Goal: Task Accomplishment & Management: Complete application form

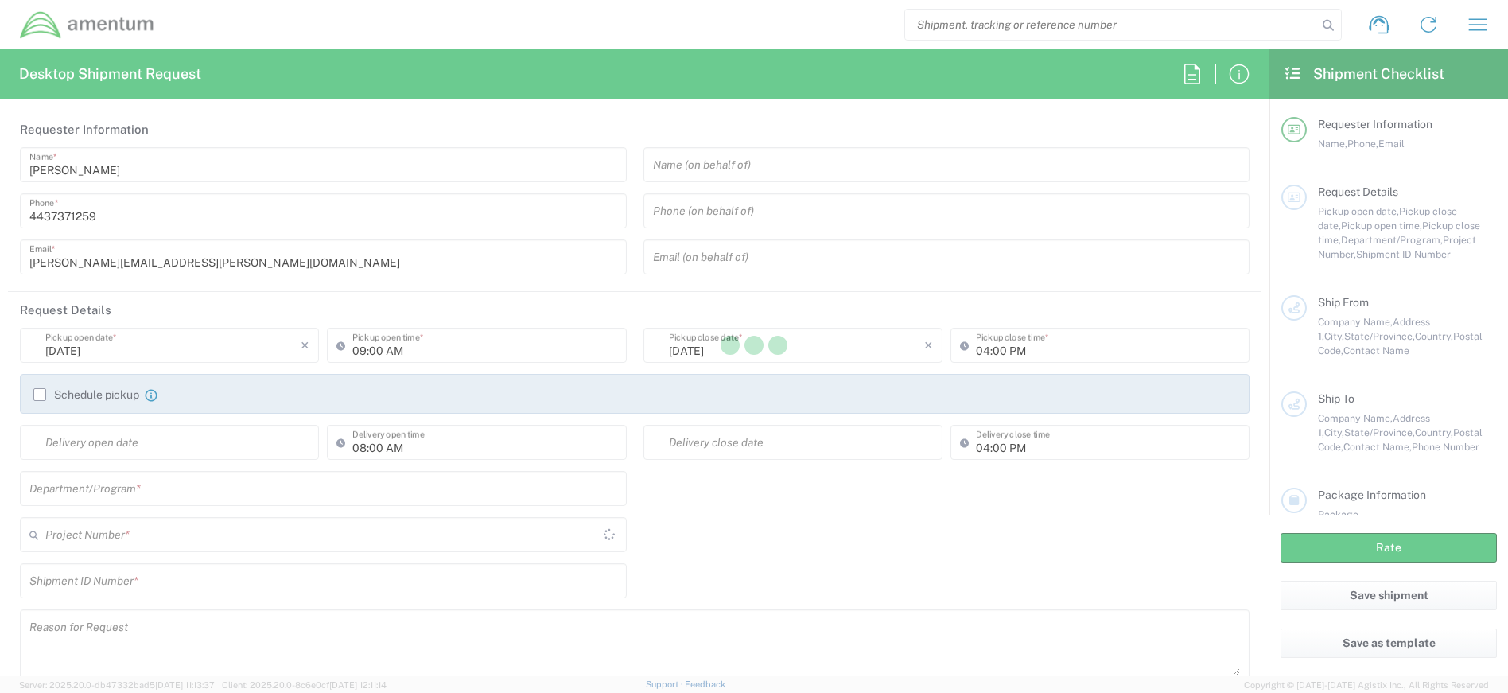
type input "4407.0.0001.0001.TVL"
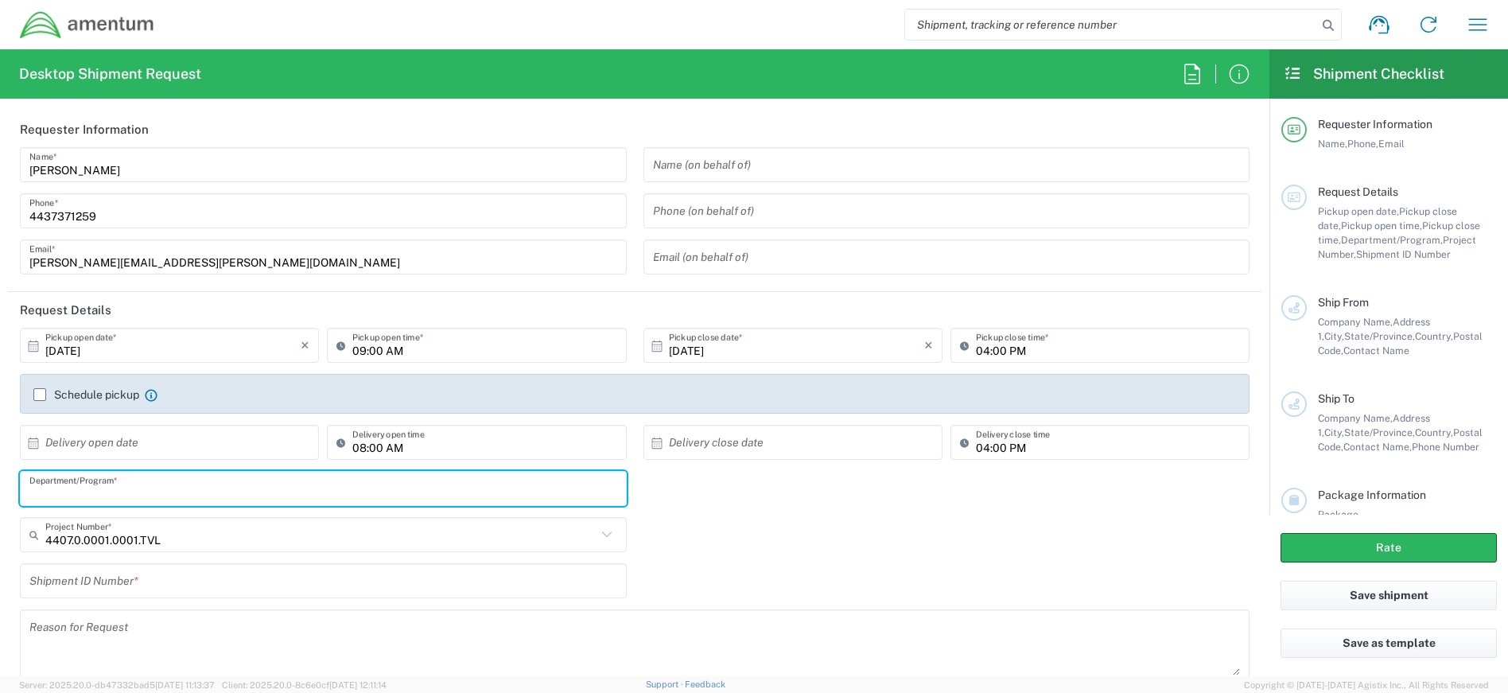
click at [225, 484] on input "text" at bounding box center [323, 489] width 588 height 28
type input "EP-Awards"
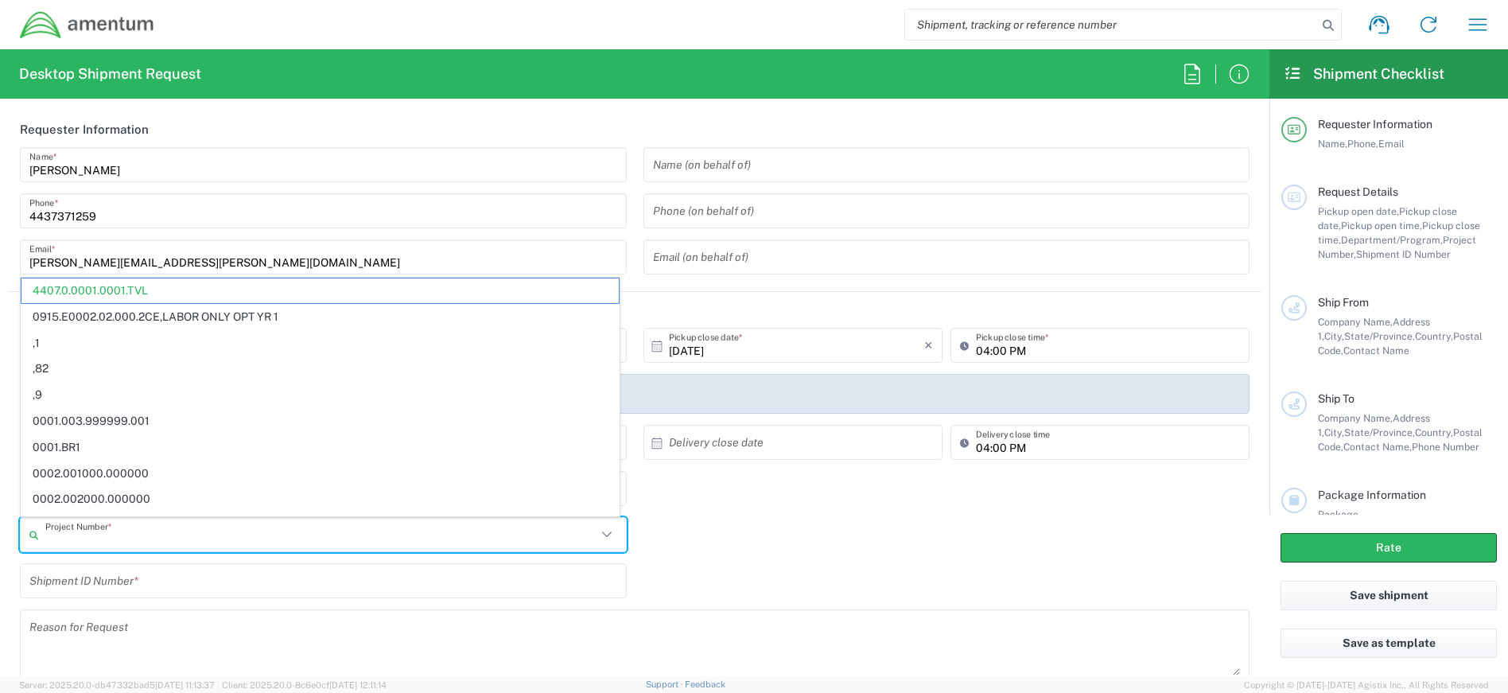
click at [188, 534] on input "text" at bounding box center [320, 535] width 551 height 28
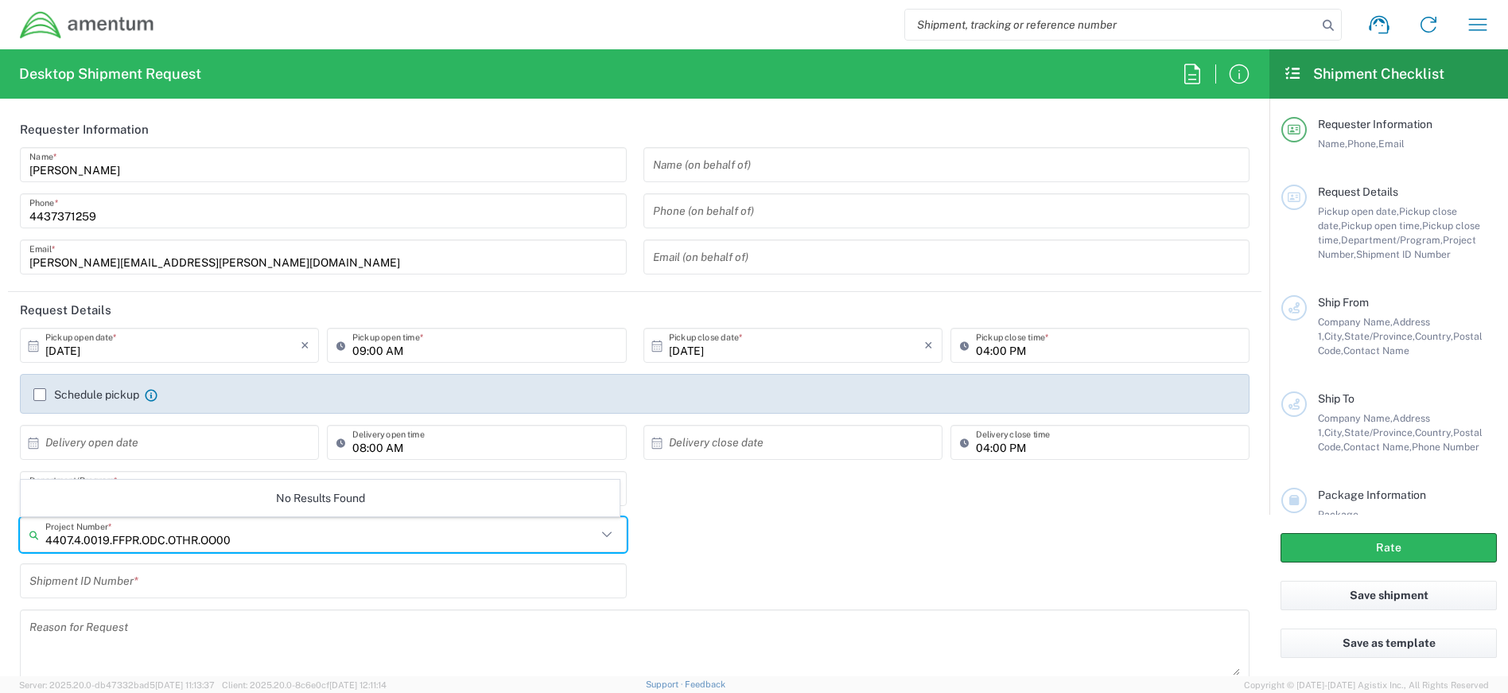
type input "4407.4.0019.FFPR.ODC.OTHR.OO00"
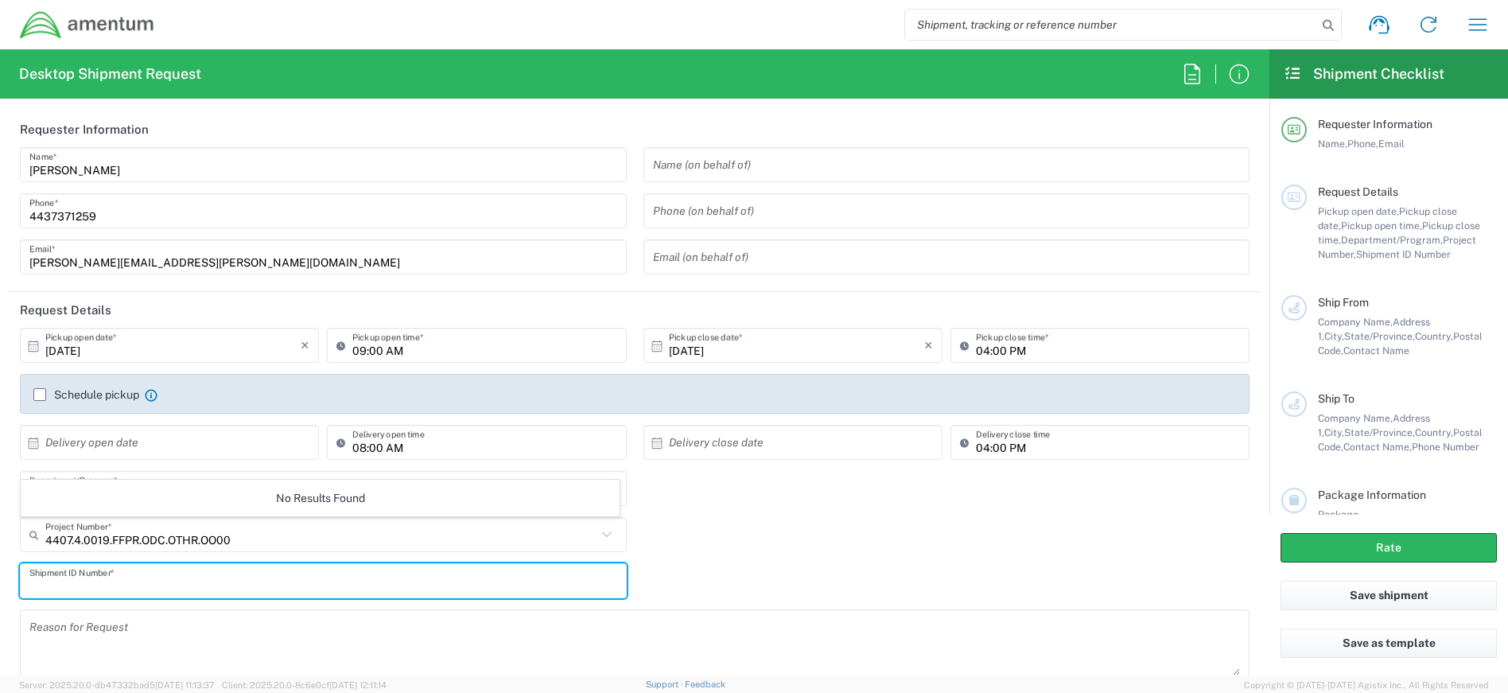
click at [178, 583] on input "text" at bounding box center [323, 581] width 588 height 28
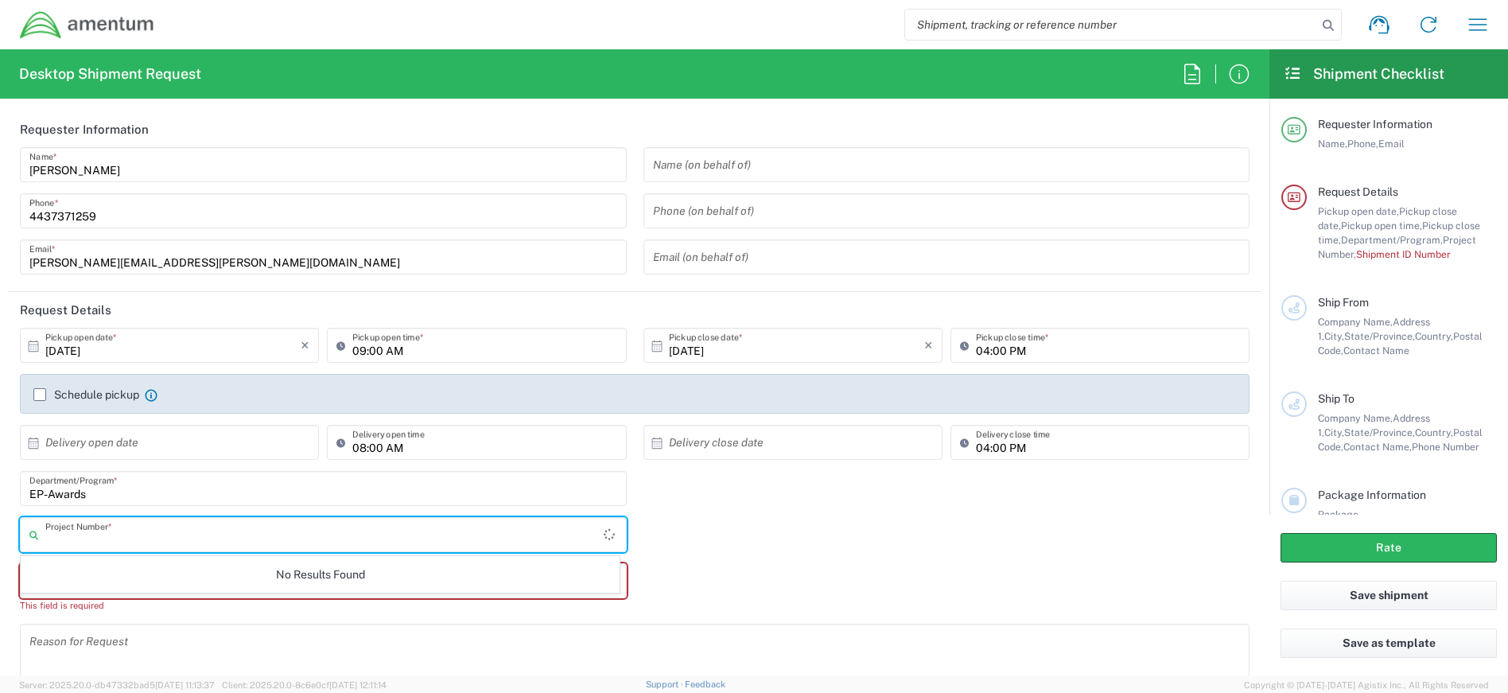
click at [151, 536] on input "text" at bounding box center [324, 535] width 558 height 28
click at [285, 546] on input "4407.4.0019.FFPR.ODC.OTHR.0000" at bounding box center [320, 535] width 551 height 28
type input "4407.4.0019.FFPR.ODC.OTHR.0000"
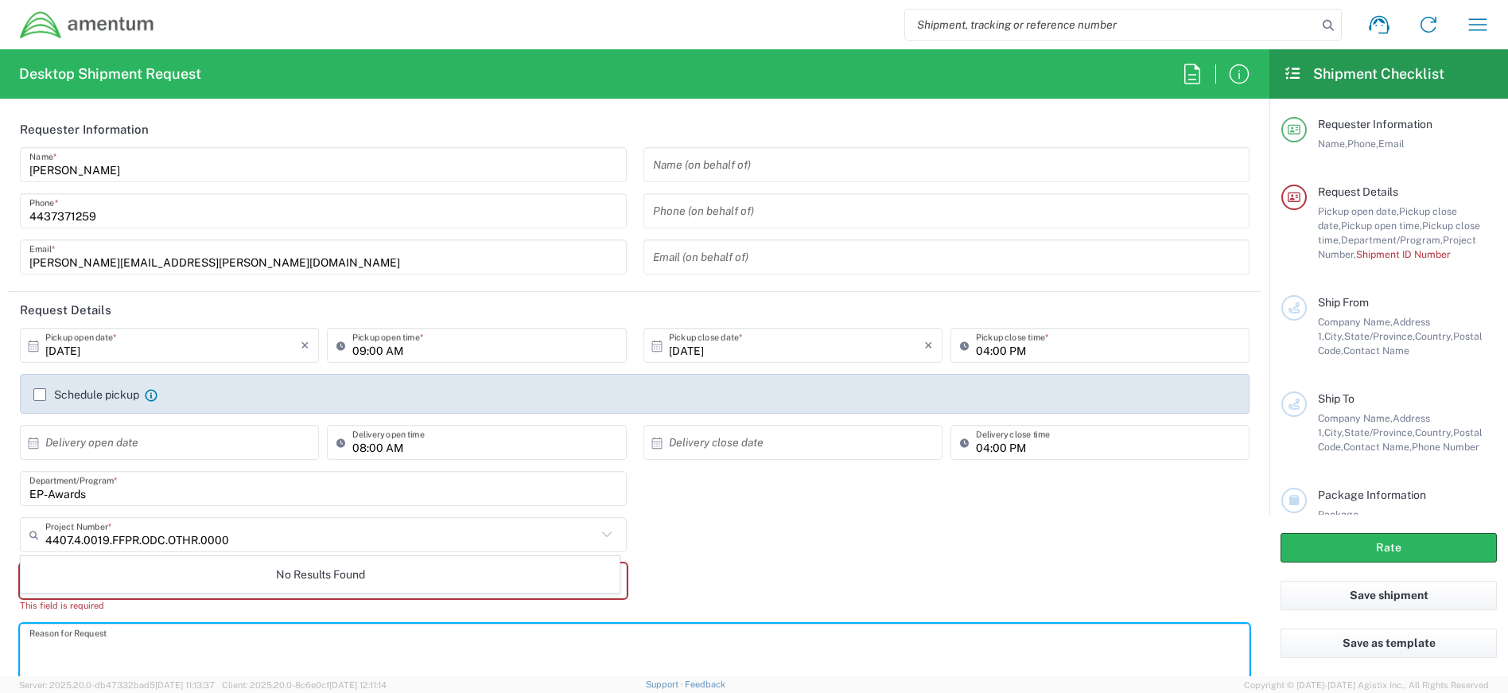
click at [101, 648] on textarea at bounding box center [634, 658] width 1211 height 61
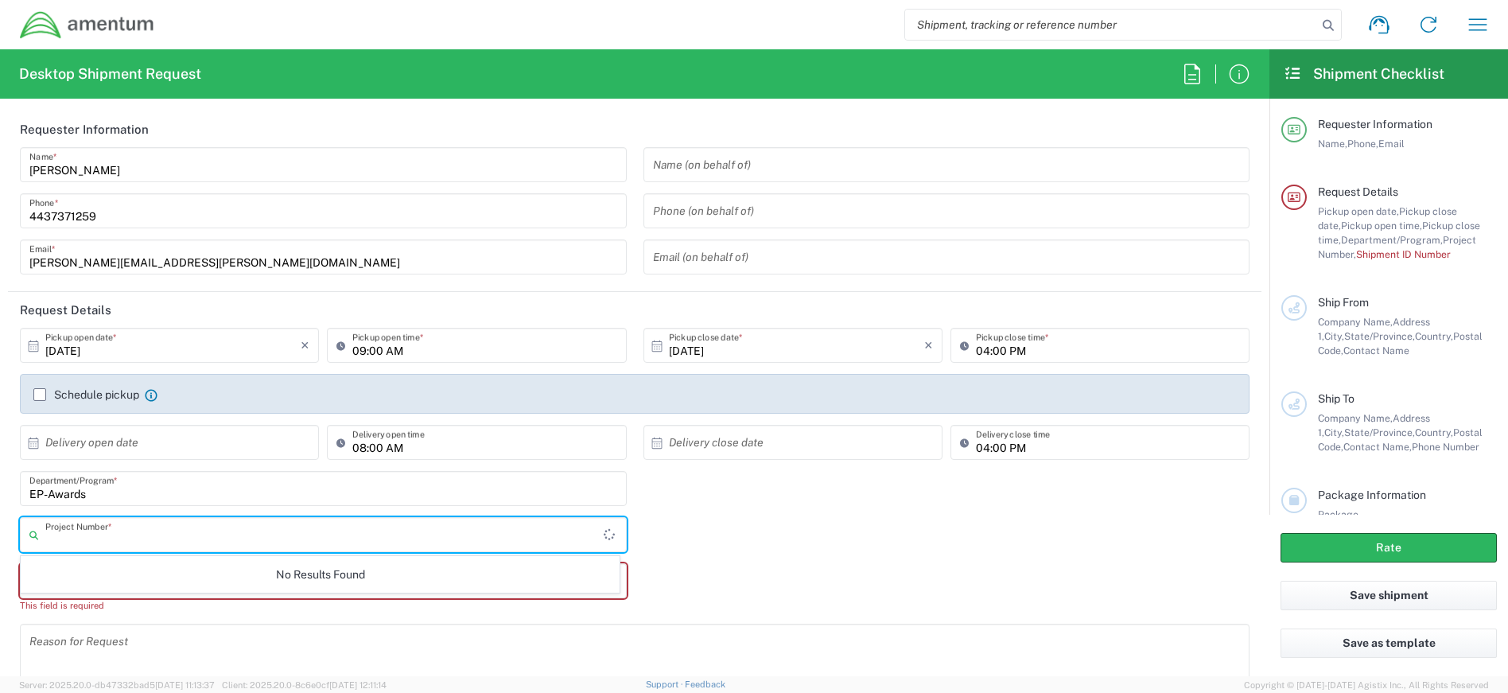
click at [108, 535] on input "text" at bounding box center [324, 535] width 558 height 28
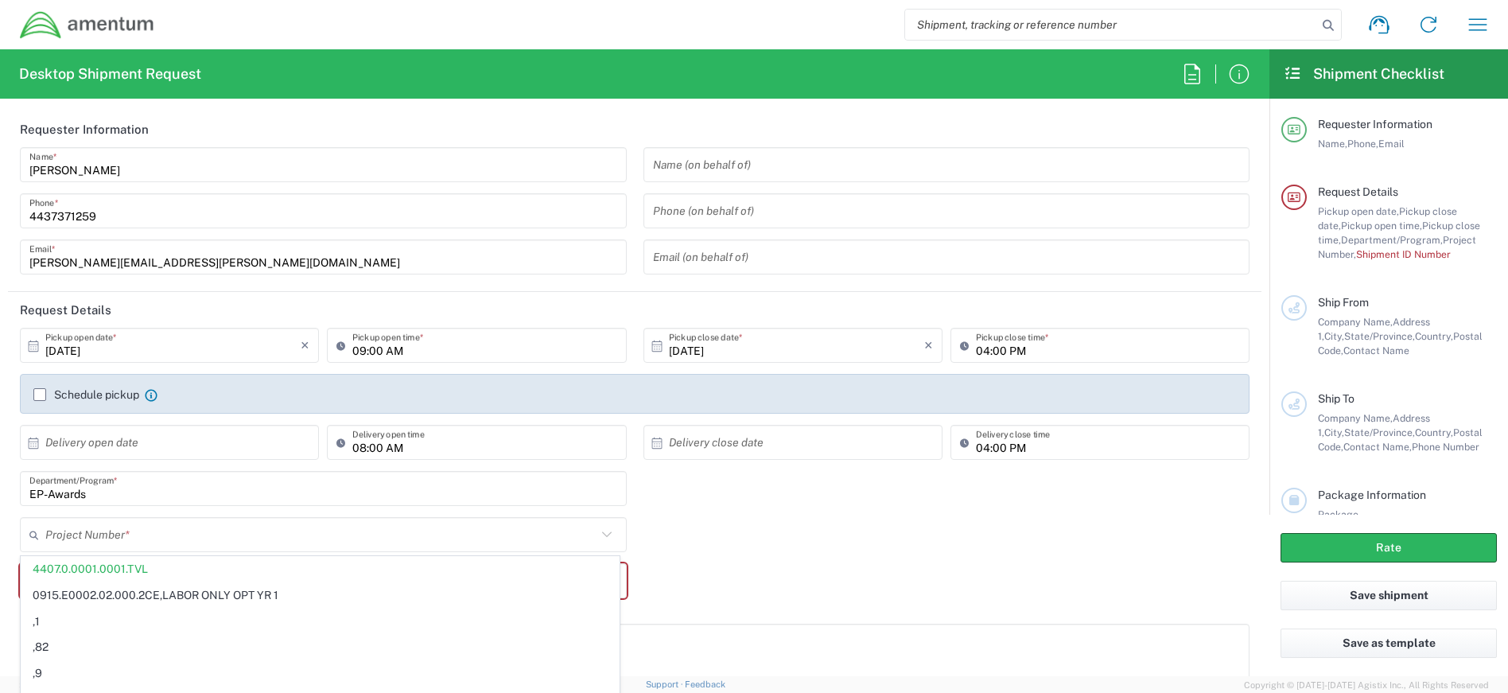
click at [940, 25] on input "search" at bounding box center [1111, 25] width 412 height 30
type input "4407.0.0001.0001.TVL"
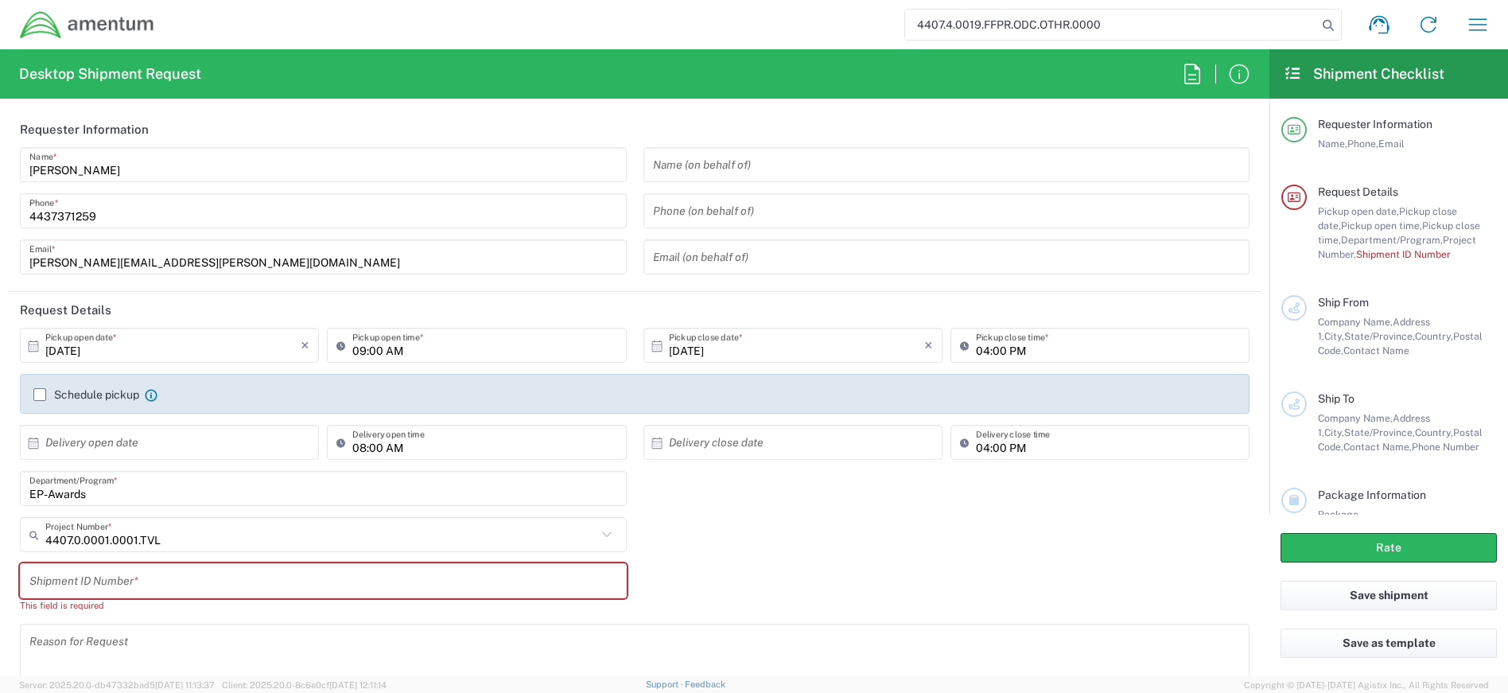
type input "4407.4.0019.FFPR.ODC.OTHR.0000"
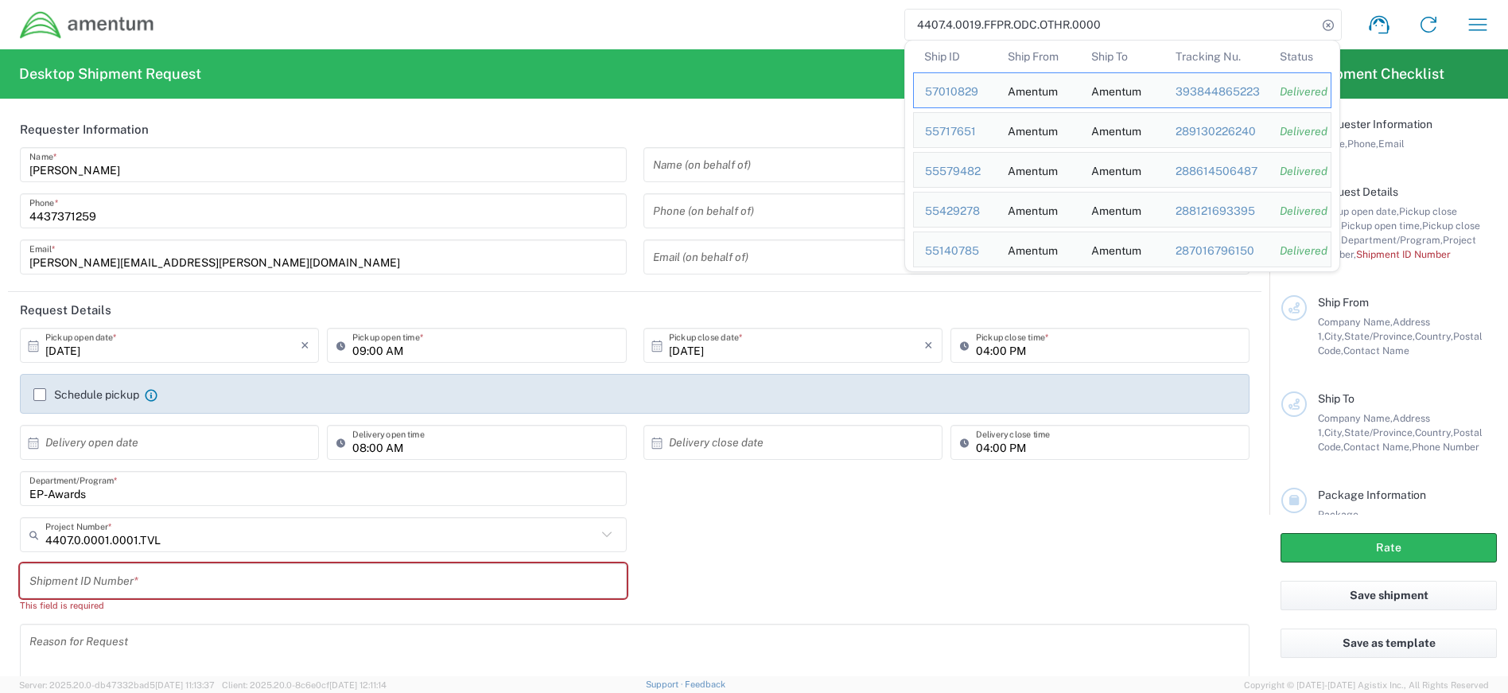
click at [837, 33] on div "4407.4.0019.FFPR.ODC.OTHR.0000 Ship ID Ship From Ship To Tracking Nu. Status Sh…" at bounding box center [829, 25] width 1348 height 38
click at [1179, 29] on input "4407.4.0019.FFPR.ODC.OTHR.0000" at bounding box center [1111, 25] width 412 height 30
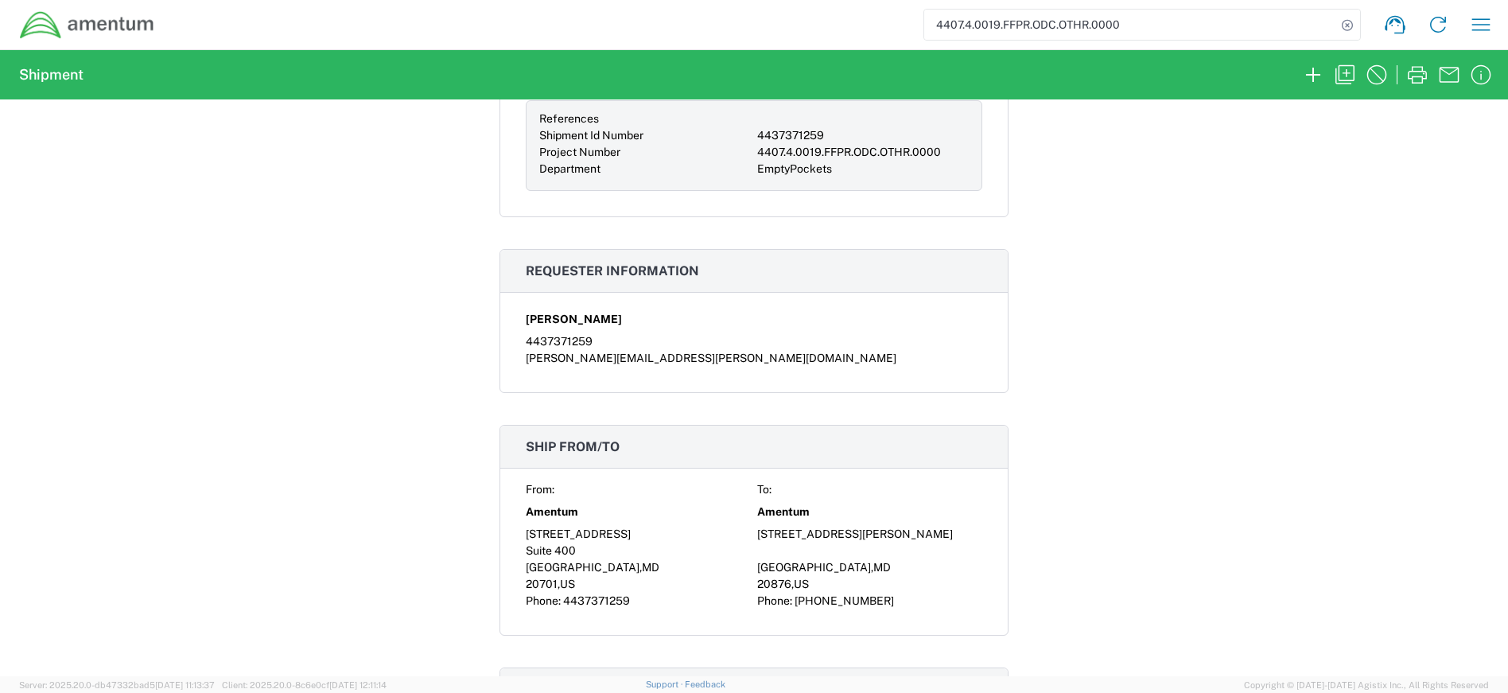
scroll to position [716, 0]
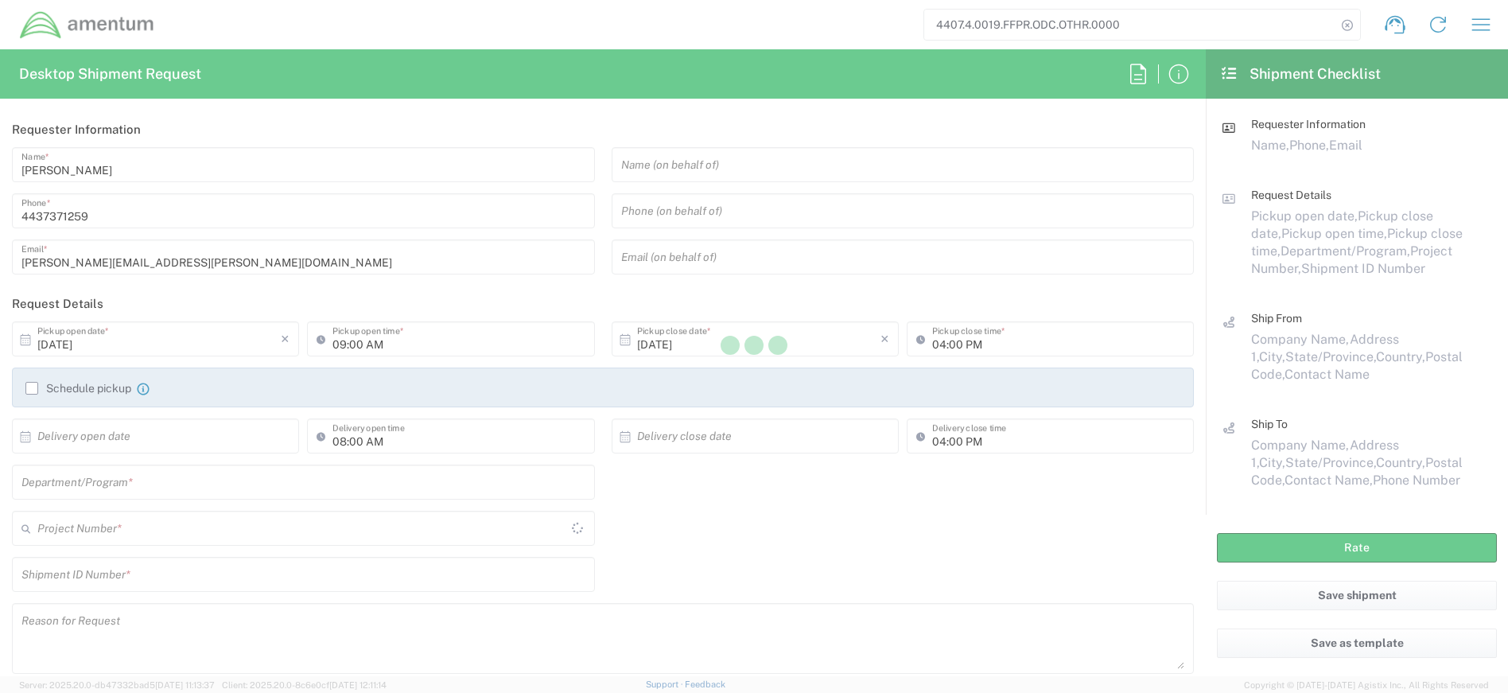
type input "4407.0.0001.0001.TVL"
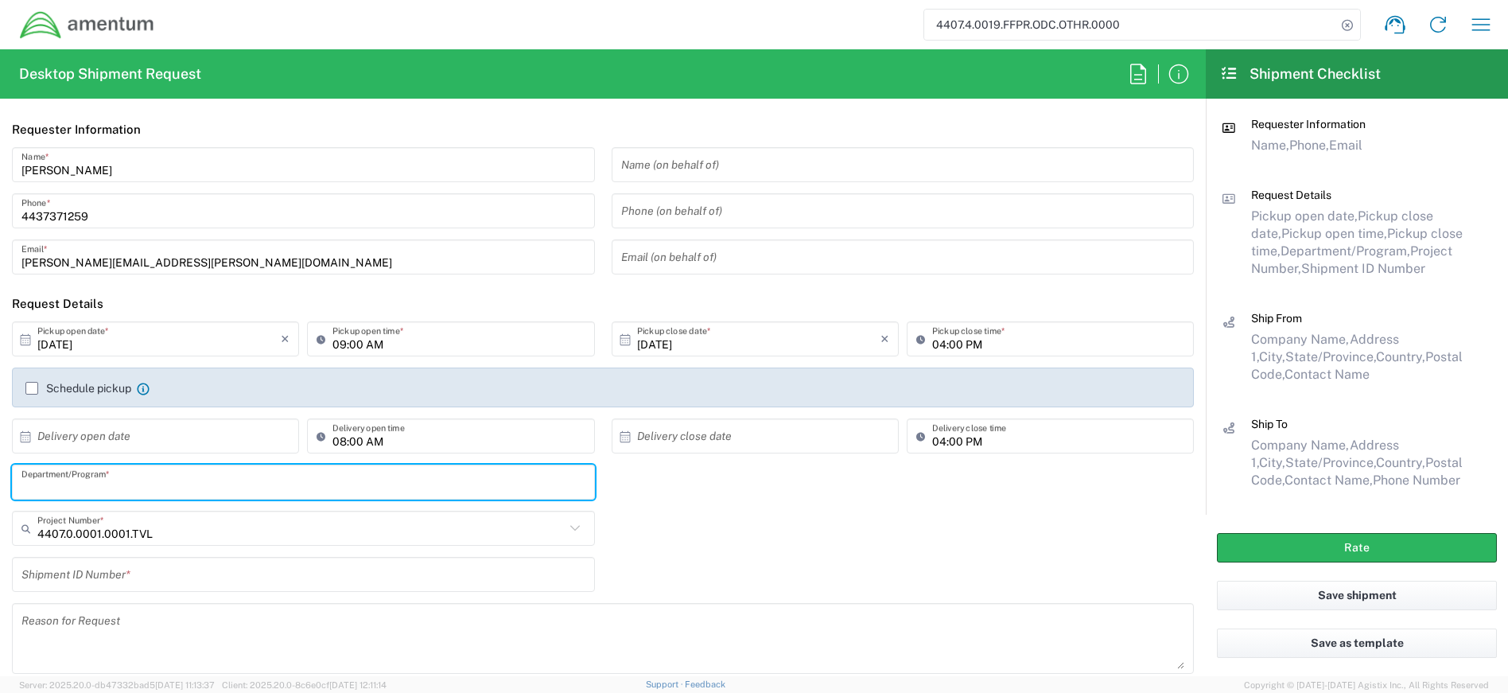
click at [162, 487] on input "text" at bounding box center [303, 483] width 564 height 28
type input "e"
type input "EP-AWARDS"
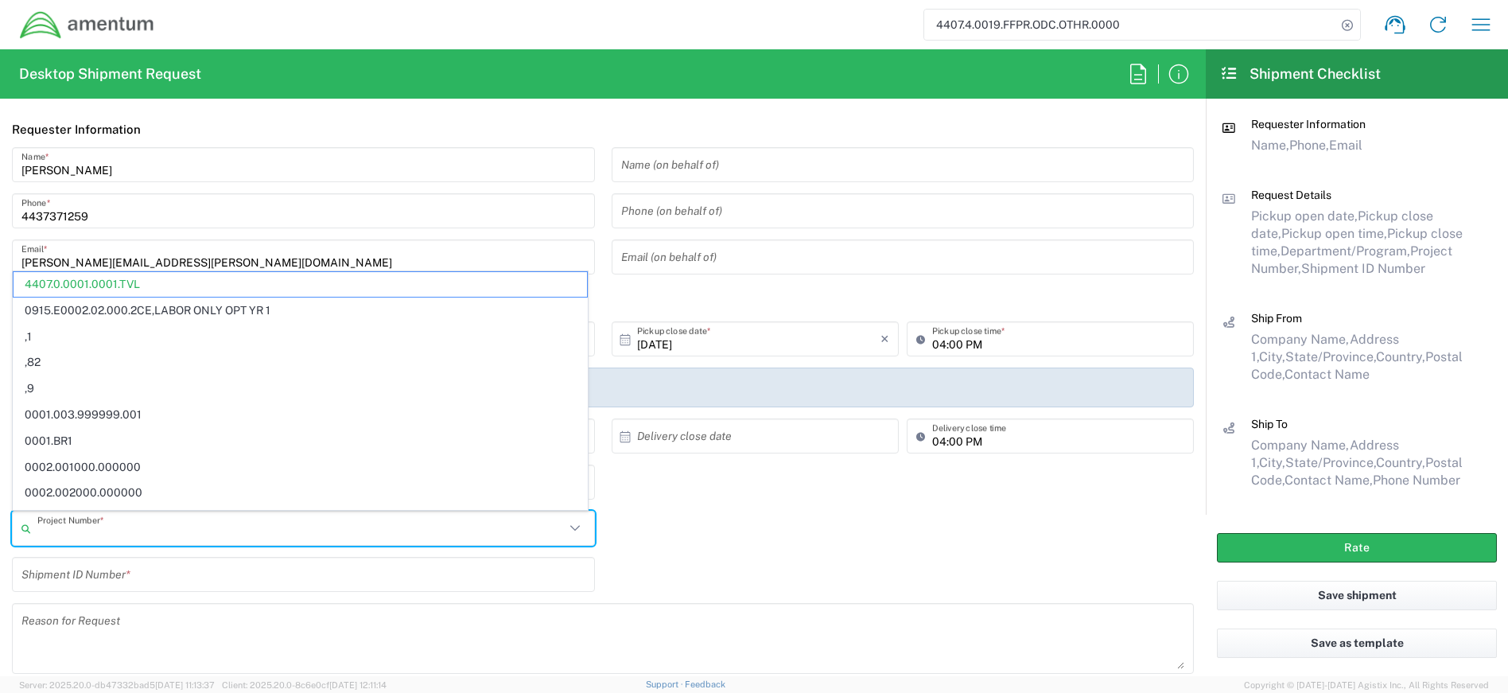
drag, startPoint x: 164, startPoint y: 534, endPoint x: 85, endPoint y: 531, distance: 78.8
click at [85, 531] on input "text" at bounding box center [300, 529] width 527 height 28
click at [25, 526] on icon at bounding box center [29, 528] width 16 height 25
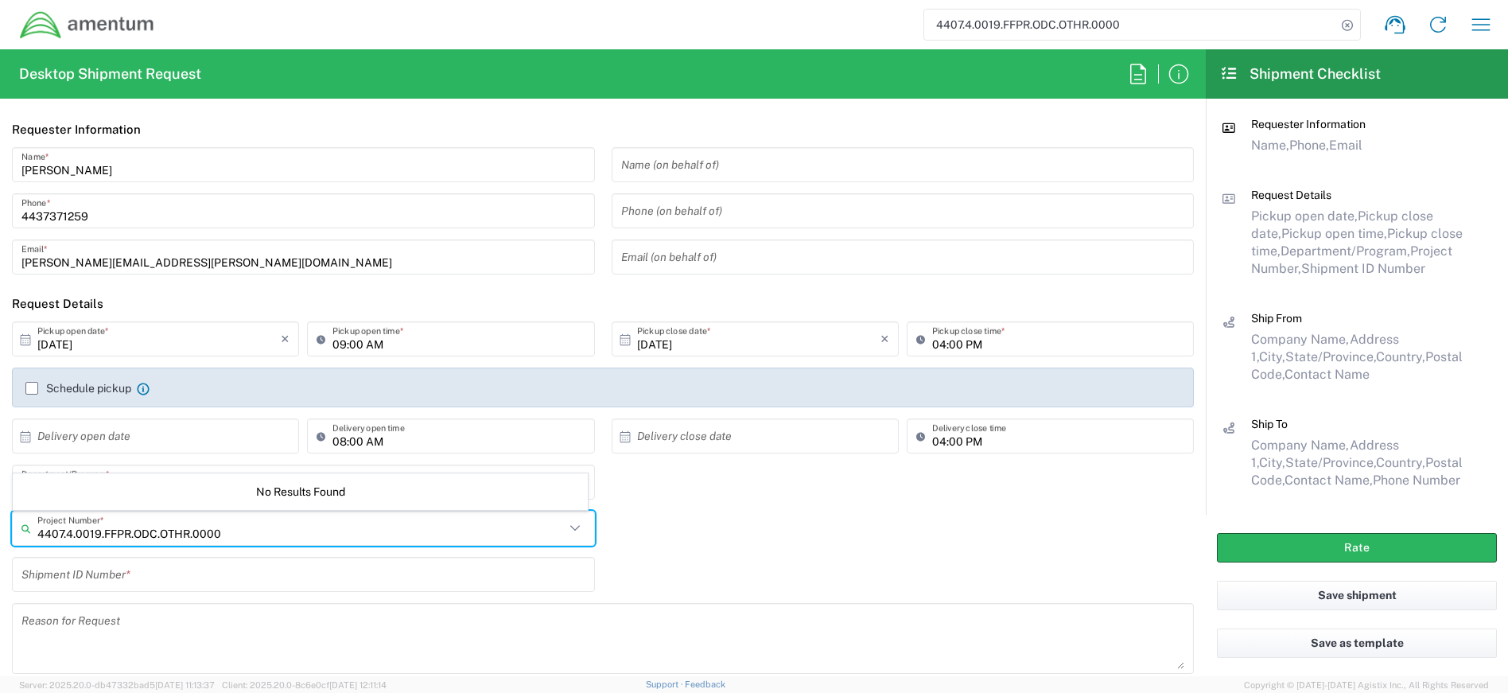
type input "4407.4.0019.FFPR.ODC.OTHR.0000"
click at [111, 498] on div "No Results Found" at bounding box center [300, 491] width 575 height 37
click at [24, 531] on icon at bounding box center [29, 528] width 16 height 25
click at [24, 529] on icon at bounding box center [29, 528] width 16 height 25
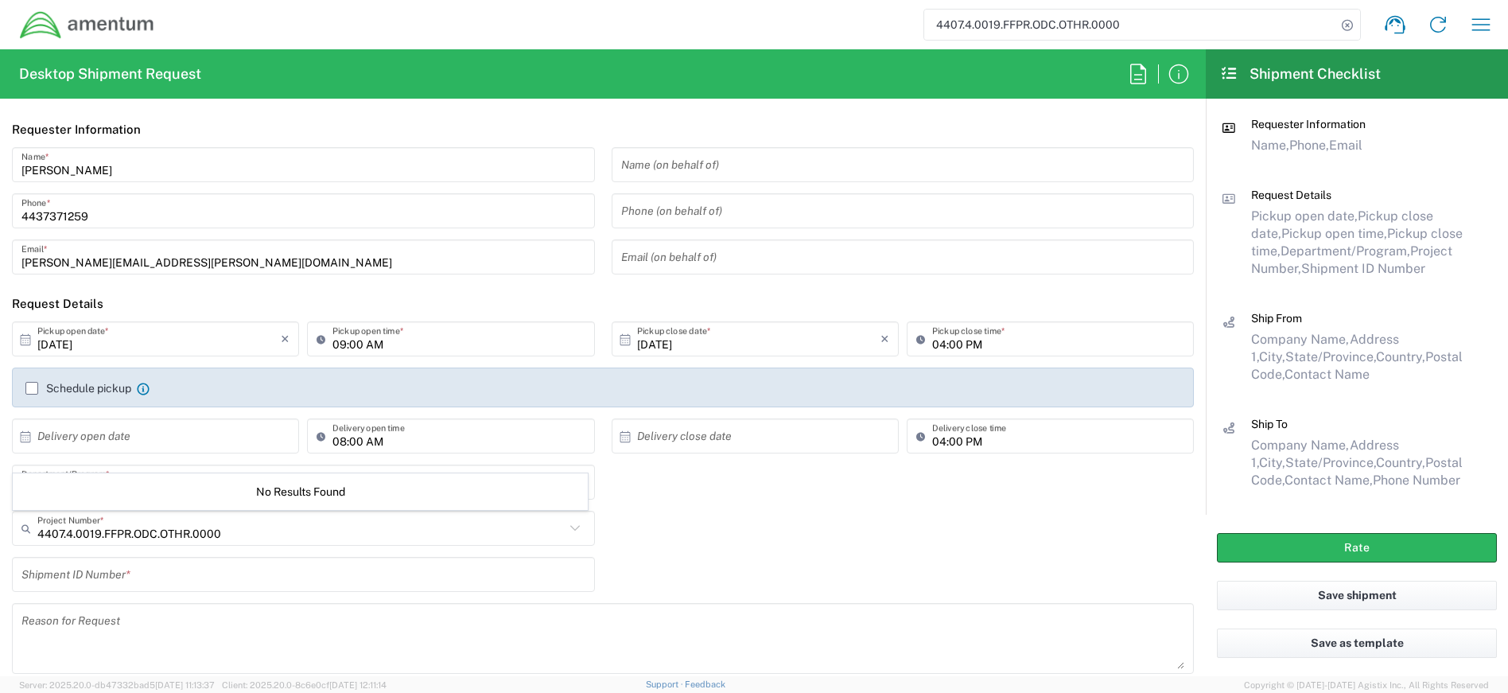
click at [24, 529] on icon at bounding box center [29, 528] width 16 height 25
click at [25, 527] on icon at bounding box center [29, 528] width 16 height 25
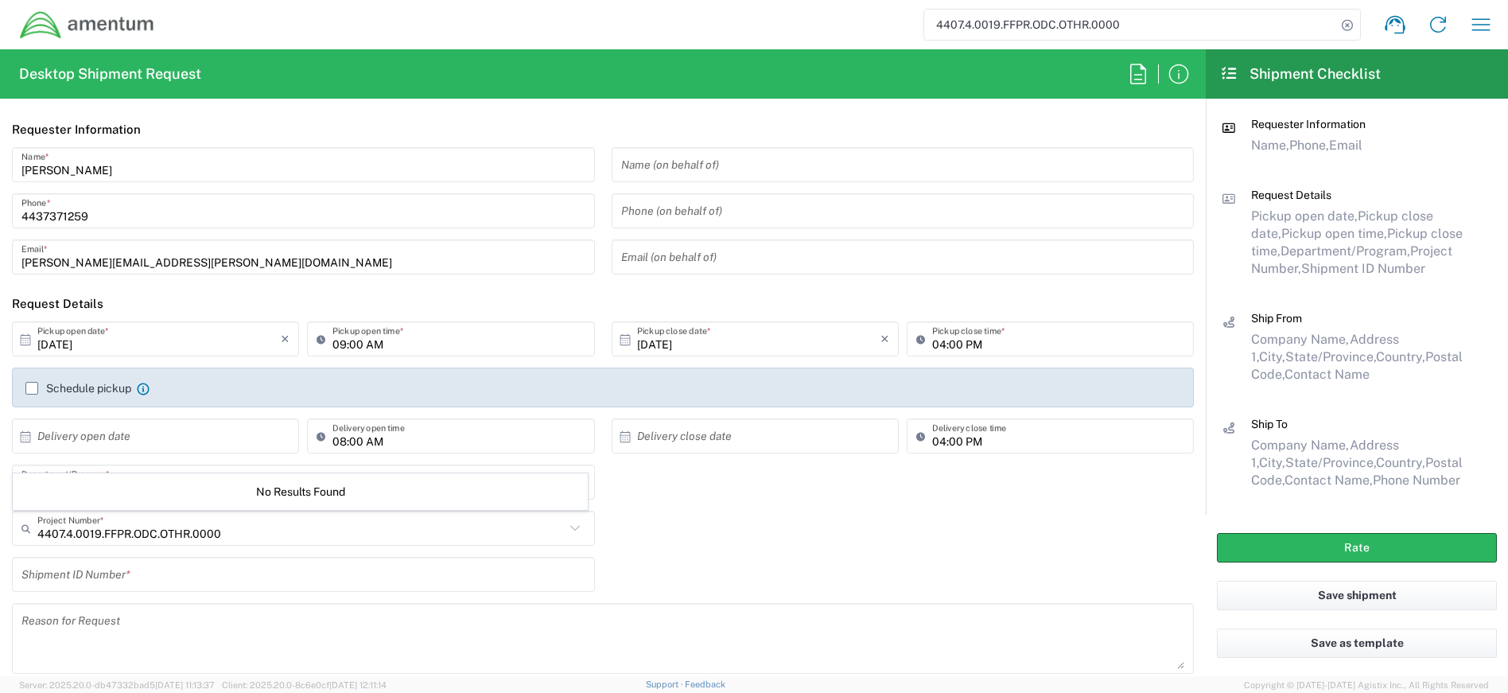
click at [133, 590] on div "Shipment ID Number *" at bounding box center [303, 574] width 583 height 35
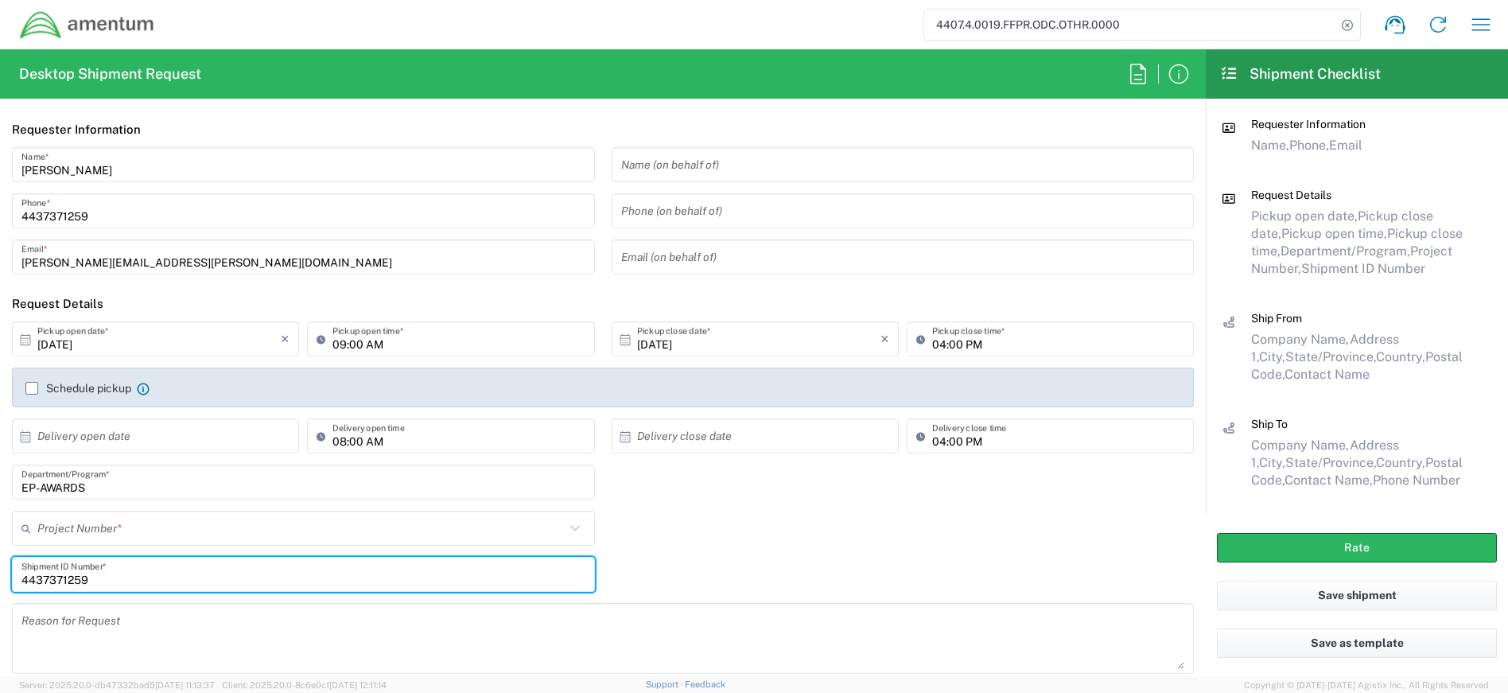
scroll to position [398, 0]
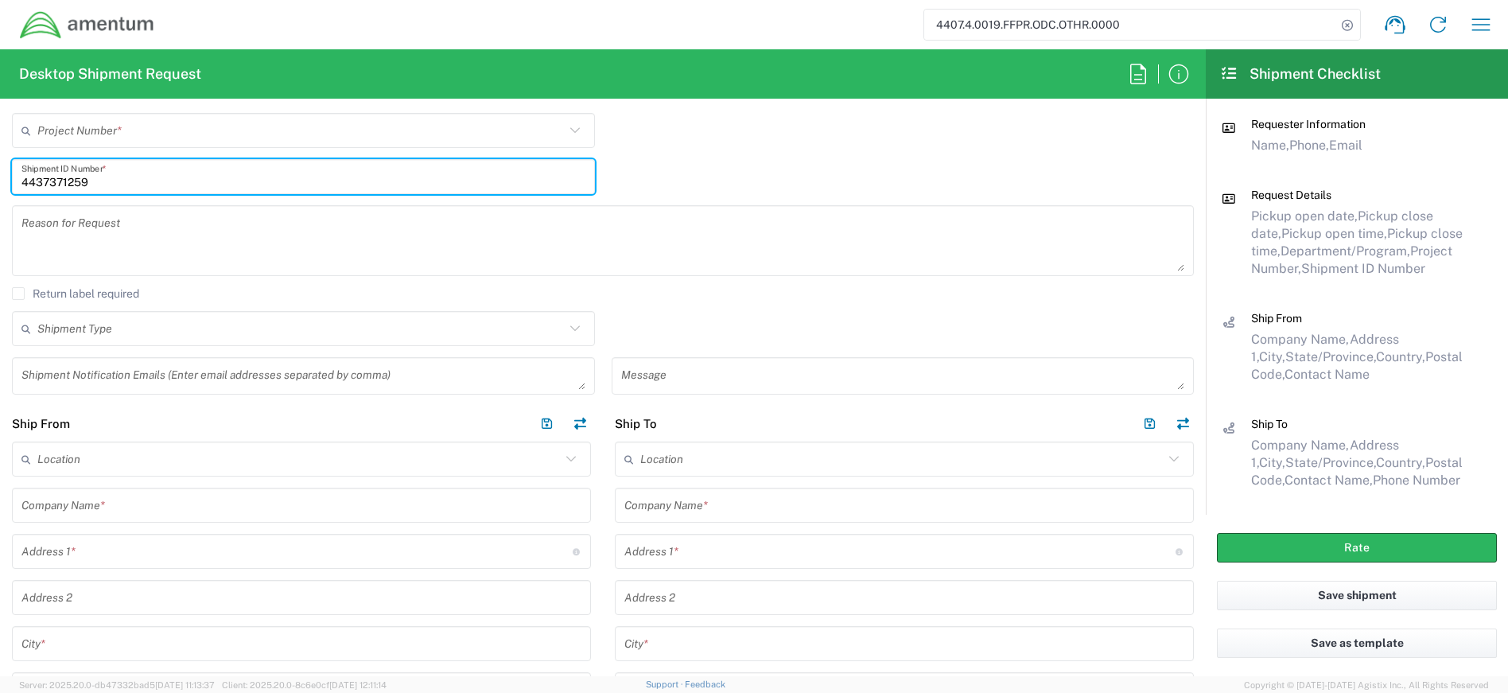
type input "4437371259"
click at [145, 506] on input "text" at bounding box center [301, 506] width 560 height 28
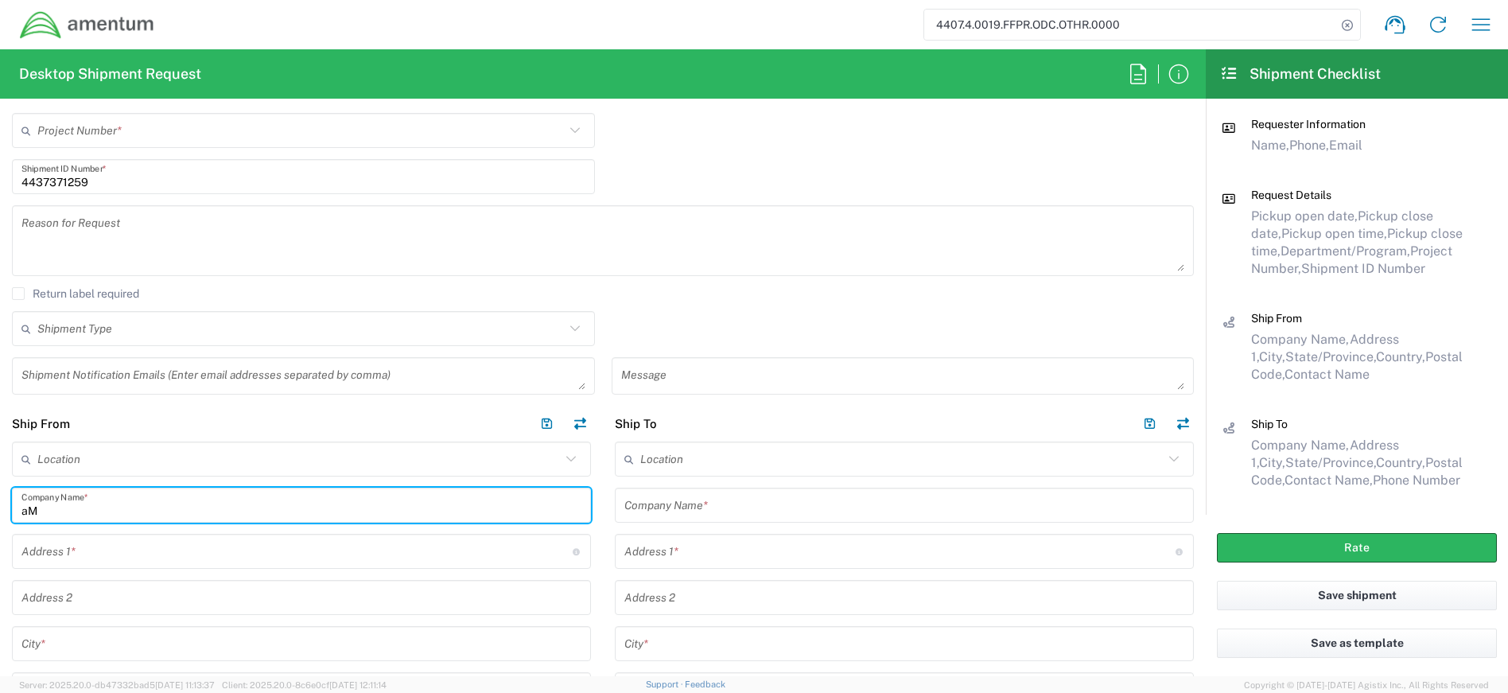
type input "a"
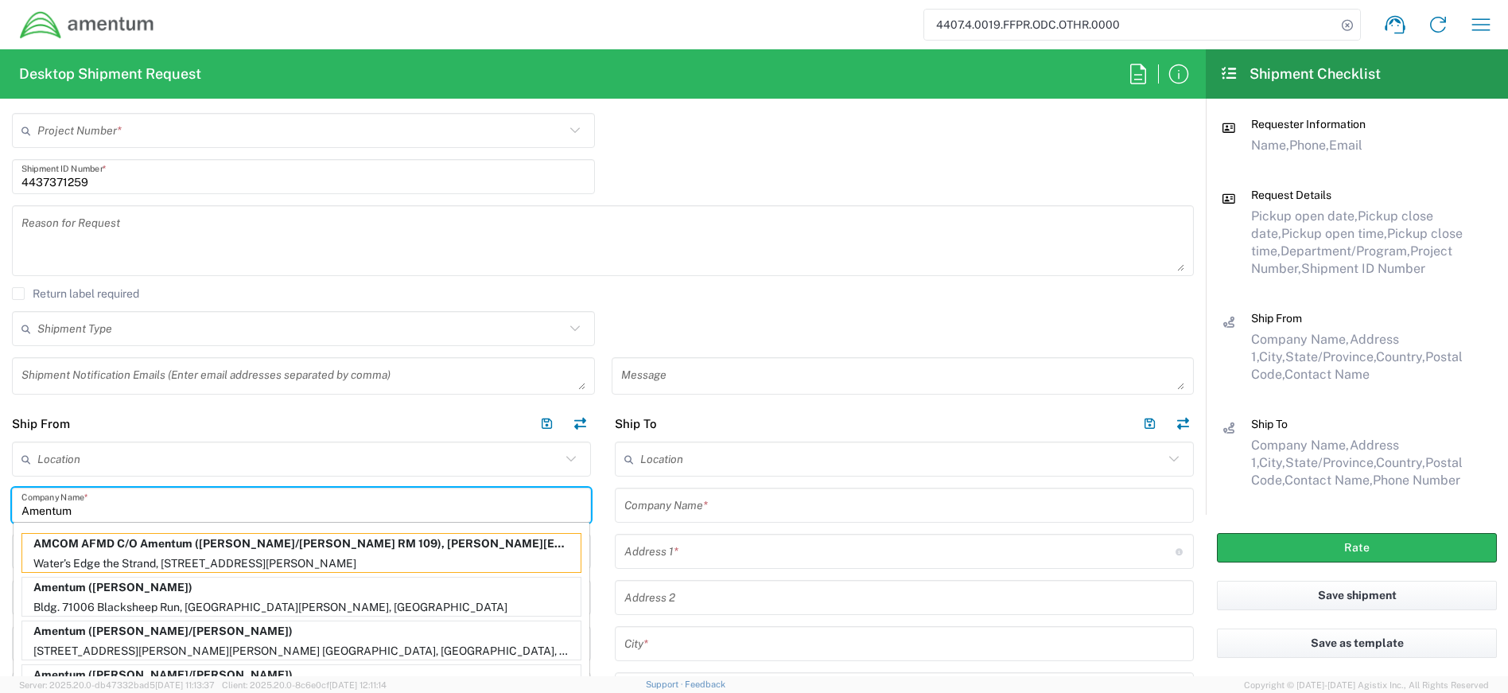
type input "Amentum"
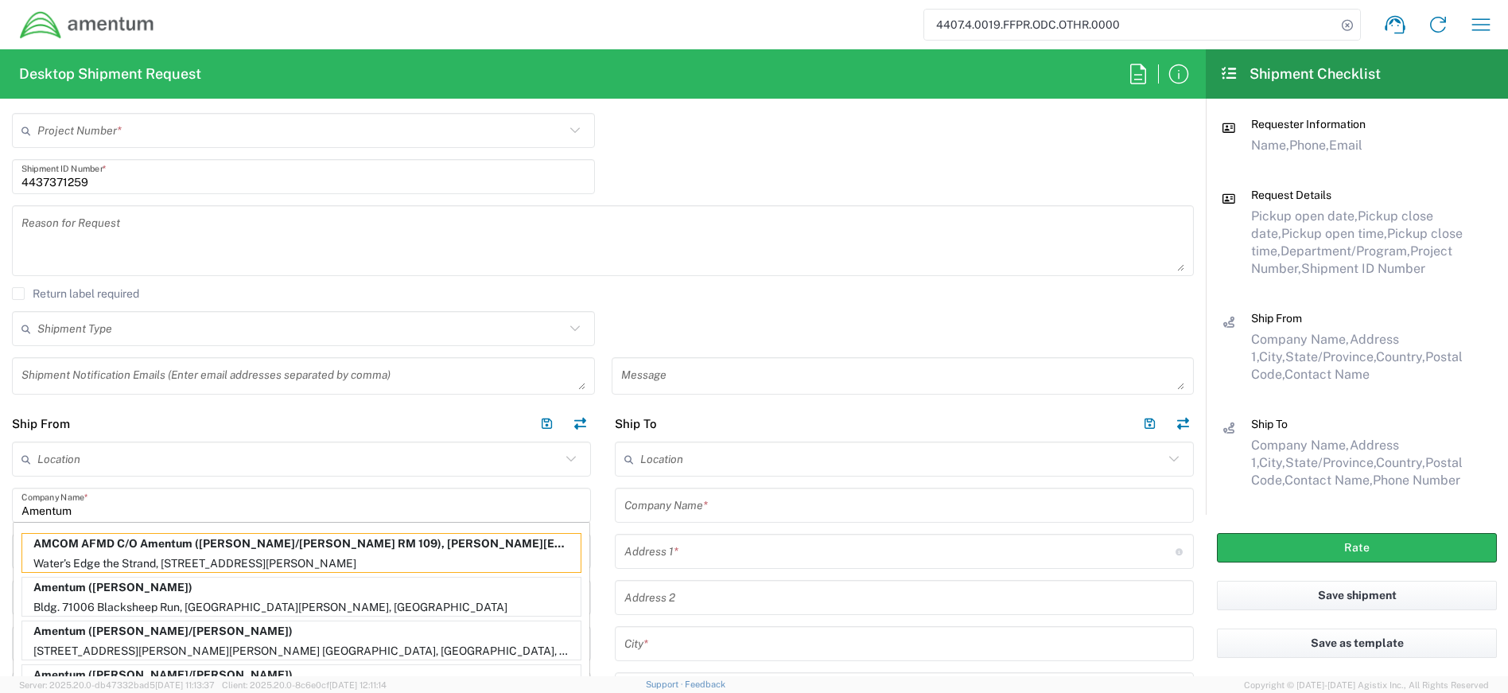
click at [651, 515] on input "text" at bounding box center [904, 506] width 560 height 28
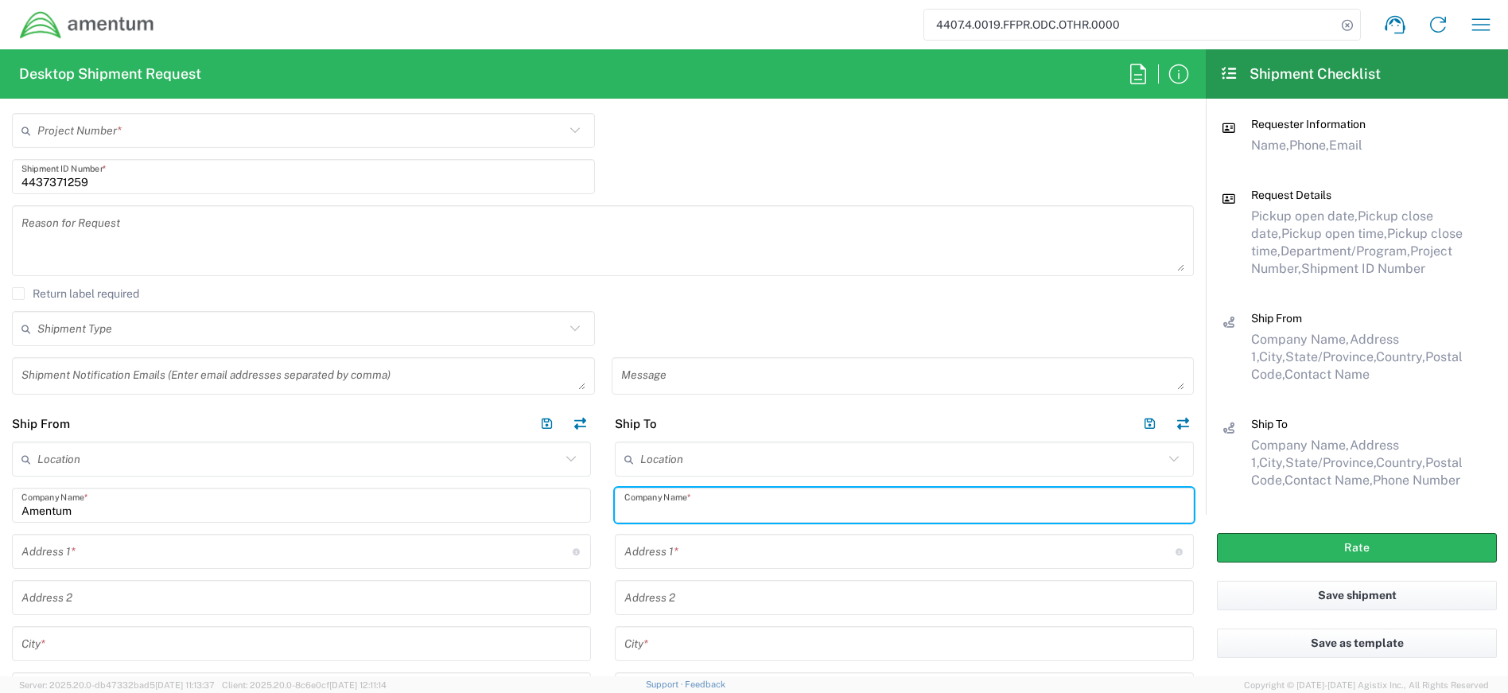
click at [176, 558] on input "text" at bounding box center [296, 552] width 551 height 28
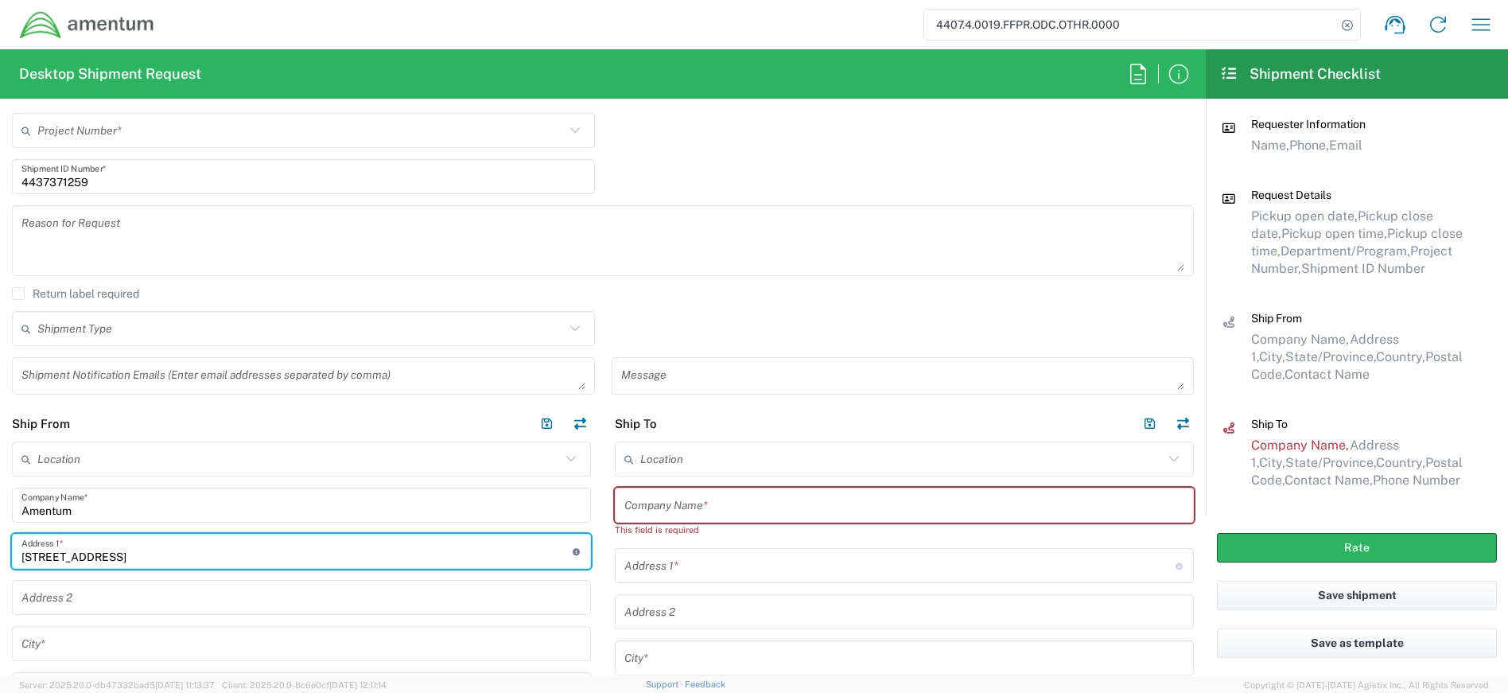
type input "[STREET_ADDRESS]"
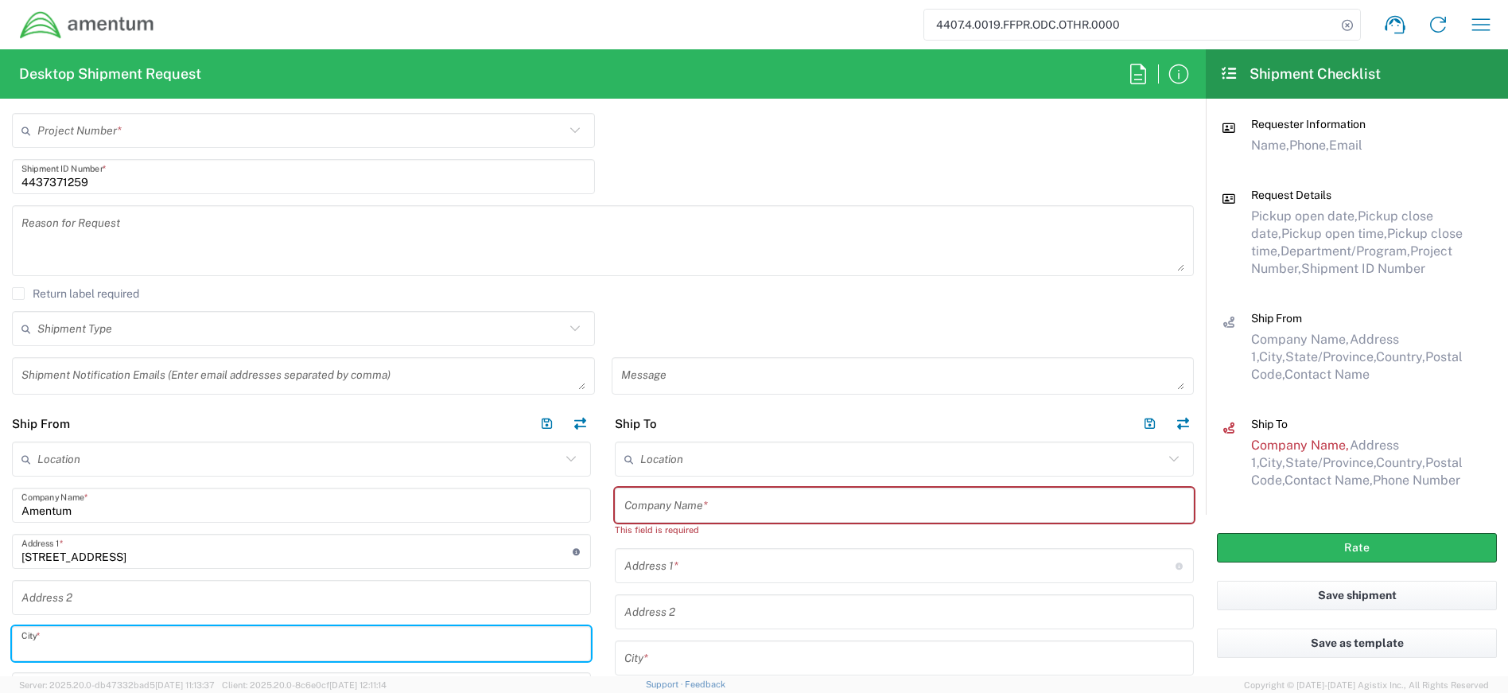
click at [115, 652] on input "text" at bounding box center [301, 644] width 560 height 28
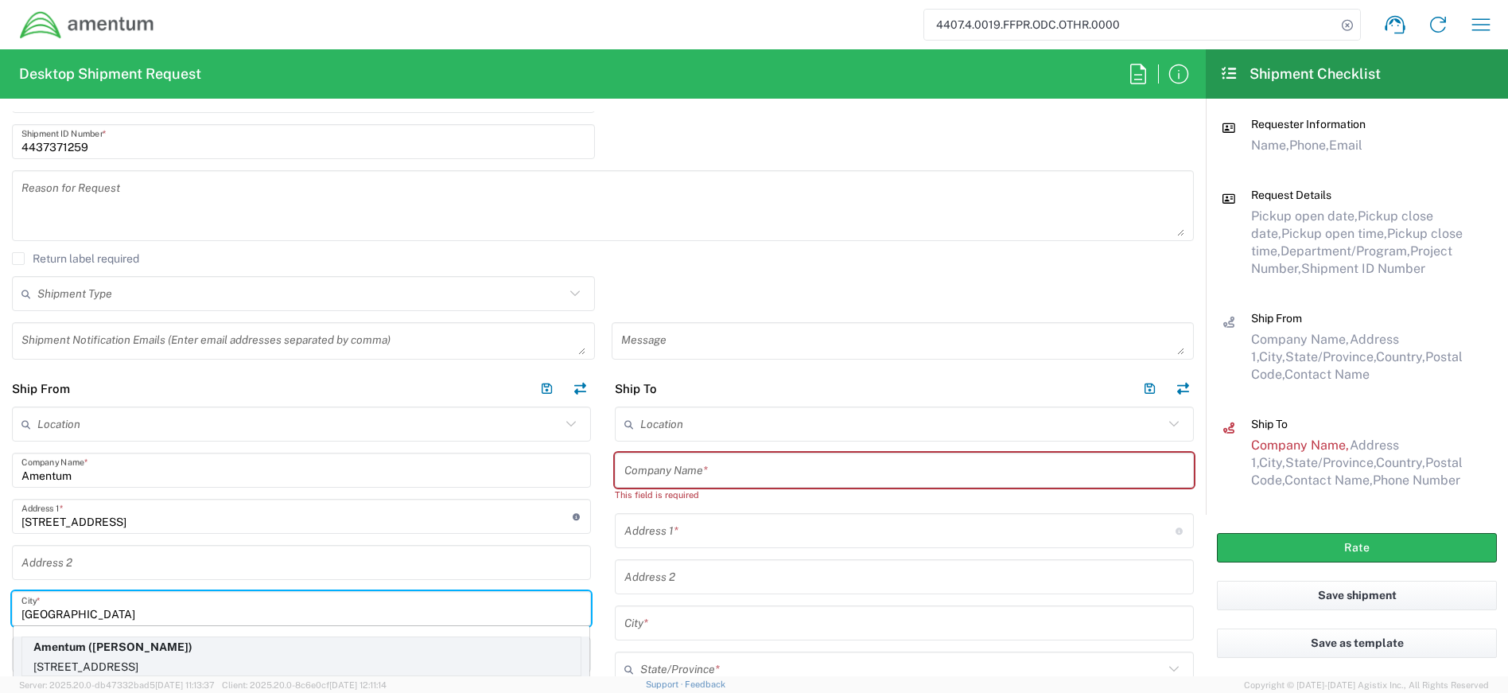
type input "[GEOGRAPHIC_DATA]"
click at [183, 652] on p "Amentum ([PERSON_NAME])" at bounding box center [301, 647] width 558 height 20
type input "[STREET_ADDRESS]"
type input "Suite 400"
type input "[US_STATE]"
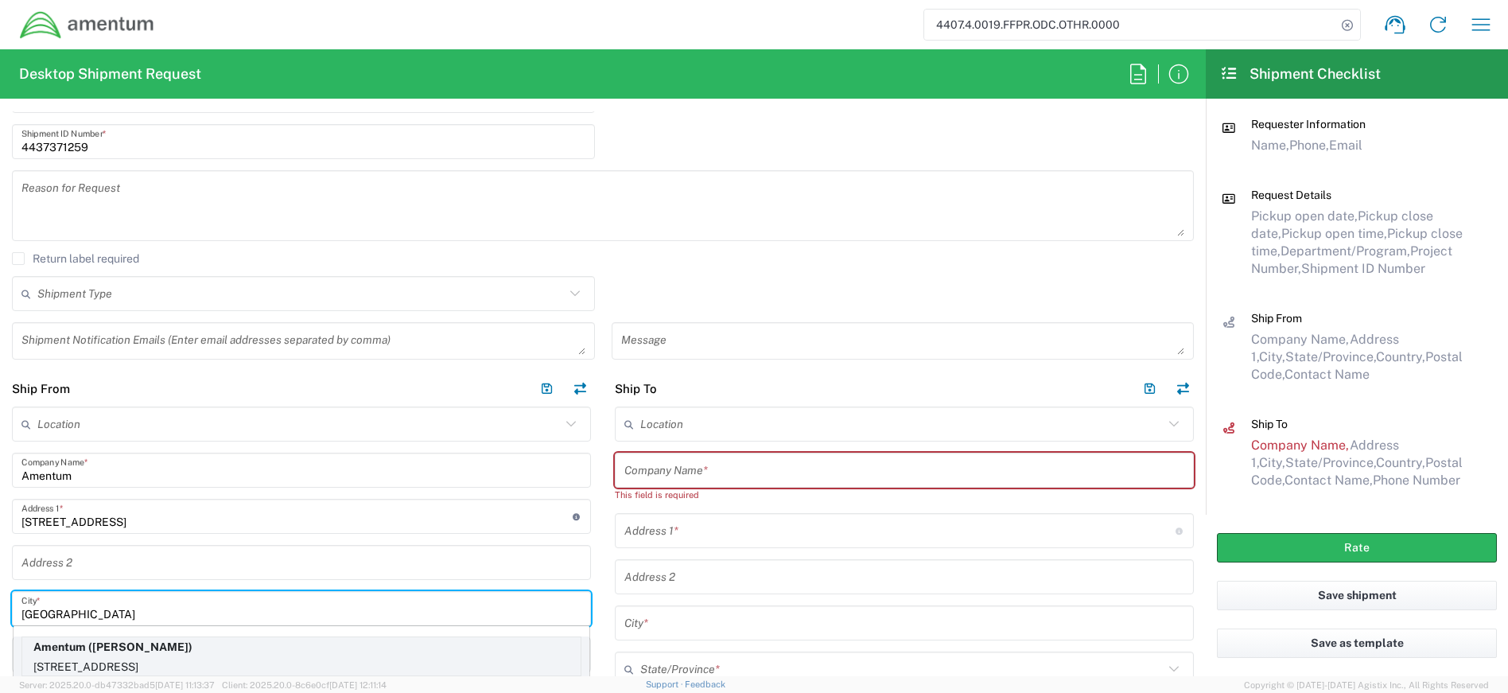
type input "20701"
type input "[PERSON_NAME]"
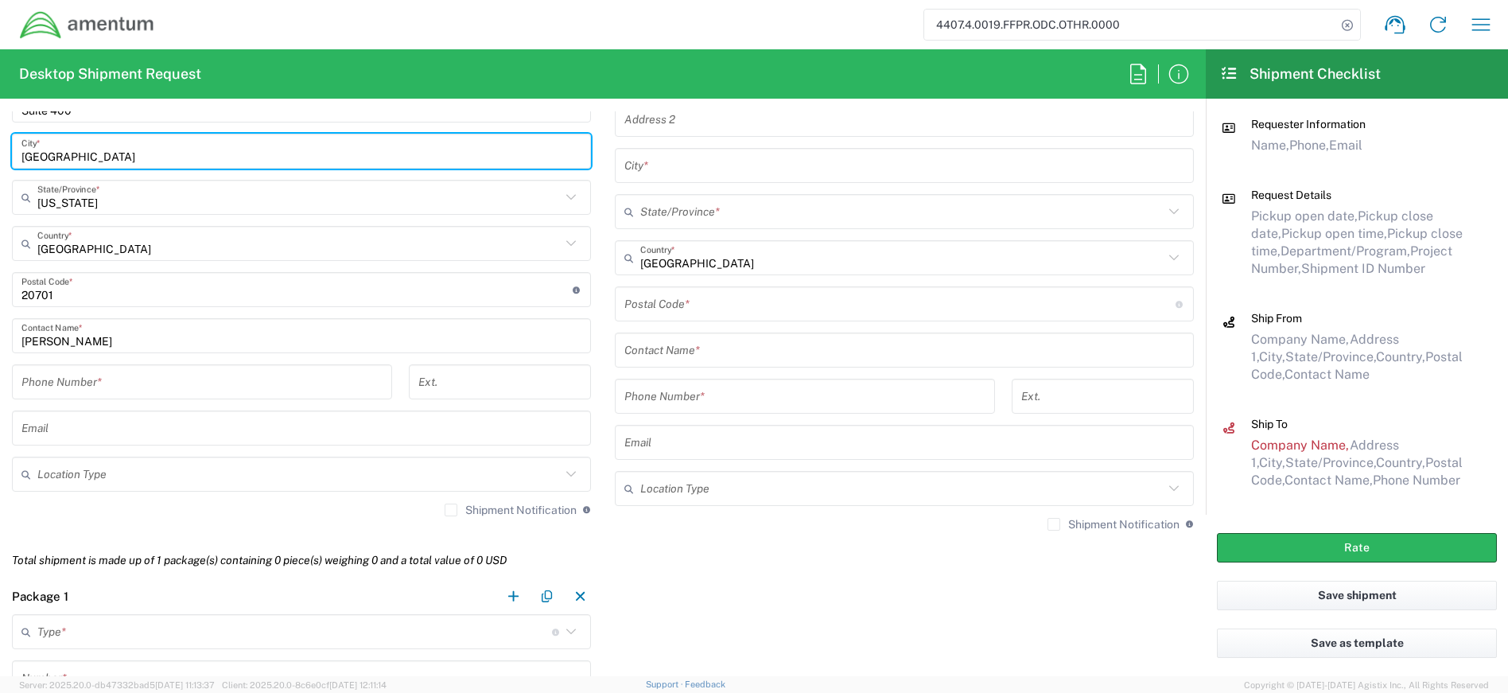
scroll to position [910, 0]
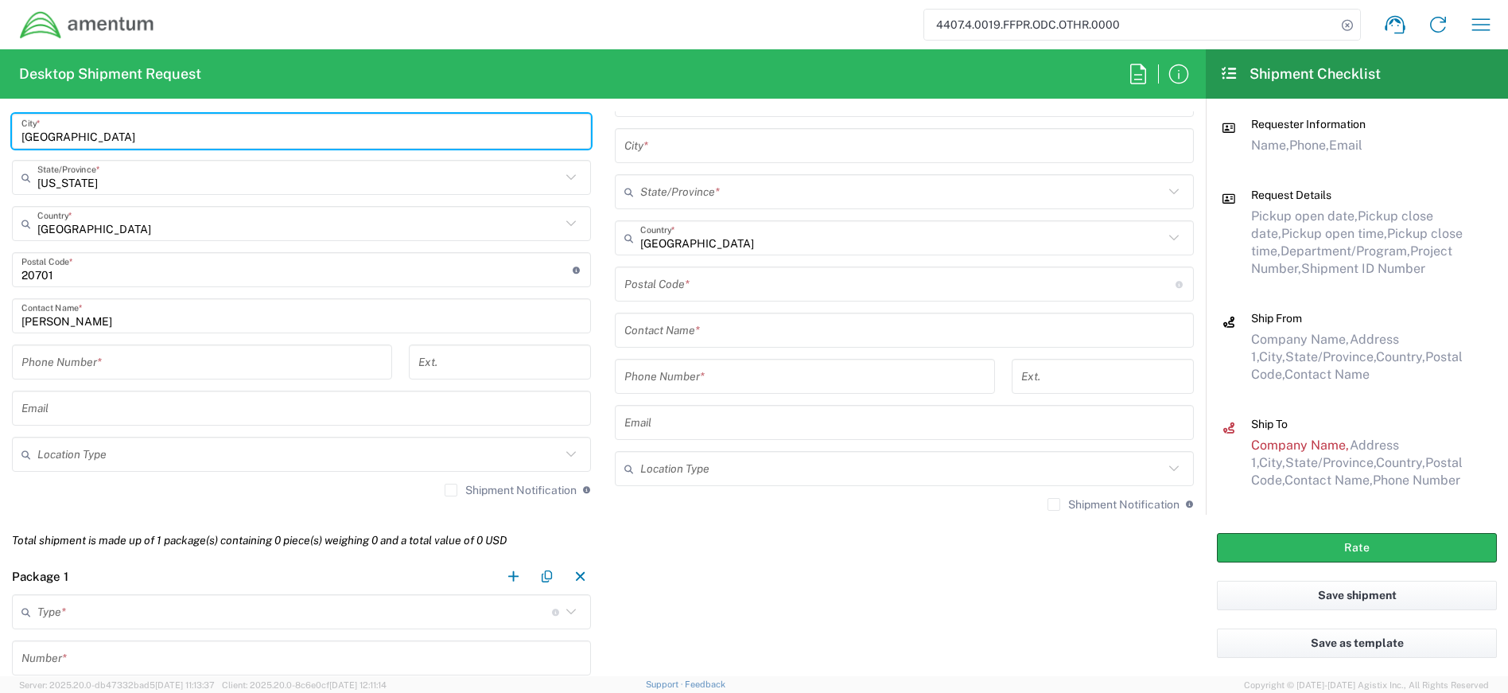
click at [170, 359] on input "tel" at bounding box center [201, 362] width 361 height 28
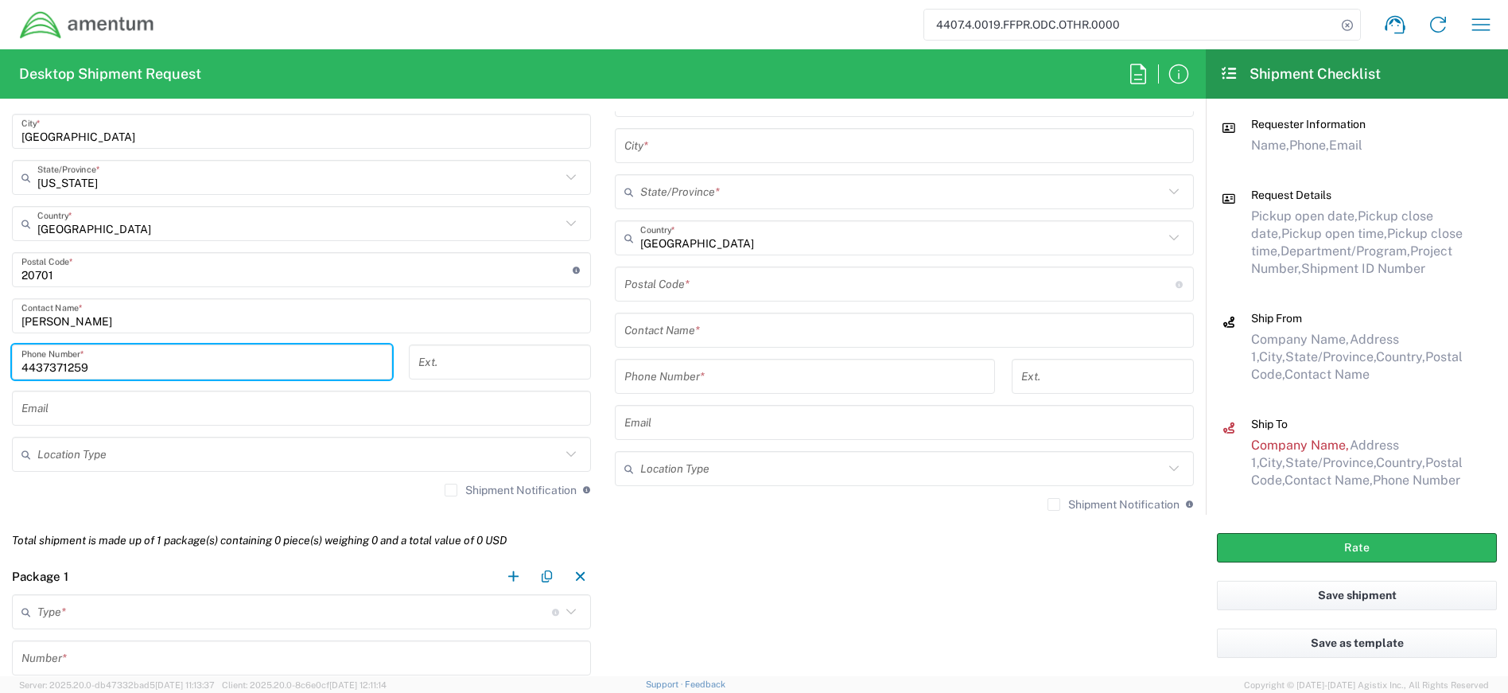
type input "4437371259"
click at [353, 493] on div "Shipment Notification If checked, a shipment notification email will be sent to…" at bounding box center [301, 495] width 579 height 25
click at [316, 604] on input "text" at bounding box center [294, 612] width 515 height 28
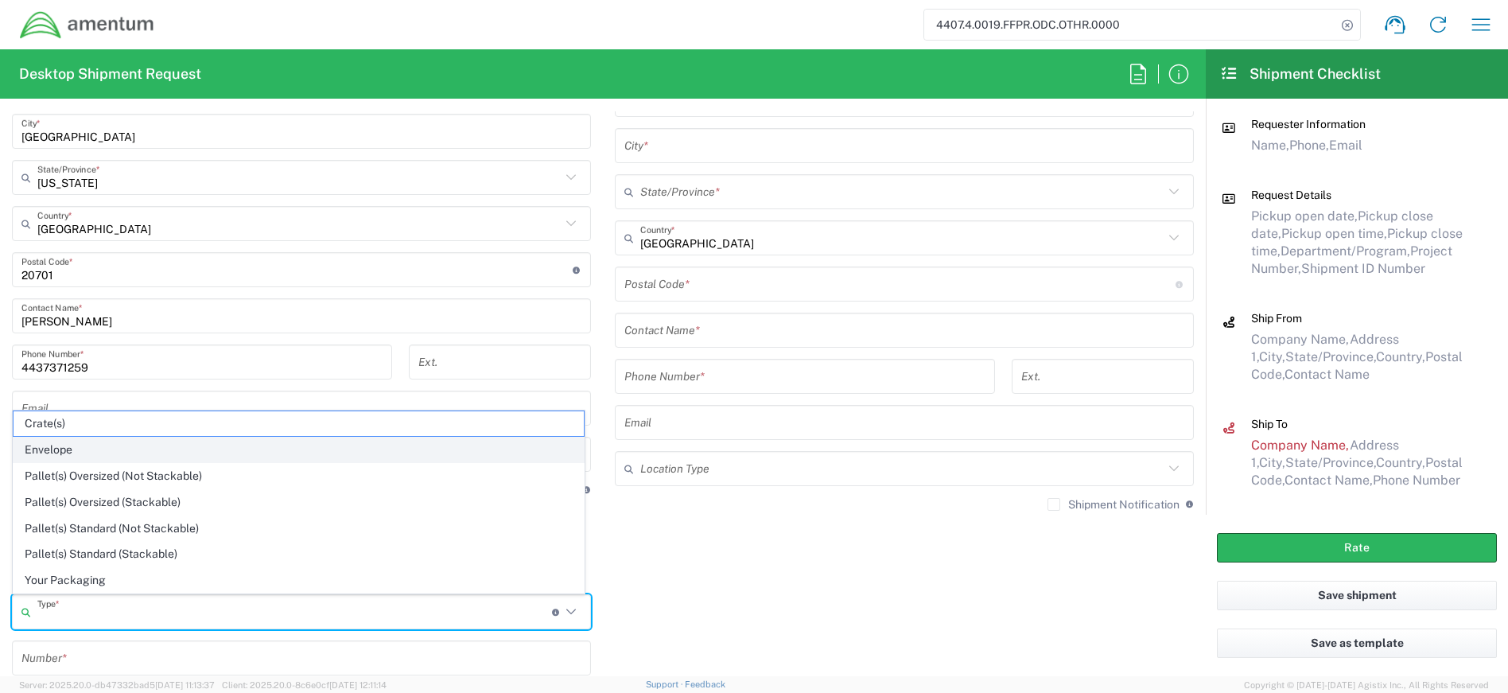
click at [130, 457] on span "Envelope" at bounding box center [299, 450] width 570 height 25
type input "Envelope"
type input "1"
type input "9.5"
type input "12.5"
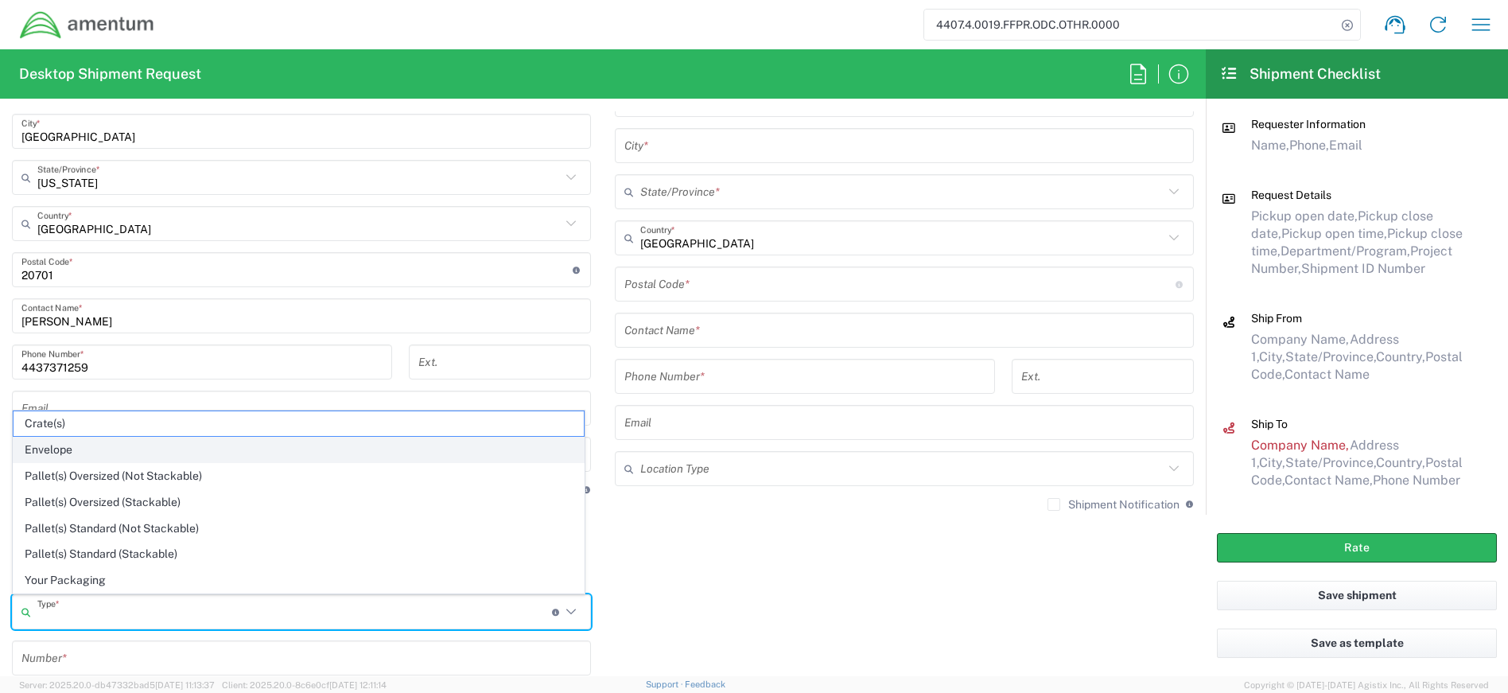
type input "0.25"
type input "1"
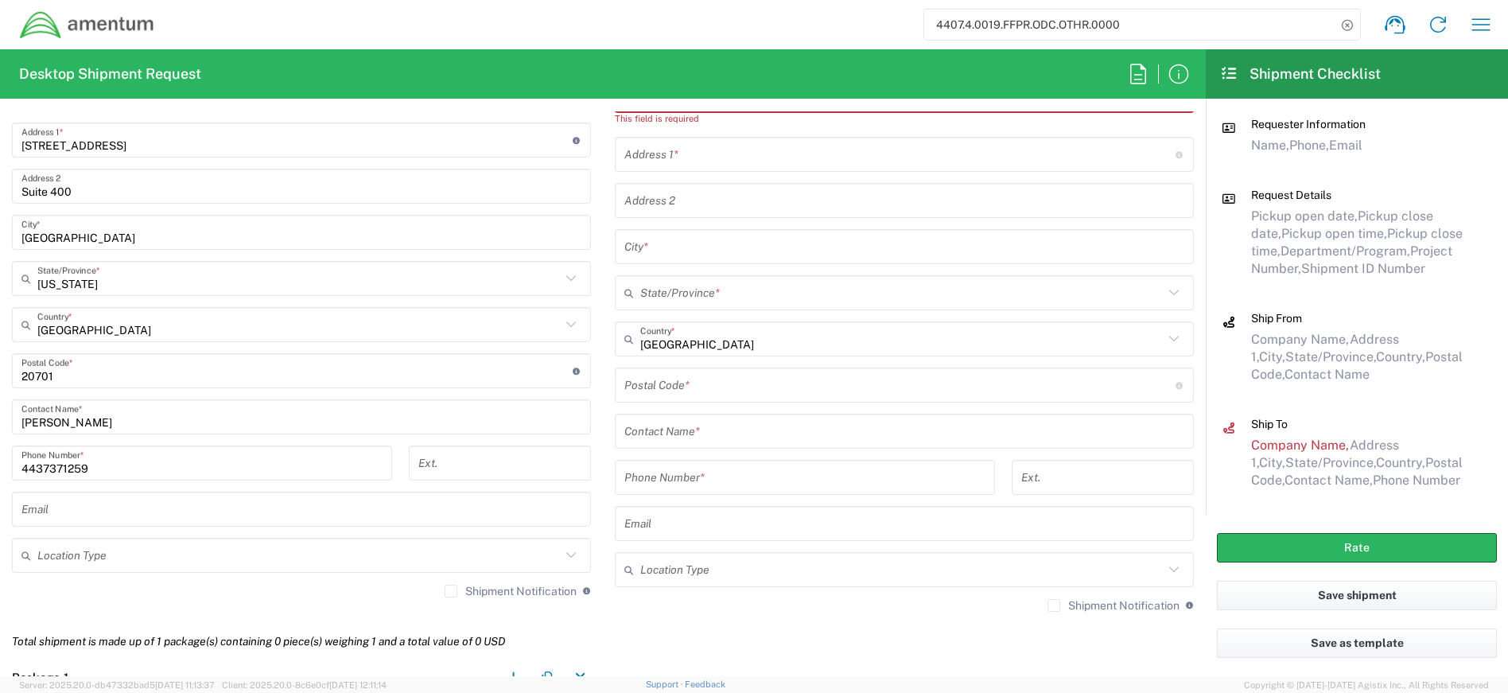
scroll to position [592, 0]
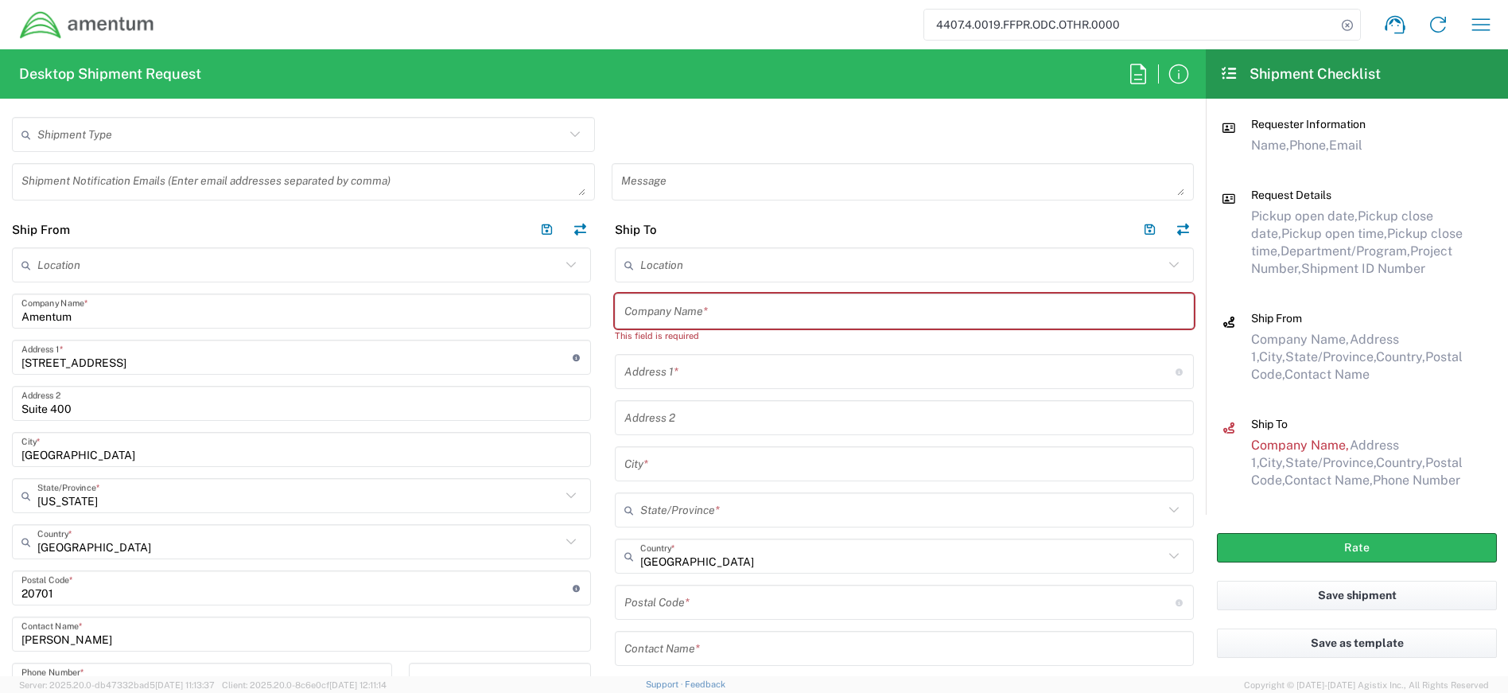
click at [665, 305] on input "text" at bounding box center [904, 312] width 560 height 28
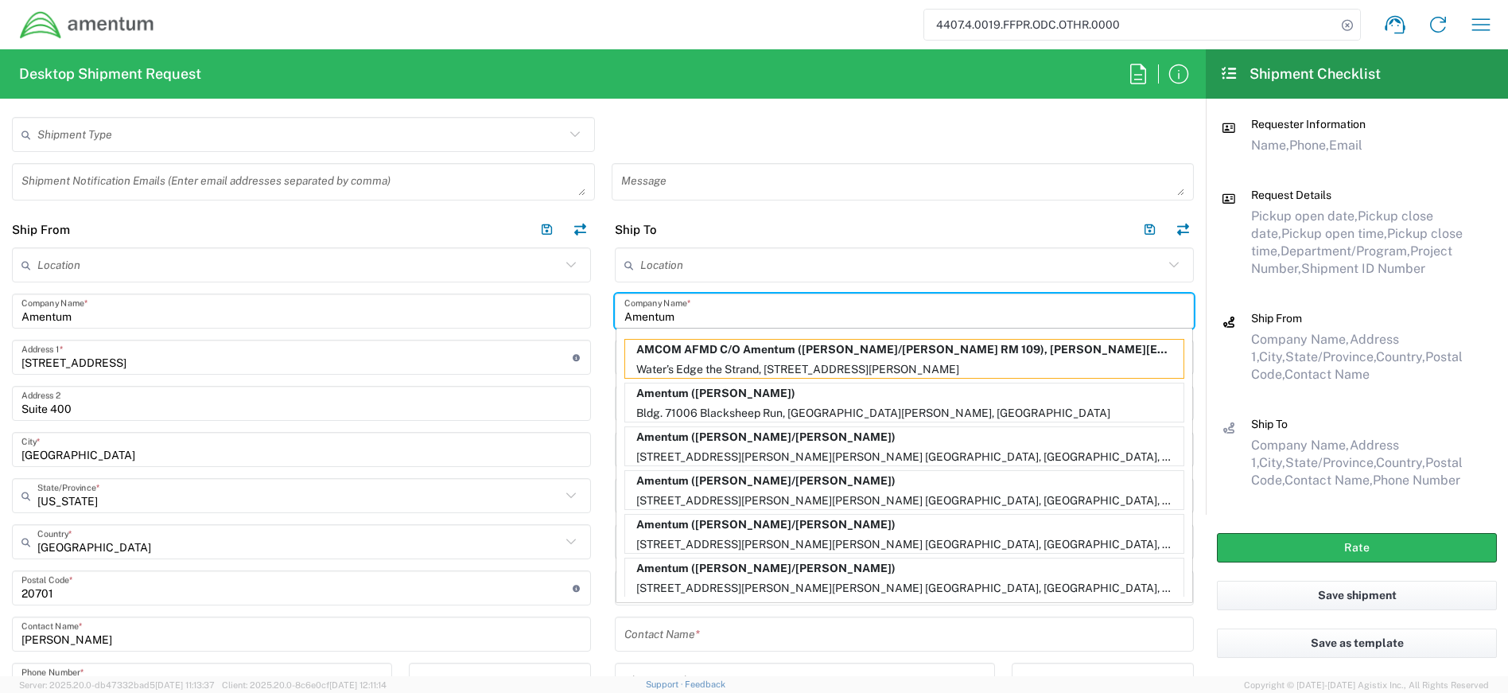
type input "Amentum"
click at [1184, 345] on main "Location [PHONE_NUMBER] [PHONE_NUMBER] [PHONE_NUMBER] [PHONE_NUMBER] [PHONE_NUM…" at bounding box center [904, 536] width 603 height 579
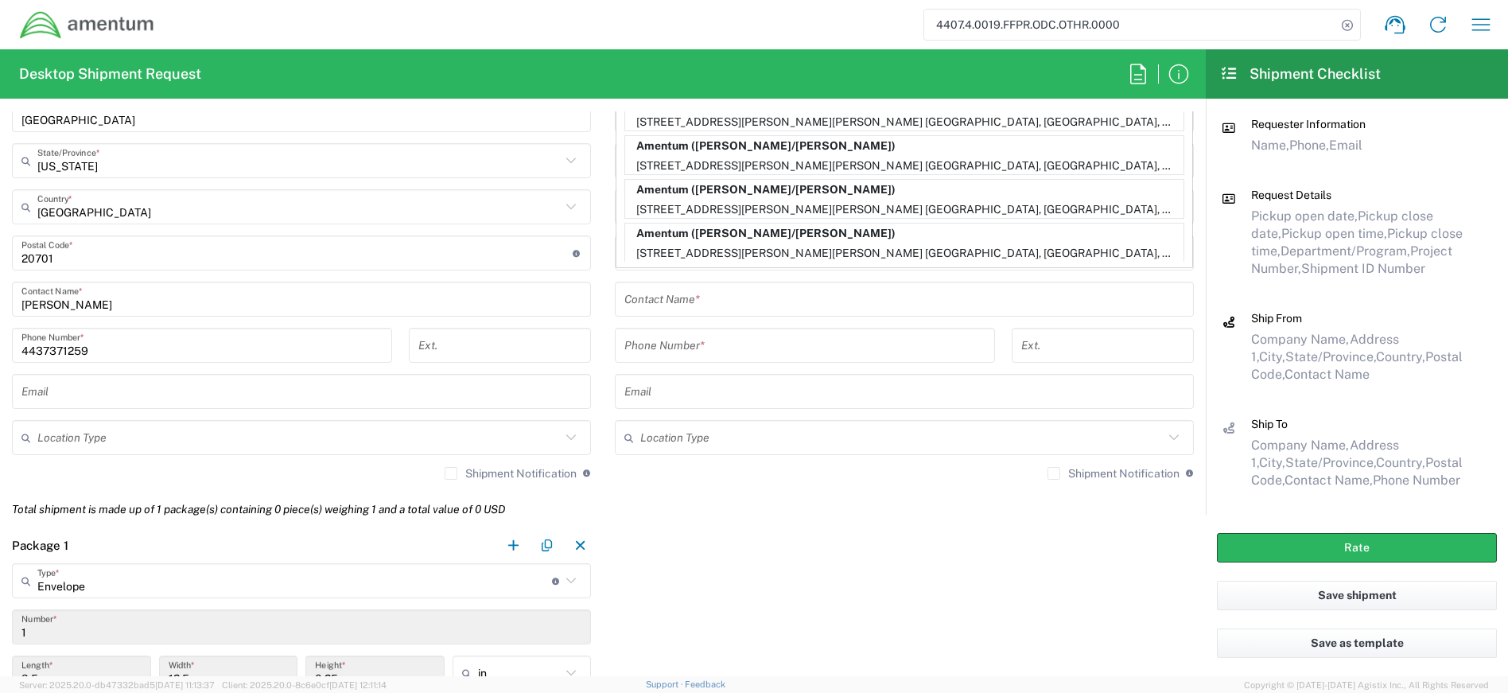
scroll to position [688, 0]
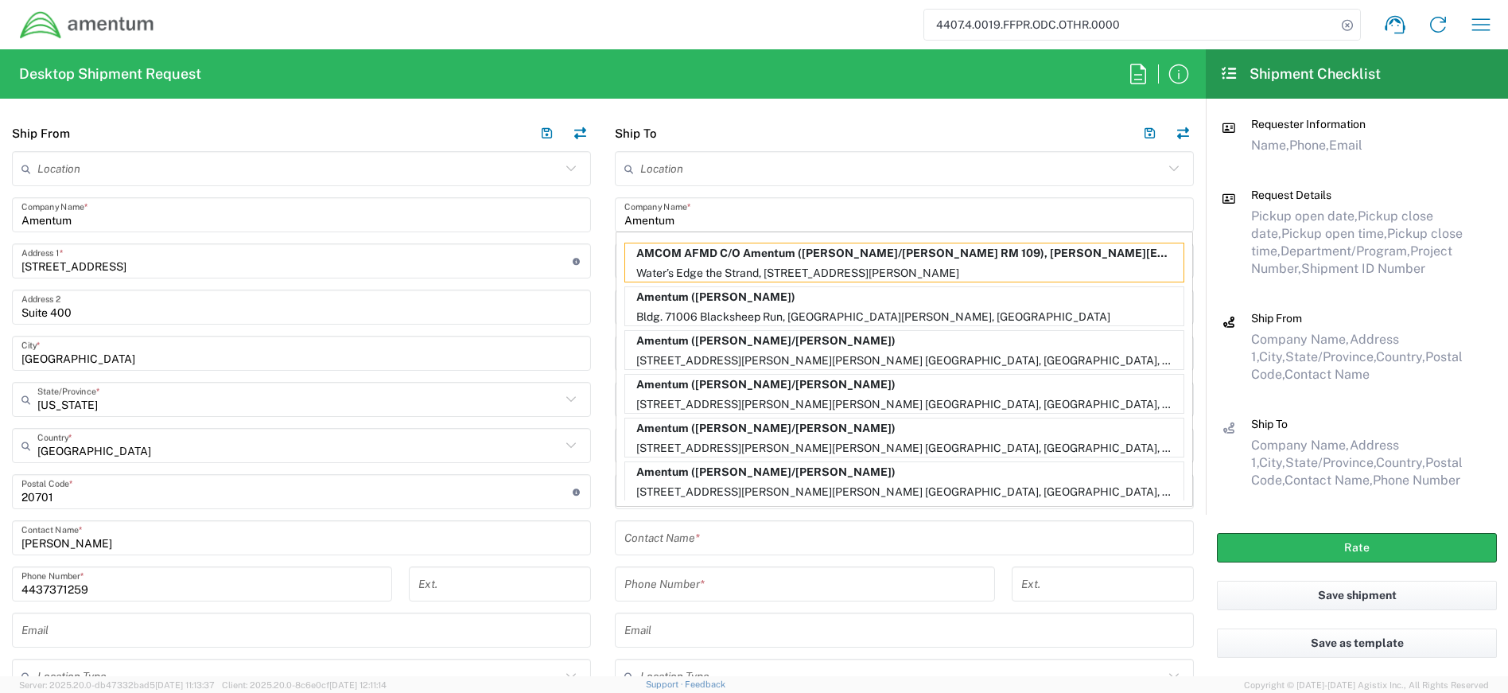
click at [787, 531] on input "text" at bounding box center [904, 538] width 560 height 28
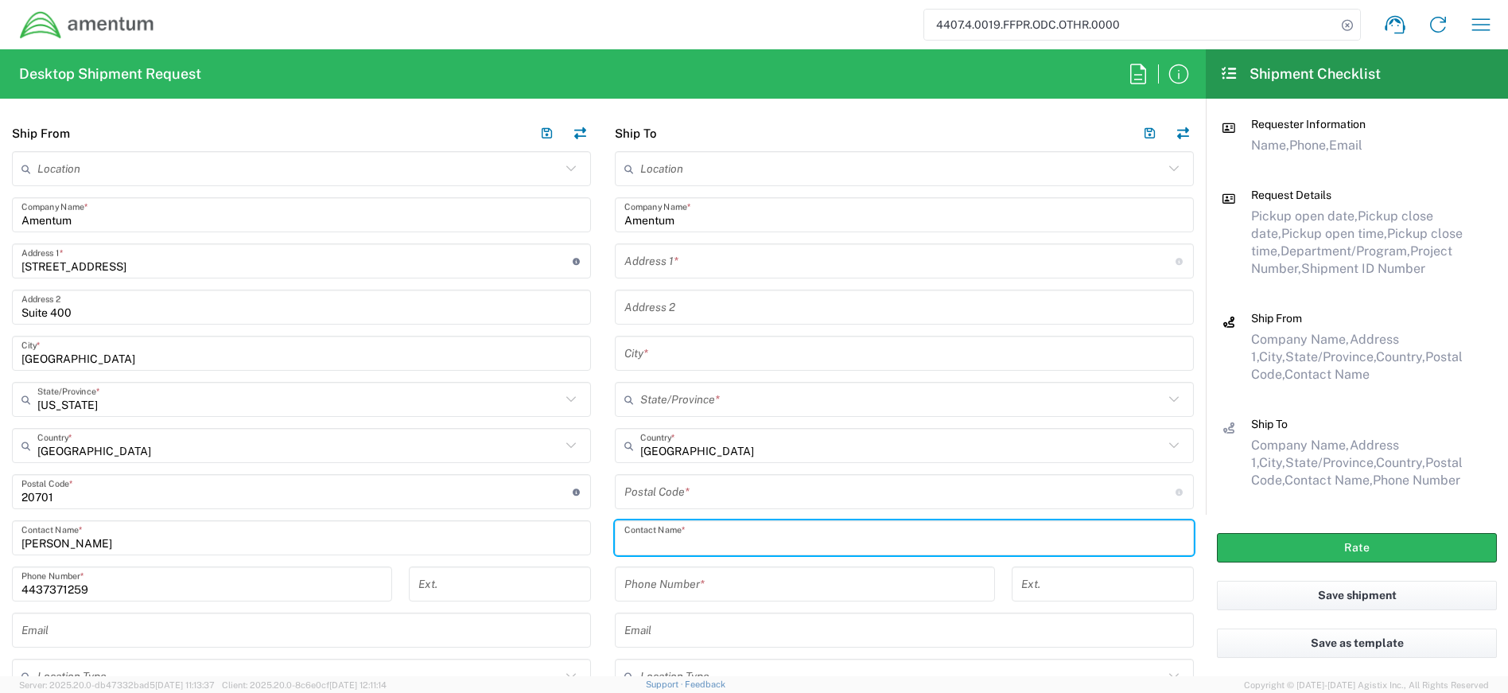
click at [686, 258] on input "text" at bounding box center [899, 261] width 551 height 28
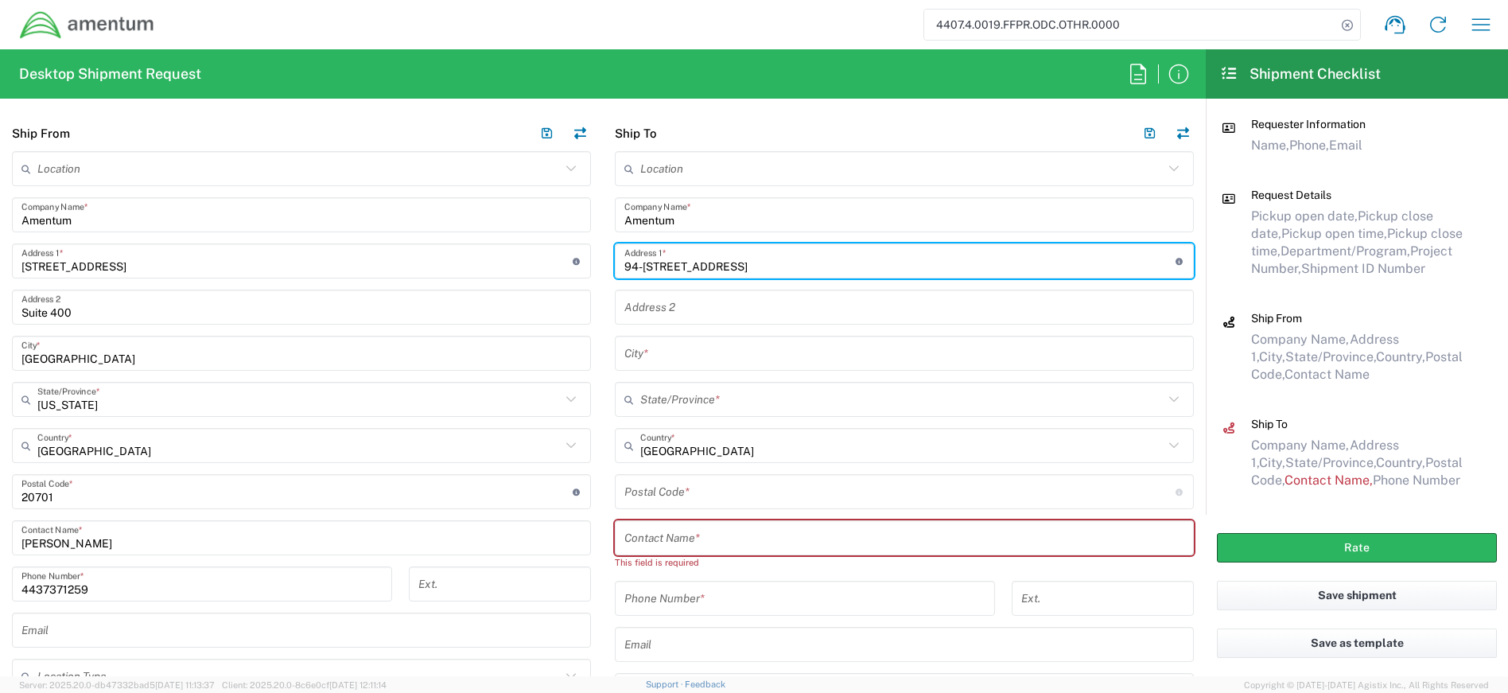
type input "94-[STREET_ADDRESS]"
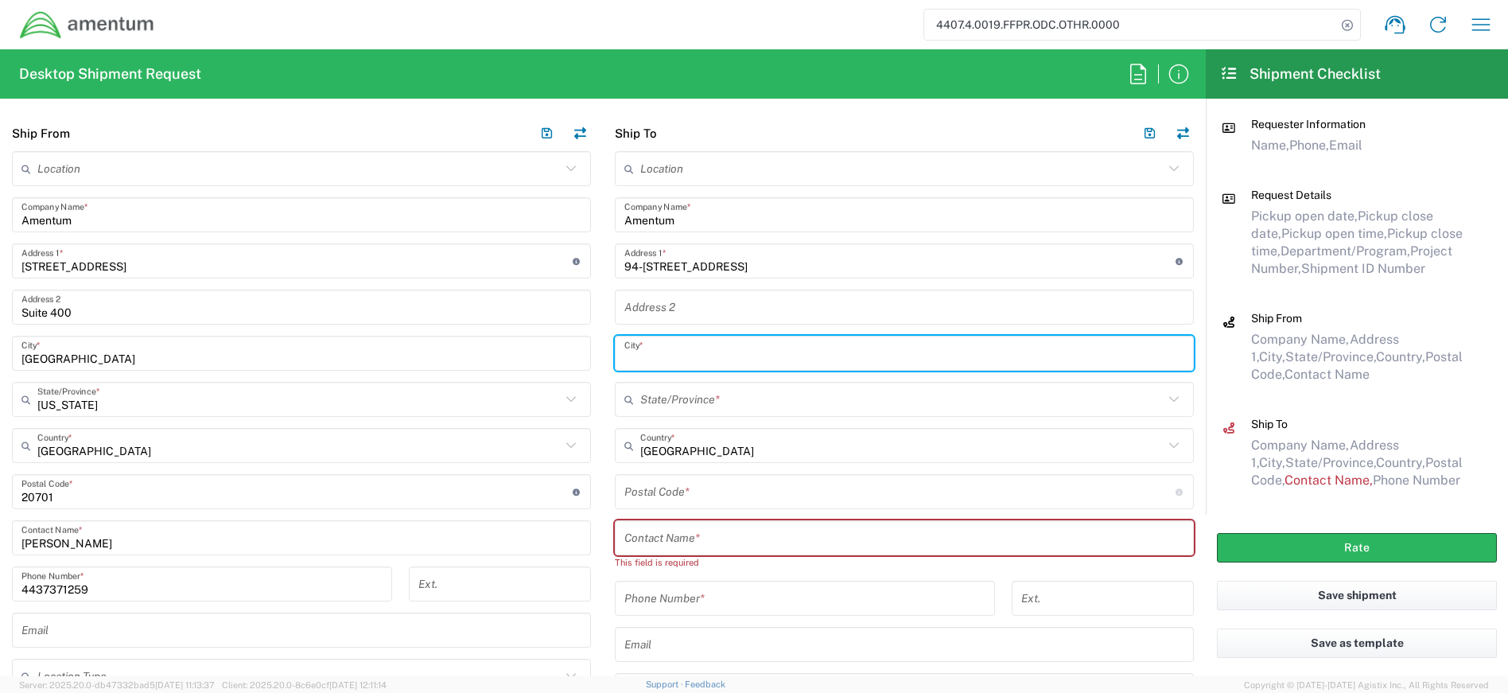
click at [681, 365] on input "text" at bounding box center [904, 354] width 560 height 28
type input "Waipahu"
click at [706, 399] on input "text" at bounding box center [901, 400] width 523 height 28
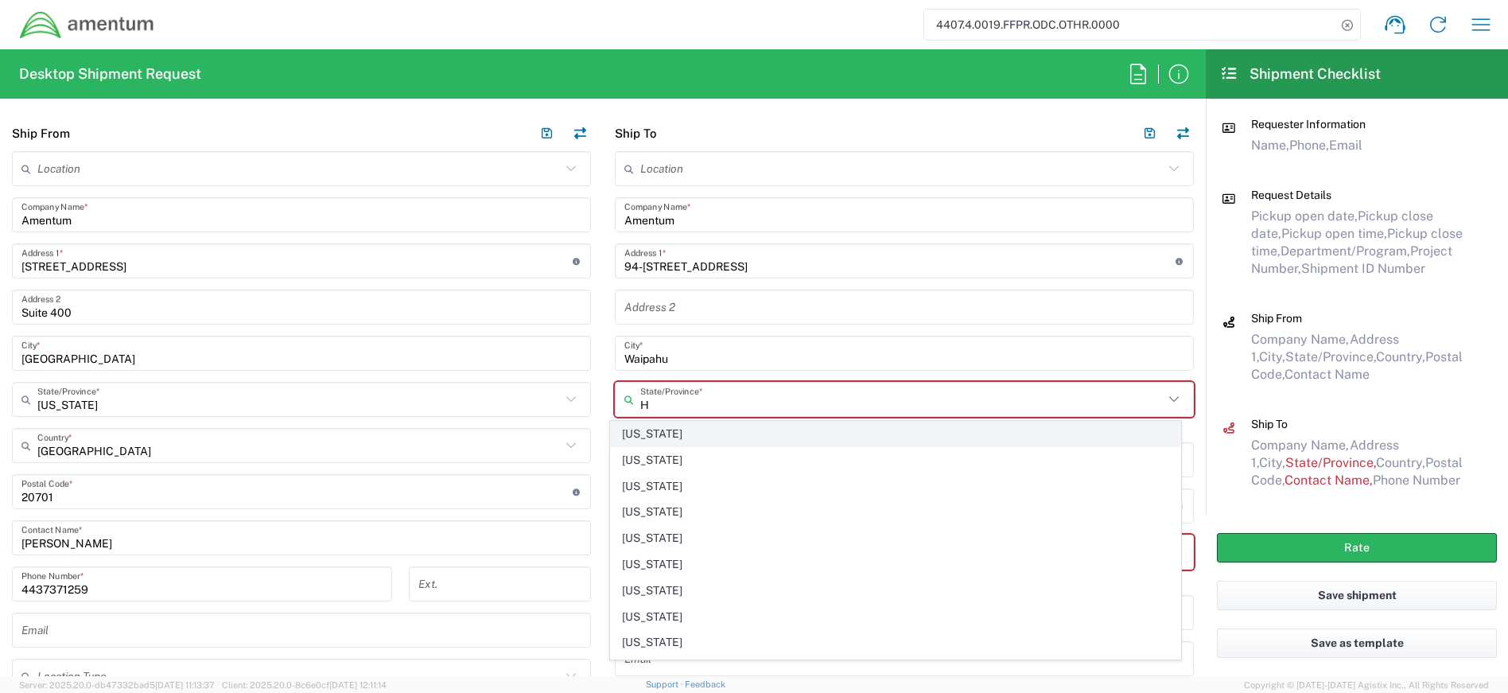
click at [659, 431] on span "[US_STATE]" at bounding box center [896, 434] width 570 height 25
type input "[US_STATE]"
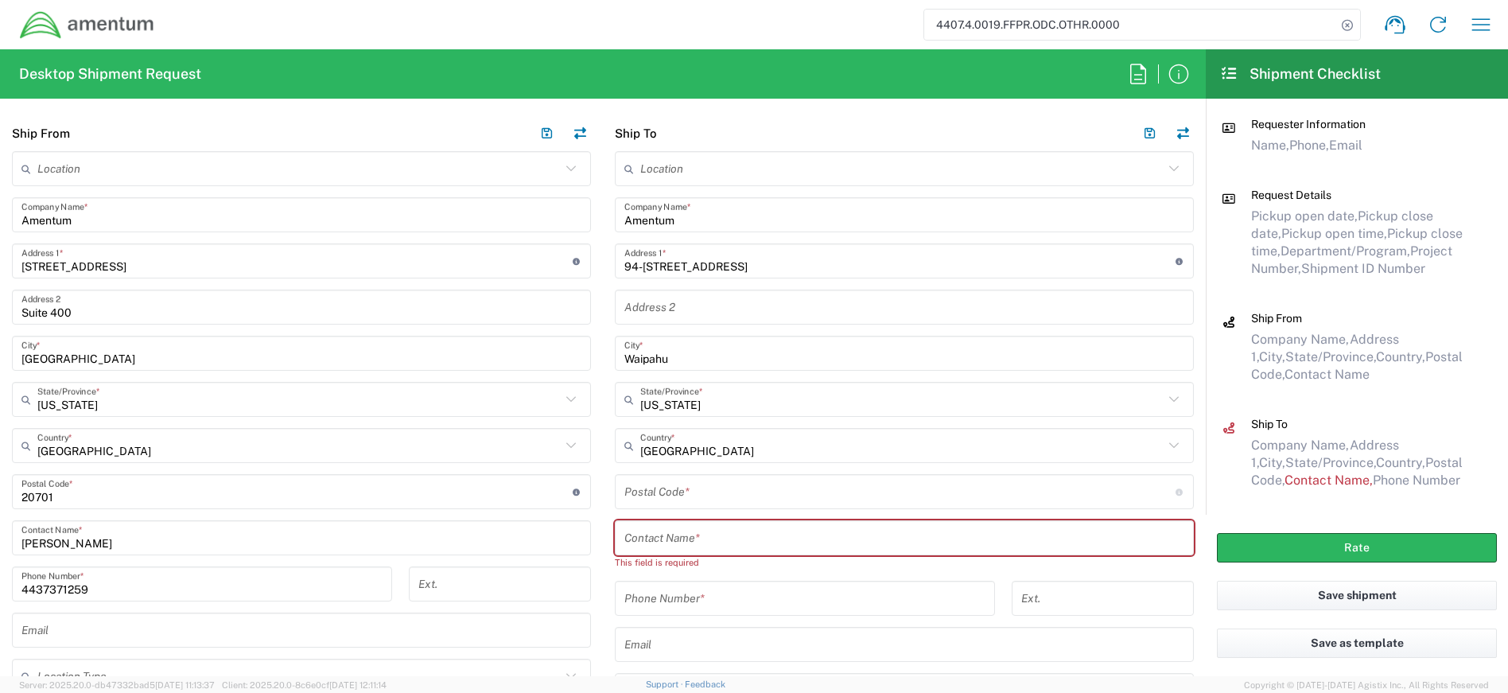
click at [706, 490] on input "undefined" at bounding box center [899, 492] width 551 height 28
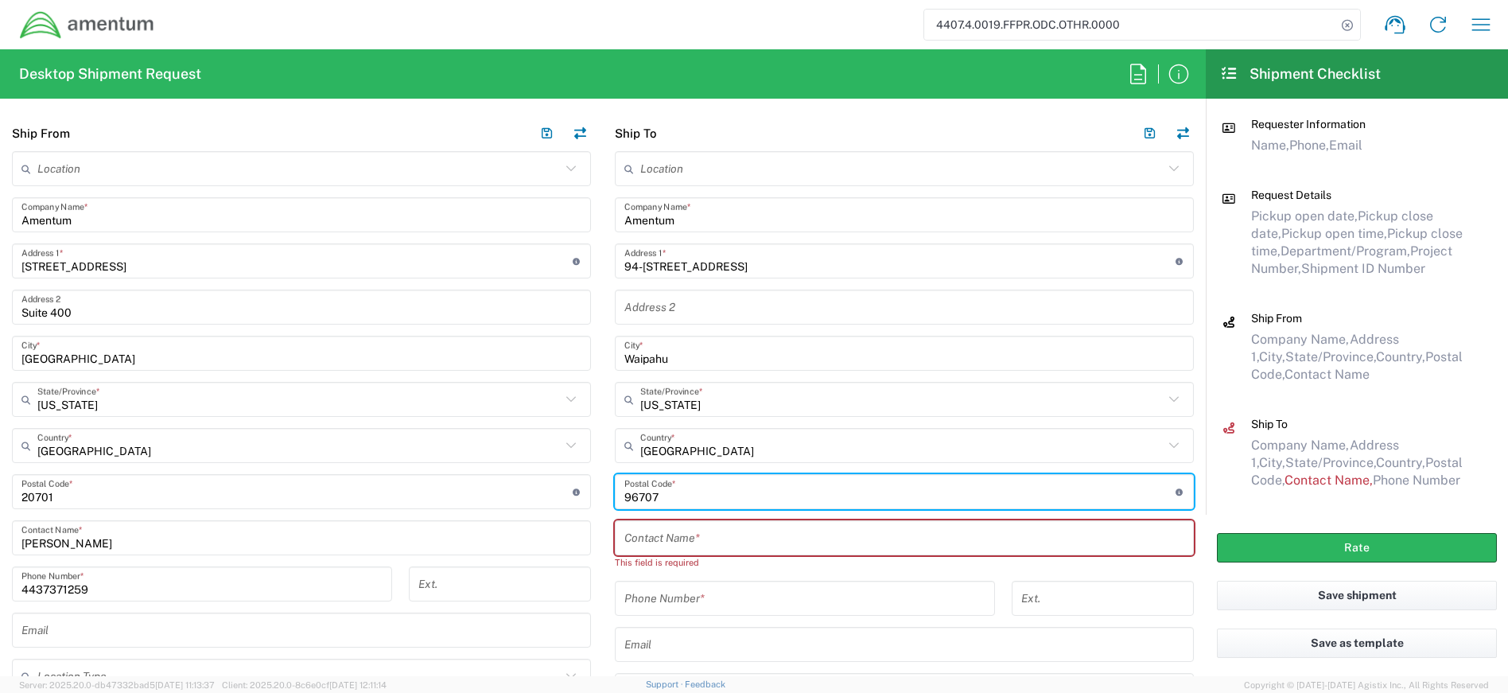
type input "96707"
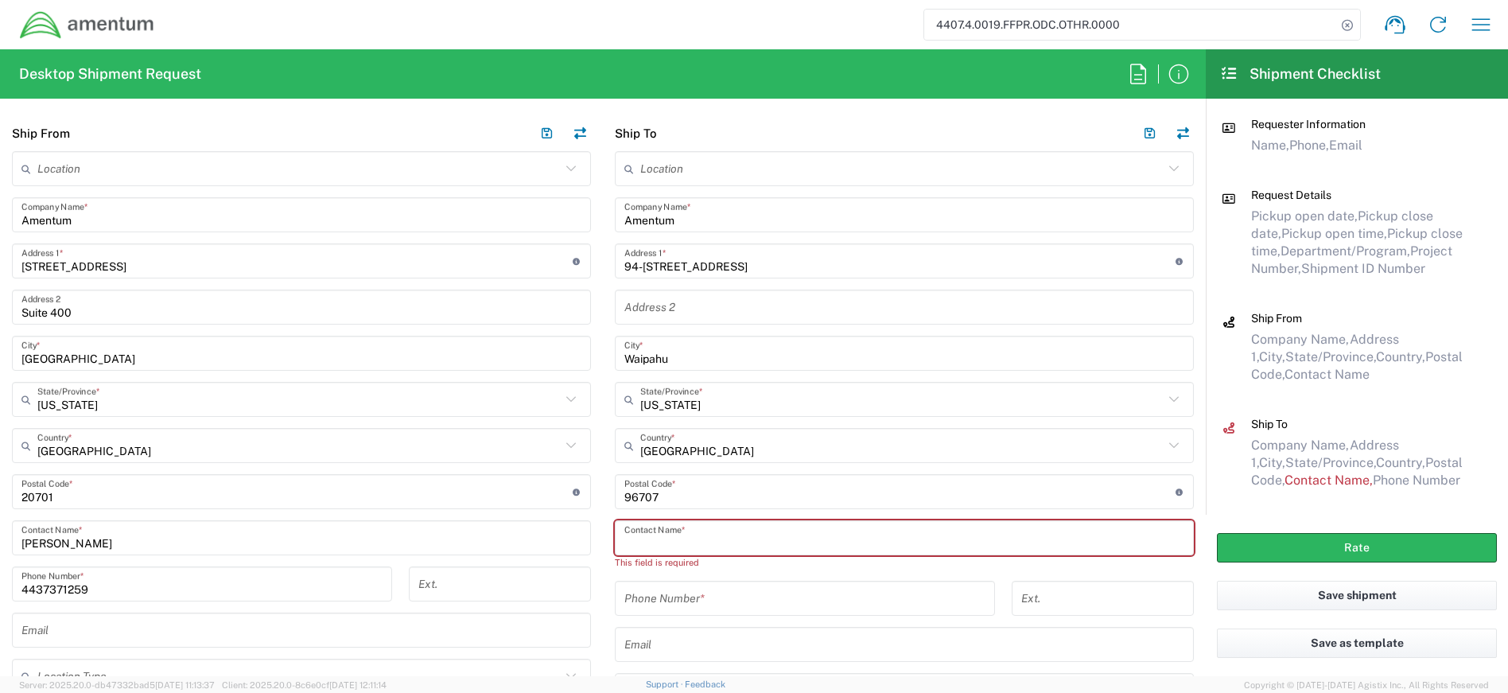
click at [733, 534] on input "text" at bounding box center [904, 538] width 560 height 28
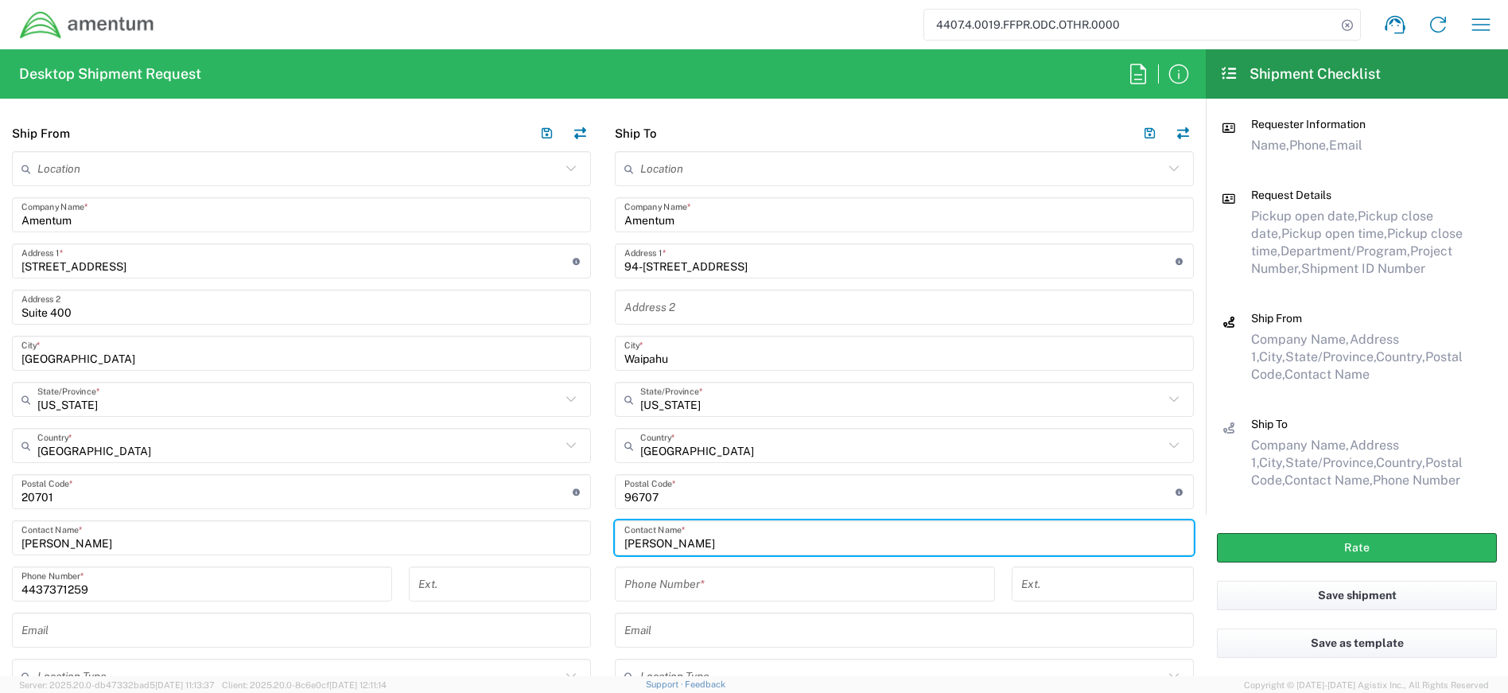
type input "[PERSON_NAME]"
click at [755, 578] on input "tel" at bounding box center [804, 584] width 361 height 28
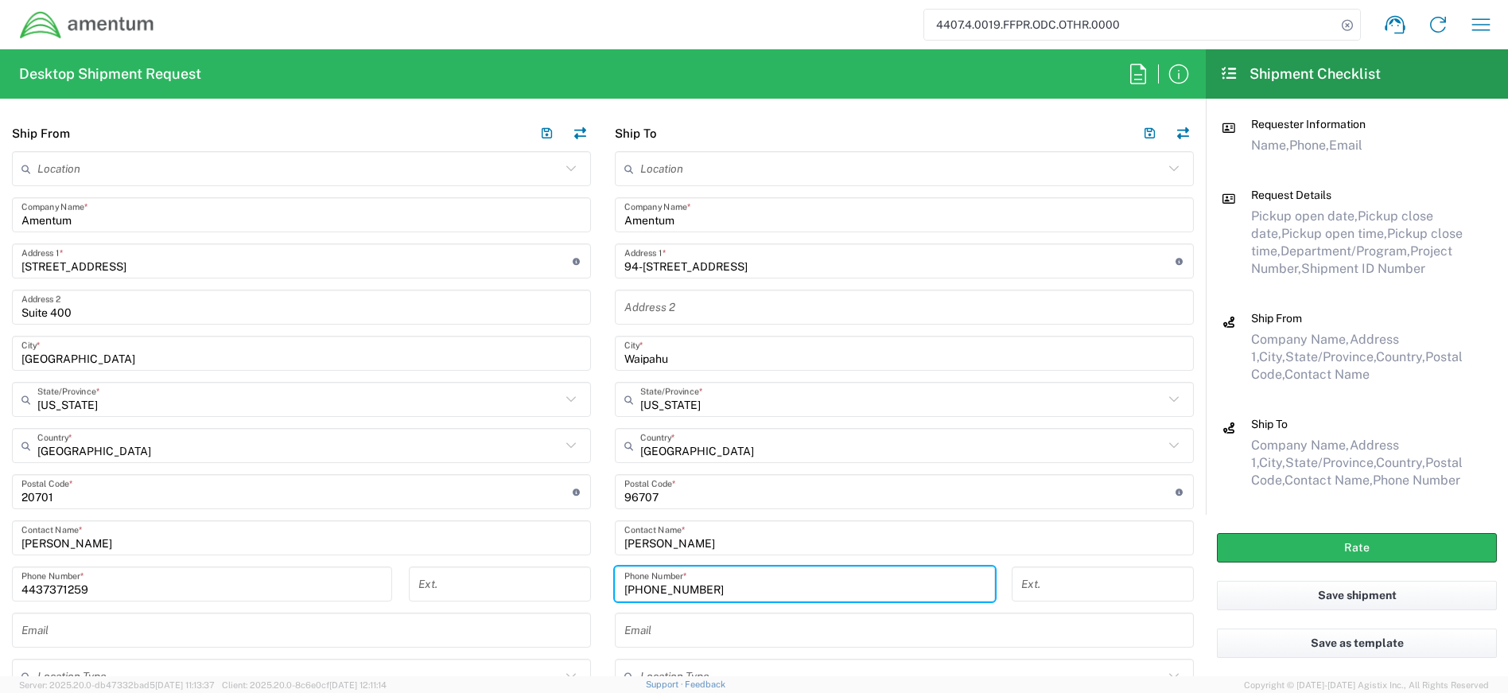
type input "[PHONE_NUMBER]"
click at [1186, 578] on div "Ext." at bounding box center [1103, 589] width 199 height 46
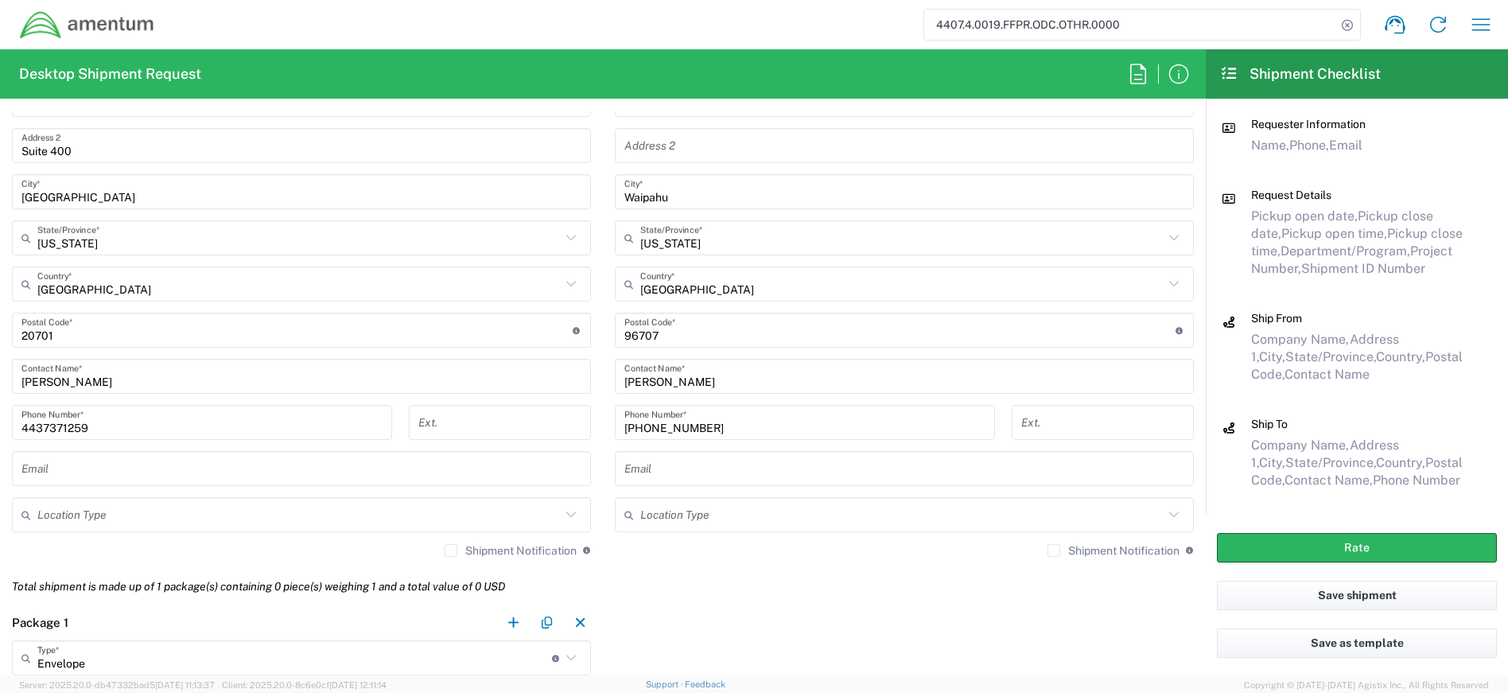
scroll to position [1006, 0]
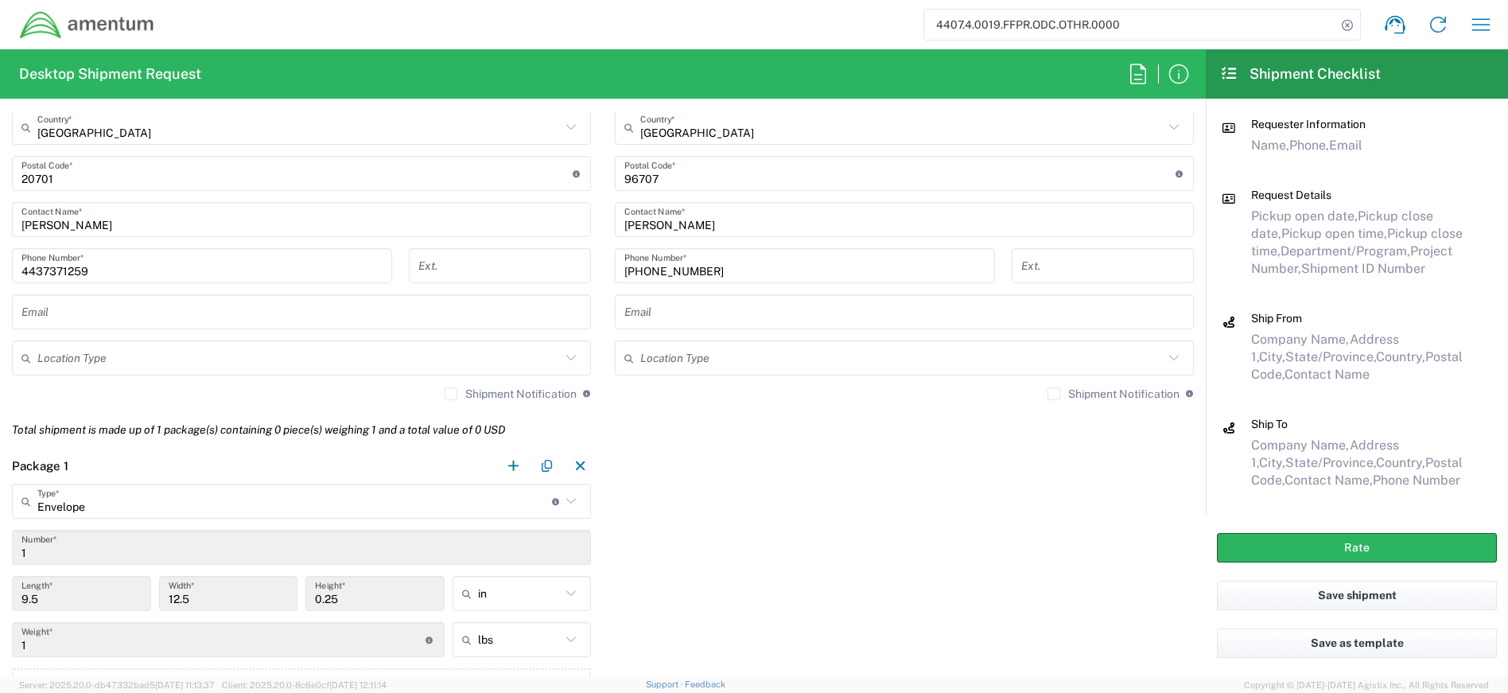
click at [387, 375] on div "Location Type" at bounding box center [301, 357] width 579 height 35
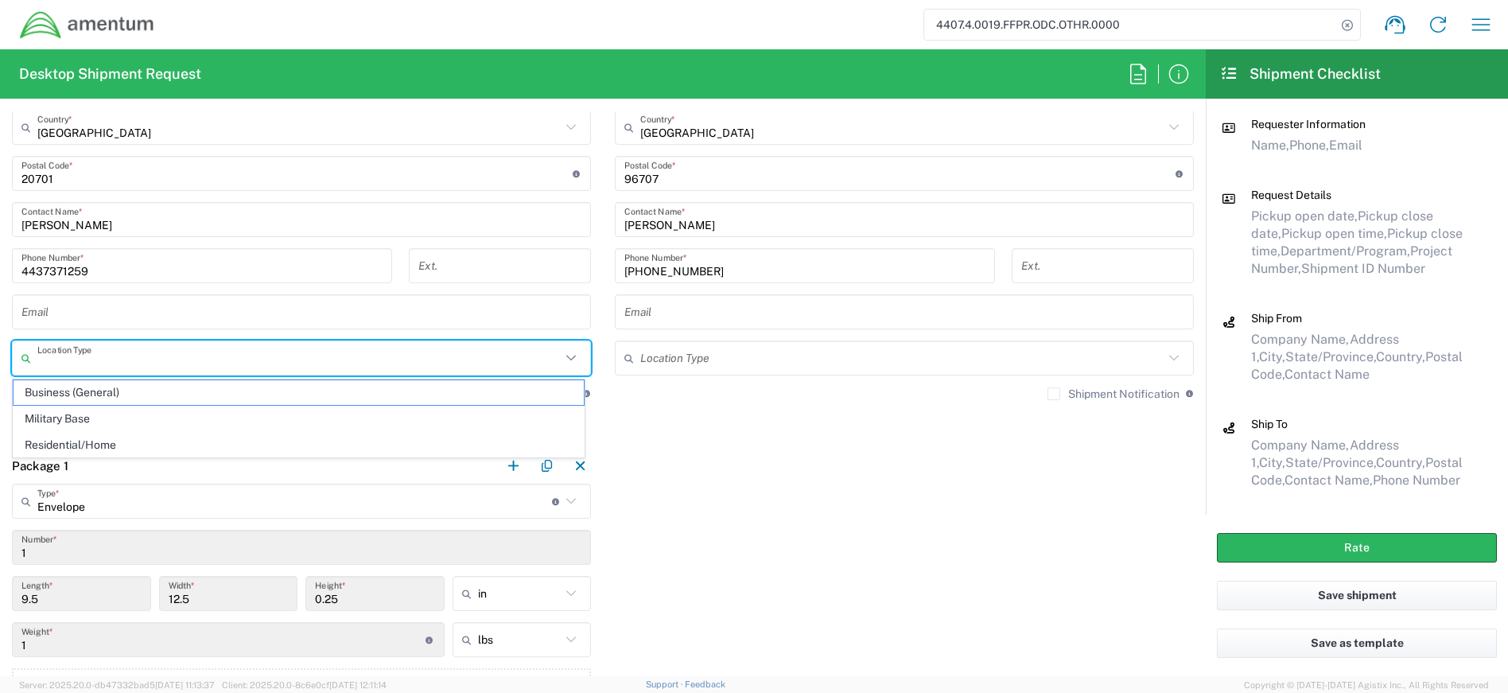
click at [726, 468] on div "Package 1 Envelope Type * Material used to package goods Crate(s) Envelope Pall…" at bounding box center [603, 593] width 1206 height 291
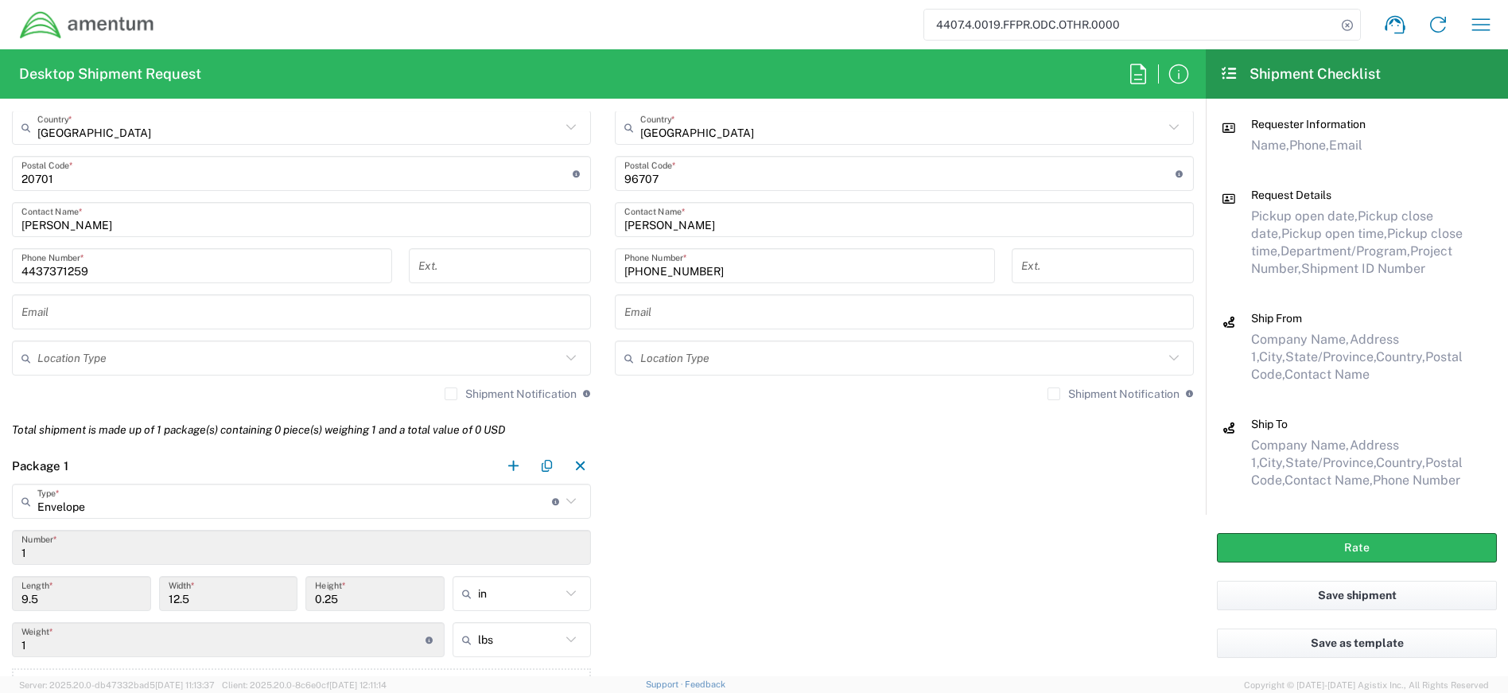
scroll to position [1325, 0]
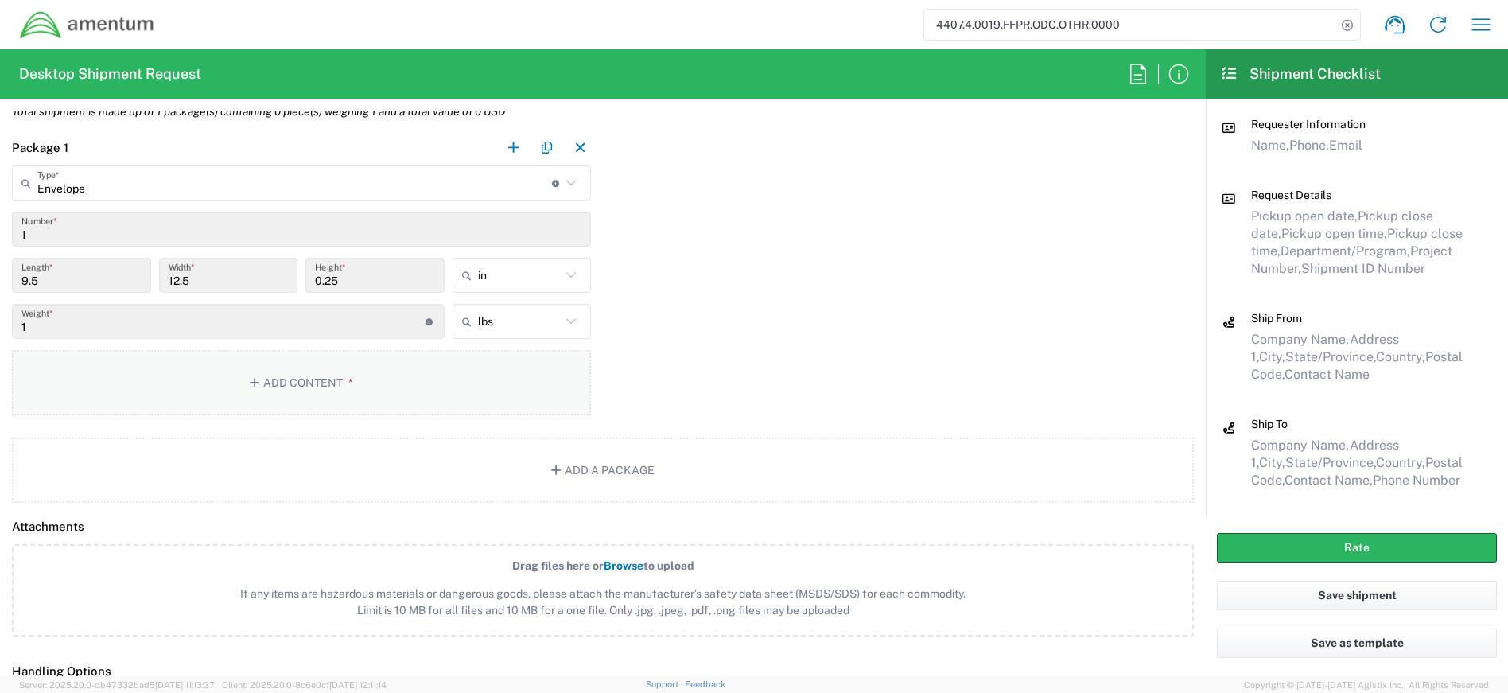
click at [263, 389] on button "Add Content *" at bounding box center [301, 382] width 579 height 65
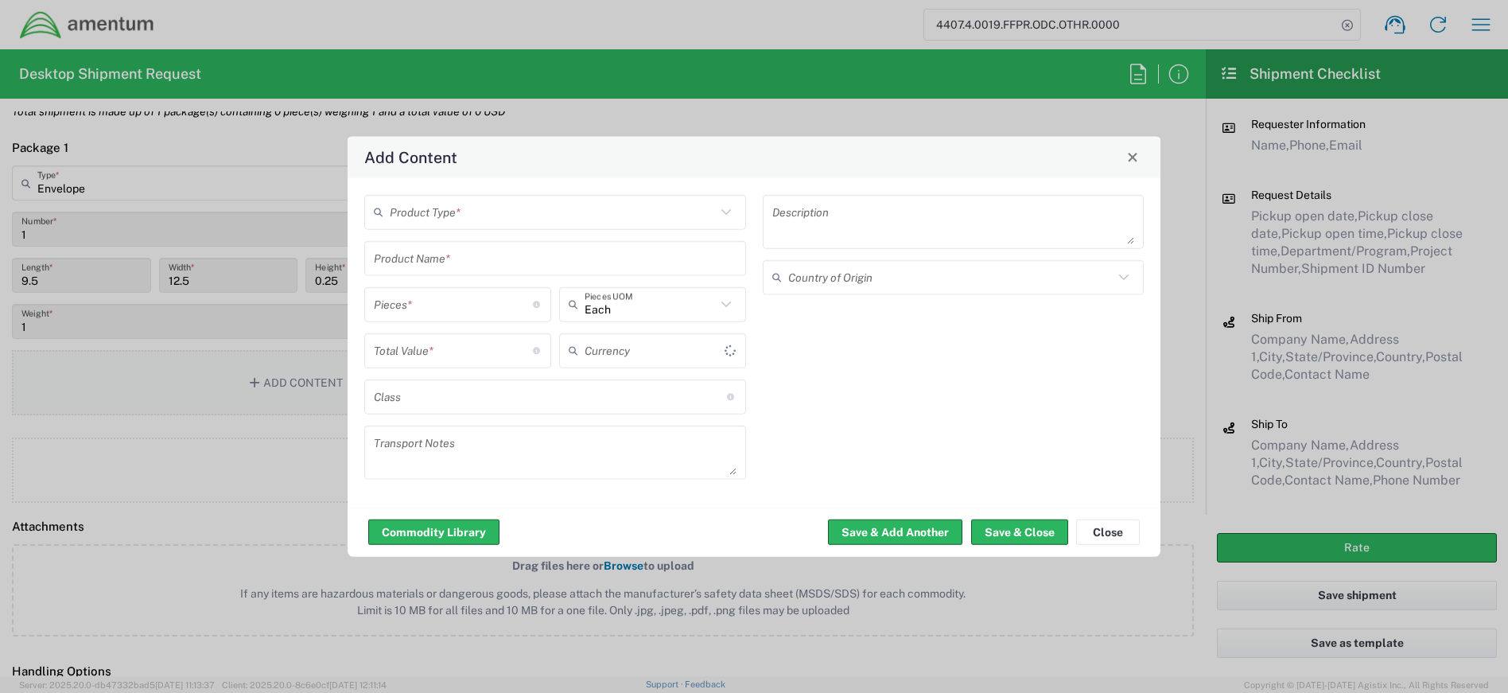
type input "US Dollar"
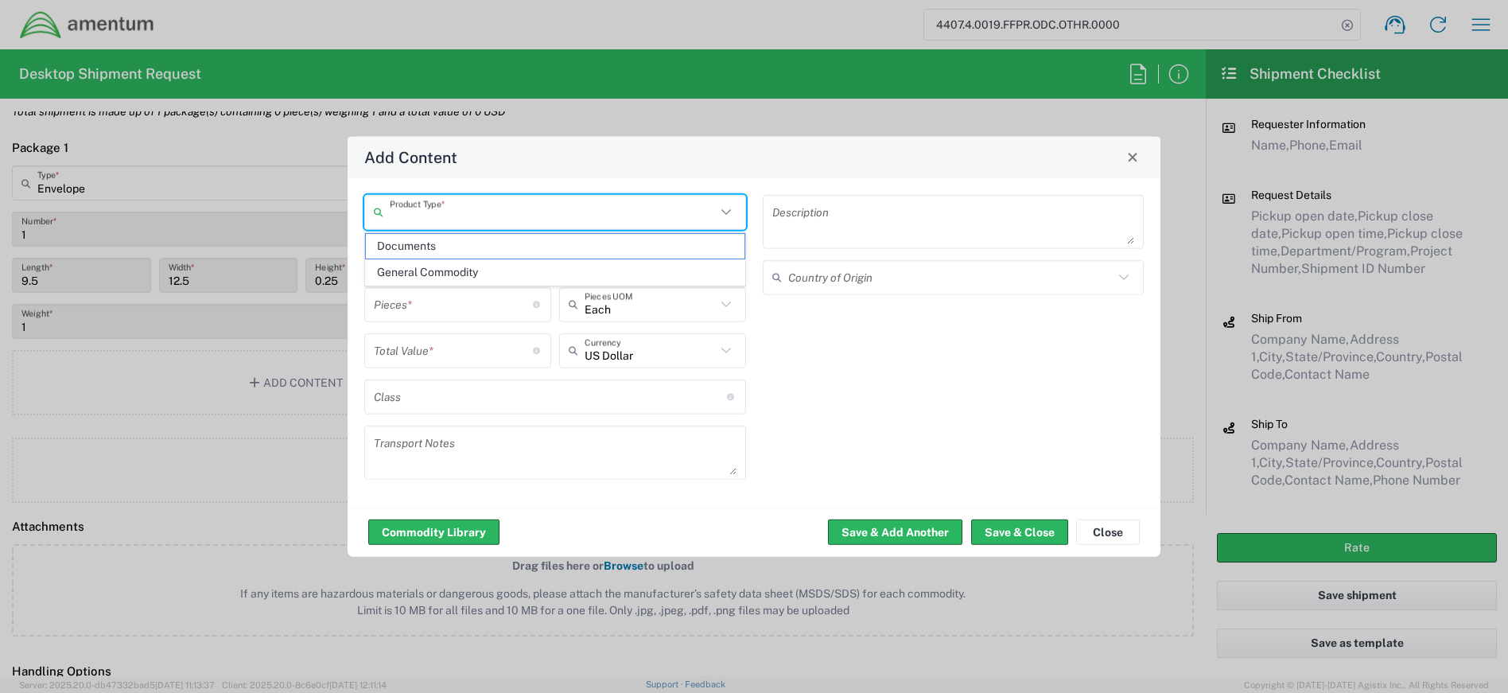
click at [482, 208] on input "text" at bounding box center [553, 212] width 326 height 28
click at [452, 248] on span "Documents" at bounding box center [555, 246] width 379 height 25
type input "Documents"
type input "1"
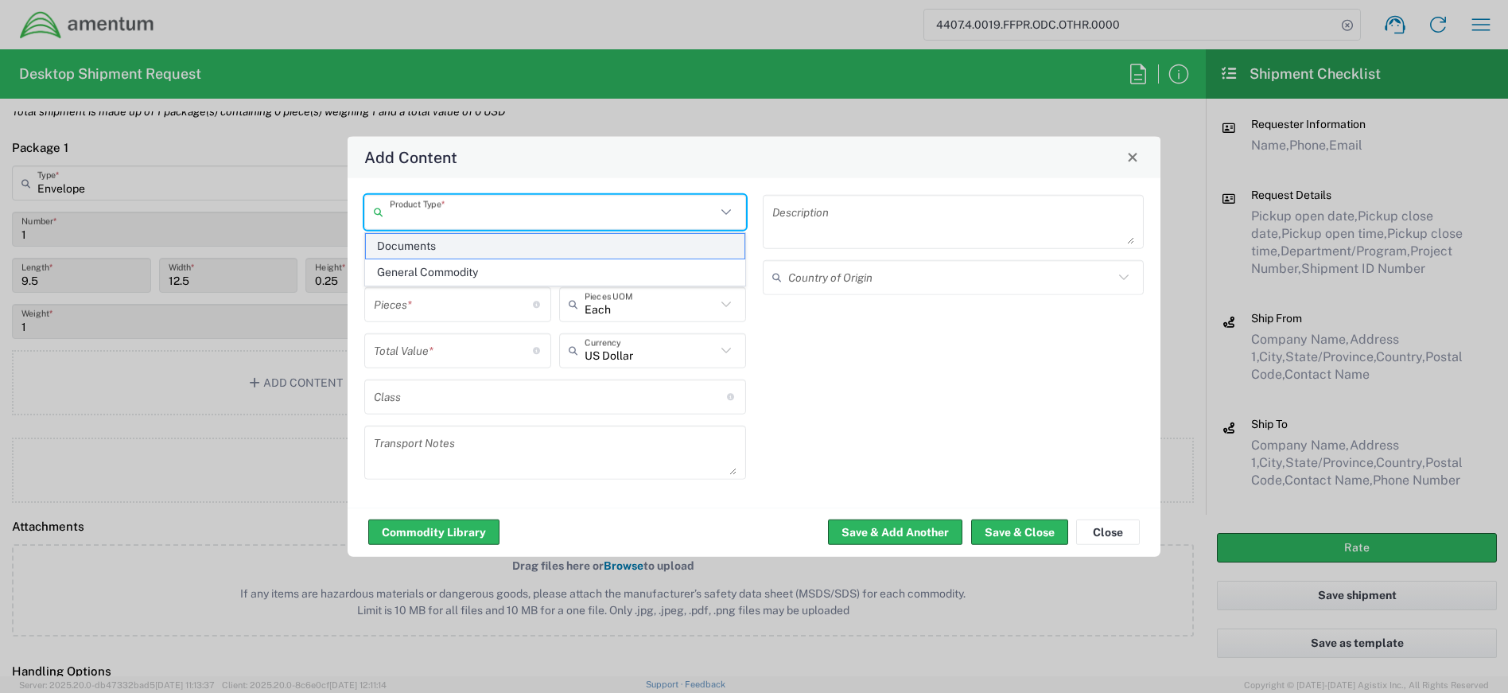
type input "1"
type textarea "Documents"
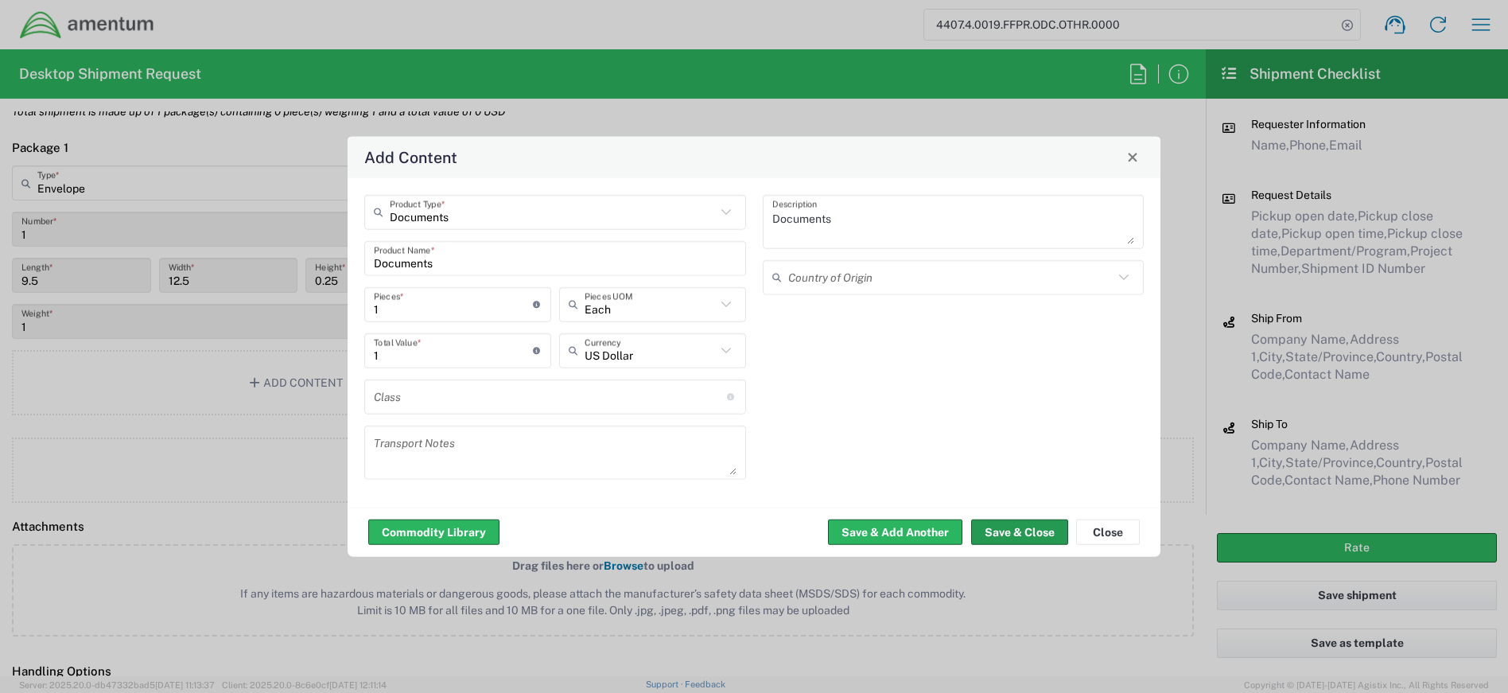
click at [1010, 528] on button "Save & Close" at bounding box center [1019, 531] width 97 height 25
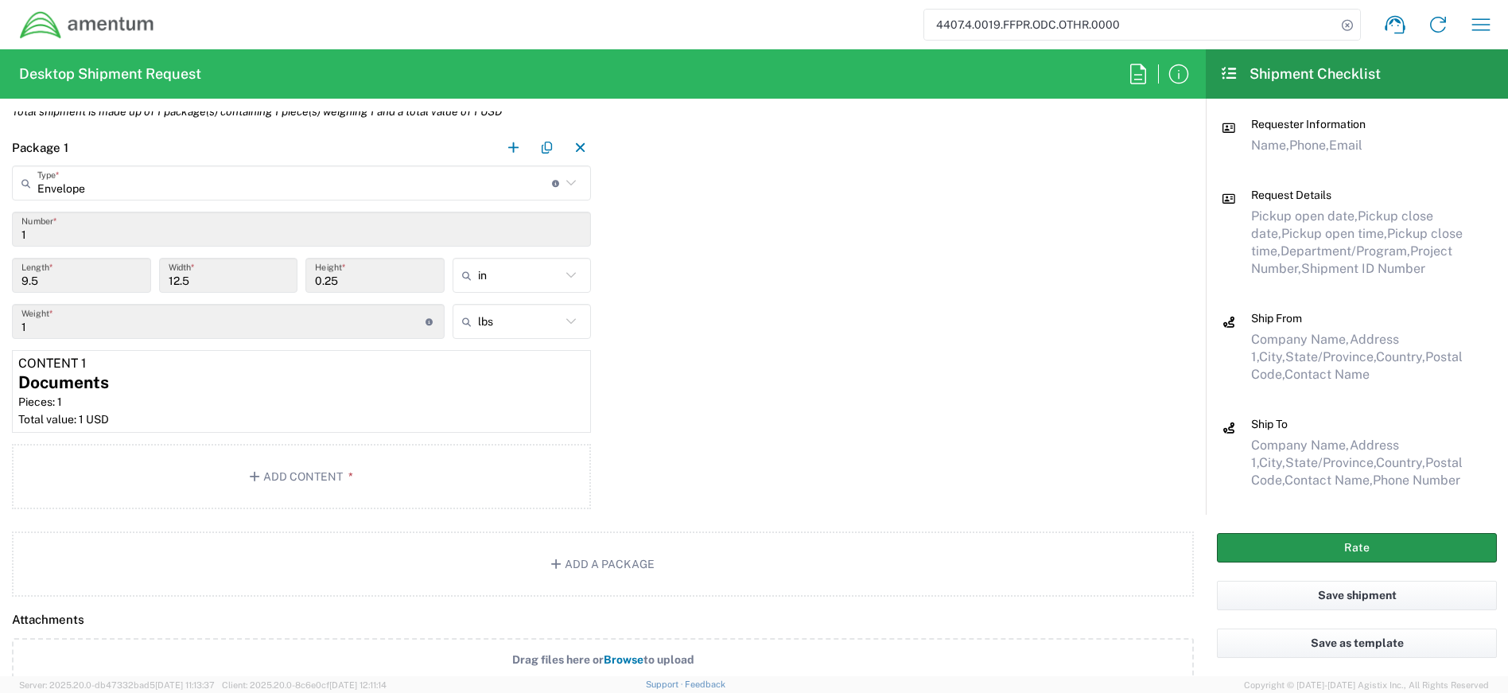
click at [1303, 550] on button "Rate" at bounding box center [1357, 547] width 280 height 29
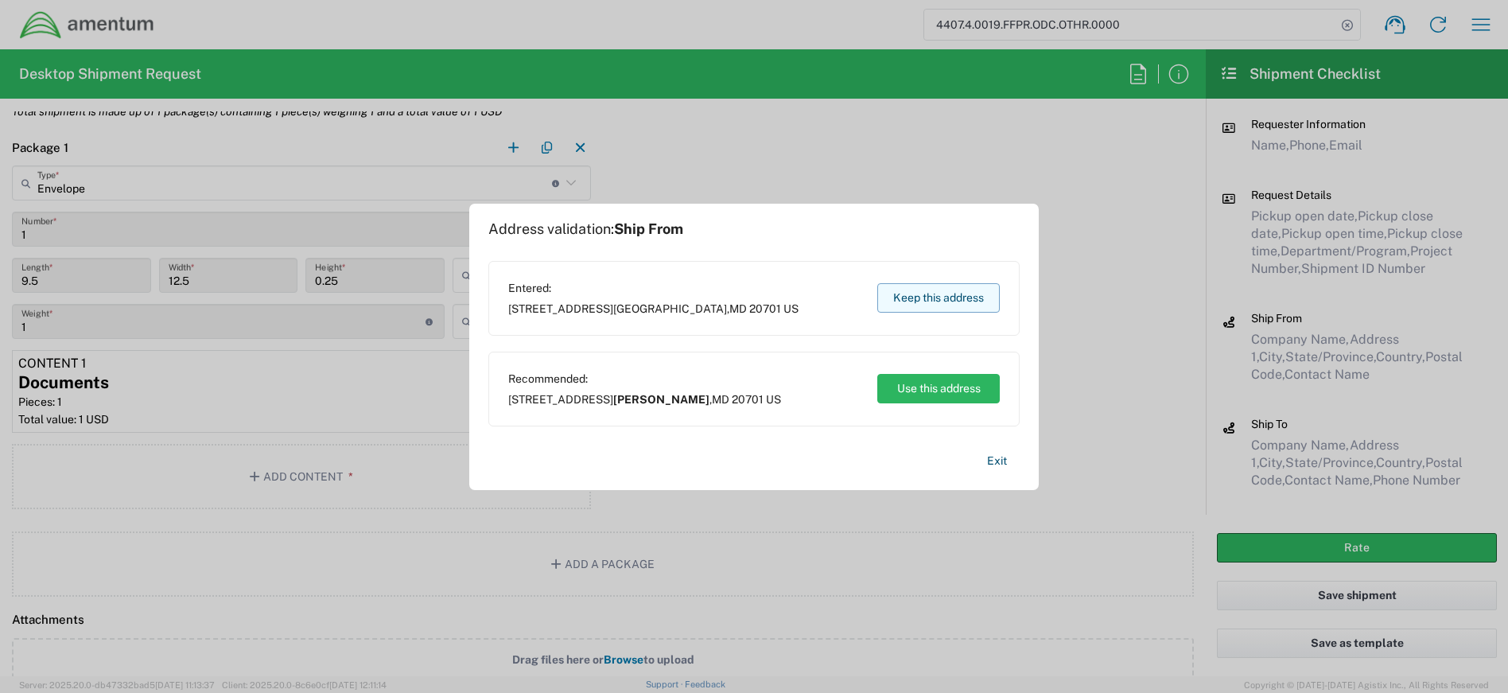
click at [918, 300] on button "Keep this address" at bounding box center [938, 297] width 123 height 29
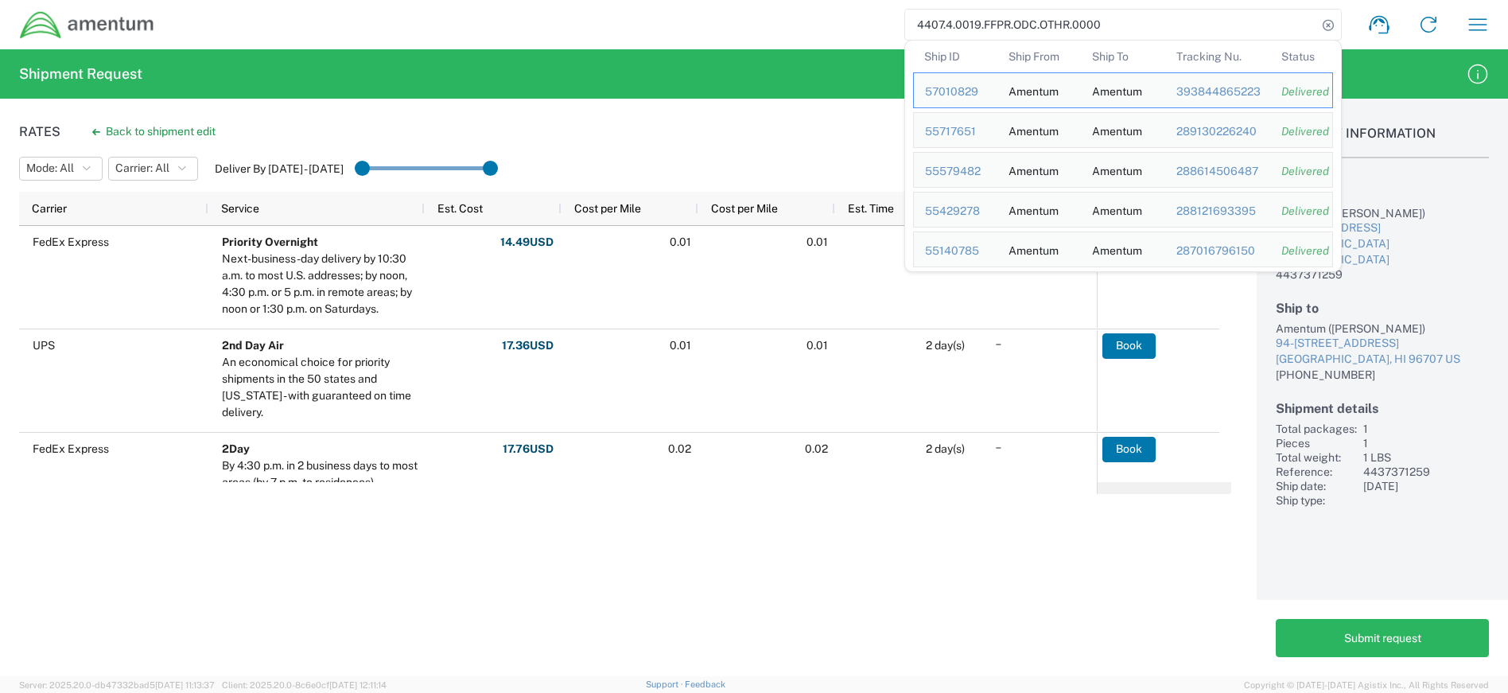
click at [1119, 27] on input "4407.4.0019.FFPR.ODC.OTHR.0000" at bounding box center [1111, 25] width 412 height 30
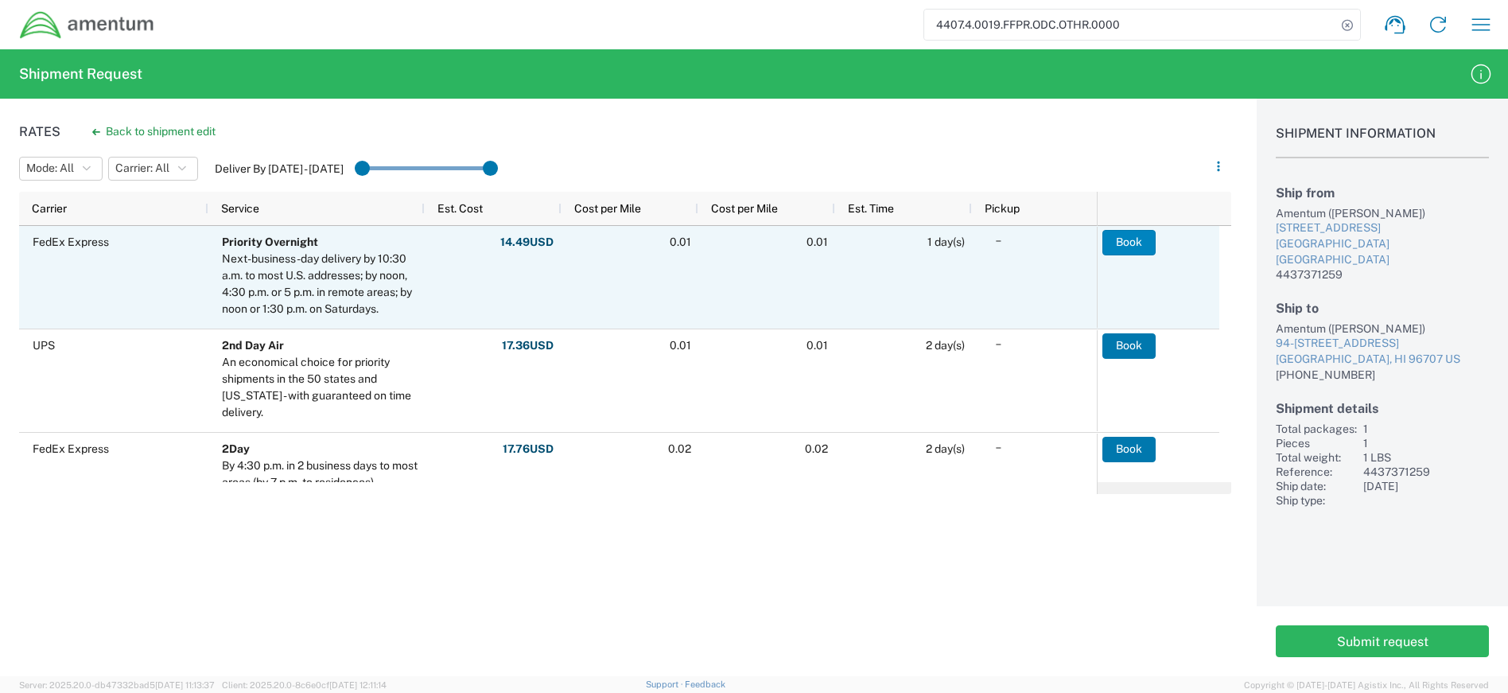
click at [1124, 239] on button "Book" at bounding box center [1129, 242] width 53 height 25
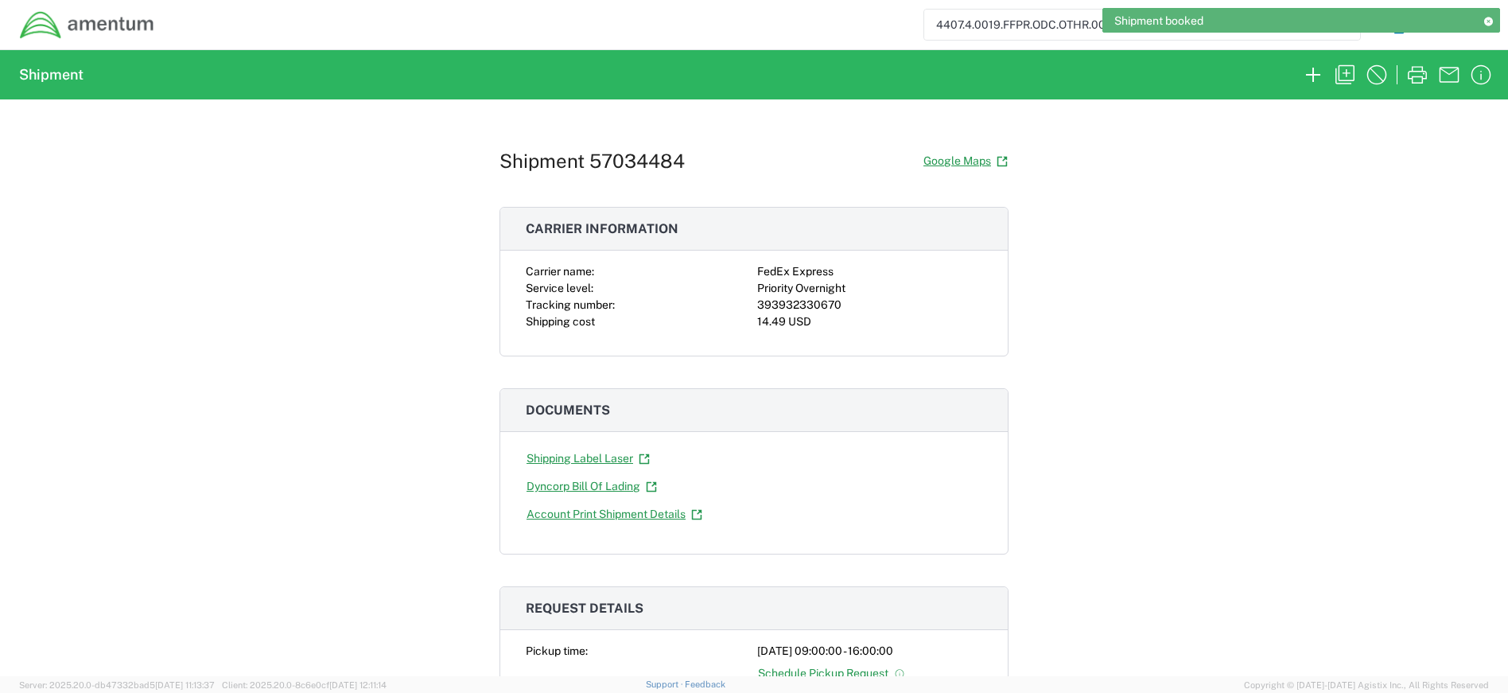
click at [1200, 195] on div "Shipment 57034484 Google Maps Carrier information Carrier name: FedEx Express S…" at bounding box center [754, 387] width 1508 height 577
click at [912, 22] on div "4407.4.0019.FFPR.ODC.OTHR.0000 Shipment request Shipment tracking Shipment esti…" at bounding box center [829, 25] width 1348 height 38
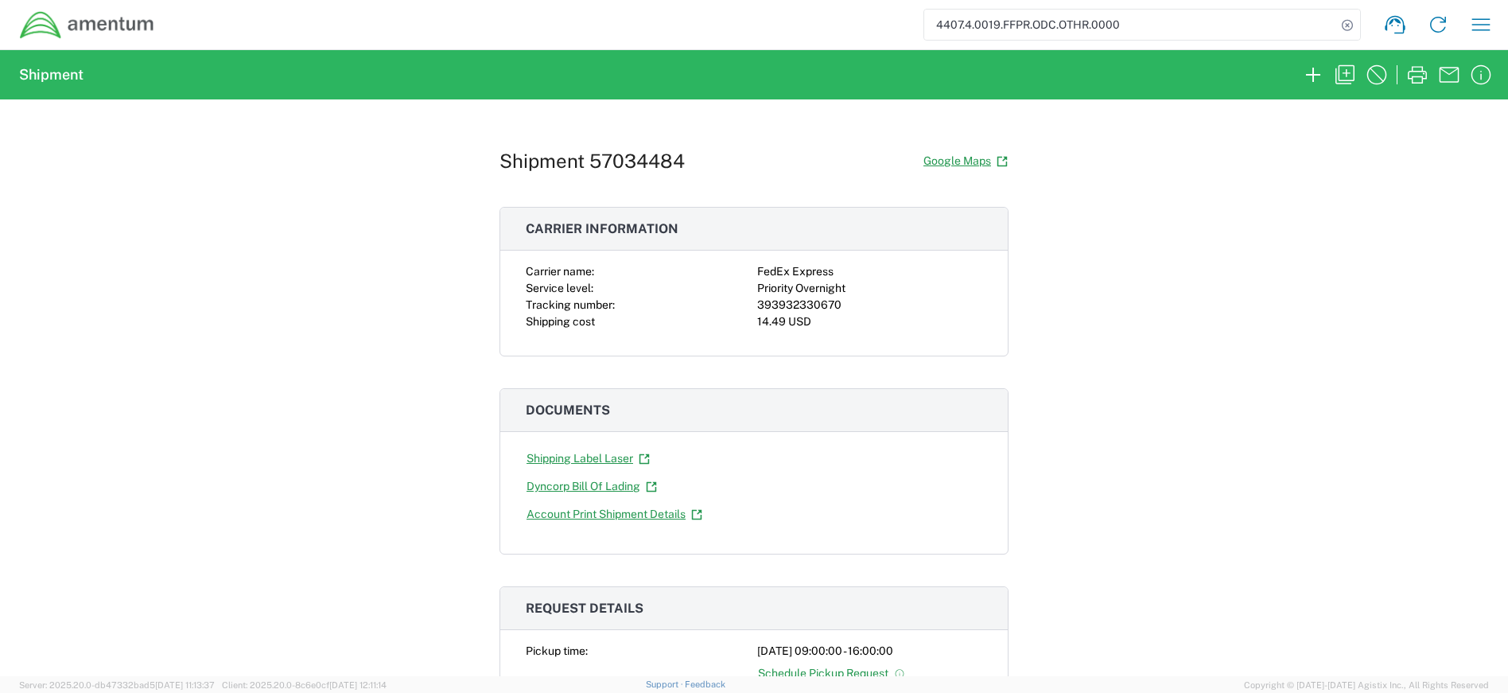
click at [1028, 24] on input "4407.4.0019.FFPR.ODC.OTHR.0000" at bounding box center [1130, 25] width 412 height 30
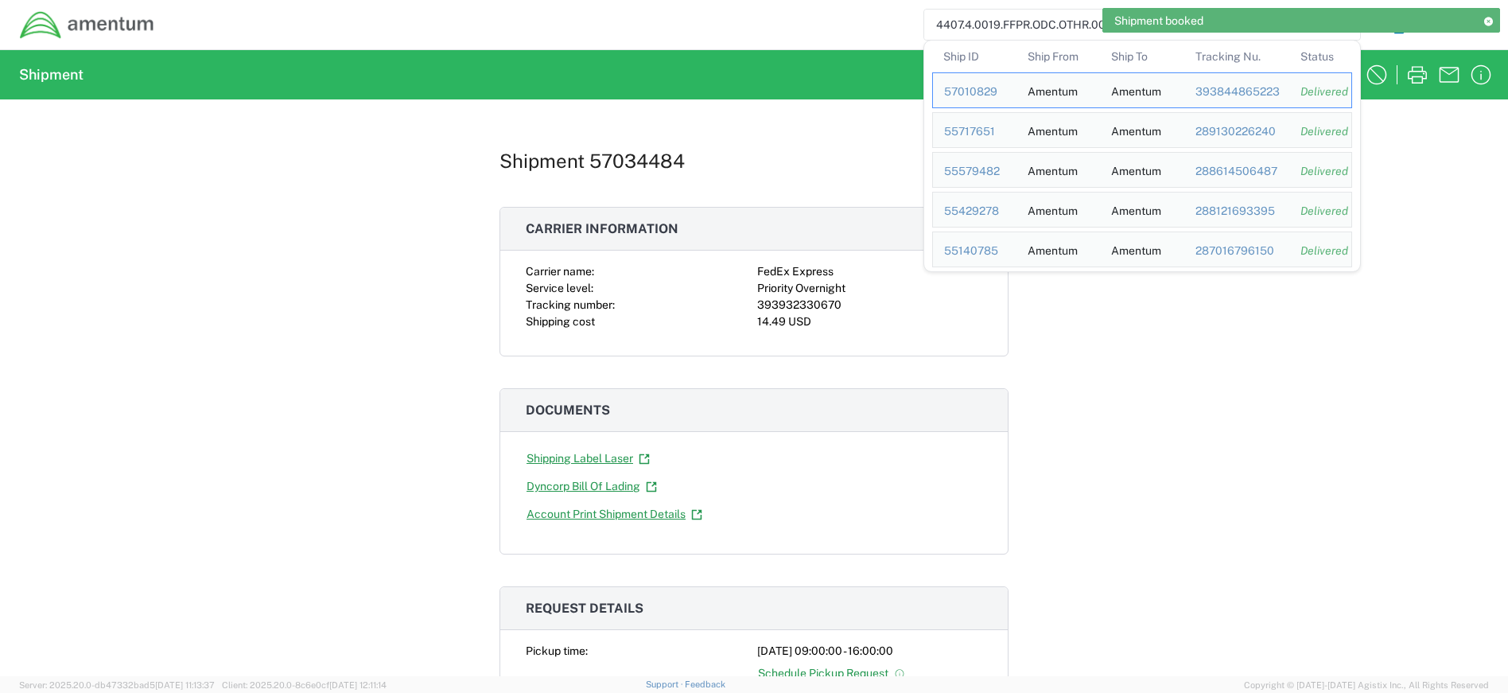
click at [1422, 174] on div "Shipment 57034484 Google Maps Carrier information Carrier name: FedEx Express S…" at bounding box center [754, 387] width 1508 height 577
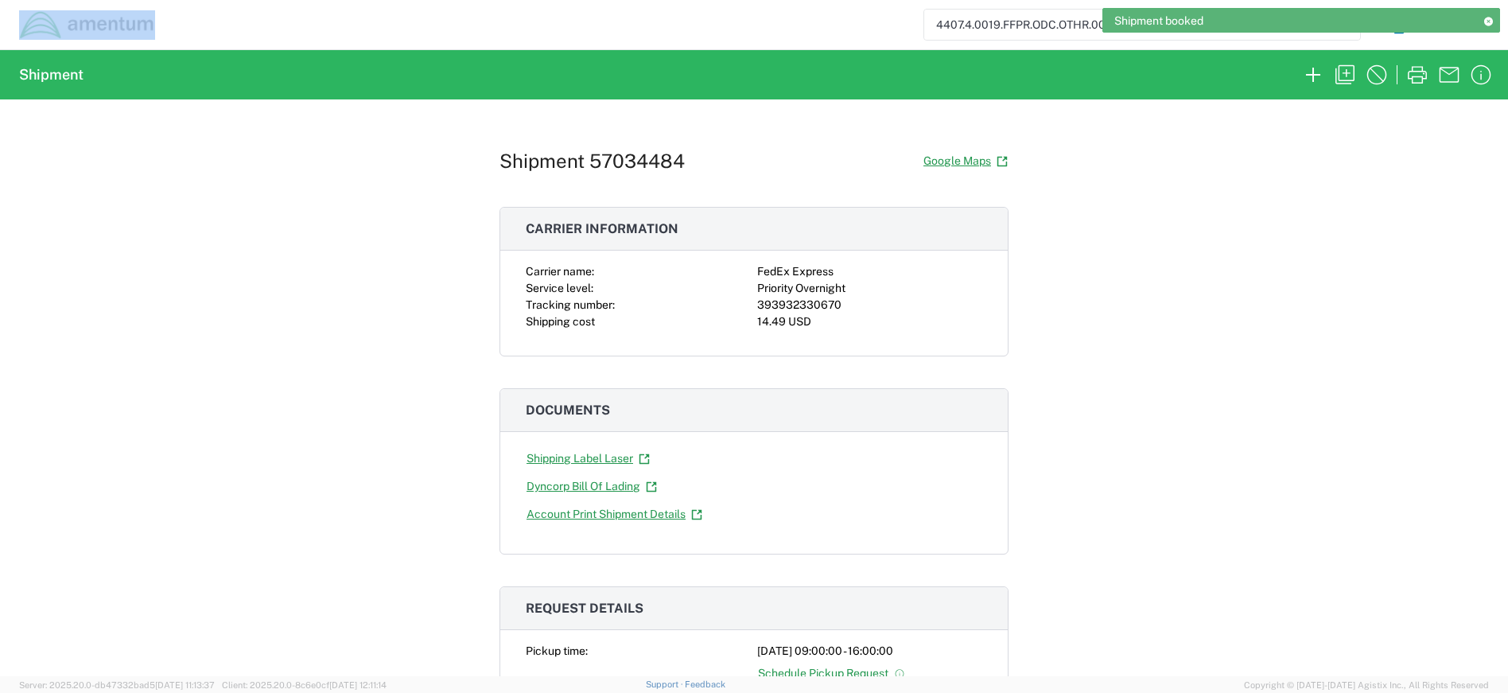
drag, startPoint x: 1328, startPoint y: 14, endPoint x: 1359, endPoint y: 48, distance: 46.2
click at [1359, 48] on agx-forms-host "Shipment booked 4407.4.0019.FFPR.ODC.OTHR.0000 Shipment request Shipment tracki…" at bounding box center [754, 346] width 1508 height 693
click at [962, 24] on input "4407.4.0019.FFPR.ODC.OTHR.0000" at bounding box center [1130, 25] width 412 height 30
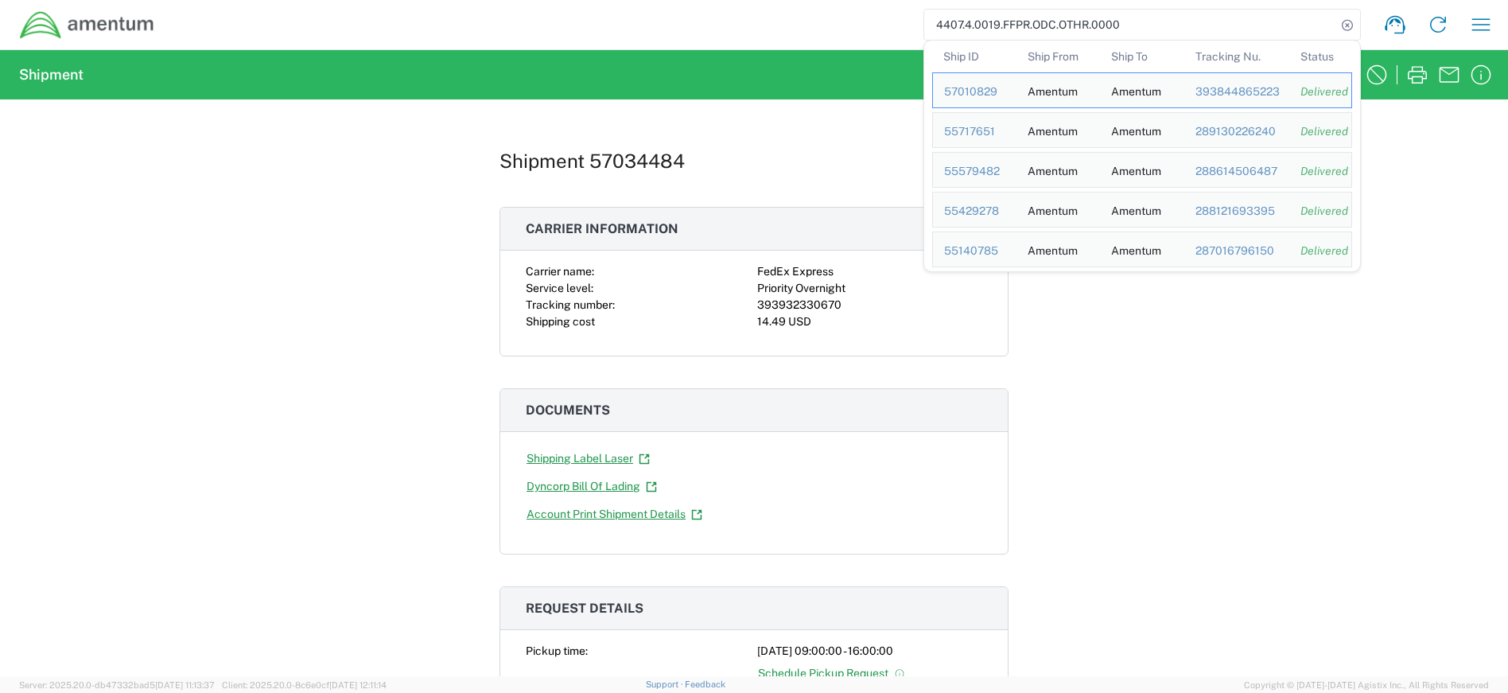
click at [934, 25] on input "4407.4.0019.FFPR.ODC.OTHR.0000" at bounding box center [1130, 25] width 412 height 30
click at [1138, 28] on input "4407.4.0019.FFPR.ODC.OTHR.0000" at bounding box center [1130, 25] width 412 height 30
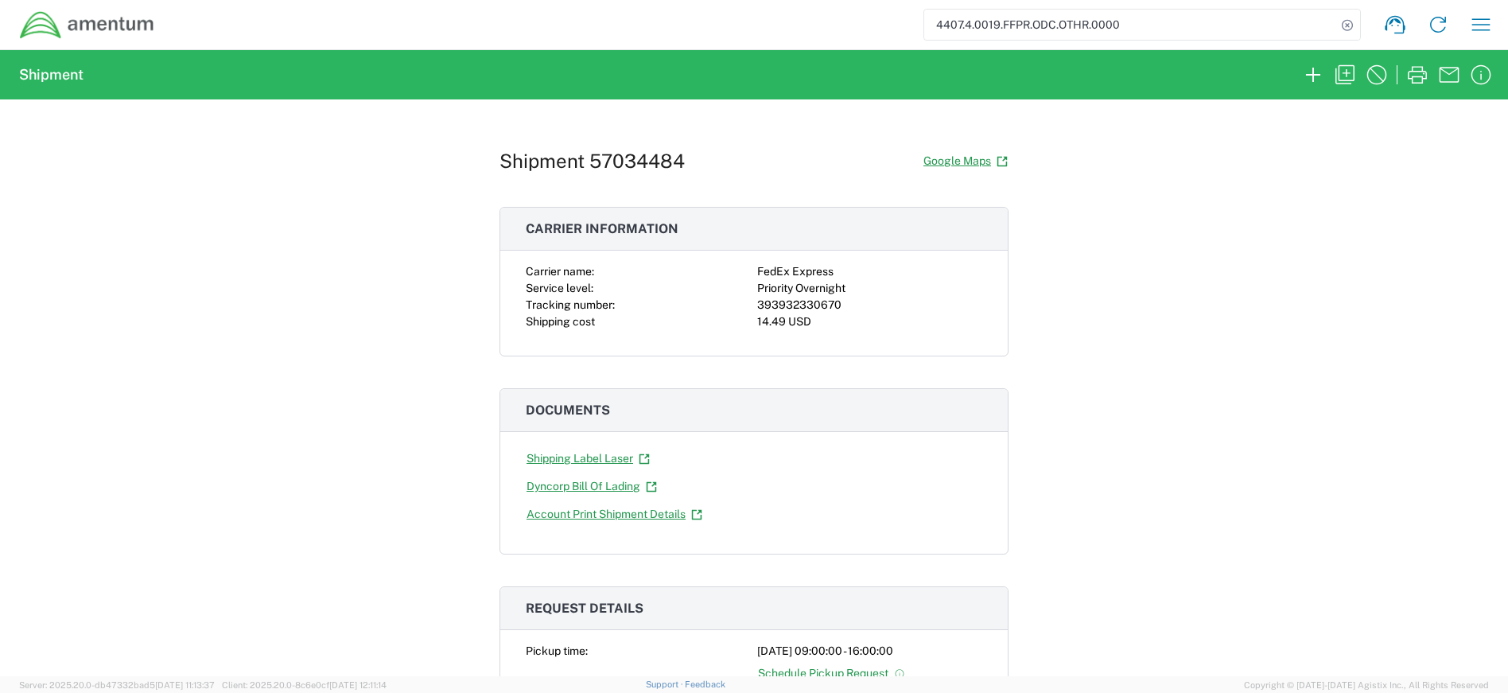
scroll to position [477, 0]
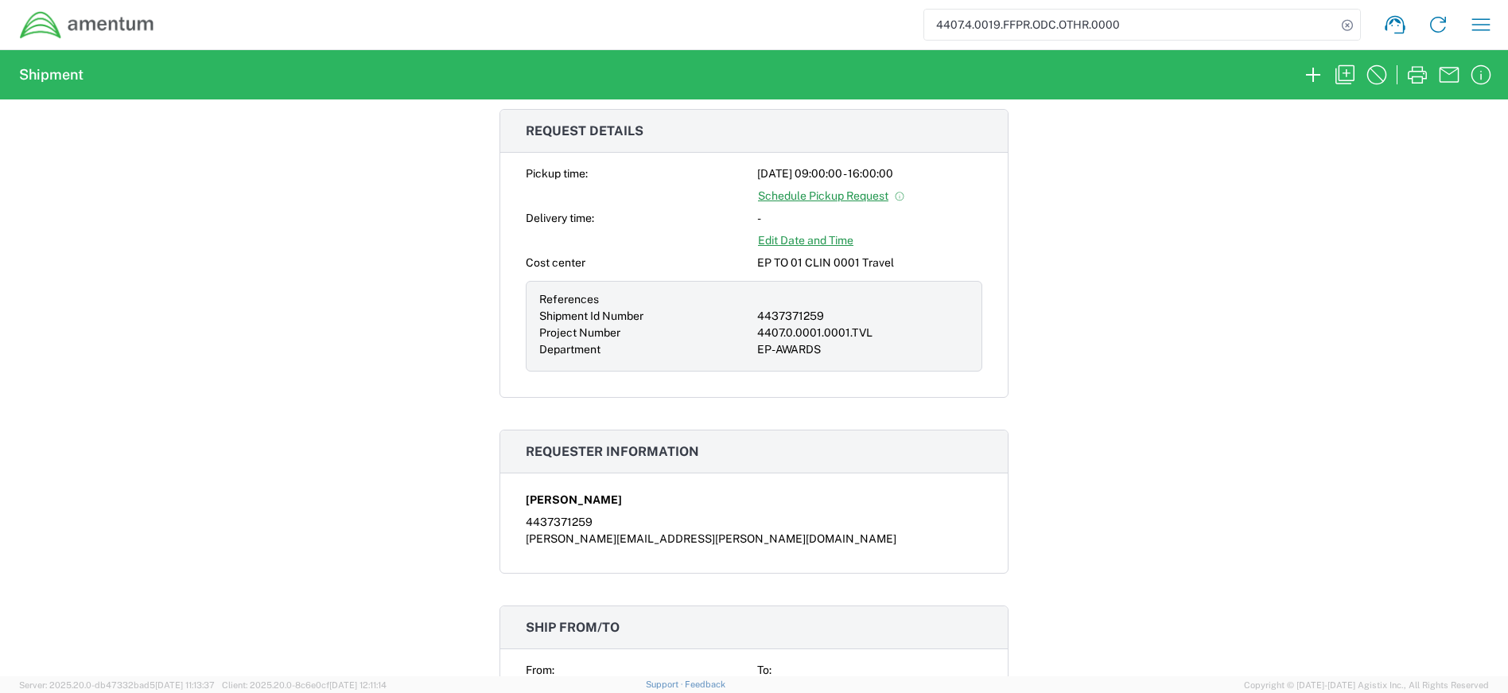
click at [793, 331] on div "4407.0.0001.0001.TVL" at bounding box center [863, 333] width 212 height 17
click at [793, 333] on div "4407.0.0001.0001.TVL" at bounding box center [863, 333] width 212 height 17
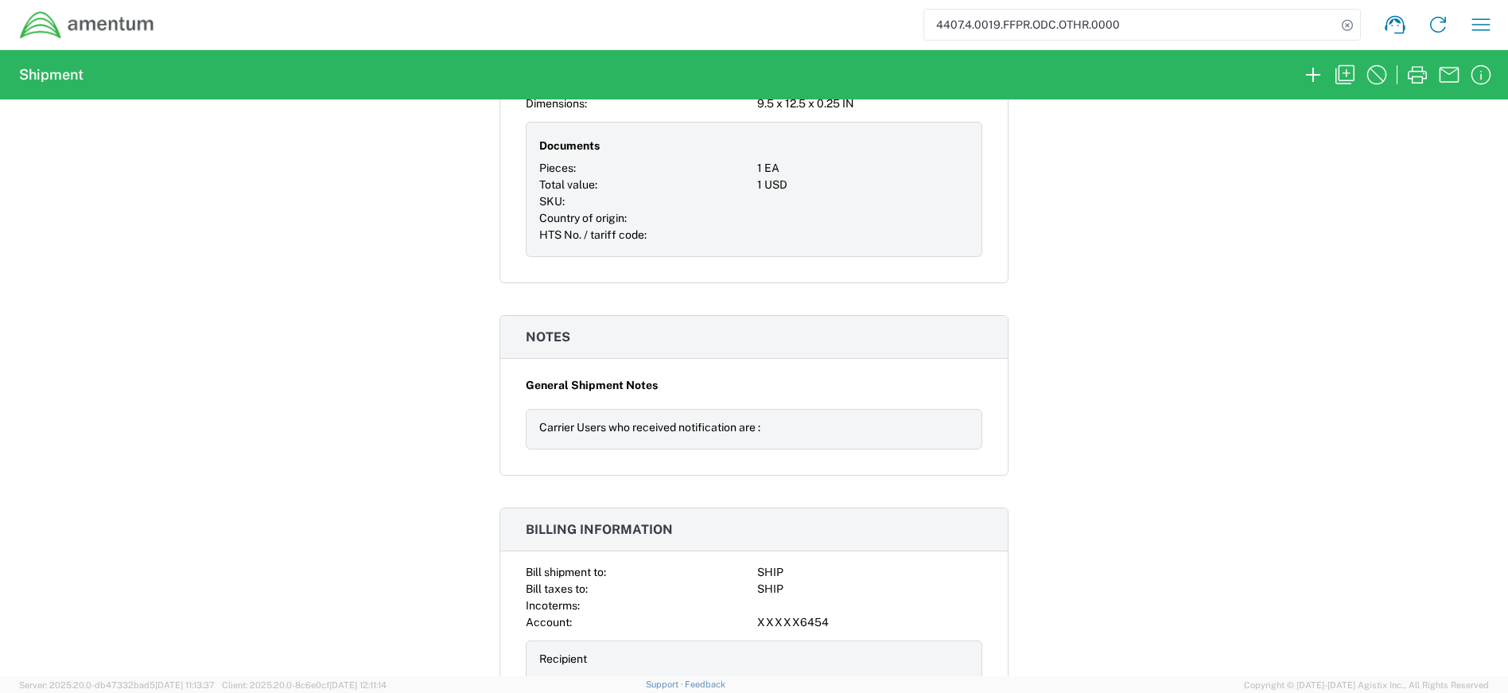
scroll to position [1490, 0]
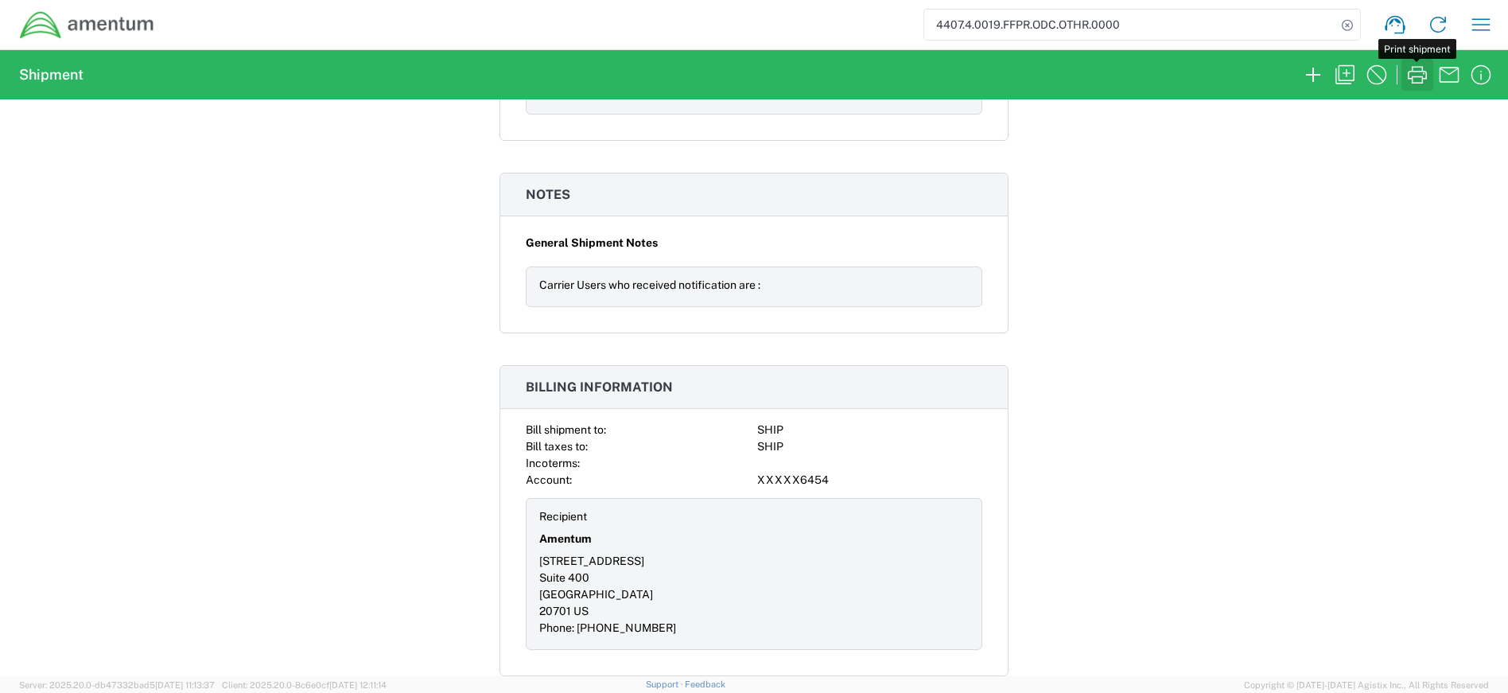
click at [1416, 75] on icon "button" at bounding box center [1417, 74] width 25 height 25
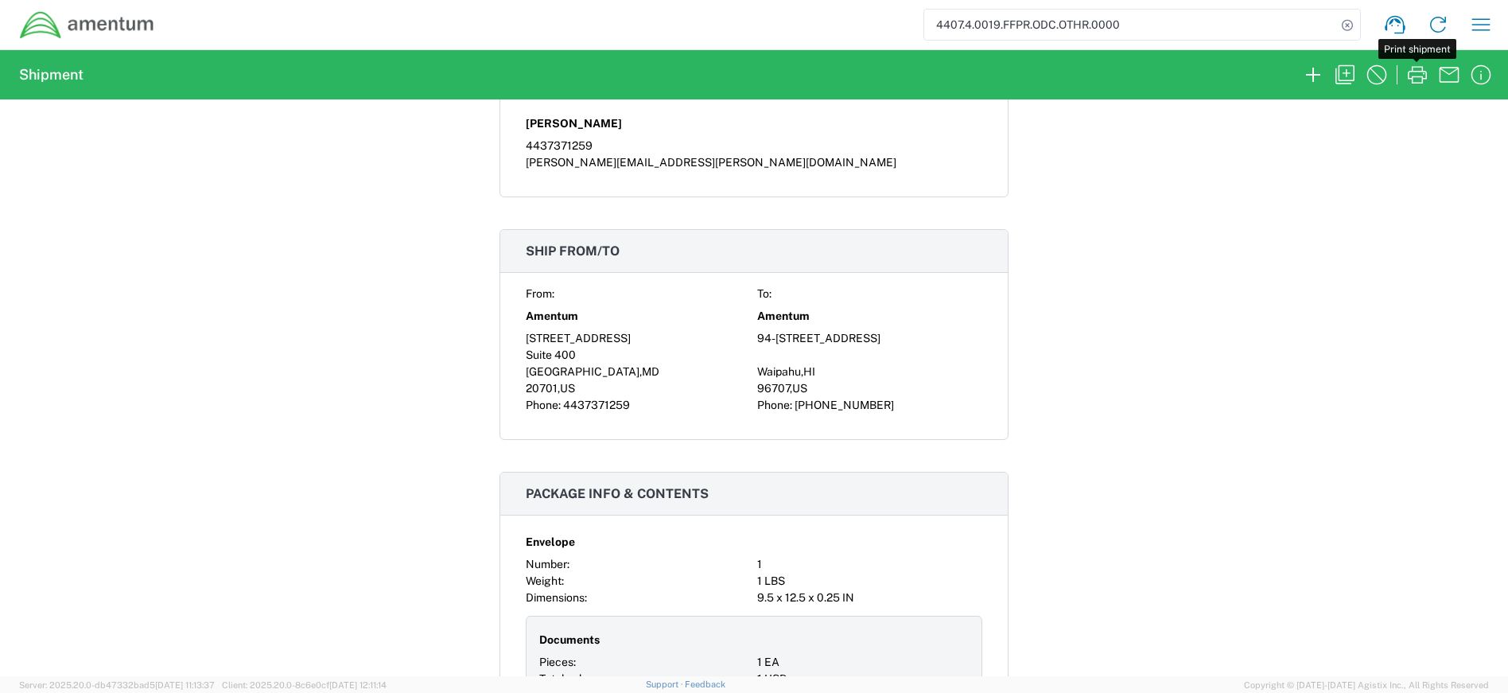
scroll to position [376, 0]
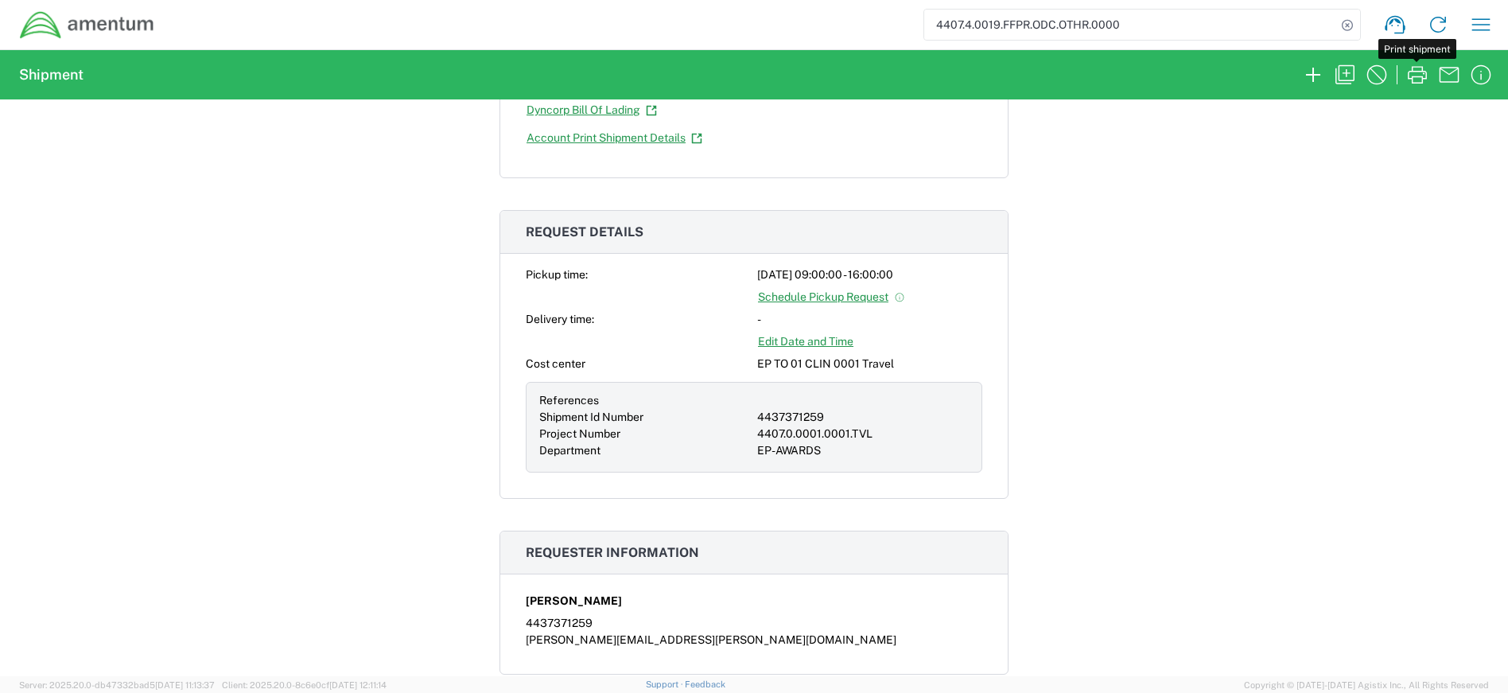
click at [1204, 33] on input "4407.4.0019.FFPR.ODC.OTHR.0000" at bounding box center [1130, 25] width 412 height 30
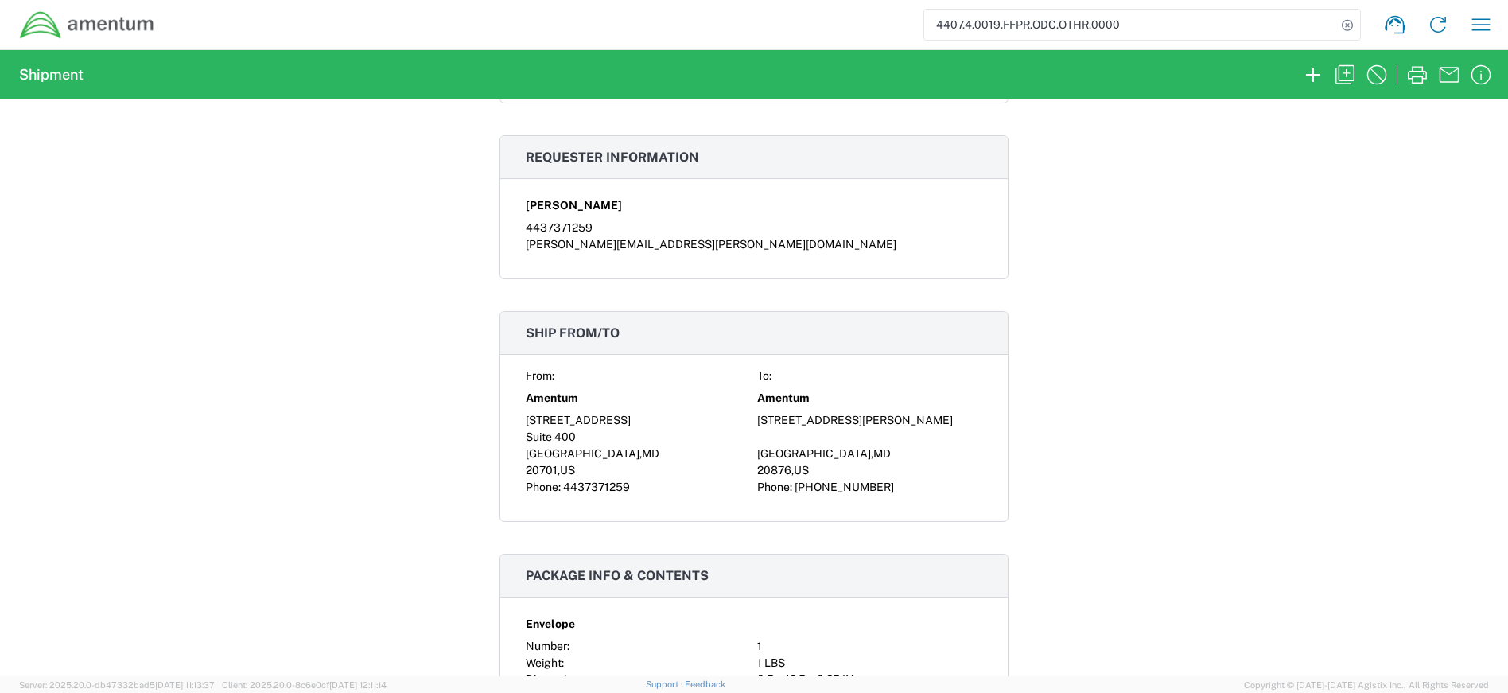
scroll to position [1114, 0]
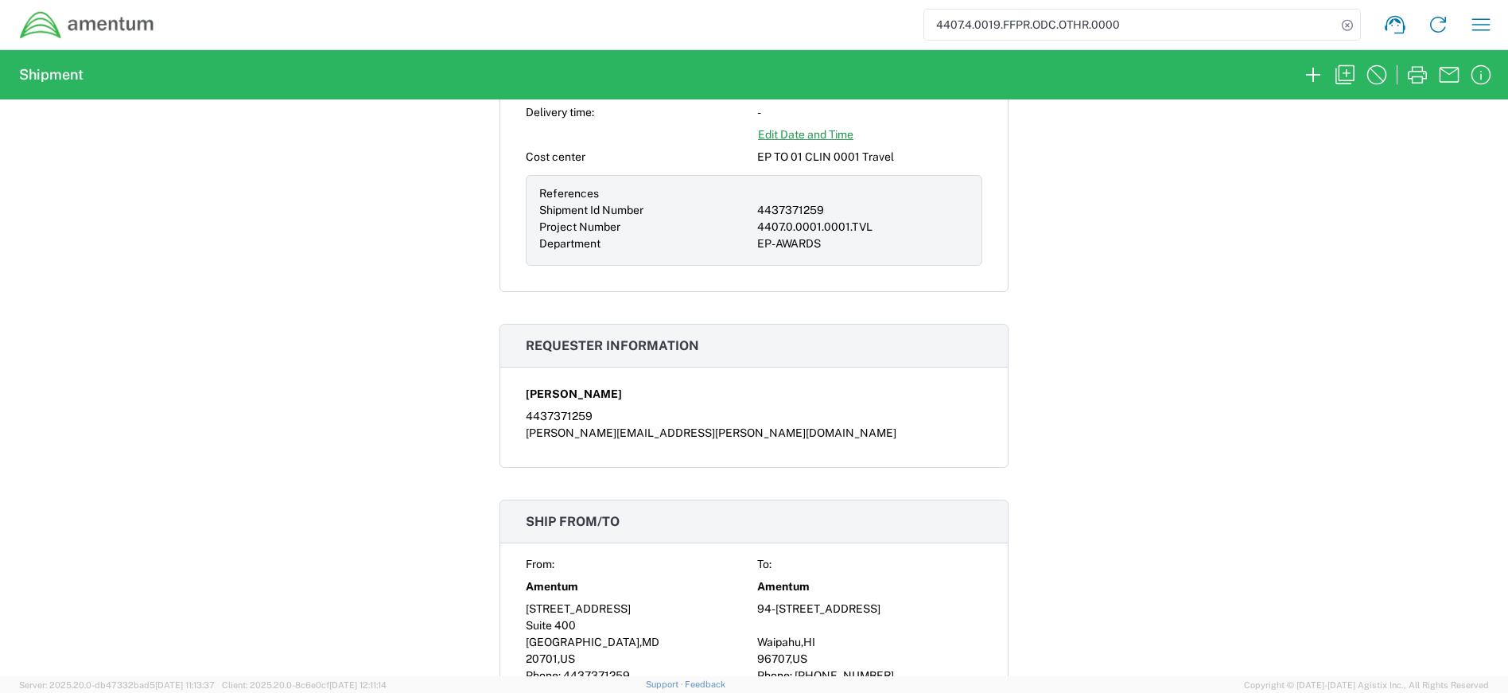
scroll to position [477, 0]
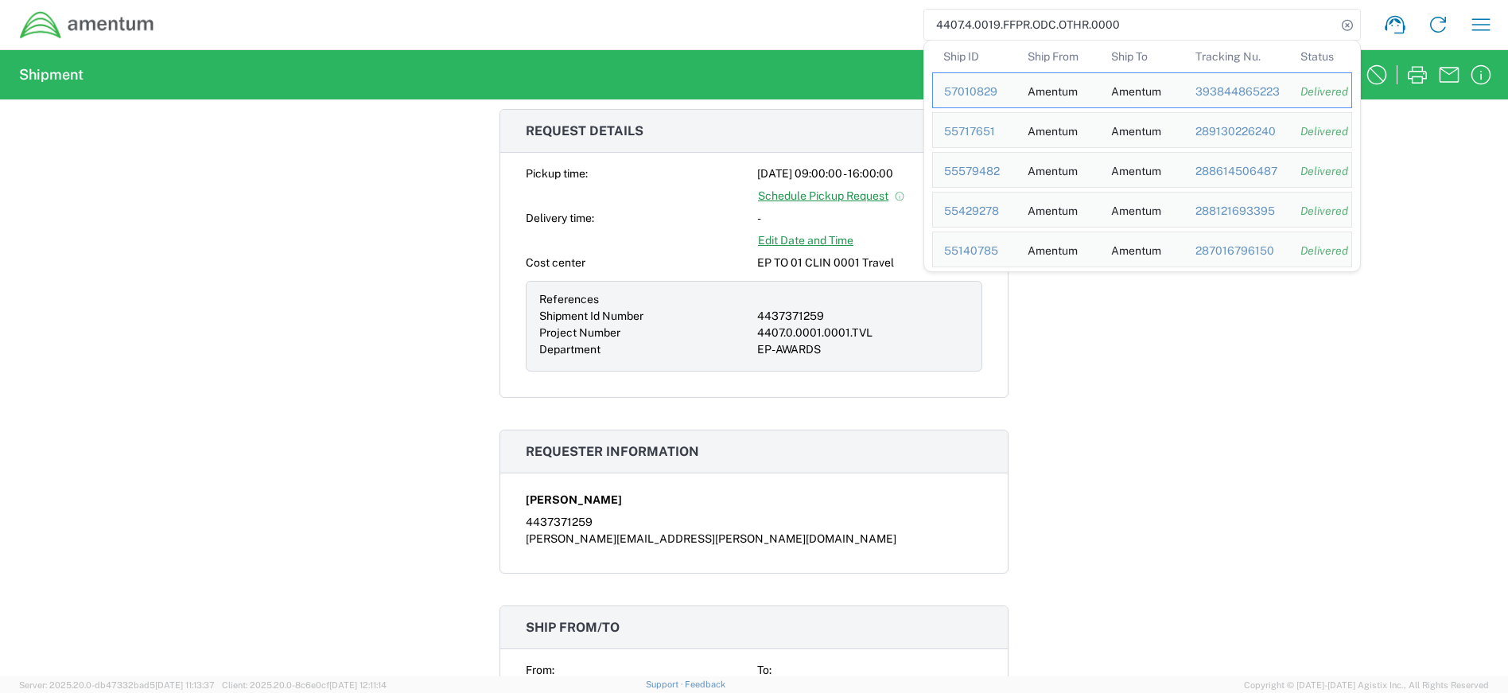
click at [1189, 31] on input "4407.4.0019.FFPR.ODC.OTHR.0000" at bounding box center [1130, 25] width 412 height 30
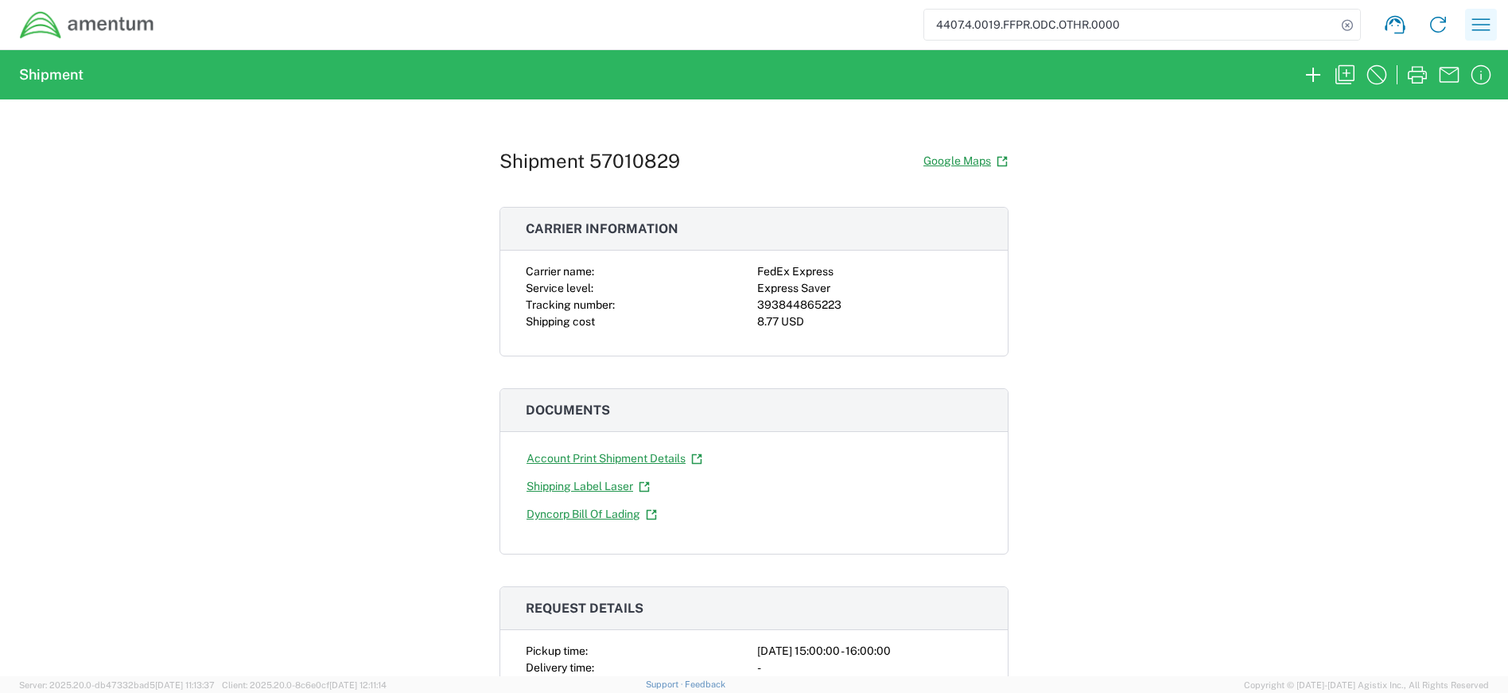
click at [1477, 20] on icon "button" at bounding box center [1482, 24] width 18 height 12
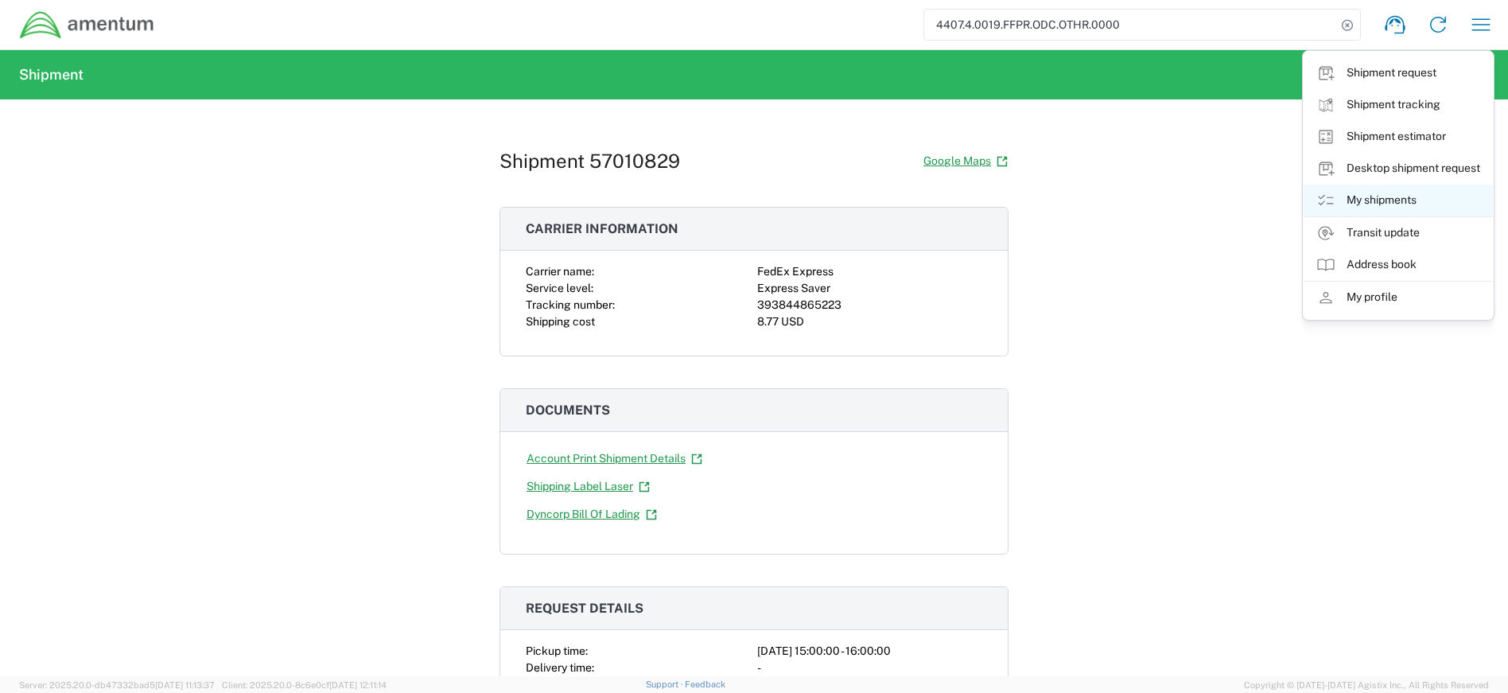
click at [1365, 200] on link "My shipments" at bounding box center [1398, 201] width 189 height 32
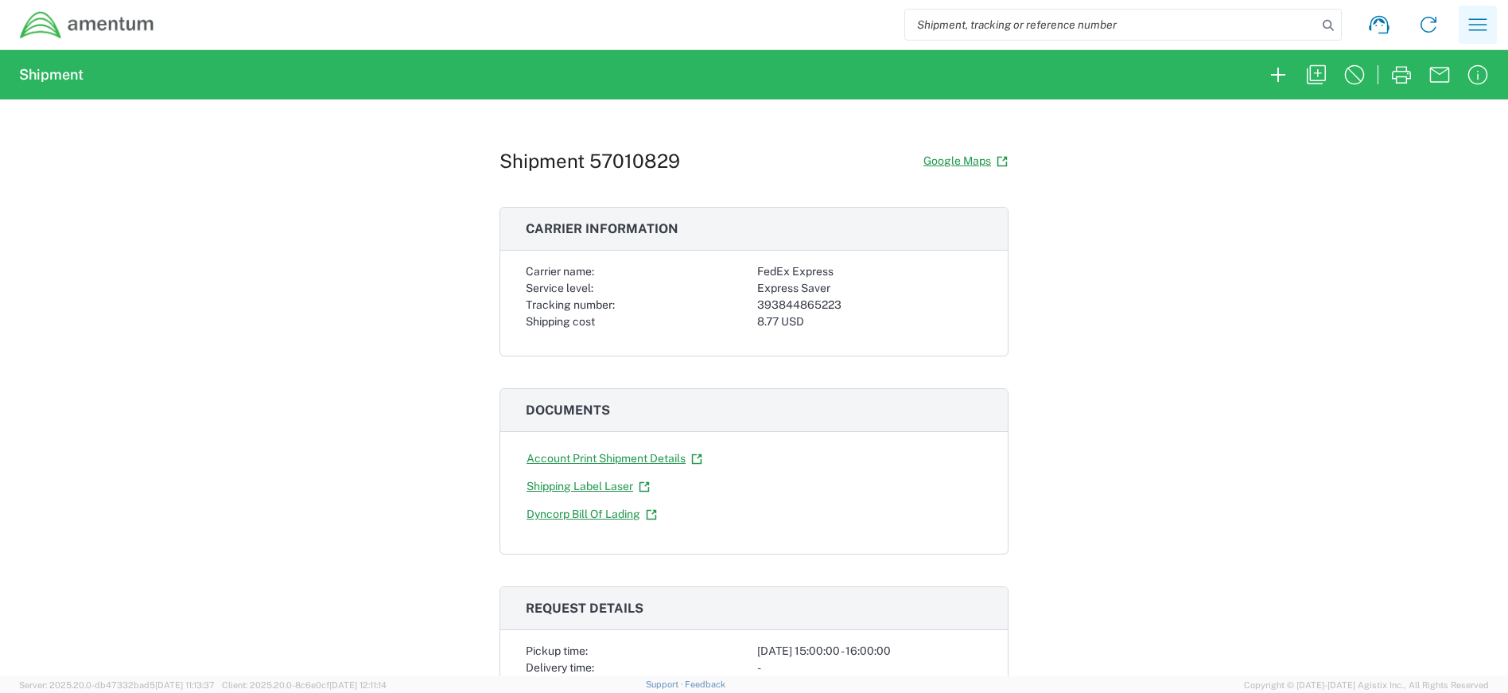
click at [1476, 20] on icon "button" at bounding box center [1478, 24] width 18 height 12
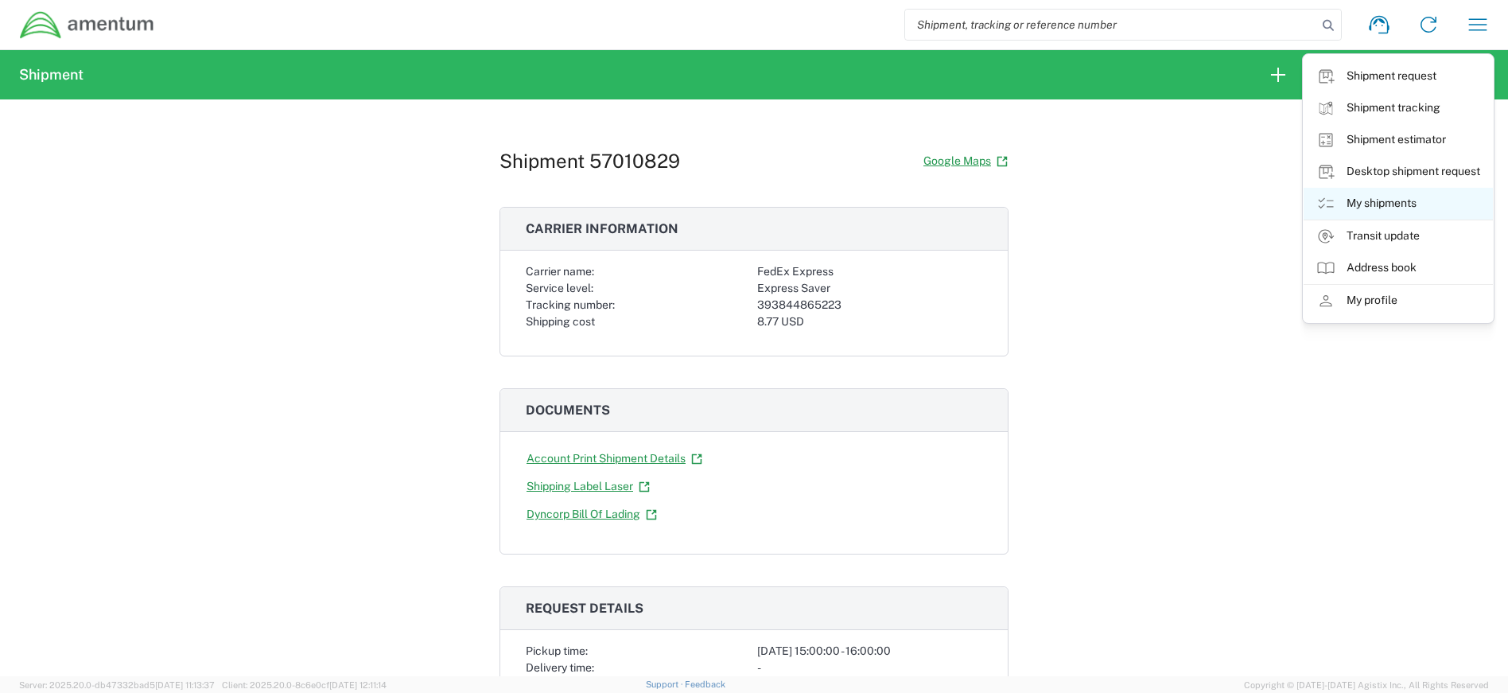
click at [1386, 200] on link "My shipments" at bounding box center [1398, 204] width 189 height 32
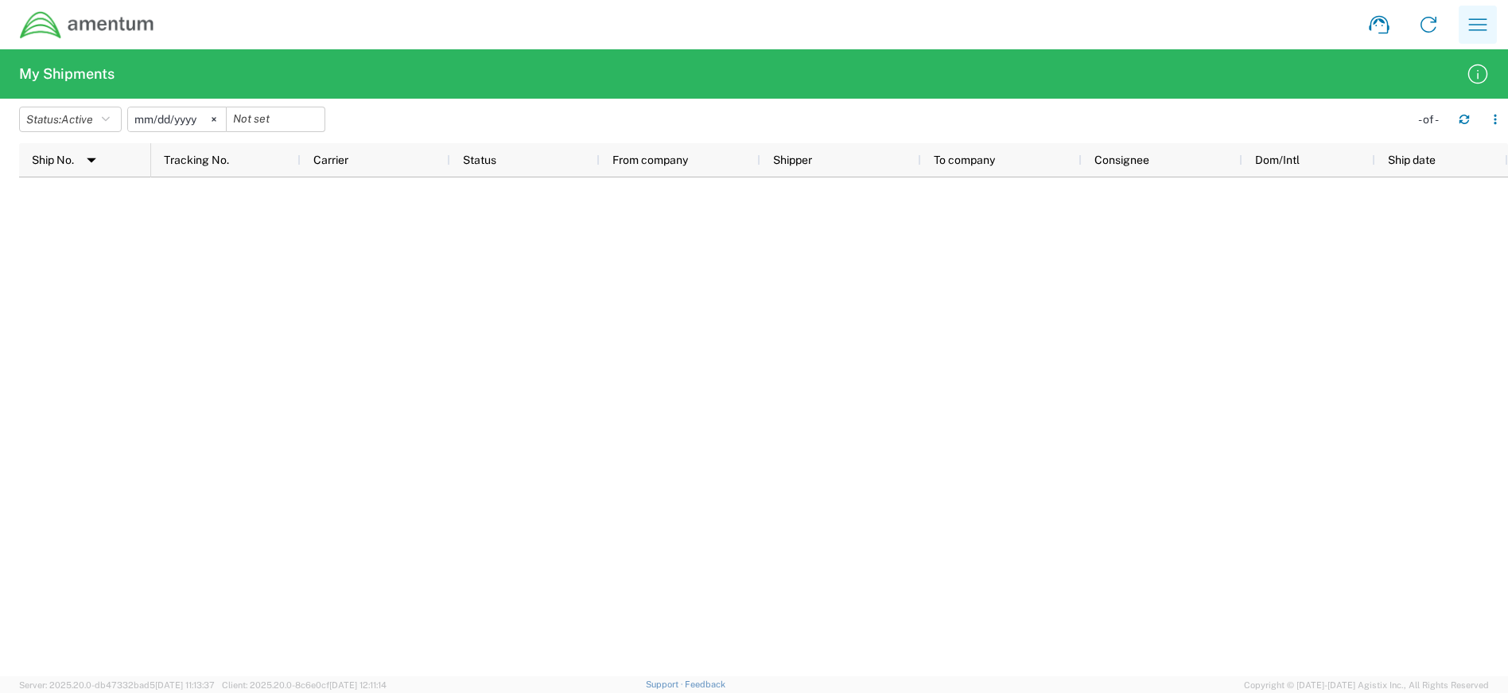
click at [1479, 16] on icon "button" at bounding box center [1477, 24] width 25 height 25
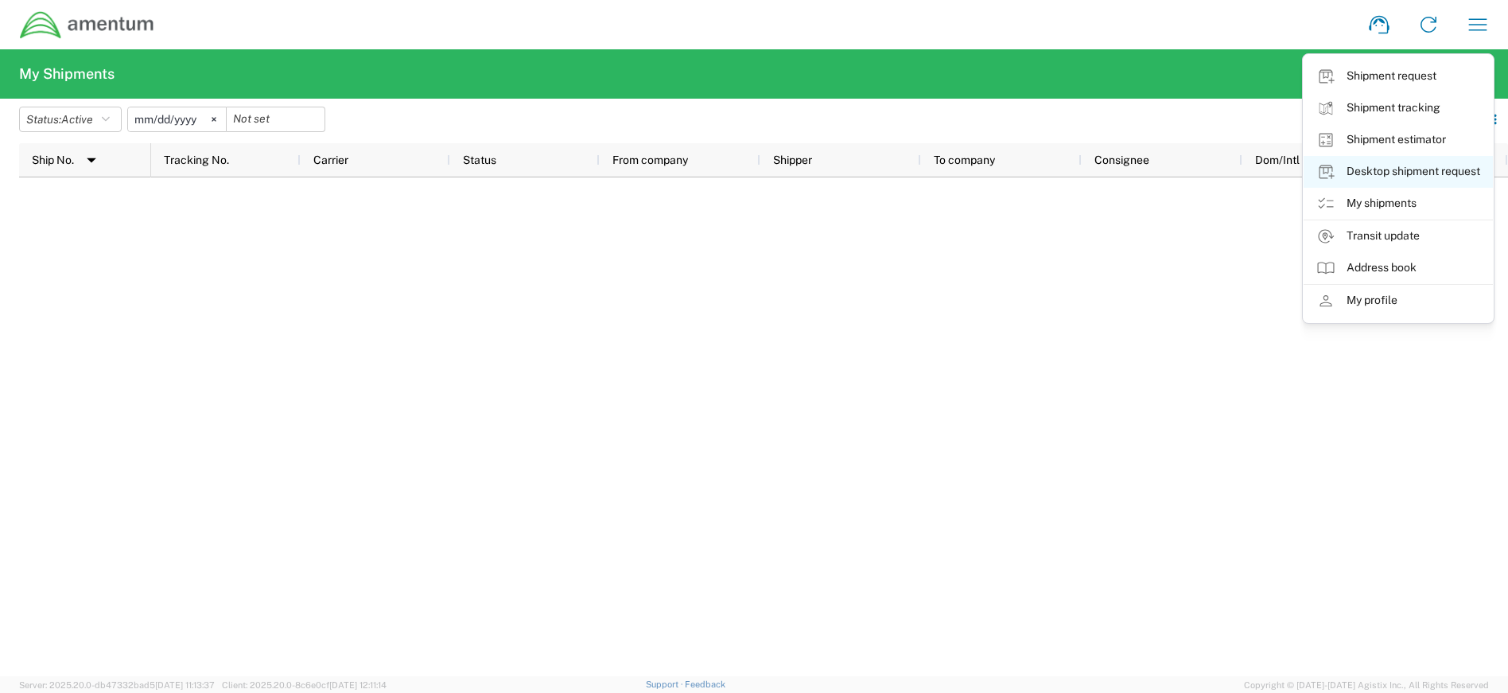
click at [1405, 167] on link "Desktop shipment request" at bounding box center [1398, 172] width 189 height 32
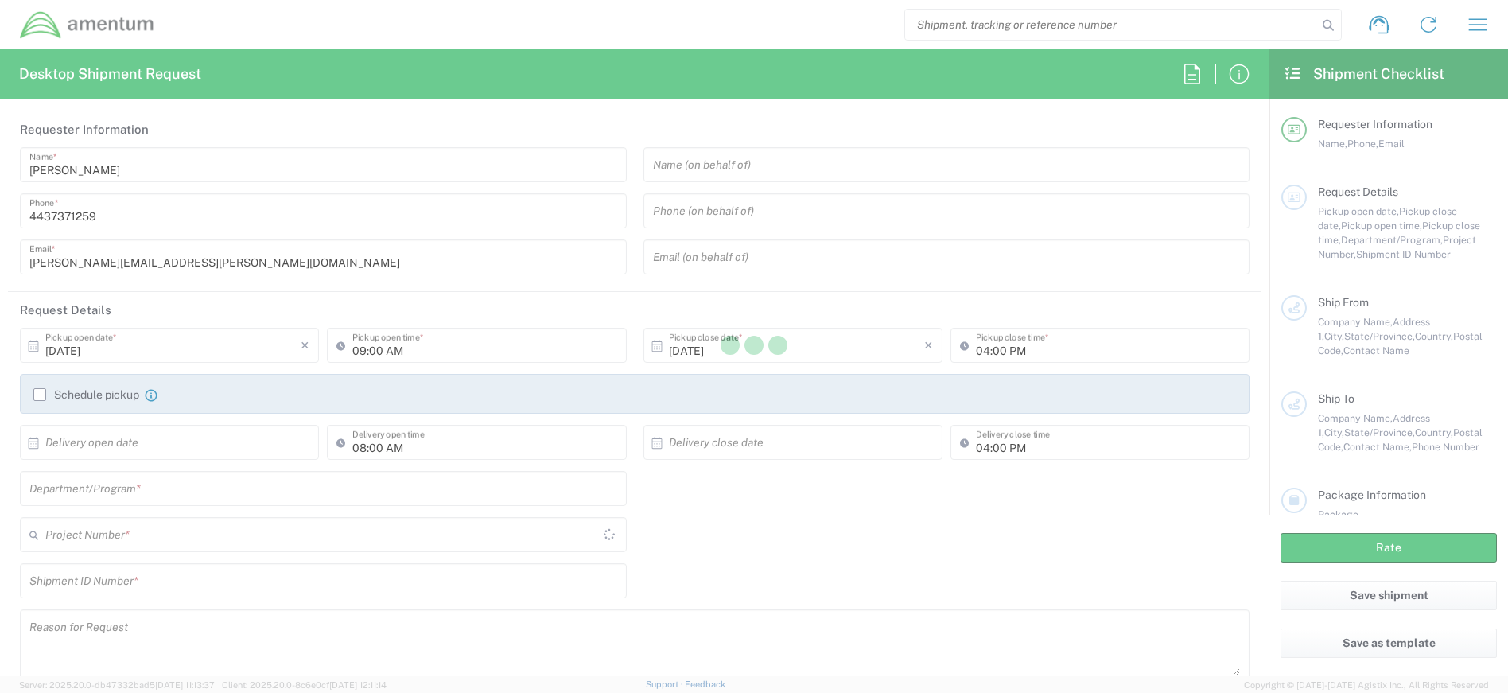
type input "4407.0.0001.0001.TVL"
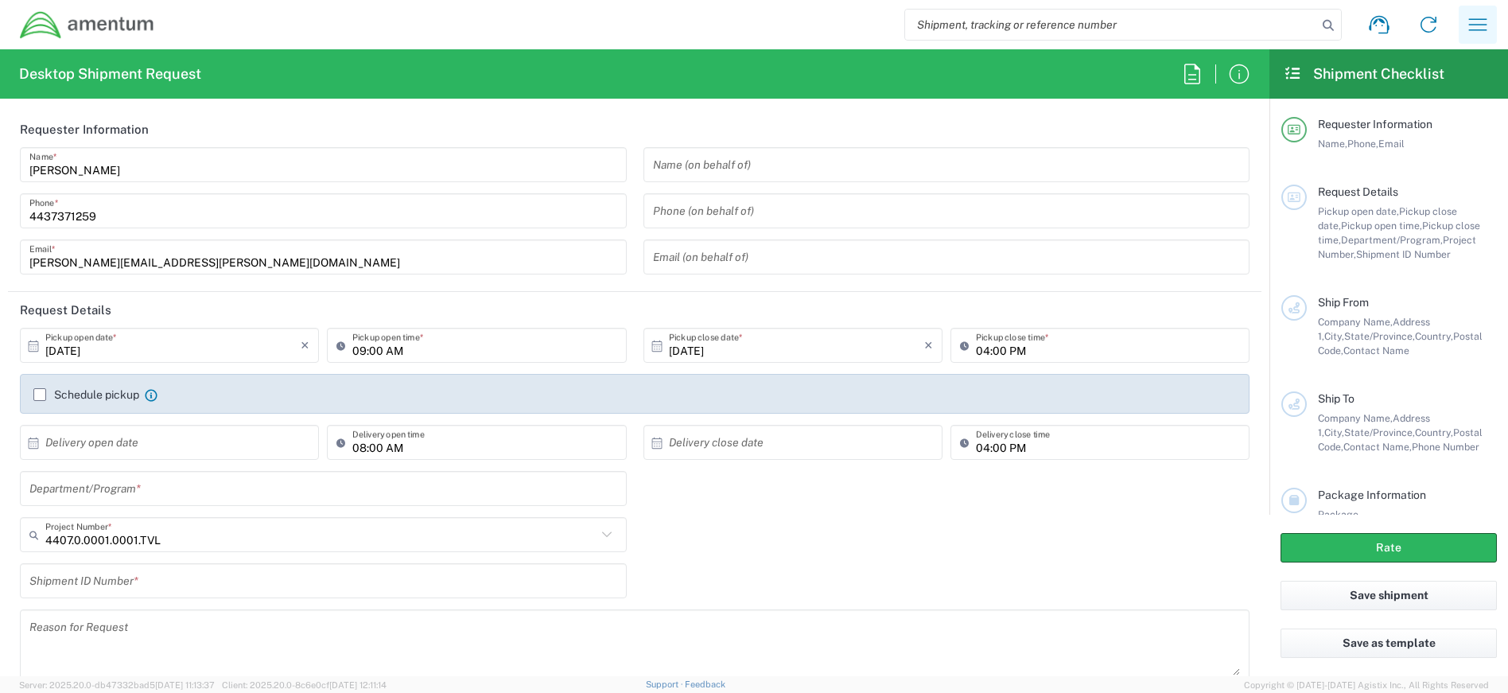
click at [1473, 27] on icon "button" at bounding box center [1477, 24] width 25 height 25
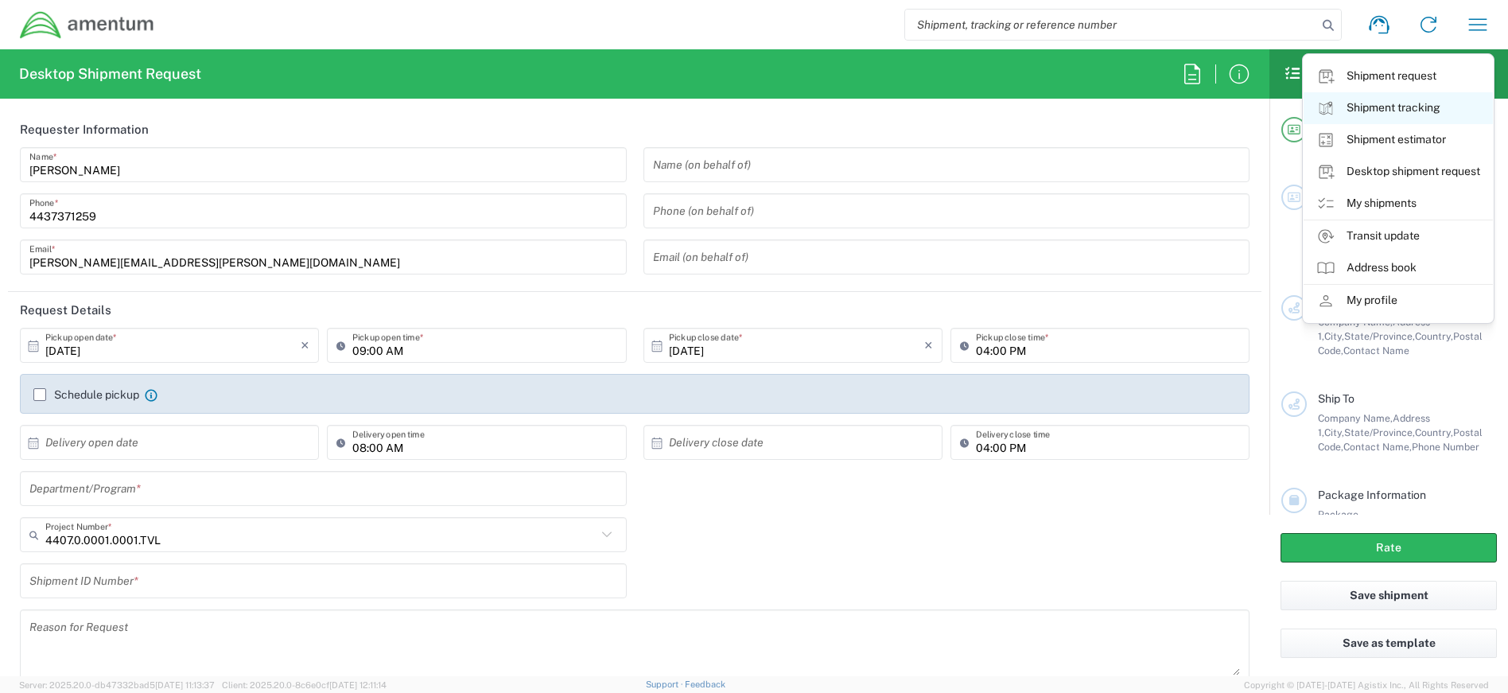
click at [1401, 112] on link "Shipment tracking" at bounding box center [1398, 108] width 189 height 32
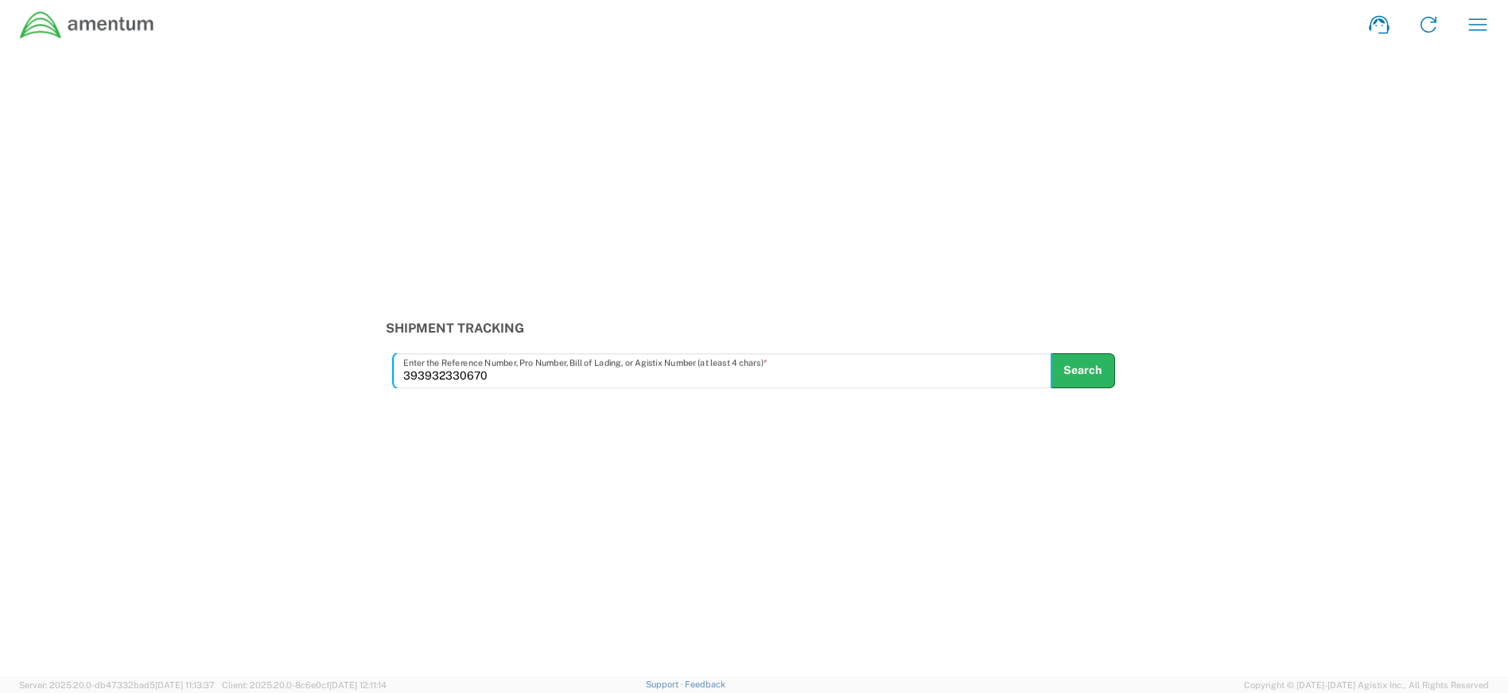
type input "393932330670"
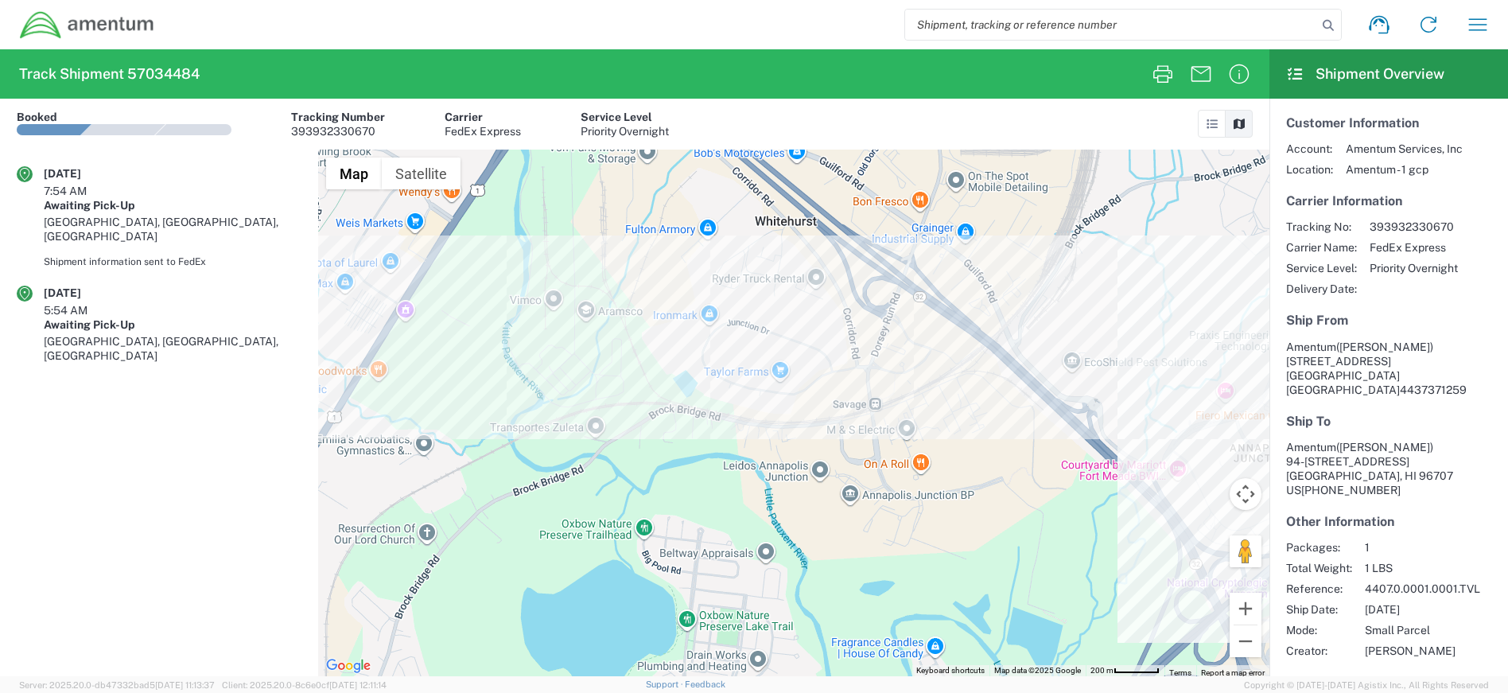
drag, startPoint x: 443, startPoint y: 414, endPoint x: 807, endPoint y: 315, distance: 377.5
click at [981, 280] on div at bounding box center [793, 413] width 951 height 527
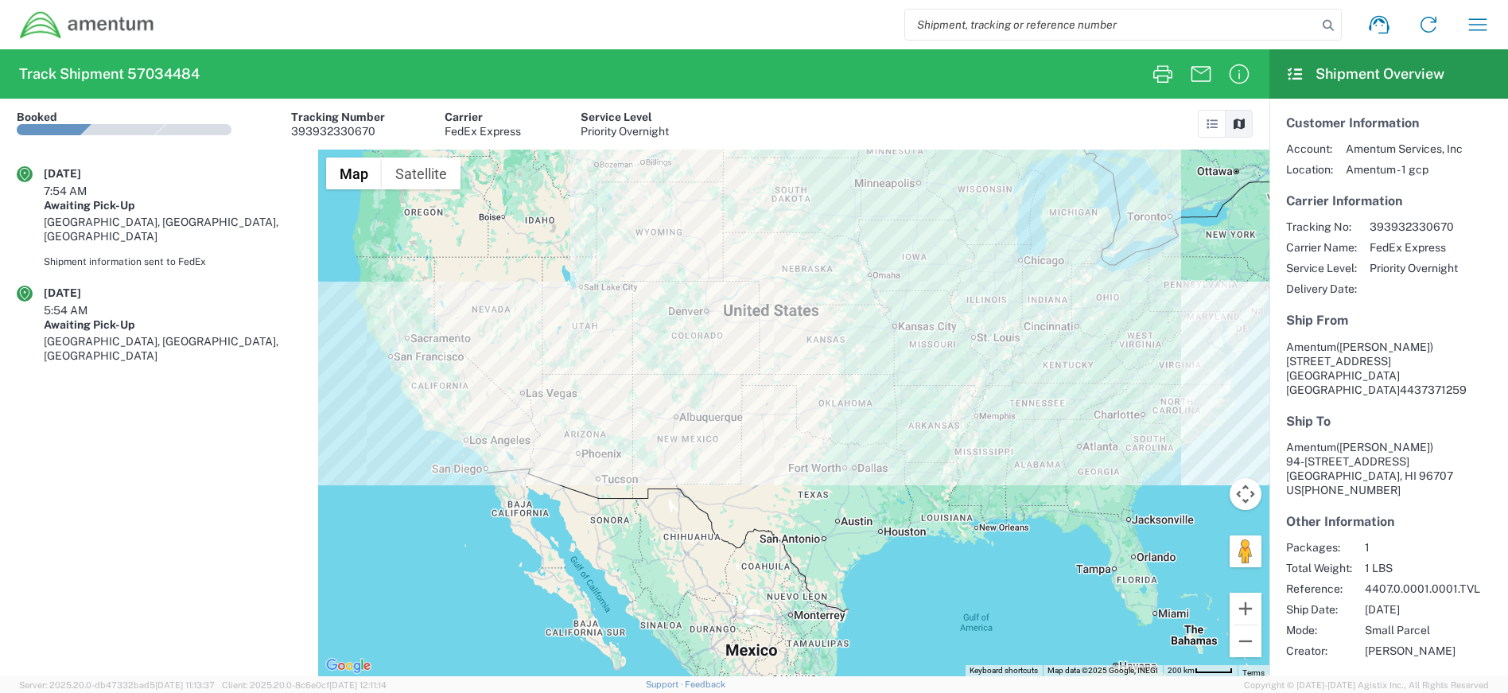
drag, startPoint x: 391, startPoint y: 323, endPoint x: 1061, endPoint y: 342, distance: 670.9
click at [1061, 342] on div at bounding box center [793, 413] width 951 height 527
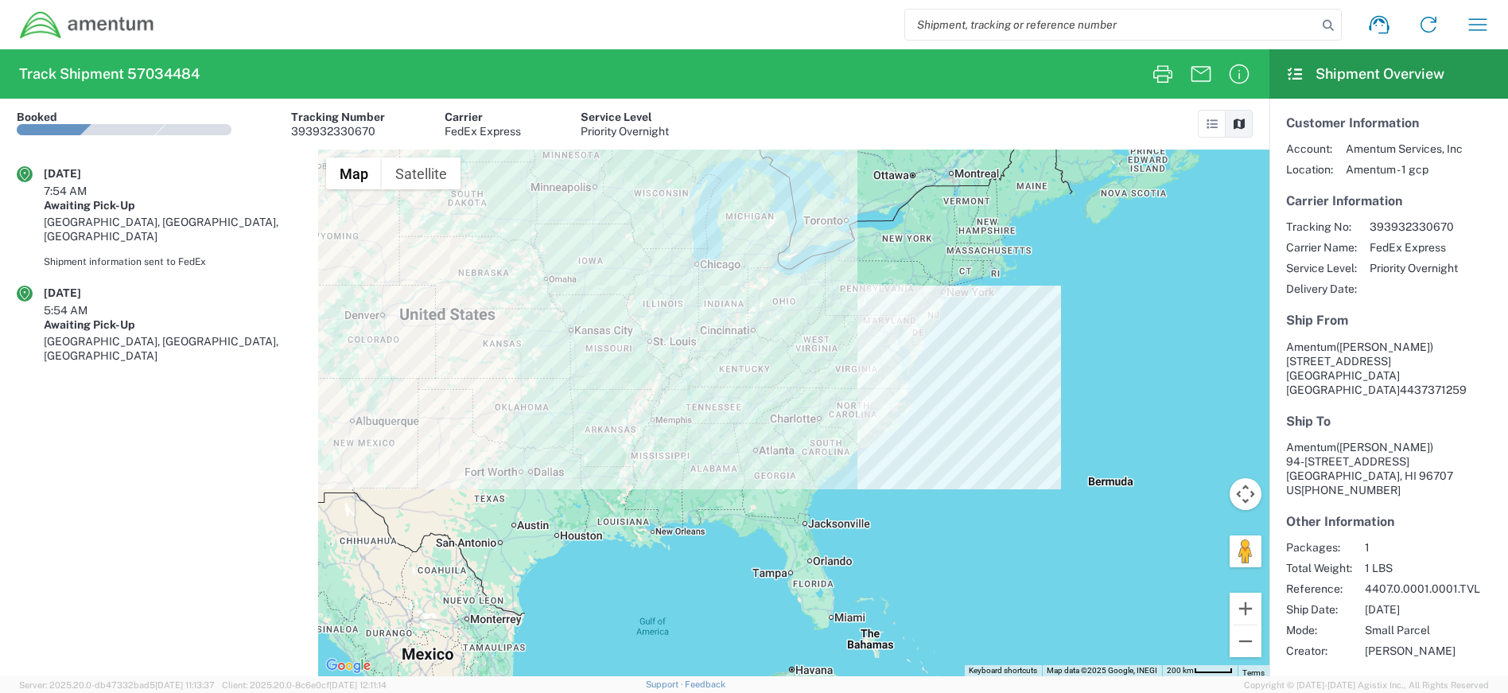
drag, startPoint x: 857, startPoint y: 277, endPoint x: 524, endPoint y: 236, distance: 335.0
click at [524, 236] on div at bounding box center [793, 413] width 951 height 527
click at [1480, 25] on icon "button" at bounding box center [1477, 24] width 25 height 25
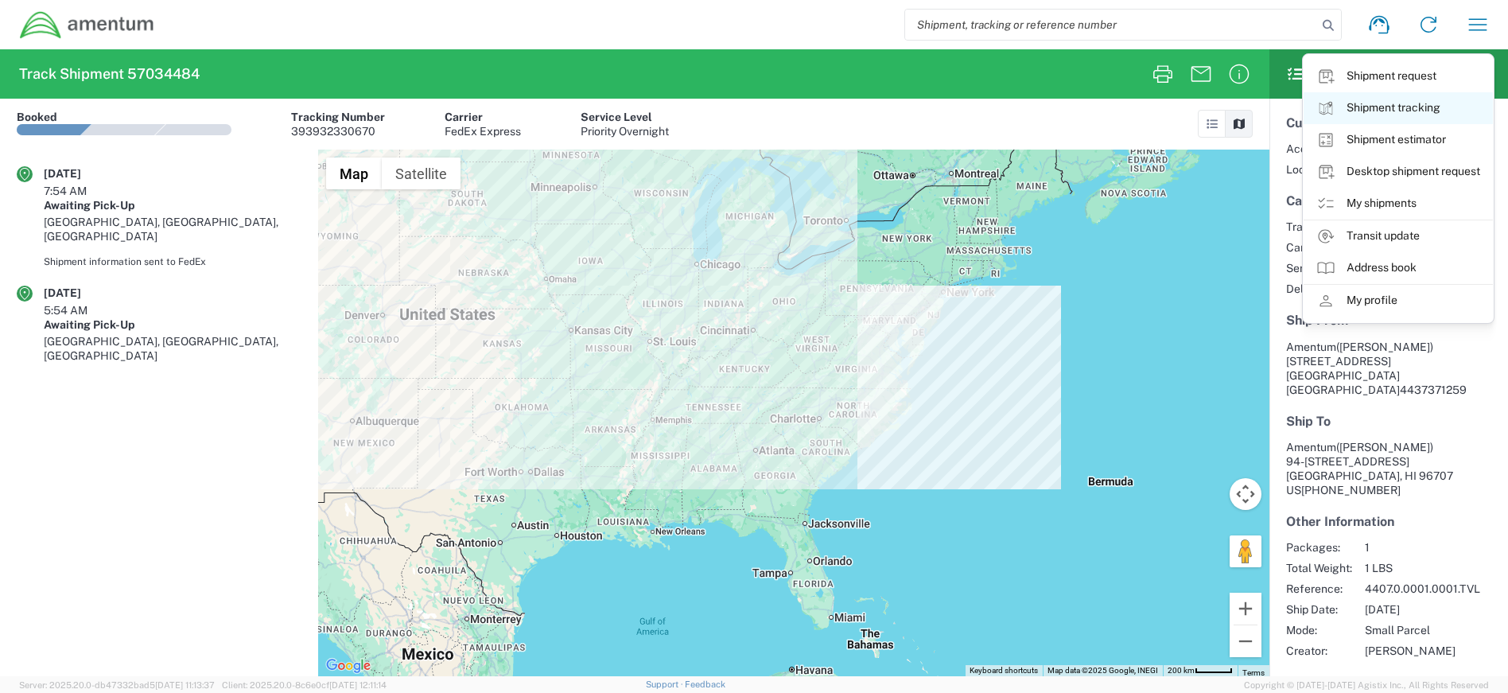
click at [1388, 107] on link "Shipment tracking" at bounding box center [1398, 108] width 189 height 32
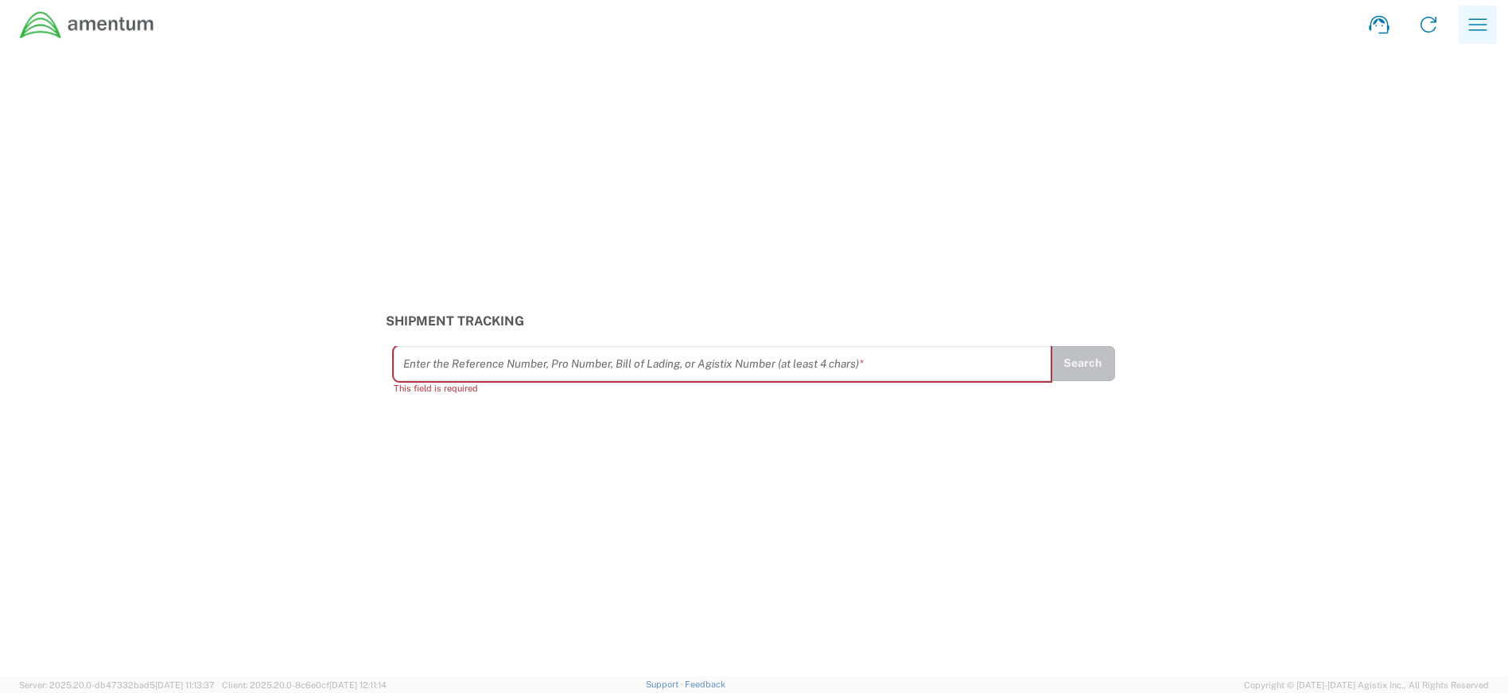
click at [1476, 18] on icon "button" at bounding box center [1477, 24] width 25 height 25
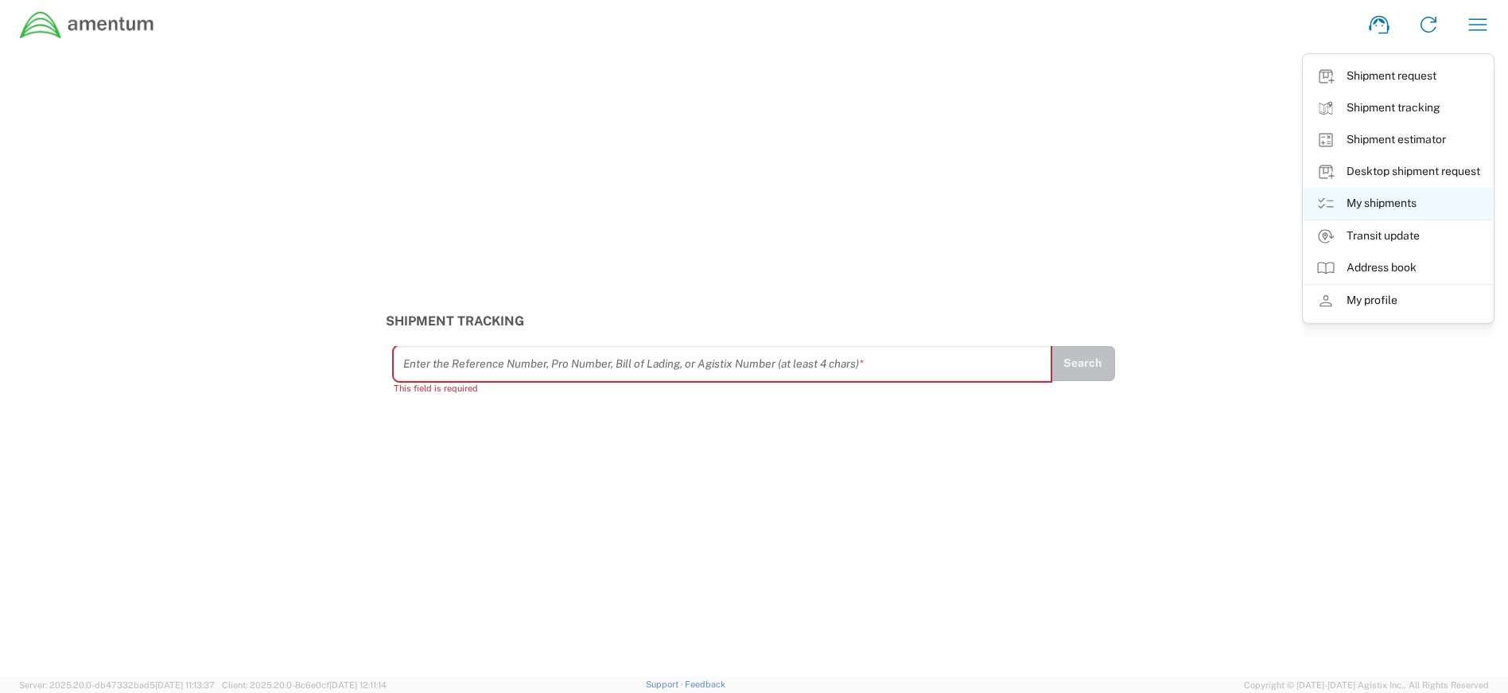
click at [1380, 193] on link "My shipments" at bounding box center [1398, 204] width 189 height 32
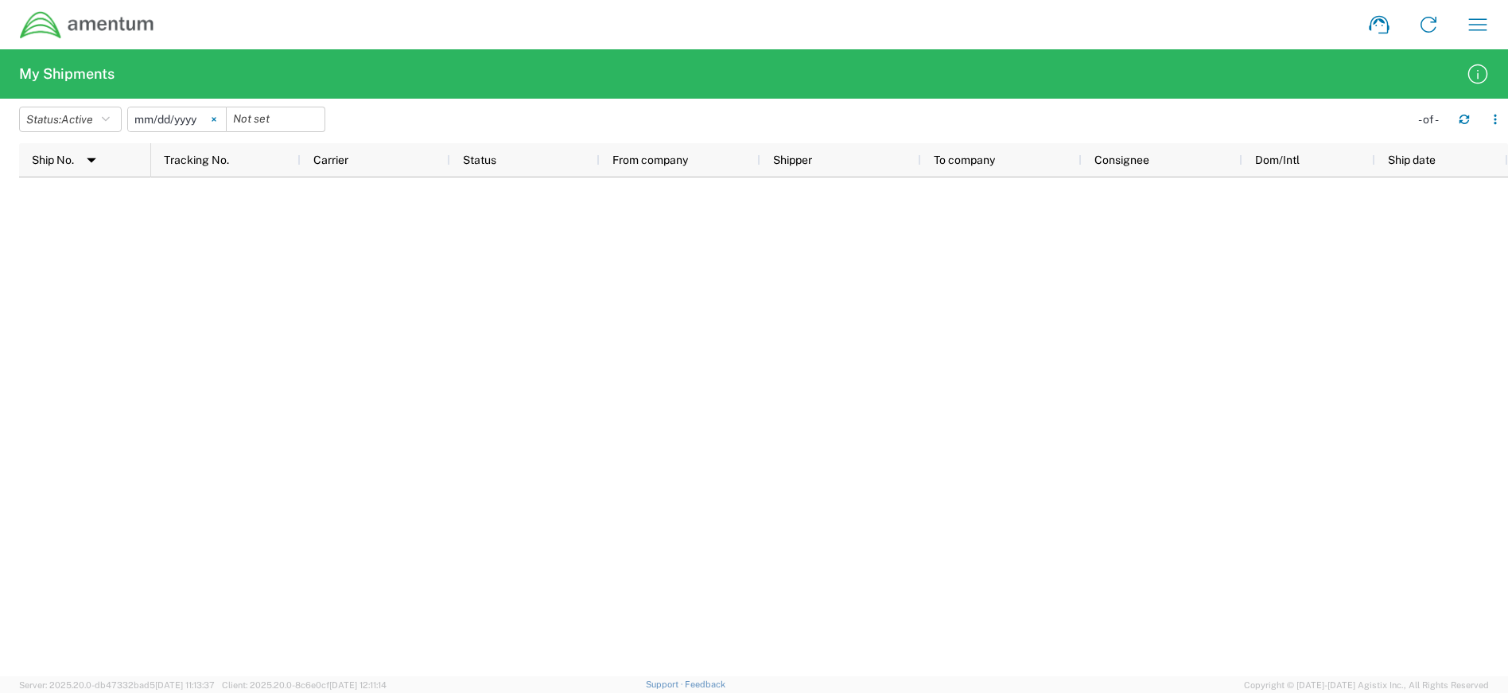
click at [224, 122] on svg-icon at bounding box center [214, 119] width 24 height 24
click at [189, 110] on input "date" at bounding box center [177, 119] width 98 height 24
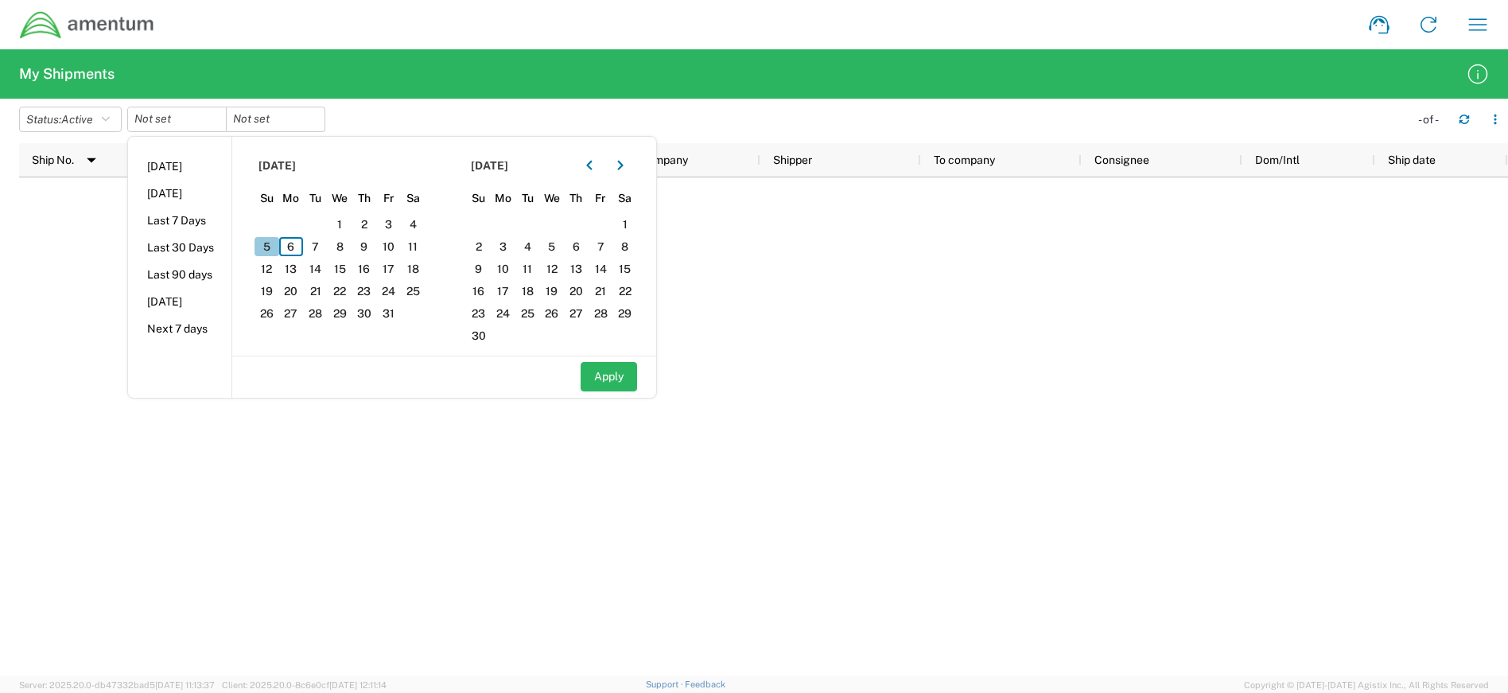
click at [275, 250] on span "5" at bounding box center [267, 246] width 25 height 19
click at [626, 372] on button "Apply" at bounding box center [609, 376] width 56 height 29
type input "[DATE]"
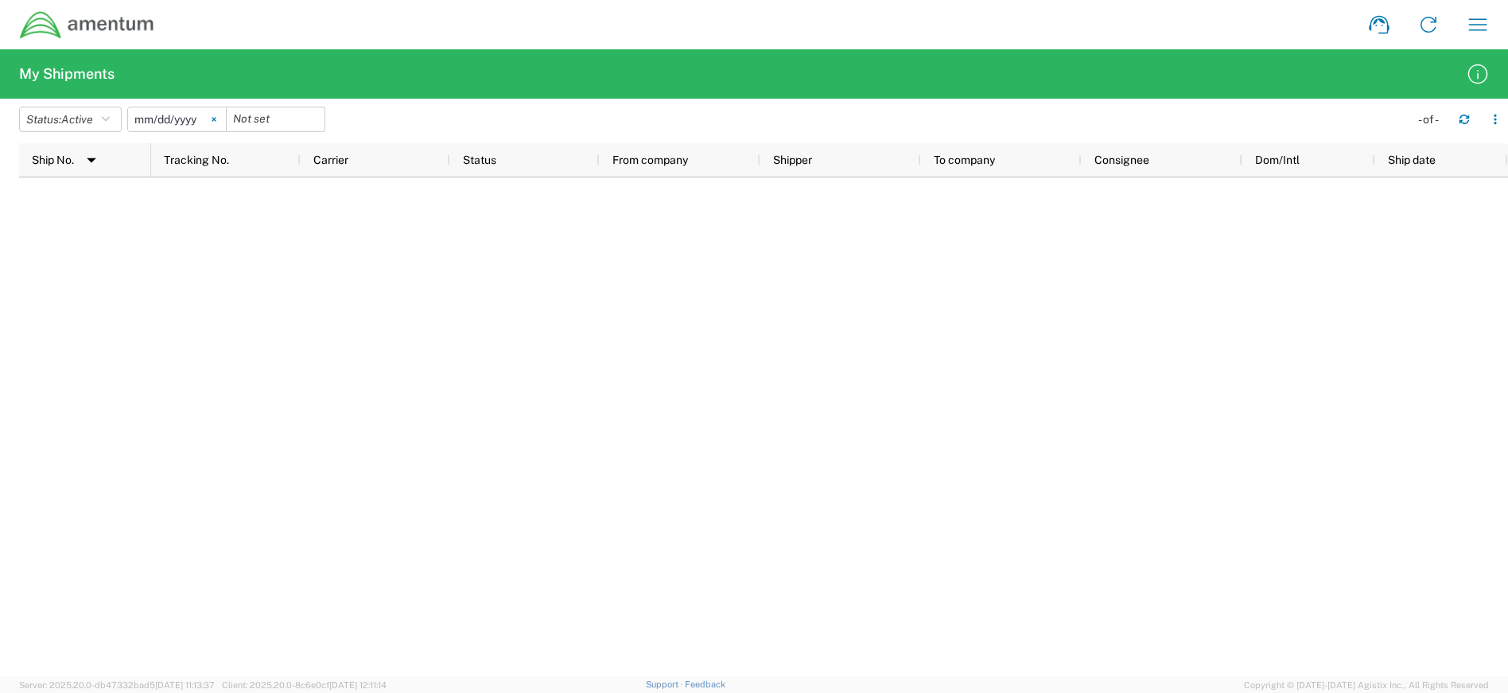
click at [216, 117] on icon at bounding box center [214, 119] width 5 height 5
click at [180, 117] on input "date" at bounding box center [177, 119] width 98 height 24
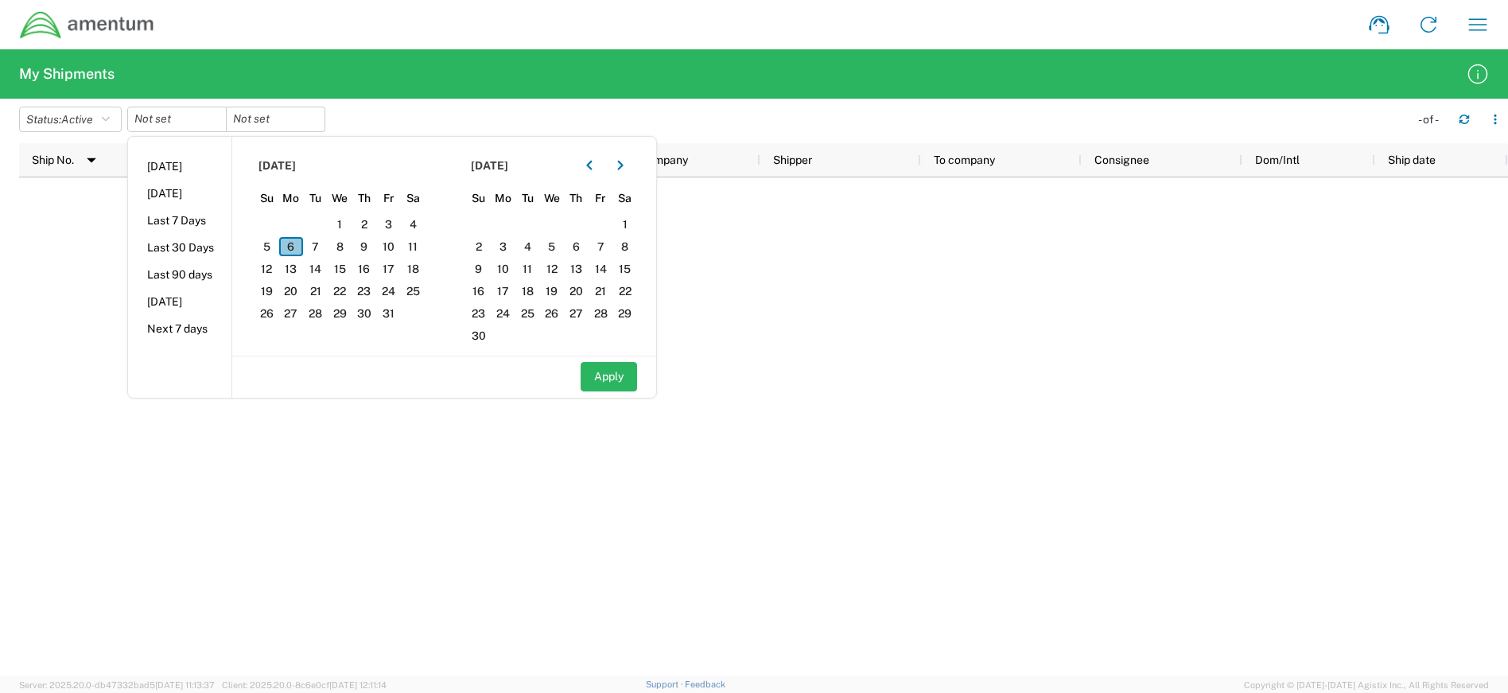
click at [289, 244] on span "6" at bounding box center [291, 246] width 25 height 19
click at [291, 245] on span "6" at bounding box center [291, 246] width 25 height 19
click at [296, 247] on span "6" at bounding box center [291, 246] width 25 height 19
click at [613, 379] on button "Apply" at bounding box center [609, 376] width 56 height 29
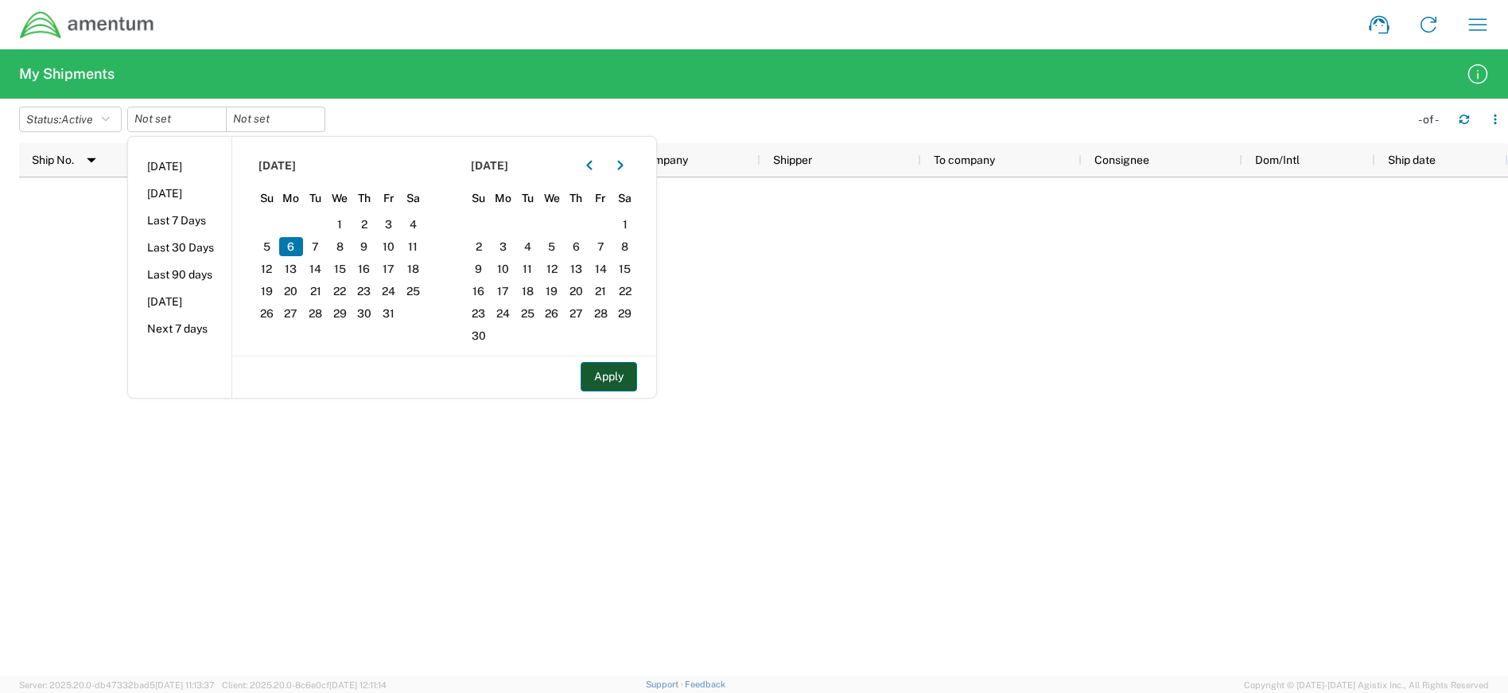
type input "[DATE]"
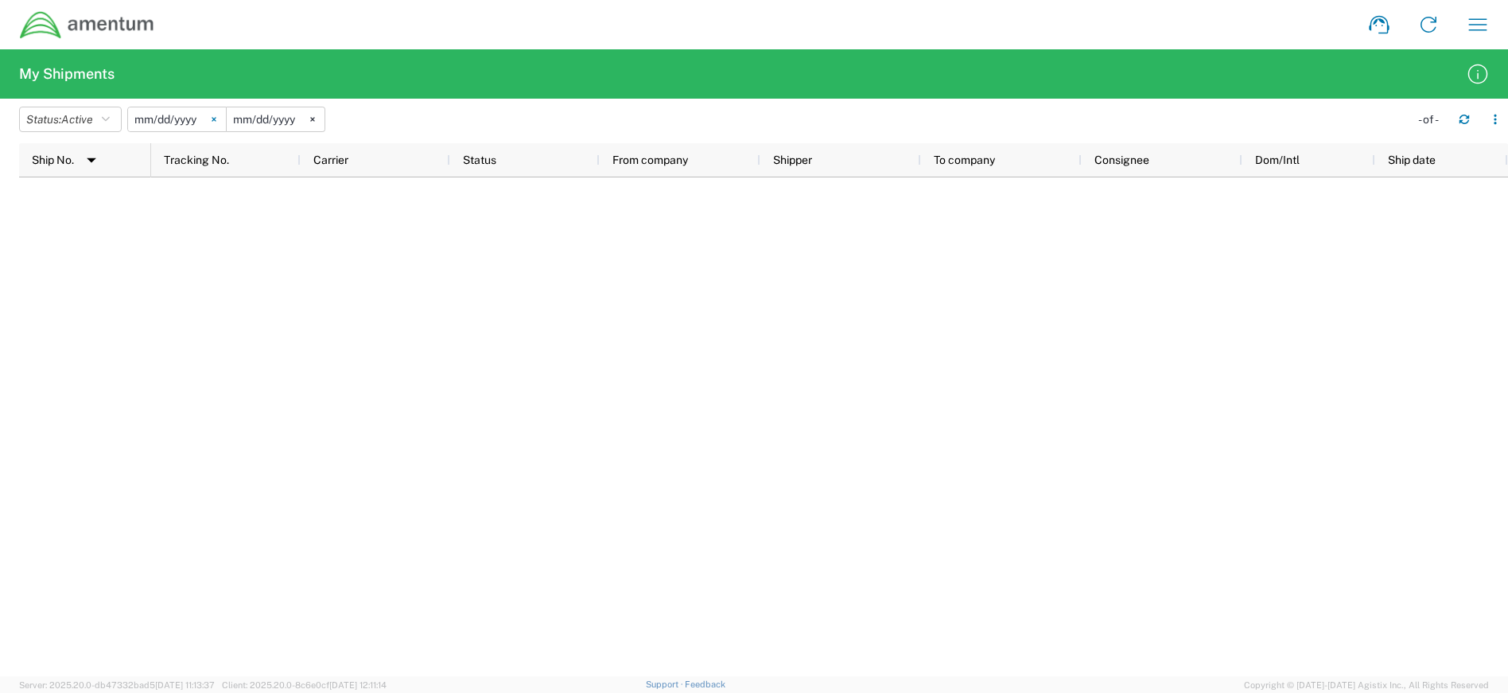
click at [222, 123] on svg-icon at bounding box center [214, 119] width 24 height 24
click at [208, 119] on input "date" at bounding box center [177, 119] width 98 height 24
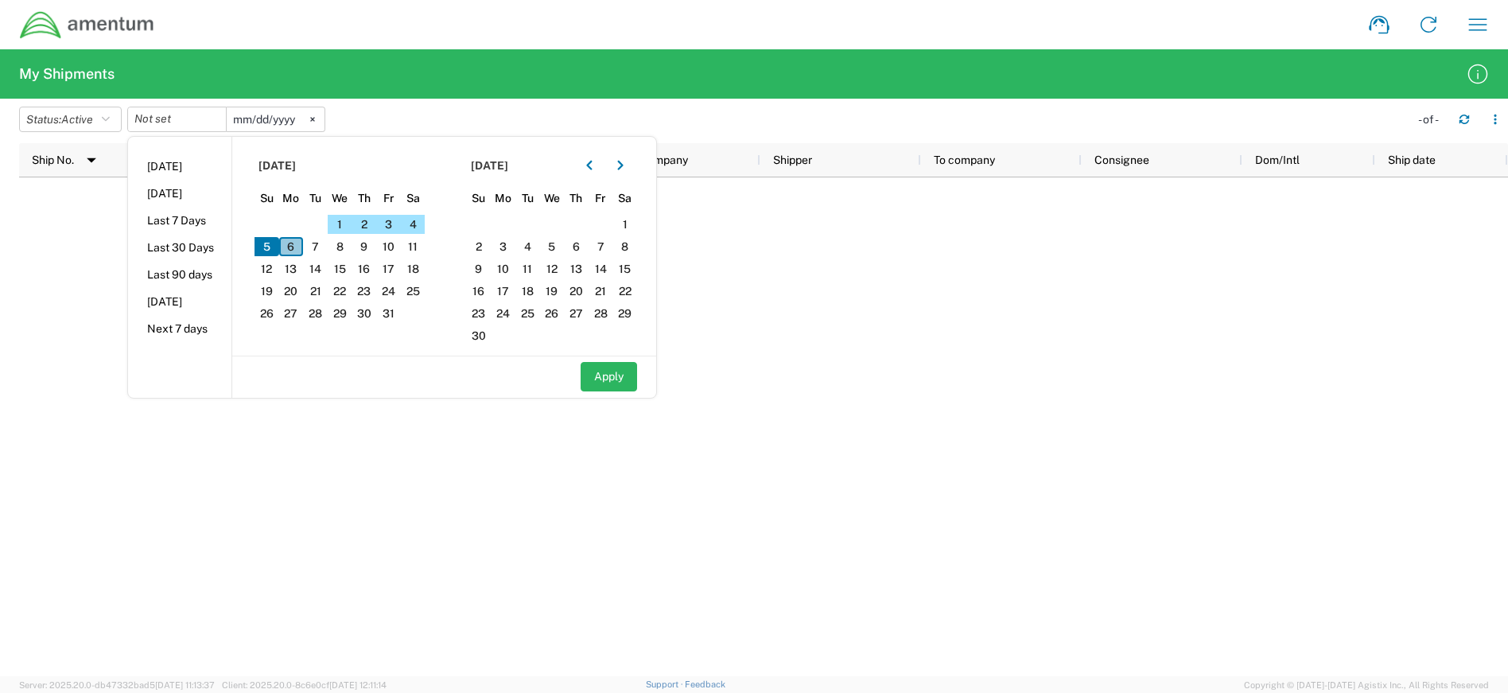
click at [296, 240] on span "6" at bounding box center [291, 246] width 25 height 19
click at [199, 248] on li "Last 30 Days" at bounding box center [179, 247] width 103 height 27
type input "[DATE]"
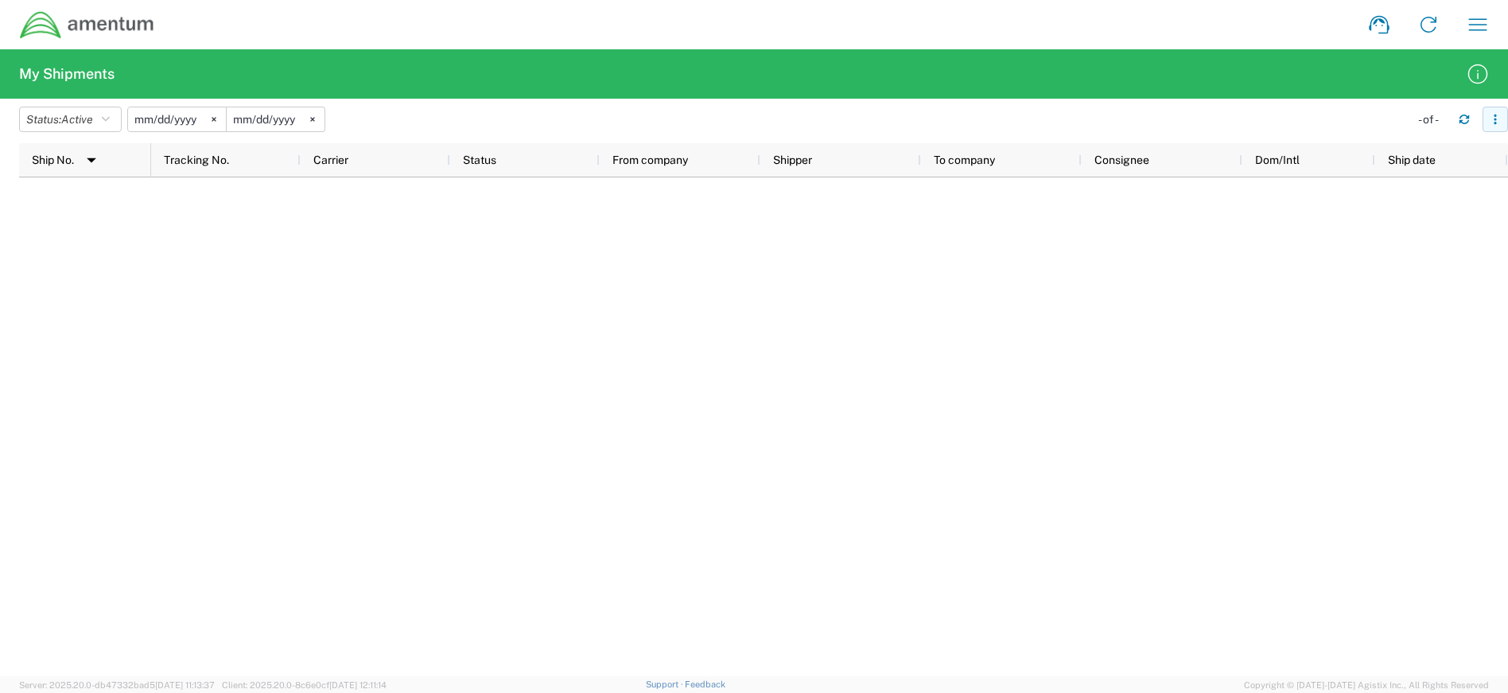
click at [1494, 121] on icon "button" at bounding box center [1495, 119] width 11 height 11
click at [1475, 191] on div at bounding box center [1477, 193] width 32 height 32
click at [1355, 523] on div at bounding box center [829, 426] width 1357 height 499
click at [1468, 19] on icon "button" at bounding box center [1477, 24] width 25 height 25
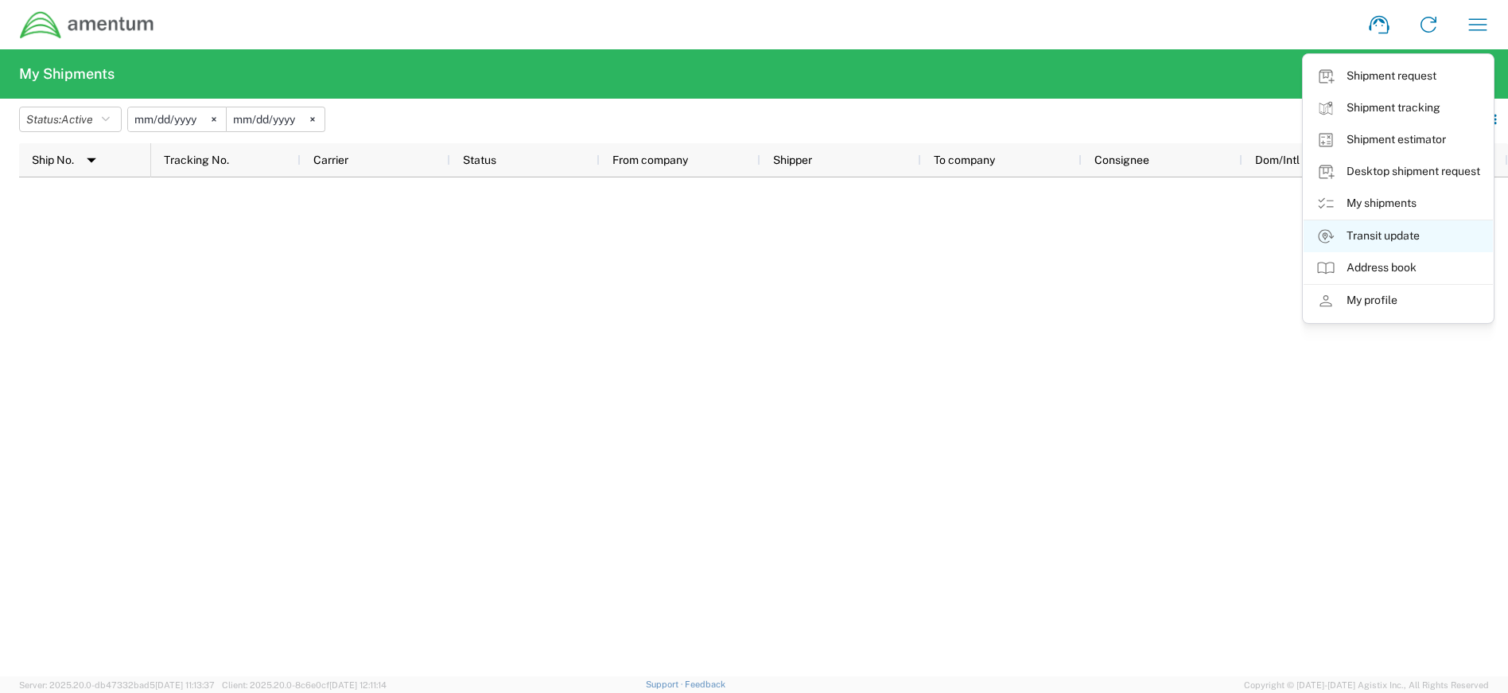
click at [1395, 235] on link "Transit update" at bounding box center [1398, 236] width 189 height 32
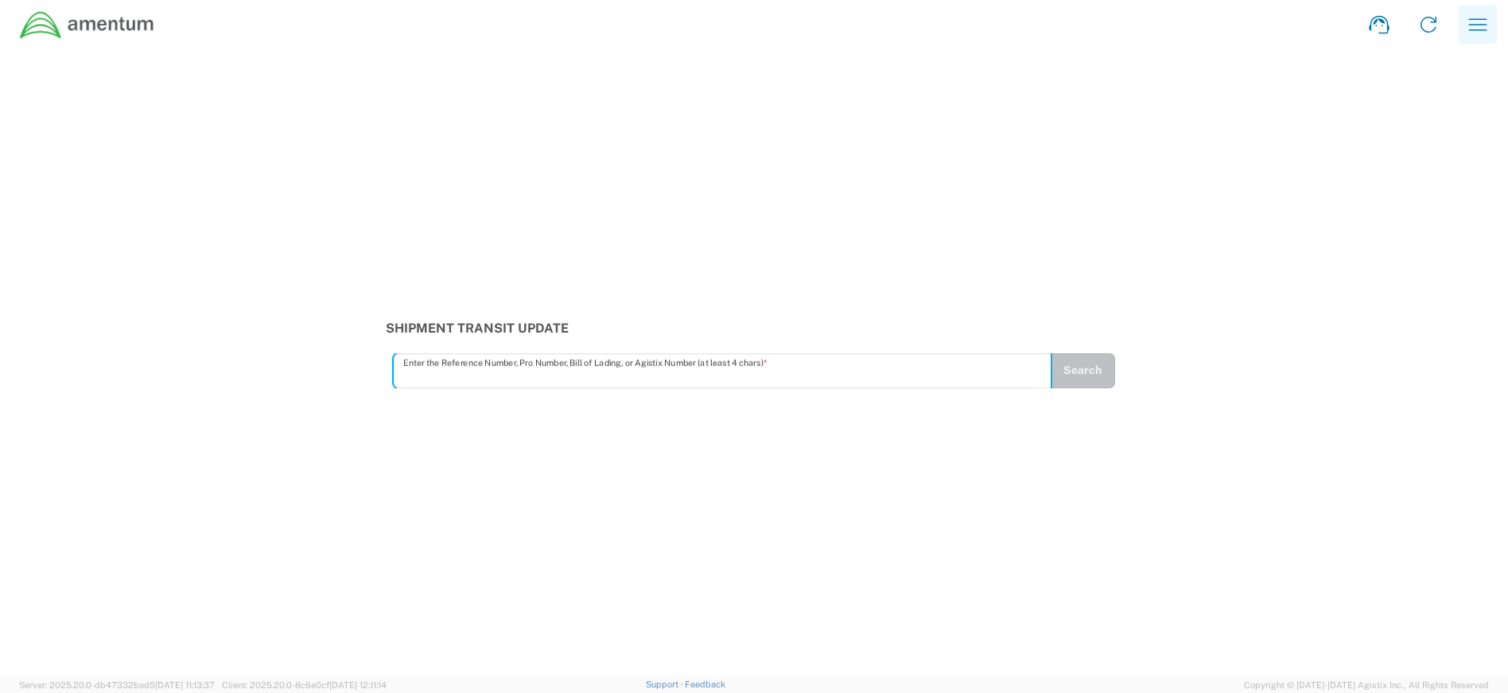
click at [1480, 22] on icon "button" at bounding box center [1477, 24] width 25 height 25
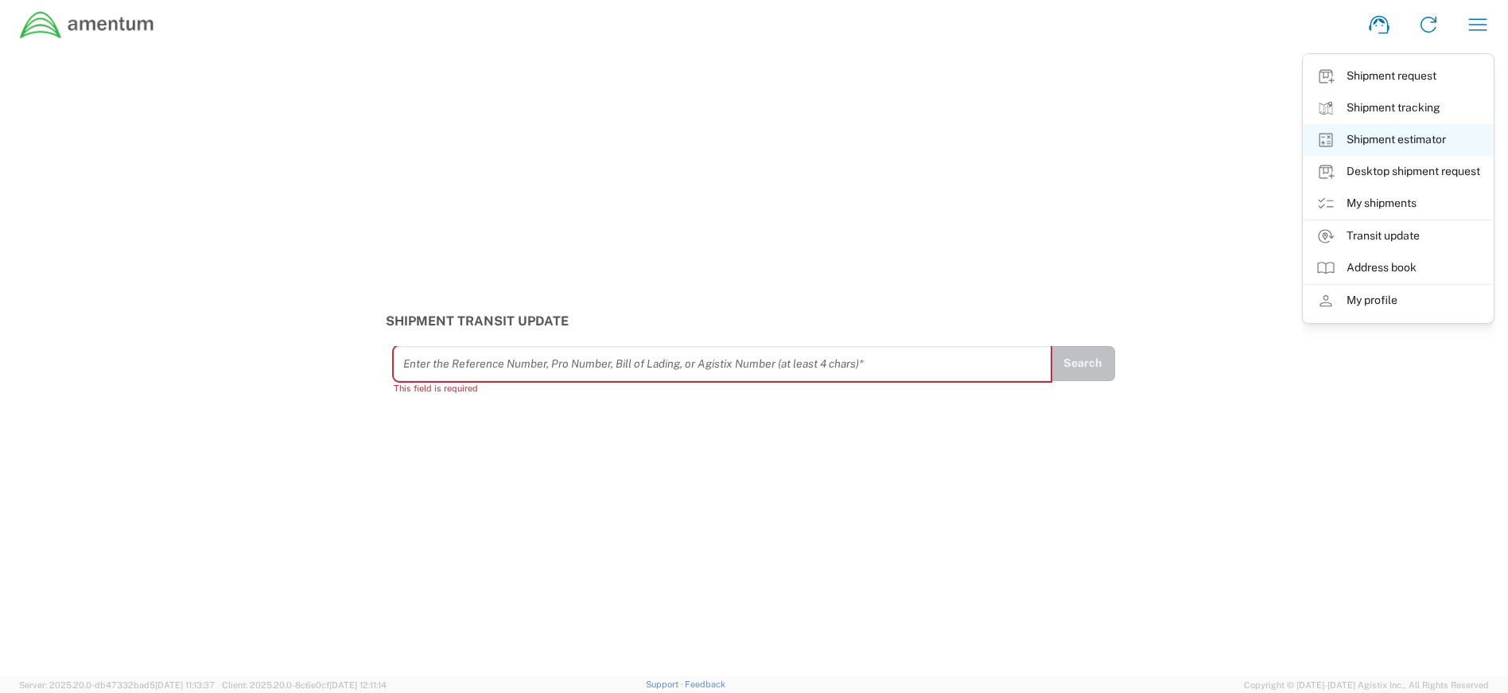
click at [1410, 140] on link "Shipment estimator" at bounding box center [1398, 140] width 189 height 32
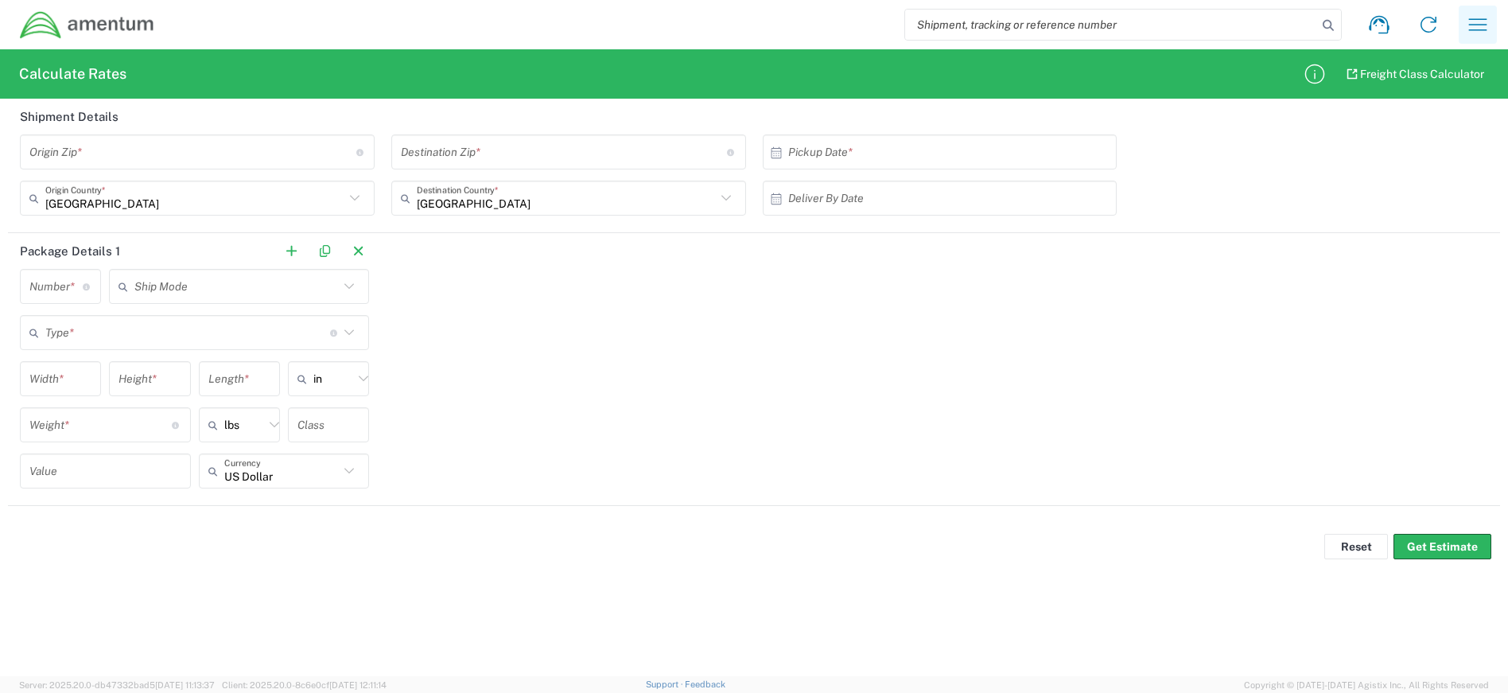
click at [1473, 21] on icon "button" at bounding box center [1477, 24] width 25 height 25
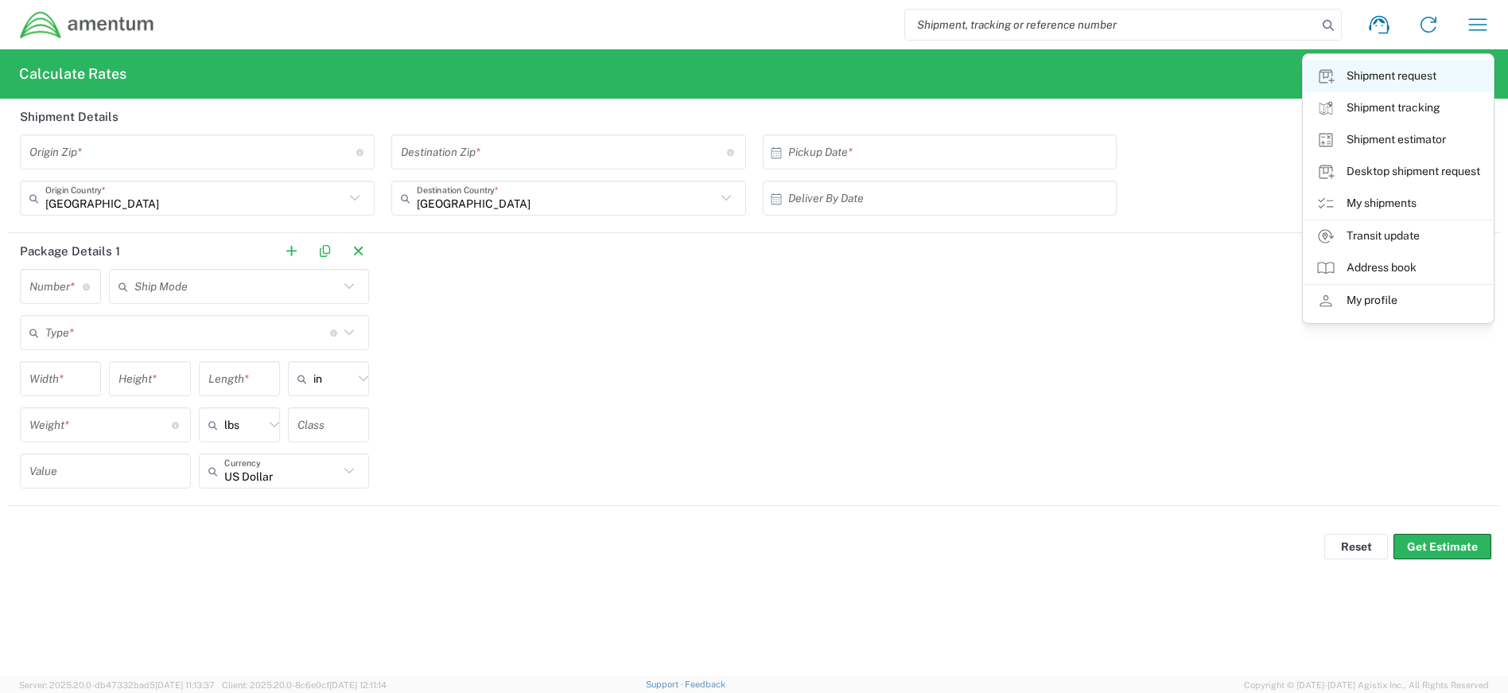
click at [1406, 68] on link "Shipment request" at bounding box center [1398, 76] width 189 height 32
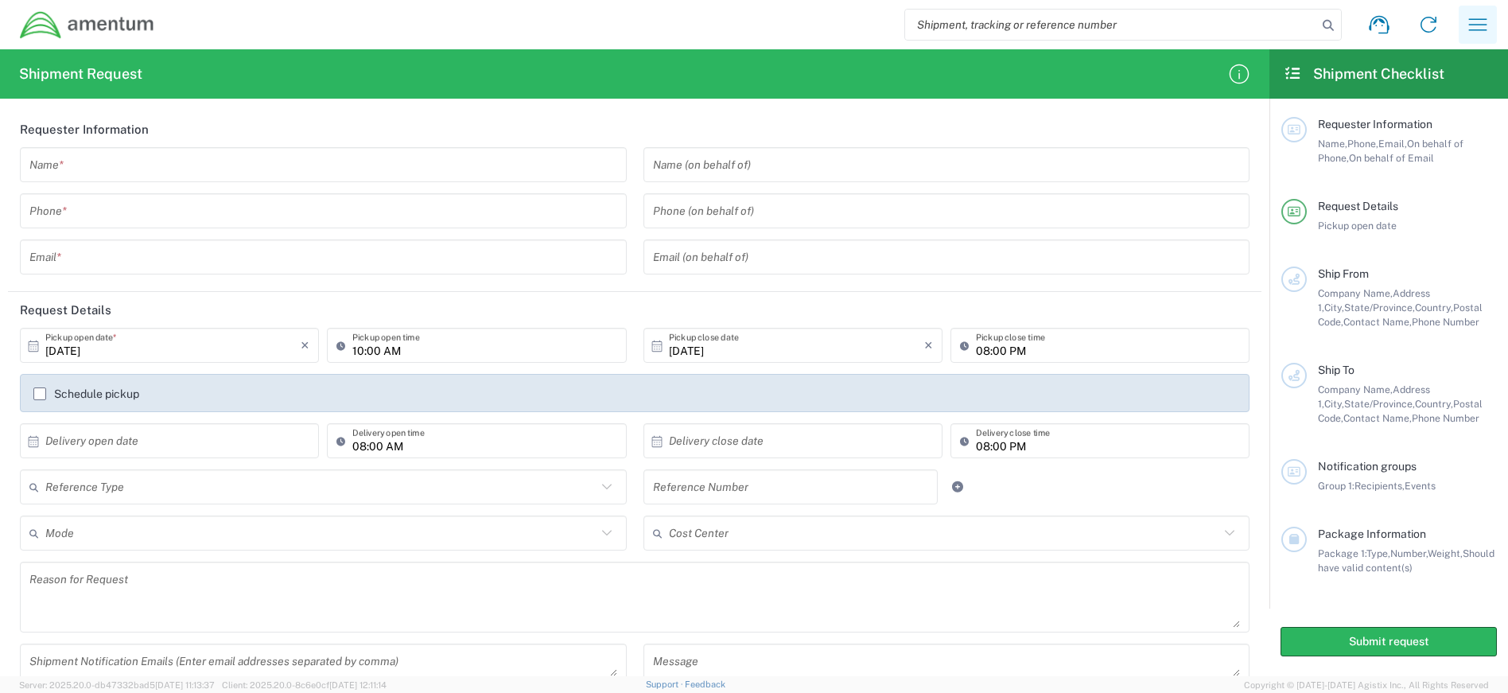
click at [1482, 33] on icon "button" at bounding box center [1477, 24] width 25 height 25
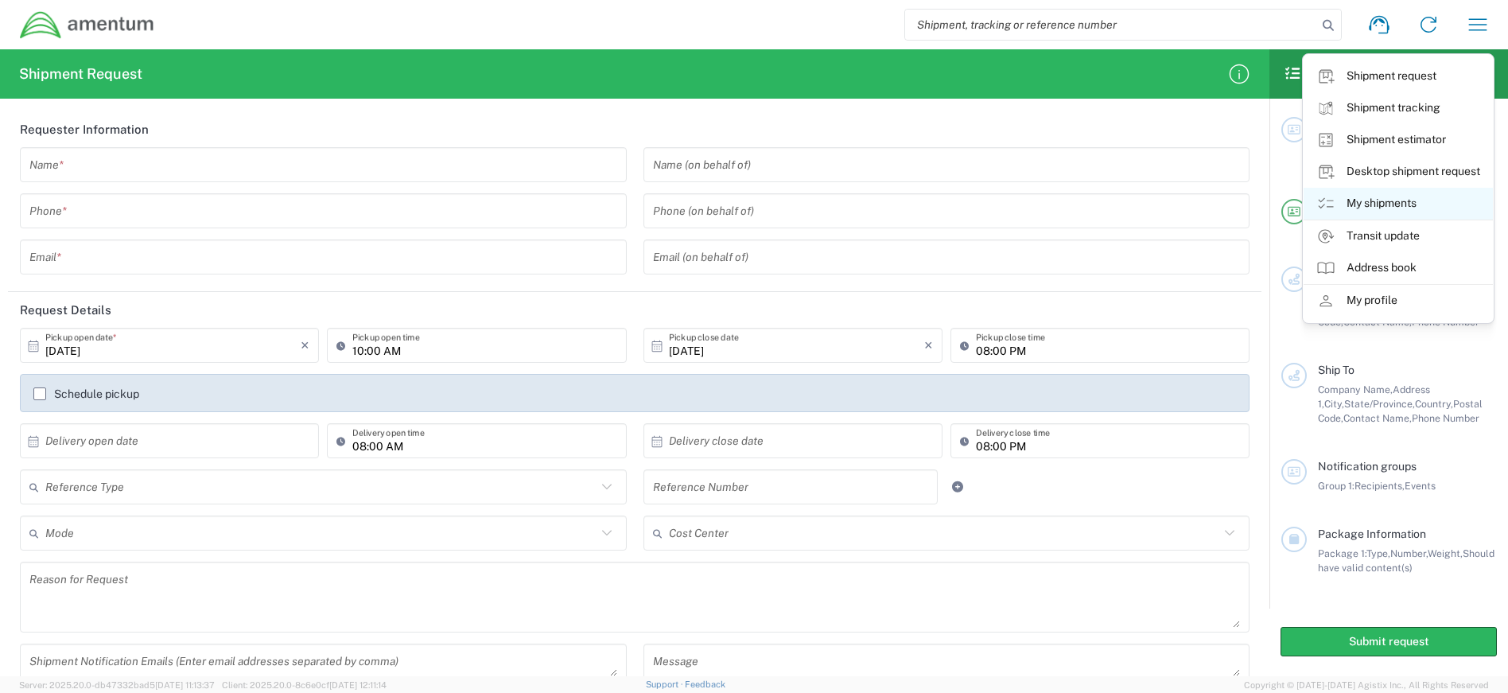
click at [1404, 209] on link "My shipments" at bounding box center [1398, 204] width 189 height 32
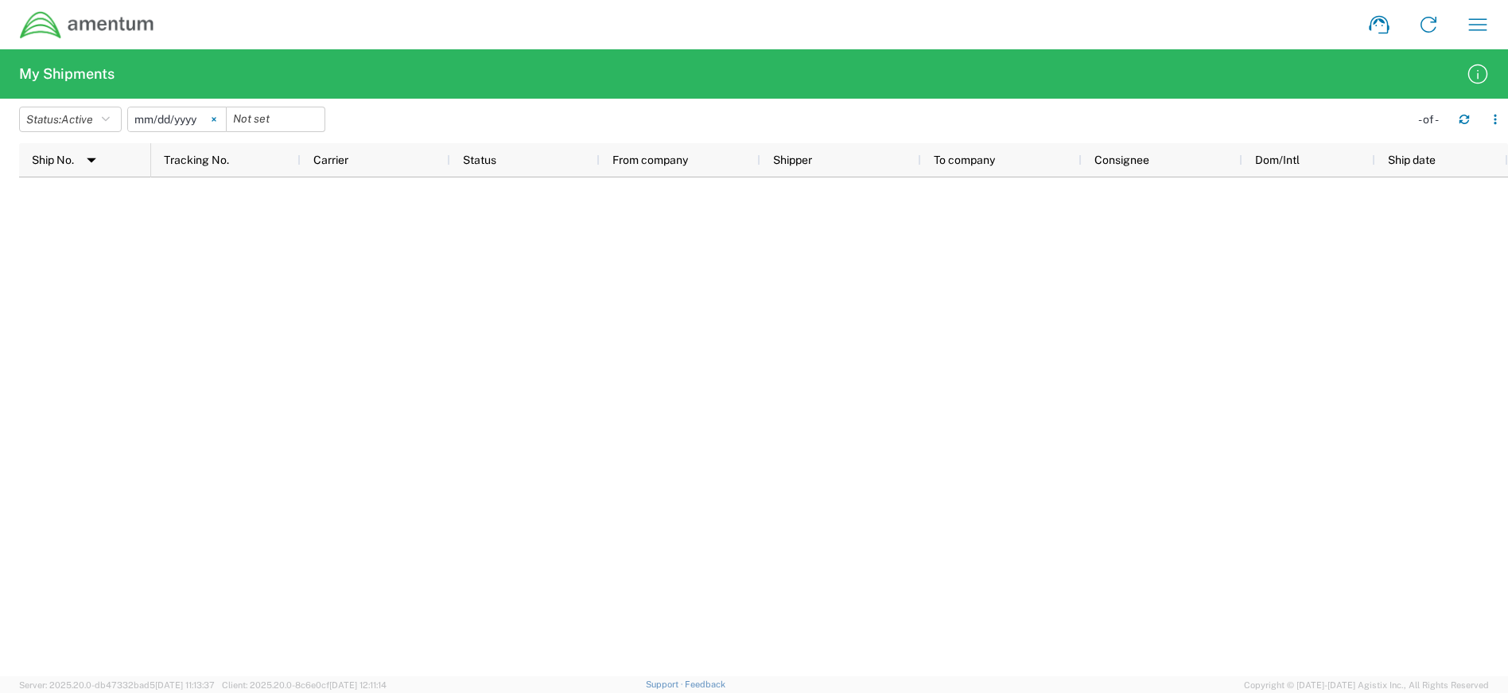
click at [218, 115] on svg-icon at bounding box center [214, 119] width 24 height 24
click at [218, 115] on div at bounding box center [176, 119] width 99 height 25
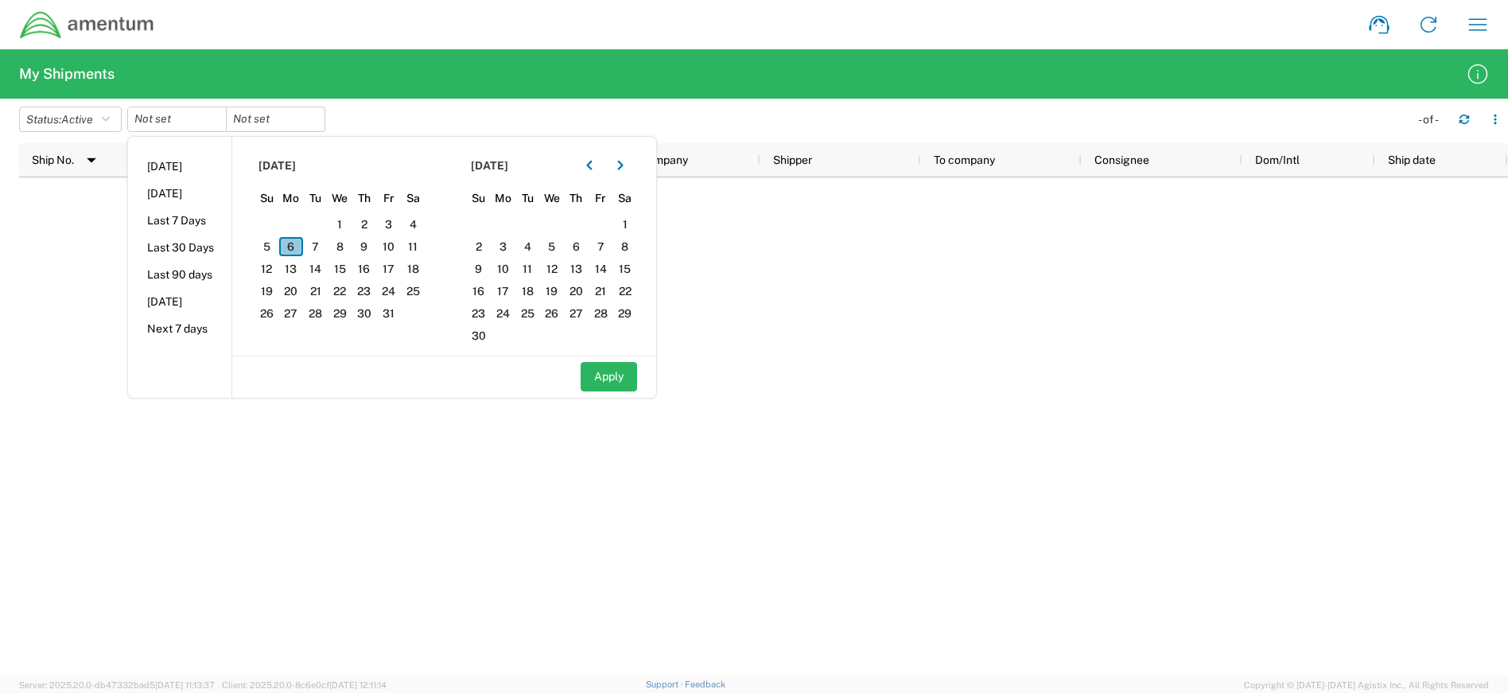
click at [295, 242] on span "6" at bounding box center [291, 246] width 25 height 19
click at [179, 172] on li "[DATE]" at bounding box center [179, 166] width 103 height 27
type input "[DATE]"
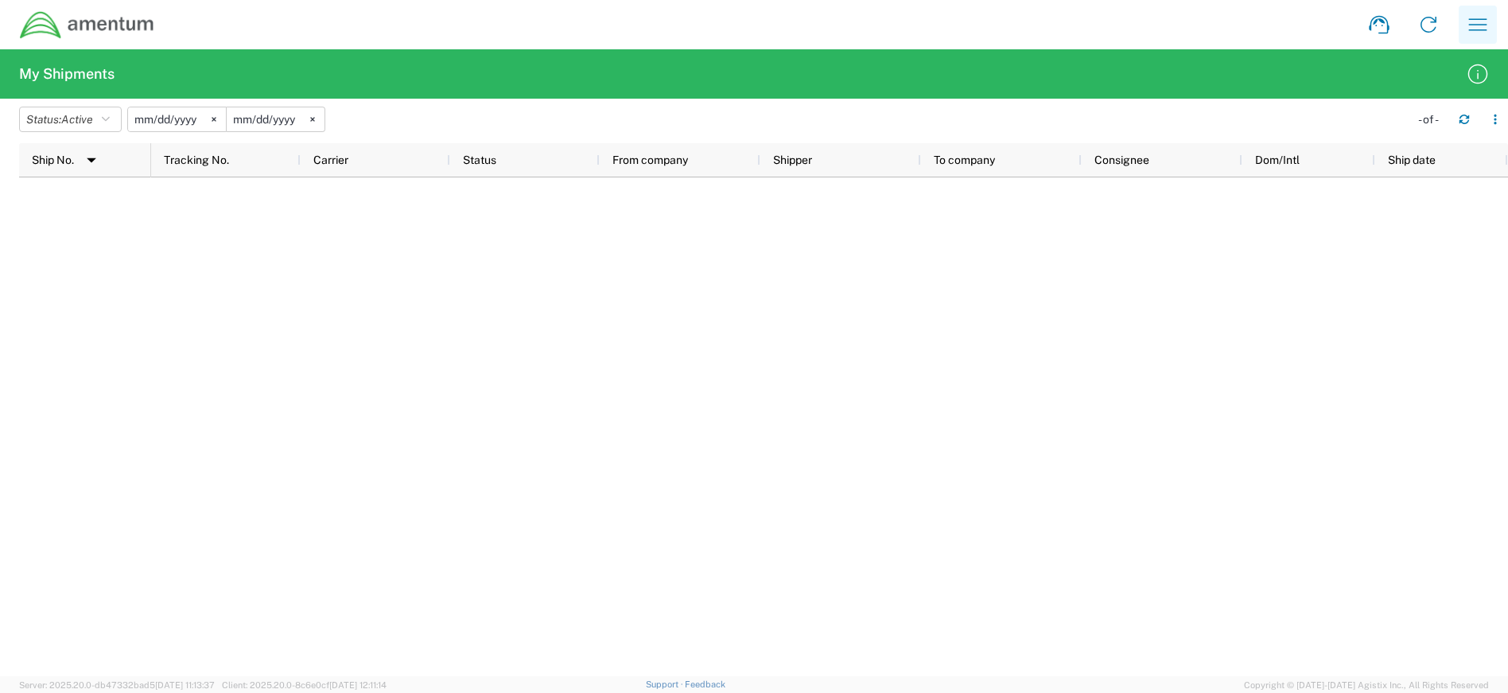
click at [1495, 23] on button "button" at bounding box center [1478, 25] width 38 height 38
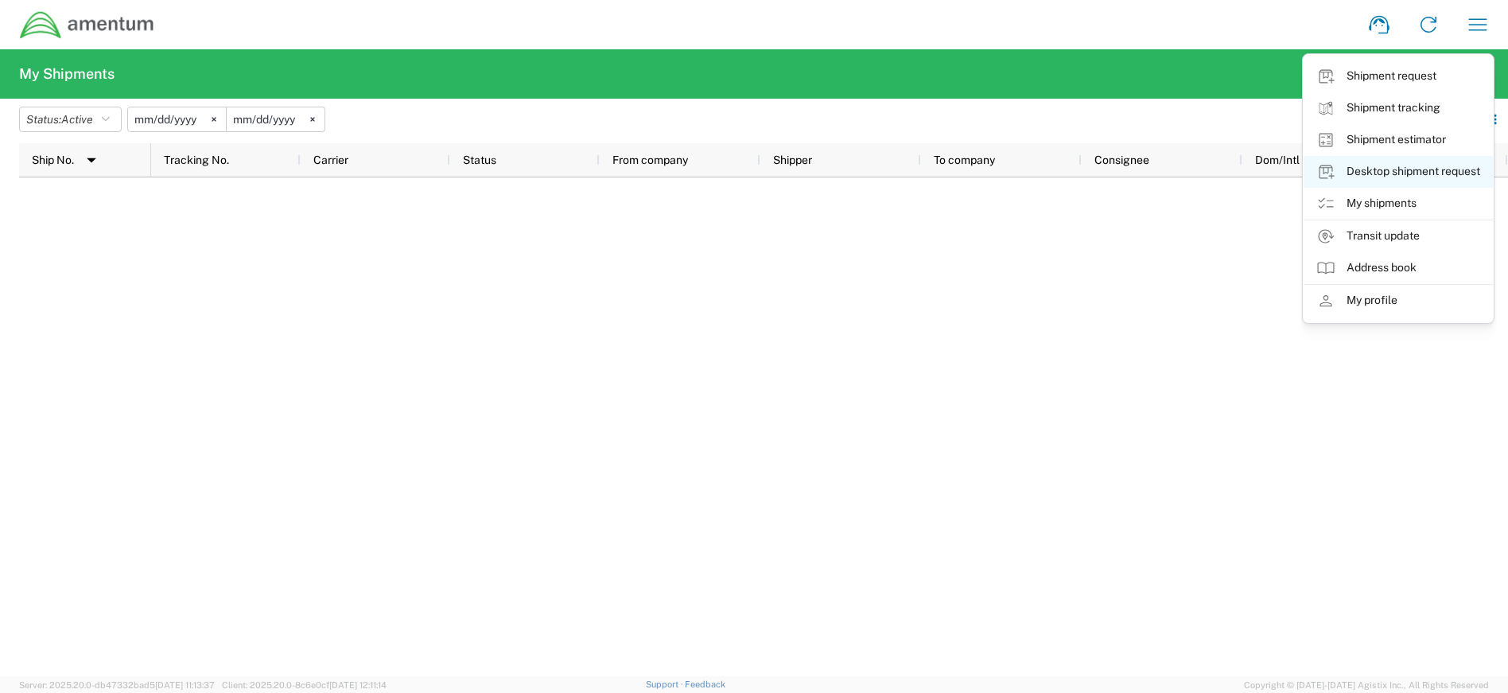
click at [1399, 183] on link "Desktop shipment request" at bounding box center [1398, 172] width 189 height 32
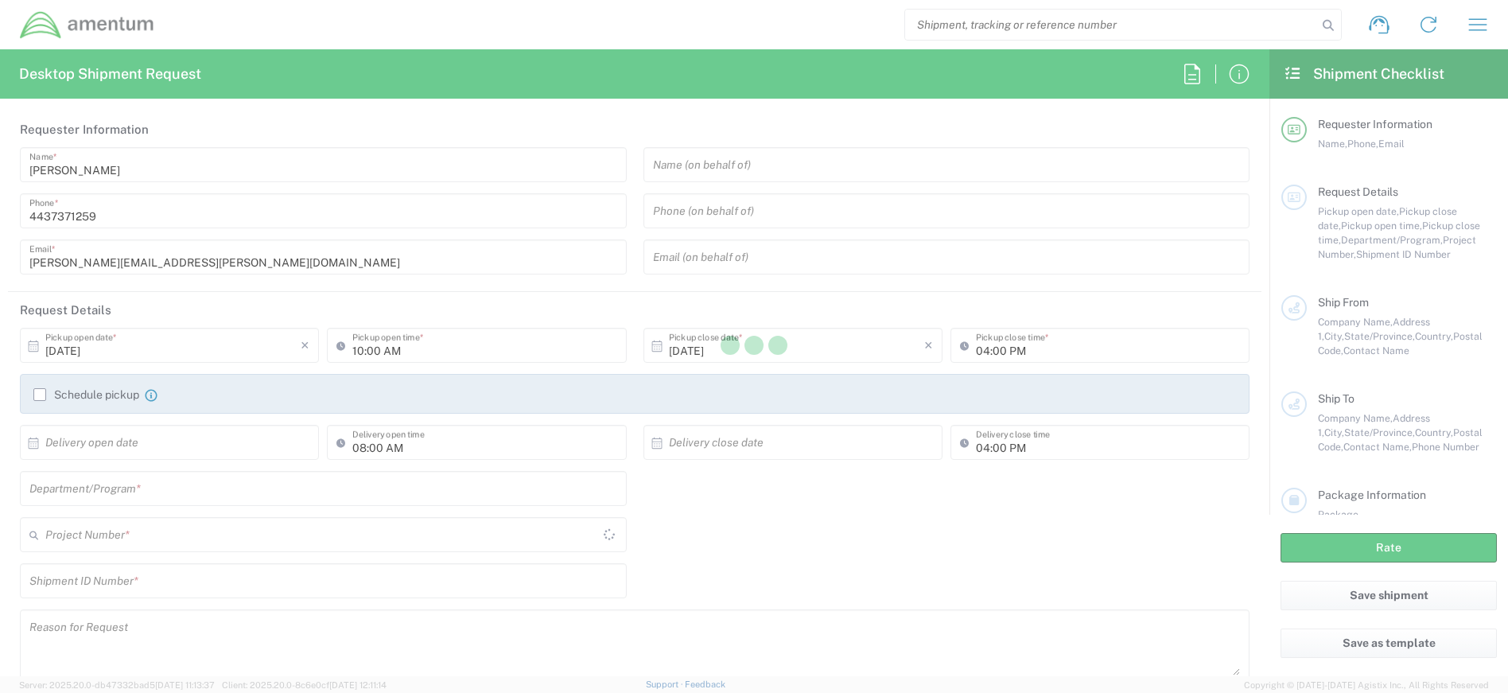
type input "4407.0.0001.0001.TVL"
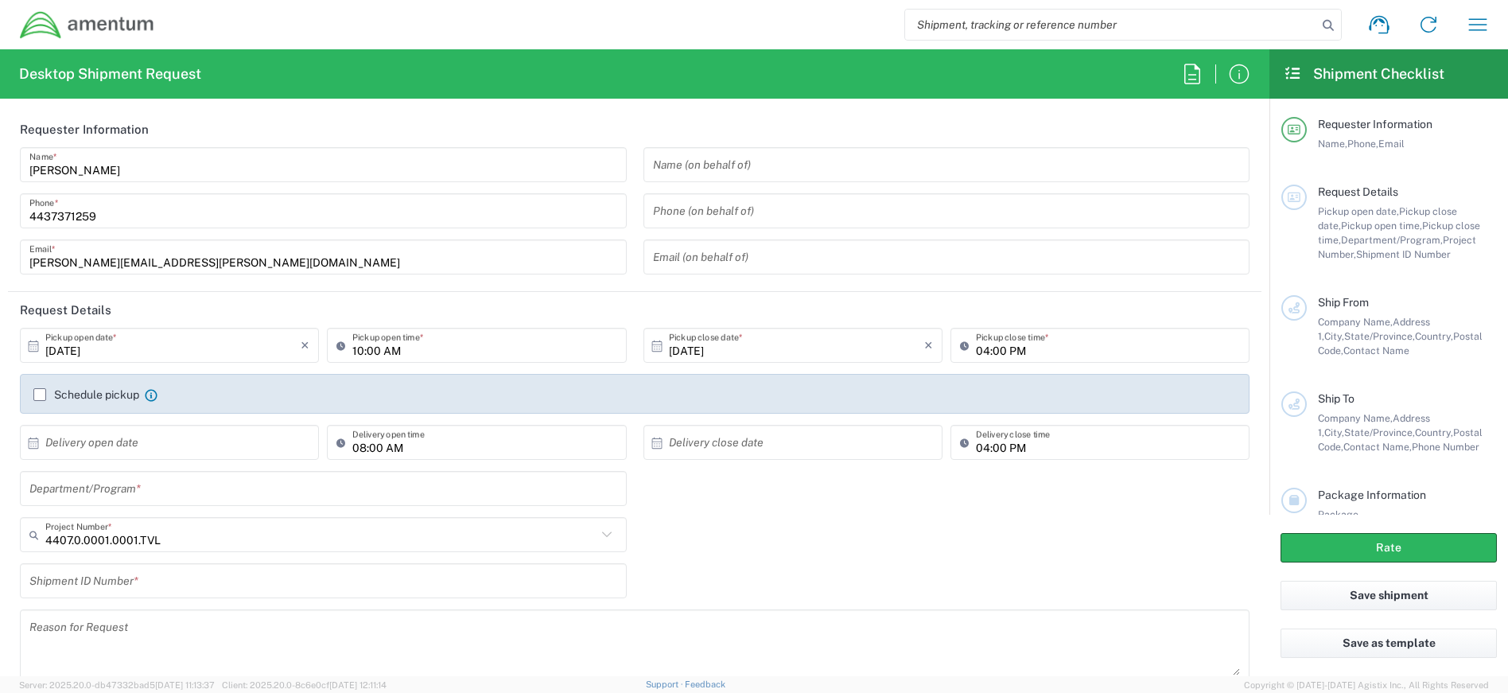
click at [190, 496] on input "text" at bounding box center [323, 489] width 588 height 28
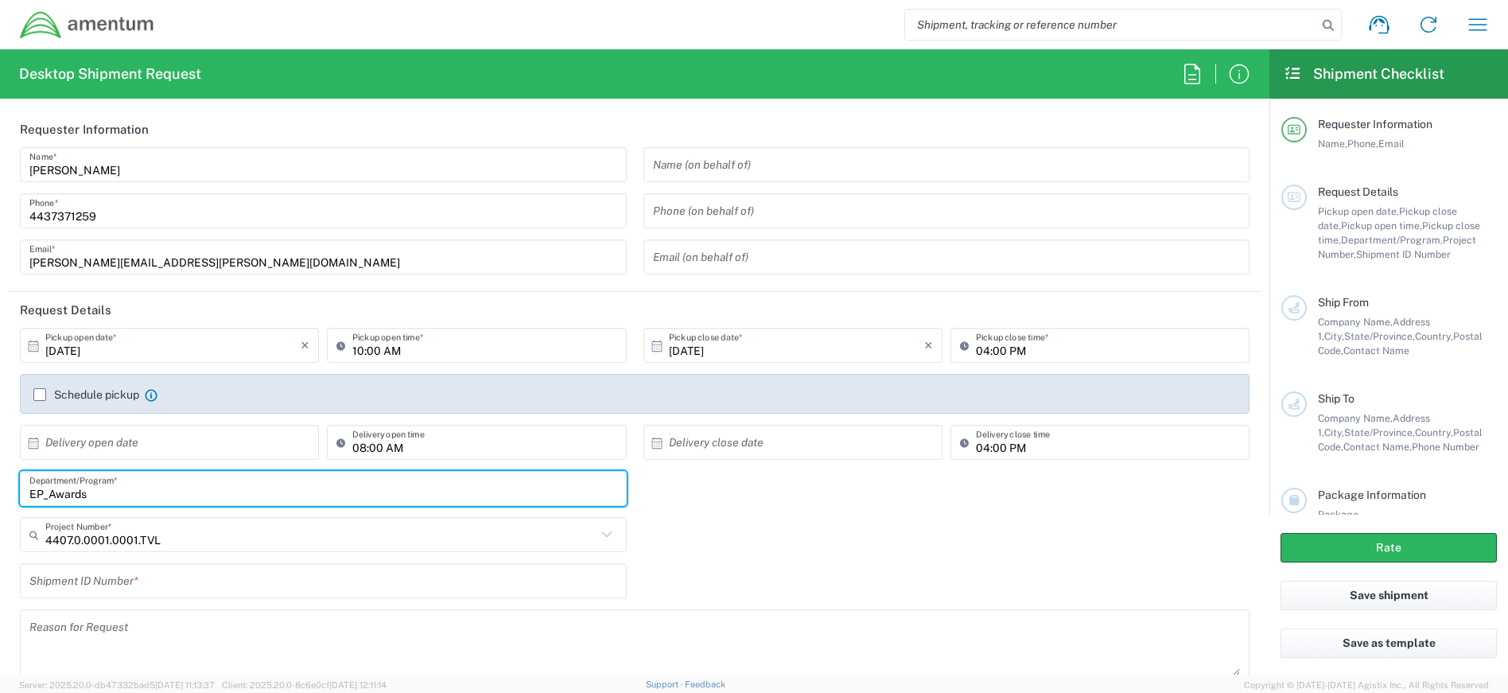
type input "EP_Awards"
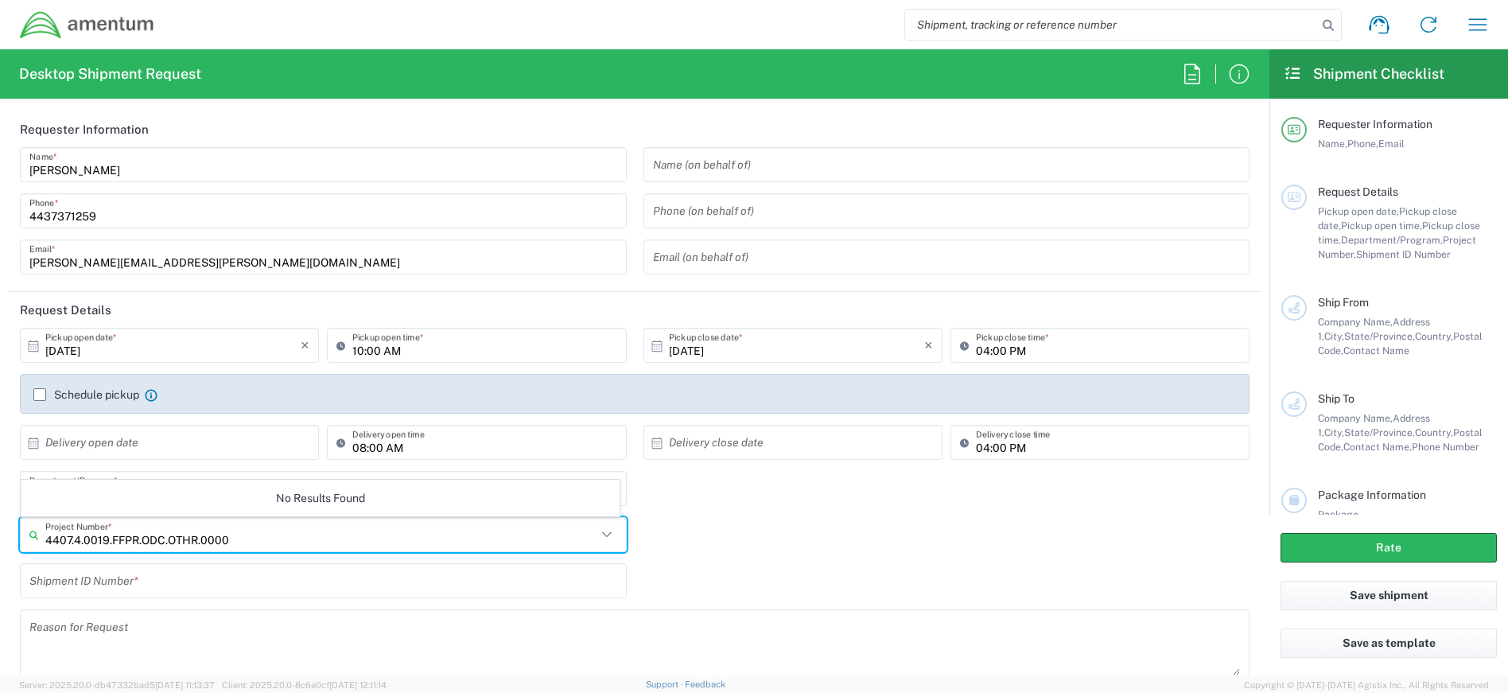
type input "4407.4.0019.FFPR.ODC.OTHR.0000"
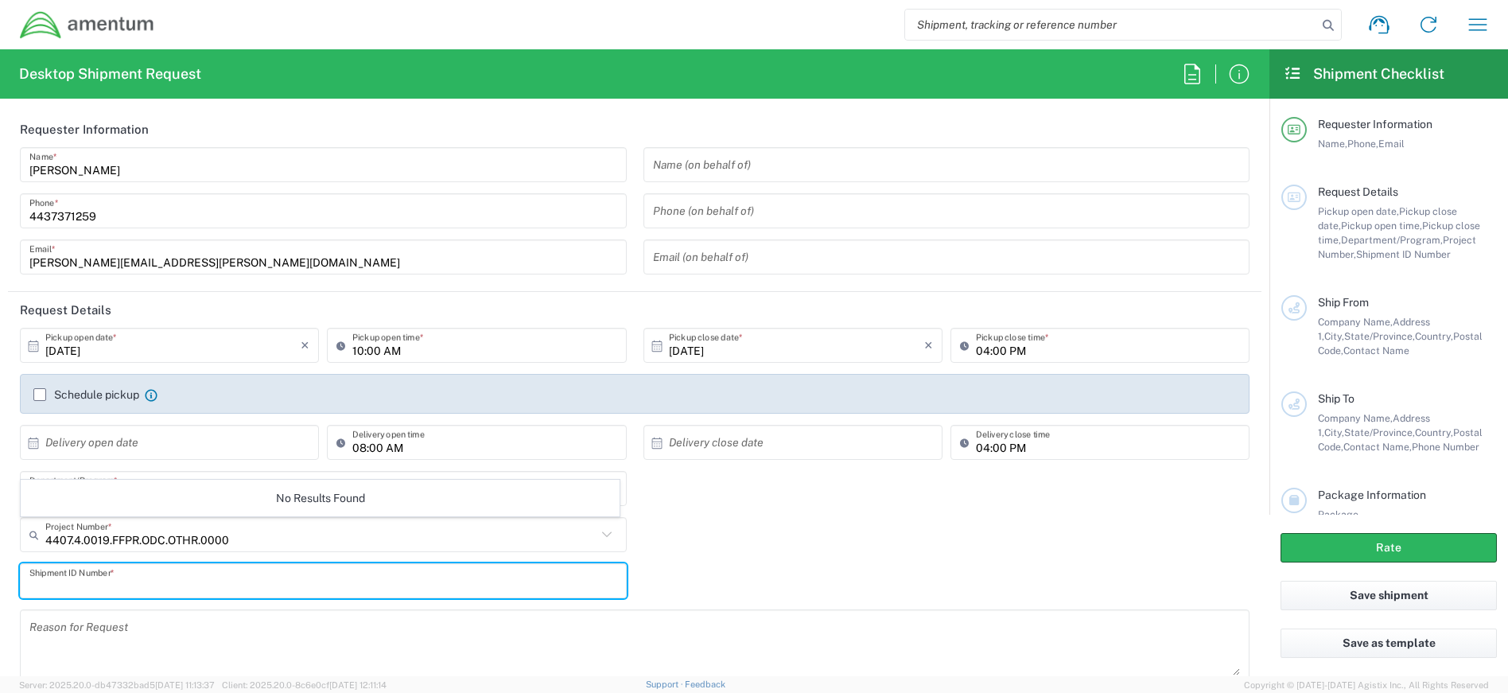
click at [133, 586] on input "text" at bounding box center [323, 581] width 588 height 28
type input "4437371259"
click at [170, 541] on input "text" at bounding box center [320, 535] width 551 height 28
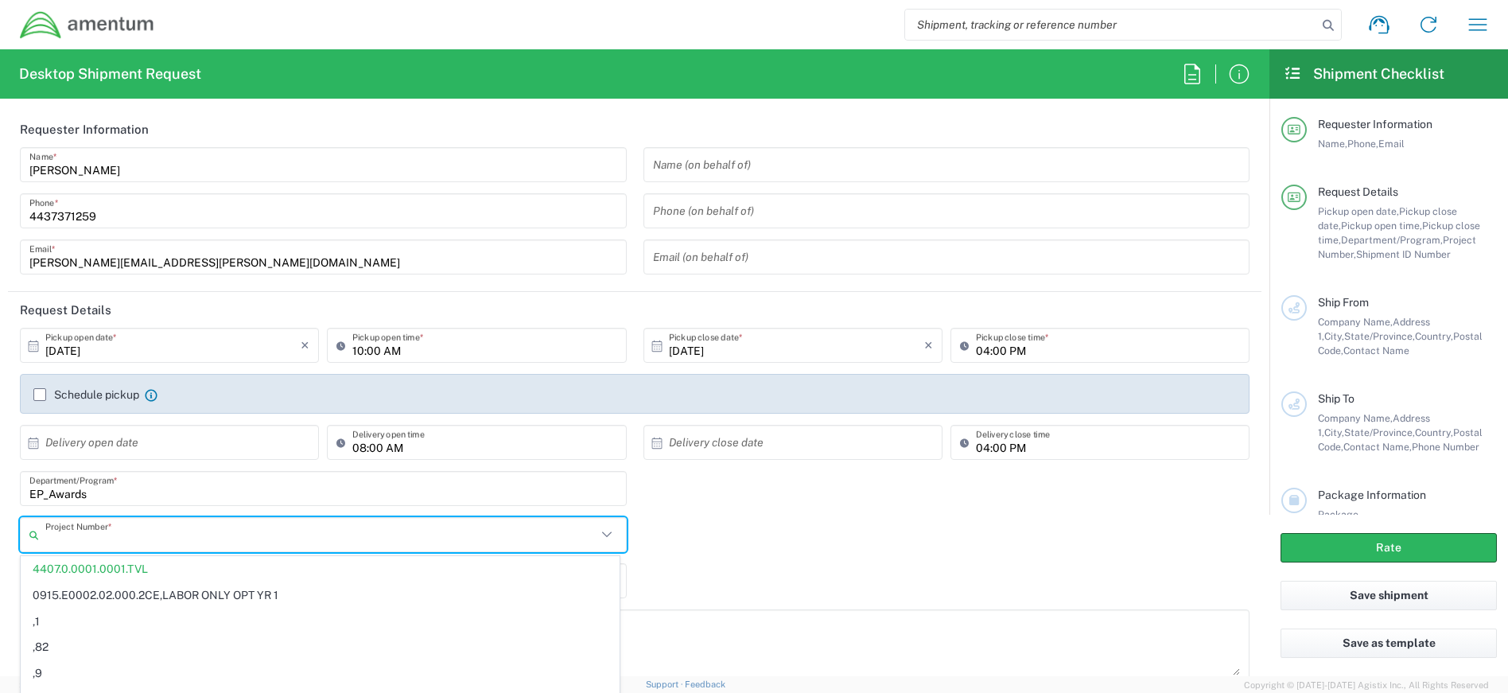
click at [49, 493] on input "EP_Awards" at bounding box center [323, 489] width 588 height 28
type input "4407.0.0001.0001.TVL"
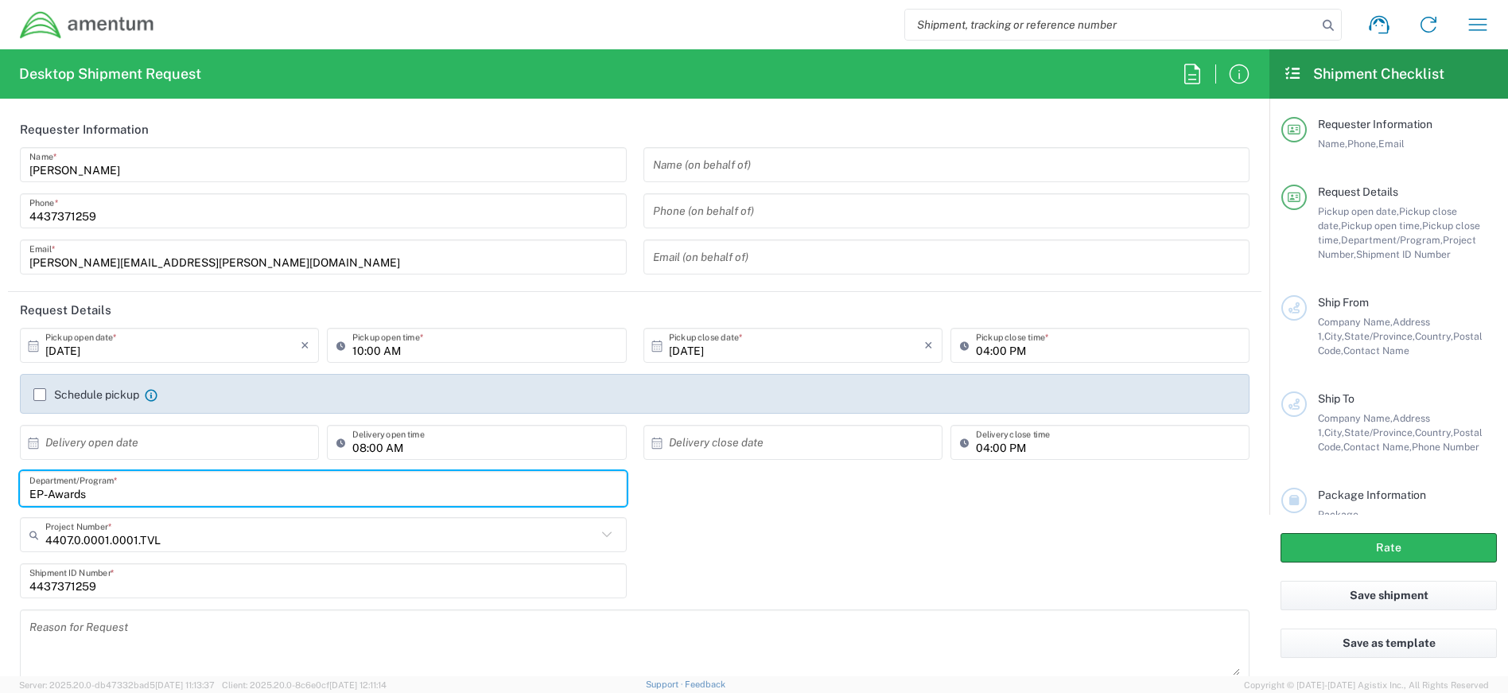
type input "EP-Awards"
click at [201, 539] on input "text" at bounding box center [320, 535] width 551 height 28
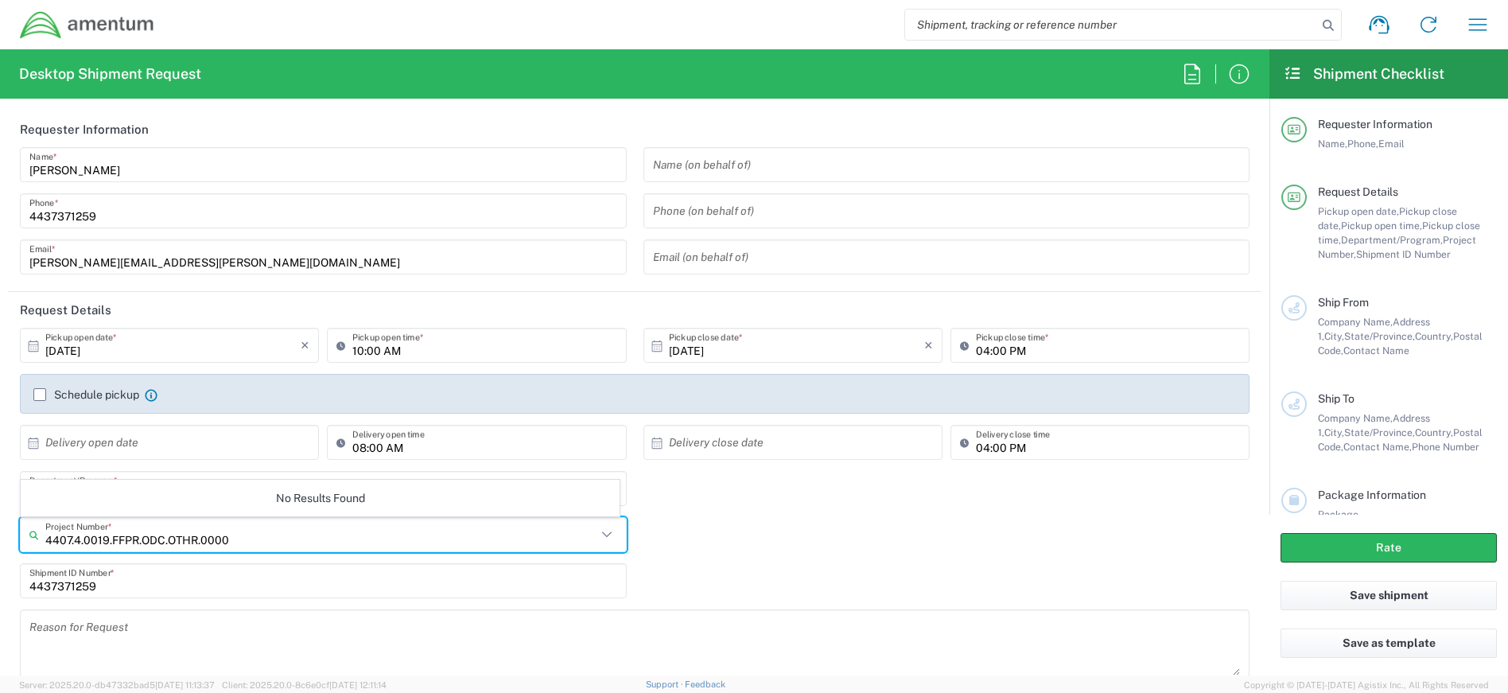
type input "4407.4.0019.FFPR.ODC.OTHR.0000"
click at [601, 535] on icon at bounding box center [606, 534] width 10 height 6
click at [941, 32] on input "search" at bounding box center [1111, 25] width 412 height 30
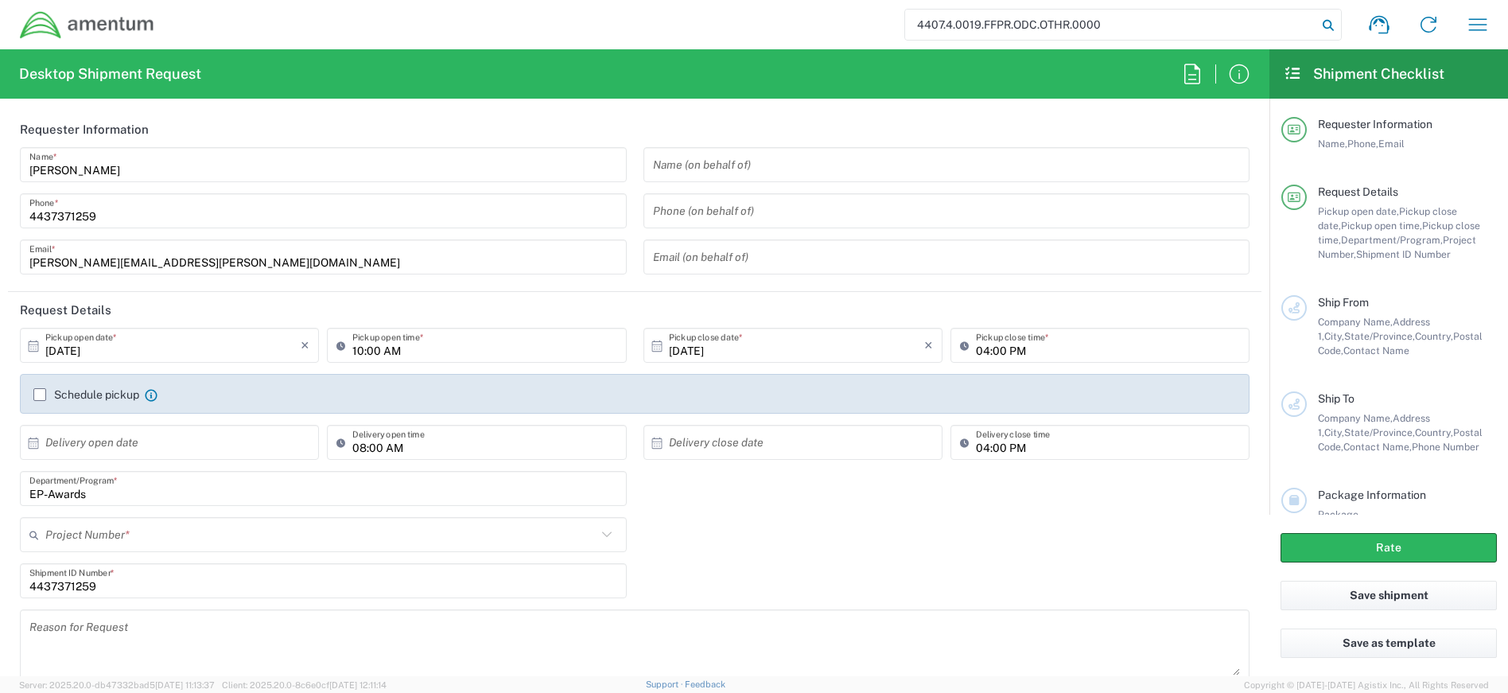
type input "4407.4.0019.FFPR.ODC.OTHR.0000"
click at [1324, 22] on icon at bounding box center [1328, 25] width 22 height 22
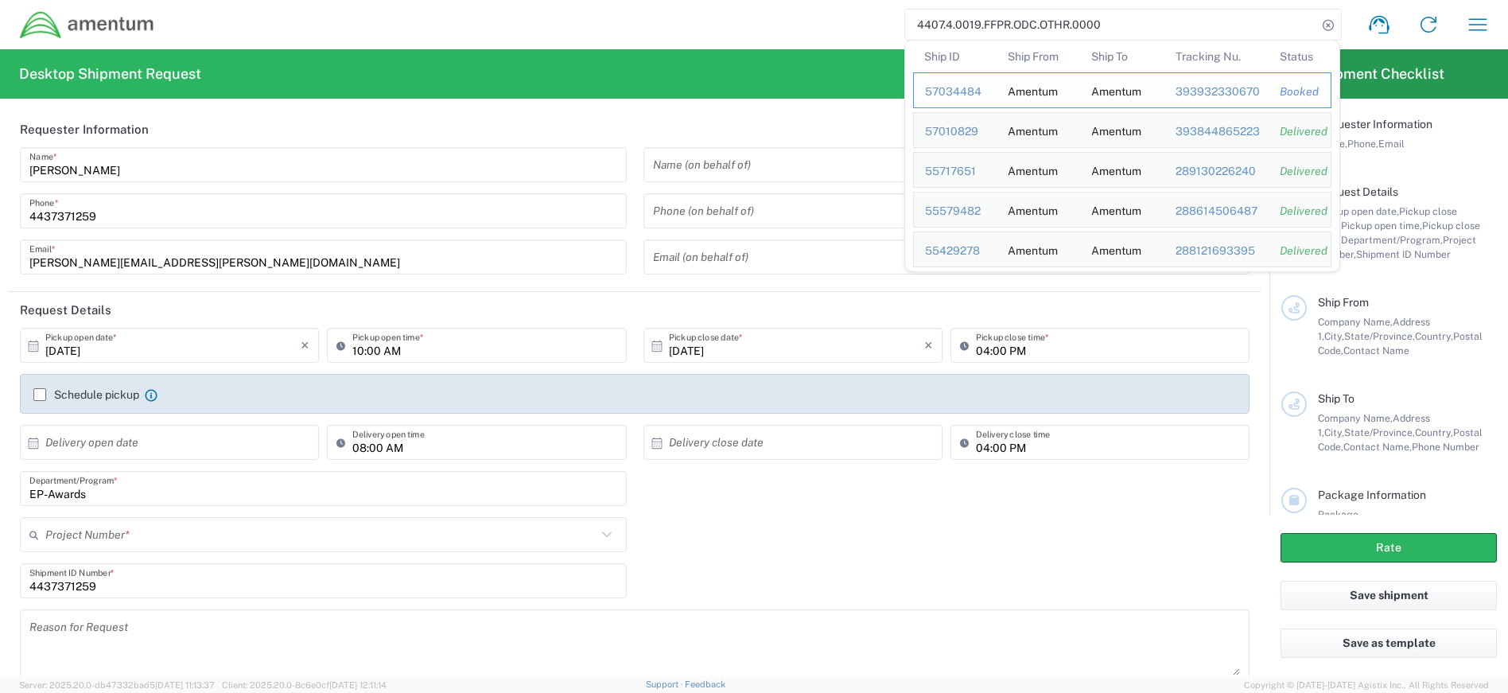
click at [934, 89] on div "57034484" at bounding box center [955, 91] width 60 height 14
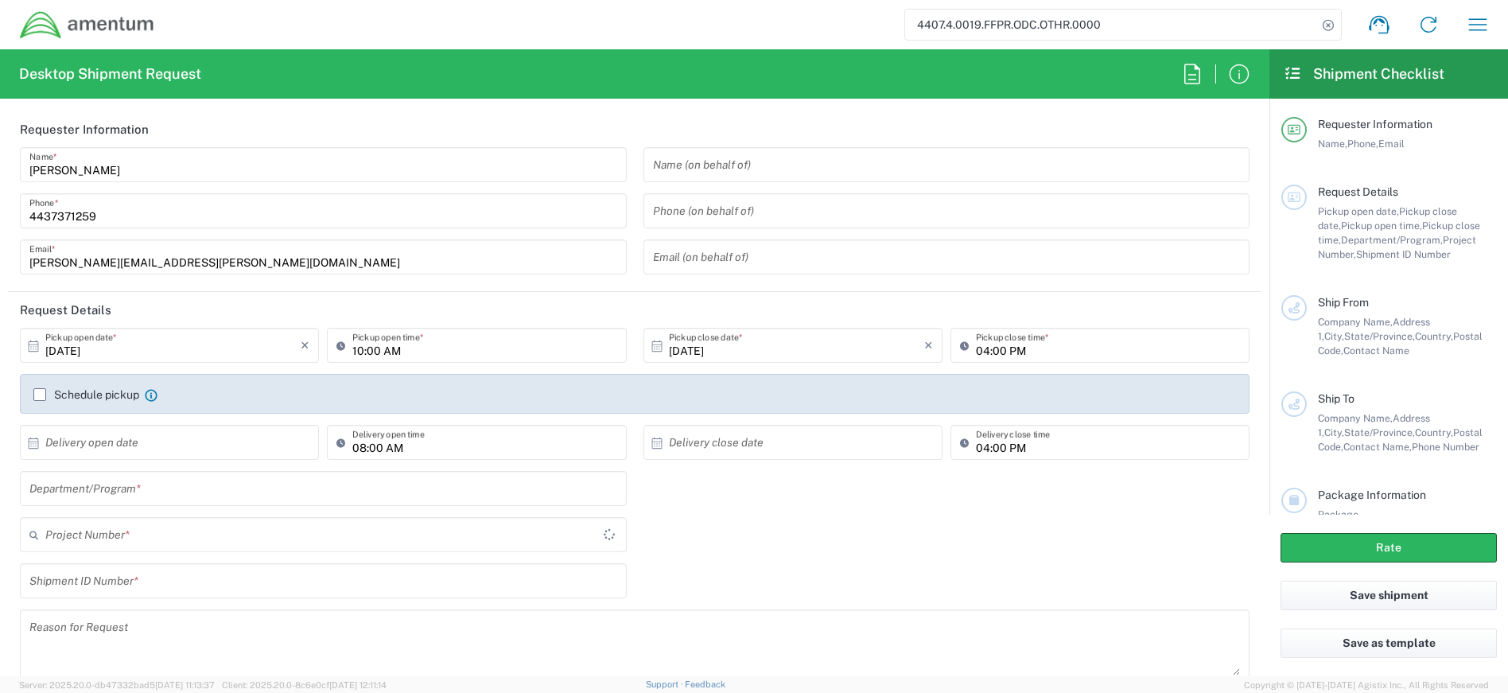
type input "4407.0.0001.0001.TVL"
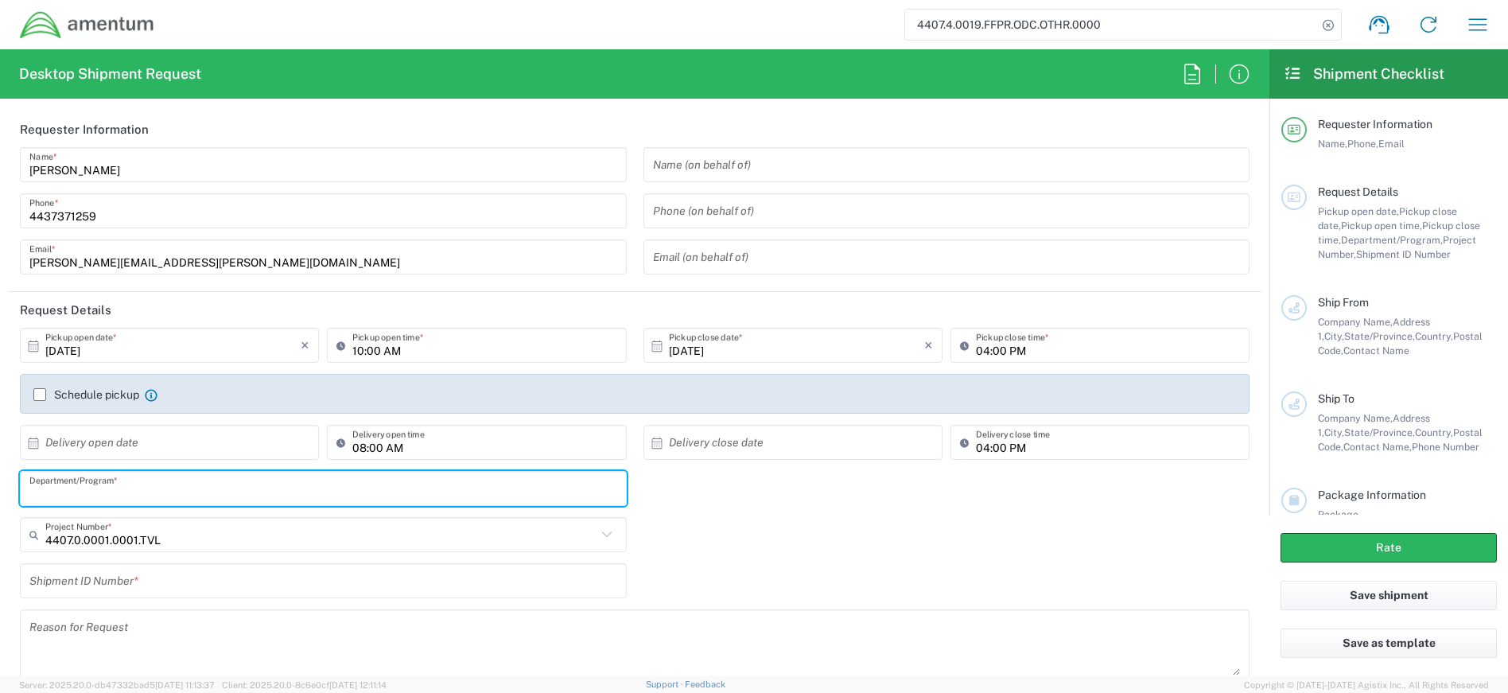
click at [166, 492] on input "text" at bounding box center [323, 489] width 588 height 28
type input "e"
type input "EP-AWARDS"
click at [223, 545] on input "text" at bounding box center [320, 535] width 551 height 28
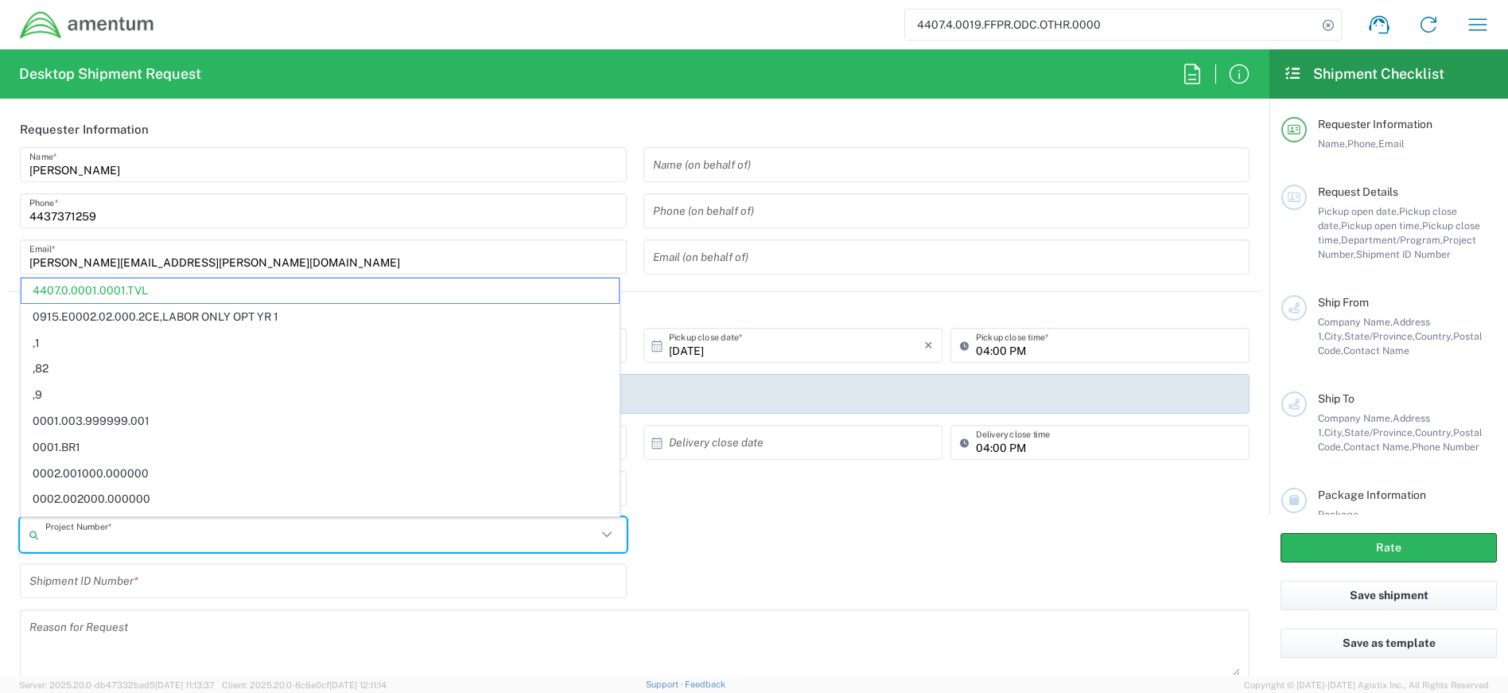
click at [185, 585] on input "text" at bounding box center [323, 581] width 588 height 28
type input "4407.0.0001.0001.TVL"
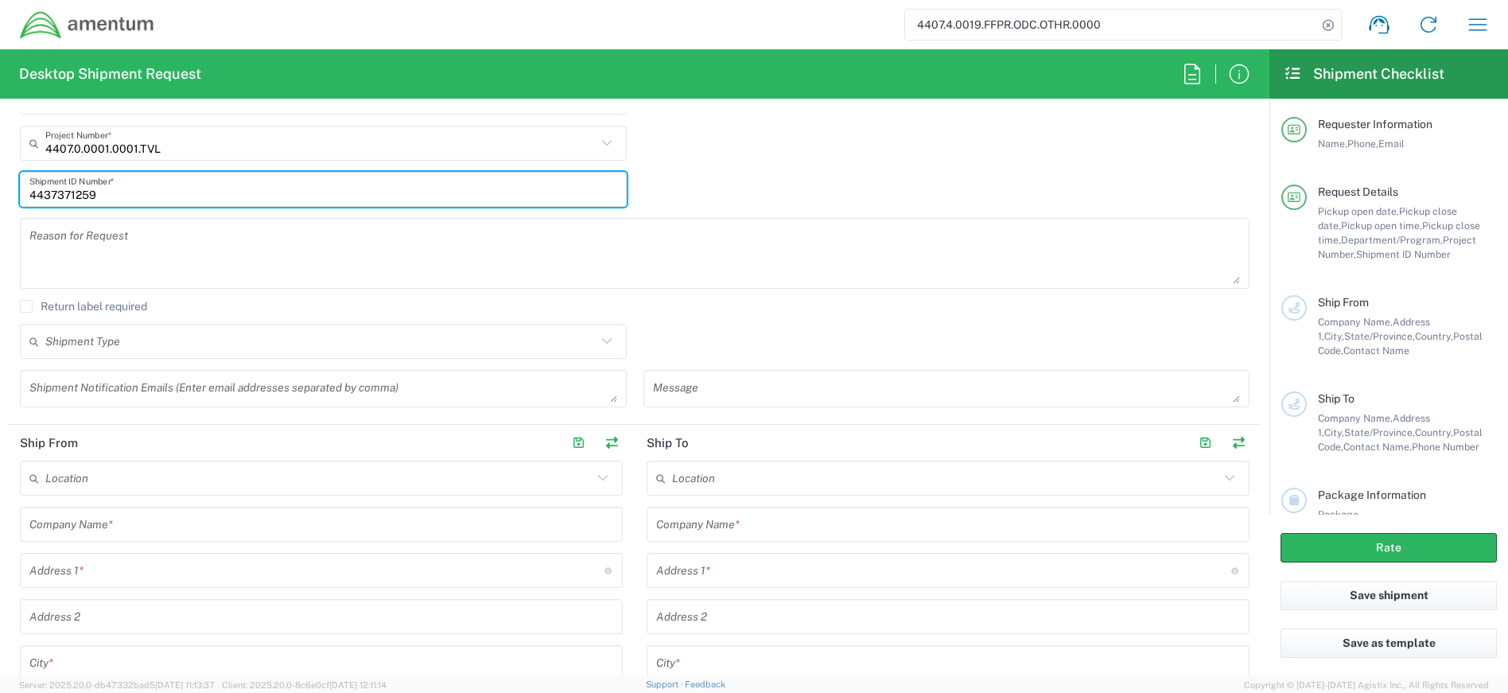
scroll to position [398, 0]
type input "4437371259"
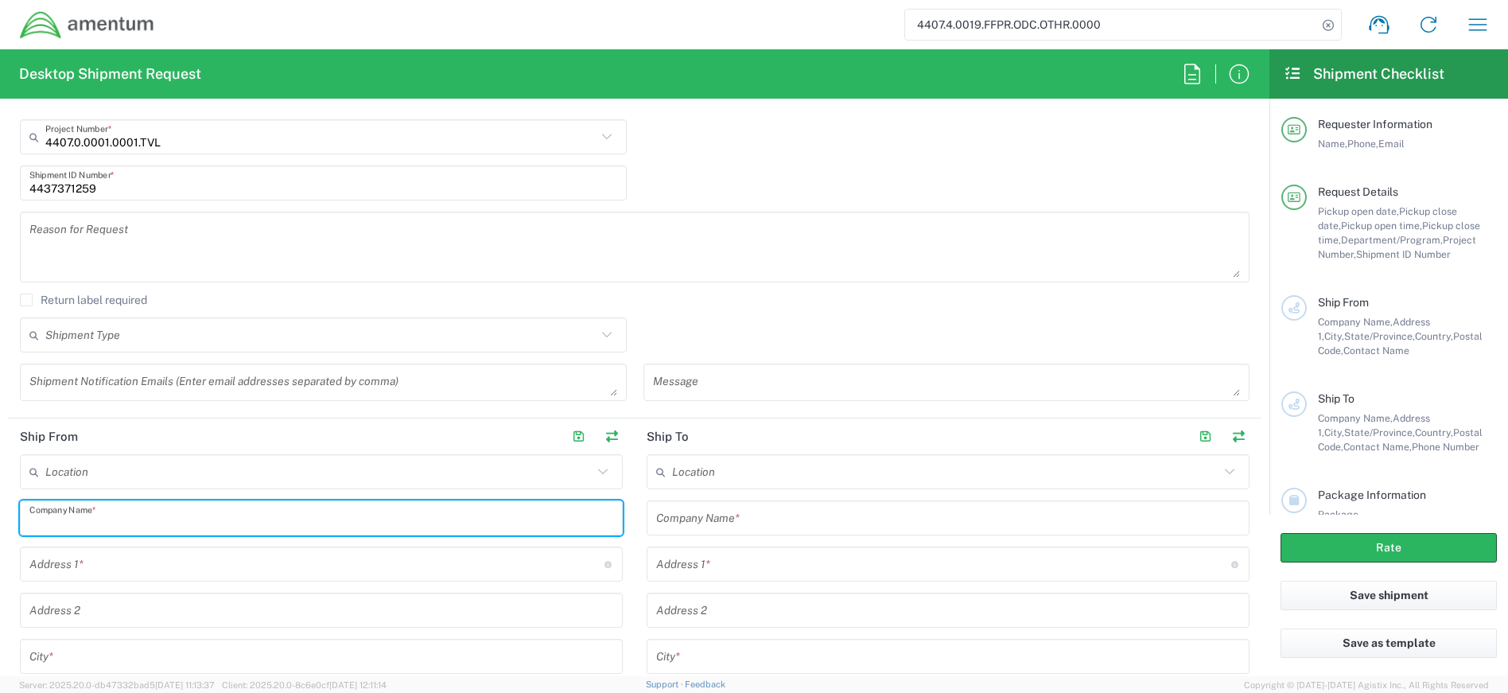
click at [174, 526] on input "text" at bounding box center [321, 518] width 584 height 28
type input "a"
type input "Amentum"
click at [154, 570] on input "text" at bounding box center [316, 565] width 575 height 28
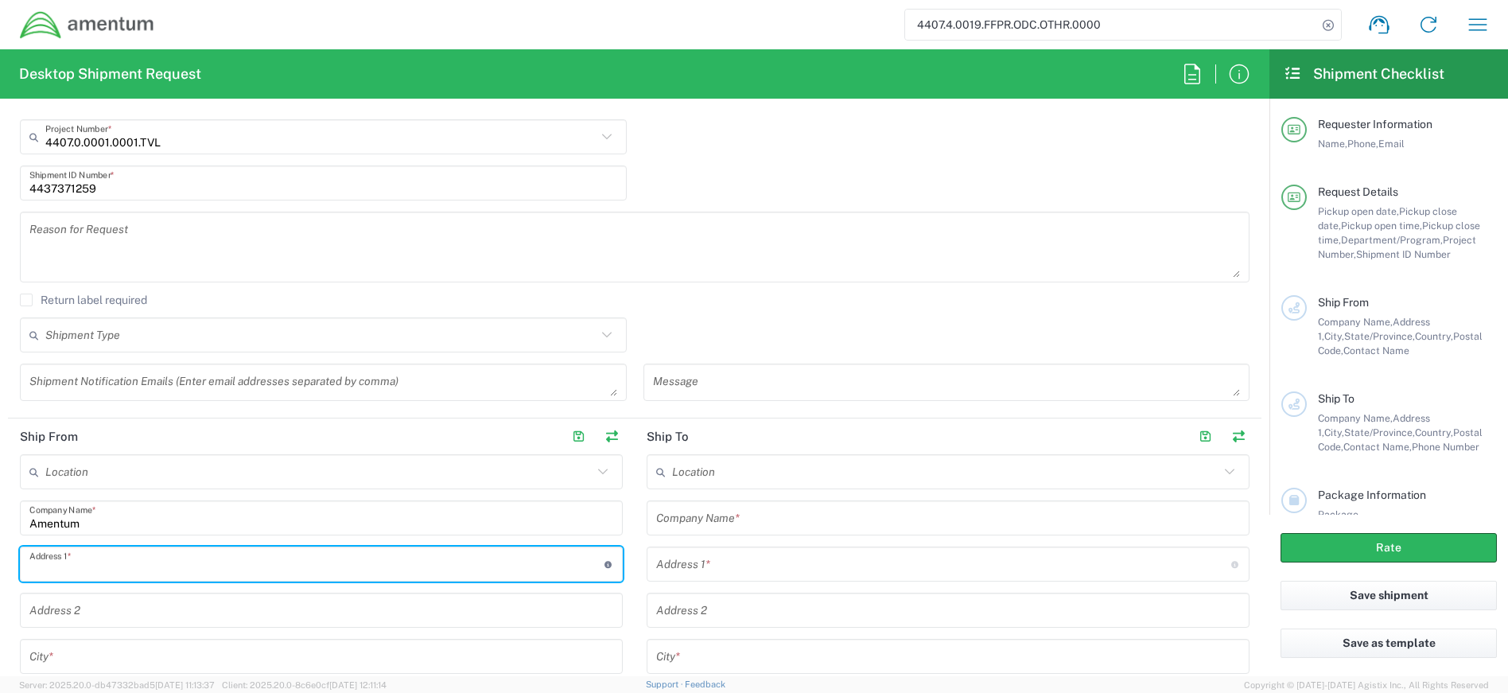
type input "[STREET_ADDRESS]"
type input "Suite 400"
type input "[GEOGRAPHIC_DATA]"
type input "[US_STATE]"
type input "20701"
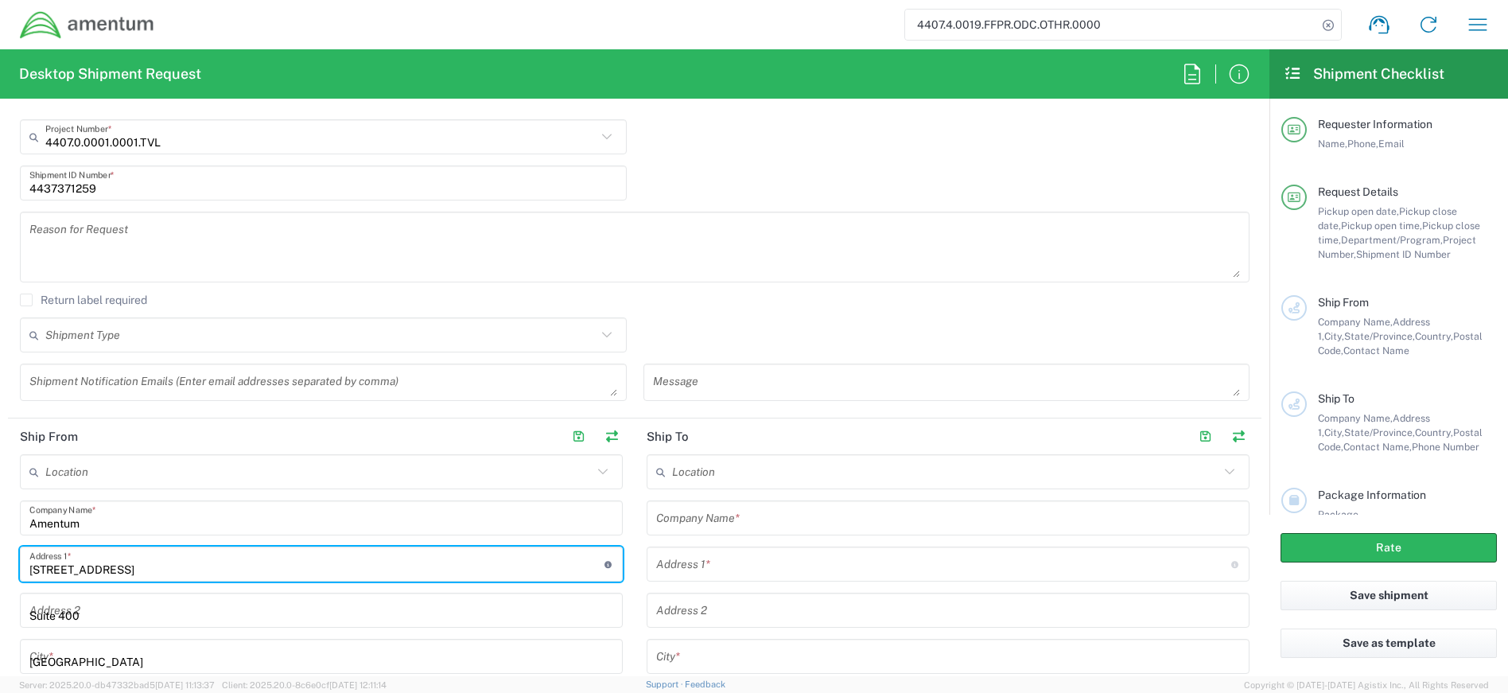
type input "4437371259"
type input "Amentum"
type input "94-[STREET_ADDRESS]"
type input "Waipahu"
type input "[US_STATE]"
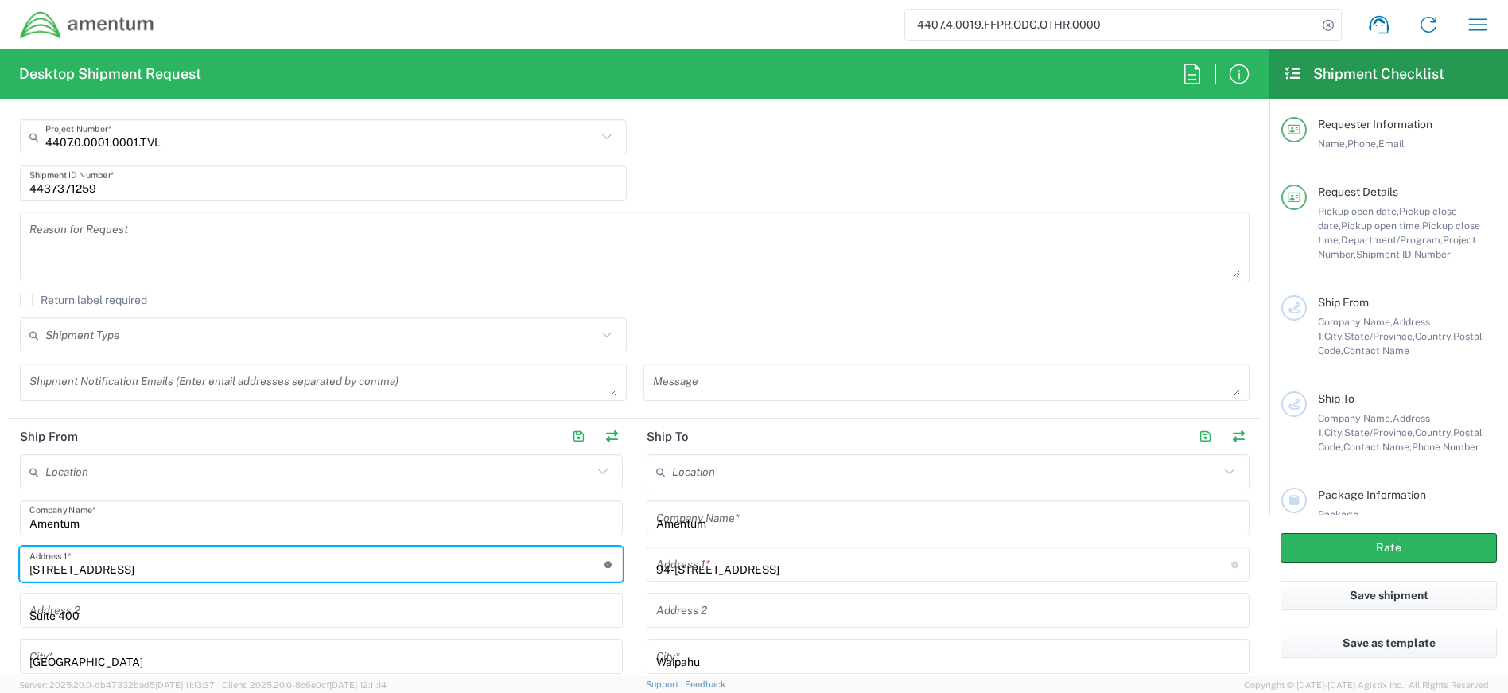
type input "96707"
type input "[PHONE_NUMBER]"
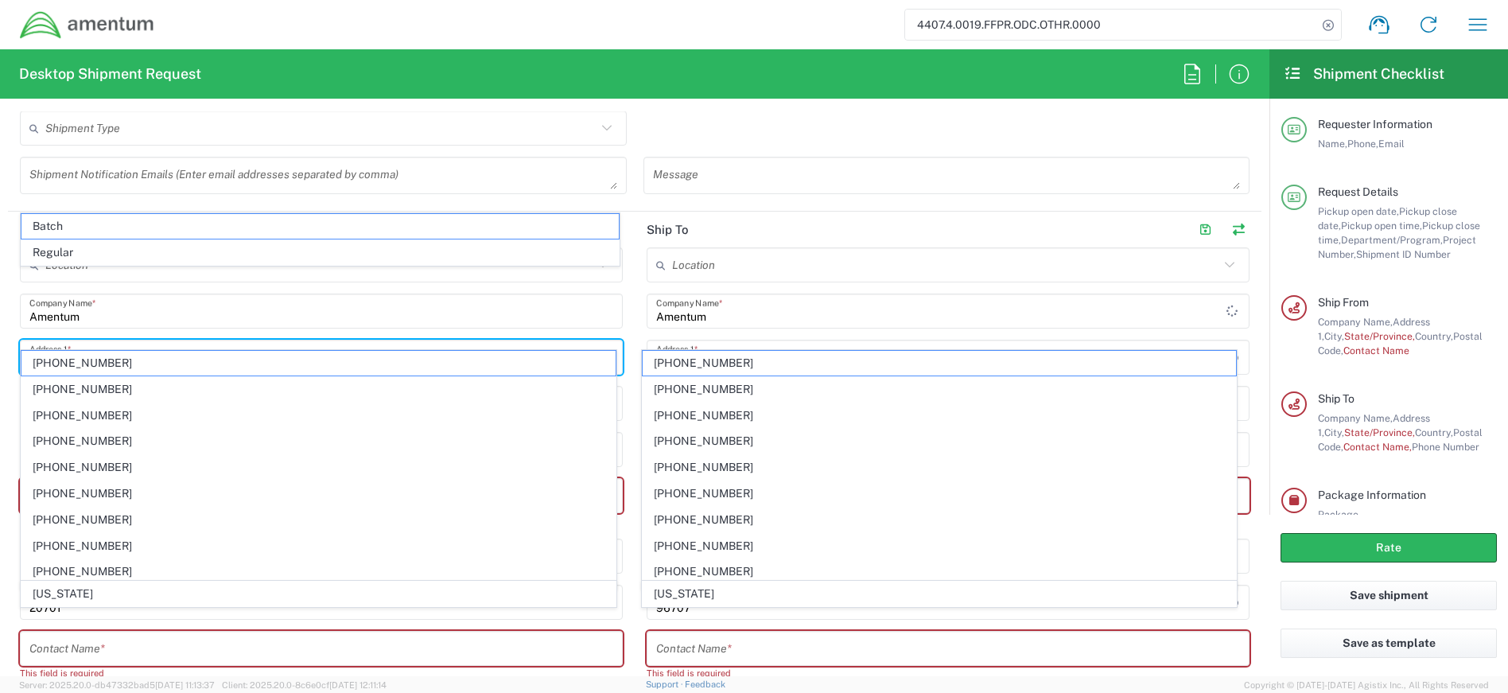
scroll to position [636, 0]
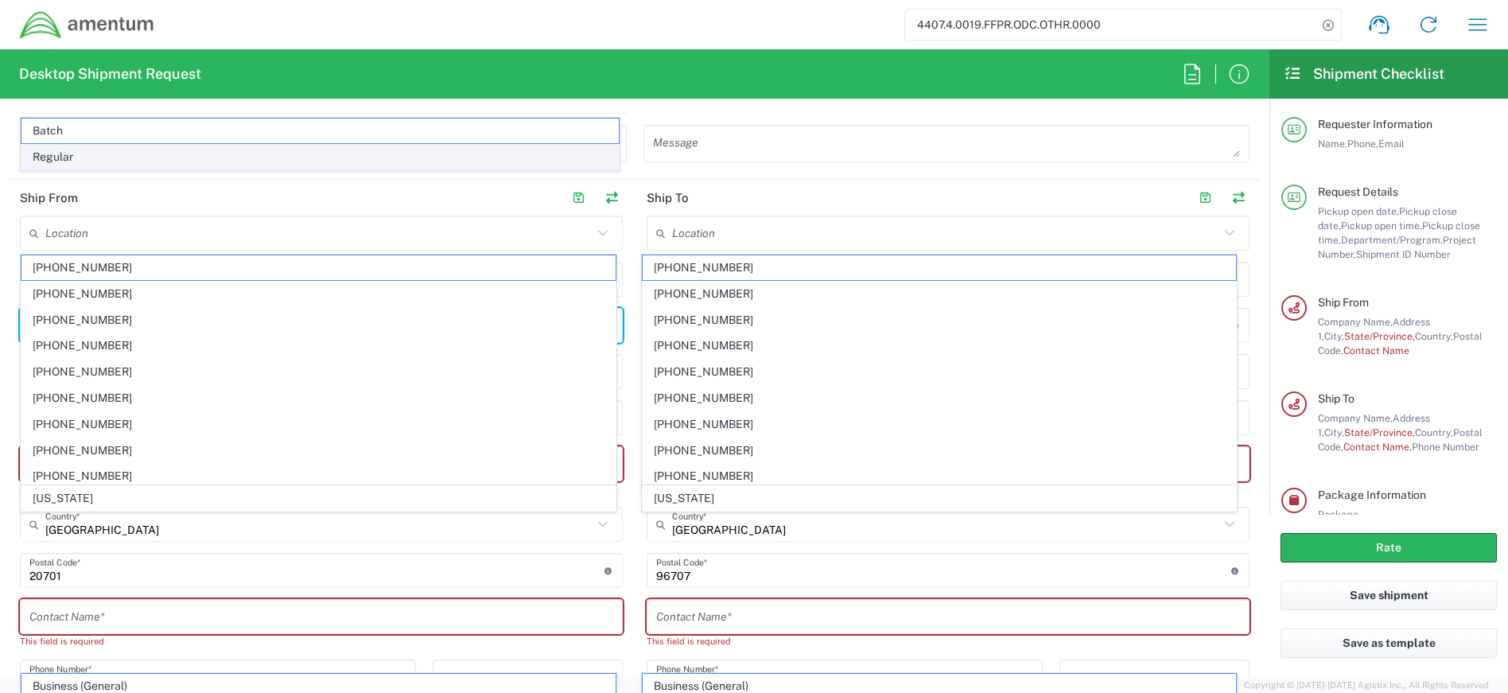
click at [221, 150] on span "Regular" at bounding box center [319, 157] width 597 height 25
type input "Regular"
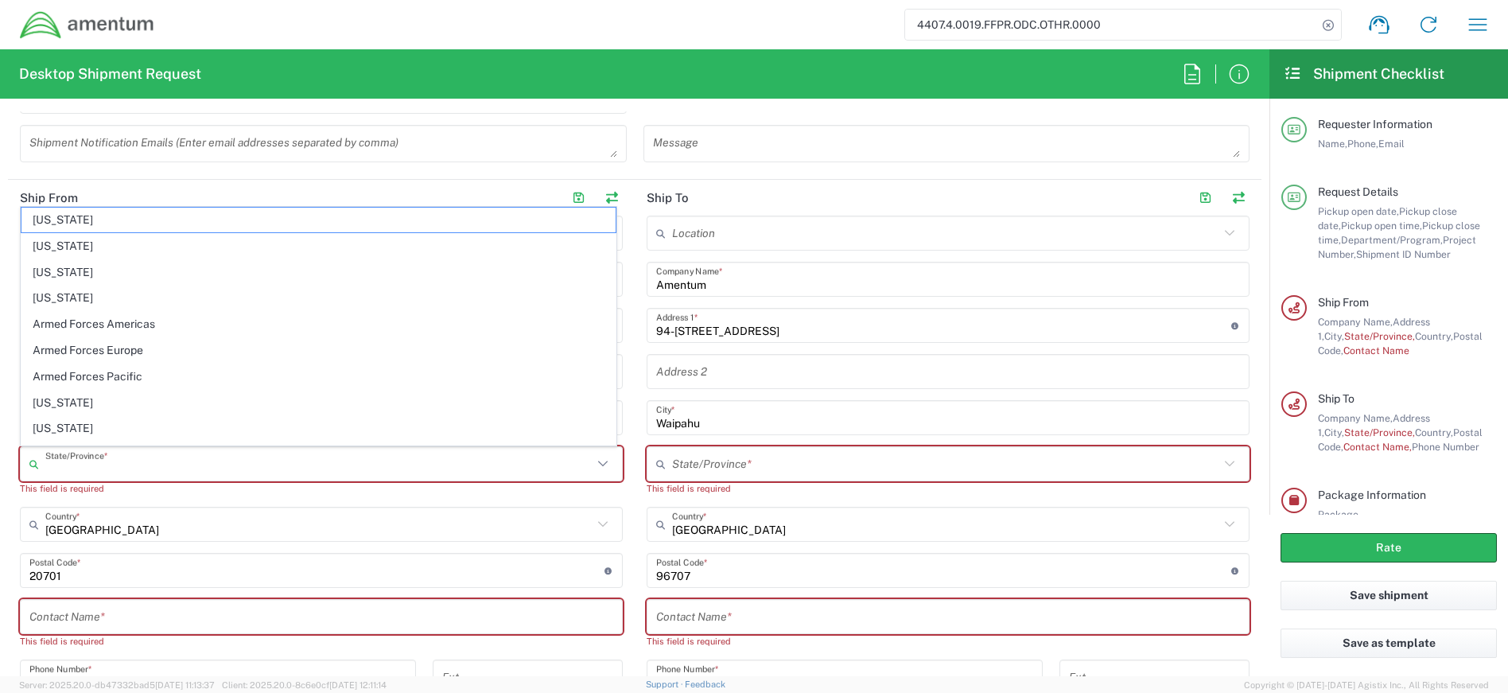
click at [162, 457] on input "text" at bounding box center [318, 464] width 547 height 28
type input "[US_STATE]"
type input "Suite 400"
type input "[US_STATE]"
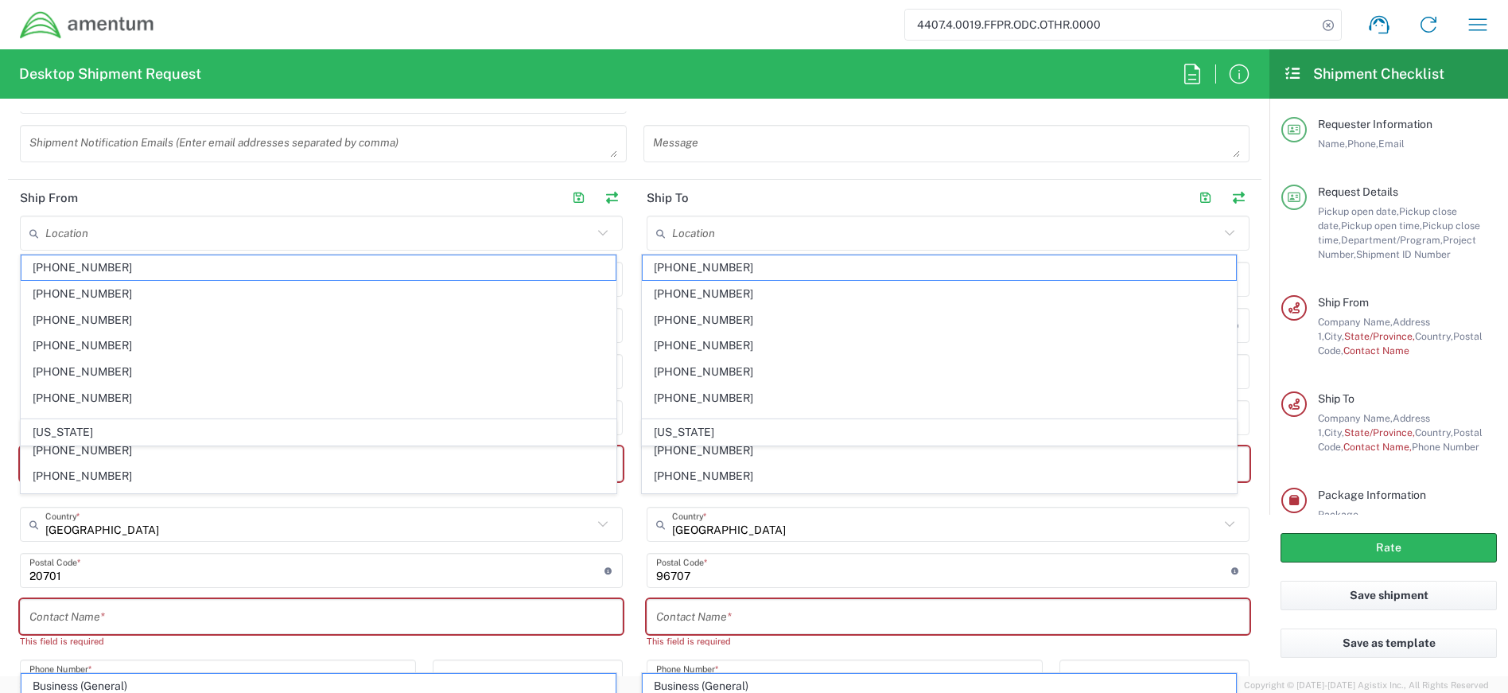
click at [1257, 323] on form "Requester Information [PERSON_NAME] Name * [PHONE_NUMBER] Phone * [PERSON_NAME]…" at bounding box center [635, 393] width 1270 height 565
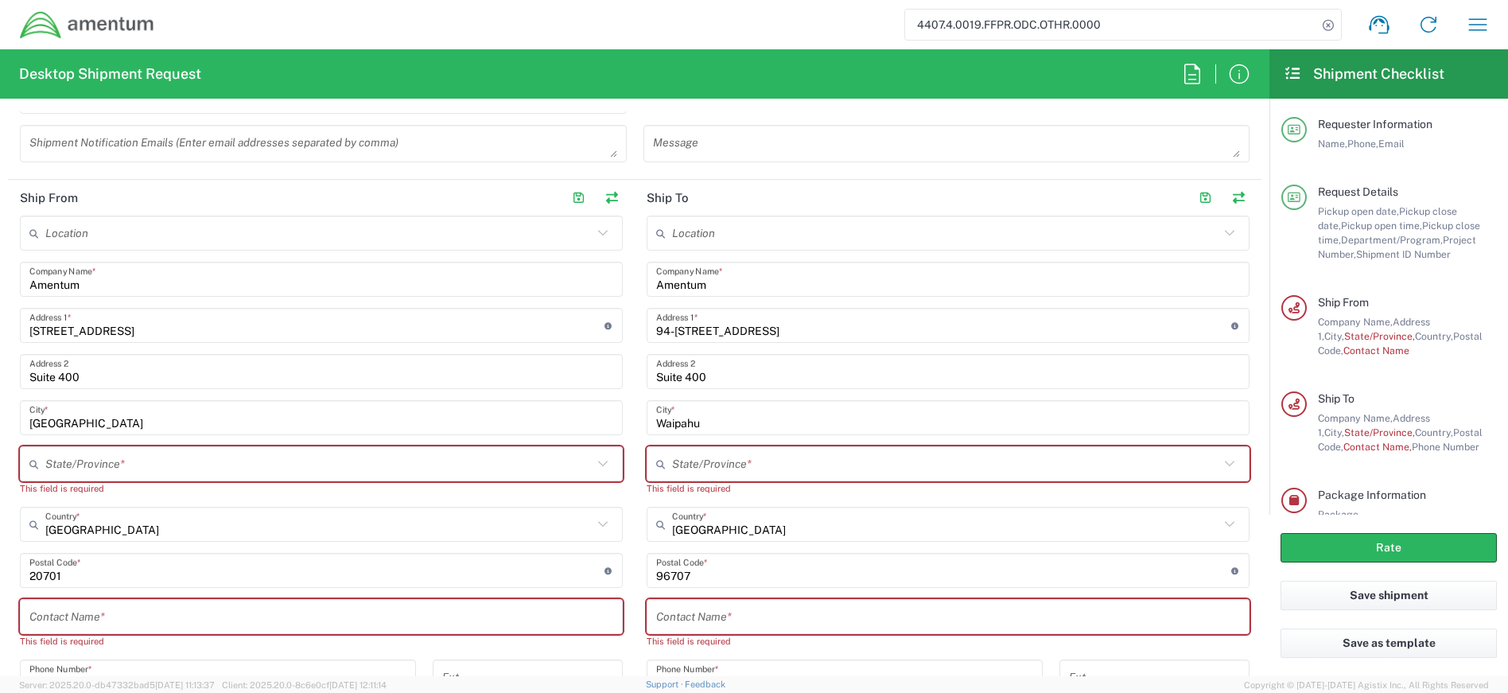
click at [1247, 428] on main "Location [PHONE_NUMBER] [PHONE_NUMBER] [PHONE_NUMBER] [PHONE_NUMBER] [PHONE_NUM…" at bounding box center [948, 520] width 627 height 608
click at [1248, 428] on main "Location [PHONE_NUMBER] [PHONE_NUMBER] [PHONE_NUMBER] [PHONE_NUMBER] [PHONE_NUM…" at bounding box center [948, 520] width 627 height 608
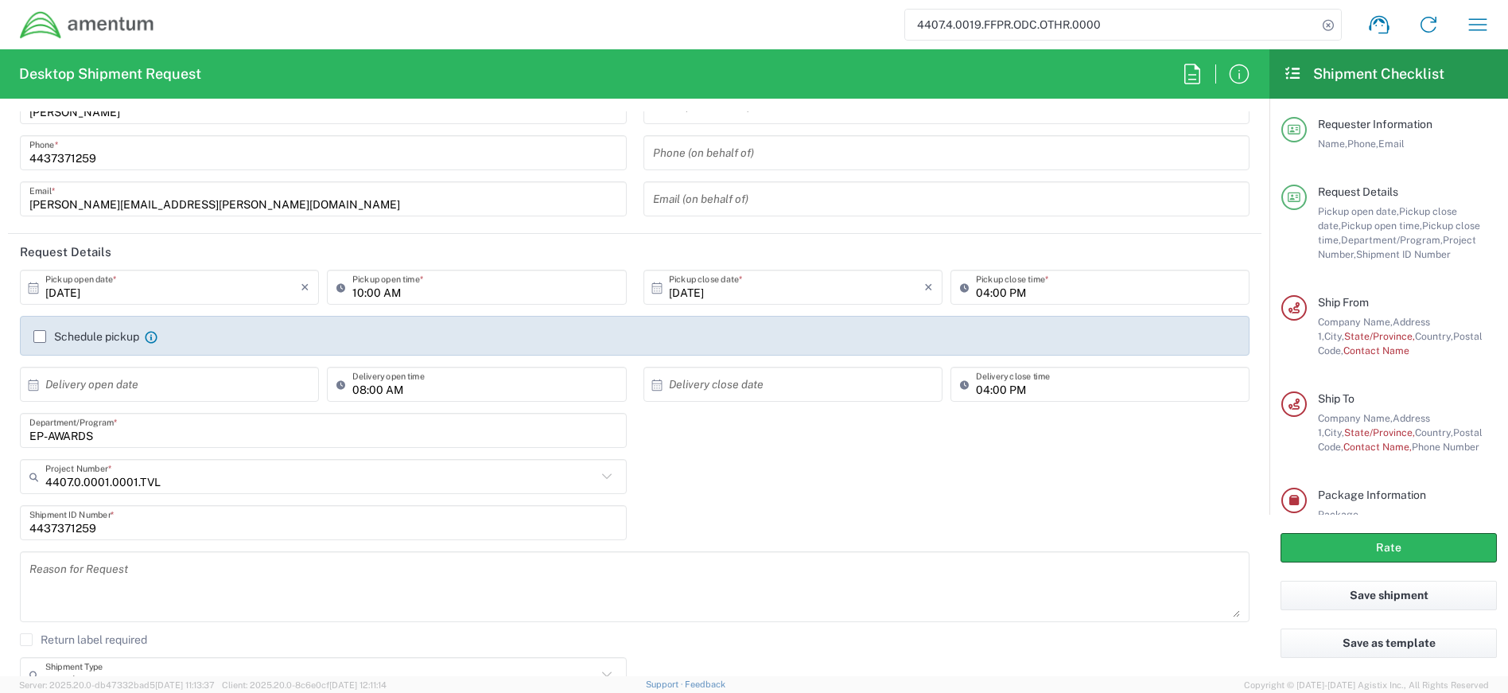
scroll to position [0, 0]
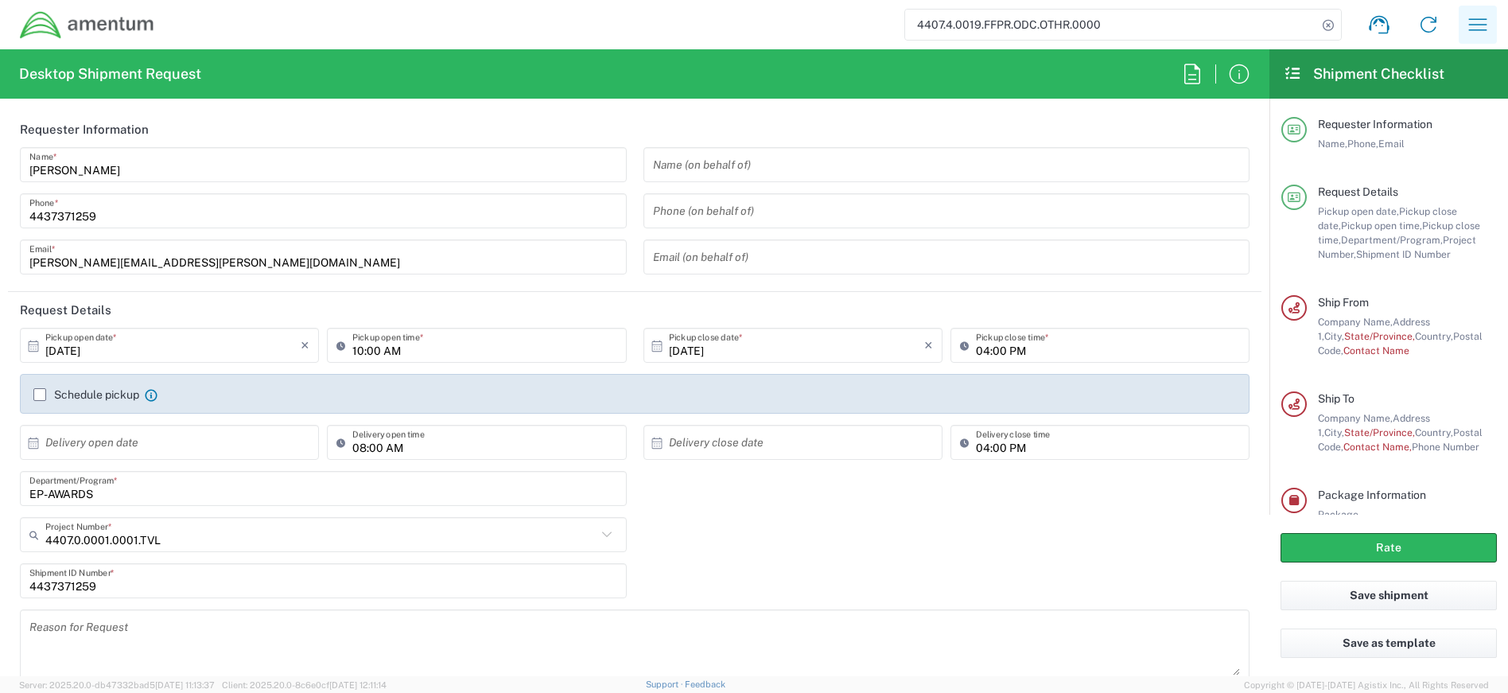
click at [1470, 21] on icon "button" at bounding box center [1477, 24] width 25 height 25
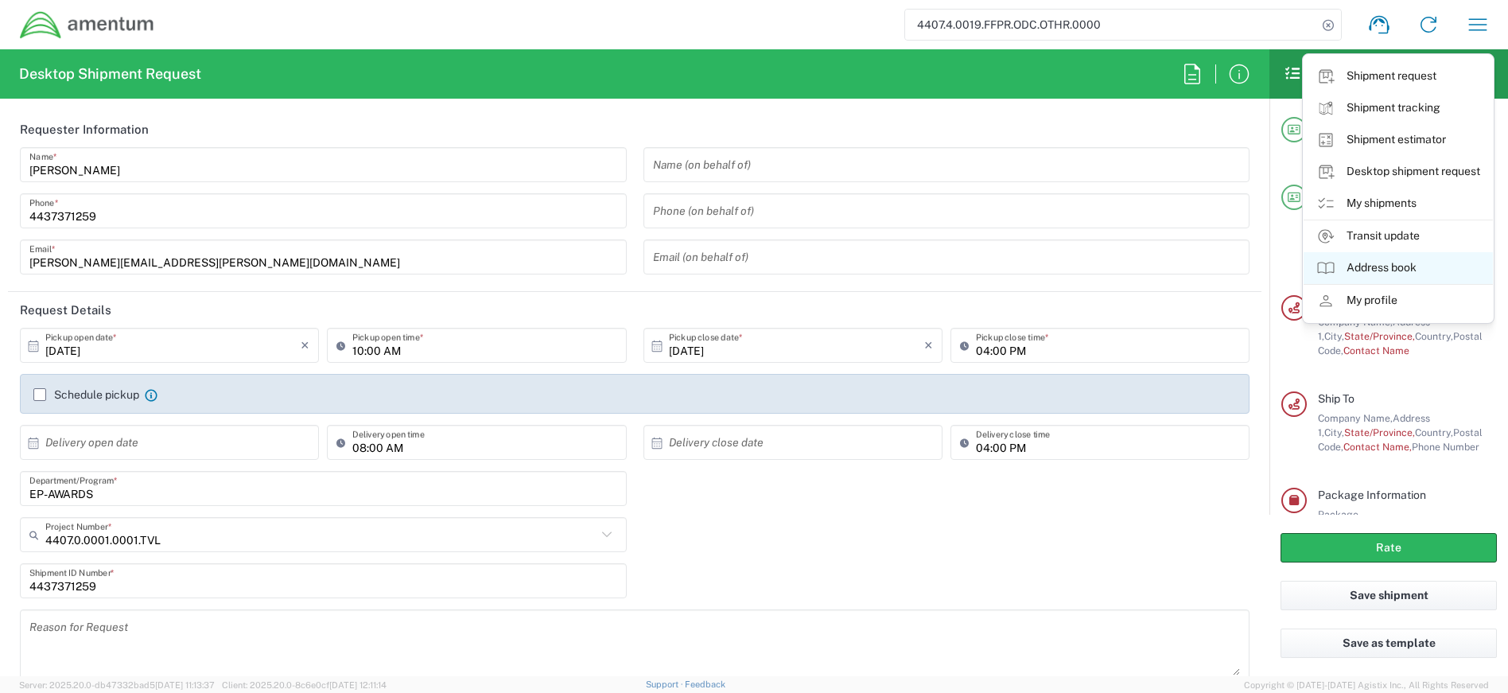
click at [1410, 266] on link "Address book" at bounding box center [1398, 268] width 189 height 32
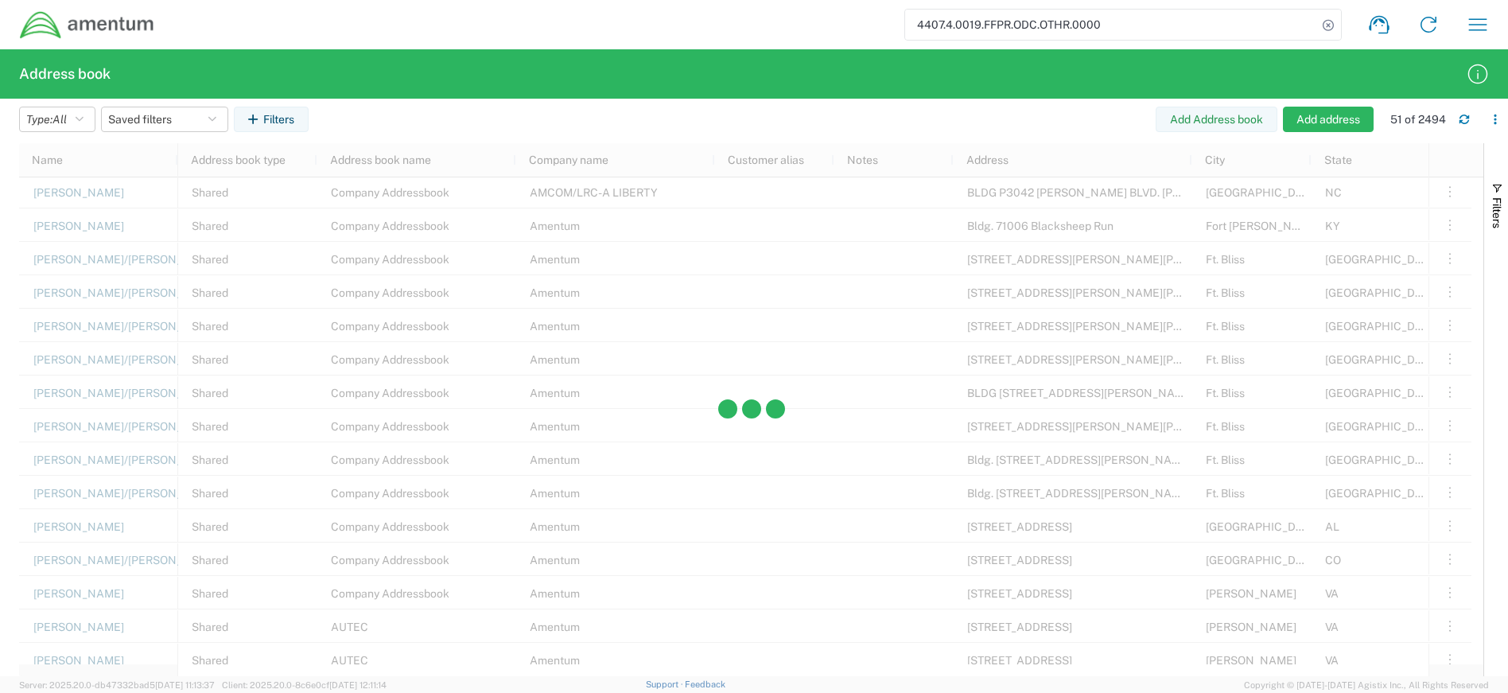
scroll to position [1114, 0]
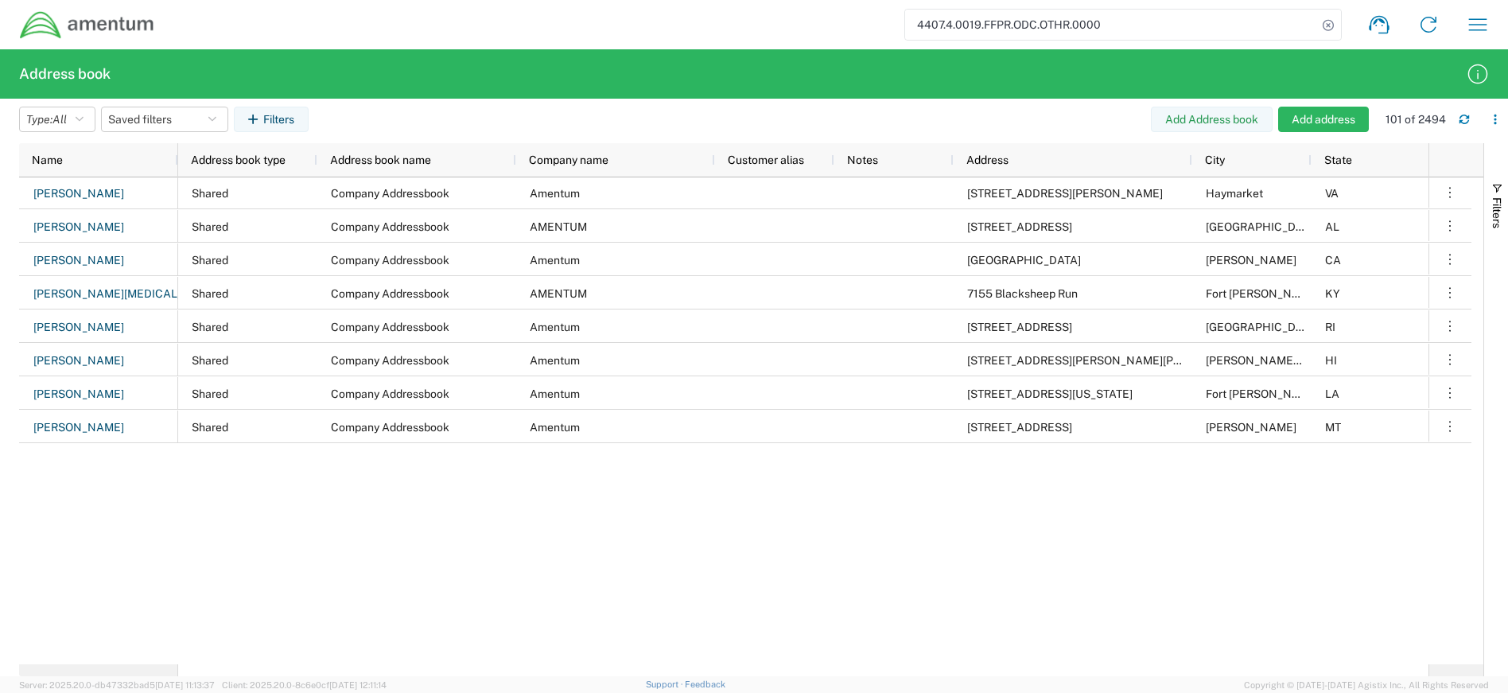
scroll to position [1750, 0]
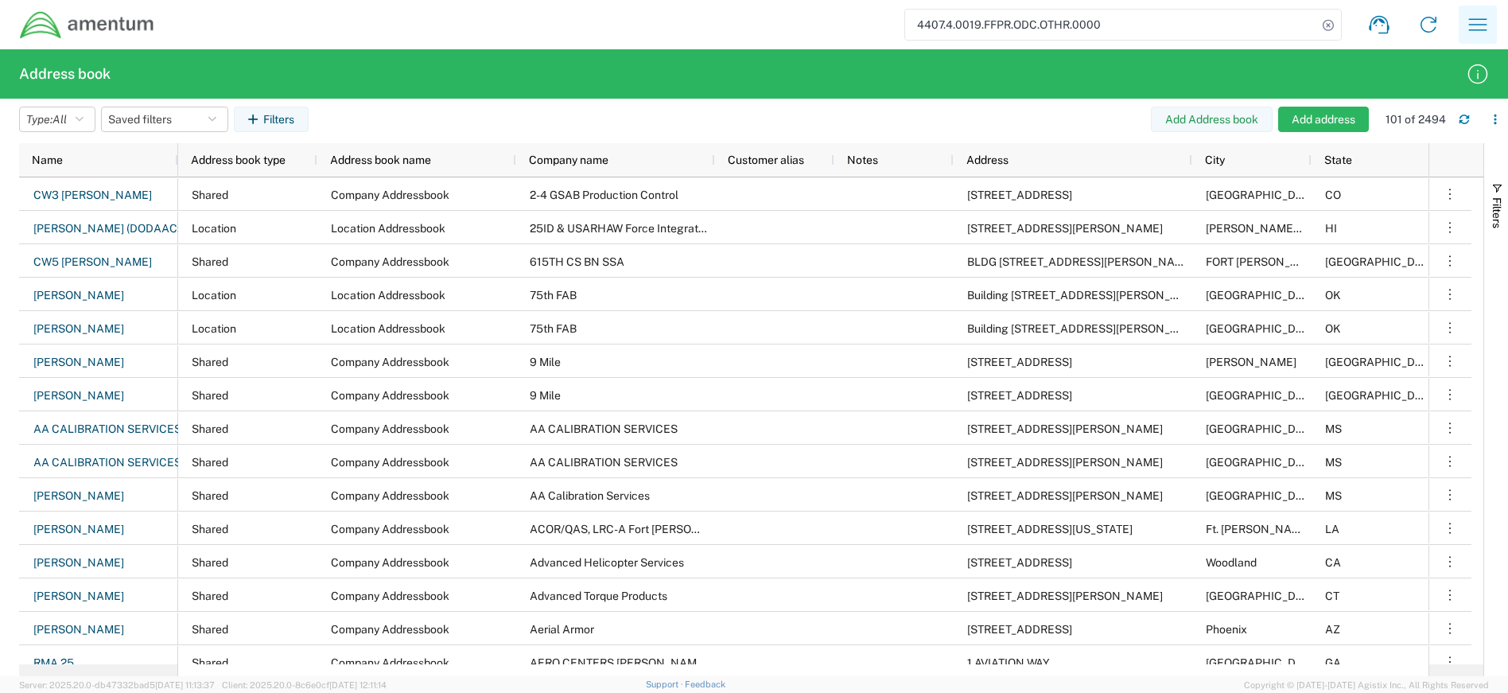
click at [1474, 25] on icon "button" at bounding box center [1477, 24] width 25 height 25
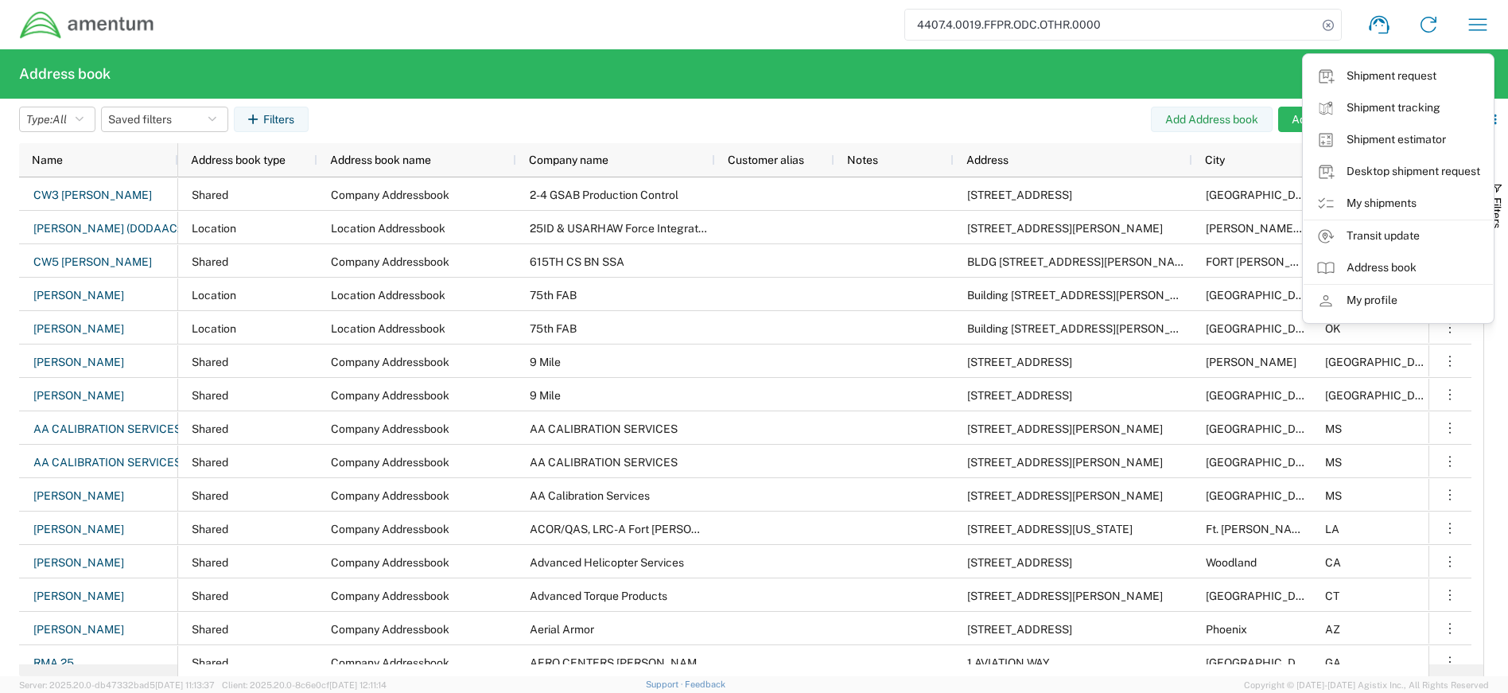
click at [705, 11] on div "4407.4.0019.FFPR.ODC.OTHR.0000 Shipment request Shipment tracking Shipment esti…" at bounding box center [829, 25] width 1348 height 38
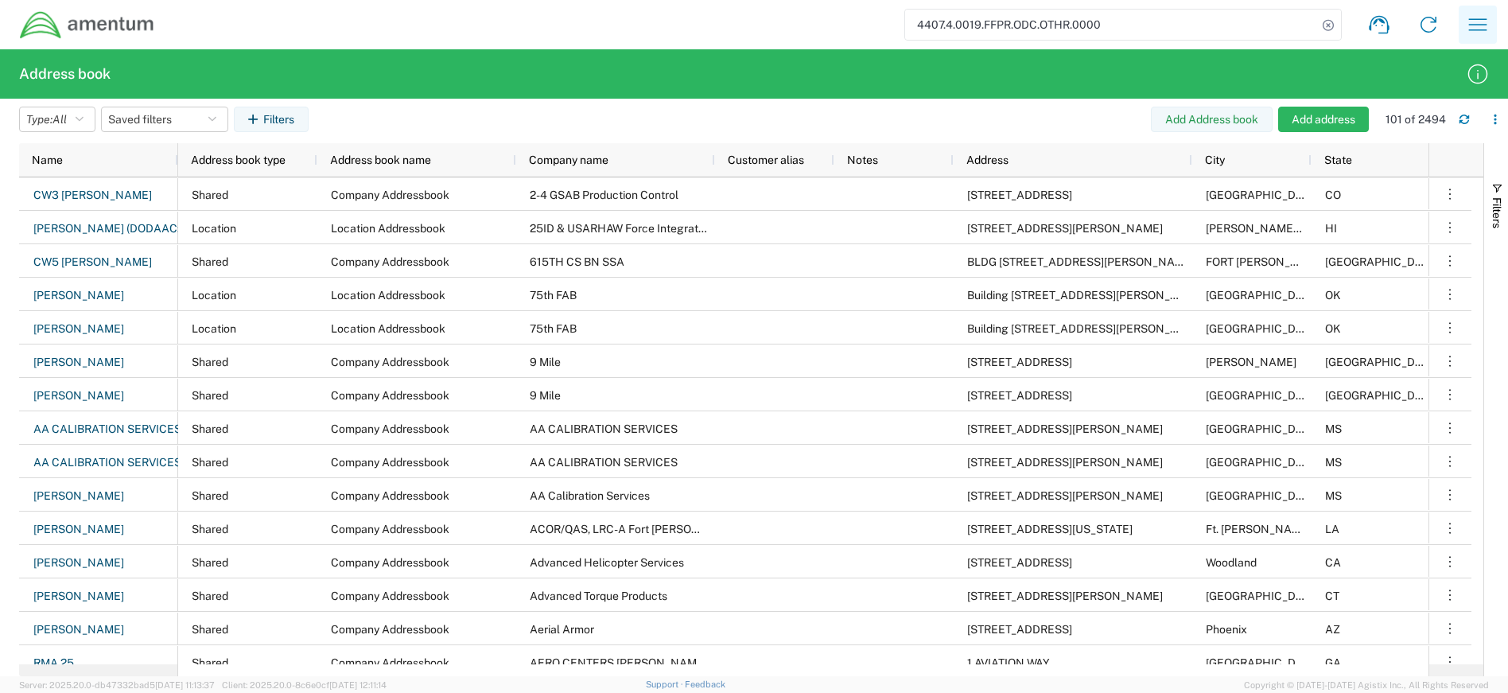
click at [1485, 21] on icon "button" at bounding box center [1477, 24] width 25 height 25
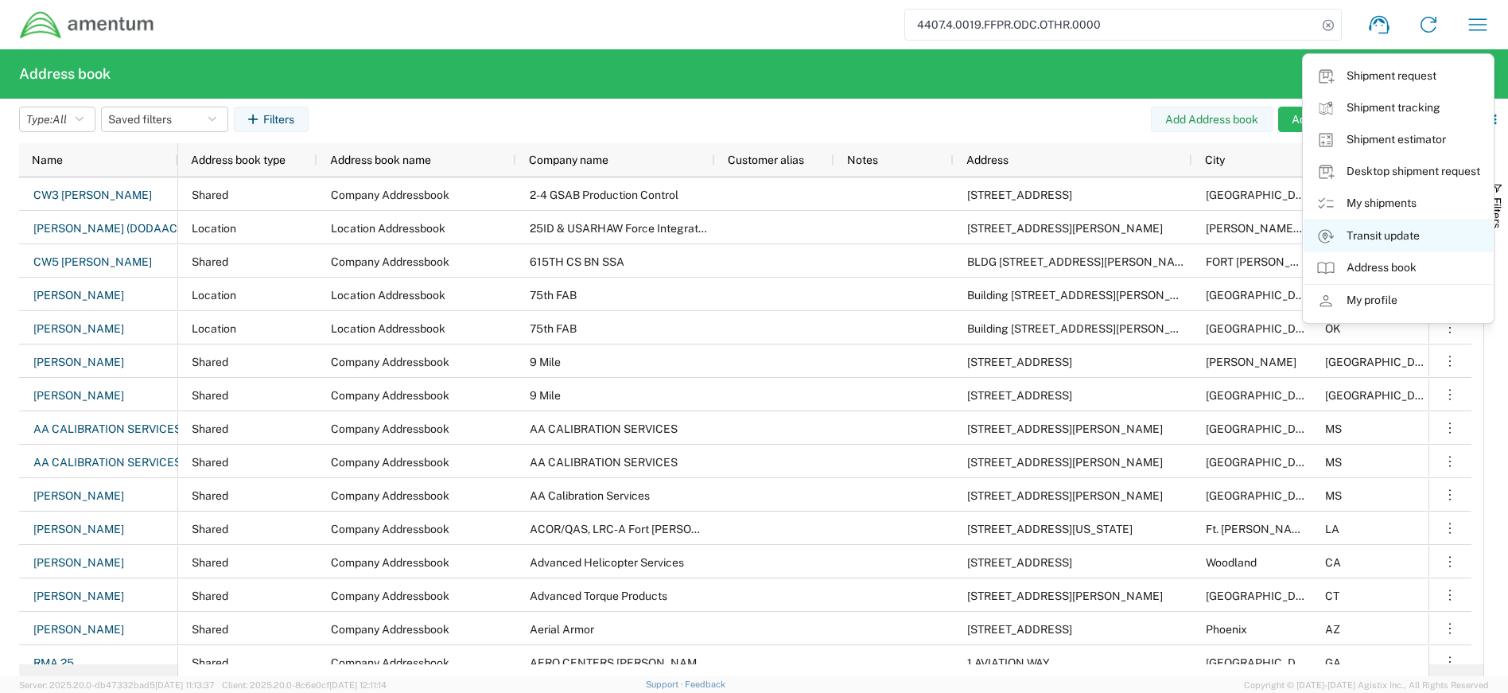
click at [1380, 238] on link "Transit update" at bounding box center [1398, 236] width 189 height 32
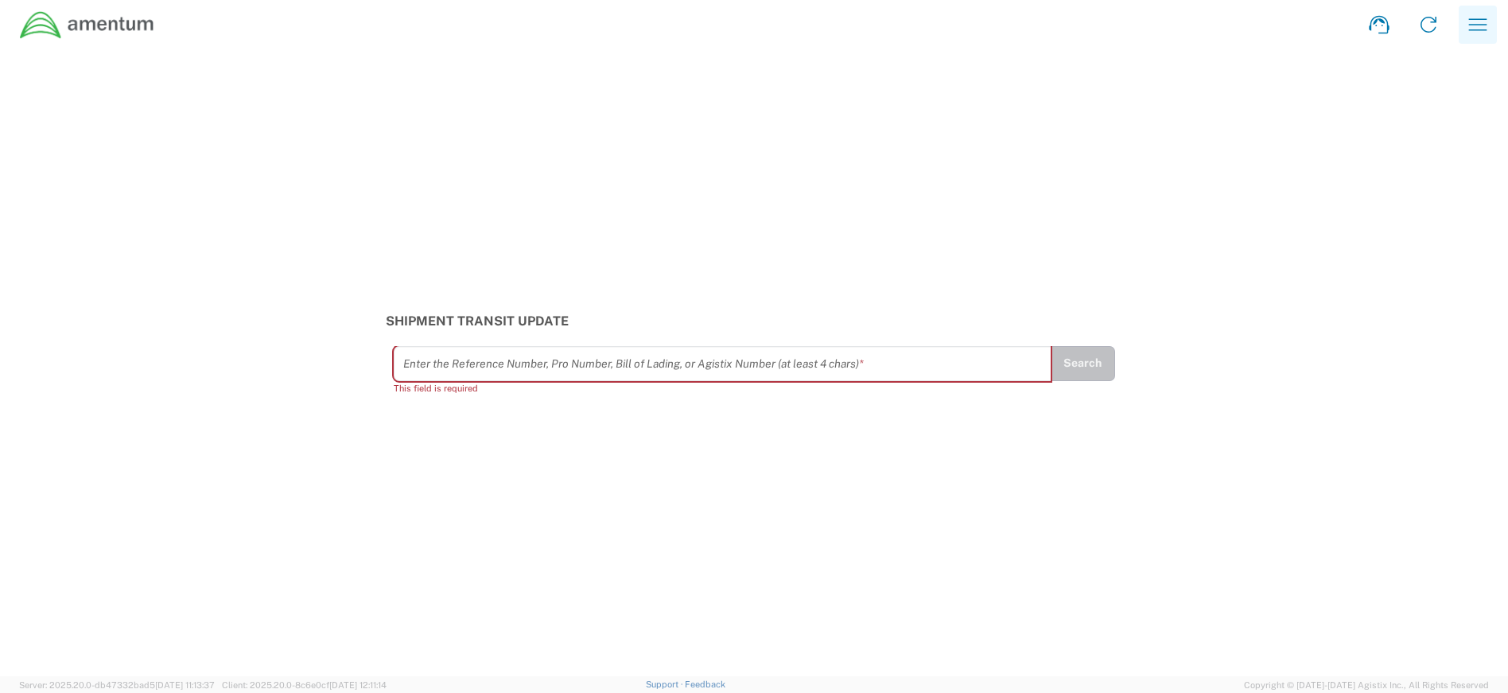
click at [1473, 10] on button "button" at bounding box center [1478, 25] width 38 height 38
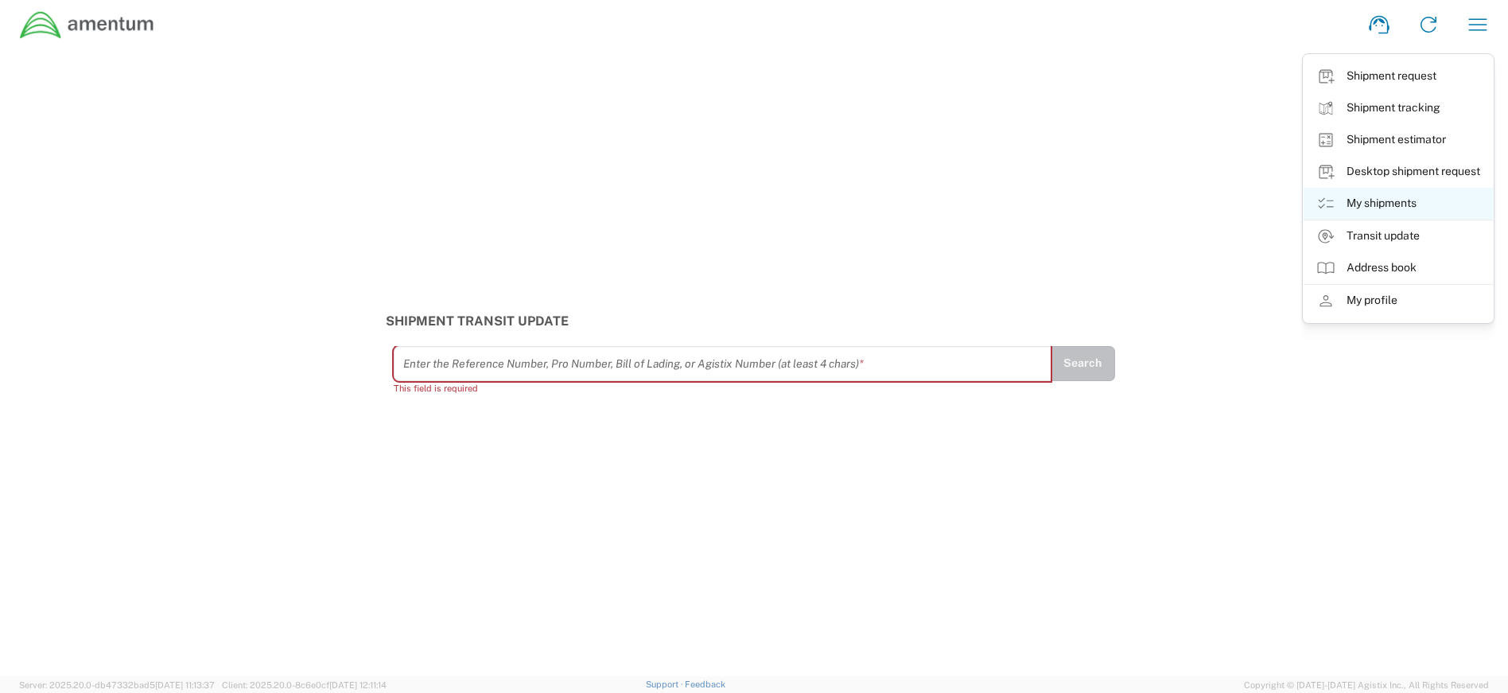
click at [1409, 202] on link "My shipments" at bounding box center [1398, 204] width 189 height 32
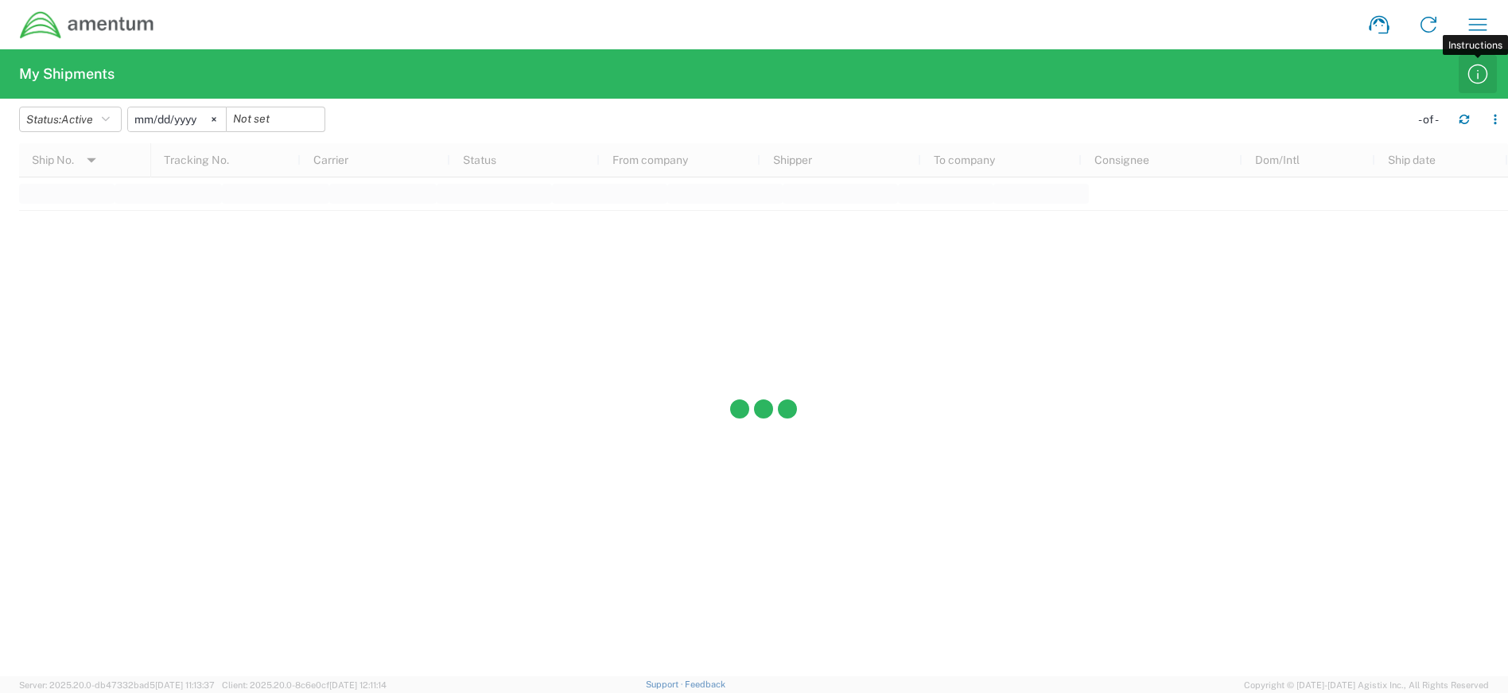
click at [1469, 72] on icon "button" at bounding box center [1479, 74] width 20 height 20
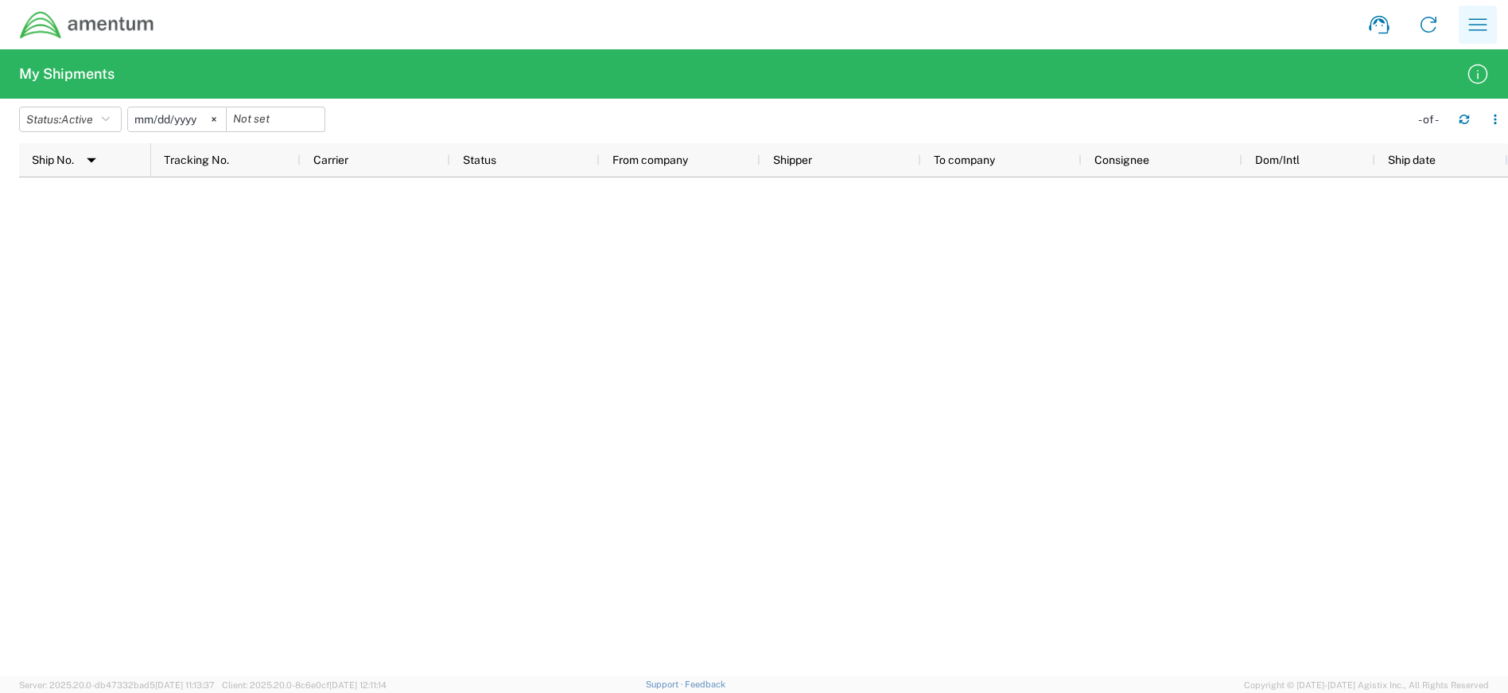
click at [1480, 20] on icon "button" at bounding box center [1478, 24] width 18 height 12
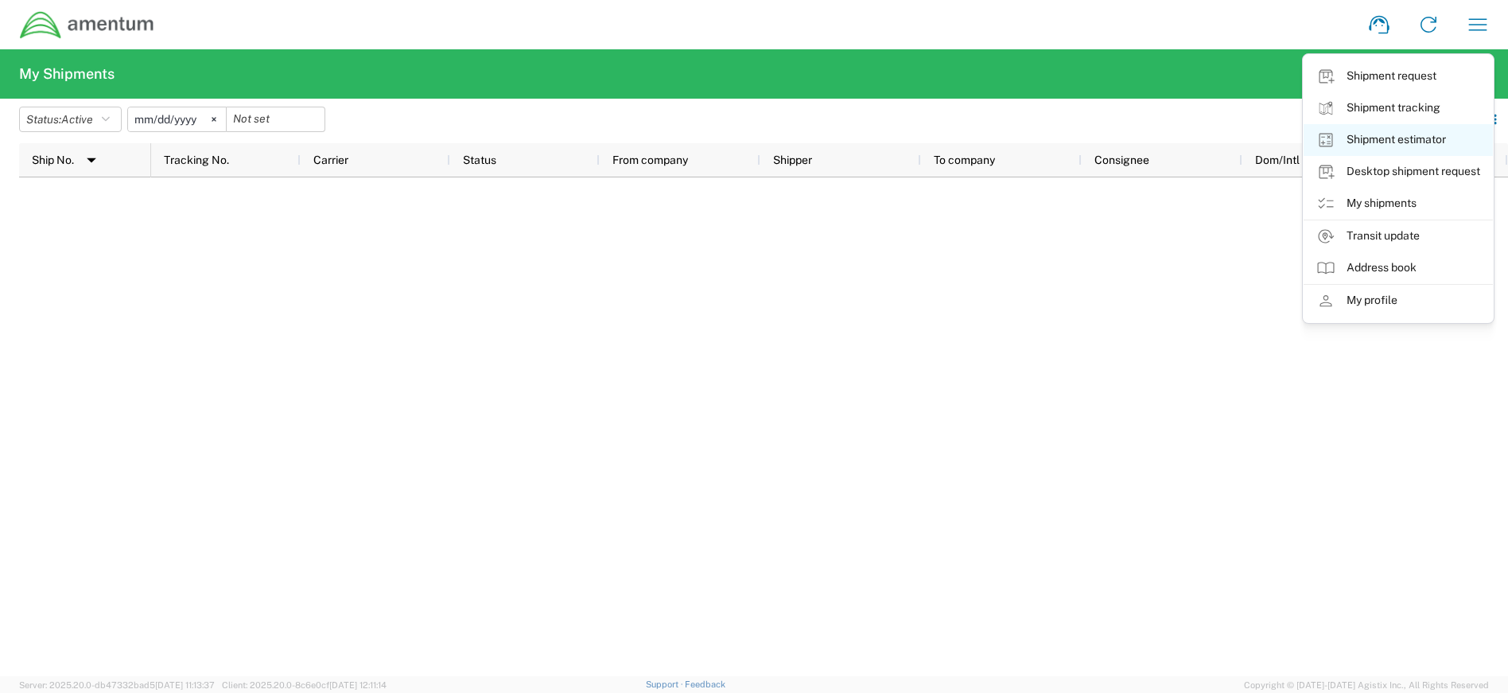
click at [1438, 149] on link "Shipment estimator" at bounding box center [1398, 140] width 189 height 32
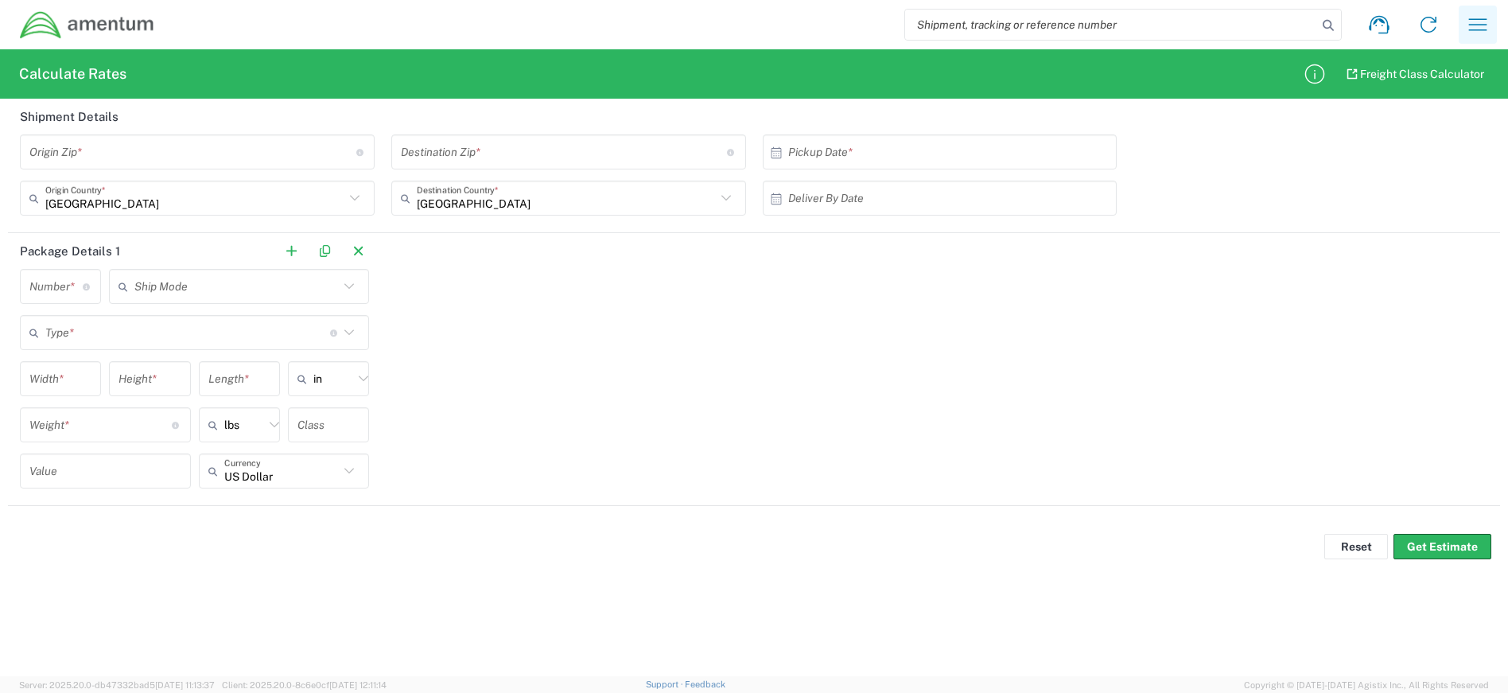
click at [1473, 18] on icon "button" at bounding box center [1477, 24] width 25 height 25
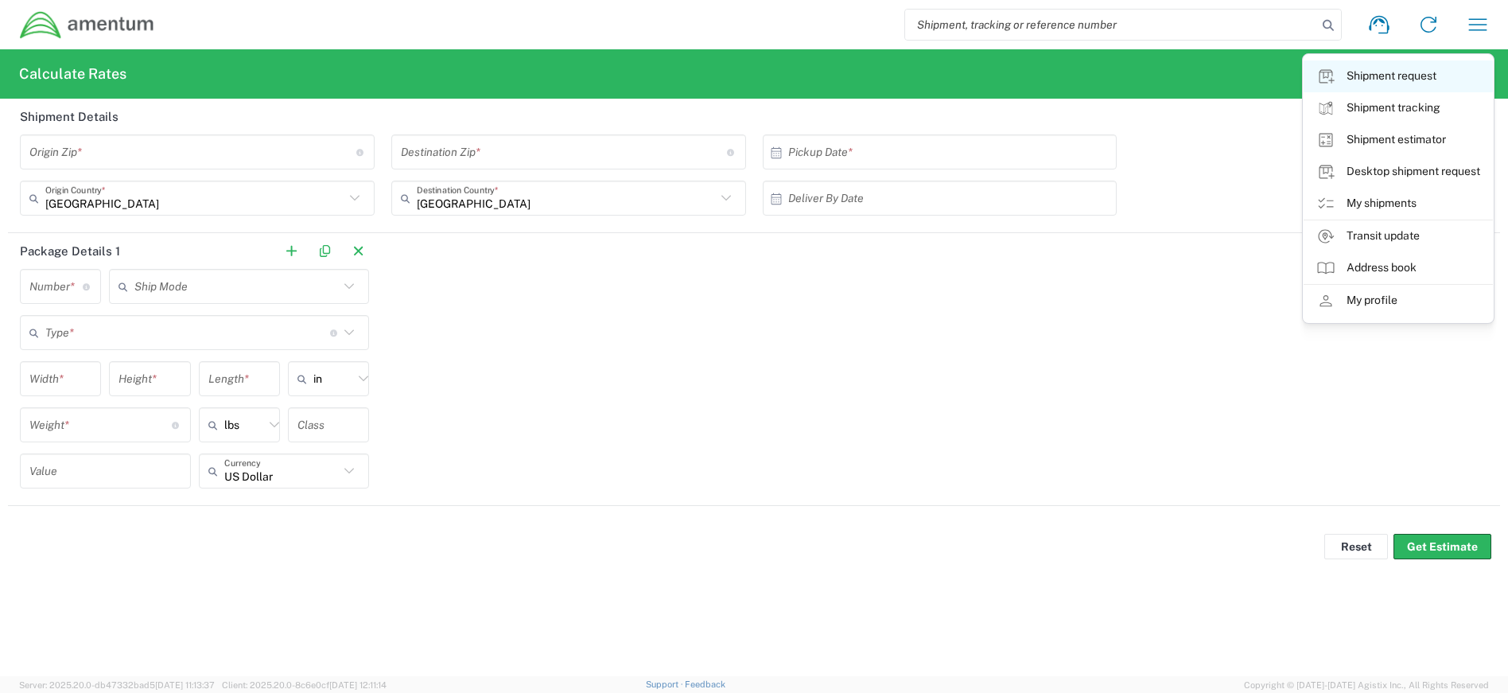
click at [1411, 79] on link "Shipment request" at bounding box center [1398, 76] width 189 height 32
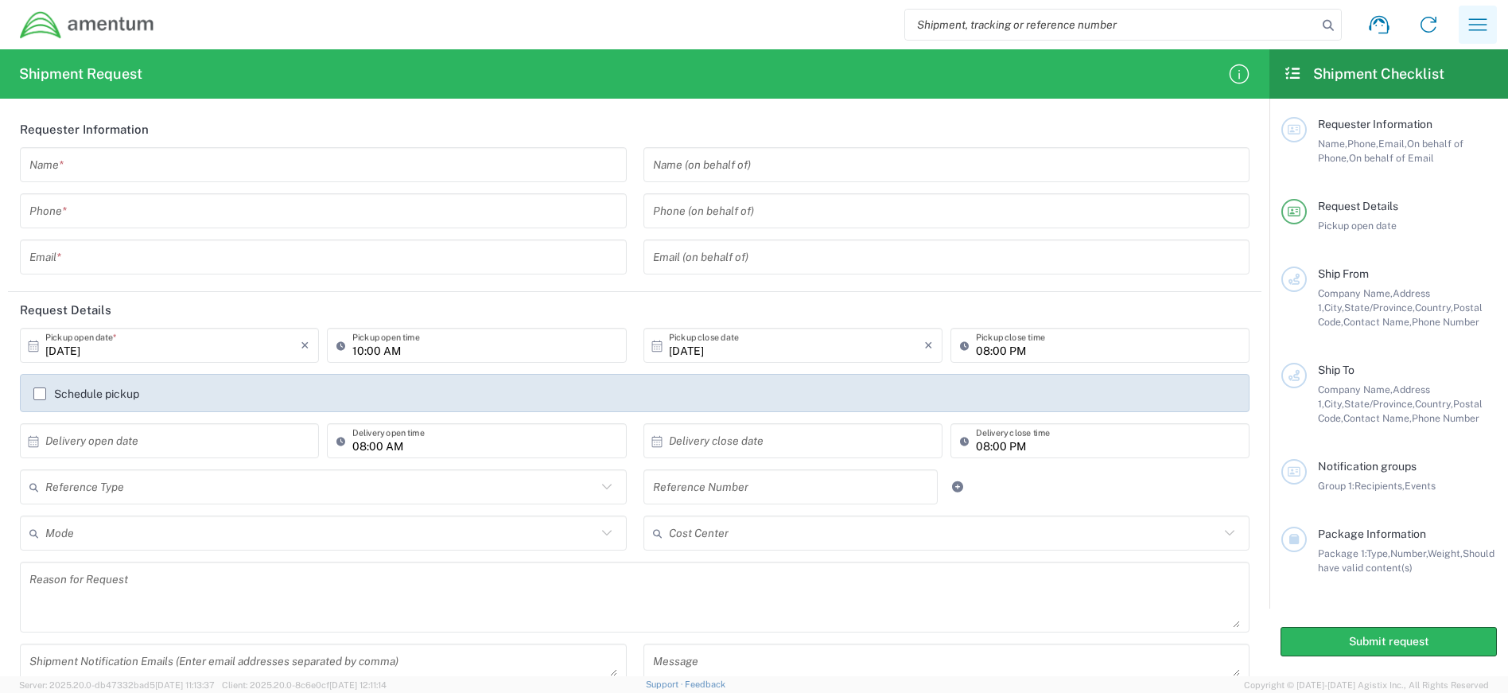
click at [1482, 14] on icon "button" at bounding box center [1477, 24] width 25 height 25
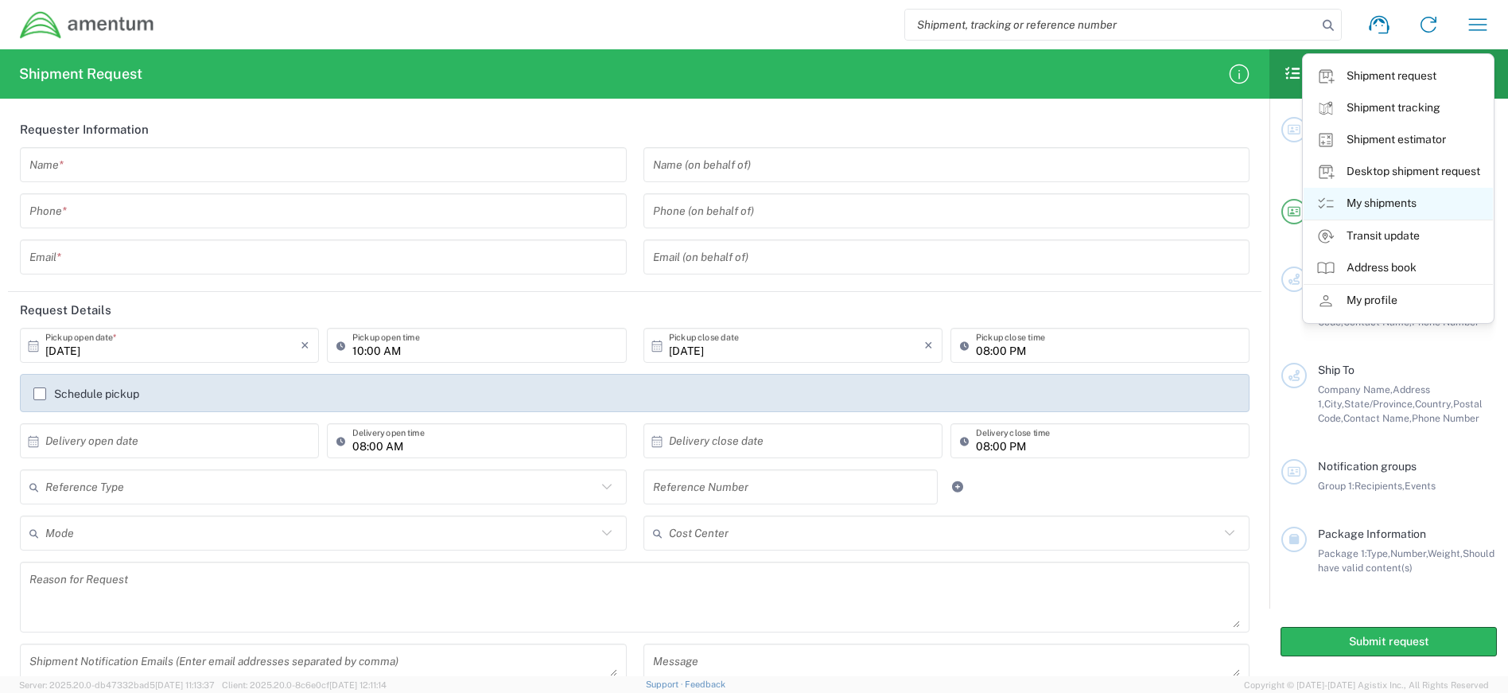
click at [1396, 196] on link "My shipments" at bounding box center [1398, 204] width 189 height 32
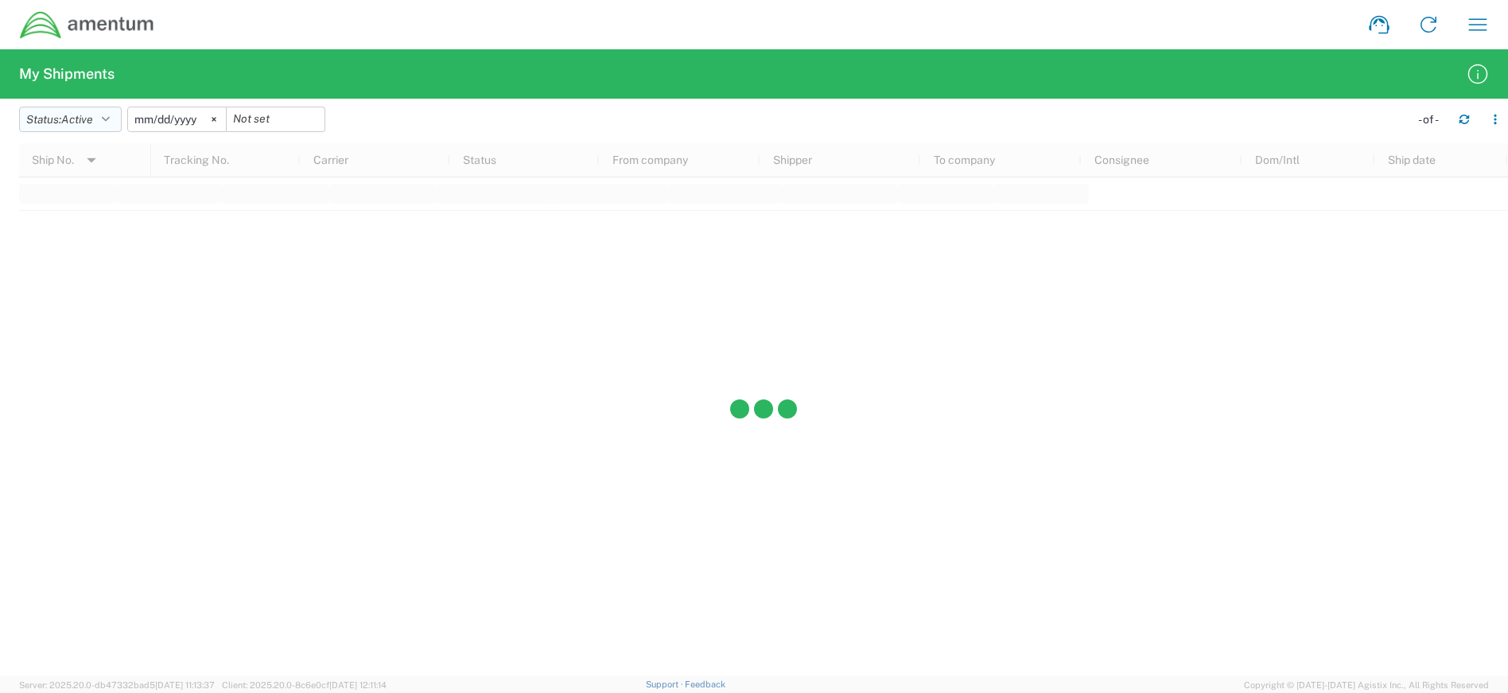
click at [110, 119] on icon "button" at bounding box center [106, 119] width 8 height 11
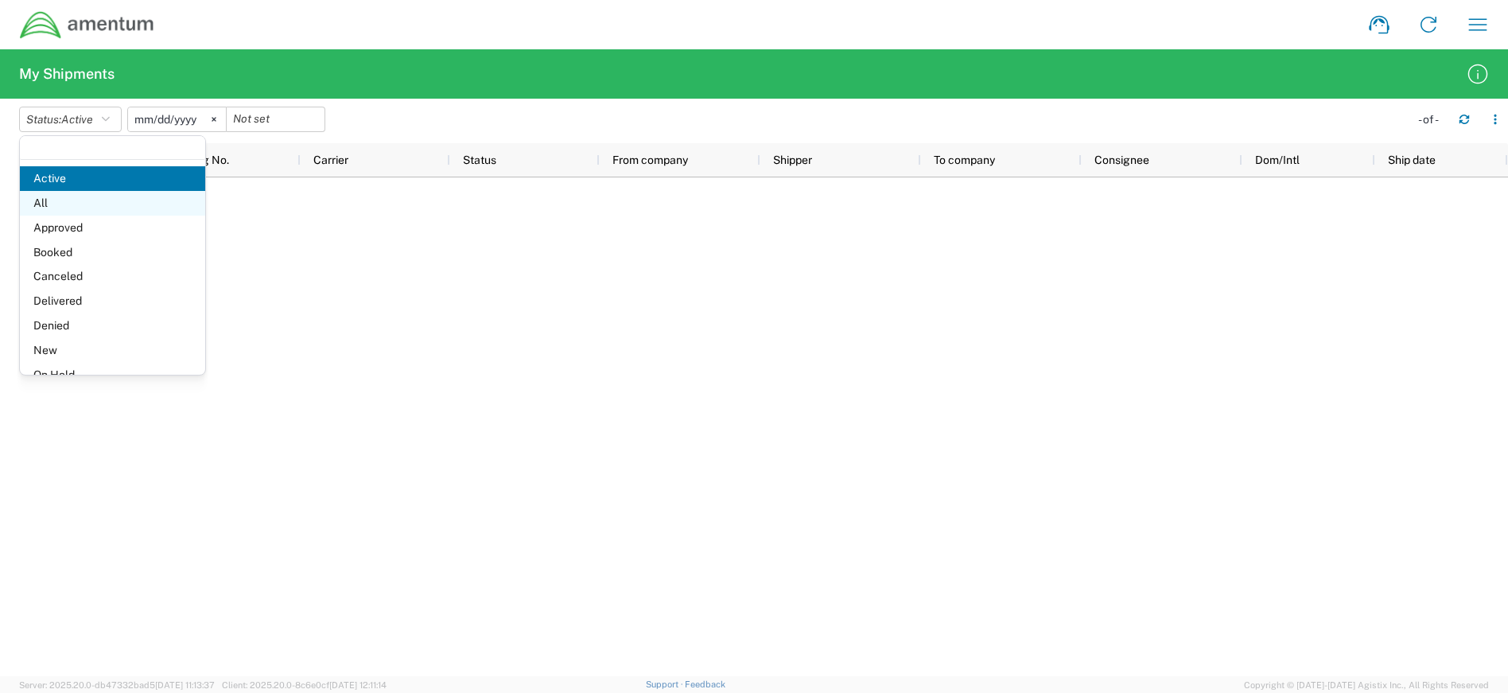
click at [56, 196] on span "All" at bounding box center [112, 203] width 185 height 25
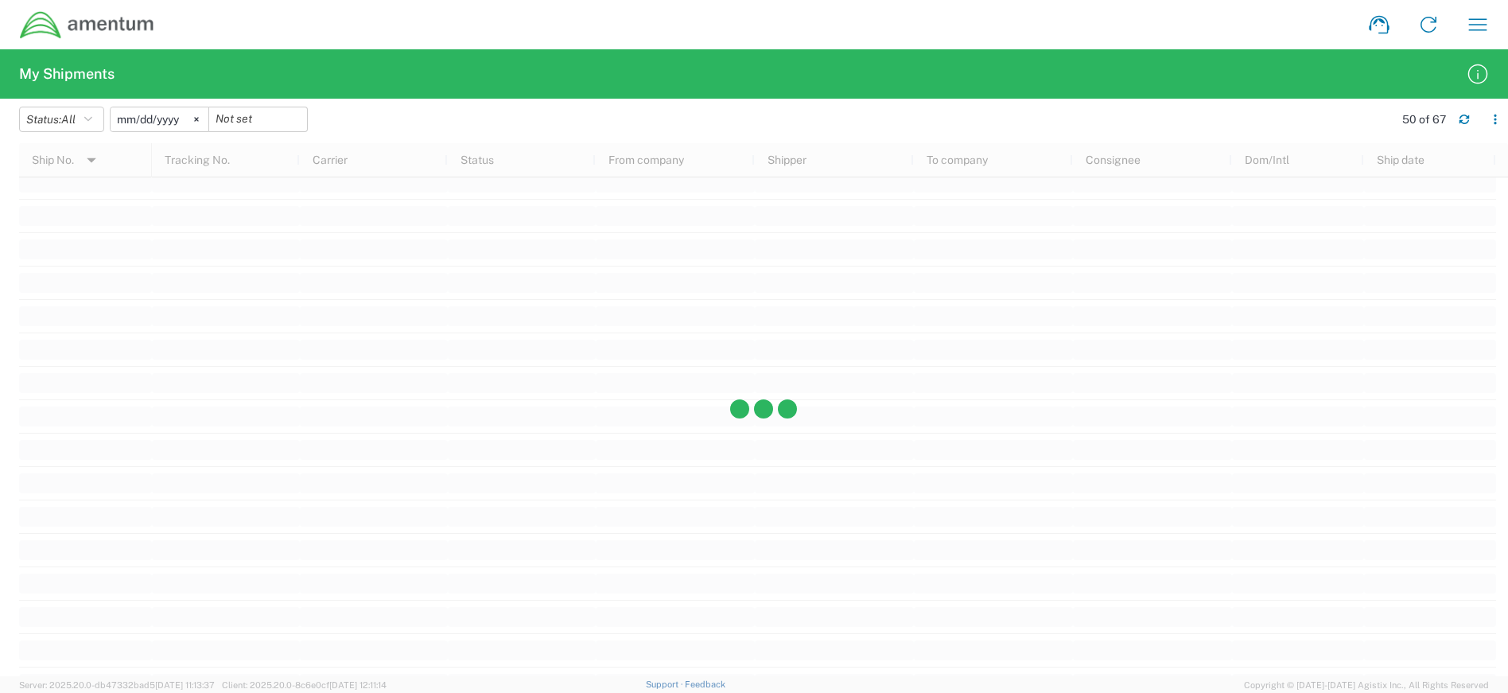
scroll to position [1740, 0]
click at [1471, 23] on icon "button" at bounding box center [1477, 24] width 25 height 25
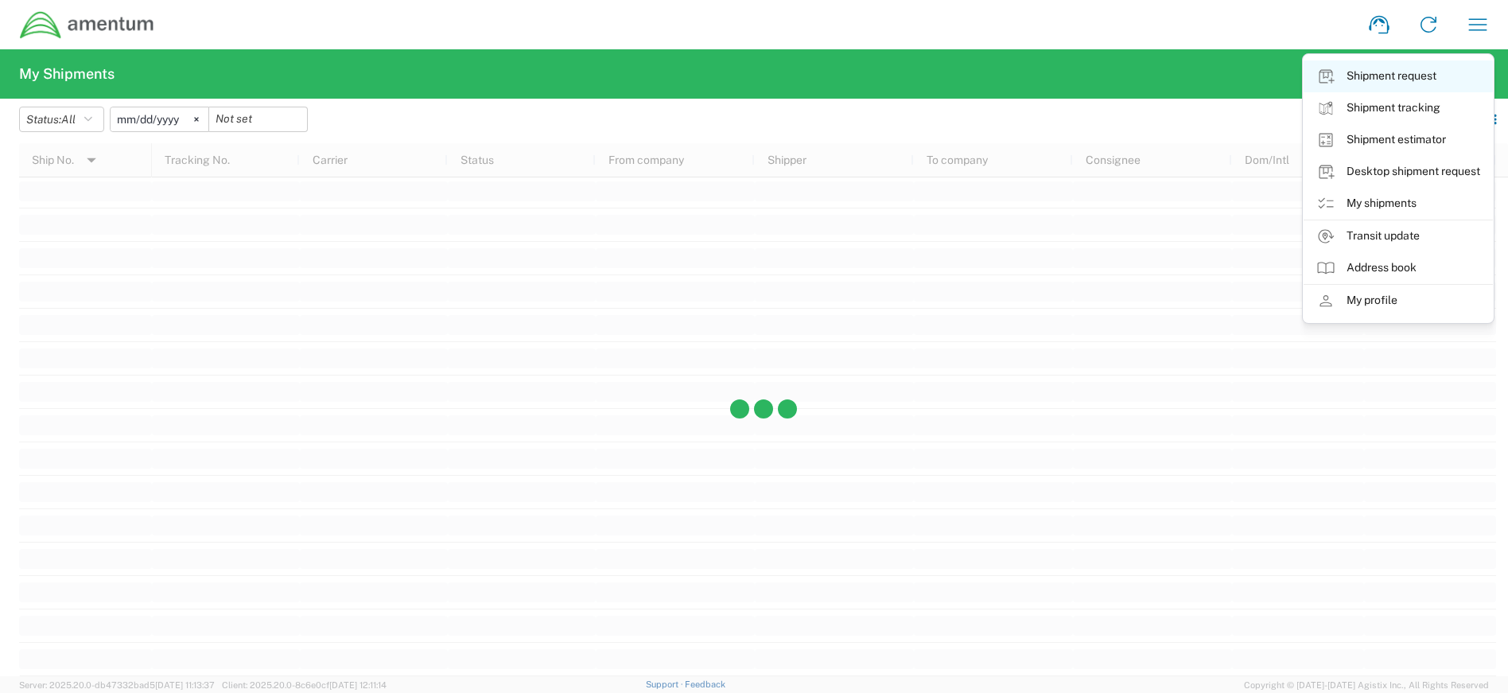
click at [1379, 69] on link "Shipment request" at bounding box center [1398, 76] width 189 height 32
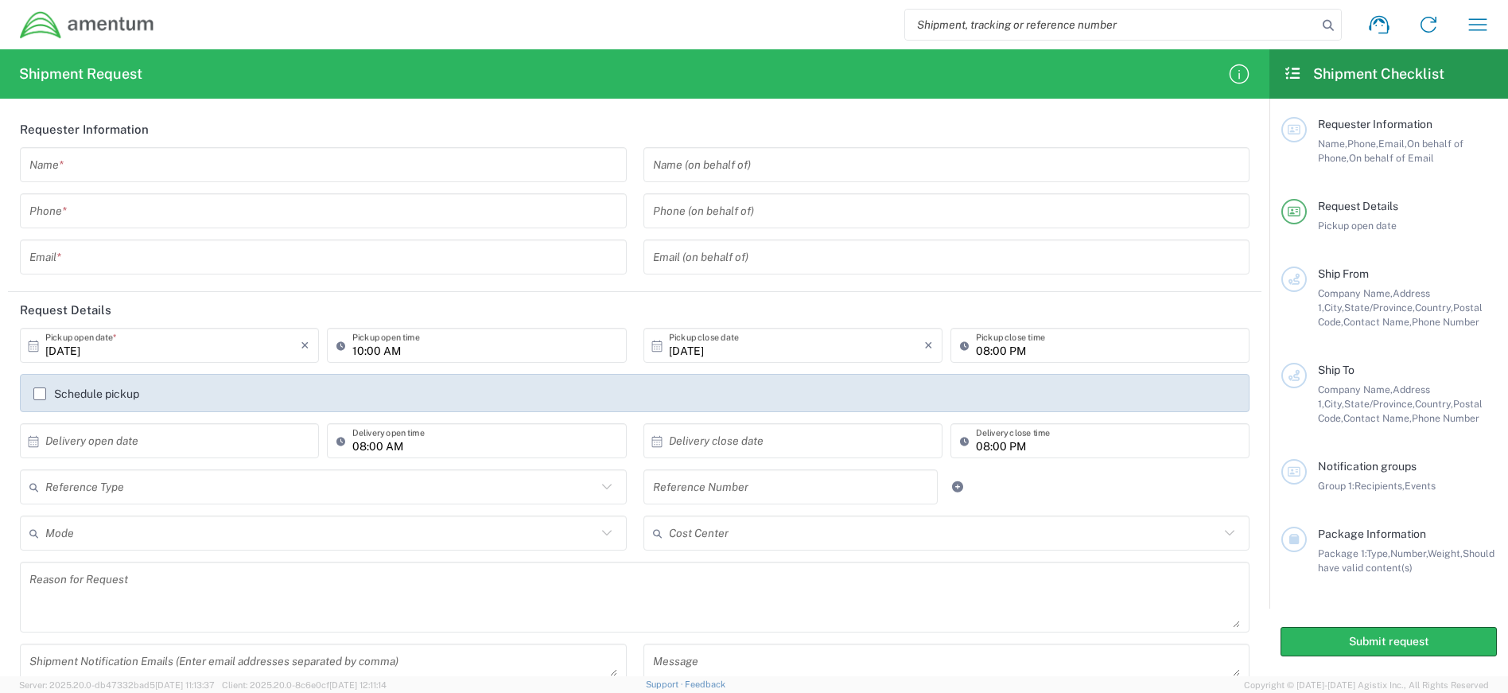
click at [105, 162] on input "text" at bounding box center [323, 165] width 588 height 28
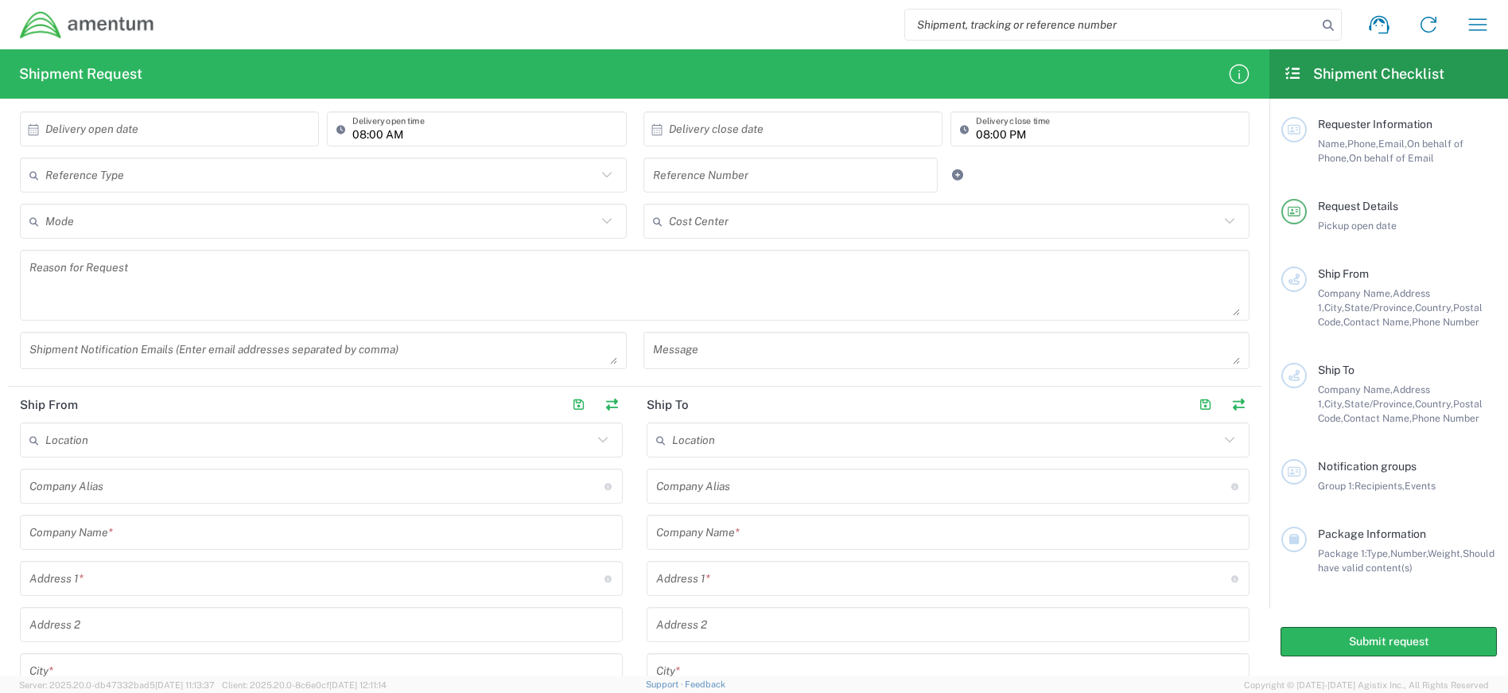
scroll to position [398, 0]
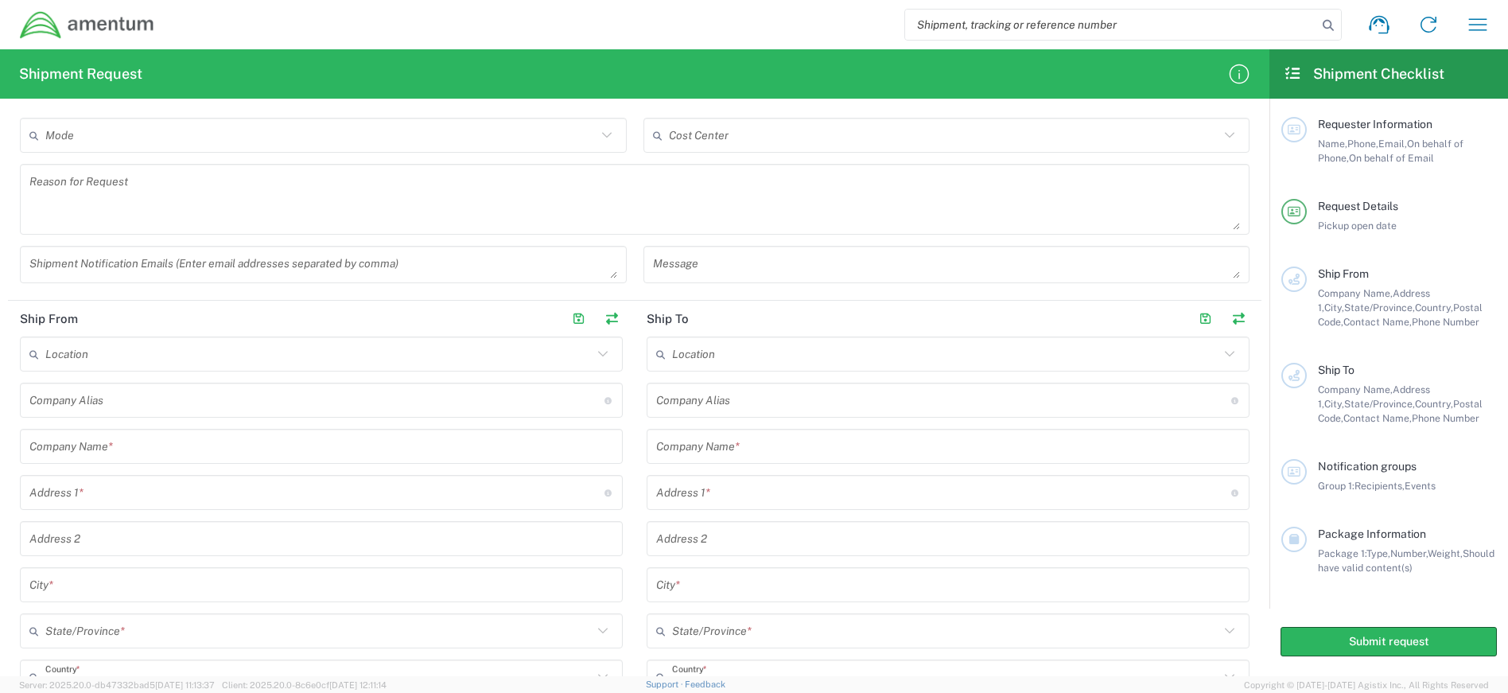
click at [142, 450] on input "text" at bounding box center [321, 447] width 584 height 28
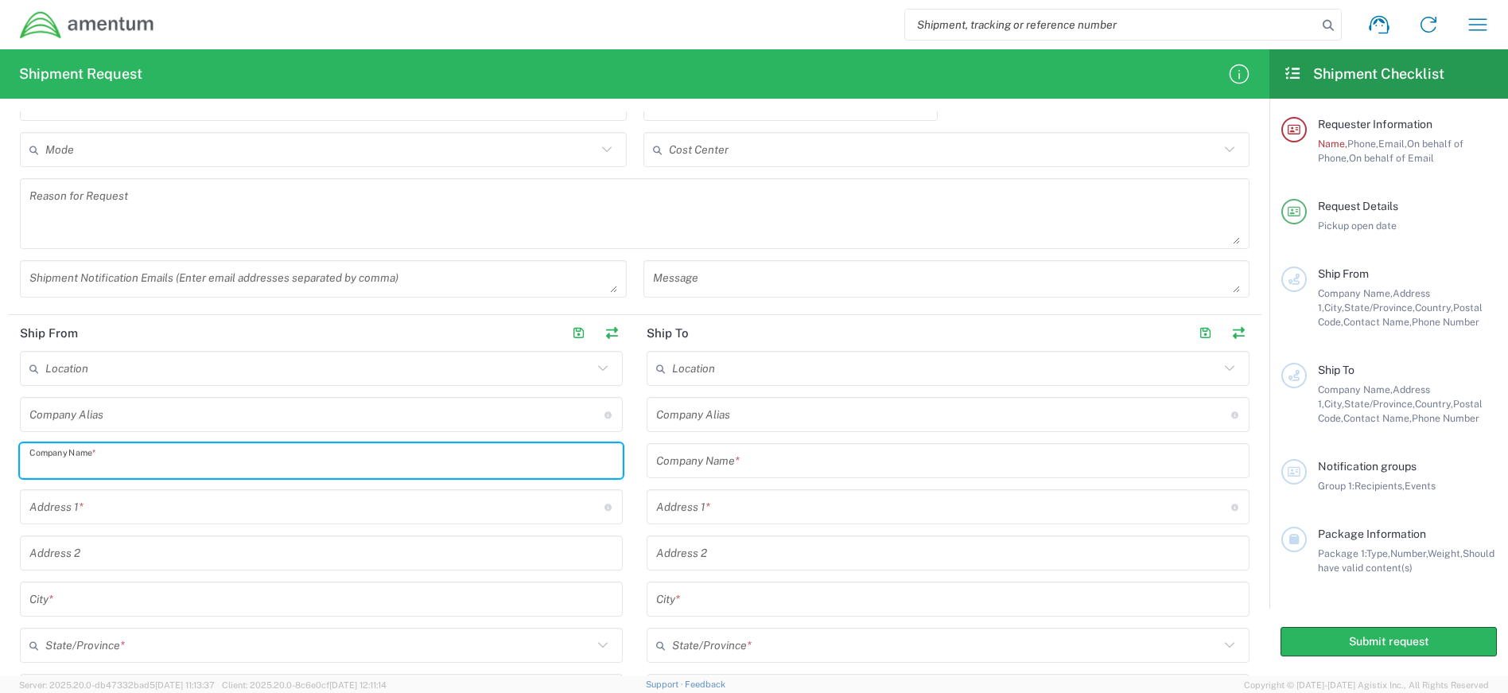
scroll to position [412, 0]
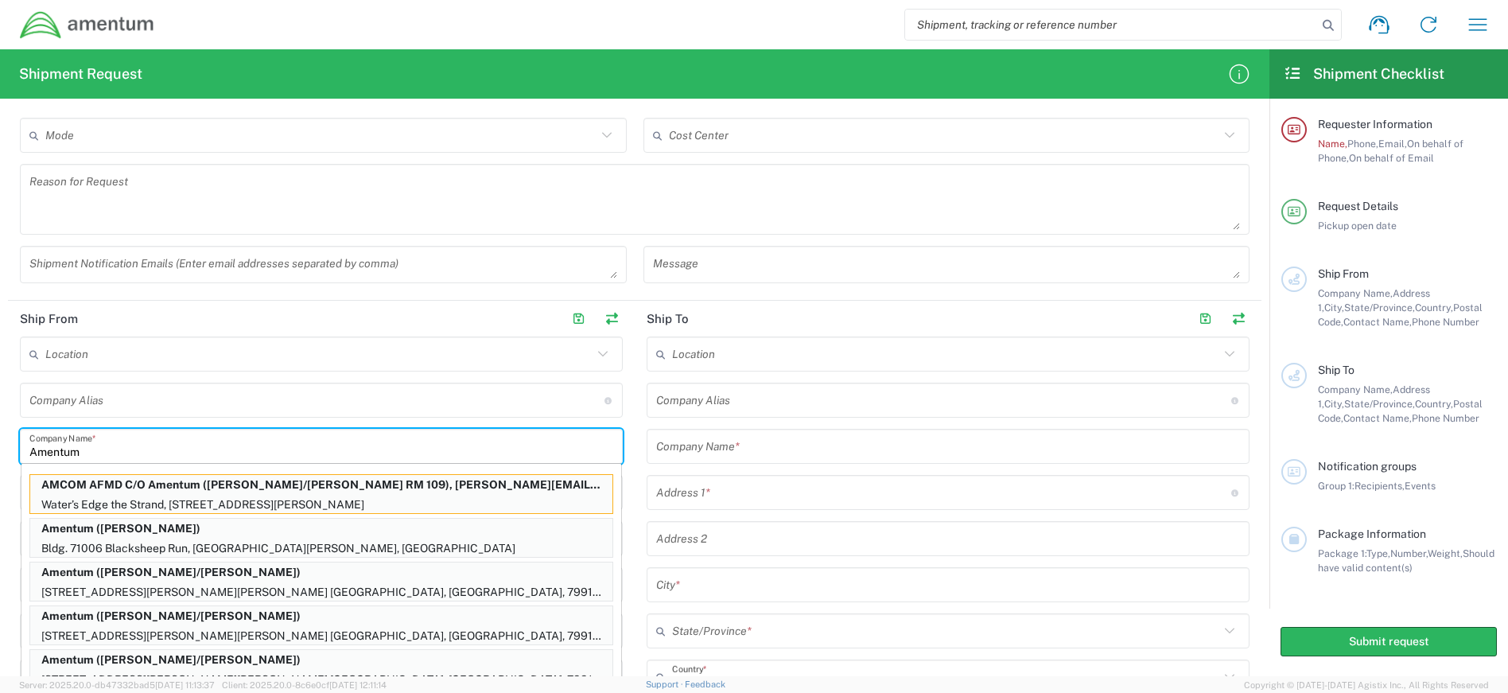
type input "Amentum"
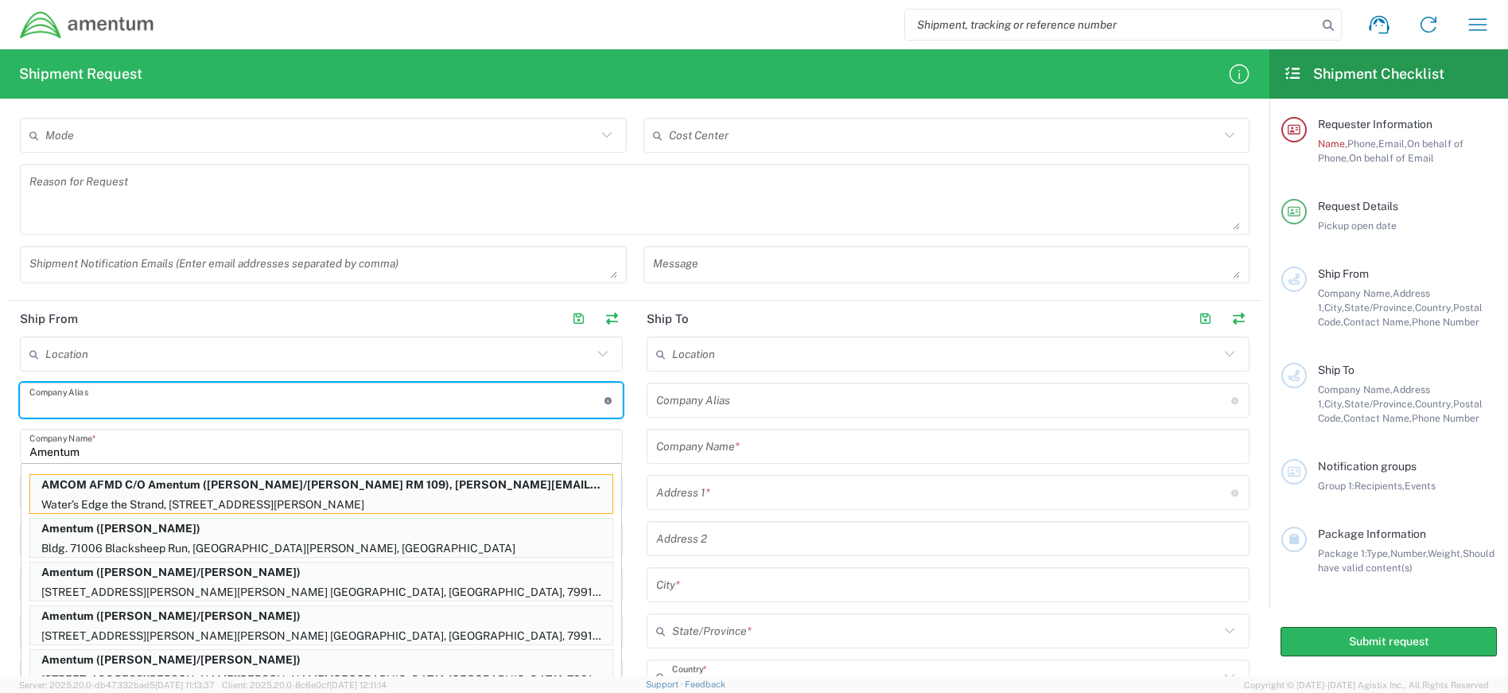
click at [75, 397] on input "text" at bounding box center [316, 401] width 575 height 28
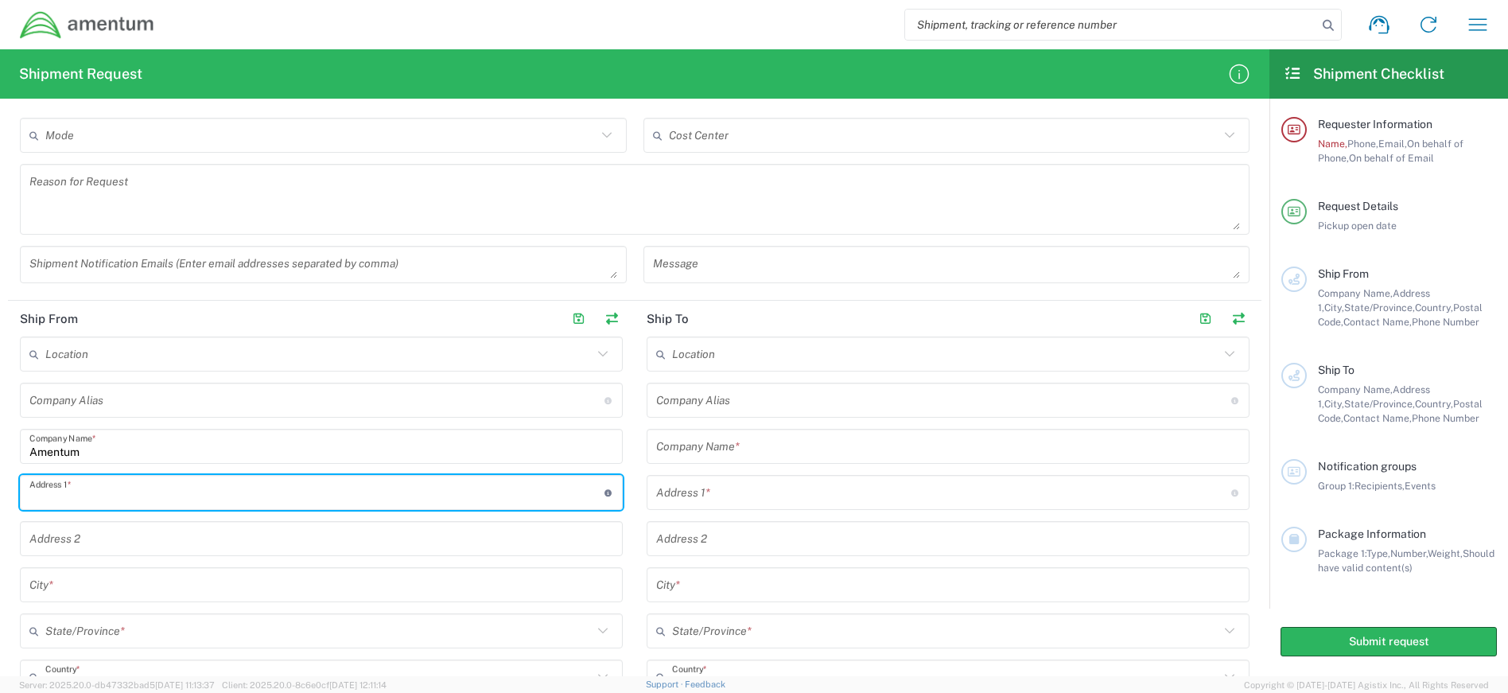
click at [84, 499] on input "text" at bounding box center [316, 493] width 575 height 28
type input "[STREET_ADDRESS]"
type input "Amentum"
type input "Suite 400"
type input "[GEOGRAPHIC_DATA]"
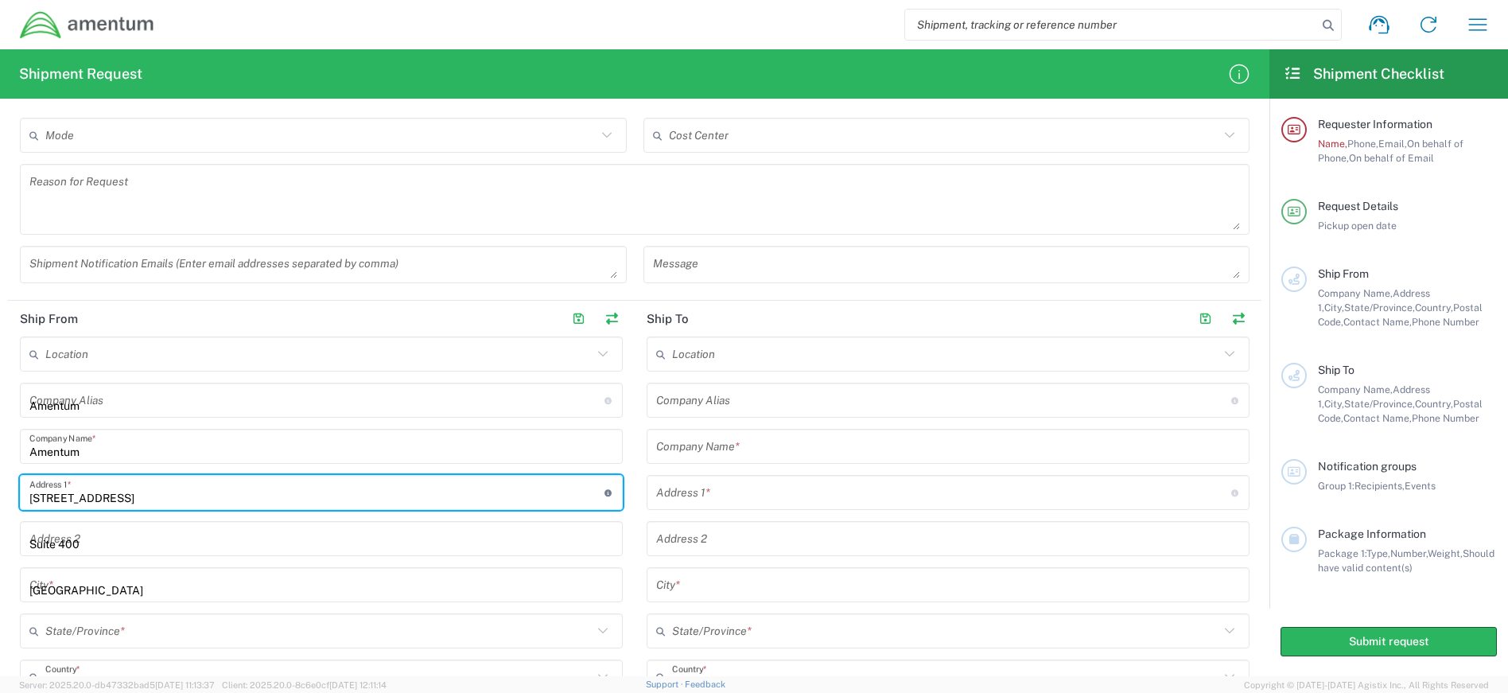
type input "[US_STATE]"
type input "20701"
type input "4437371259"
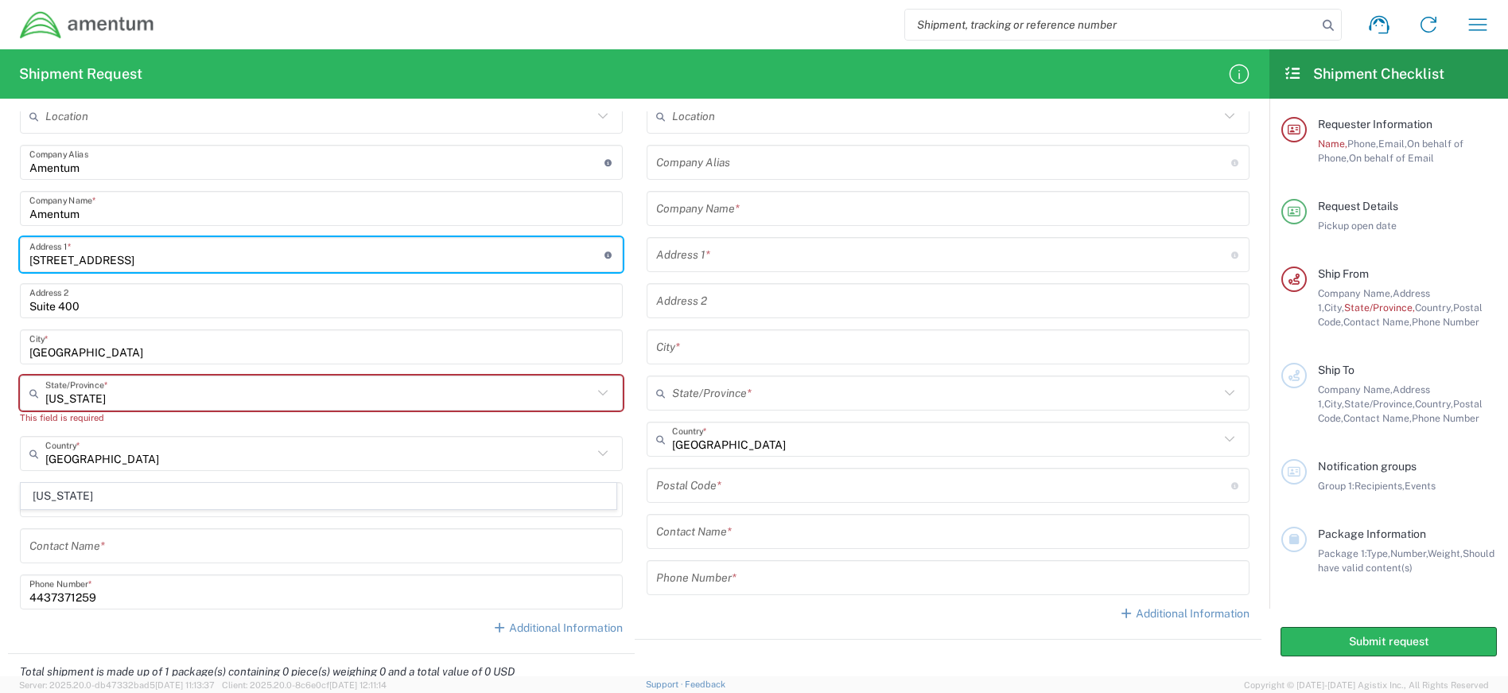
scroll to position [651, 0]
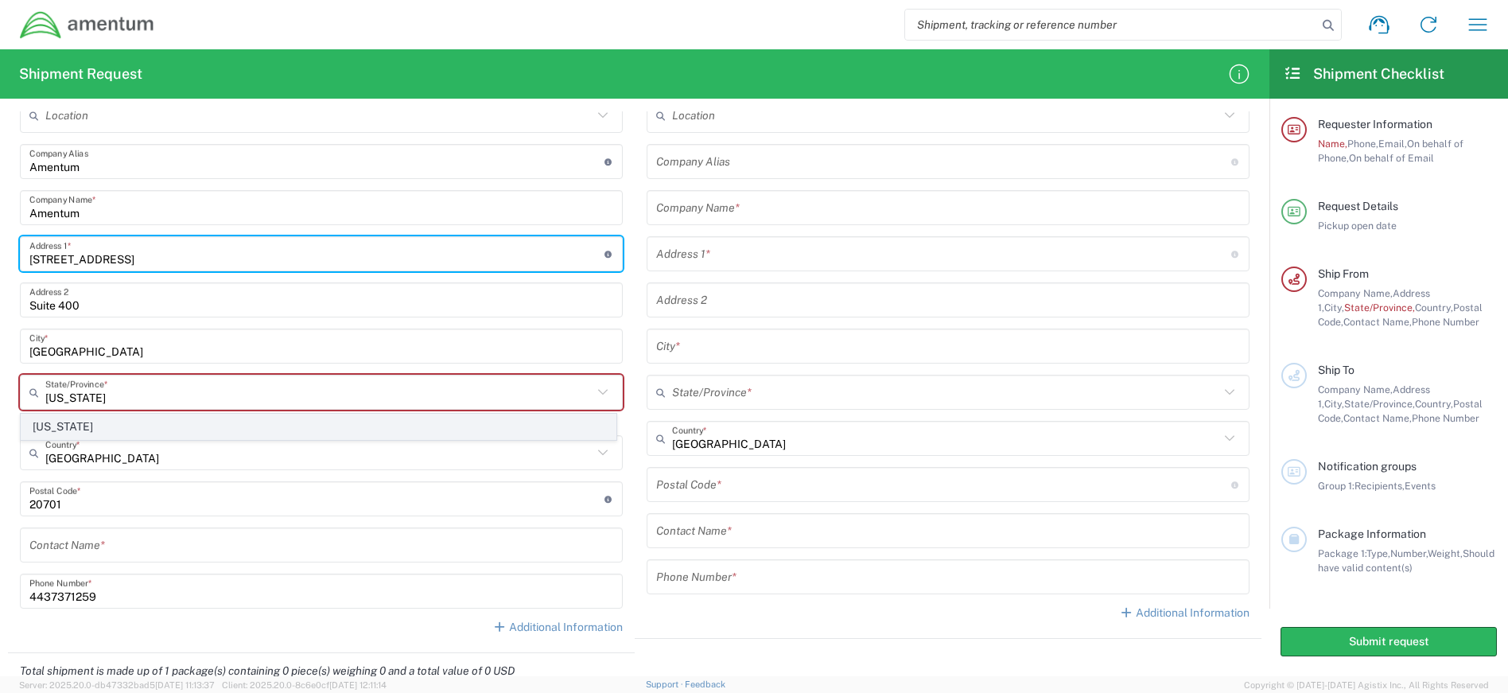
click at [125, 424] on span "[US_STATE]" at bounding box center [318, 426] width 594 height 25
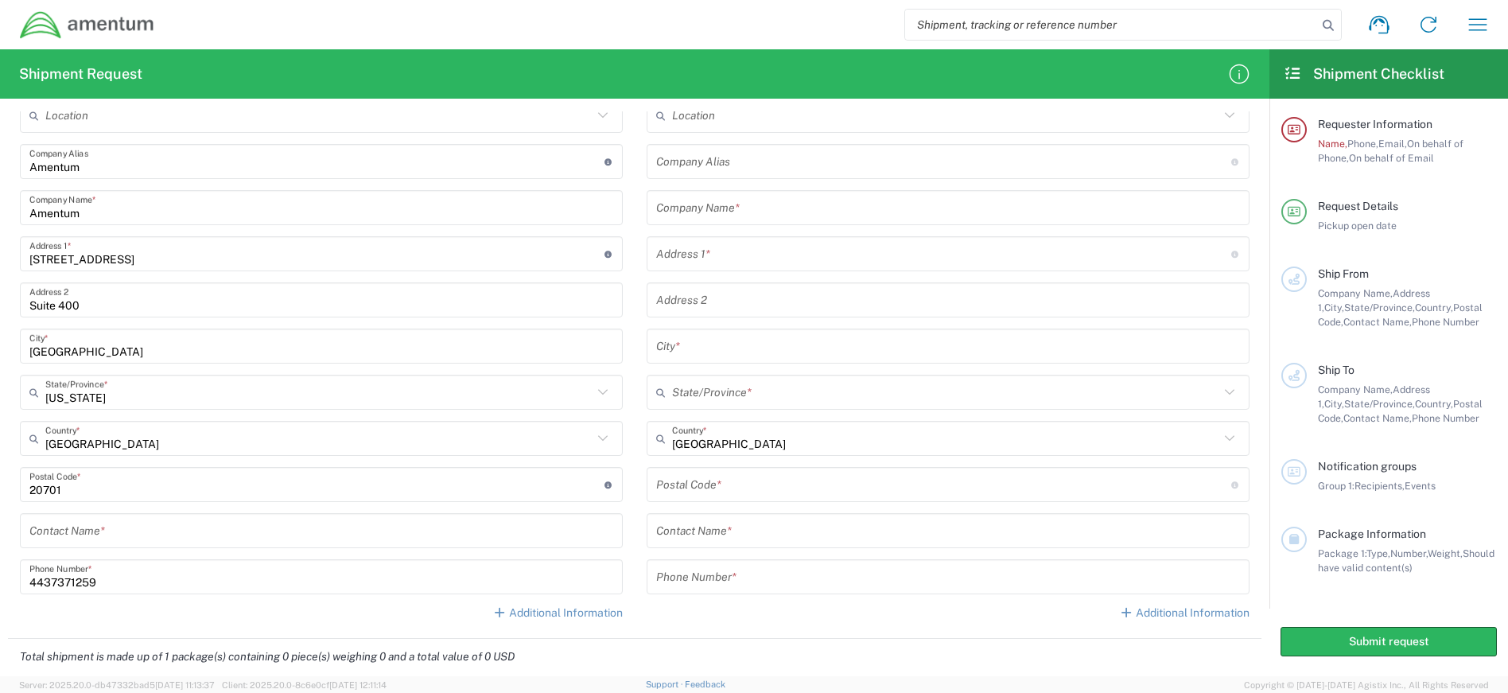
click at [162, 535] on input "text" at bounding box center [321, 531] width 584 height 28
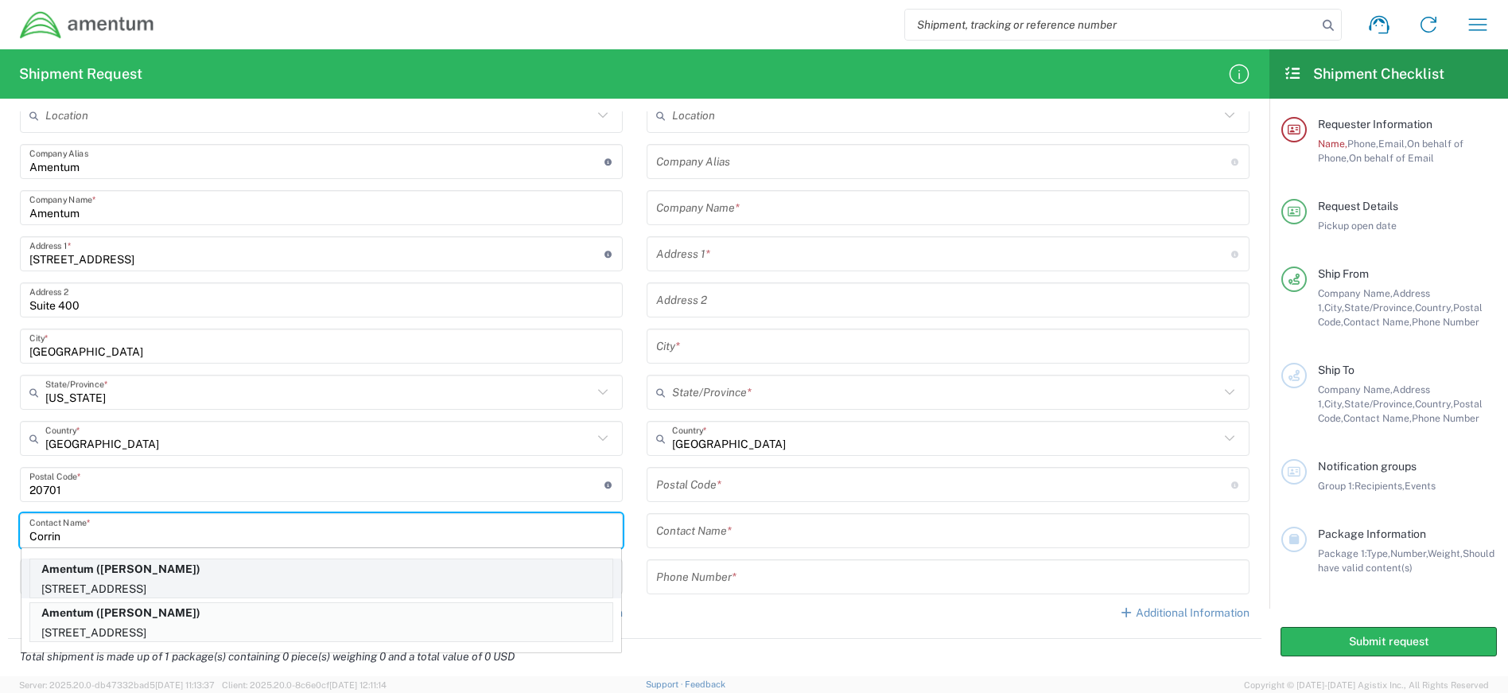
type input "Corrin"
click at [248, 566] on p "Amentum ([PERSON_NAME])" at bounding box center [321, 569] width 582 height 20
type input "[US_STATE]"
type input "[PERSON_NAME]"
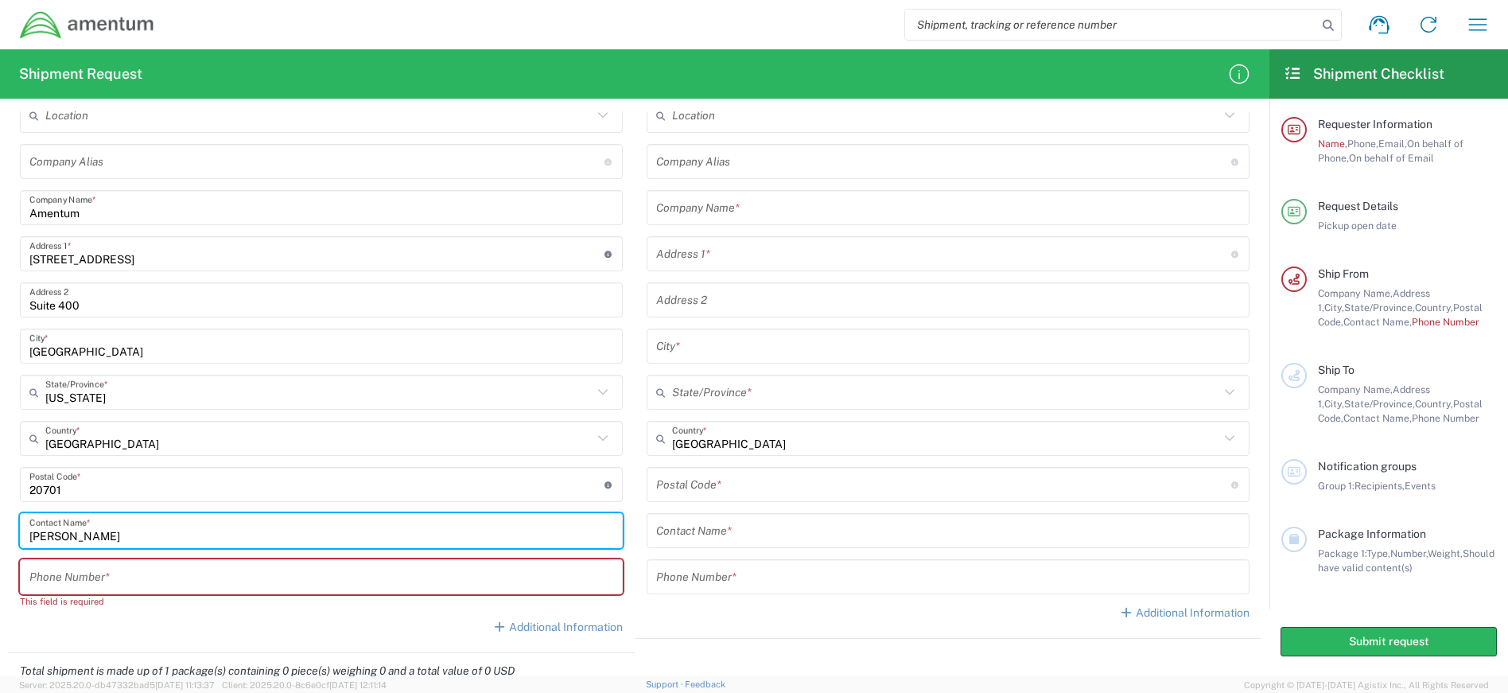
click at [203, 574] on input "tel" at bounding box center [321, 577] width 584 height 28
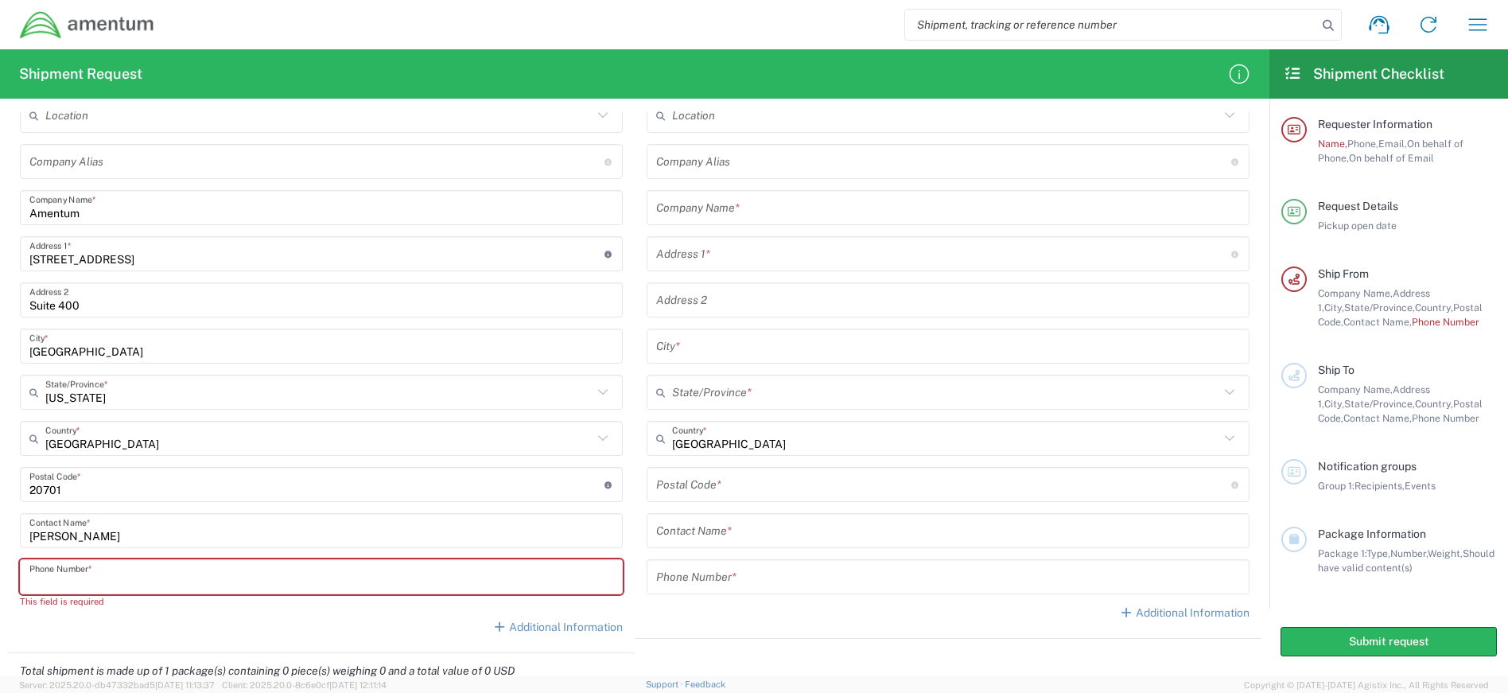
type input "4437371259"
type input "Amentum"
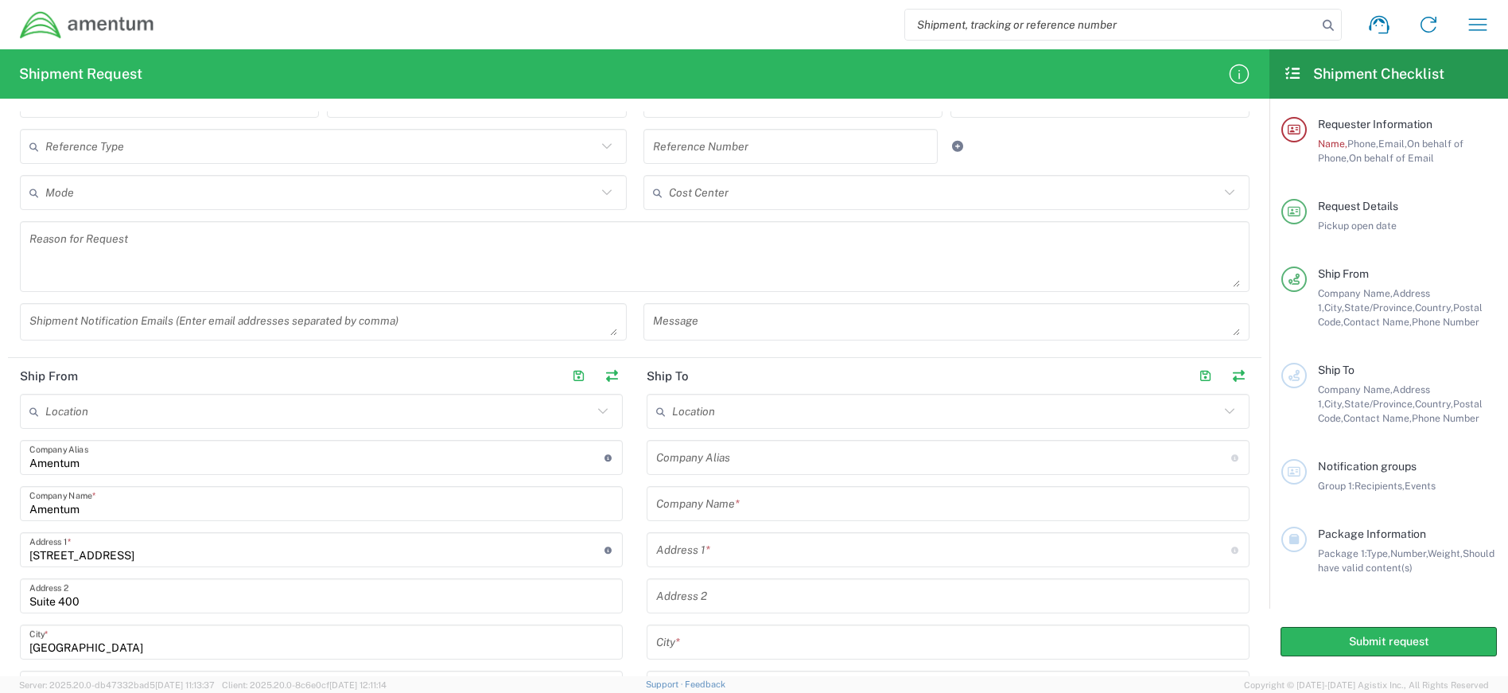
scroll to position [333, 0]
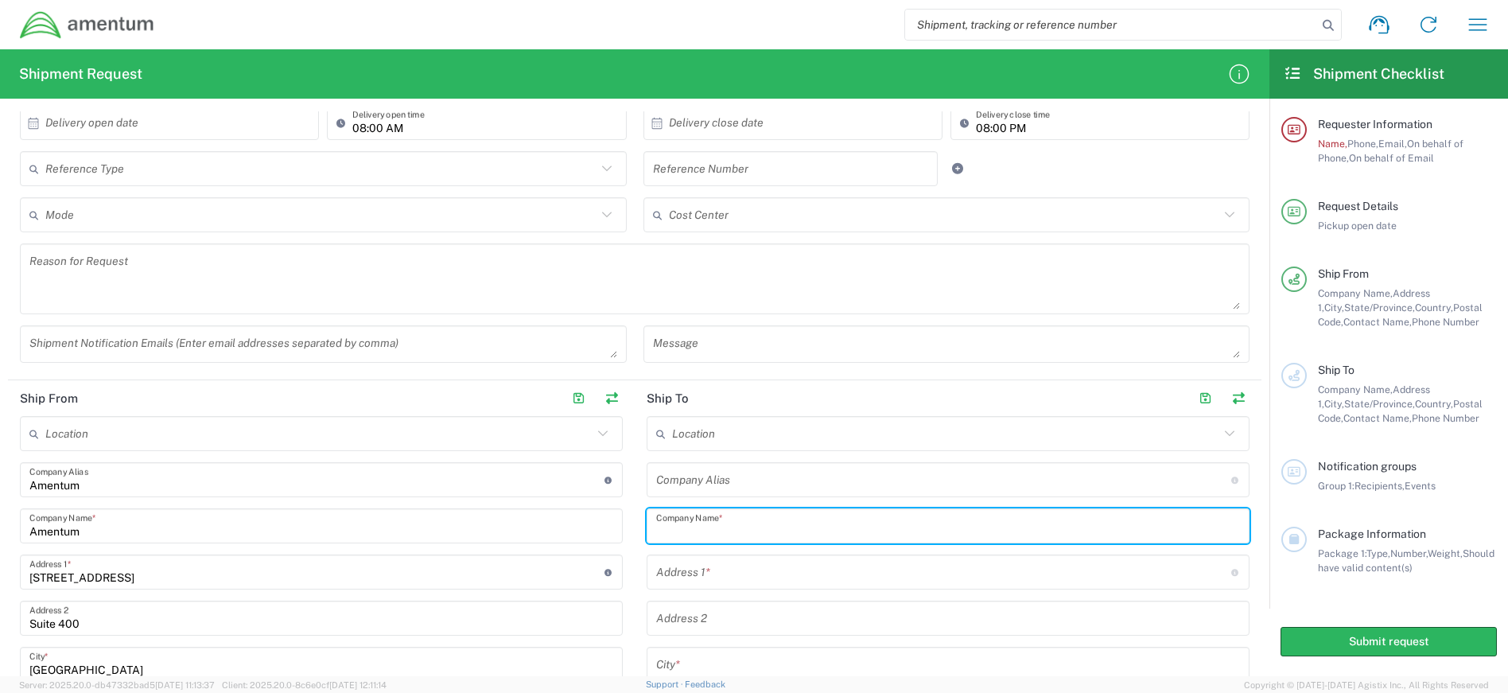
click at [741, 528] on input "text" at bounding box center [948, 526] width 584 height 28
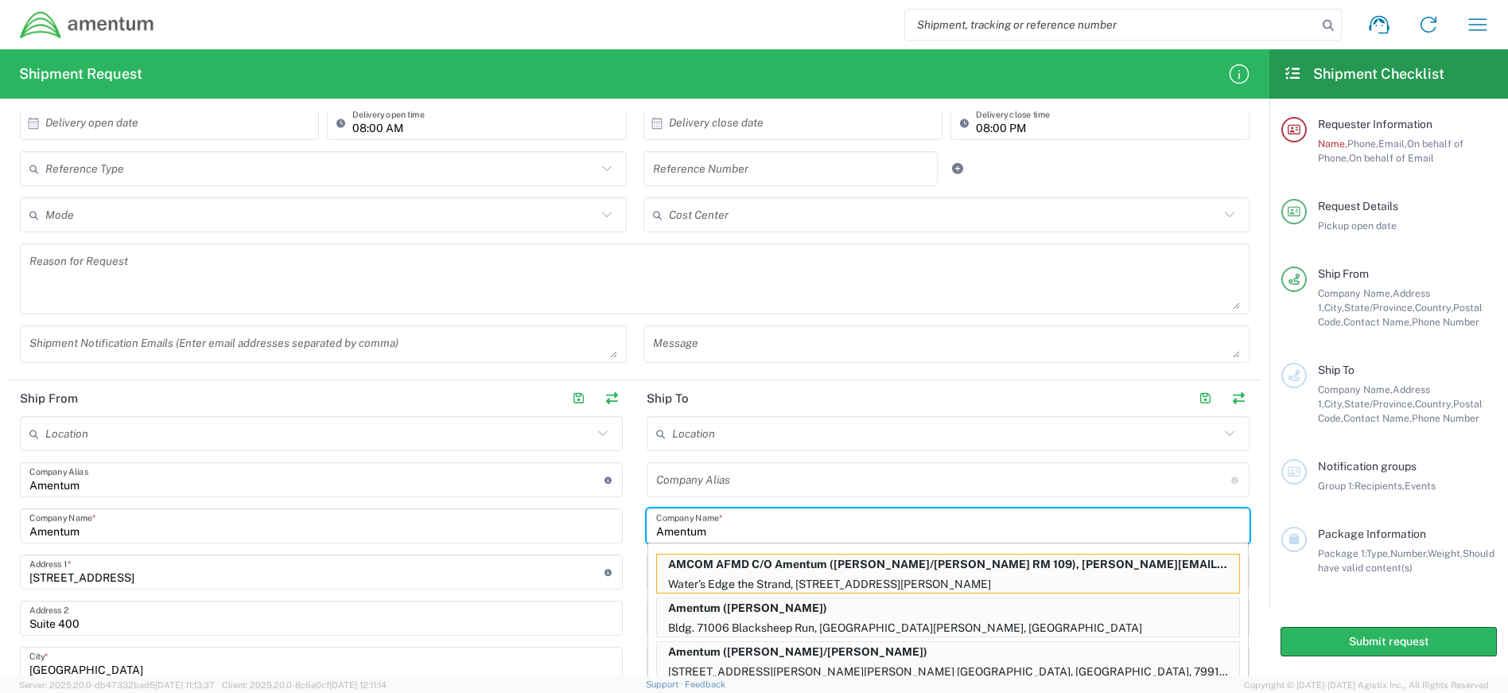
type input "Amentum"
click at [1246, 592] on main "Location [PHONE_NUMBER] [PHONE_NUMBER] [PHONE_NUMBER] [PHONE_NUMBER] [PHONE_NUM…" at bounding box center [948, 683] width 627 height 535
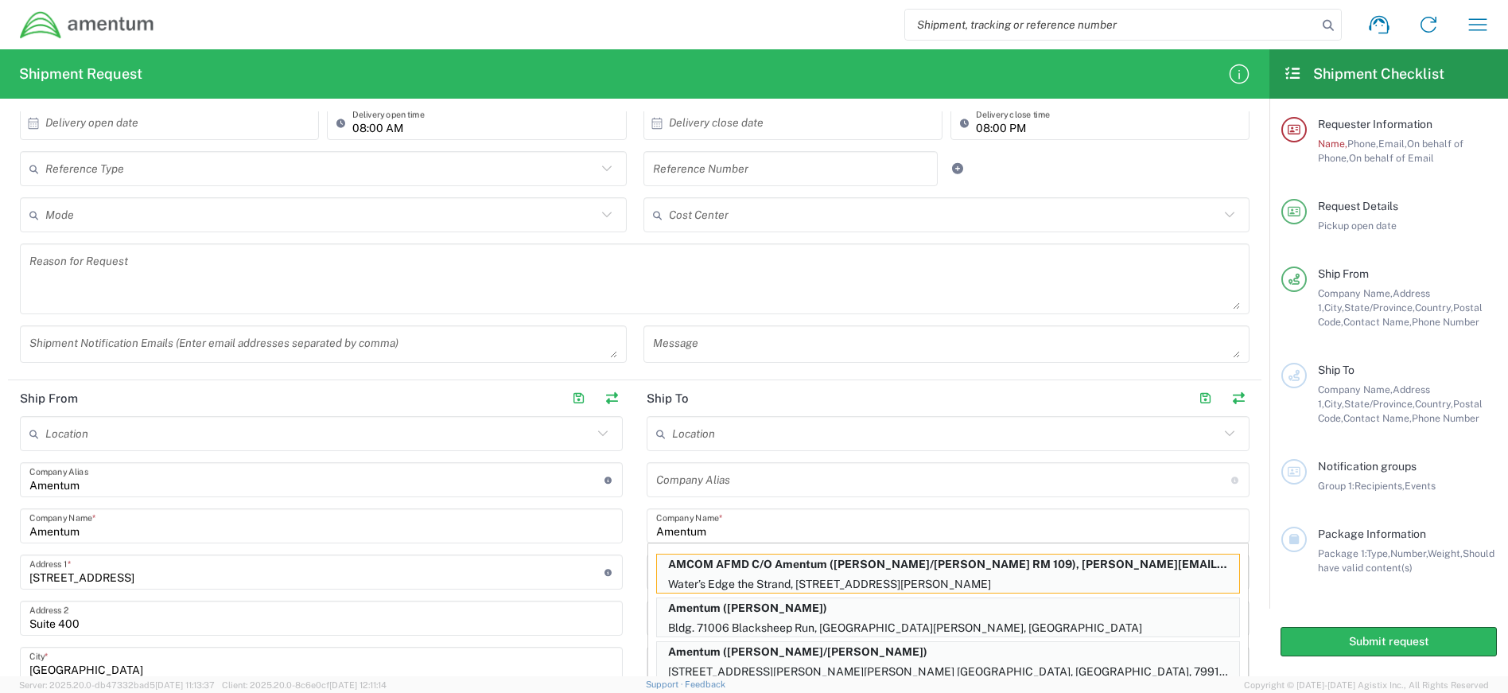
click at [1250, 564] on form "Requester Information Name * This field is required Phone * Email * Name (on be…" at bounding box center [635, 393] width 1270 height 565
click at [726, 477] on input "text" at bounding box center [943, 480] width 575 height 28
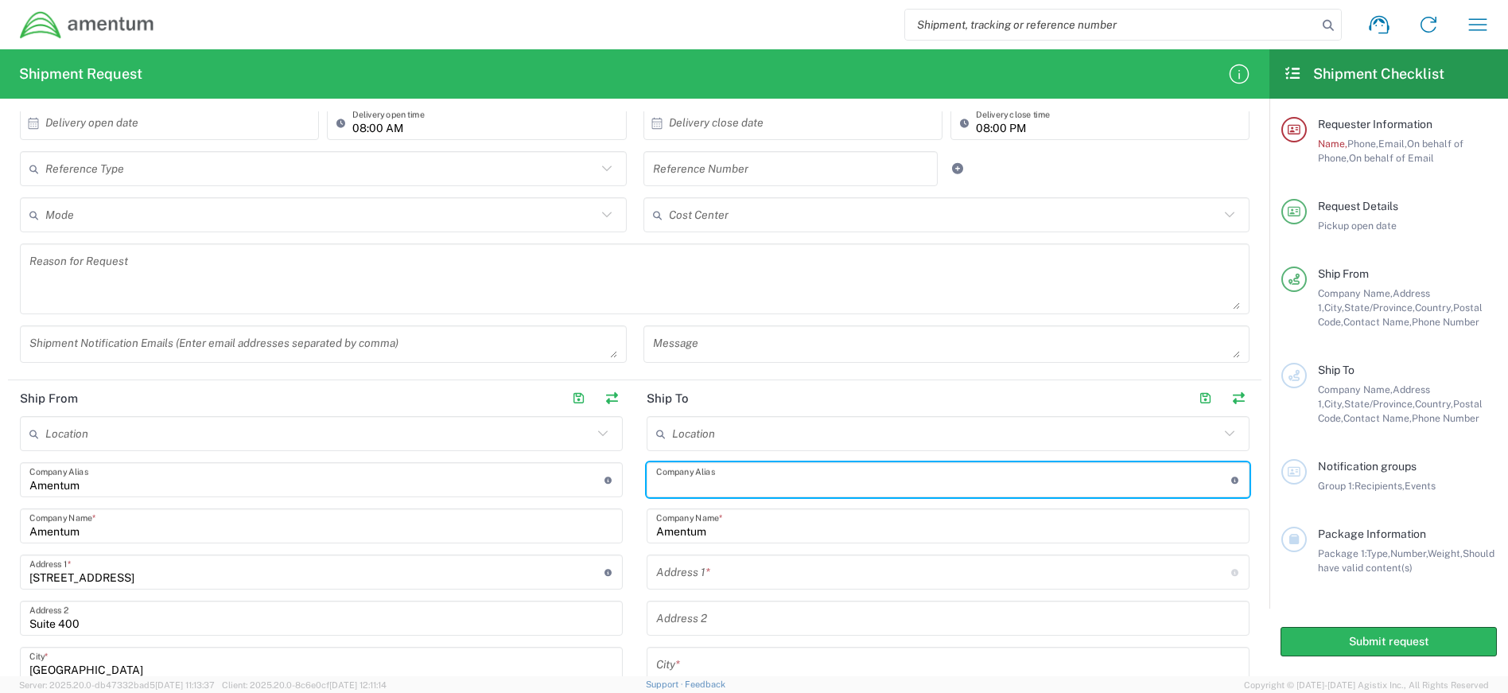
click at [698, 576] on input "text" at bounding box center [943, 572] width 575 height 28
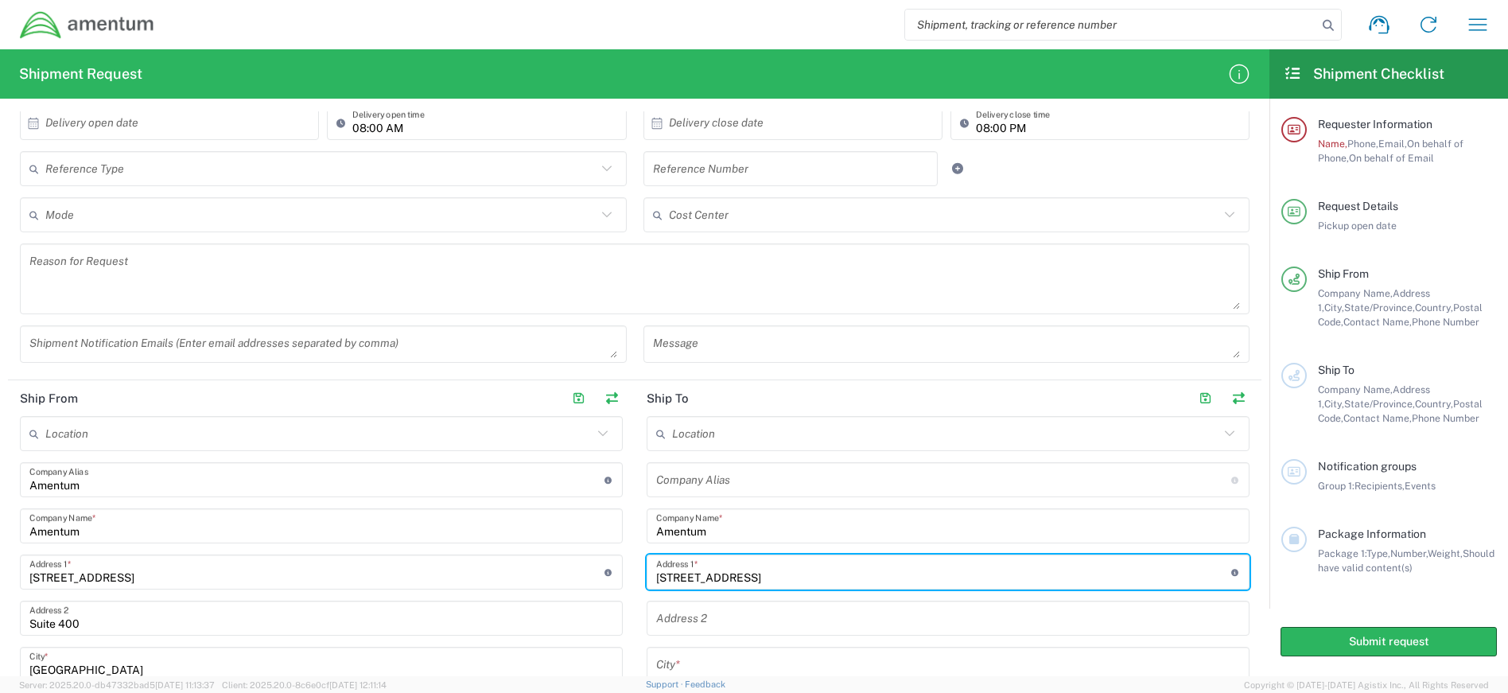
type input "[STREET_ADDRESS]"
click at [700, 620] on input "text" at bounding box center [948, 619] width 584 height 28
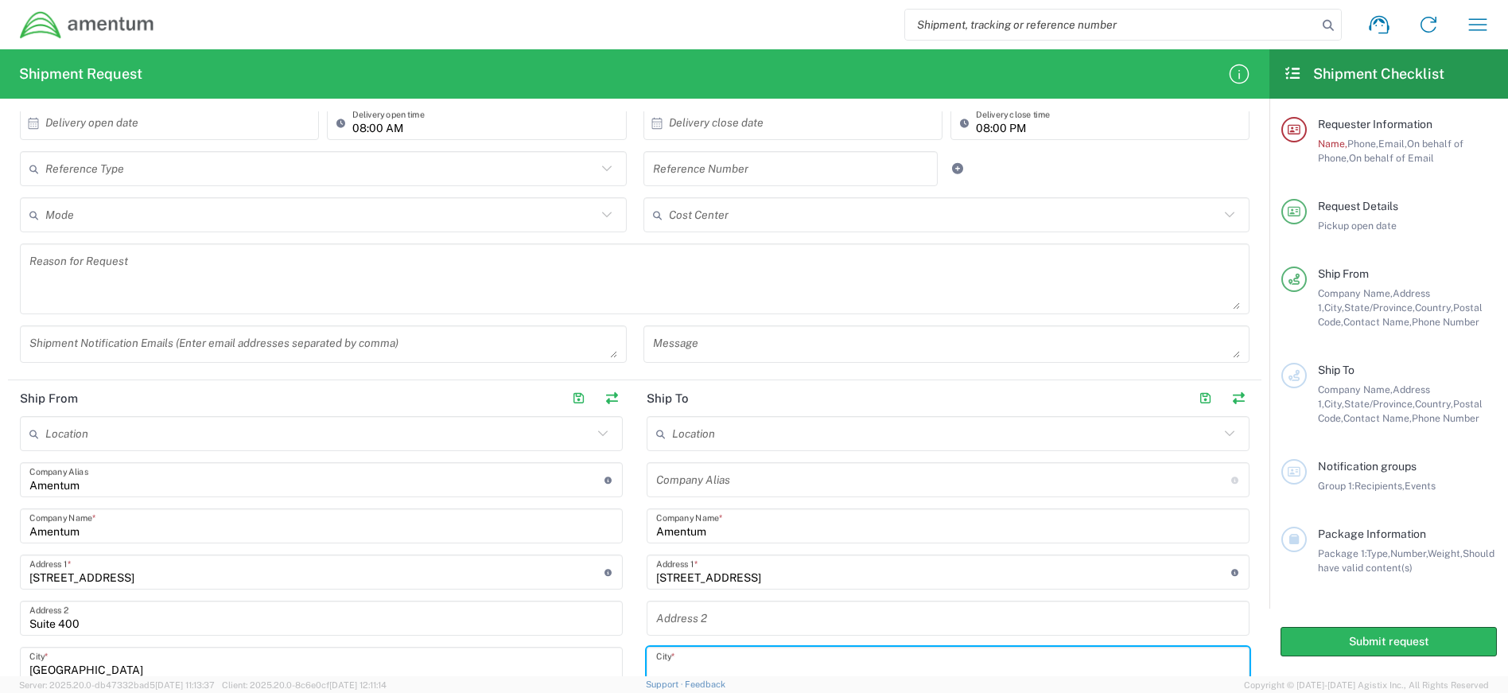
click at [687, 667] on input "text" at bounding box center [948, 665] width 584 height 28
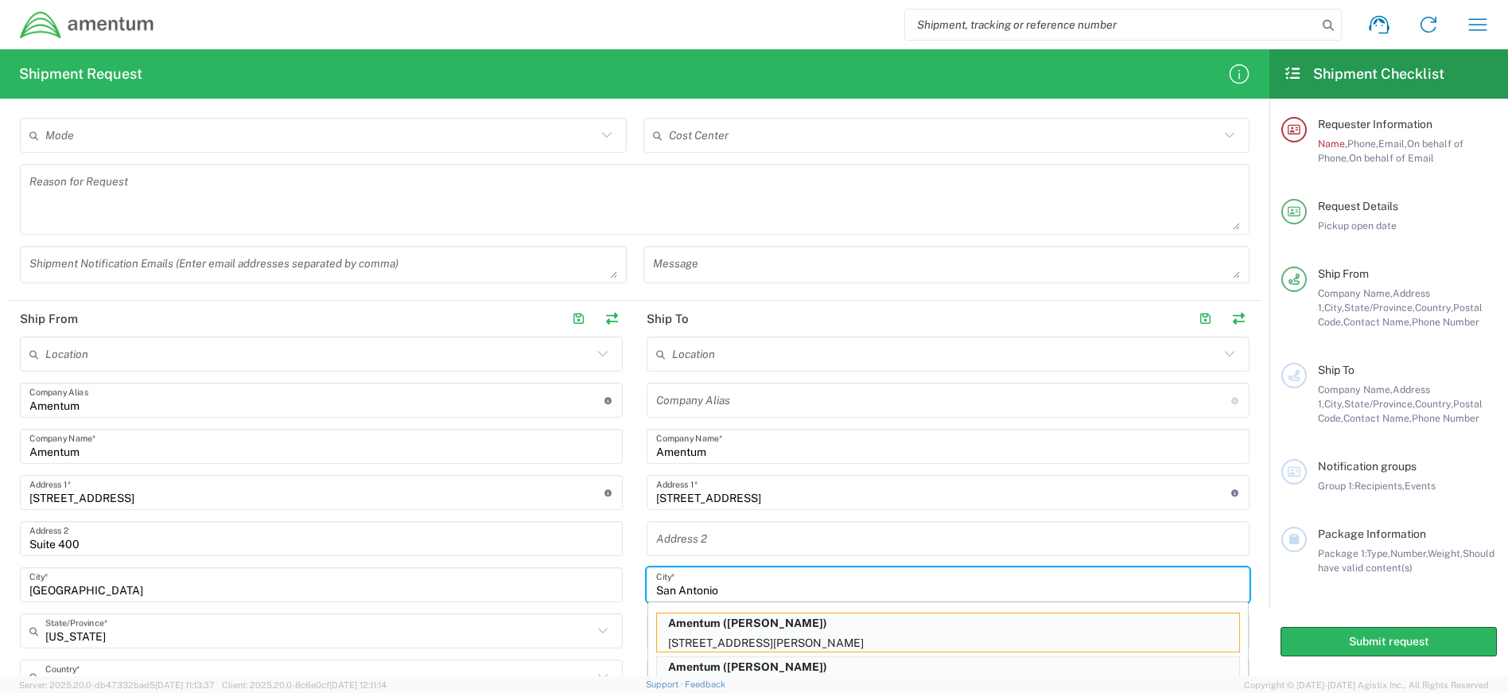
type input "San Antonio"
click at [734, 539] on input "text" at bounding box center [948, 539] width 584 height 28
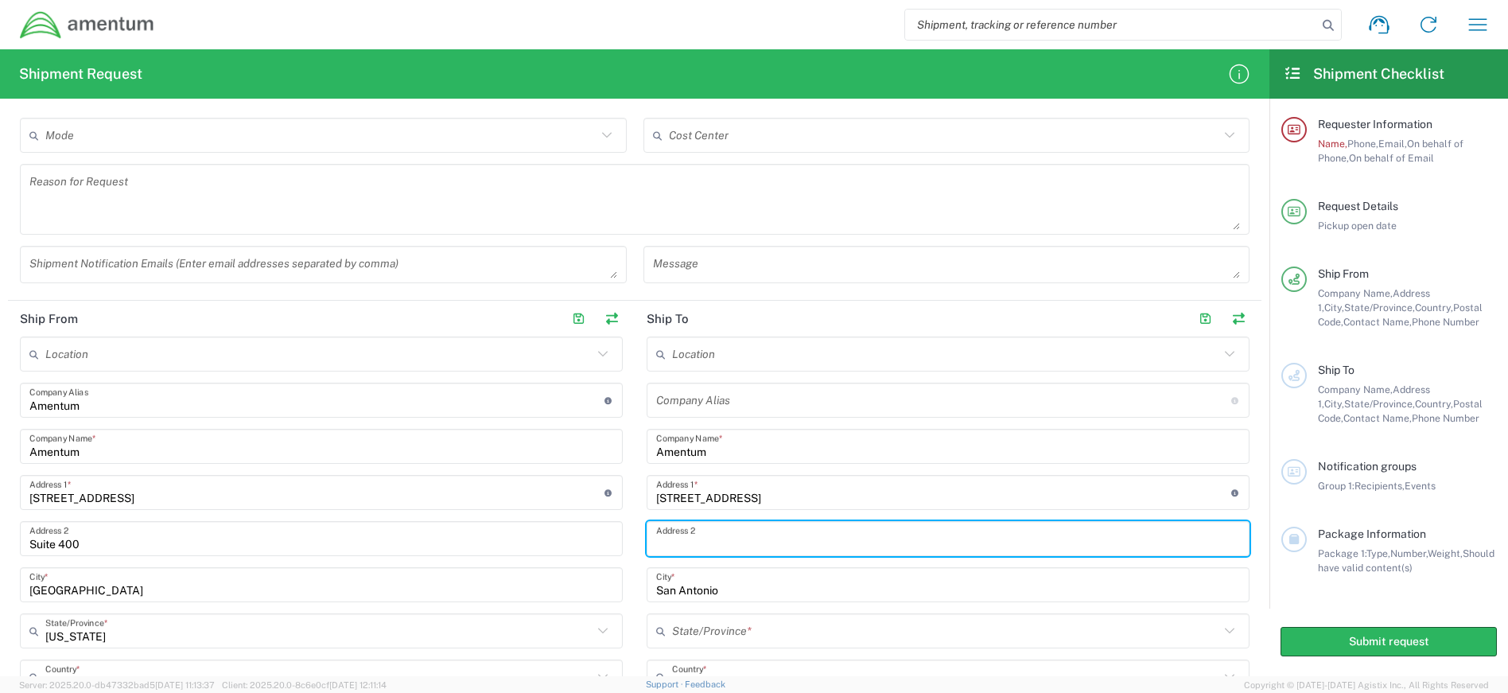
click at [703, 628] on input "text" at bounding box center [945, 631] width 547 height 28
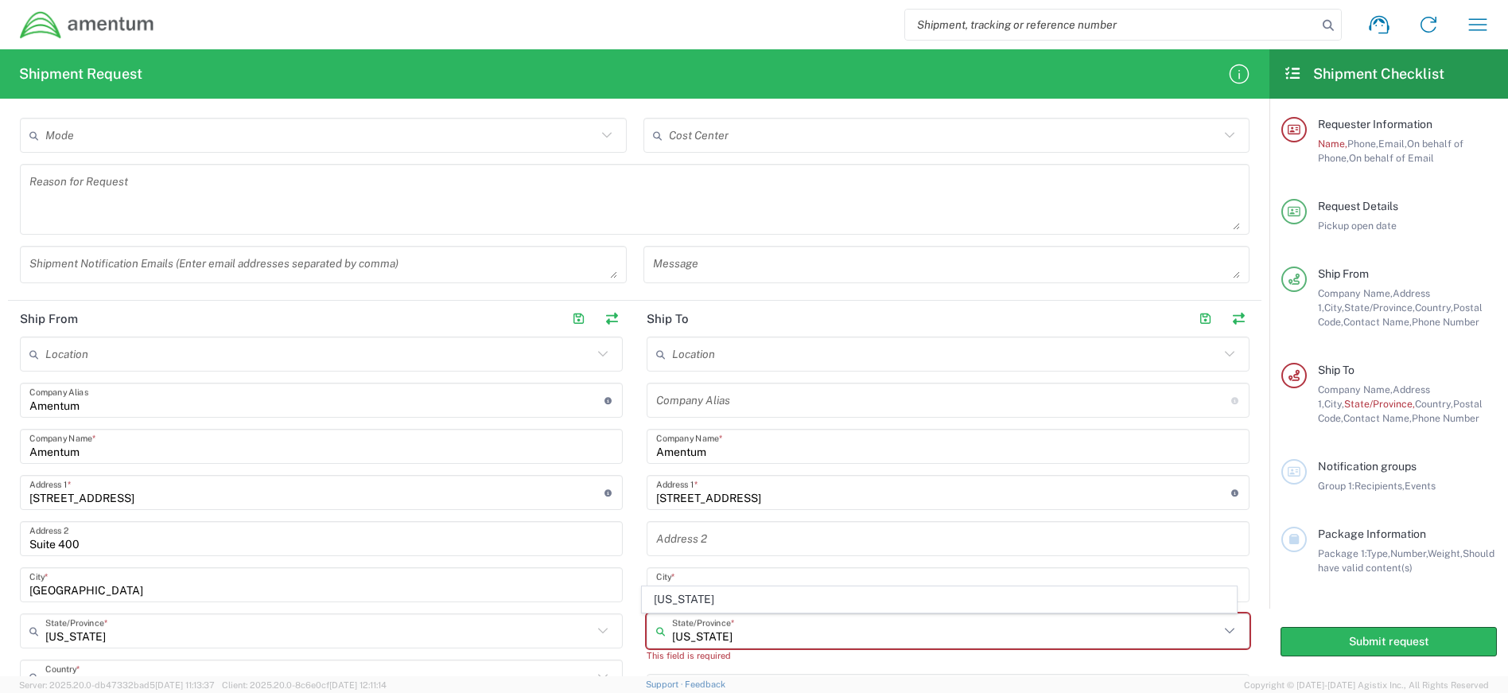
type input "[US_STATE]"
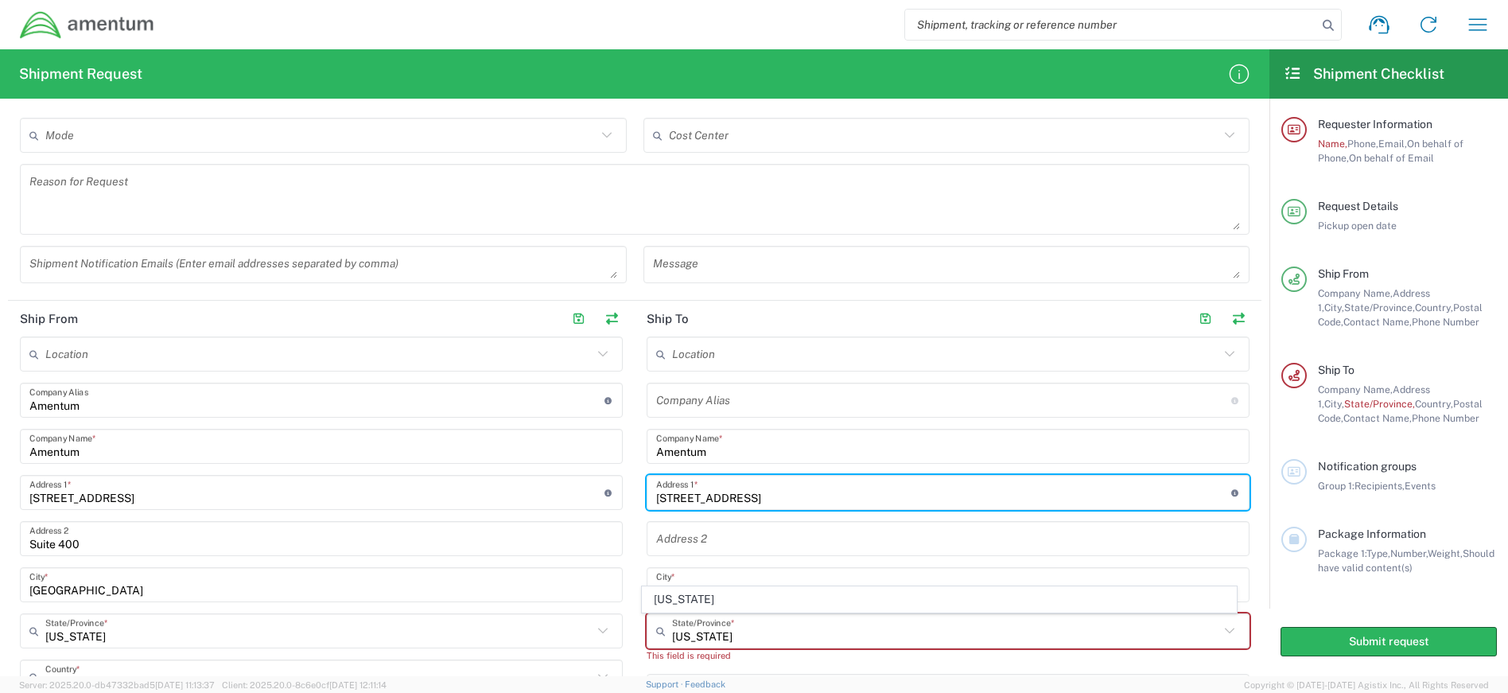
click at [762, 493] on input "[STREET_ADDRESS]" at bounding box center [943, 493] width 575 height 28
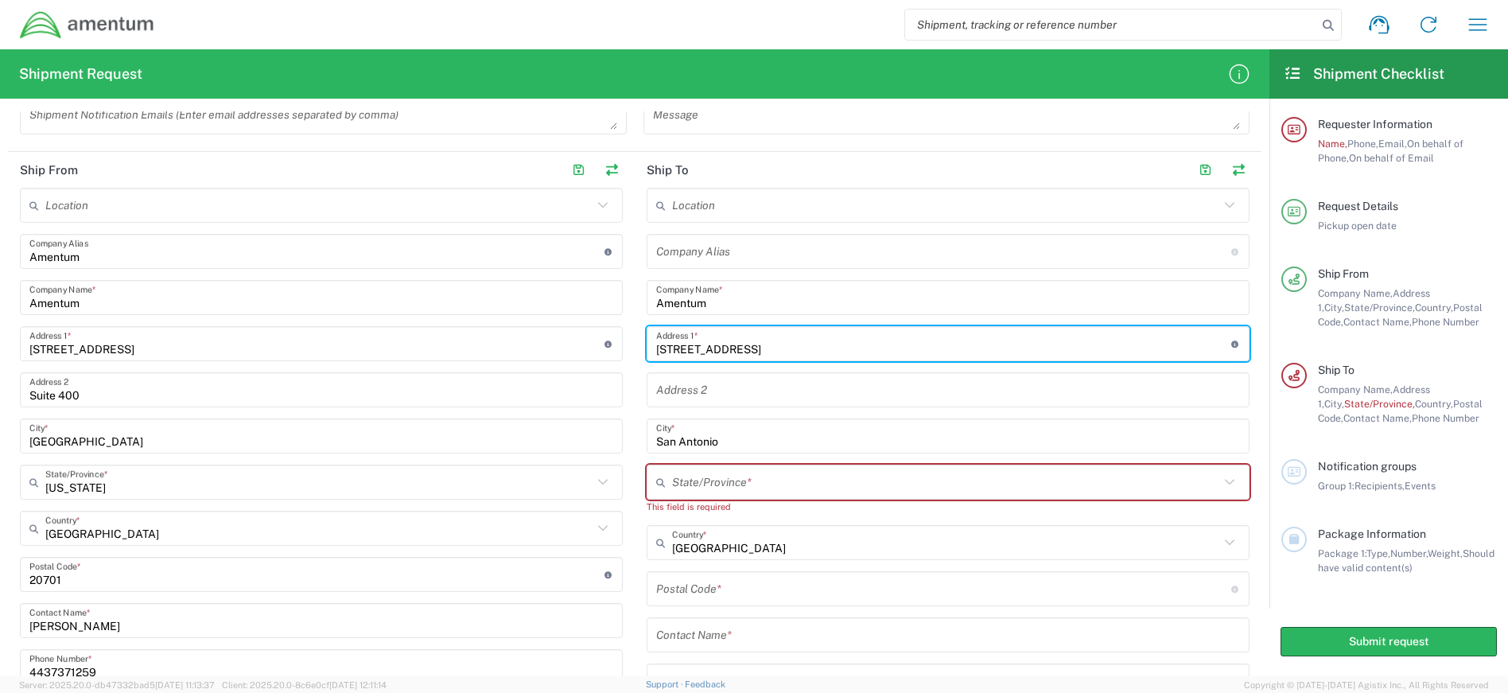
scroll to position [730, 0]
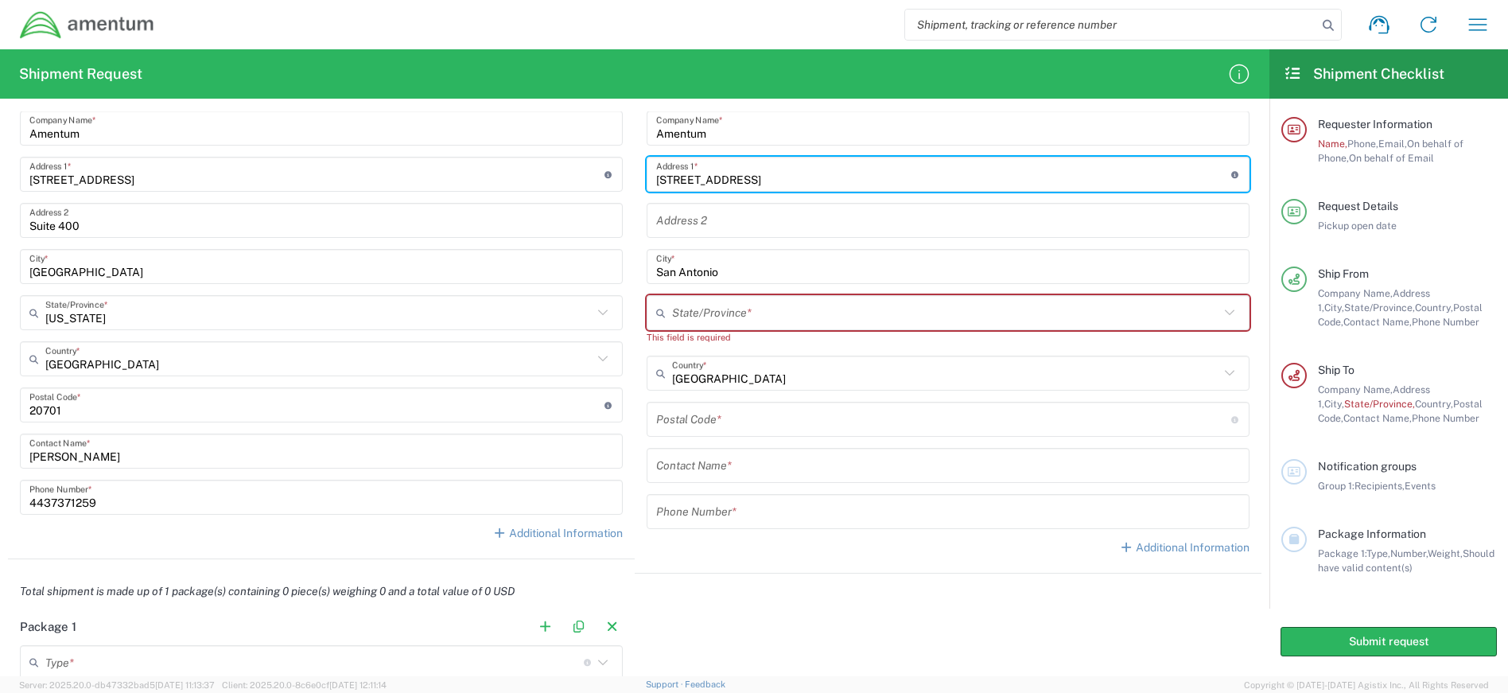
click at [710, 314] on input "text" at bounding box center [945, 313] width 547 height 28
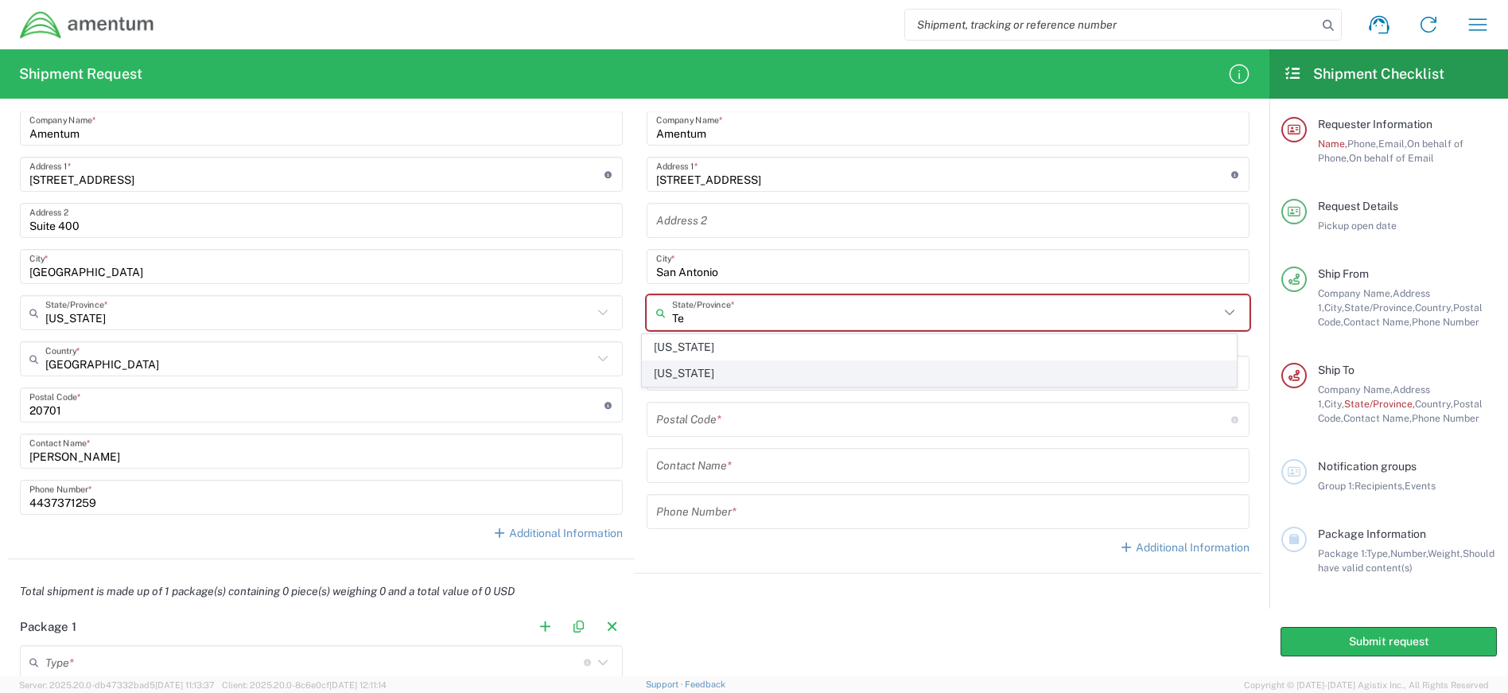
click at [705, 381] on span "[US_STATE]" at bounding box center [940, 373] width 594 height 25
type input "[US_STATE]"
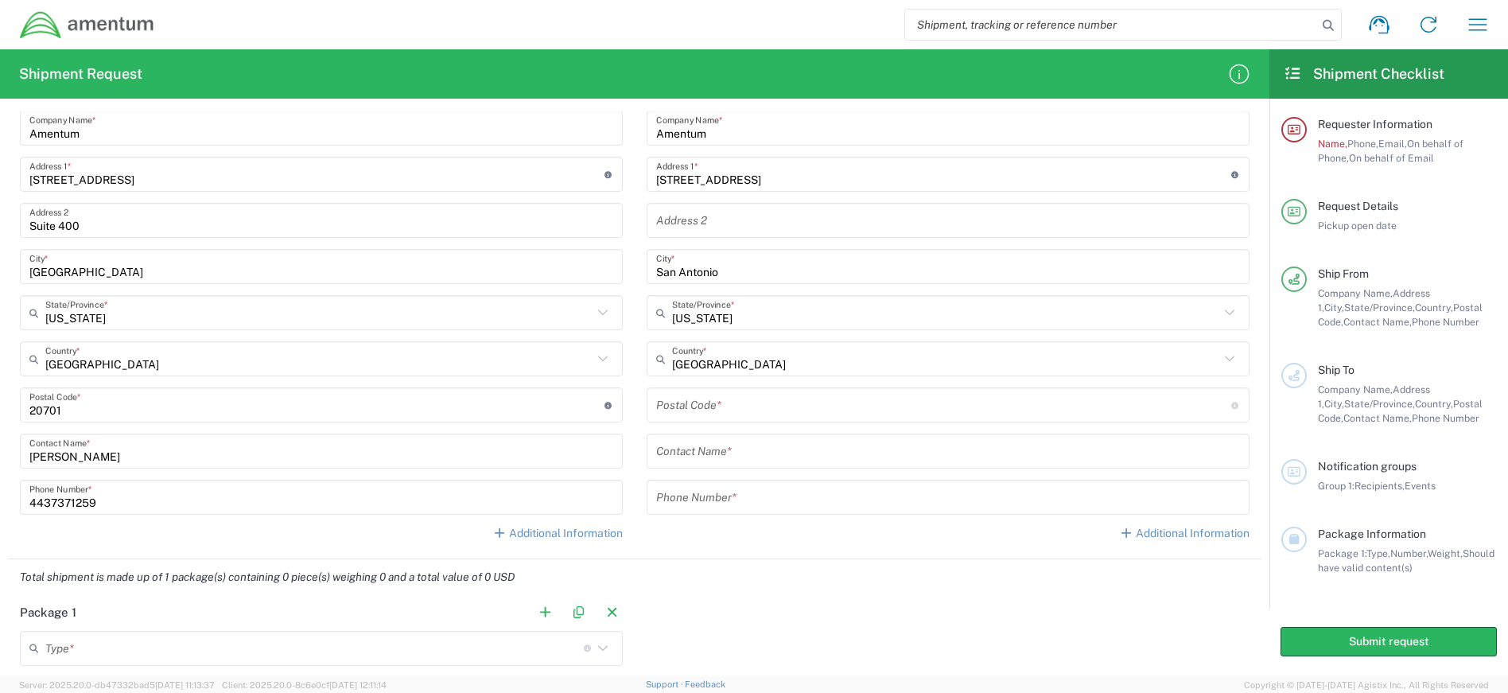
click at [722, 406] on input "undefined" at bounding box center [943, 405] width 575 height 28
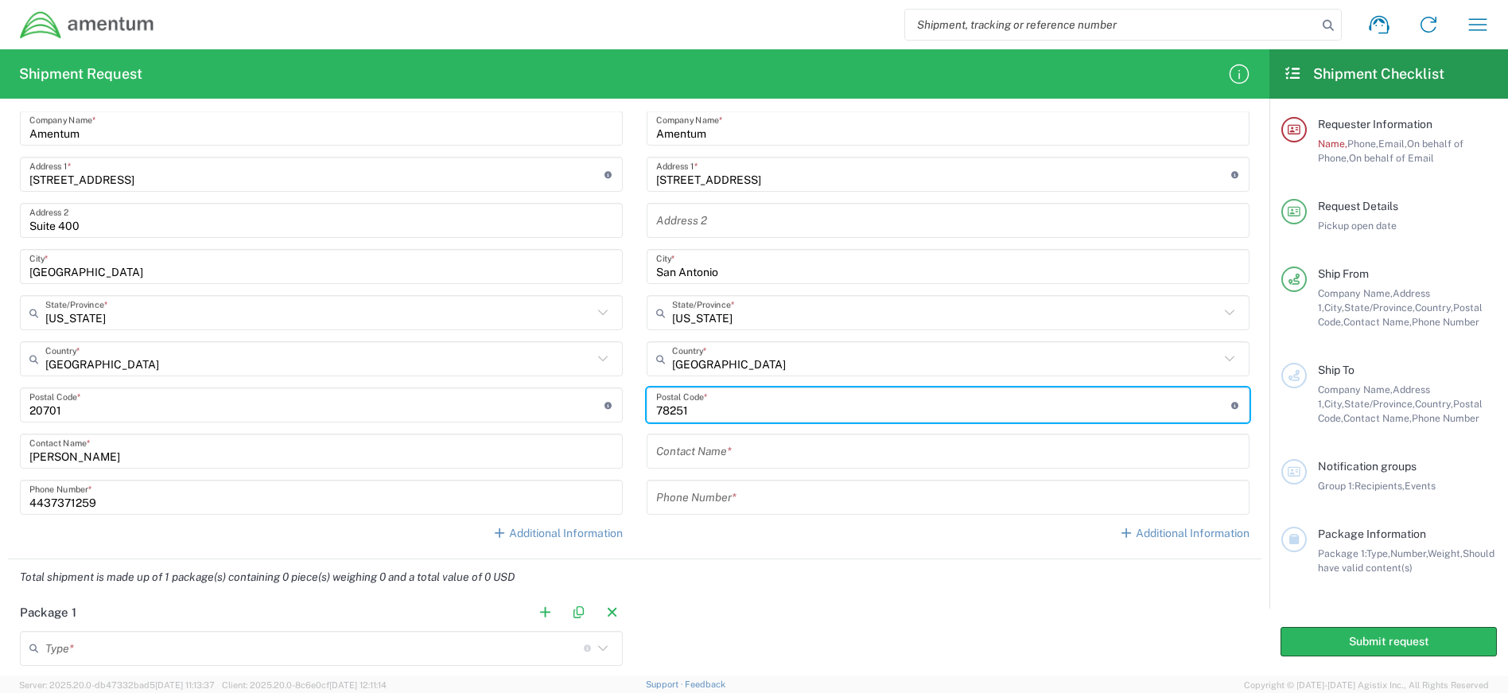
type input "78251"
click at [696, 456] on input "text" at bounding box center [948, 452] width 584 height 28
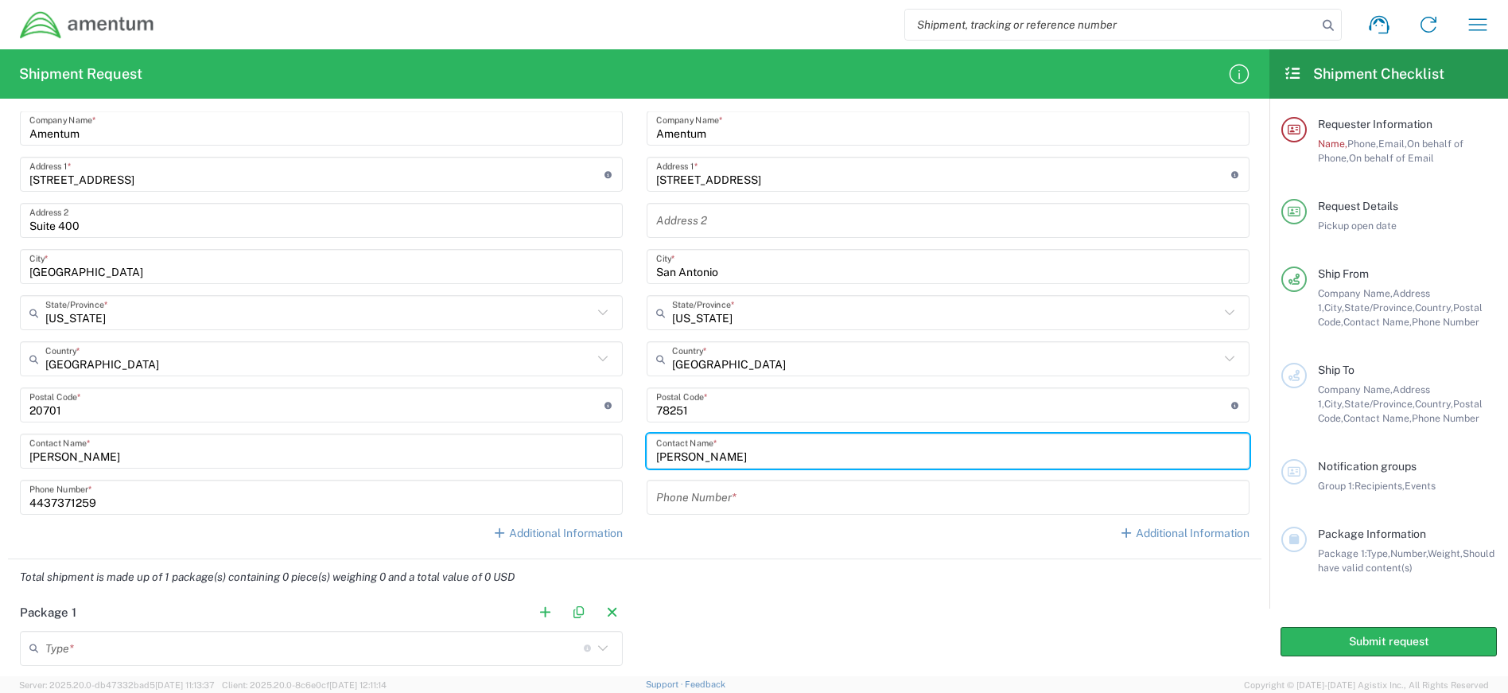
type input "[PERSON_NAME]"
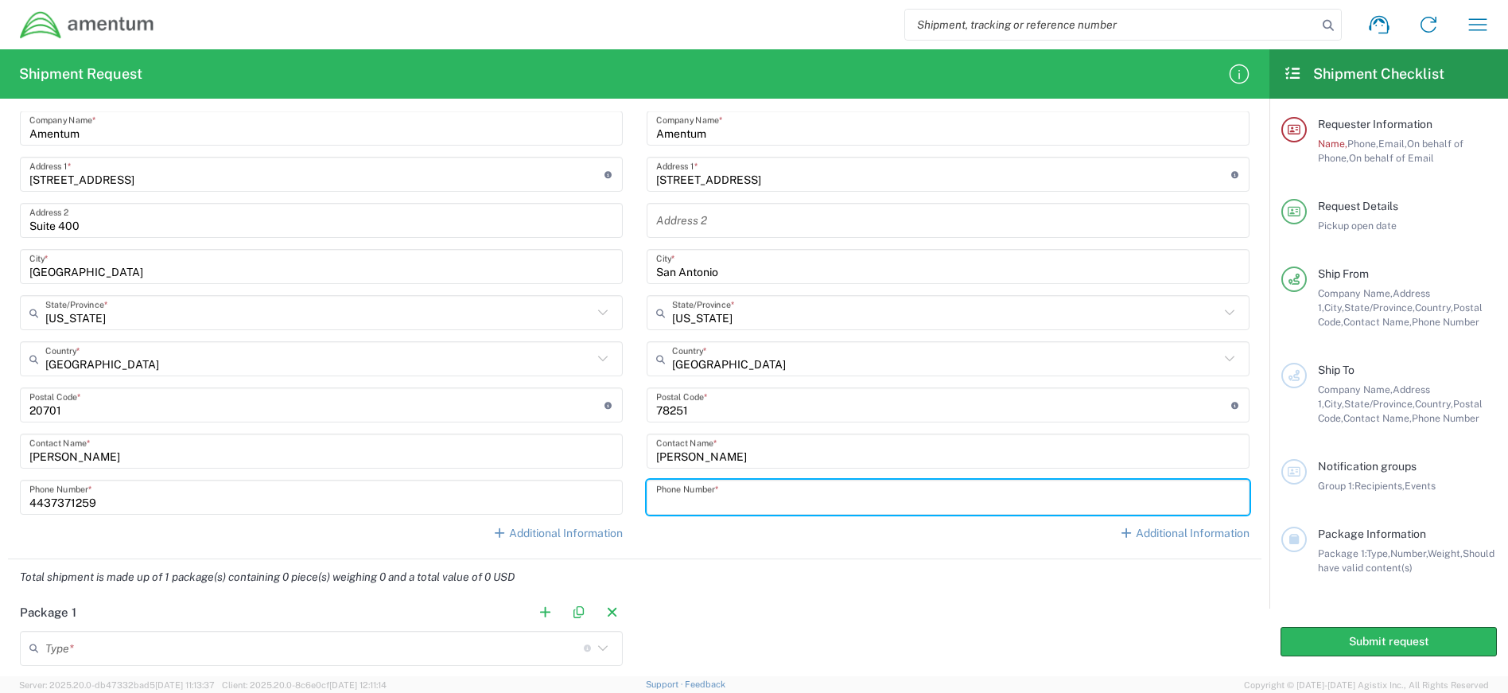
click at [704, 501] on input "tel" at bounding box center [948, 498] width 584 height 28
type input "[PHONE_NUMBER]"
click at [753, 453] on input "[PERSON_NAME]" at bounding box center [948, 452] width 584 height 28
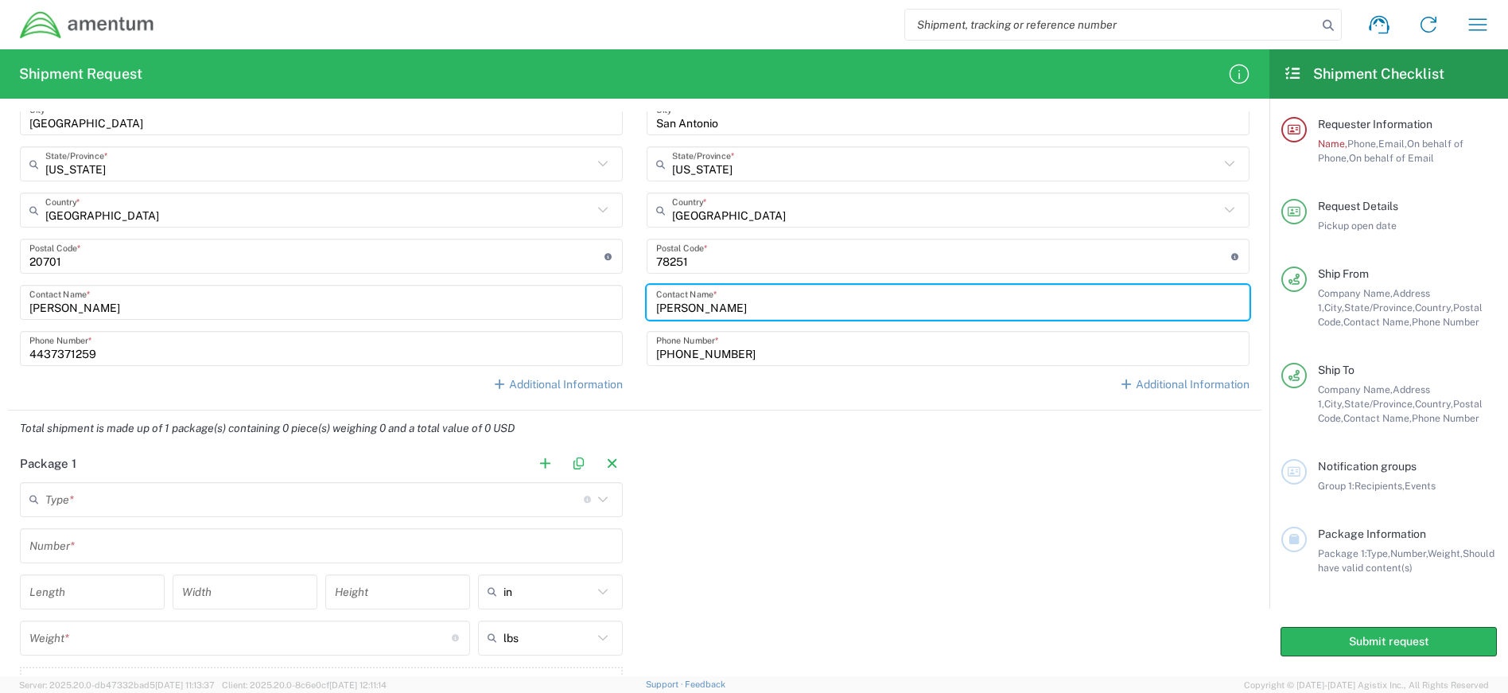
scroll to position [969, 0]
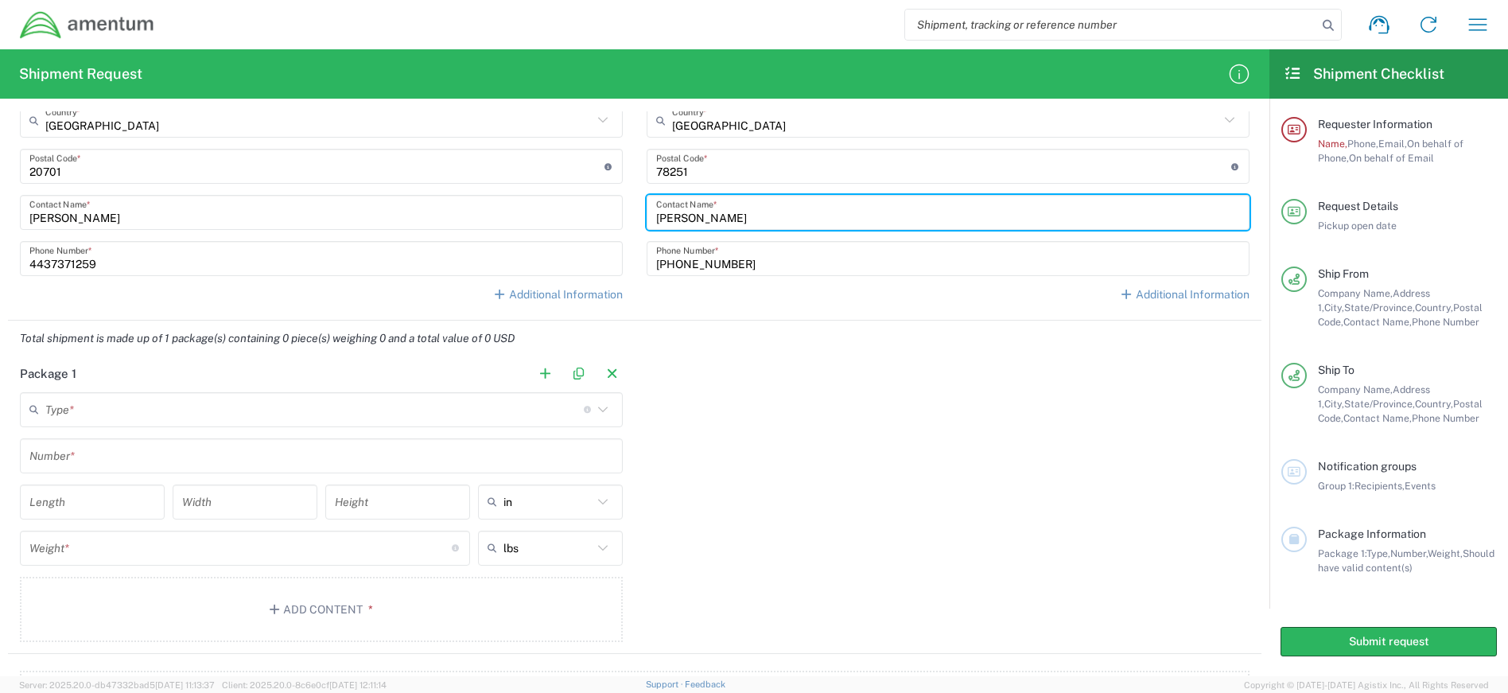
click at [602, 413] on icon at bounding box center [603, 409] width 21 height 21
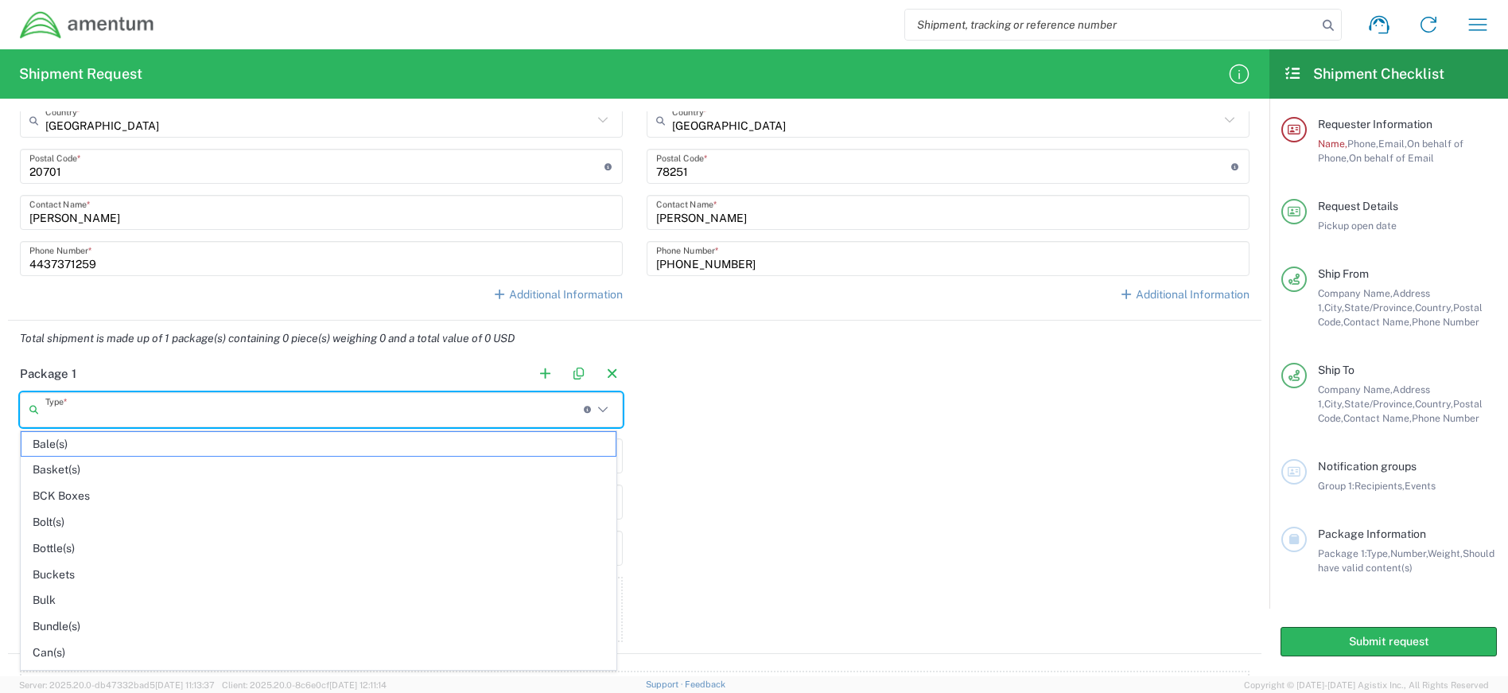
click at [598, 410] on icon at bounding box center [603, 410] width 10 height 6
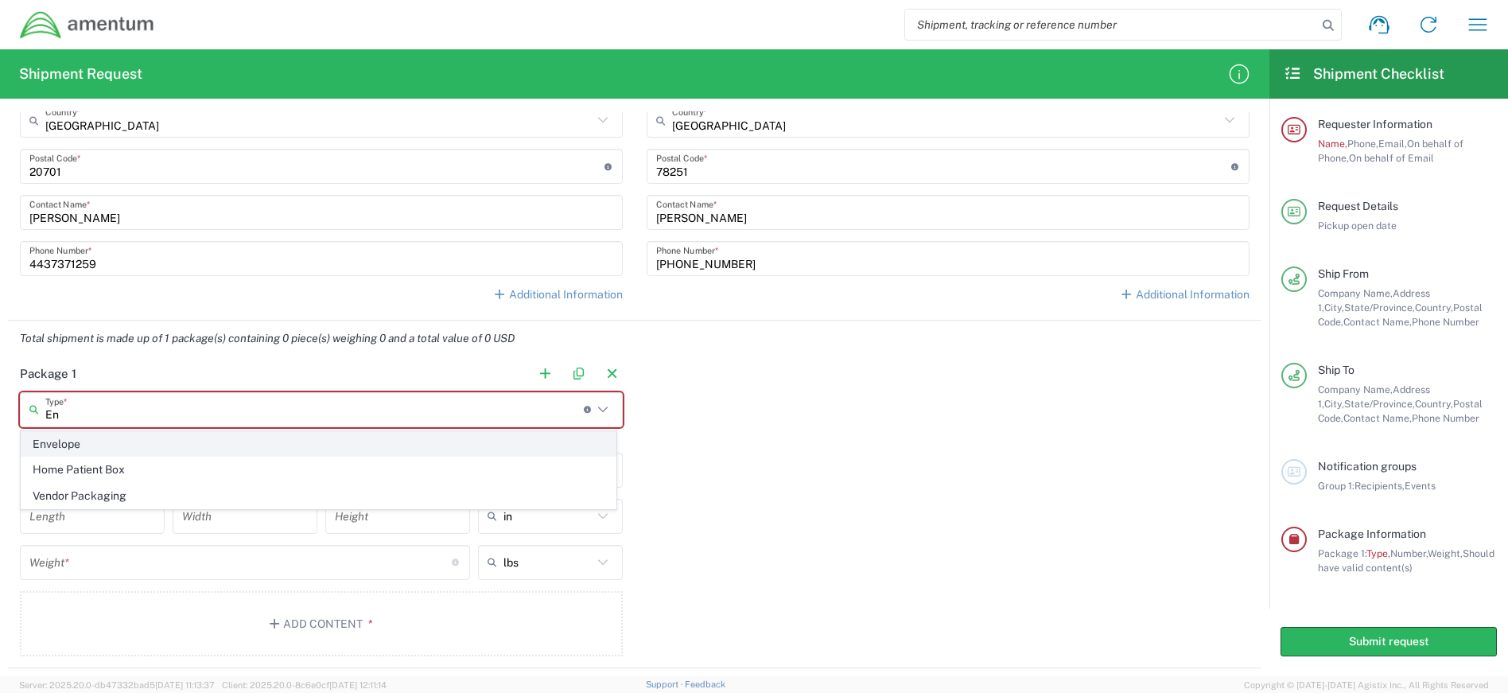
click at [157, 438] on span "Envelope" at bounding box center [318, 444] width 594 height 25
type input "Envelope"
type input "1"
type input "9.5"
type input "12.5"
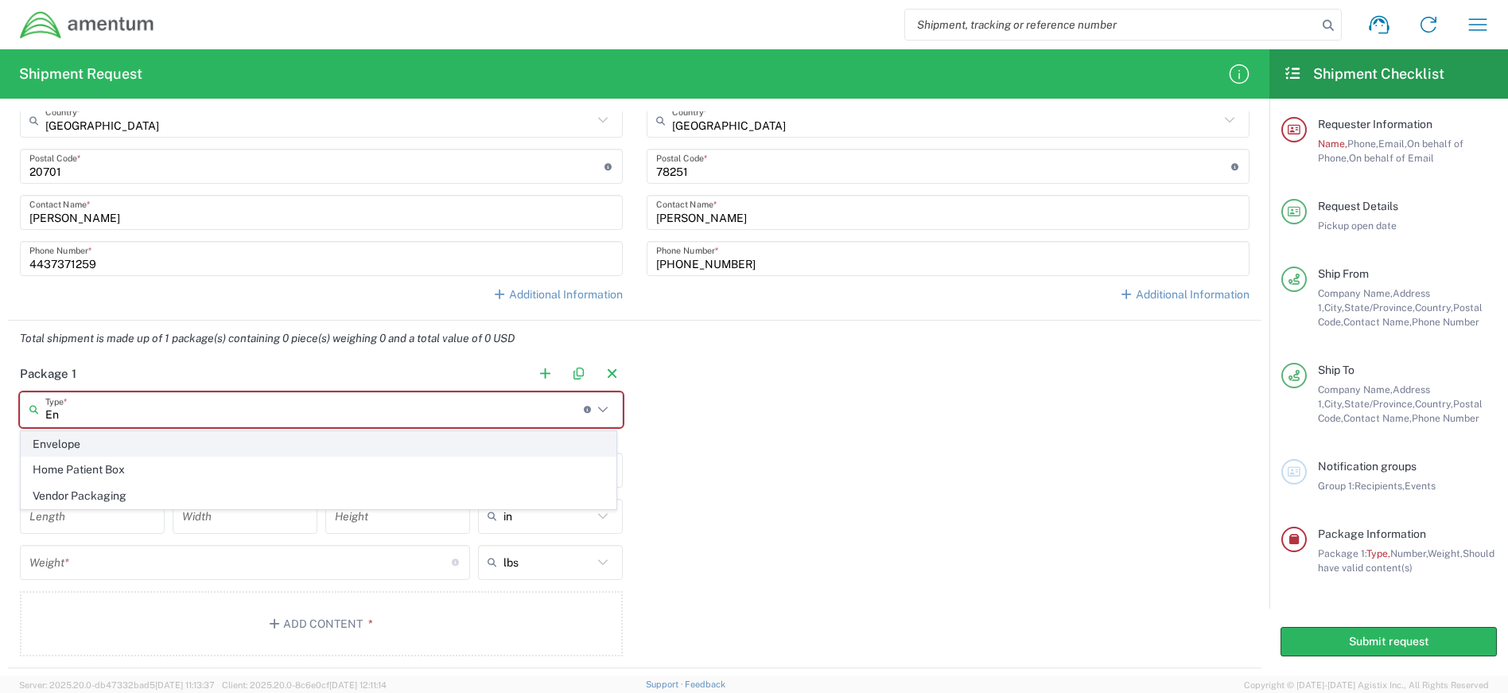
type input "0.25"
type input "1"
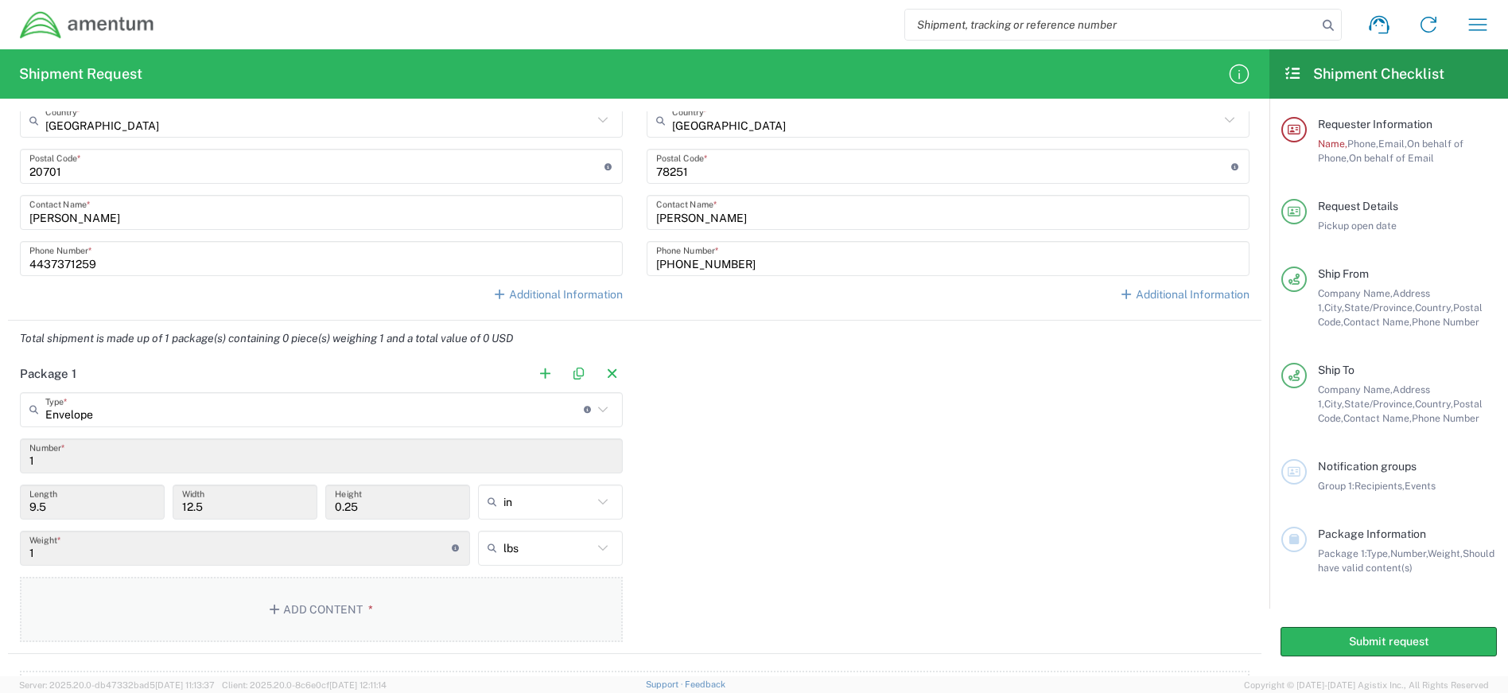
click at [360, 602] on button "Add Content *" at bounding box center [321, 609] width 603 height 65
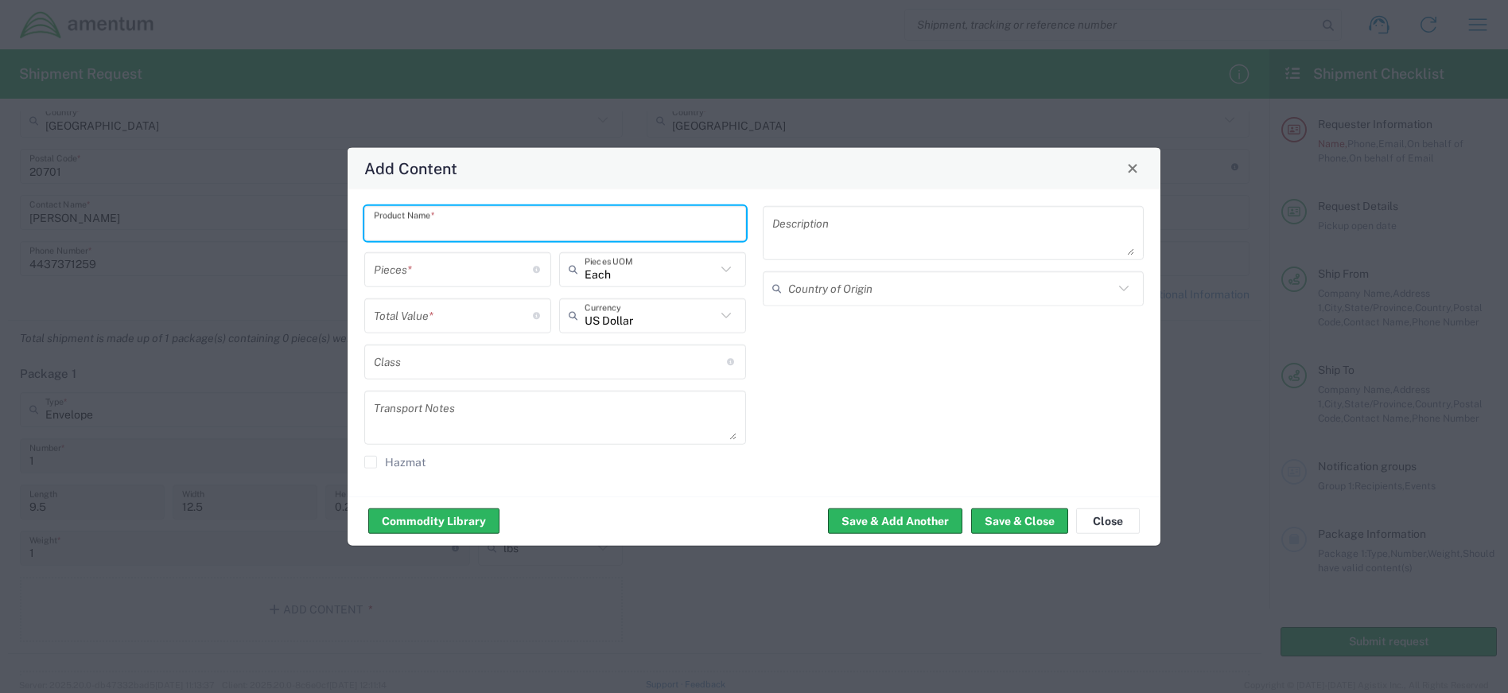
click at [484, 230] on input "text" at bounding box center [555, 223] width 363 height 28
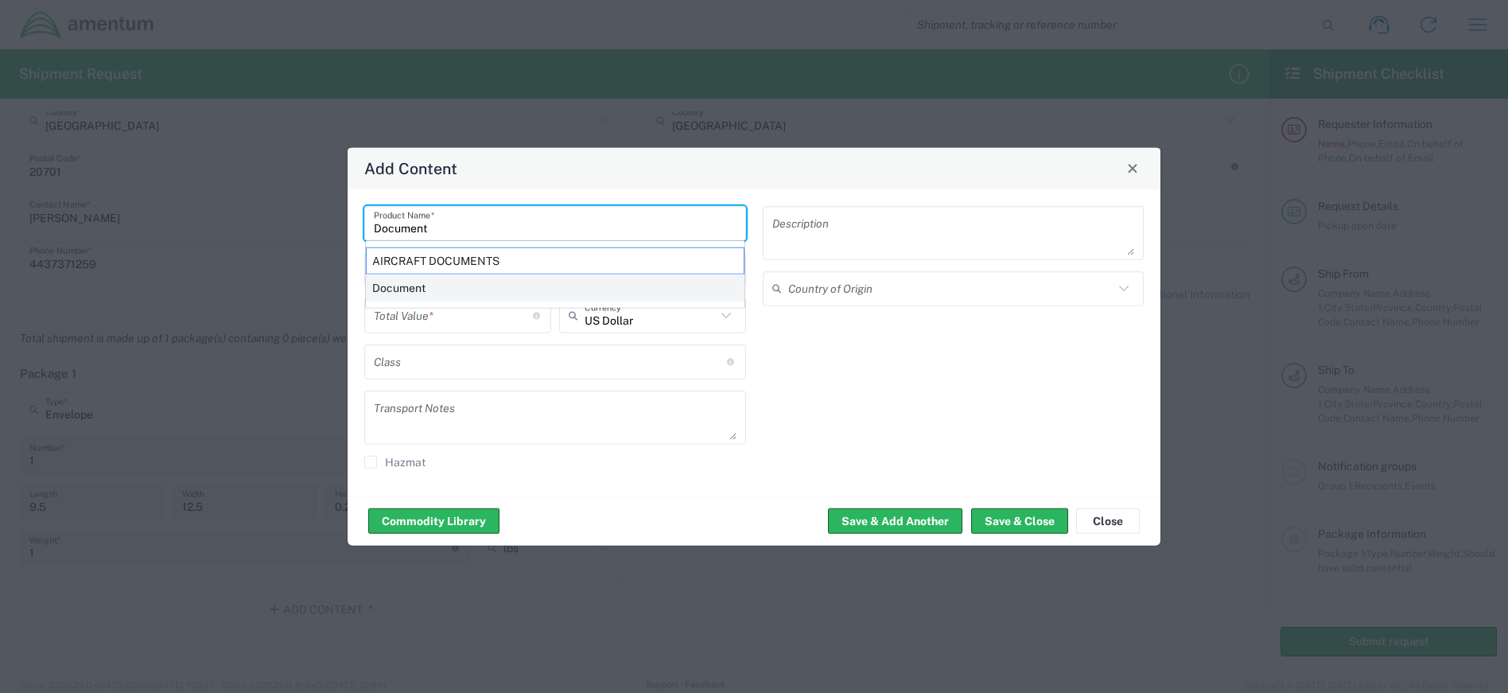
type input "Document"
click at [484, 284] on div "Document" at bounding box center [555, 287] width 379 height 27
type input "2500"
type textarea "Starlink Flat High-Performance Kit"
type input "[GEOGRAPHIC_DATA]"
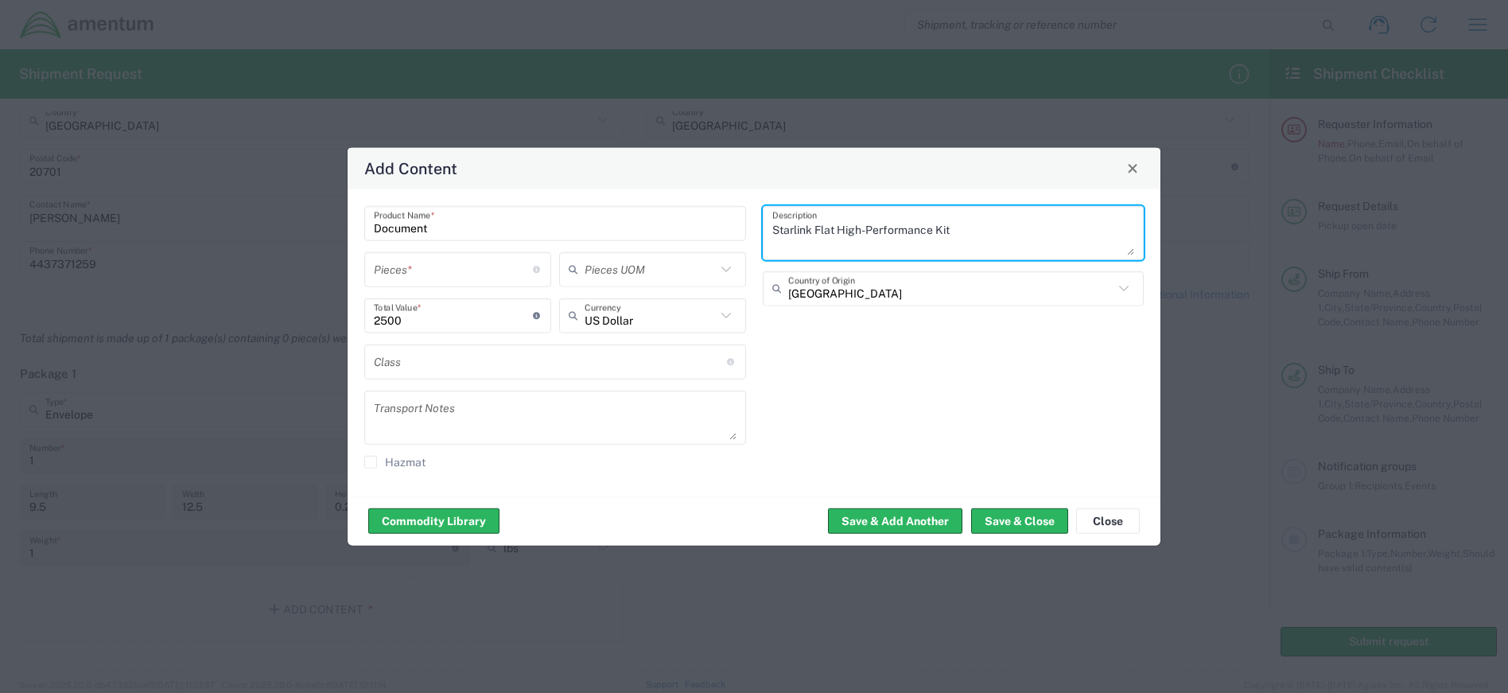
drag, startPoint x: 1007, startPoint y: 220, endPoint x: 738, endPoint y: 228, distance: 269.0
click at [738, 228] on div "Document Product Name * Pieces * Number of pieces inside all the packages Piece…" at bounding box center [754, 342] width 796 height 274
click at [718, 268] on icon at bounding box center [726, 269] width 21 height 21
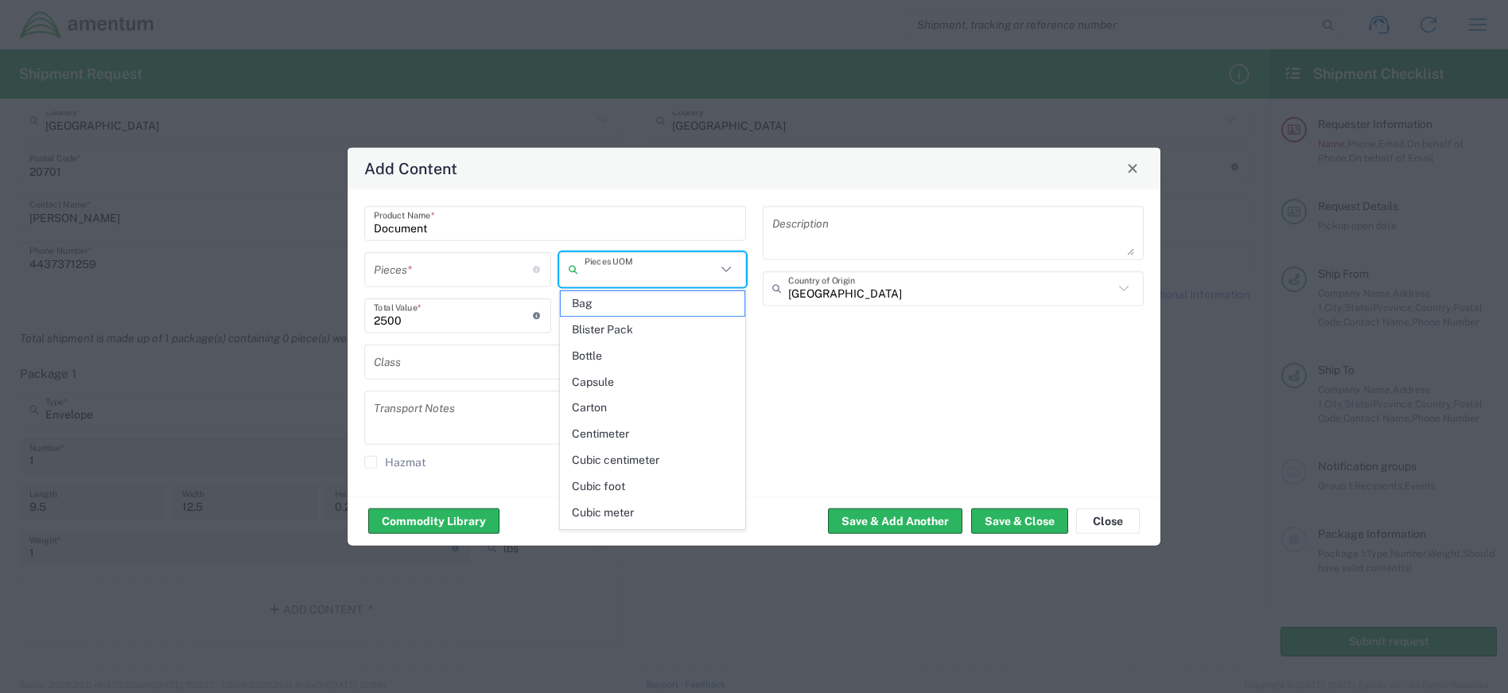
type input "d"
click at [508, 274] on input "number" at bounding box center [453, 269] width 159 height 28
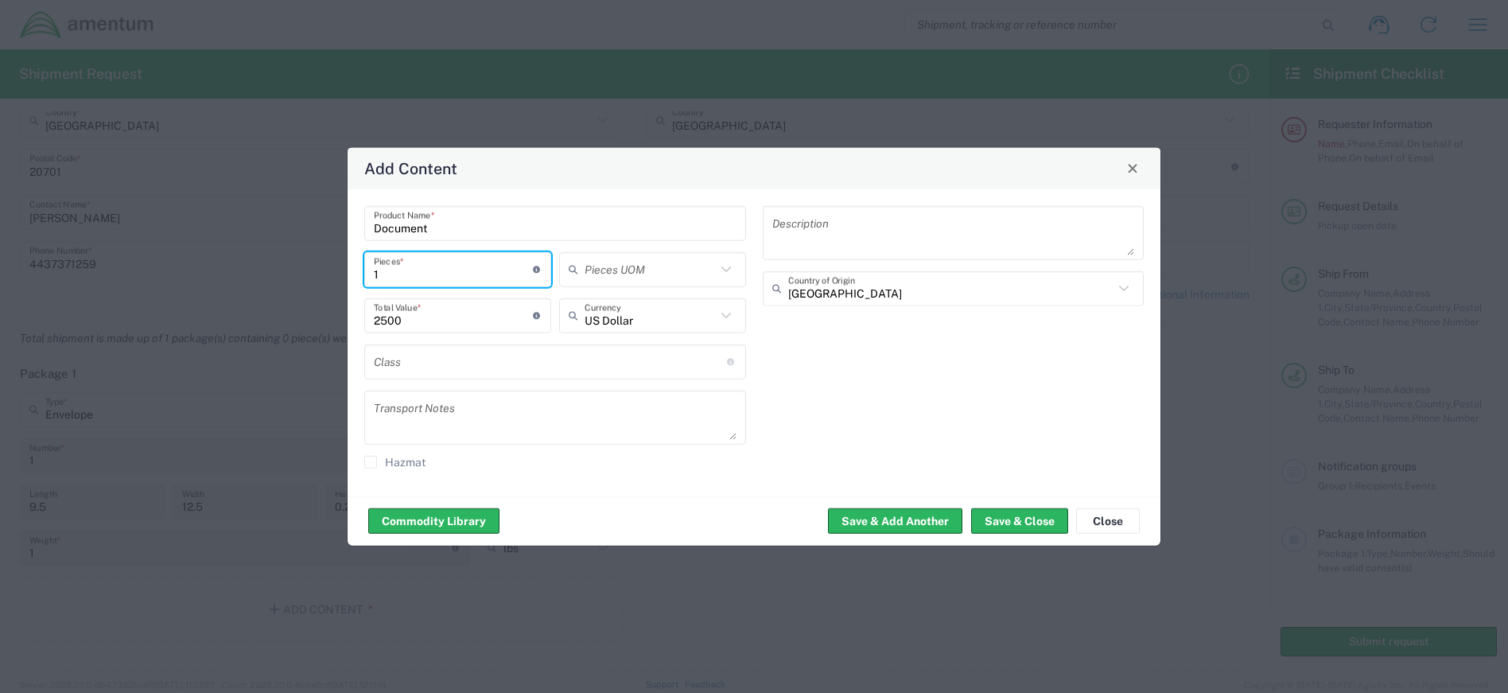
type input "1"
click at [457, 322] on input "2500" at bounding box center [453, 316] width 159 height 28
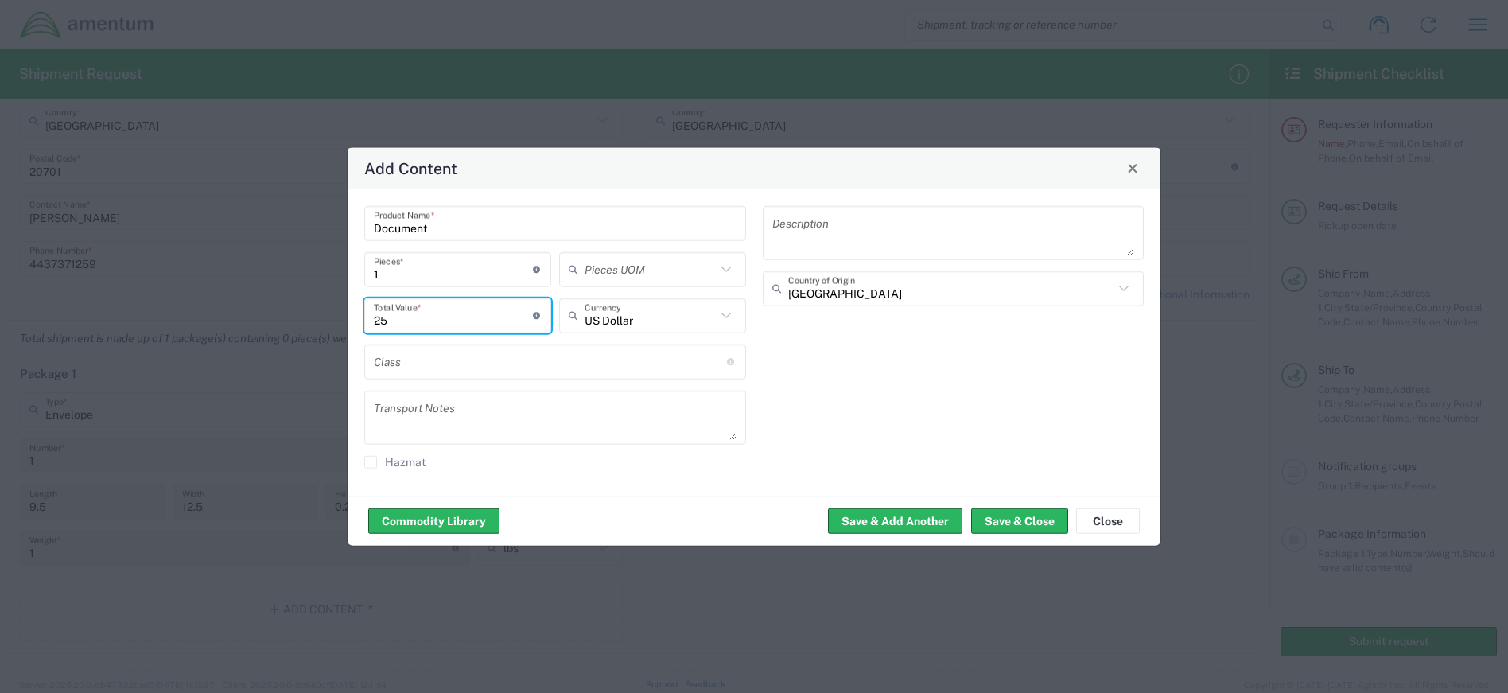
type input "2"
type input "10"
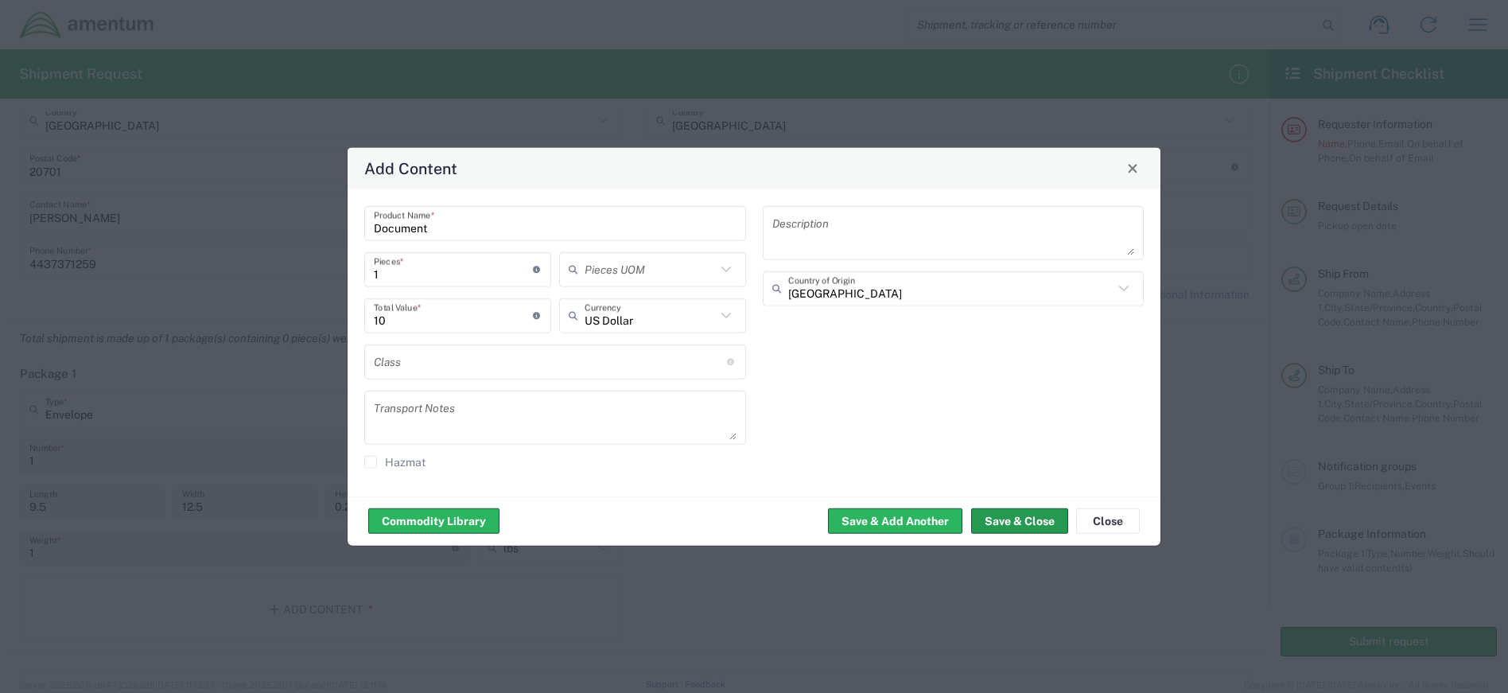
click at [1010, 516] on button "Save & Close" at bounding box center [1019, 520] width 97 height 25
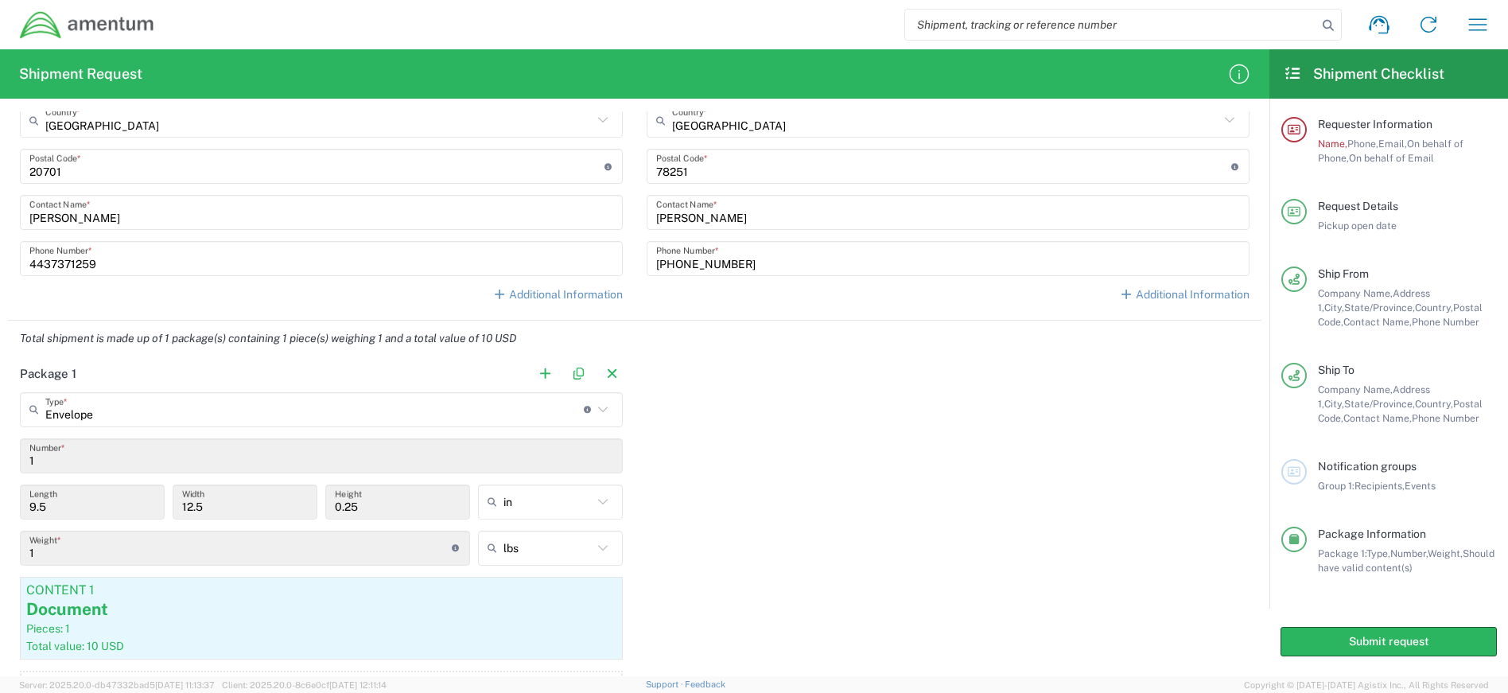
click at [508, 456] on input "1" at bounding box center [321, 456] width 584 height 28
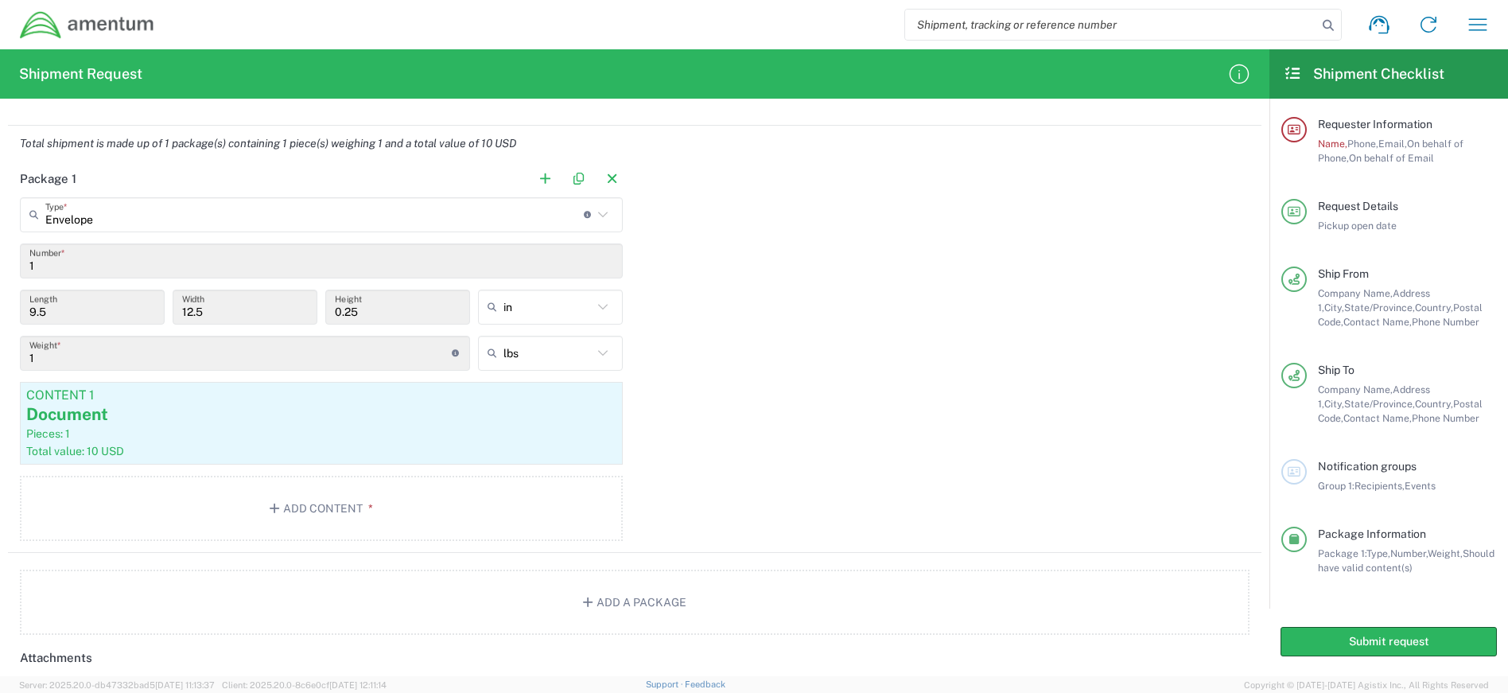
scroll to position [1287, 0]
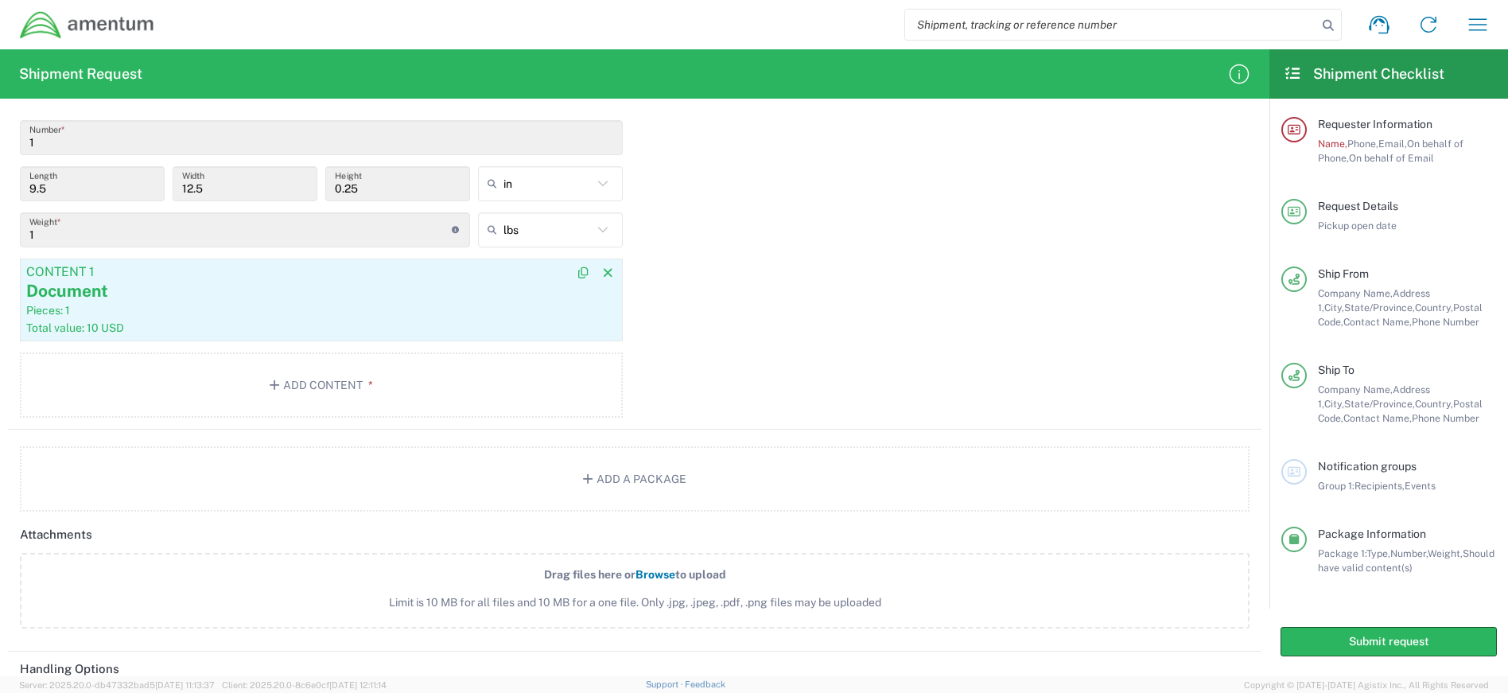
click at [269, 295] on div "Document" at bounding box center [321, 291] width 590 height 24
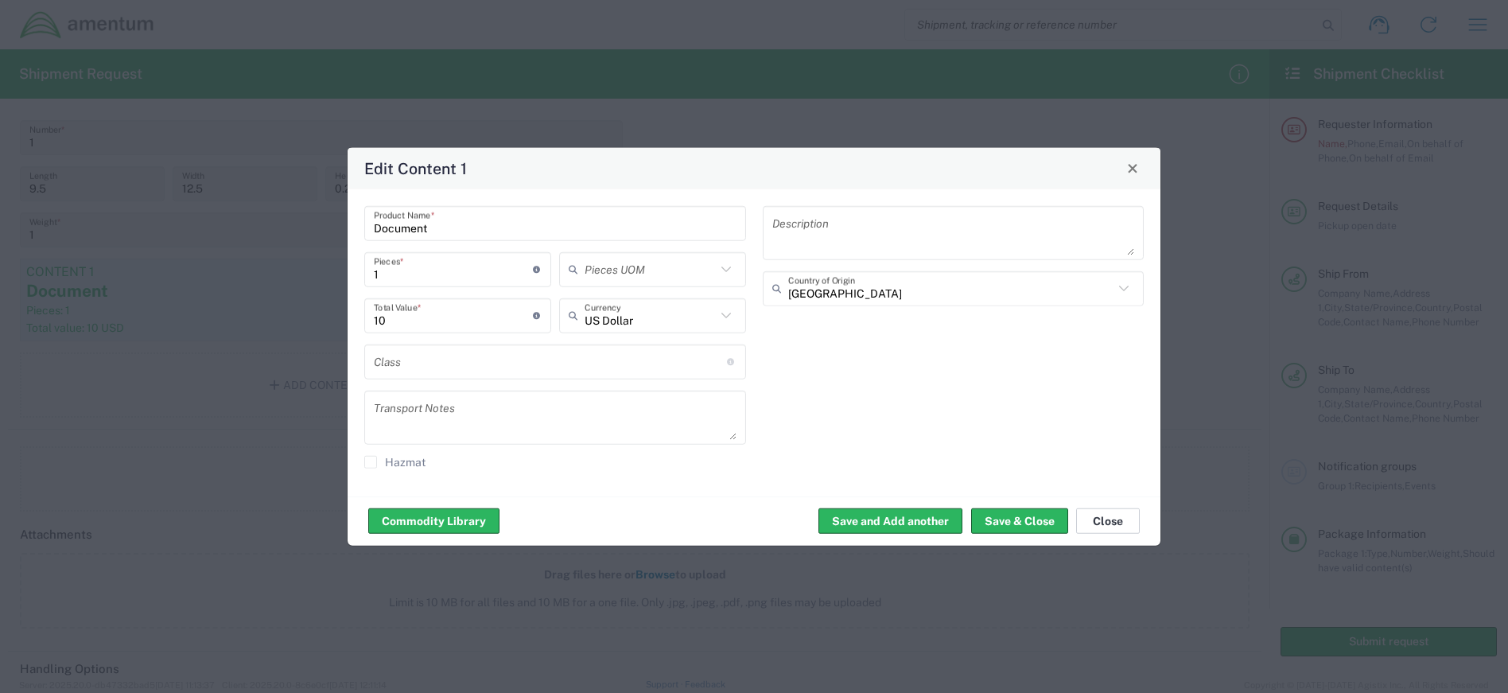
click at [1117, 518] on button "Close" at bounding box center [1108, 520] width 64 height 25
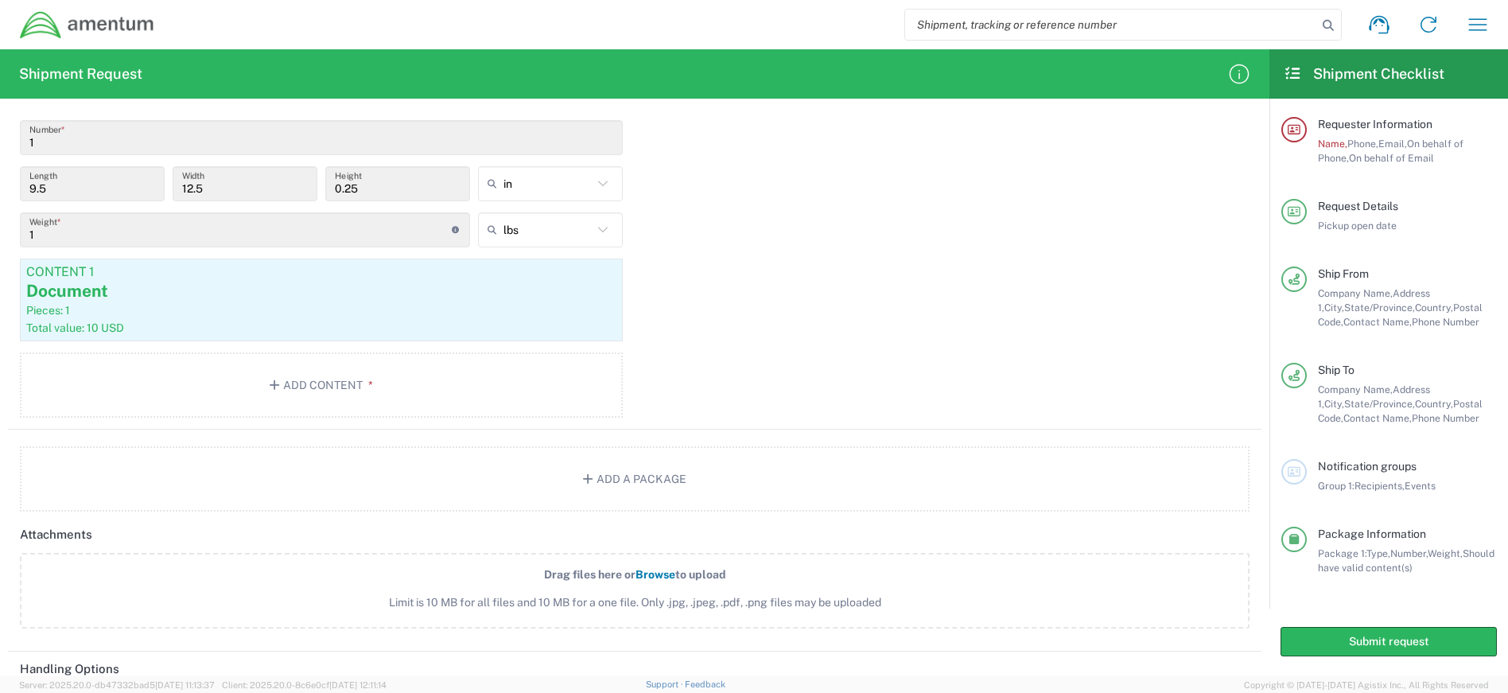
scroll to position [1128, 0]
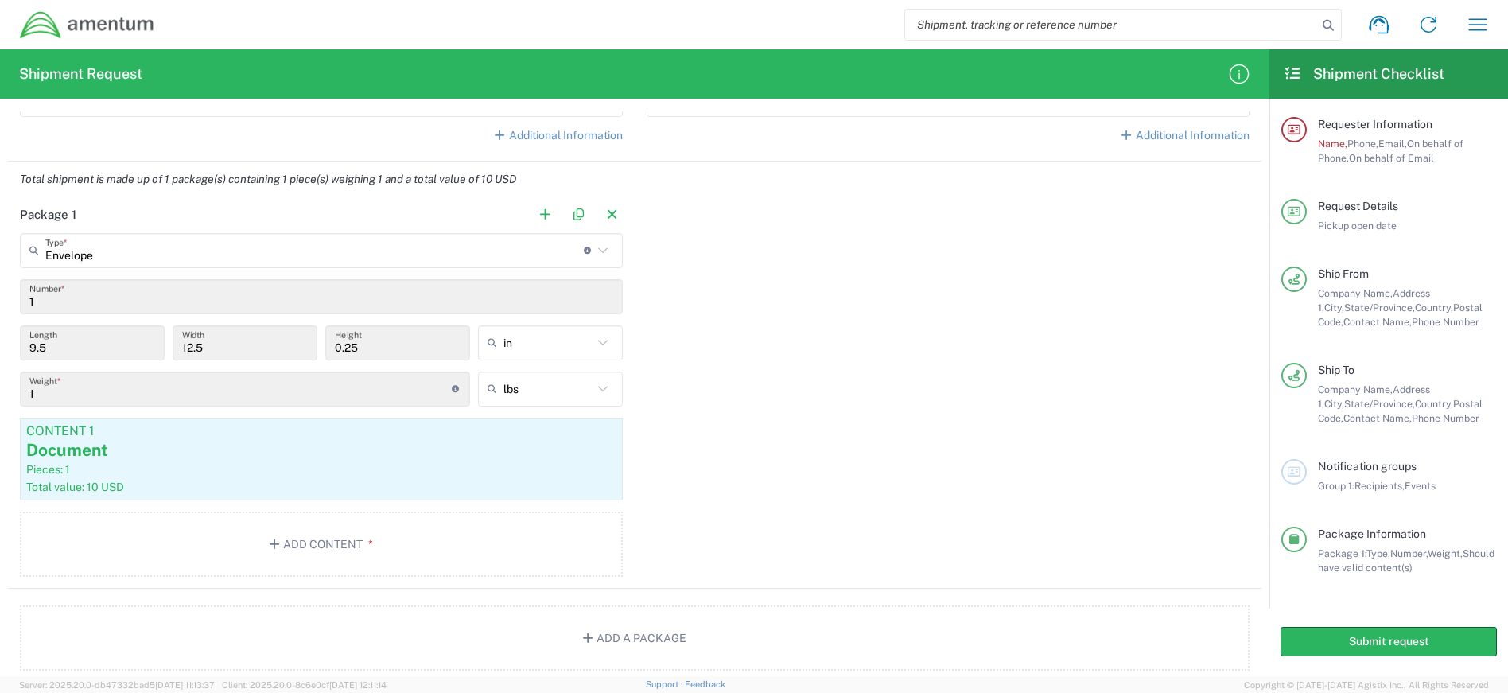
click at [593, 339] on icon at bounding box center [603, 343] width 21 height 21
click at [570, 376] on span "in" at bounding box center [545, 377] width 140 height 25
click at [597, 249] on icon at bounding box center [603, 250] width 21 height 21
type input "Envelope"
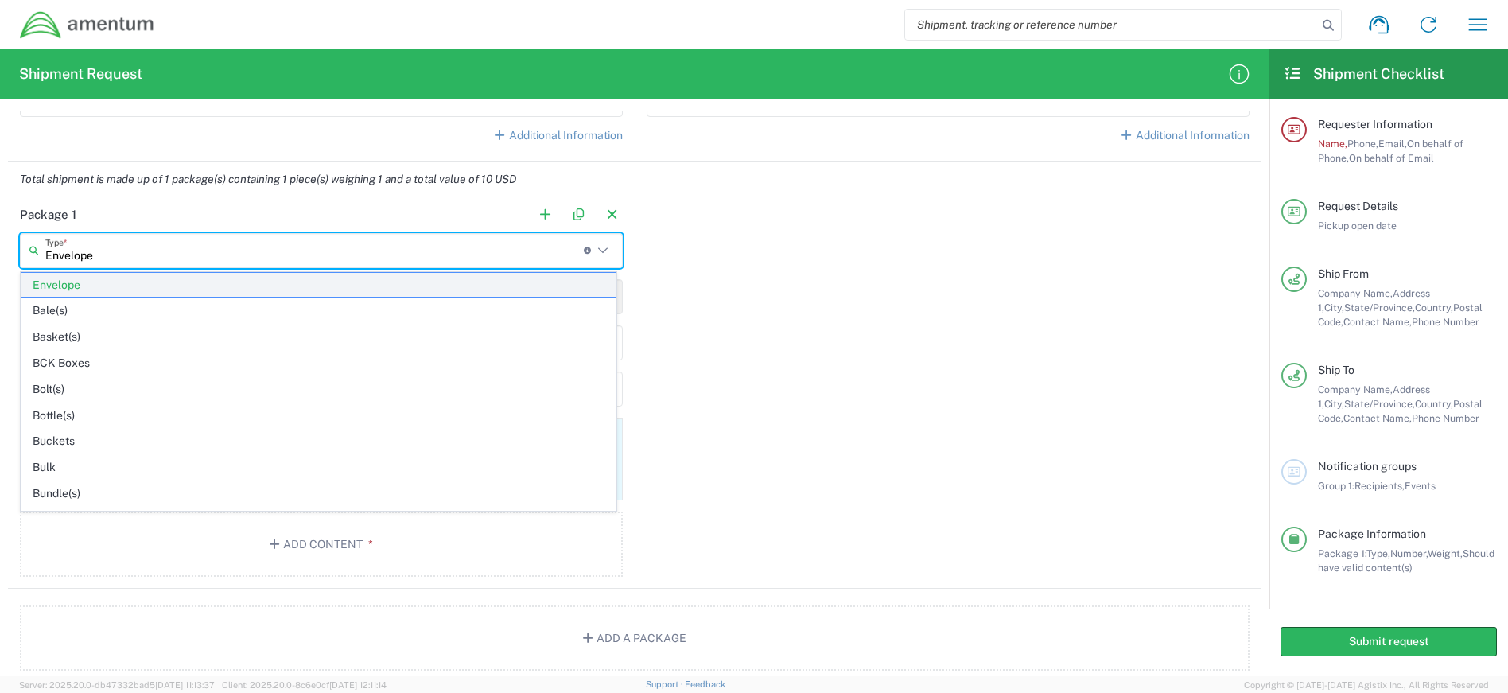
click at [508, 287] on span "Envelope" at bounding box center [318, 285] width 594 height 25
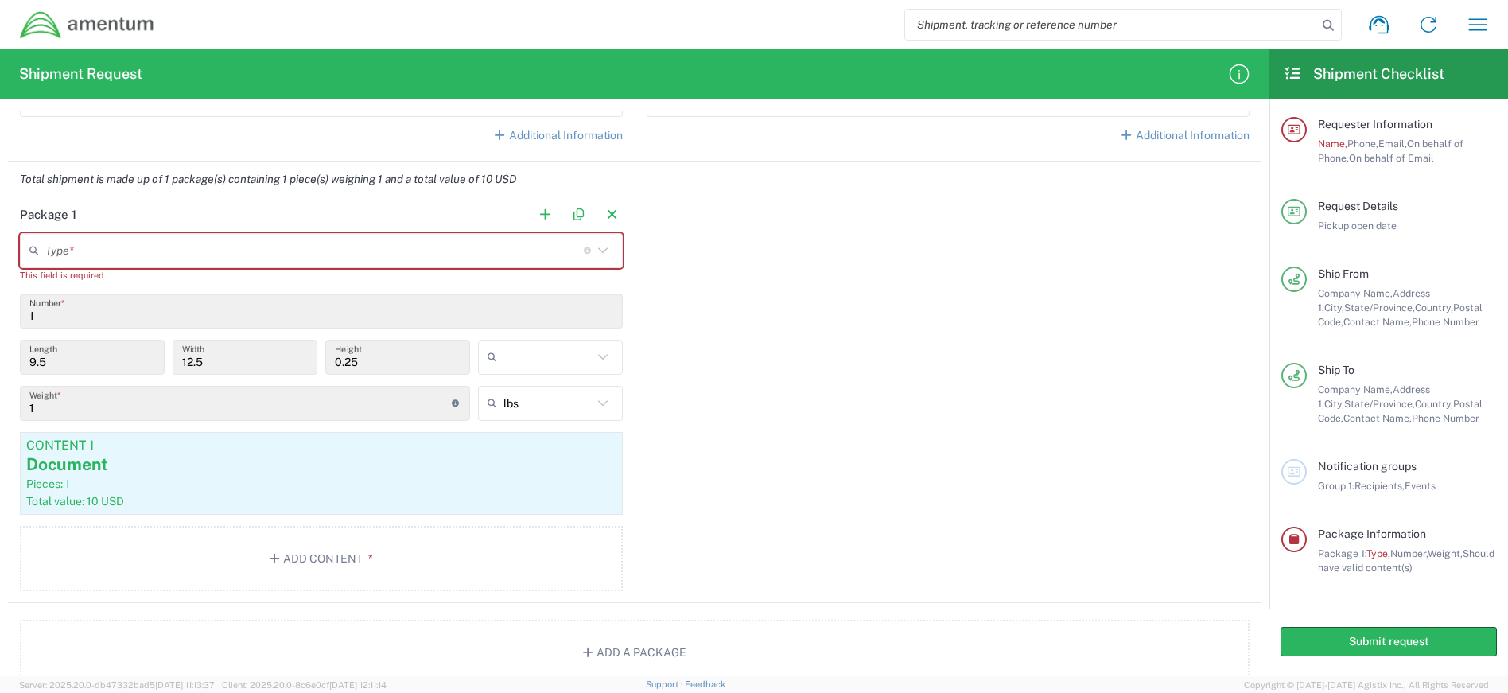
click at [182, 251] on input "text" at bounding box center [314, 250] width 539 height 28
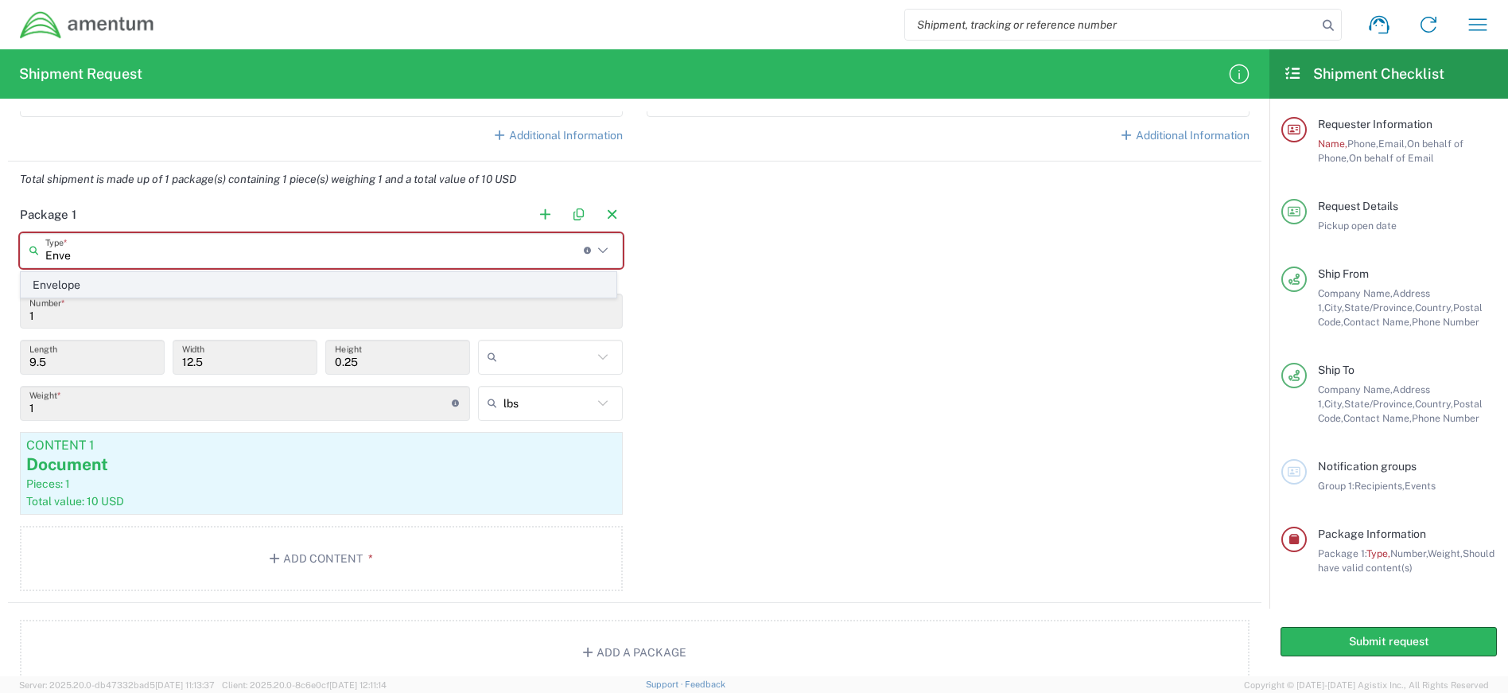
click at [40, 274] on span "Envelope" at bounding box center [318, 285] width 594 height 25
type input "Envelope"
type input "in"
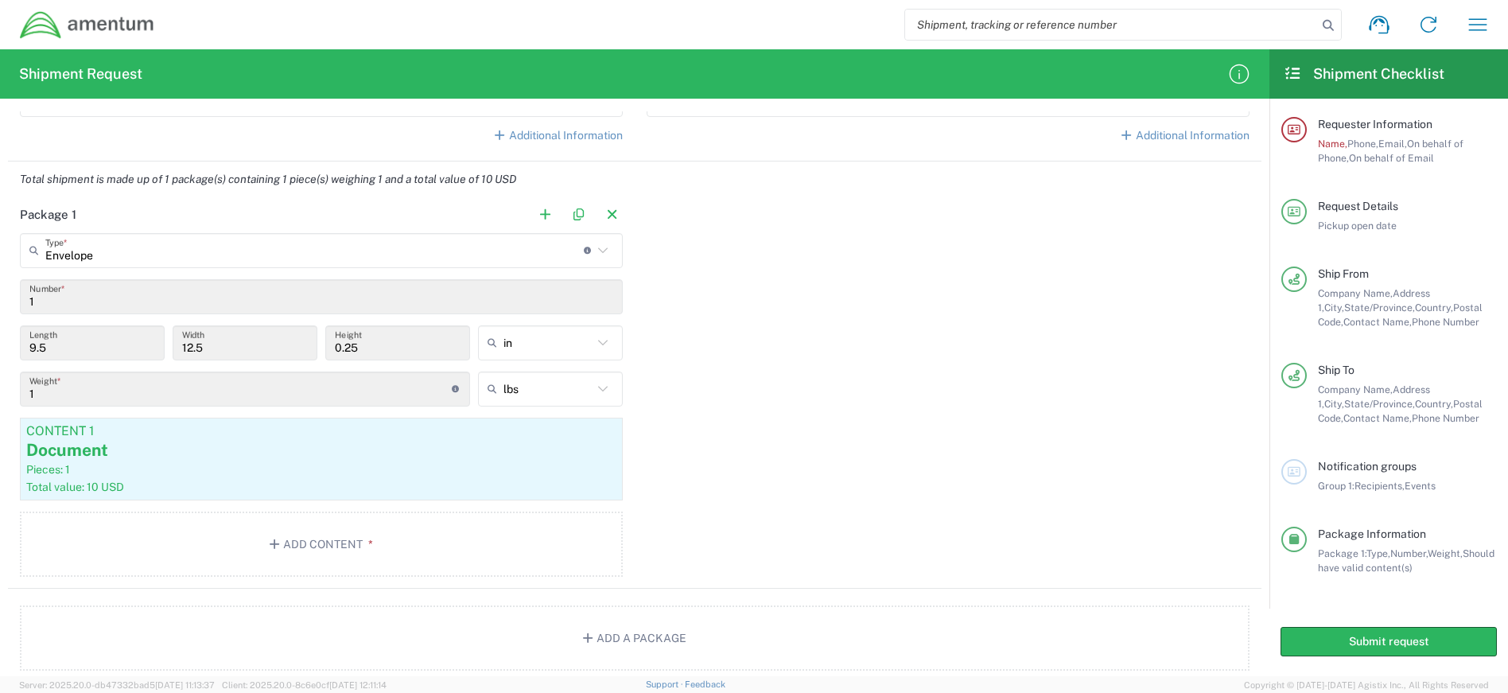
click at [772, 375] on div "Package 1 Envelope Type * Material used to package goods Envelope 1 Number * 9.…" at bounding box center [635, 392] width 1254 height 391
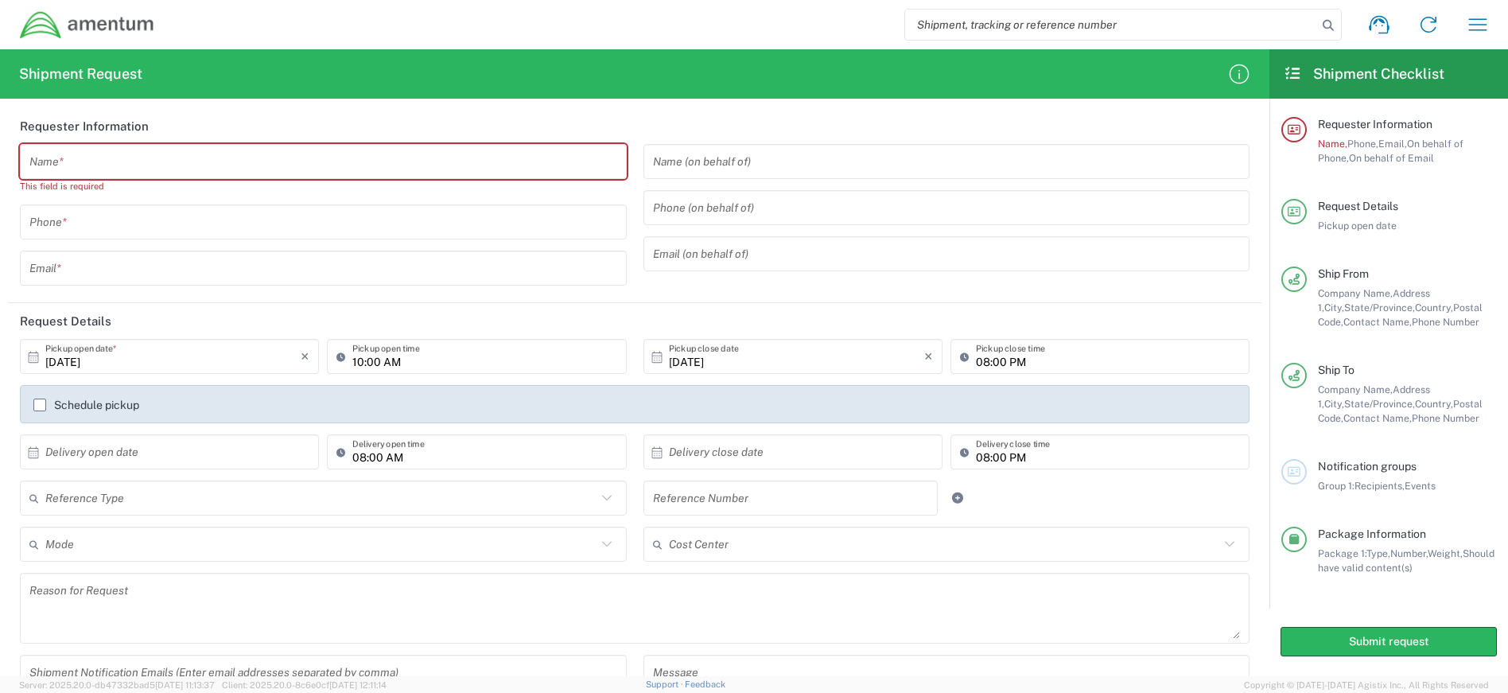
scroll to position [0, 0]
click at [544, 170] on input "text" at bounding box center [323, 165] width 588 height 28
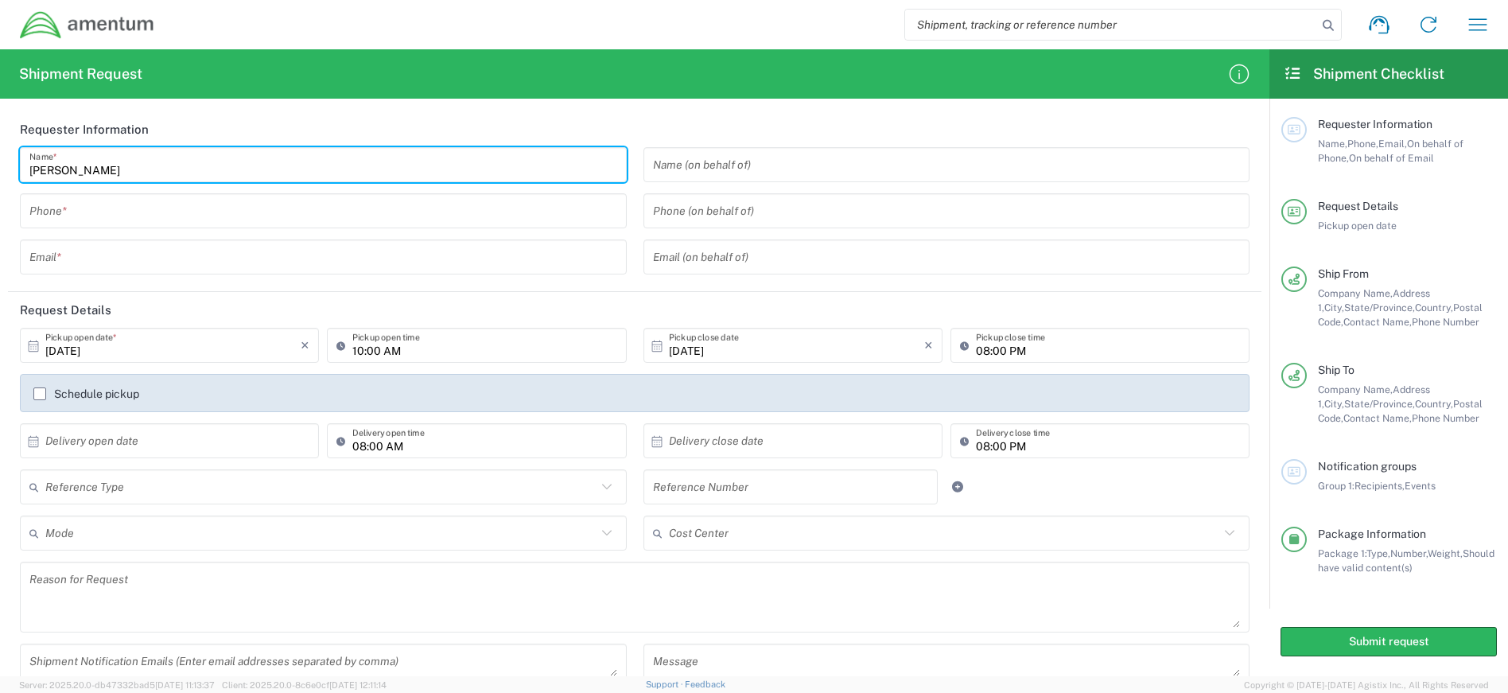
type input "[PERSON_NAME]"
click at [386, 227] on div "Phone *" at bounding box center [323, 210] width 607 height 35
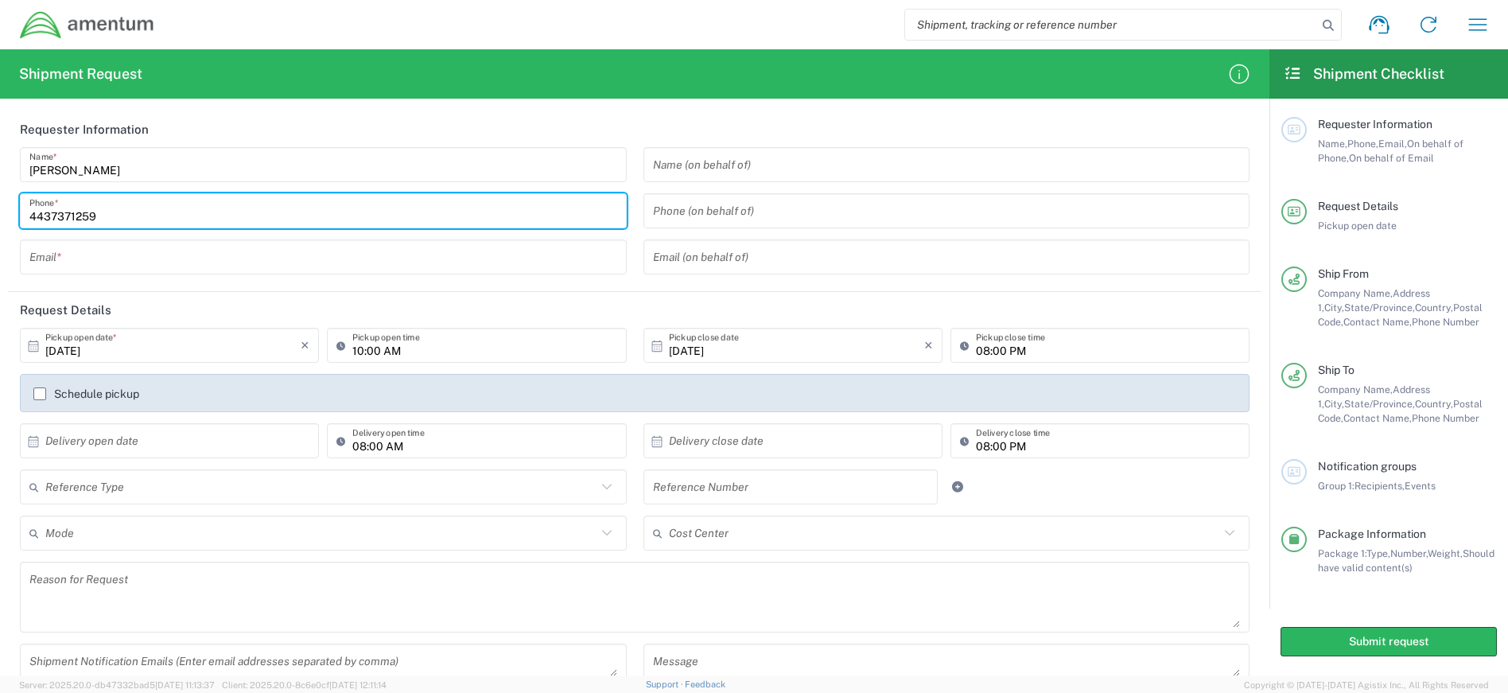
type input "4437371259"
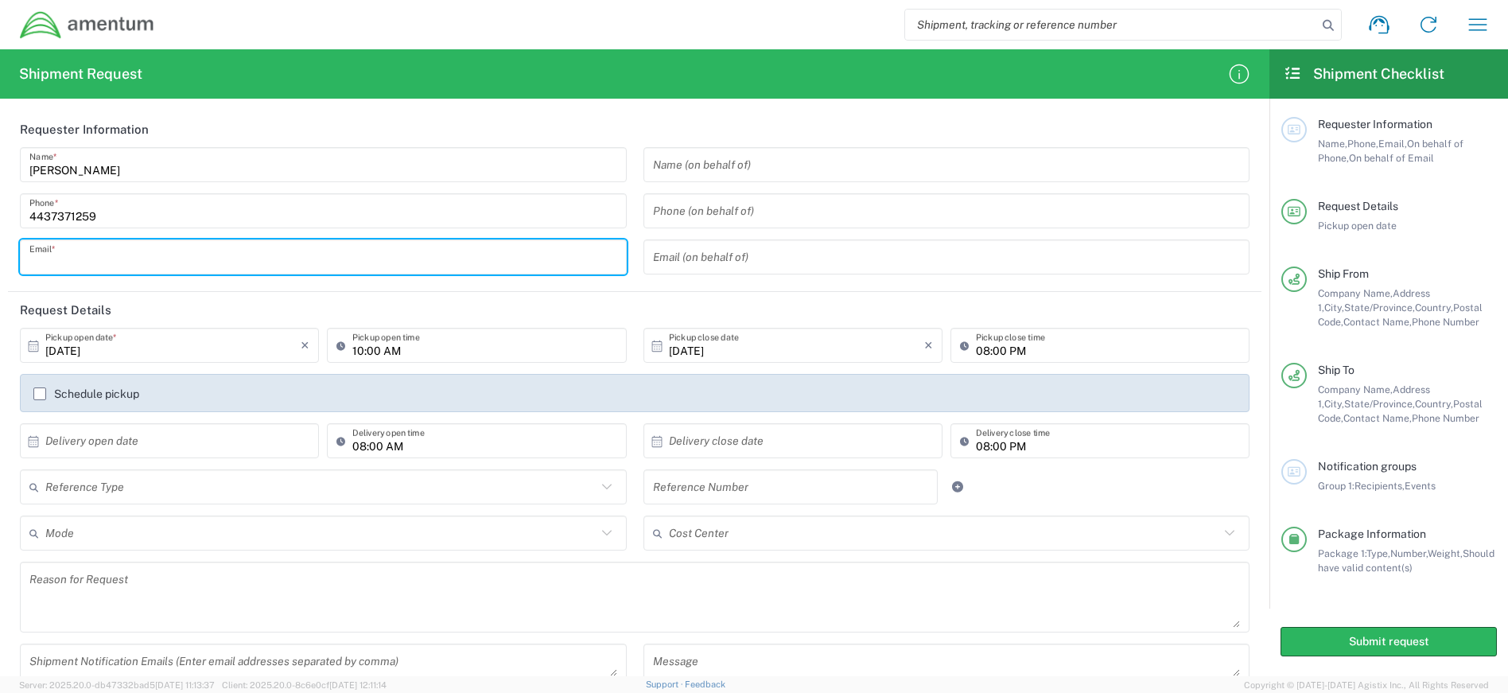
click at [85, 255] on input "text" at bounding box center [323, 257] width 588 height 28
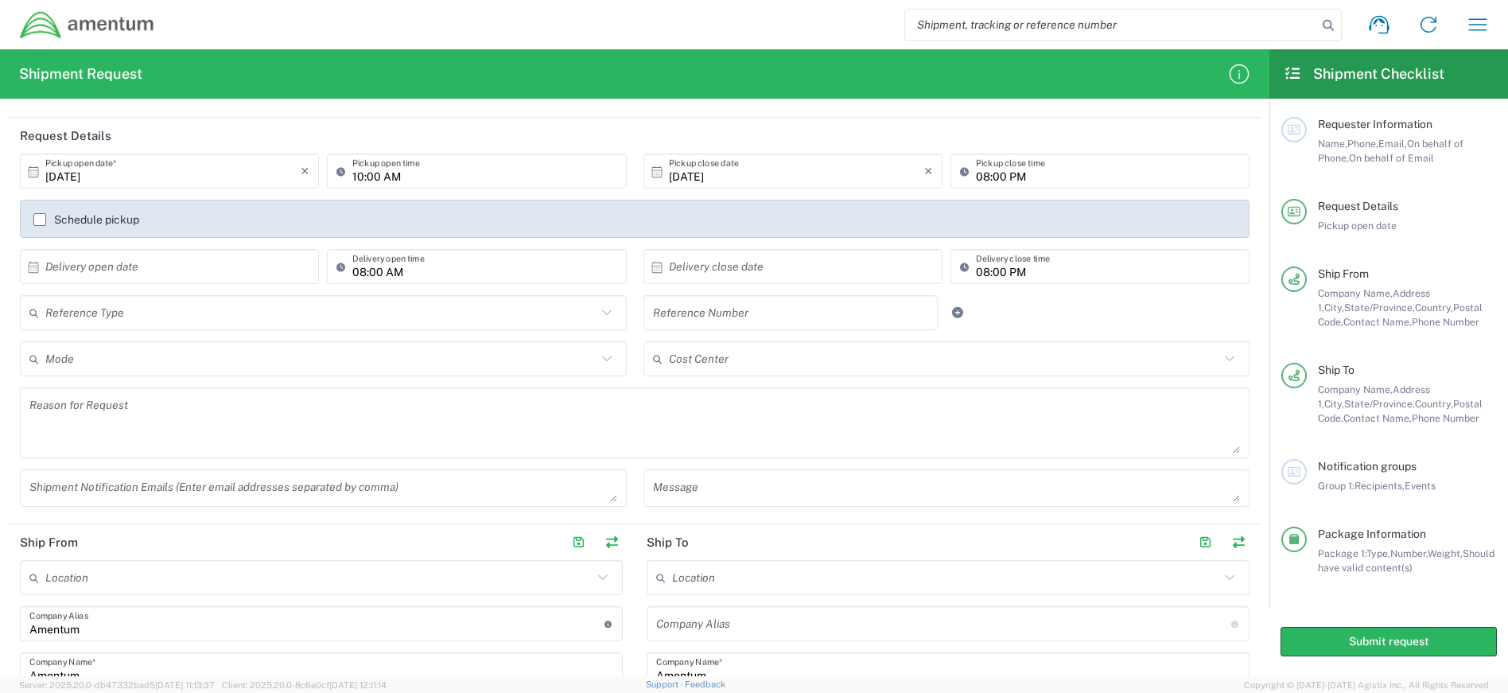
scroll to position [318, 0]
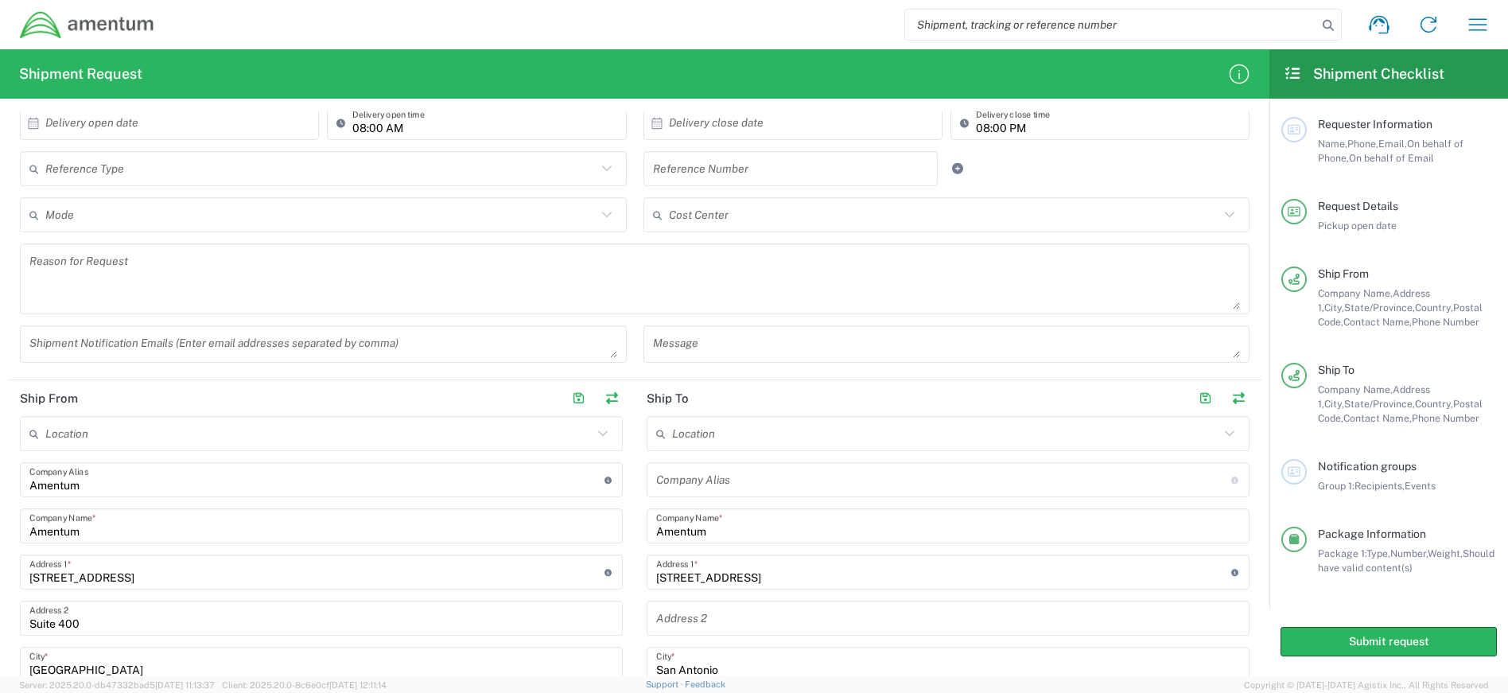
type input "[PERSON_NAME][EMAIL_ADDRESS][PERSON_NAME][DOMAIN_NAME]"
click at [1250, 508] on form "Requester Information [PERSON_NAME] Name * [PHONE_NUMBER] Phone * [PERSON_NAME]…" at bounding box center [635, 393] width 1270 height 565
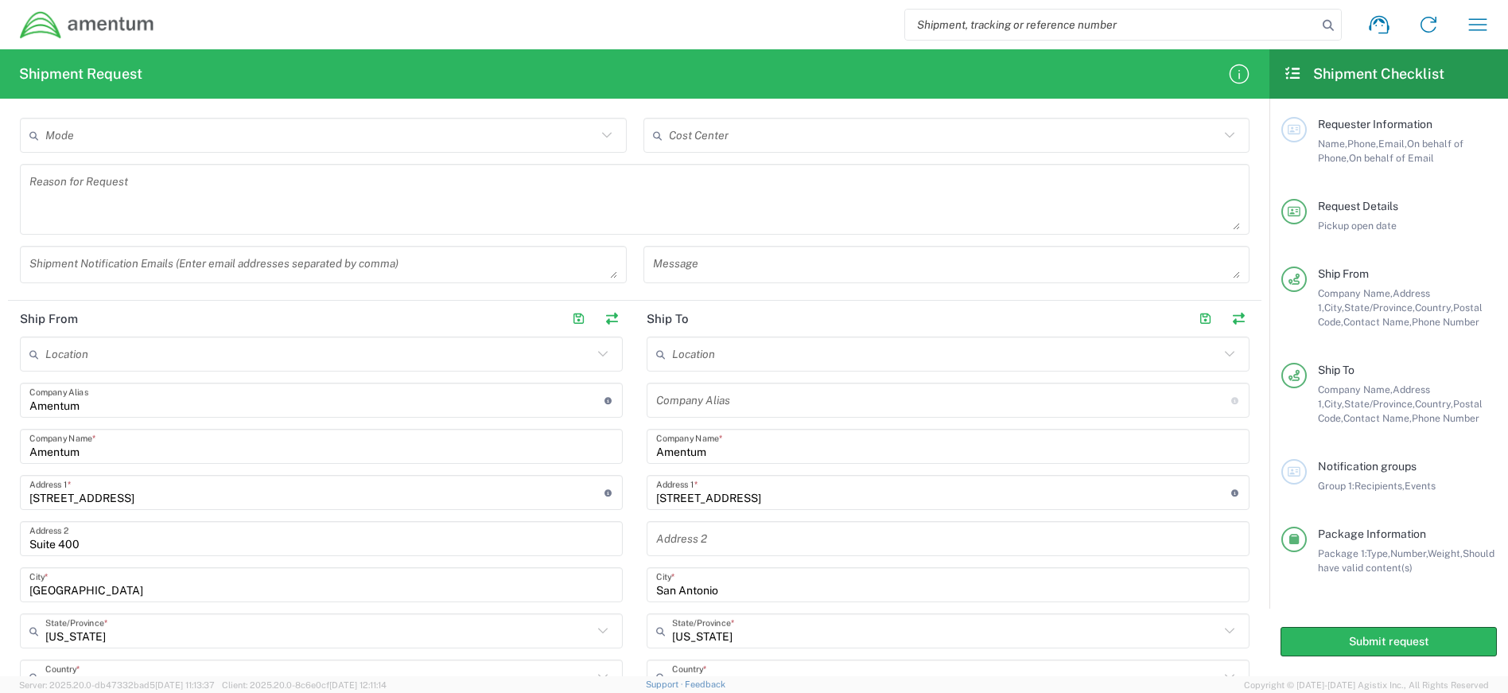
scroll to position [0, 0]
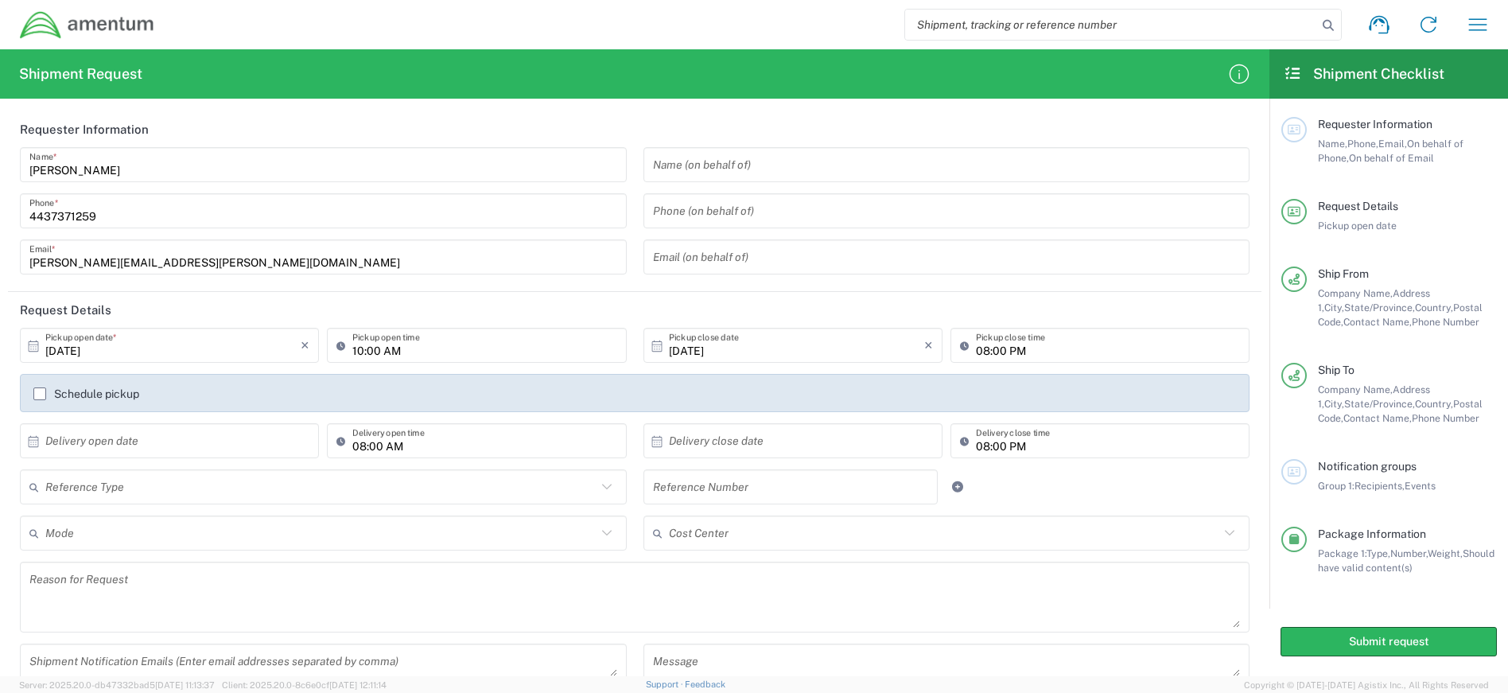
click at [602, 488] on icon at bounding box center [607, 487] width 21 height 21
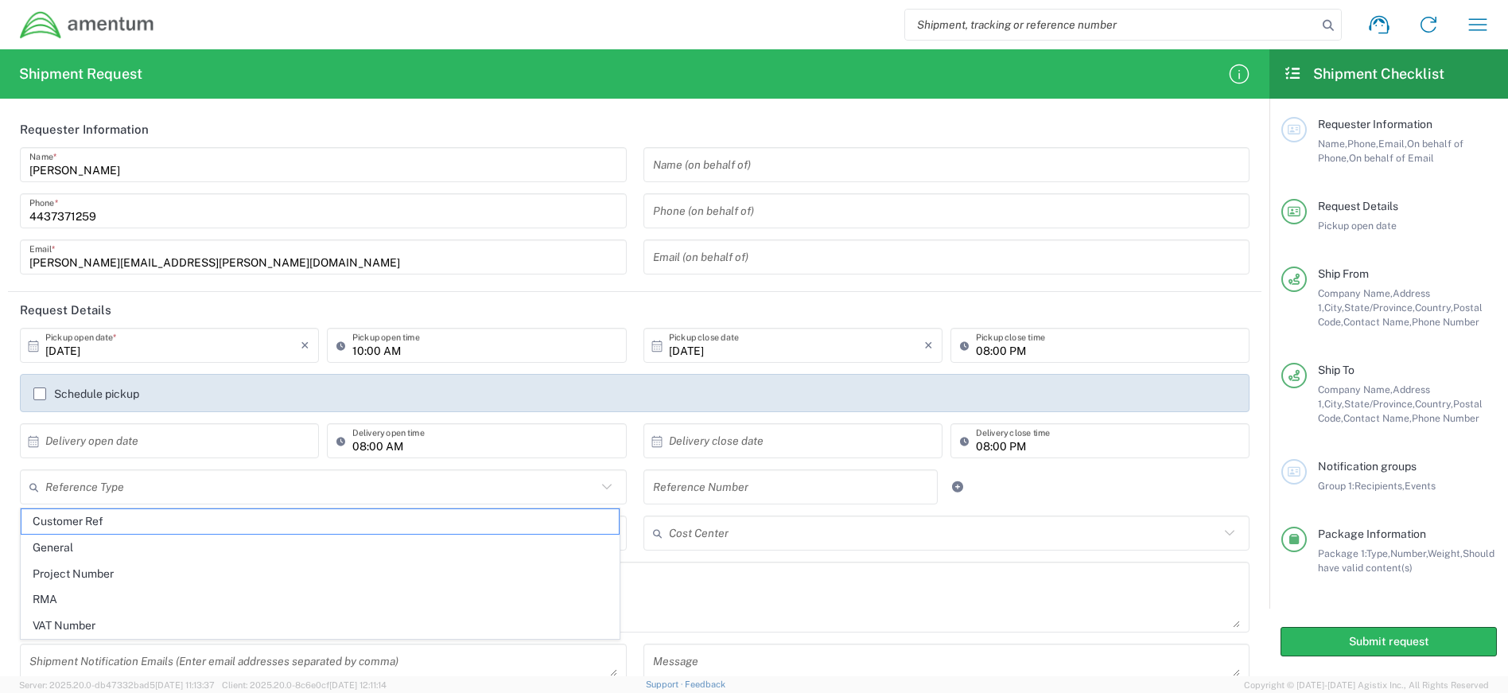
click at [601, 487] on icon at bounding box center [607, 487] width 21 height 21
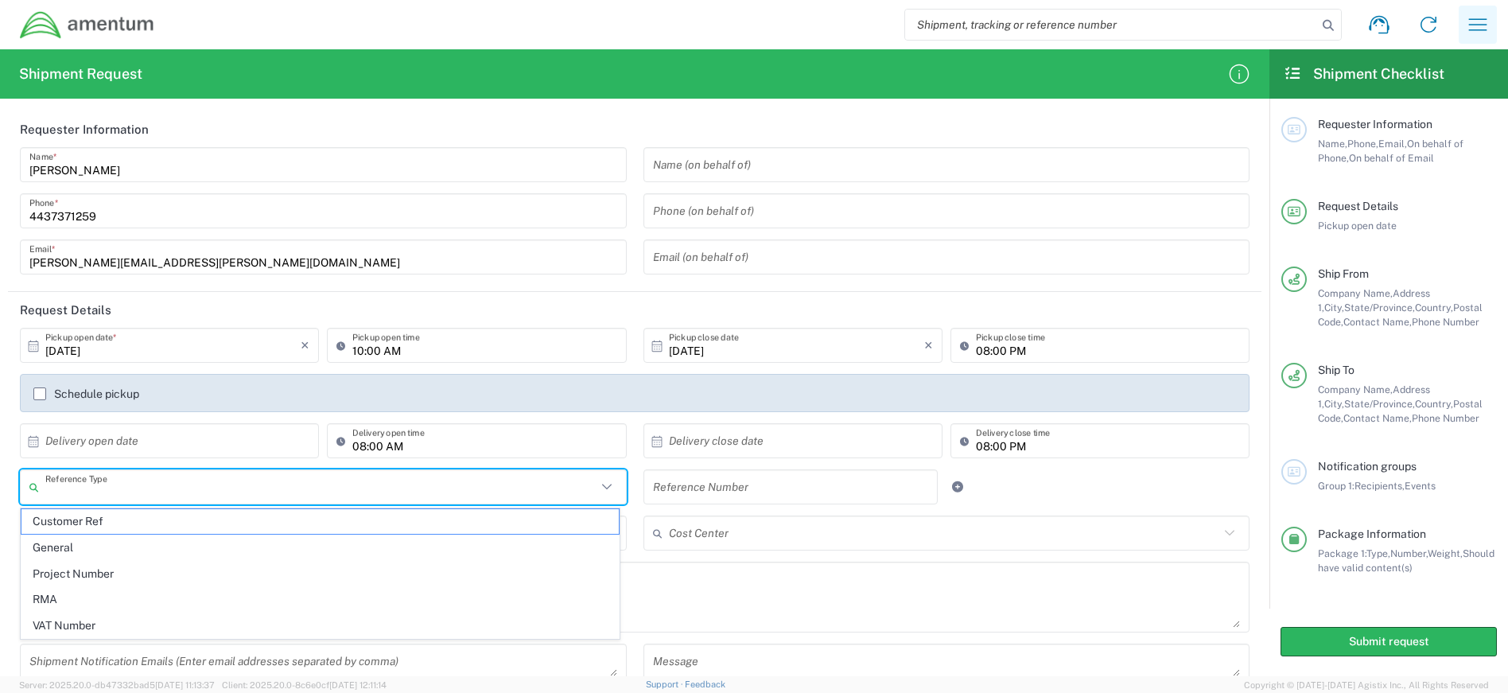
click at [1474, 24] on icon "button" at bounding box center [1477, 24] width 25 height 25
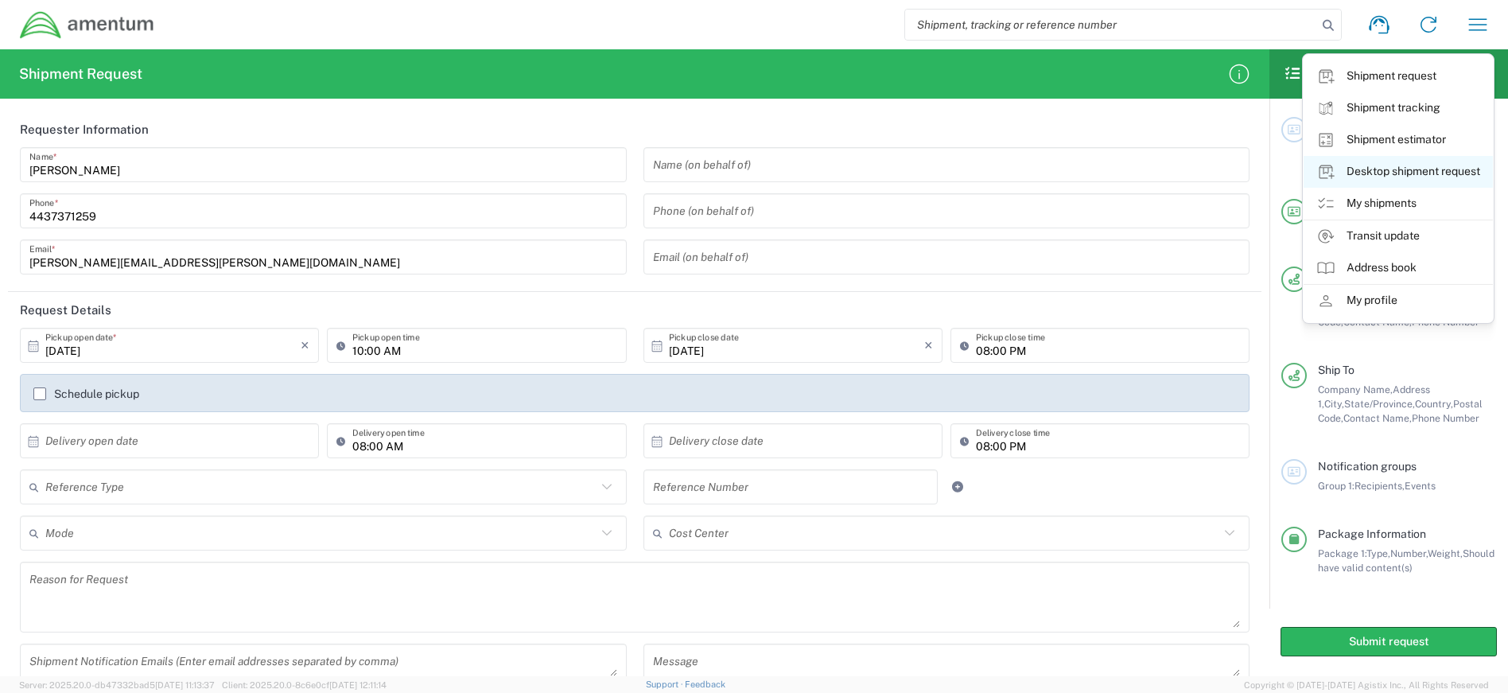
click at [1405, 169] on link "Desktop shipment request" at bounding box center [1398, 172] width 189 height 32
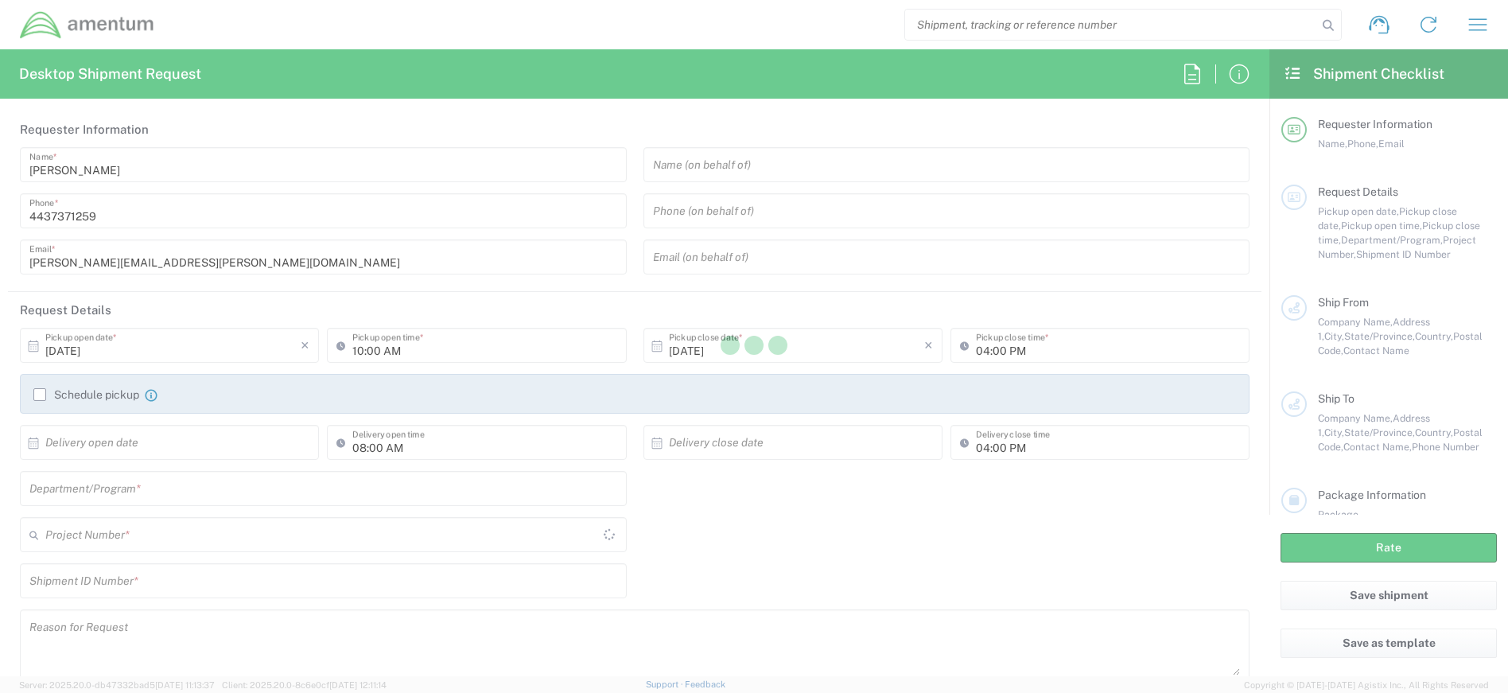
type input "4407.0.0001.0001.TVL"
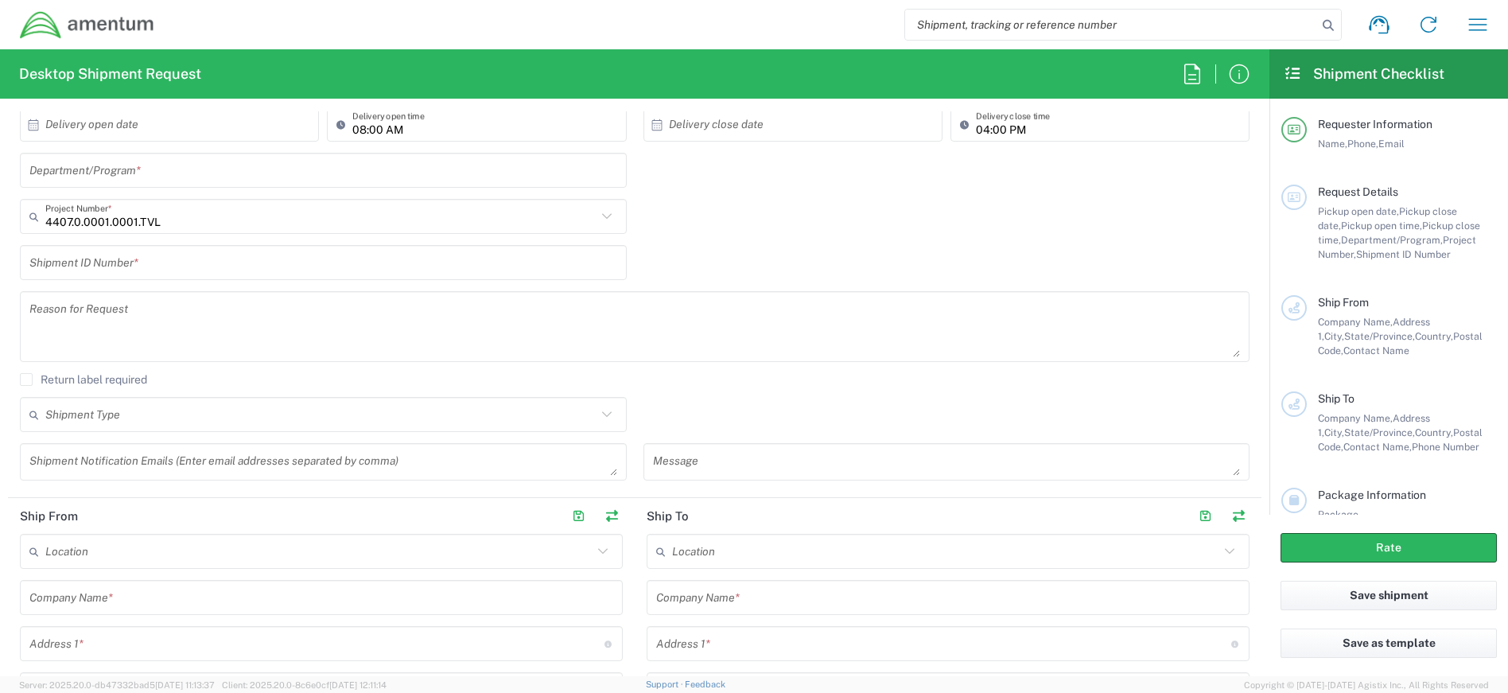
scroll to position [80, 0]
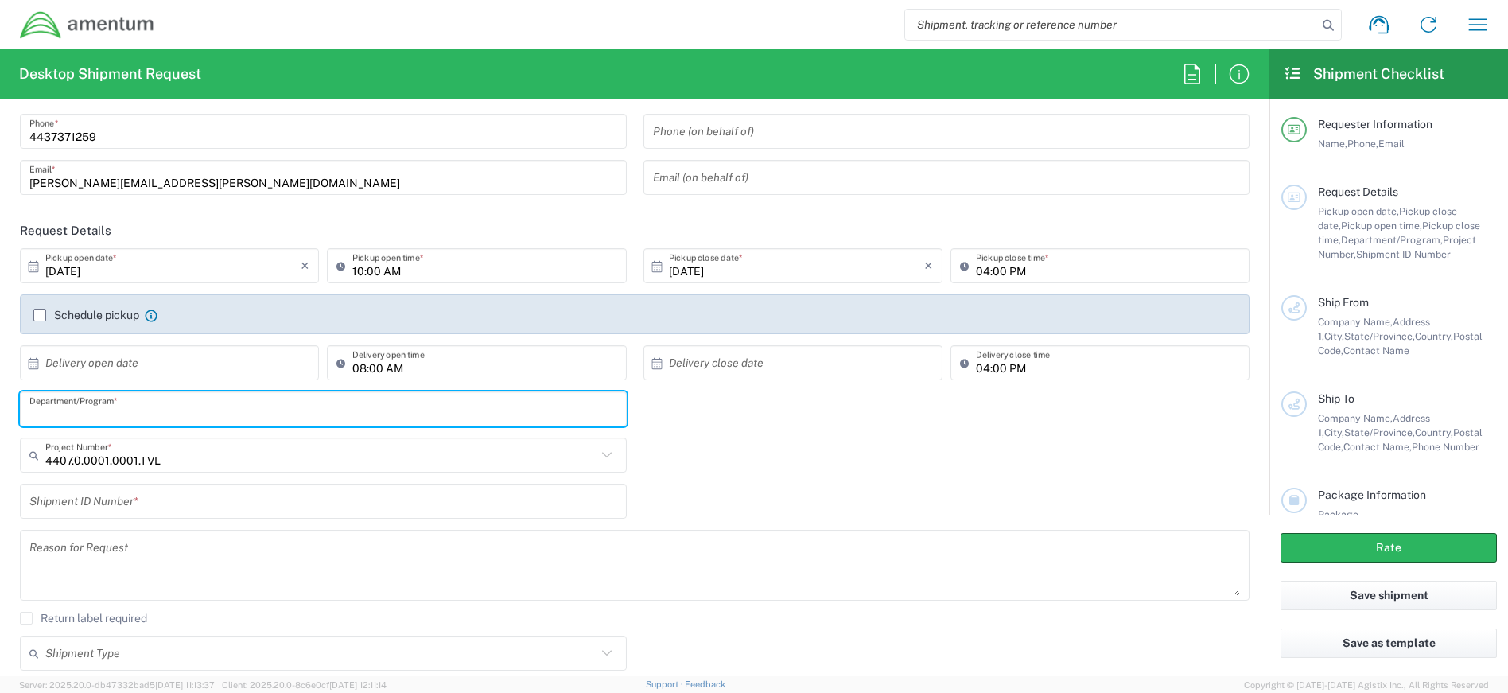
click at [185, 406] on input "text" at bounding box center [323, 409] width 588 height 28
type input "EP-AWARDS"
click at [209, 456] on input "text" at bounding box center [320, 456] width 551 height 28
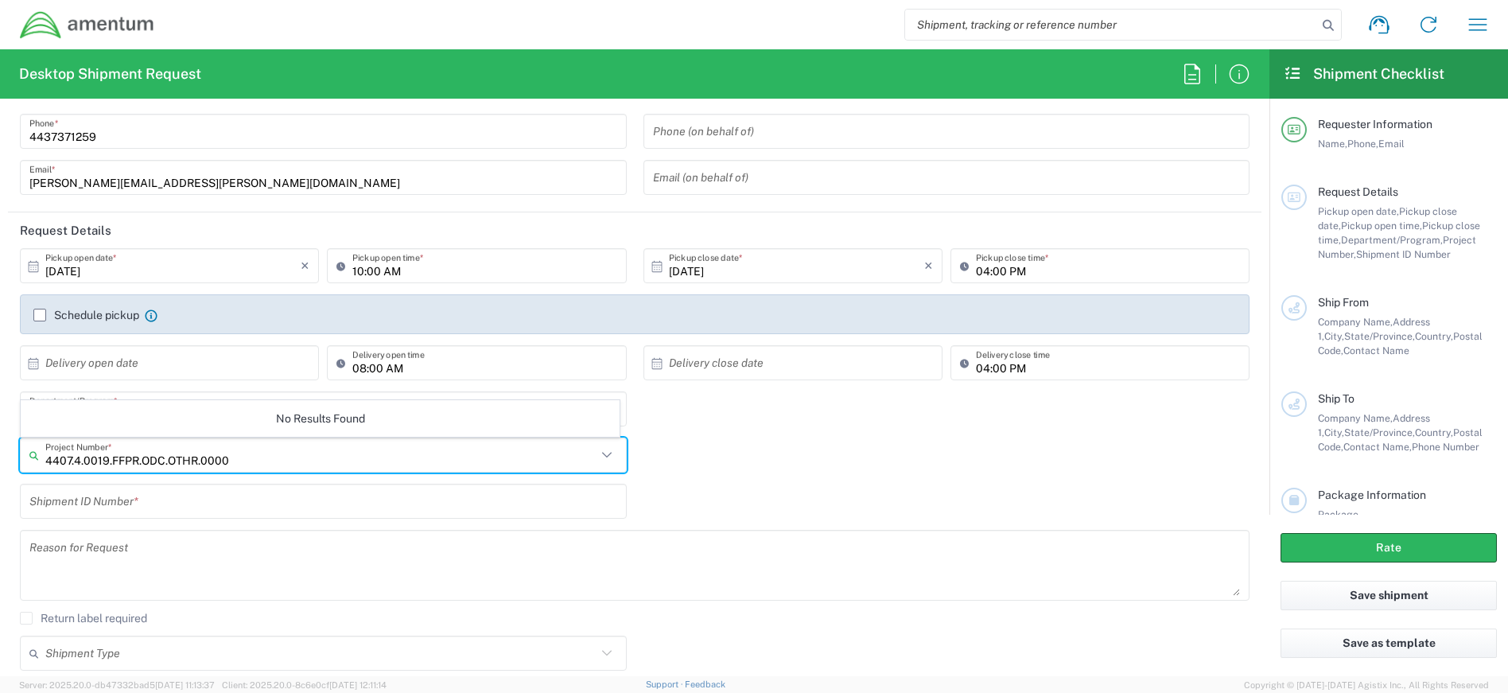
type input "4407.4.0019.FFPR.ODC.OTHR.0000"
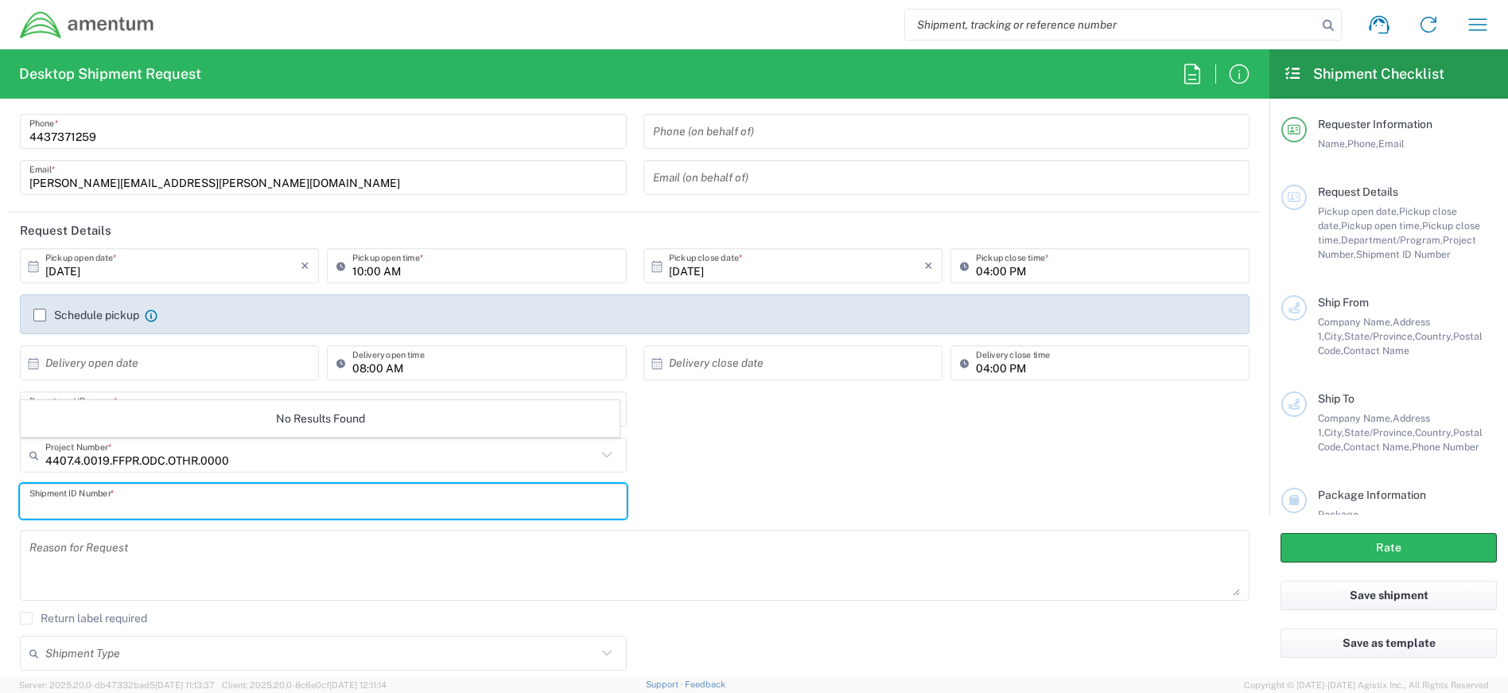
click at [179, 512] on input "text" at bounding box center [323, 502] width 588 height 28
type input "4437371259"
click at [269, 564] on textarea at bounding box center [634, 565] width 1211 height 61
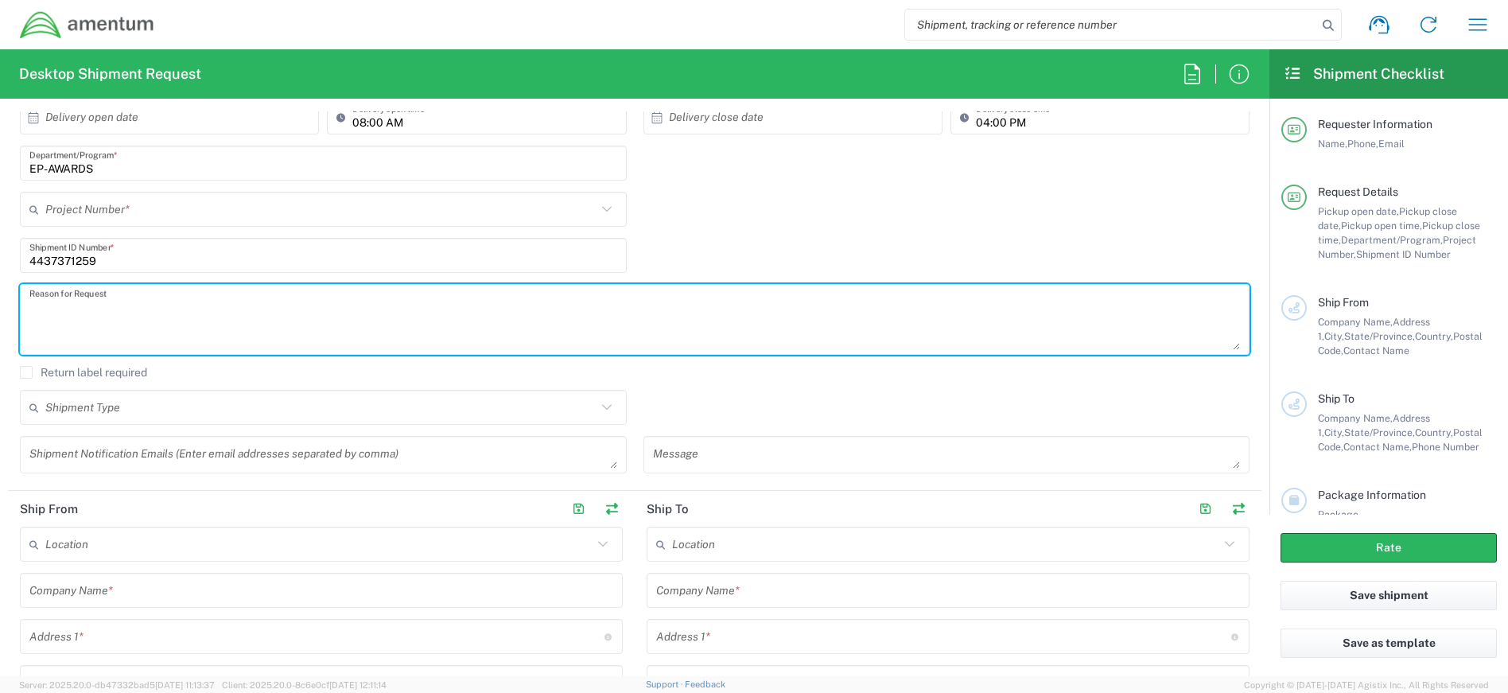
scroll to position [398, 0]
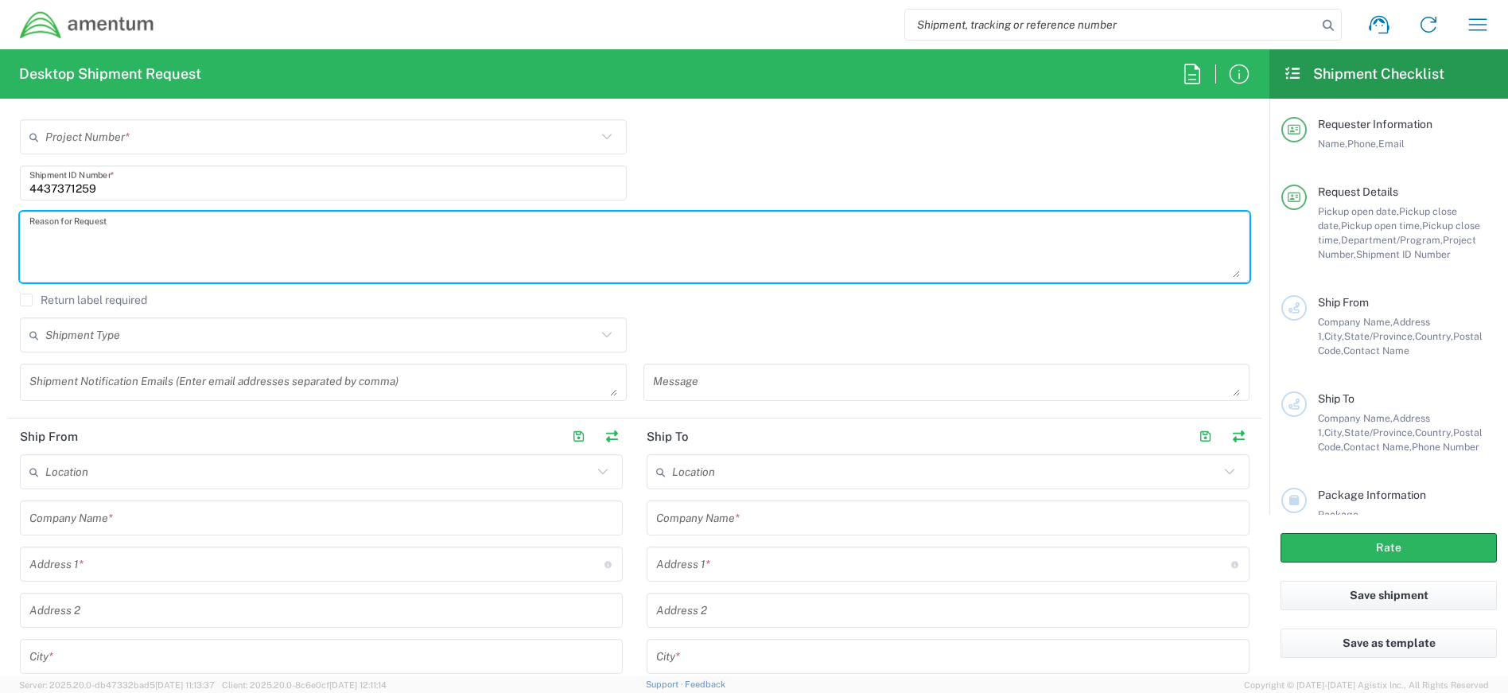
click at [214, 523] on input "text" at bounding box center [321, 518] width 584 height 28
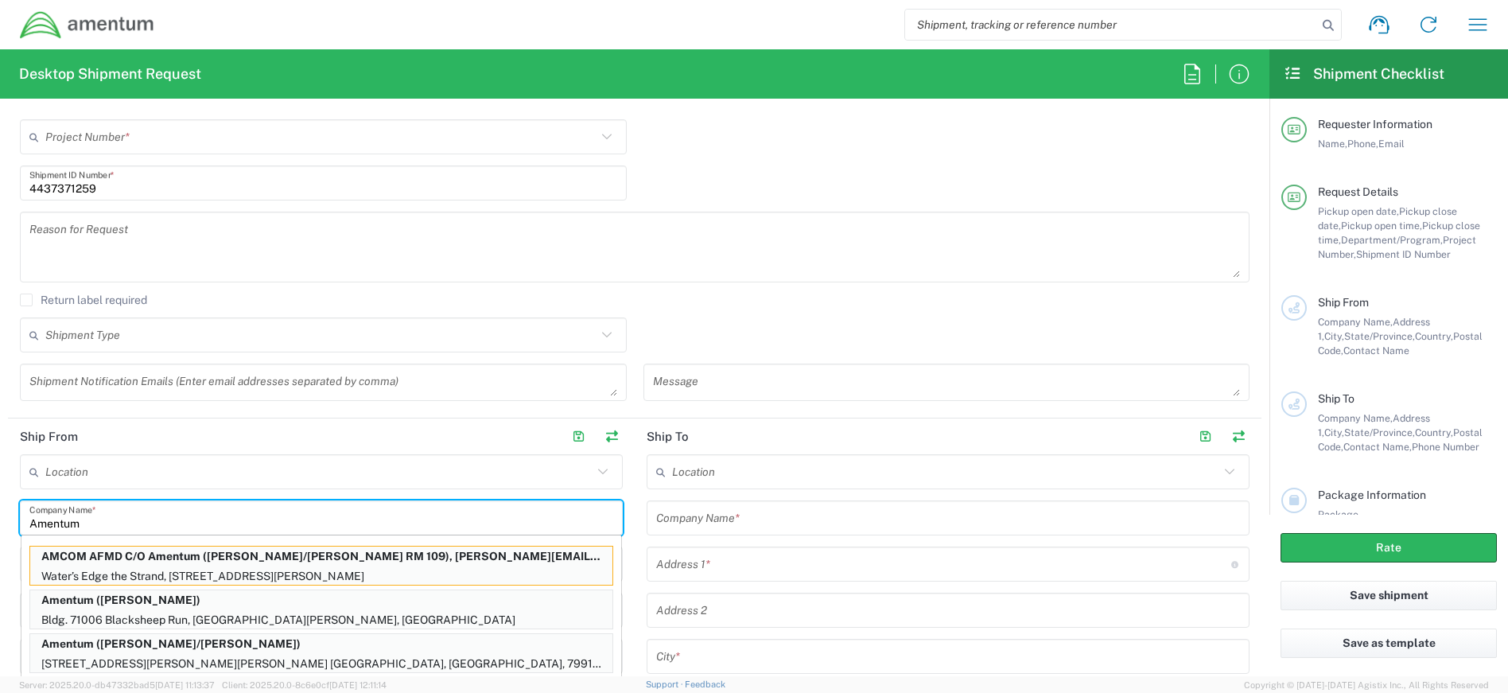
type input "Amentum"
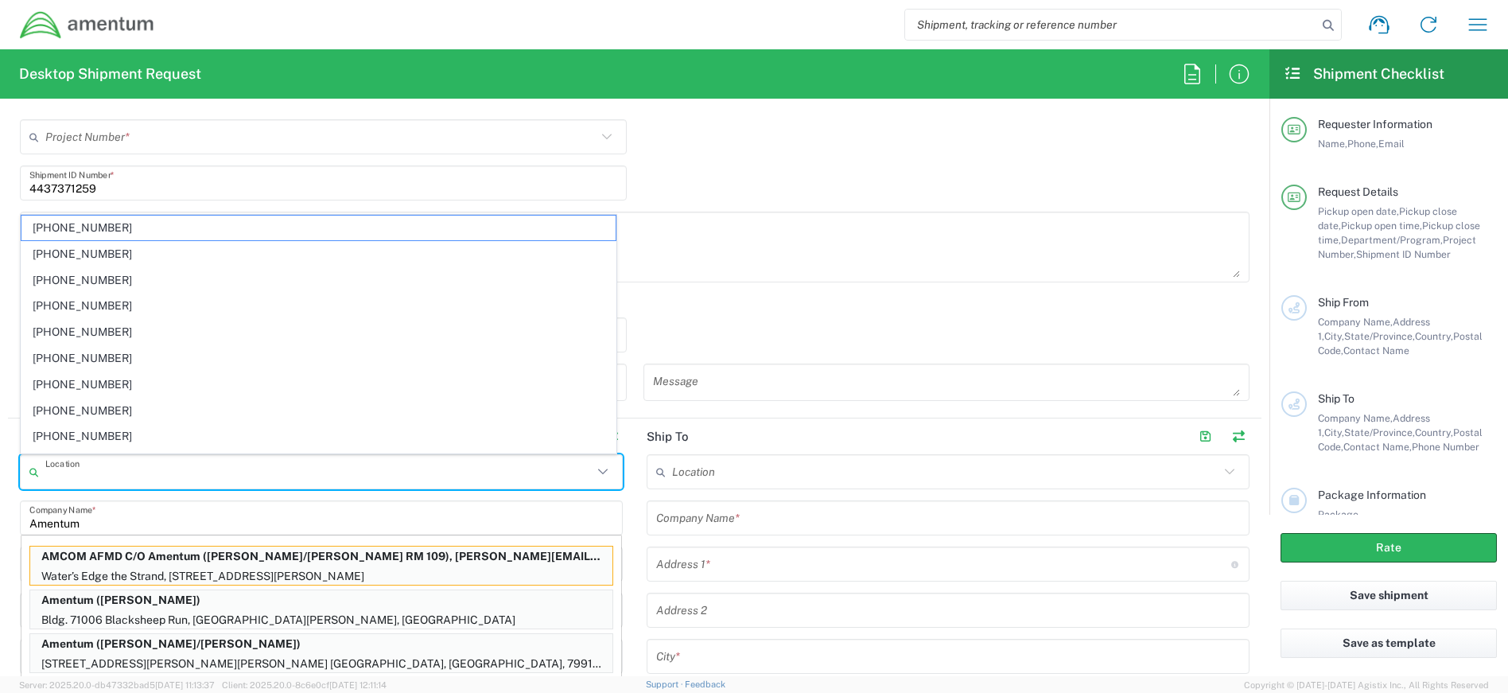
click at [64, 473] on input "text" at bounding box center [318, 472] width 547 height 28
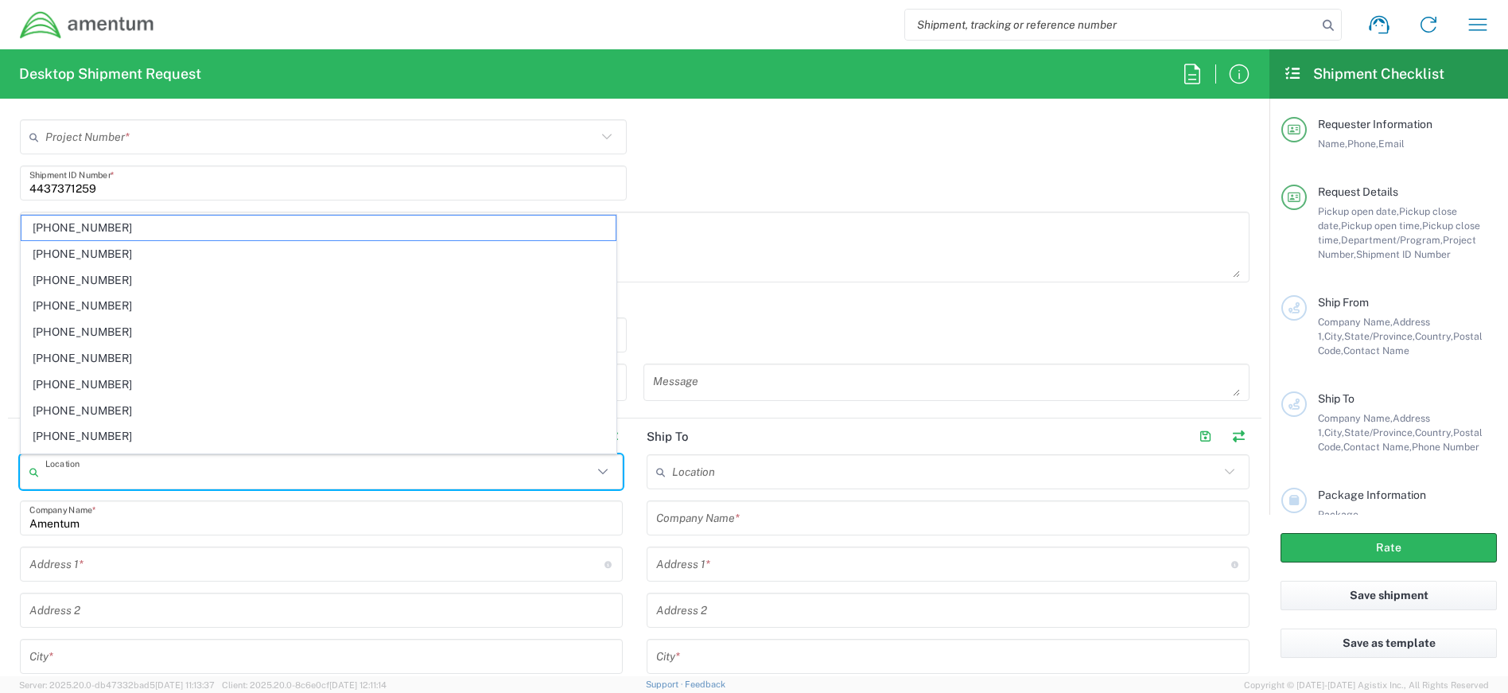
click at [95, 569] on input "text" at bounding box center [316, 565] width 575 height 28
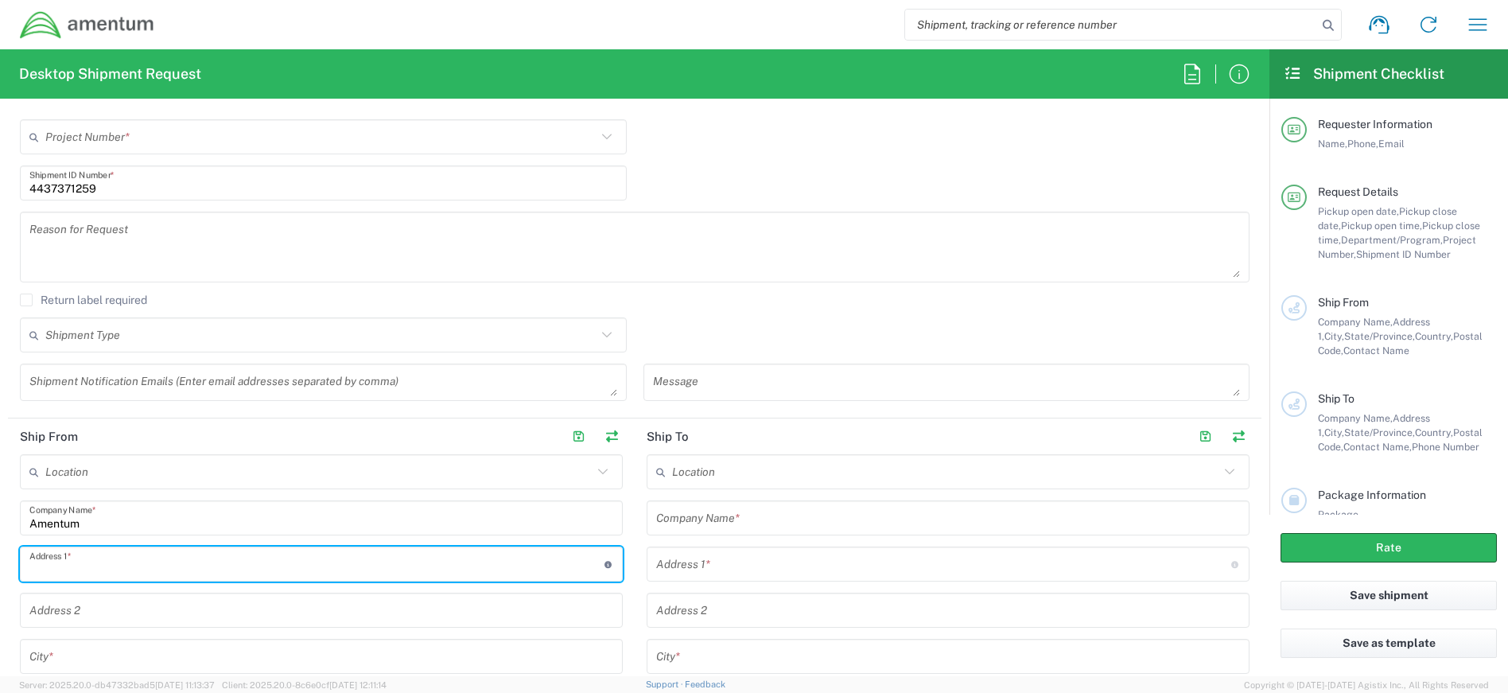
type input "[STREET_ADDRESS]"
type input "[PERSON_NAME][EMAIL_ADDRESS][PERSON_NAME][DOMAIN_NAME]"
type input "Suite 400"
type input "[GEOGRAPHIC_DATA]"
type input "[US_STATE]"
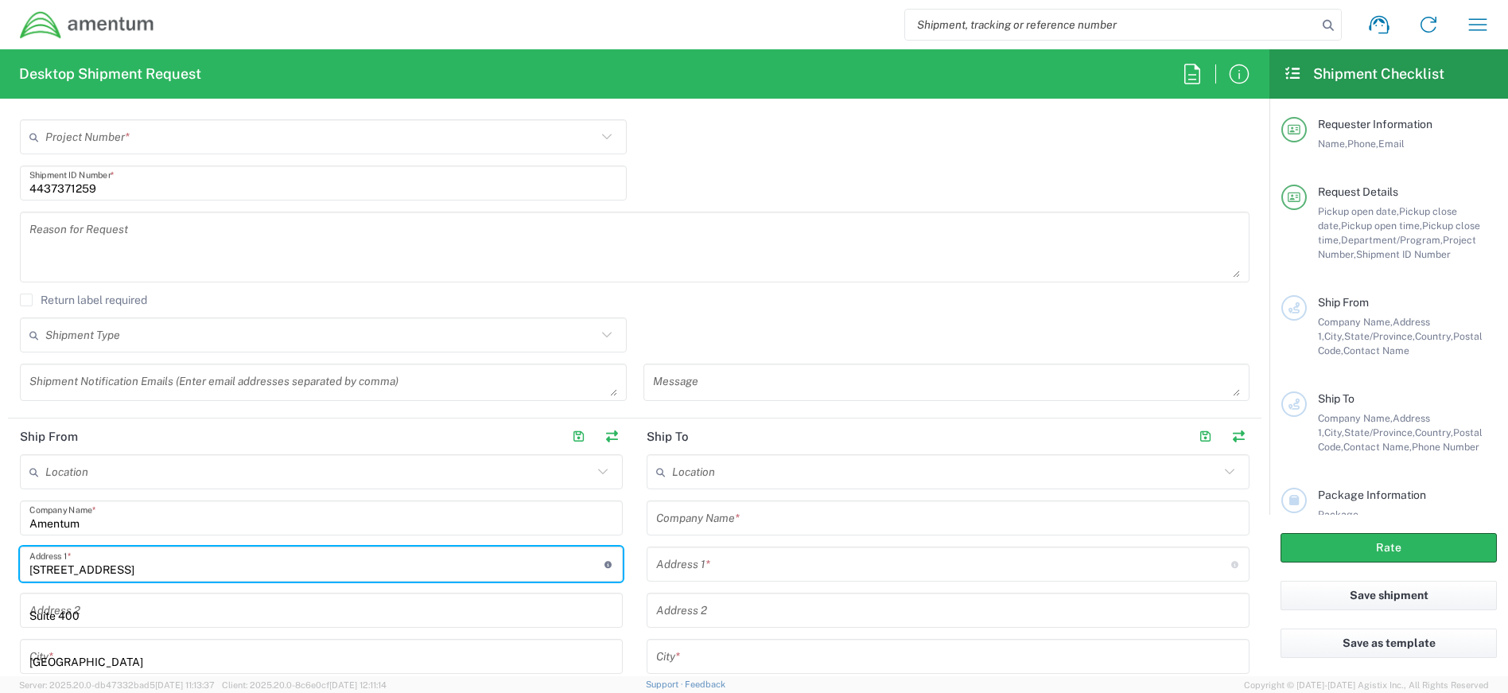
type input "20701"
type input "4437371259"
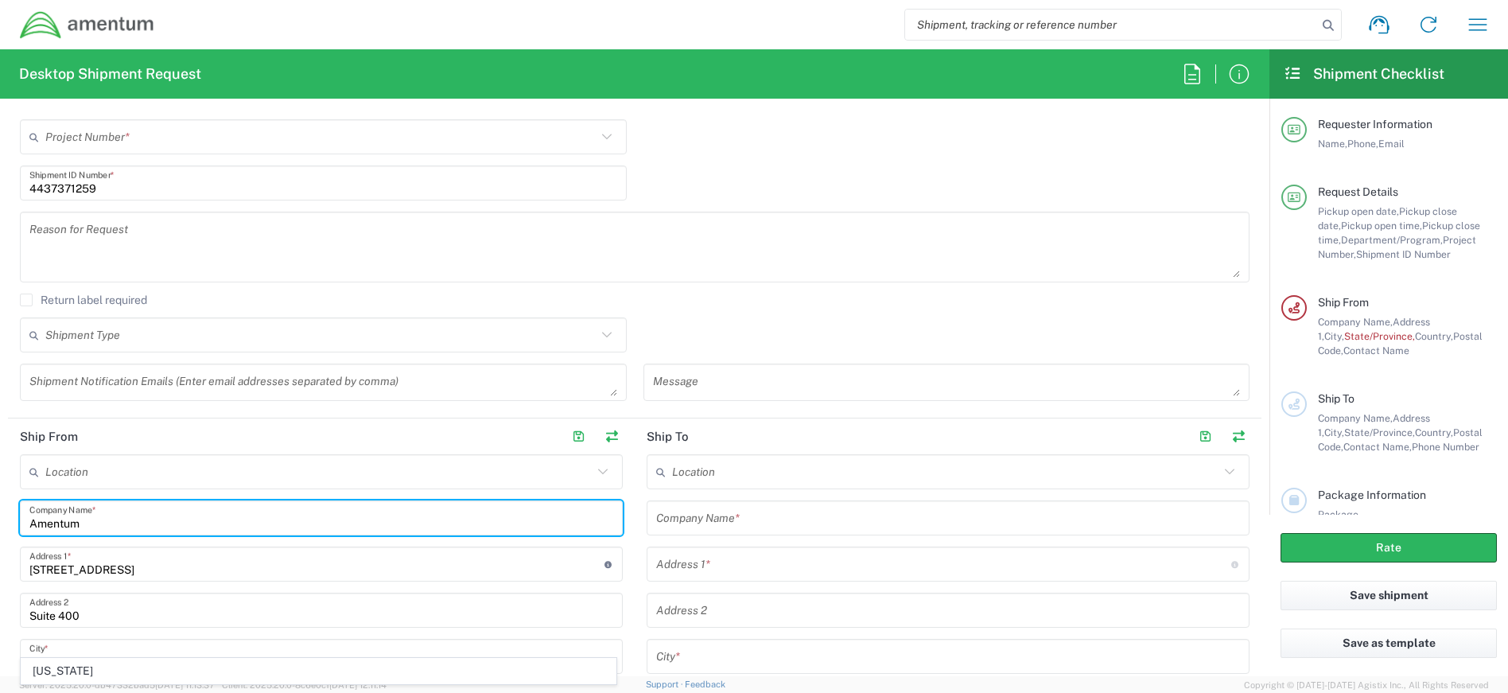
click at [150, 523] on input "Amentum" at bounding box center [321, 518] width 584 height 28
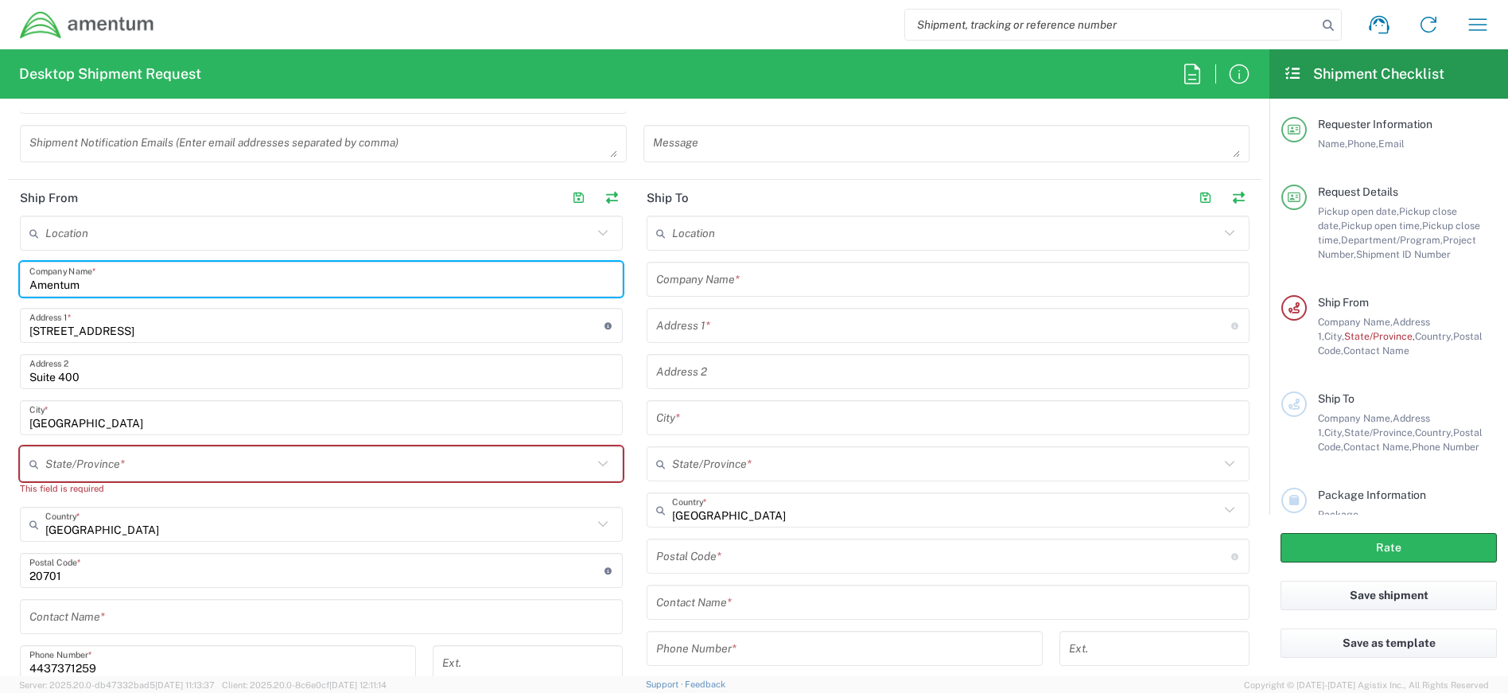
click at [153, 470] on input "text" at bounding box center [318, 464] width 547 height 28
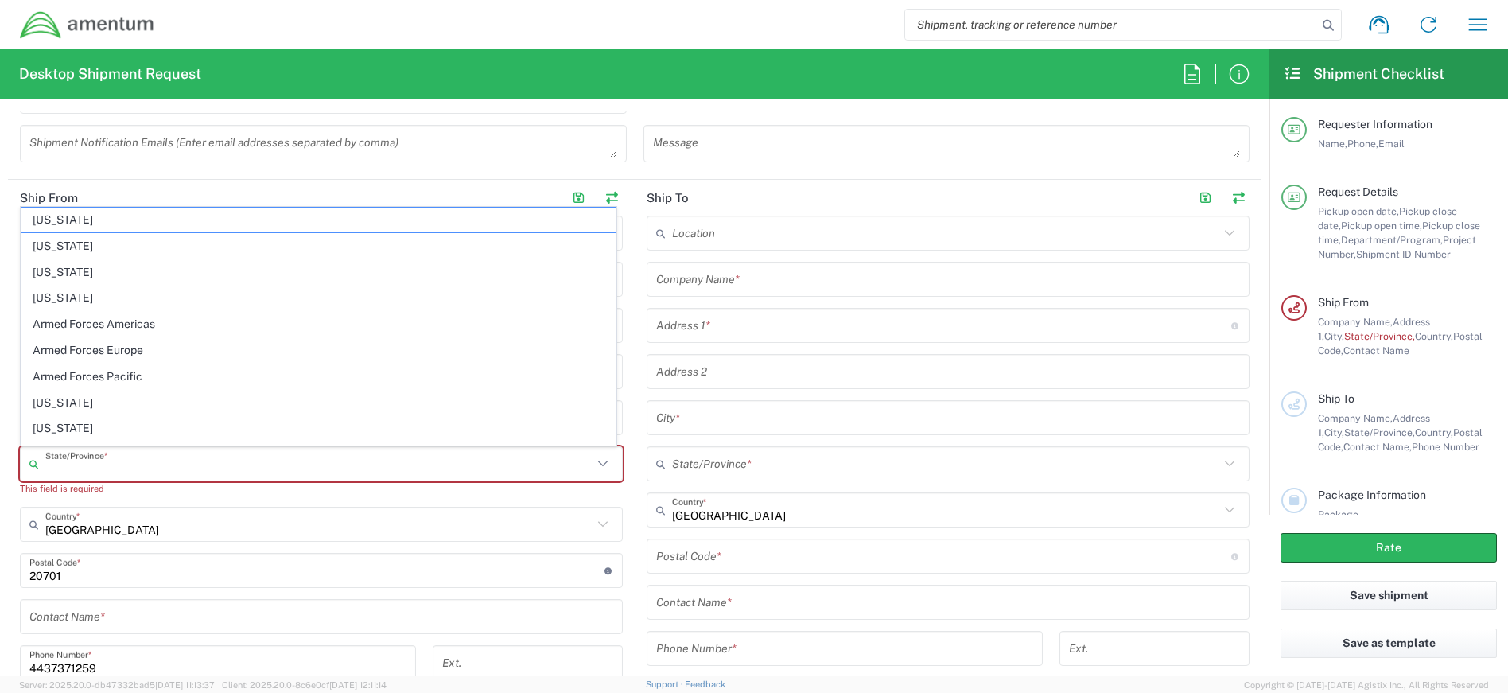
type input "[US_STATE]"
click at [171, 507] on div "United States Country *" at bounding box center [321, 524] width 603 height 35
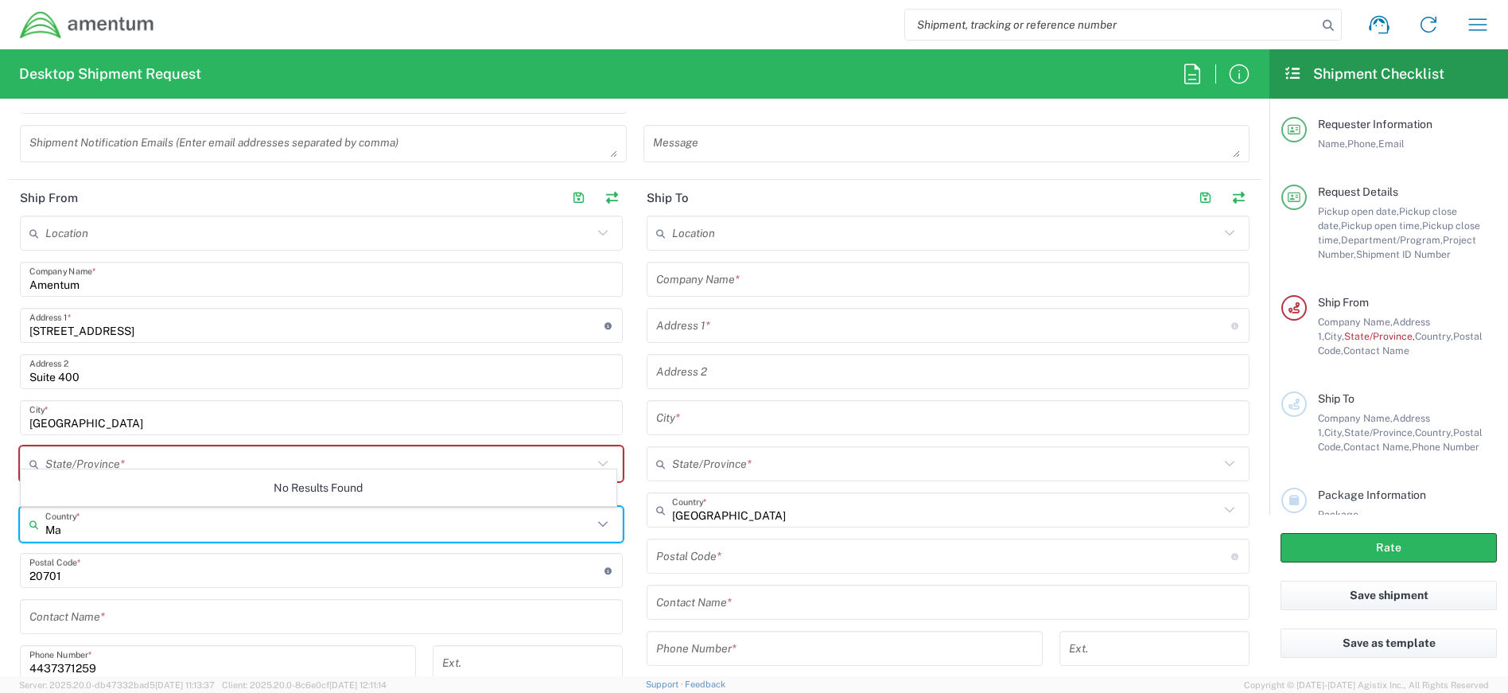
type input "M"
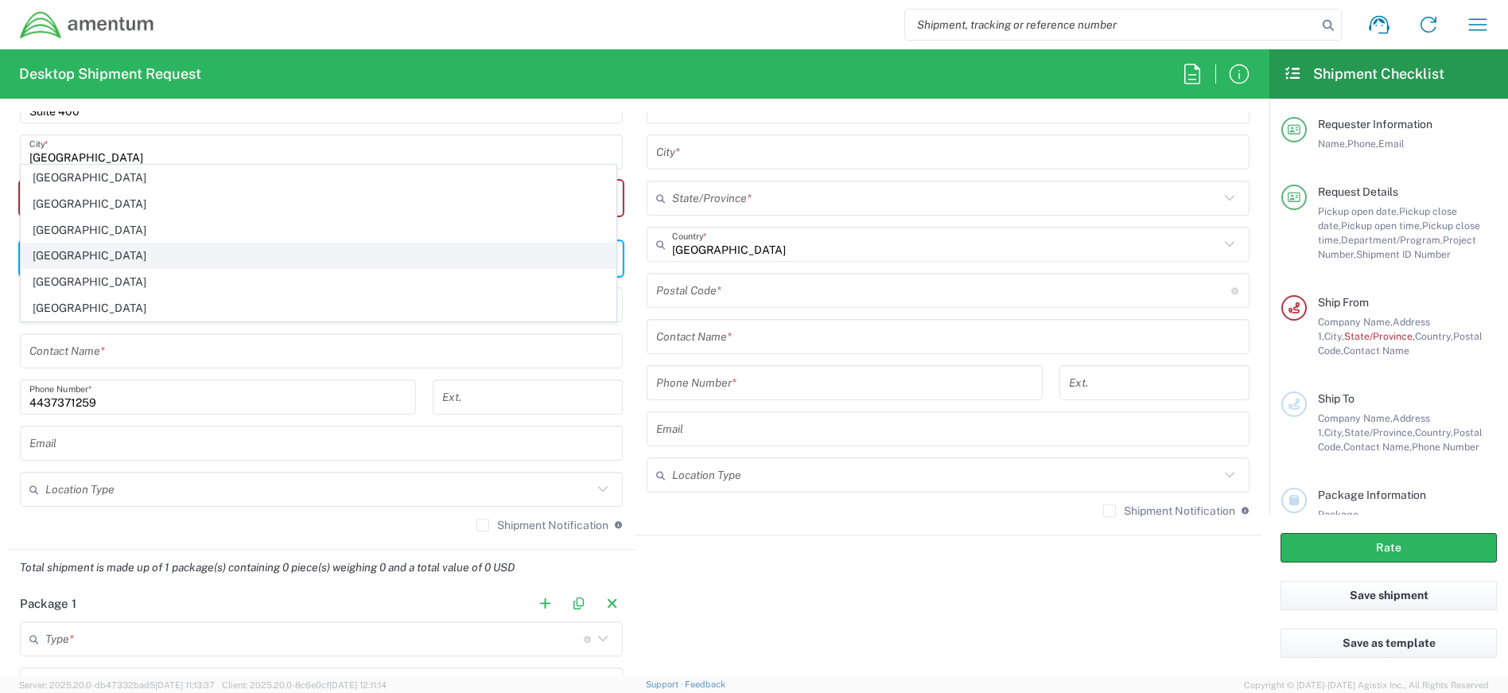
scroll to position [1034, 0]
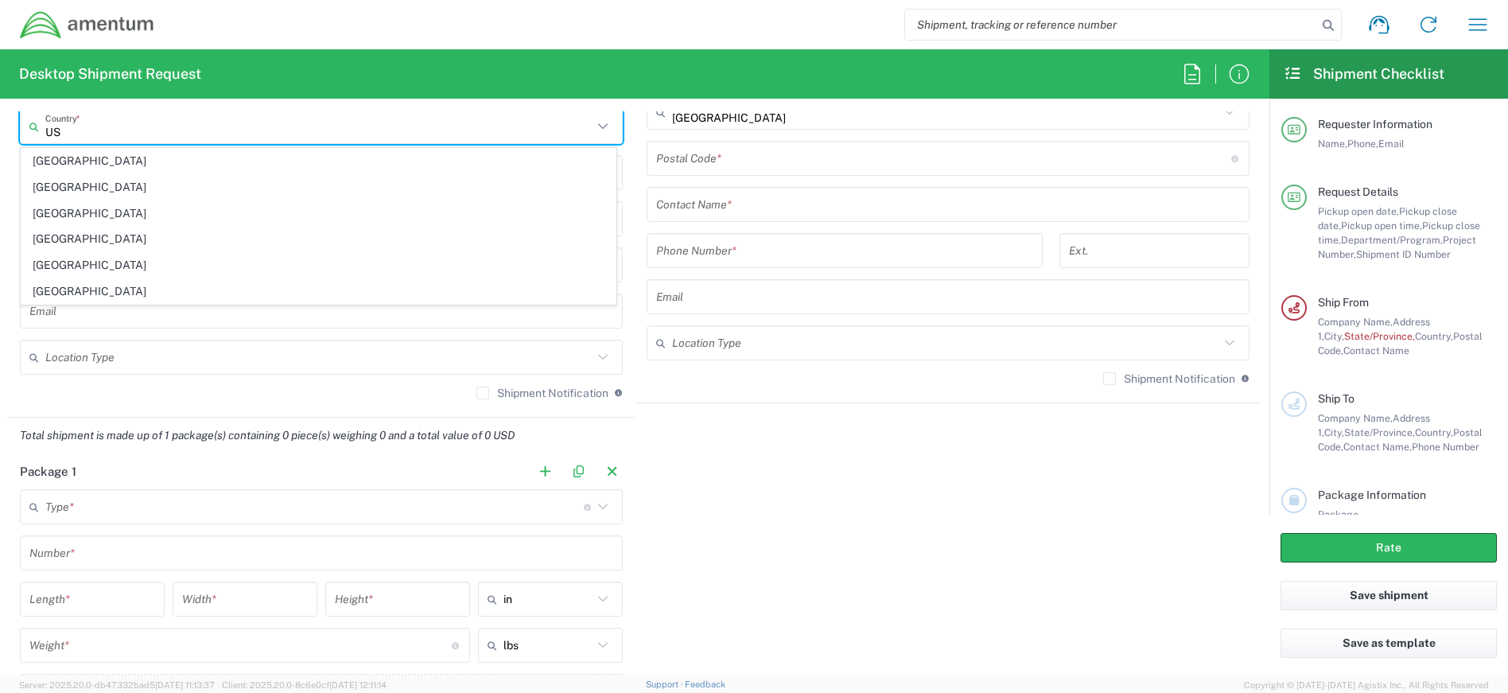
click at [131, 131] on input "US" at bounding box center [318, 127] width 547 height 28
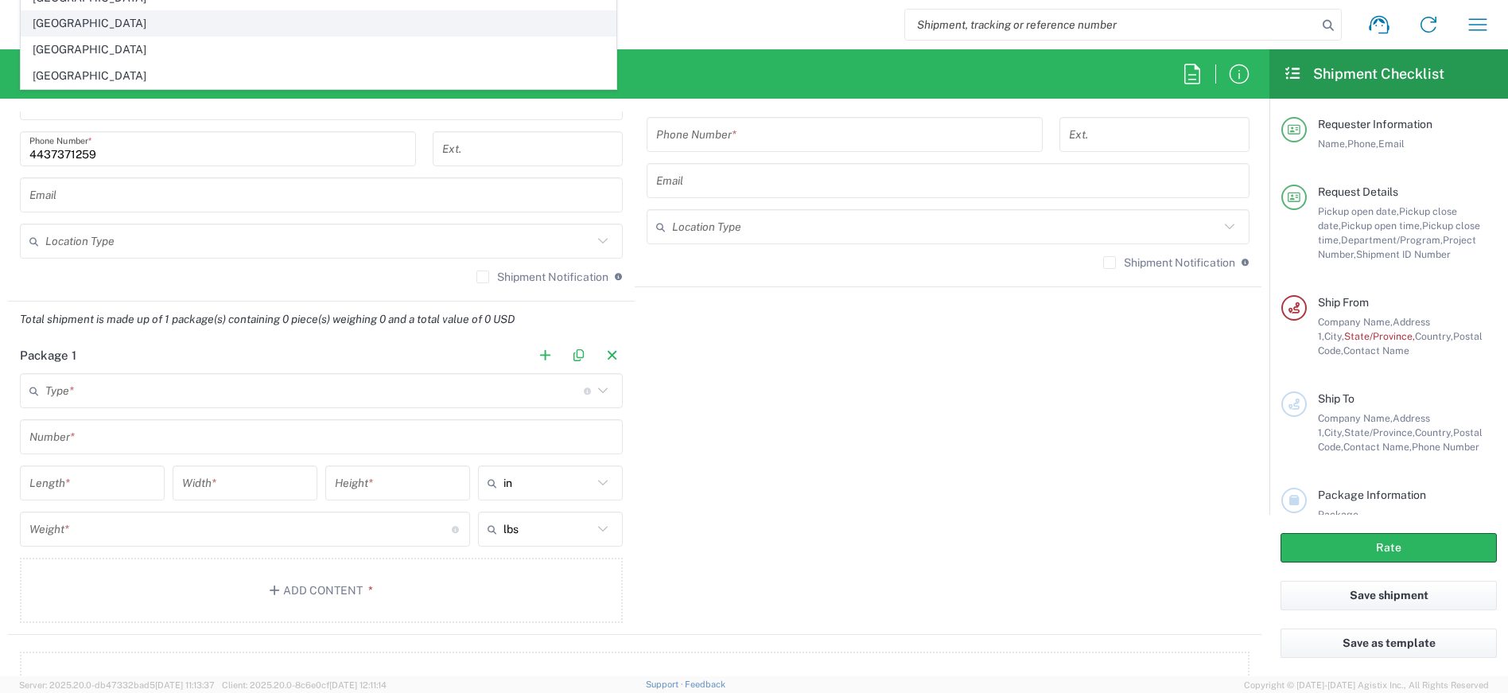
scroll to position [1273, 0]
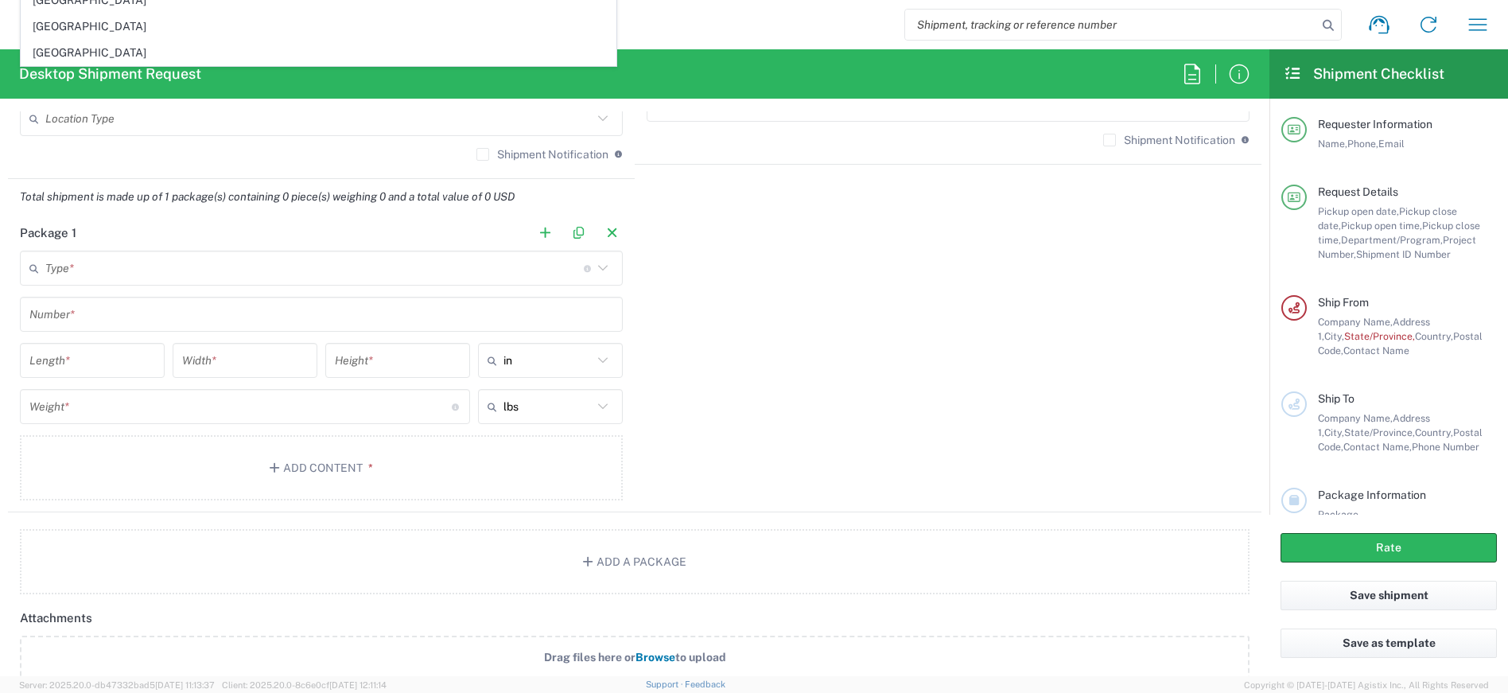
type input "US"
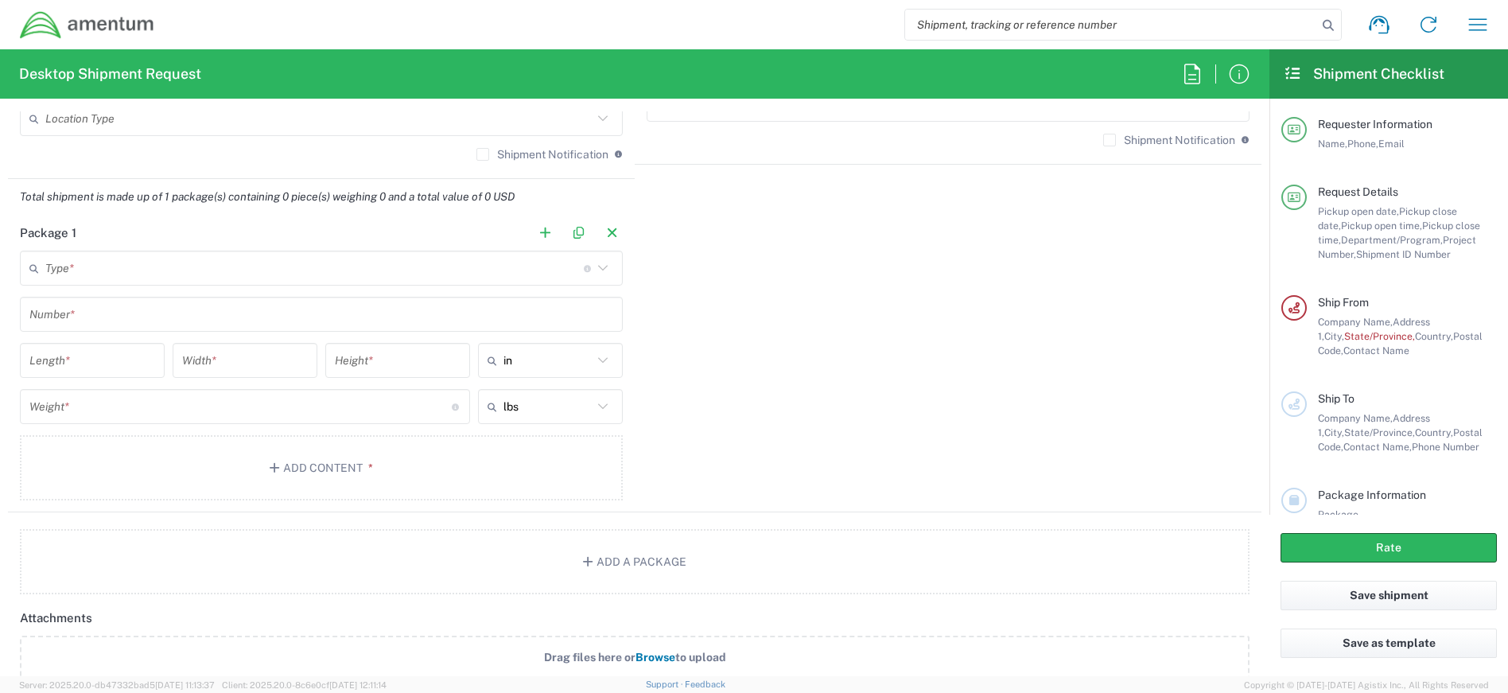
scroll to position [875, 0]
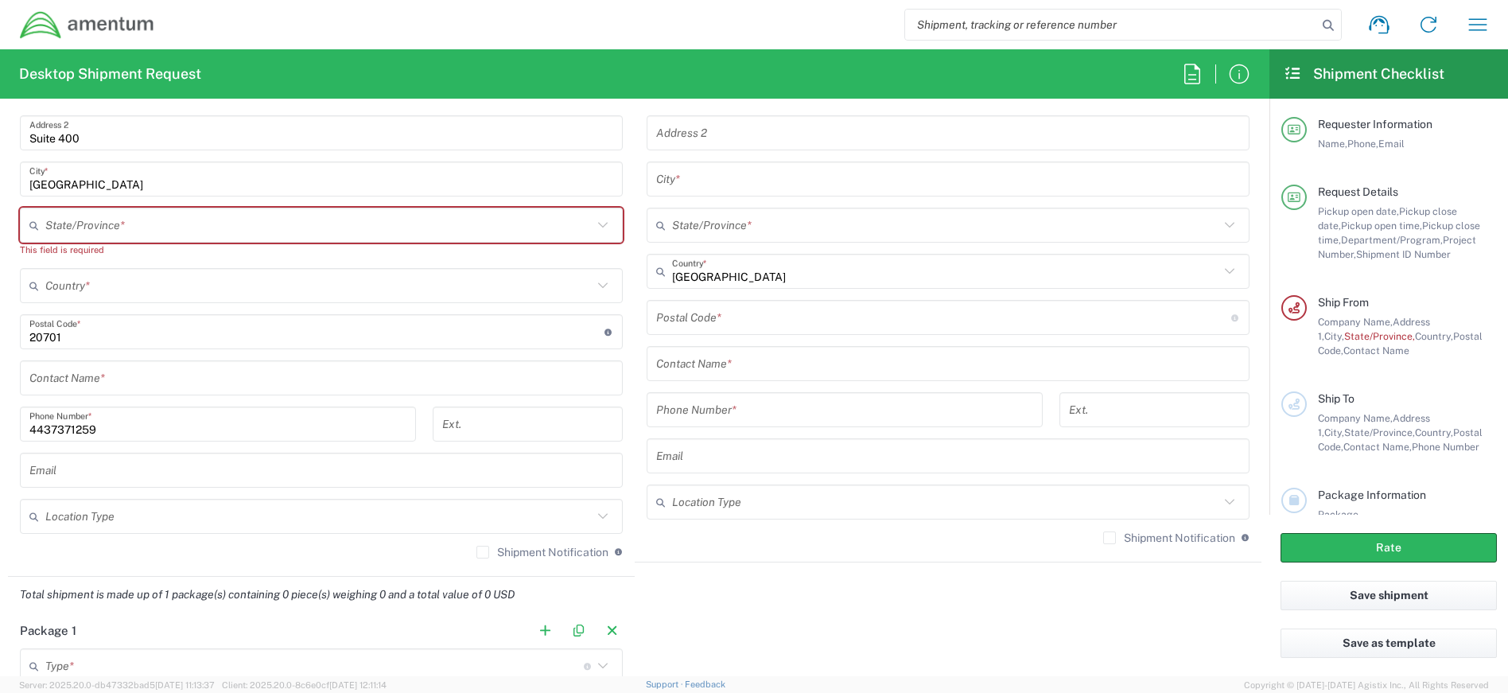
click at [601, 229] on icon at bounding box center [603, 225] width 21 height 21
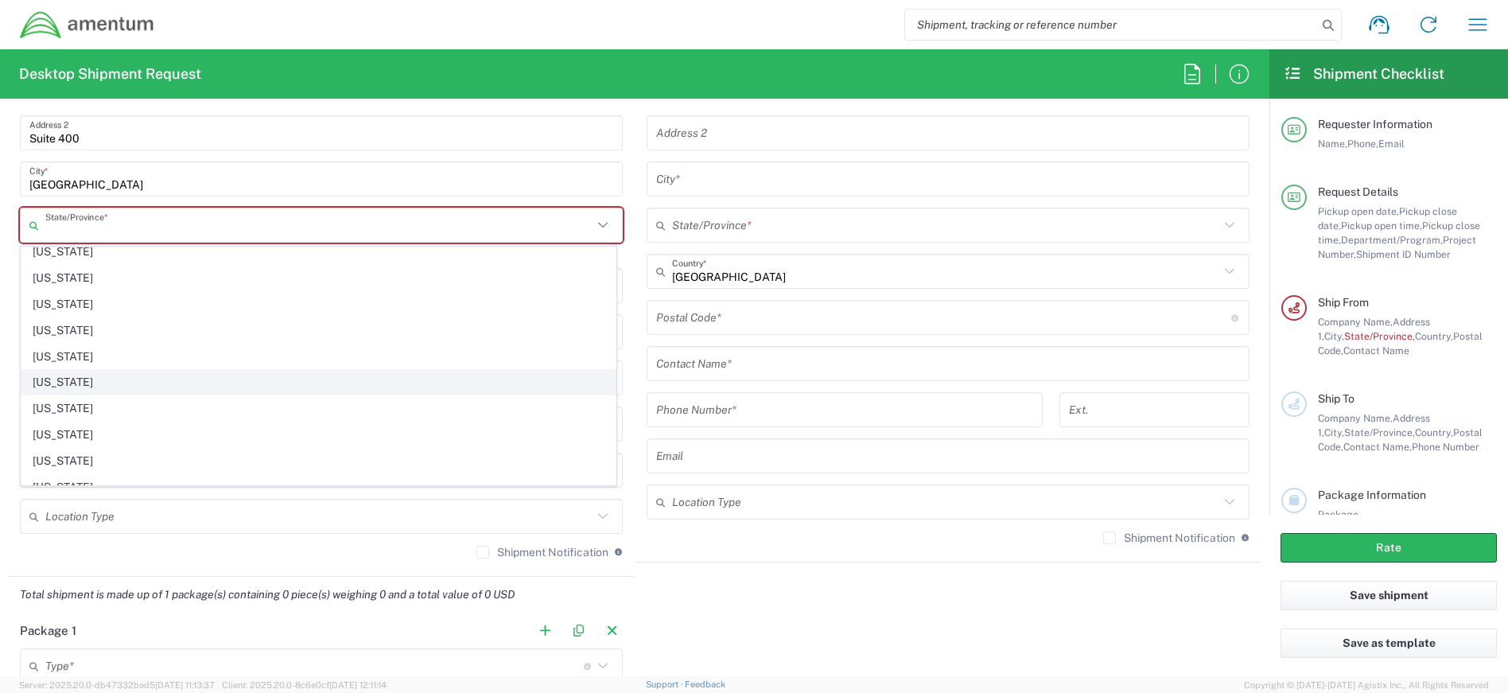
click at [52, 384] on span "[US_STATE]" at bounding box center [318, 382] width 594 height 25
type input "[US_STATE]"
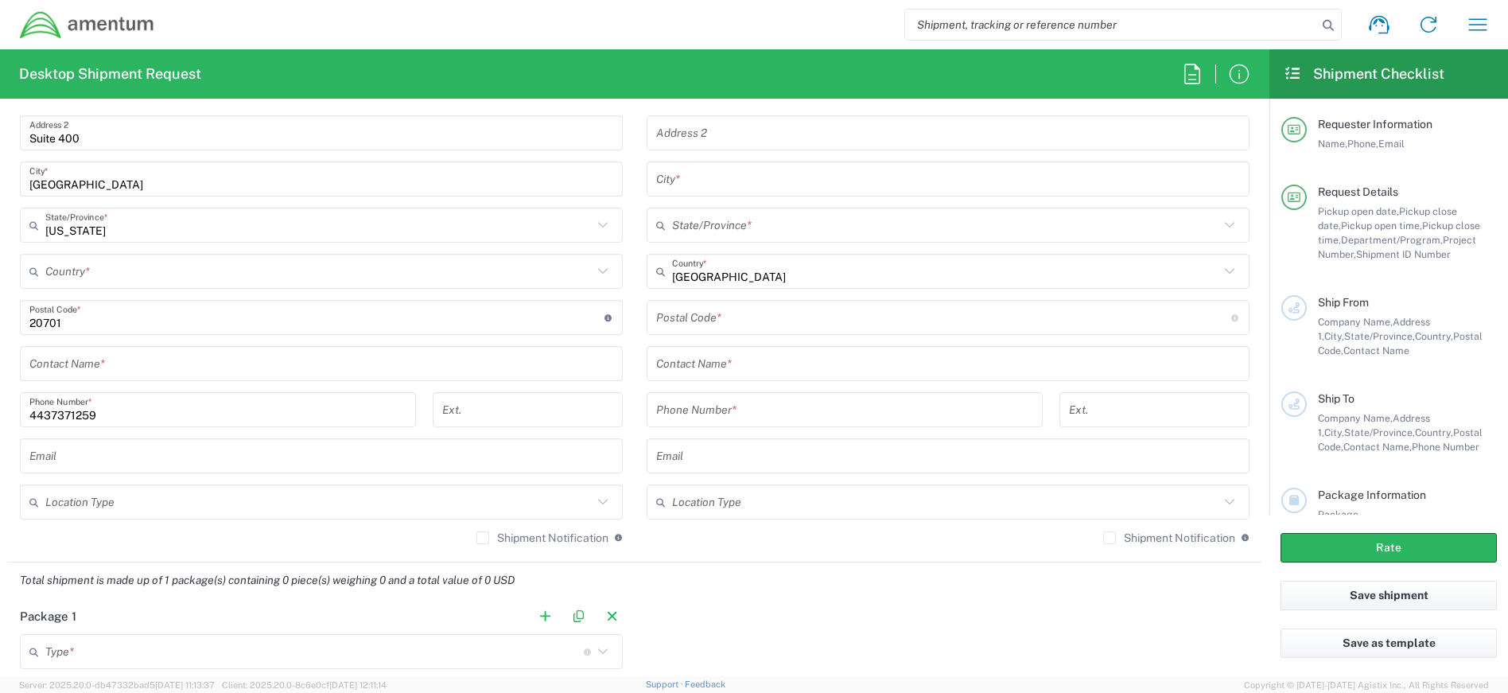
click at [602, 270] on icon at bounding box center [603, 271] width 21 height 21
type input "[GEOGRAPHIC_DATA]"
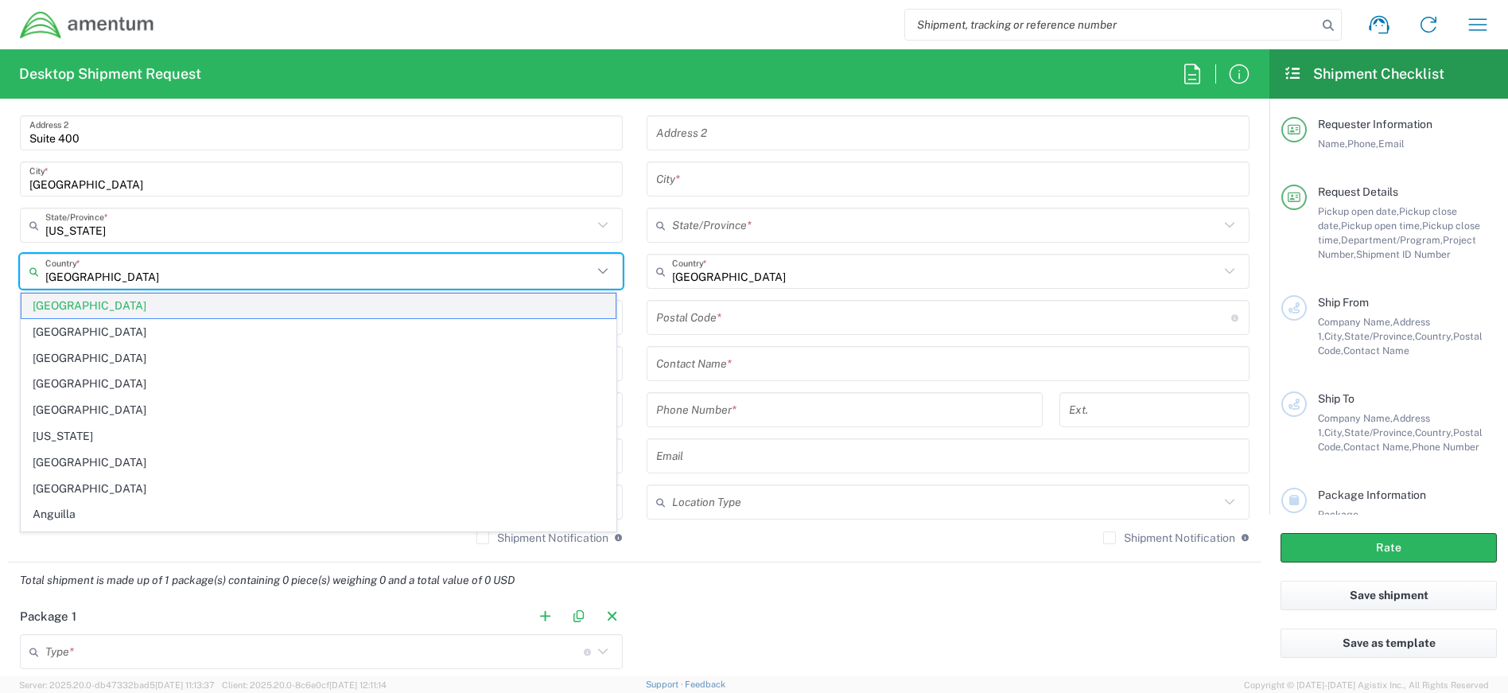
click at [348, 294] on span "[GEOGRAPHIC_DATA]" at bounding box center [318, 306] width 594 height 25
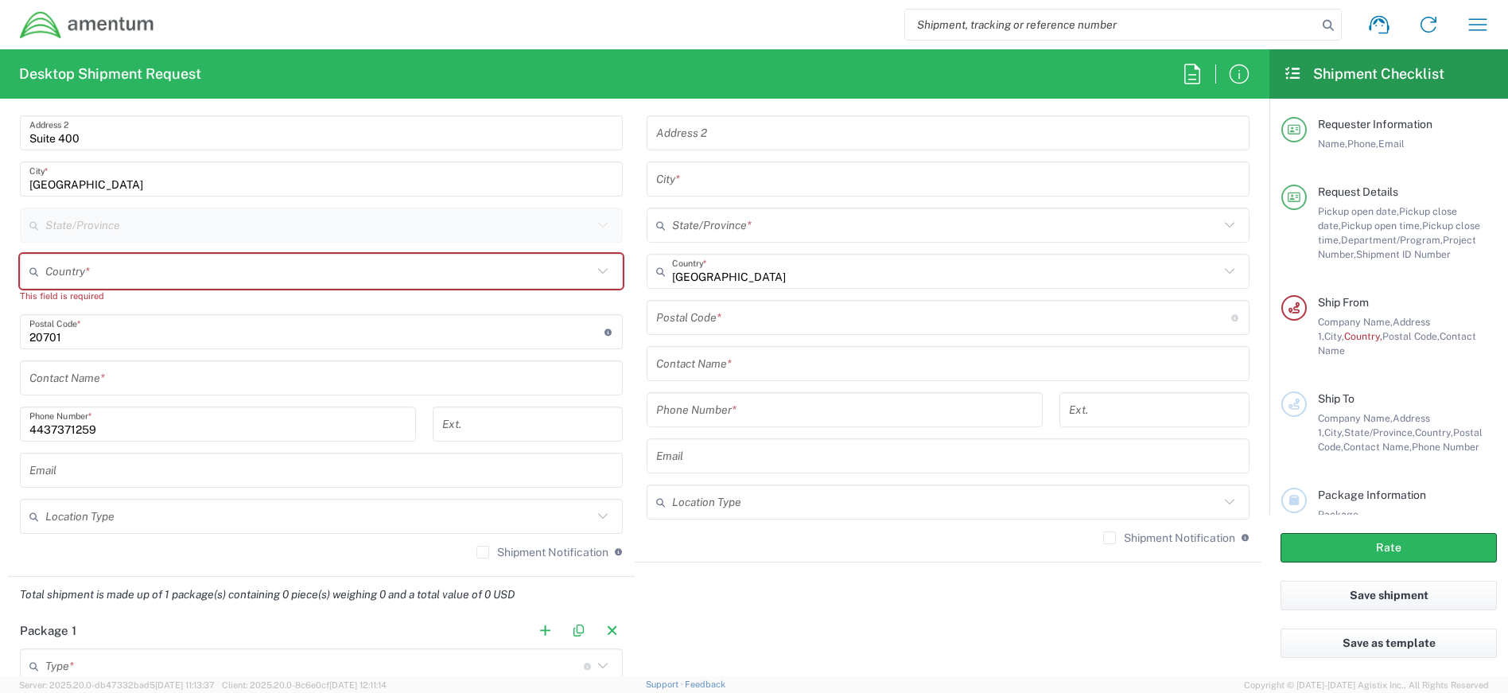
click at [597, 274] on icon at bounding box center [603, 271] width 21 height 21
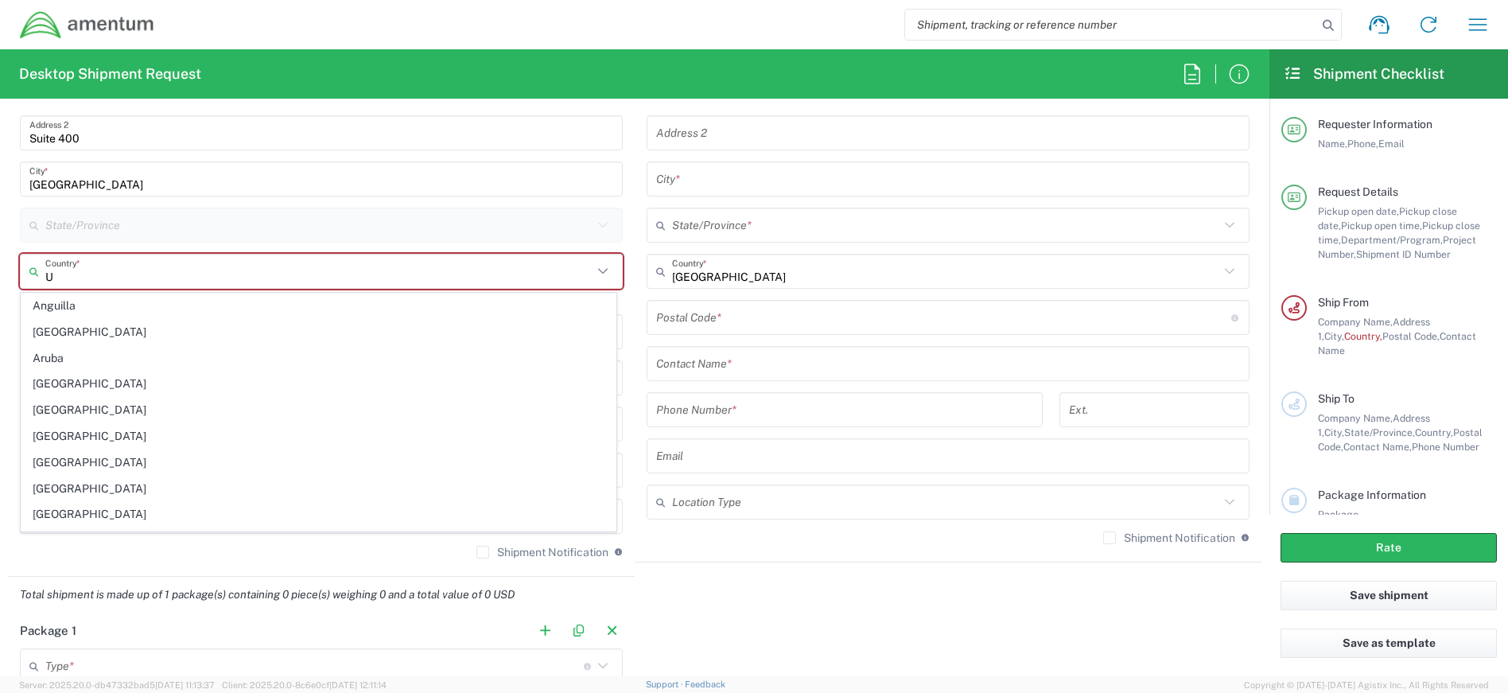
type input "[GEOGRAPHIC_DATA]"
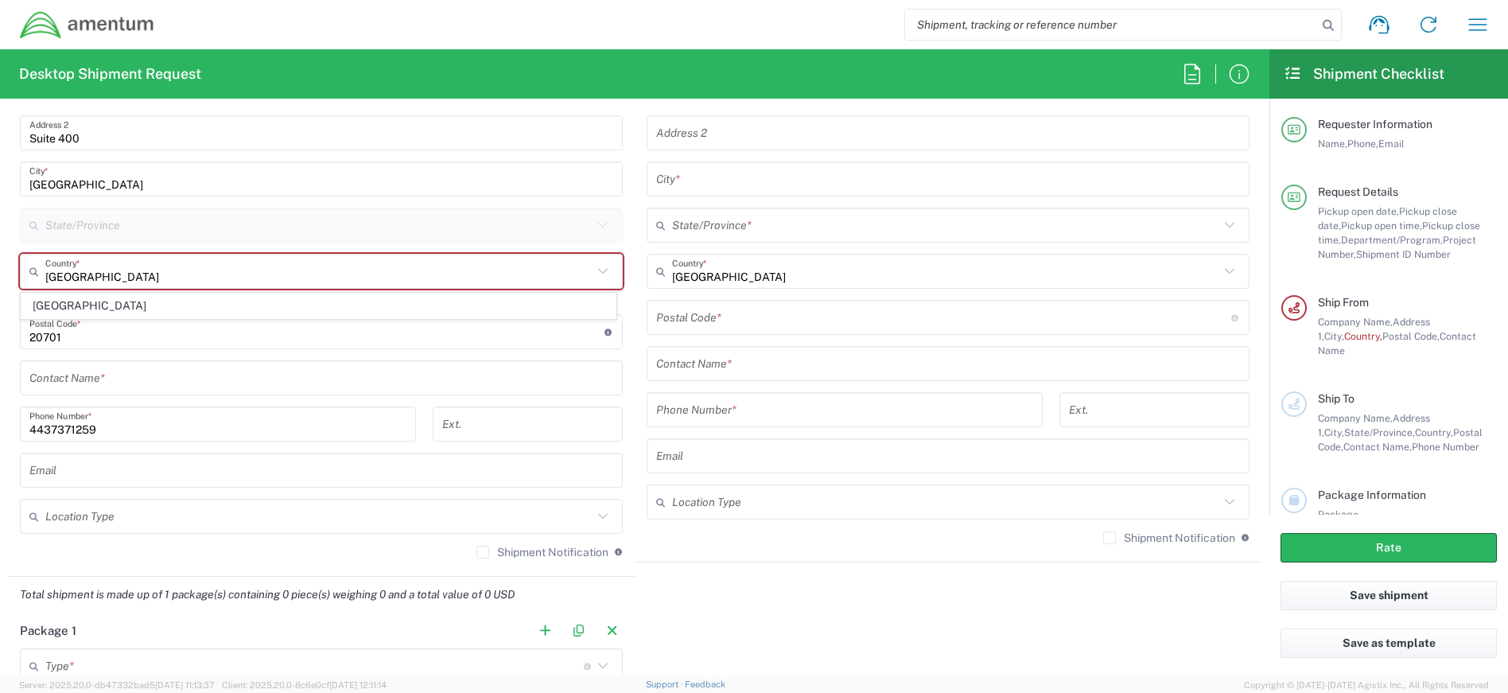
click at [599, 225] on icon at bounding box center [603, 225] width 10 height 6
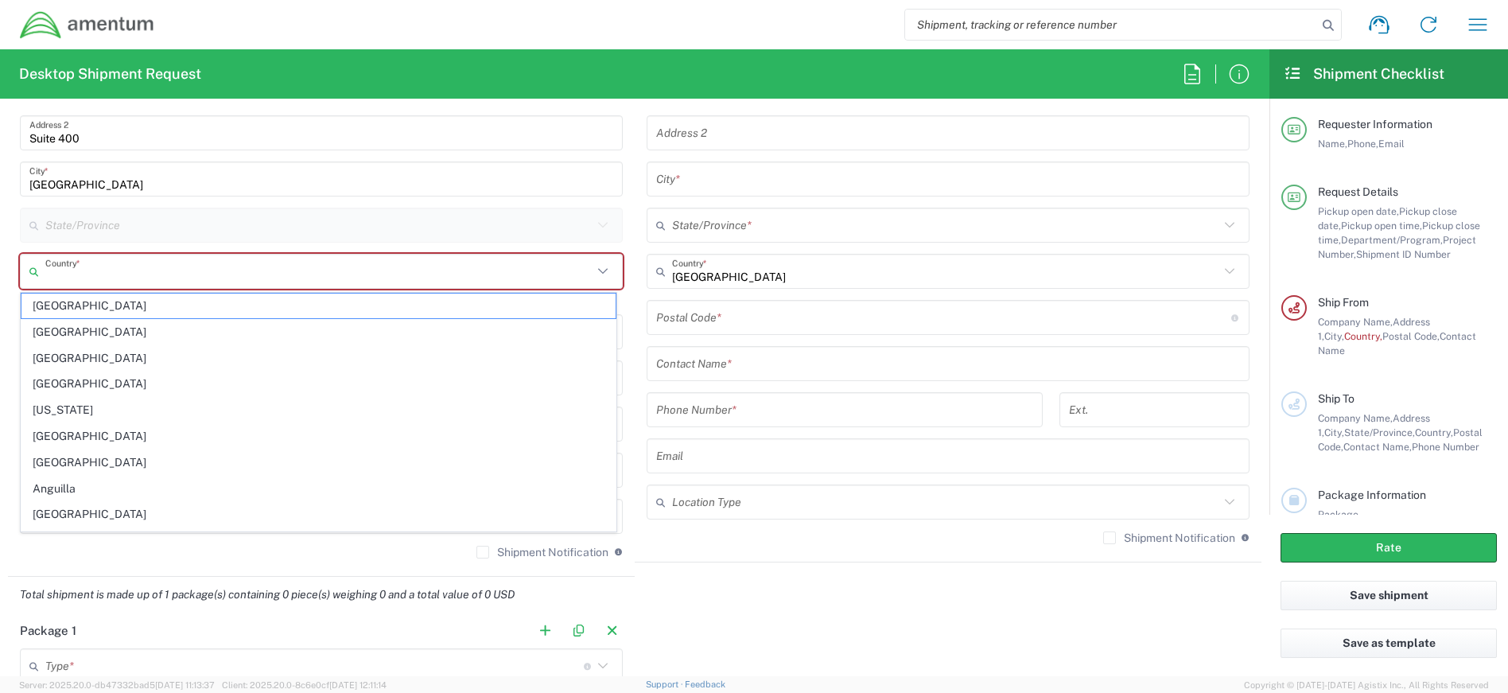
click at [387, 283] on input "text" at bounding box center [318, 272] width 547 height 28
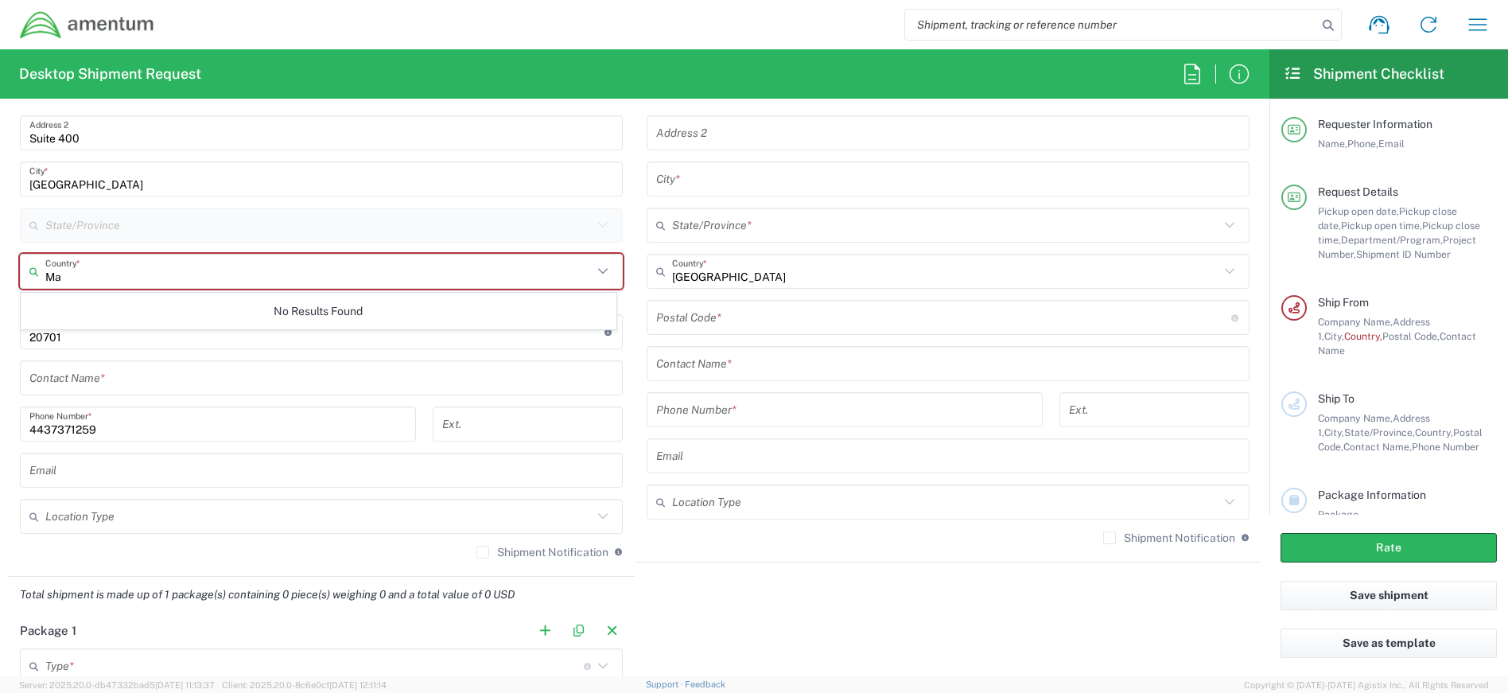
type input "M"
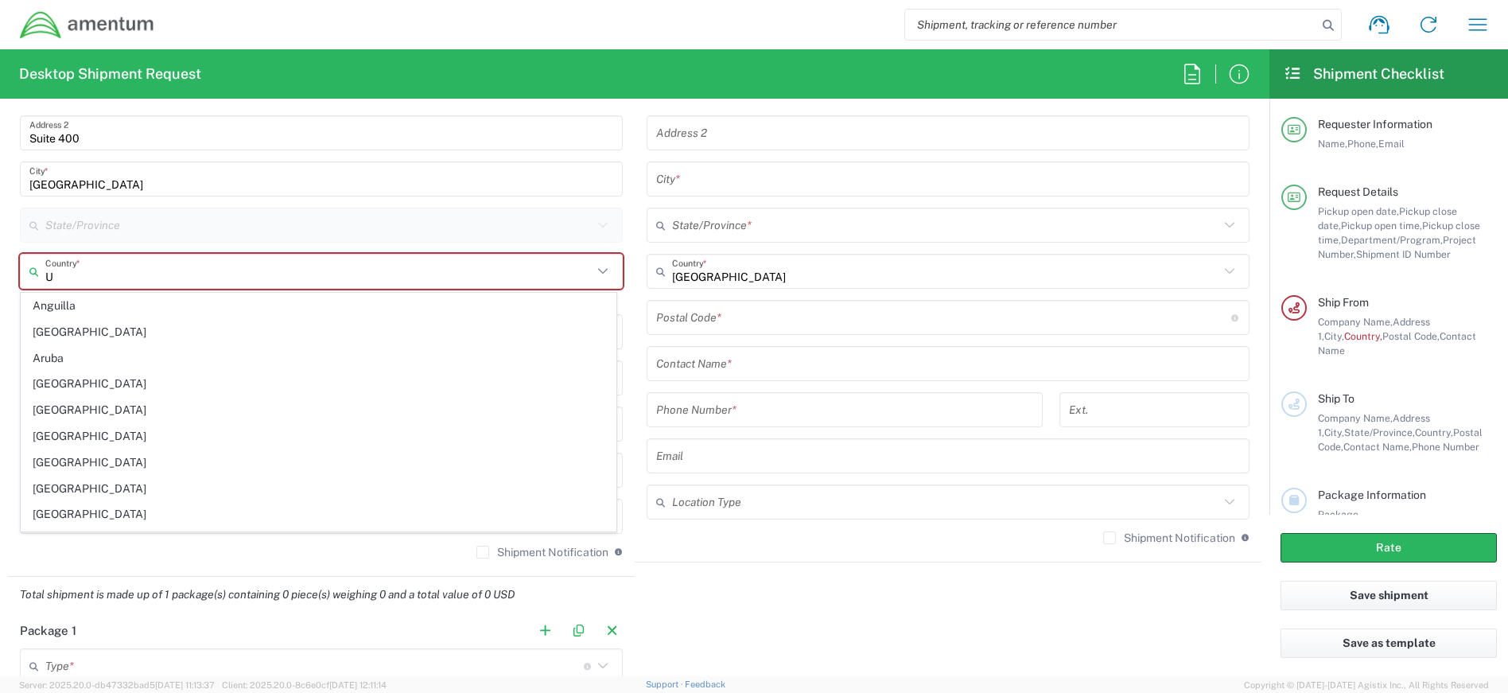
type input "[GEOGRAPHIC_DATA]"
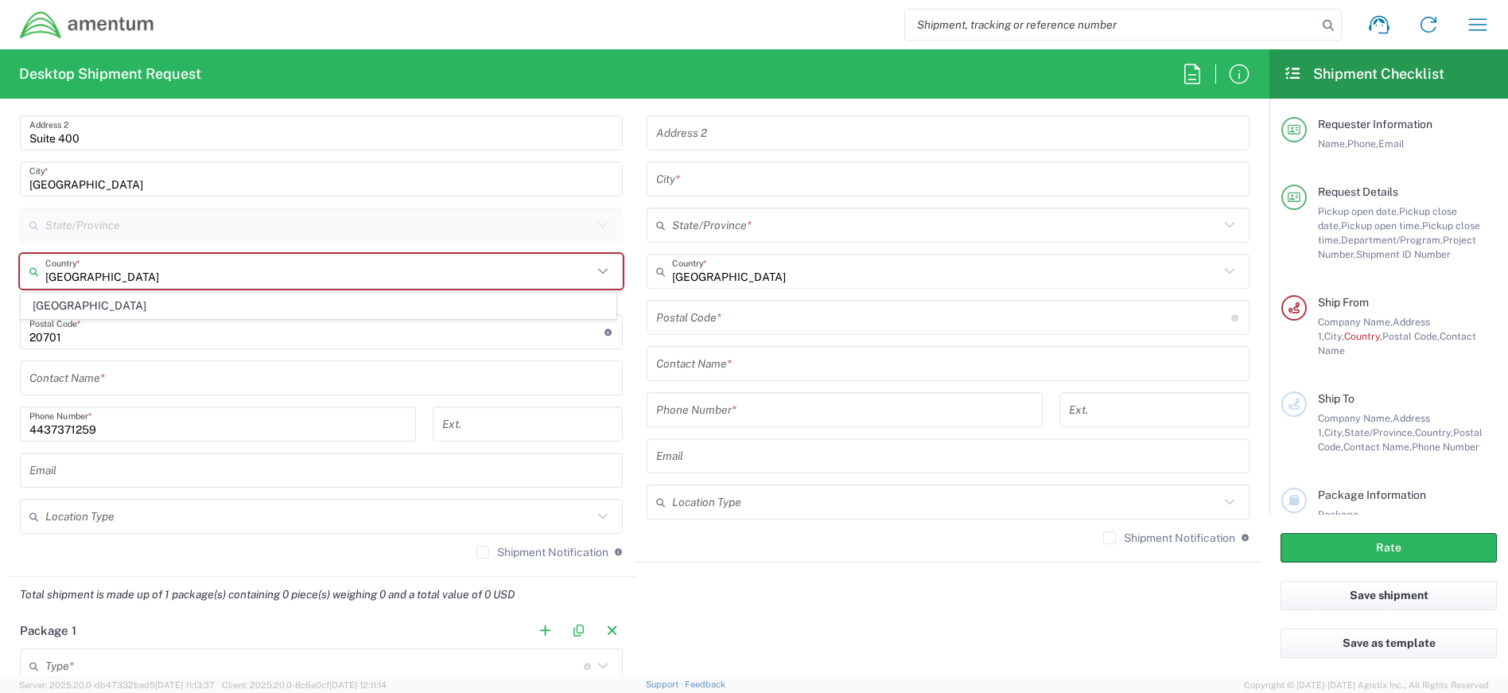
click at [599, 224] on icon at bounding box center [603, 225] width 21 height 21
click at [593, 274] on icon at bounding box center [603, 271] width 21 height 21
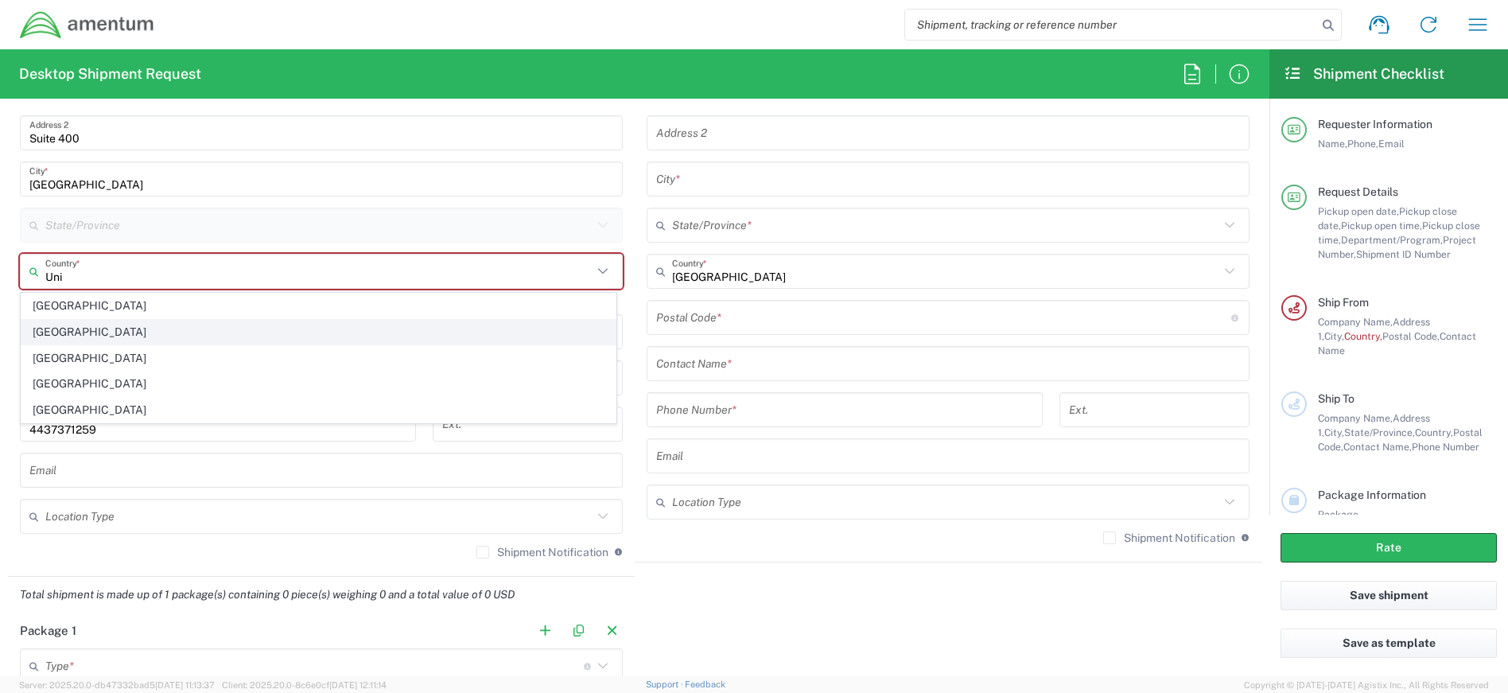
type input "[GEOGRAPHIC_DATA]"
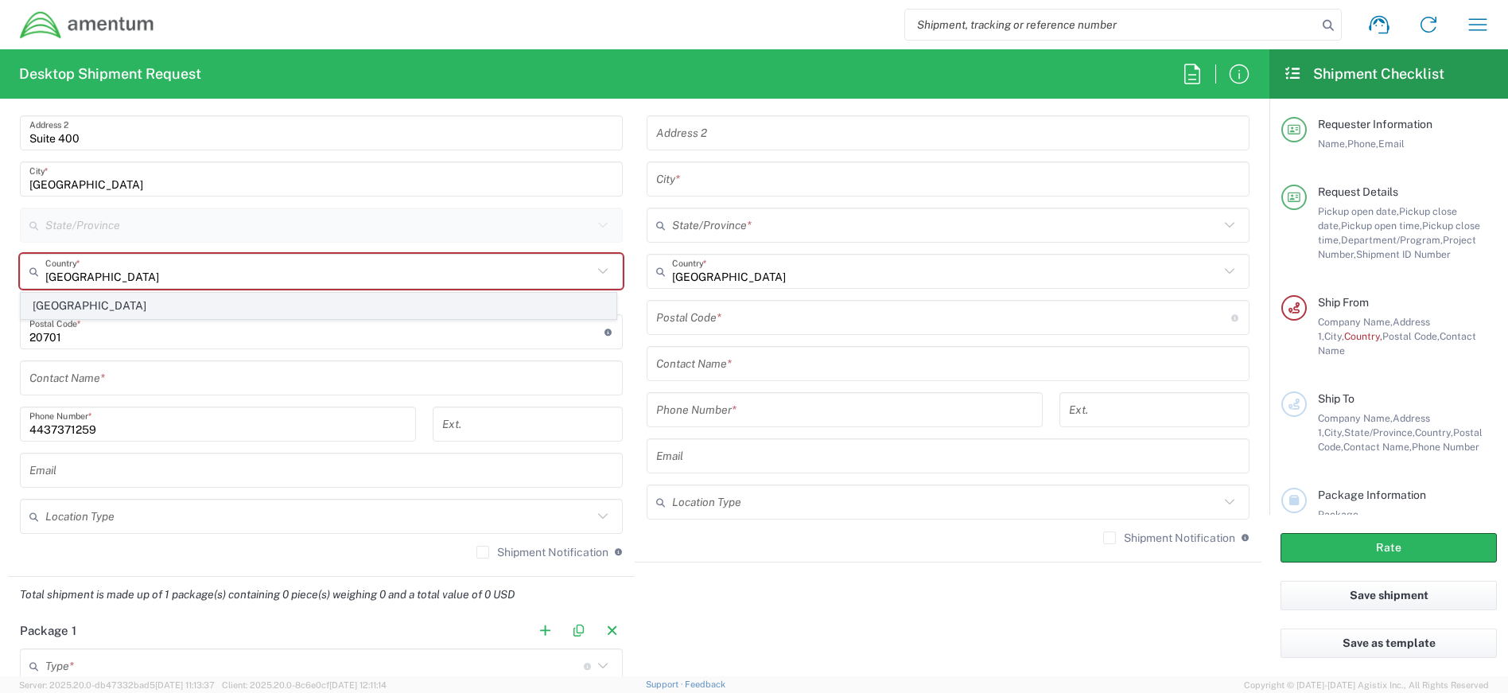
click at [134, 313] on span "[GEOGRAPHIC_DATA]" at bounding box center [318, 306] width 594 height 25
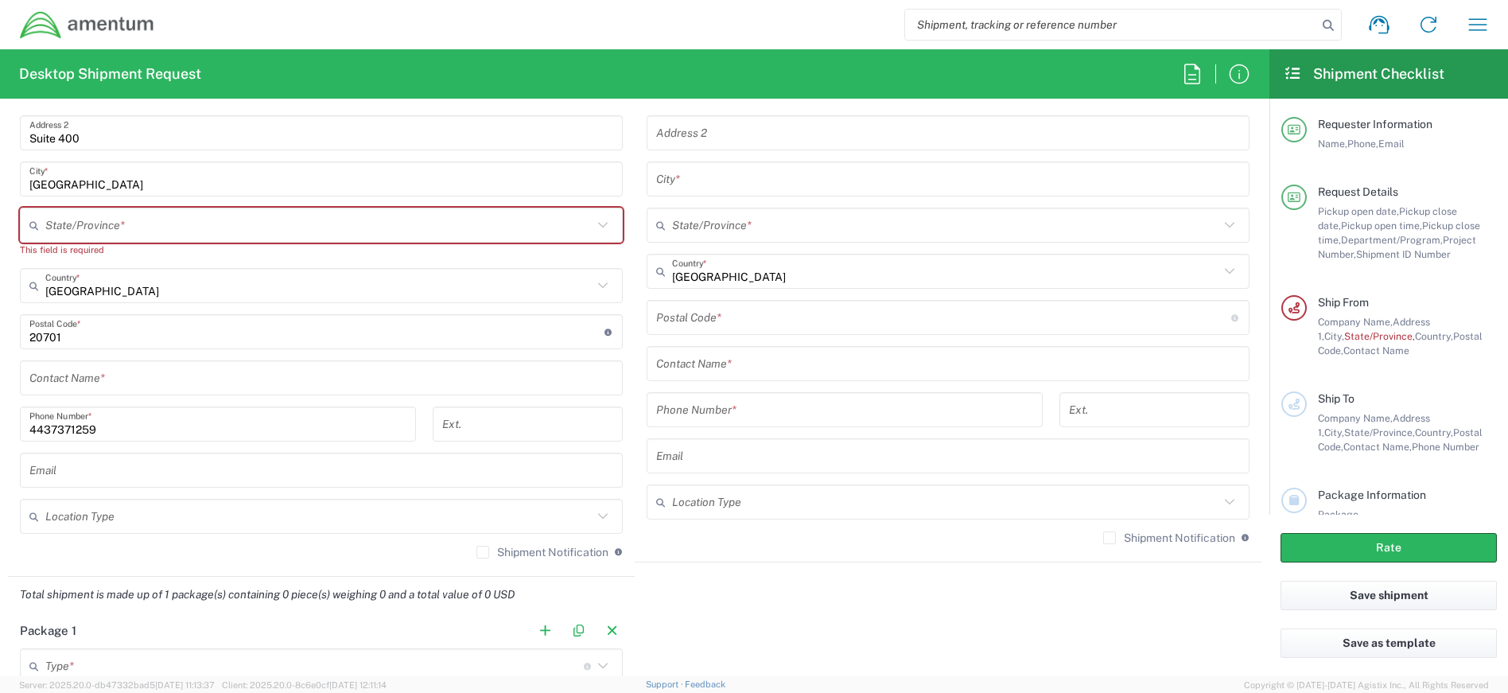
click at [145, 231] on input "text" at bounding box center [318, 226] width 547 height 28
type input "[US_STATE]"
click at [53, 264] on span "[US_STATE]" at bounding box center [318, 259] width 594 height 25
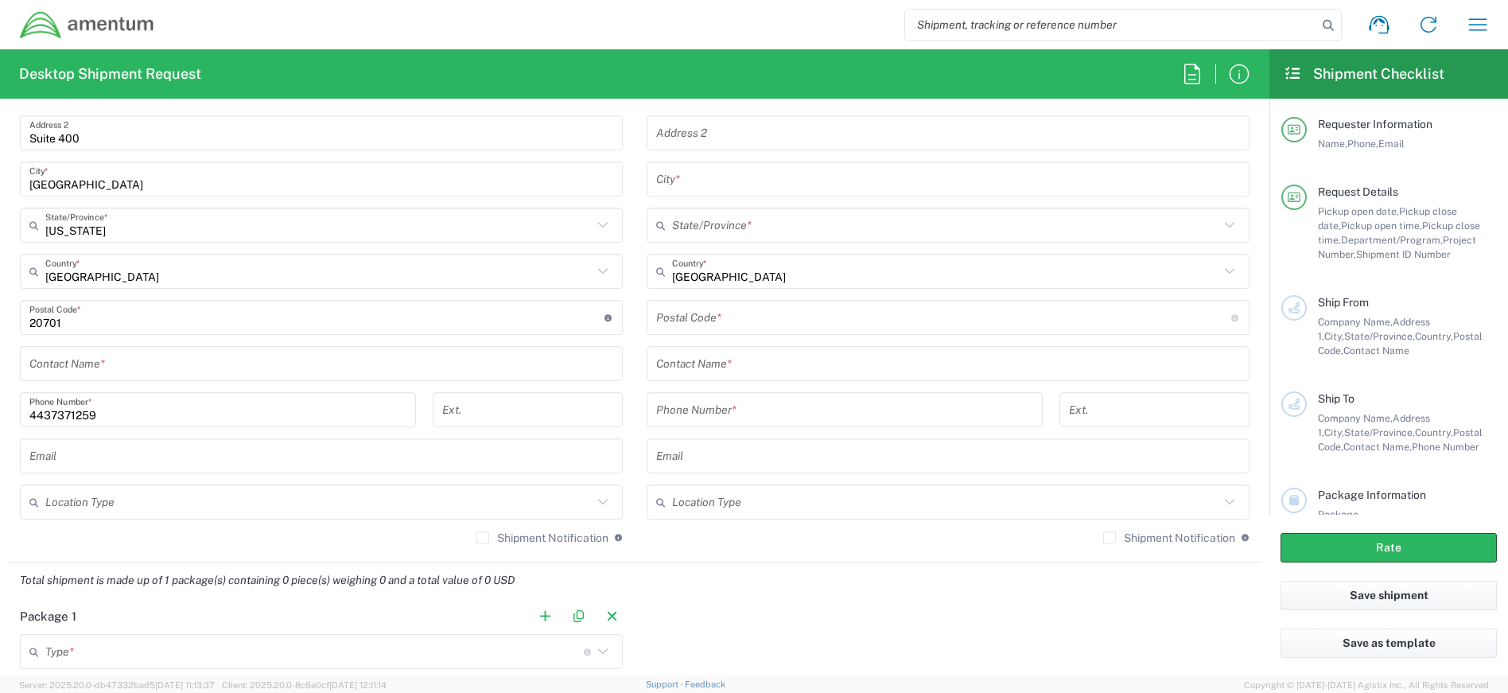
click at [635, 451] on main "Location [PHONE_NUMBER] [PHONE_NUMBER] [PHONE_NUMBER] [PHONE_NUMBER] [PHONE_NUM…" at bounding box center [948, 266] width 627 height 579
click at [155, 367] on input "text" at bounding box center [321, 364] width 584 height 28
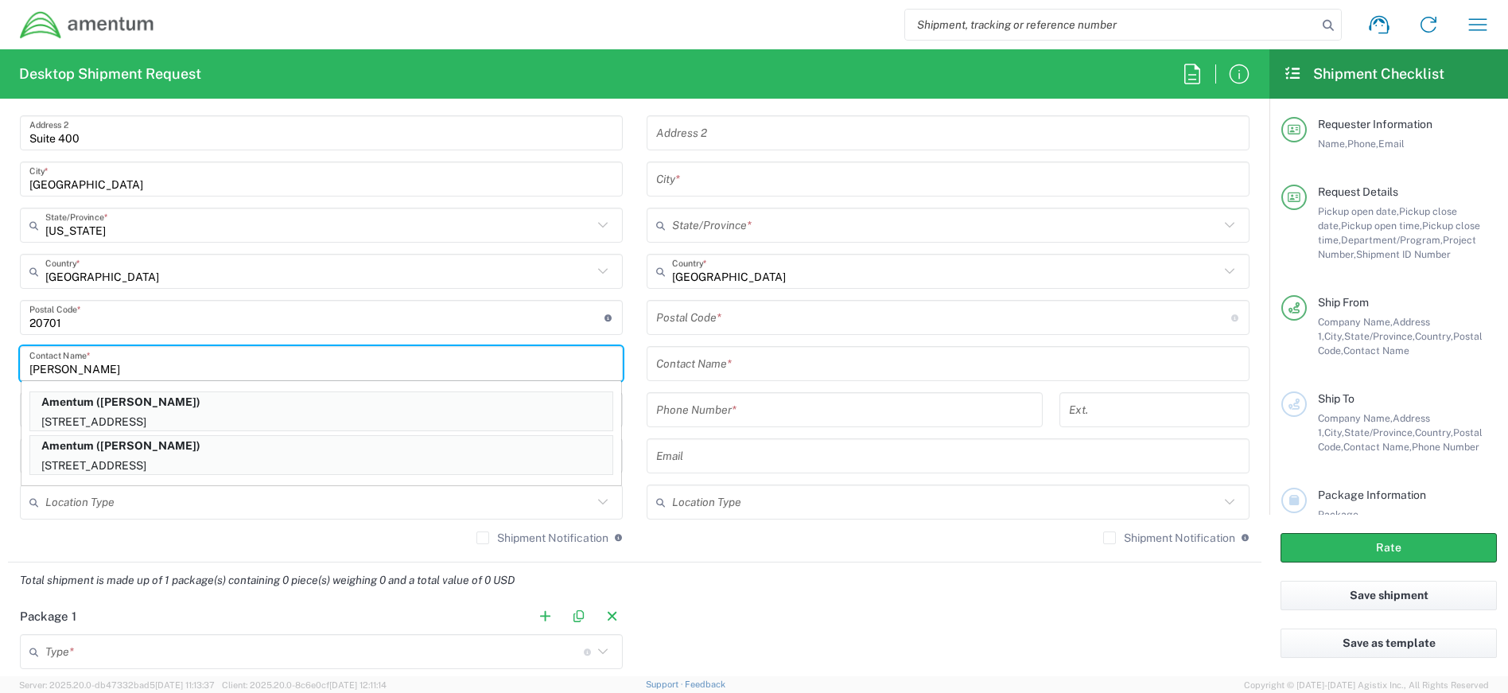
type input "[PERSON_NAME]"
click at [624, 347] on main "Location [PHONE_NUMBER] [PHONE_NUMBER] [PHONE_NUMBER] [PHONE_NUMBER] [PHONE_NUM…" at bounding box center [321, 266] width 627 height 579
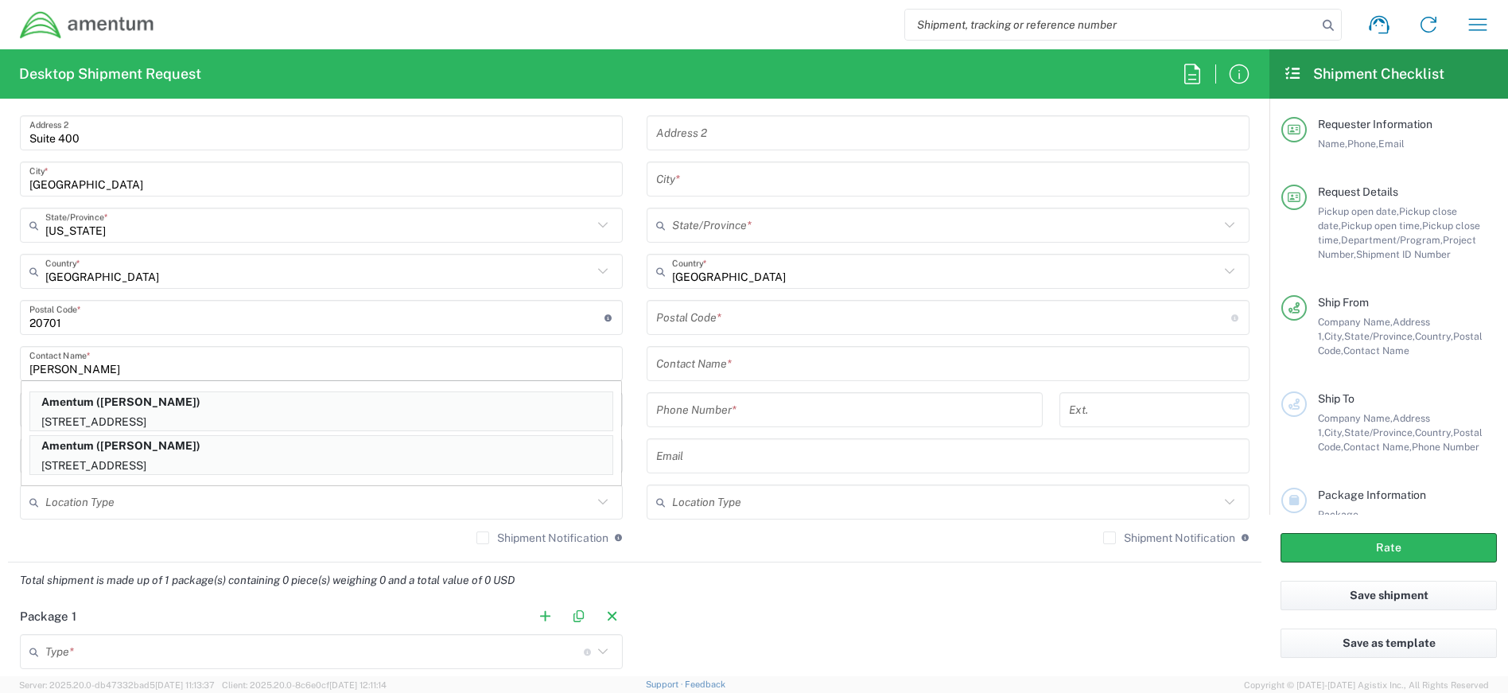
click at [684, 412] on input "tel" at bounding box center [844, 410] width 377 height 28
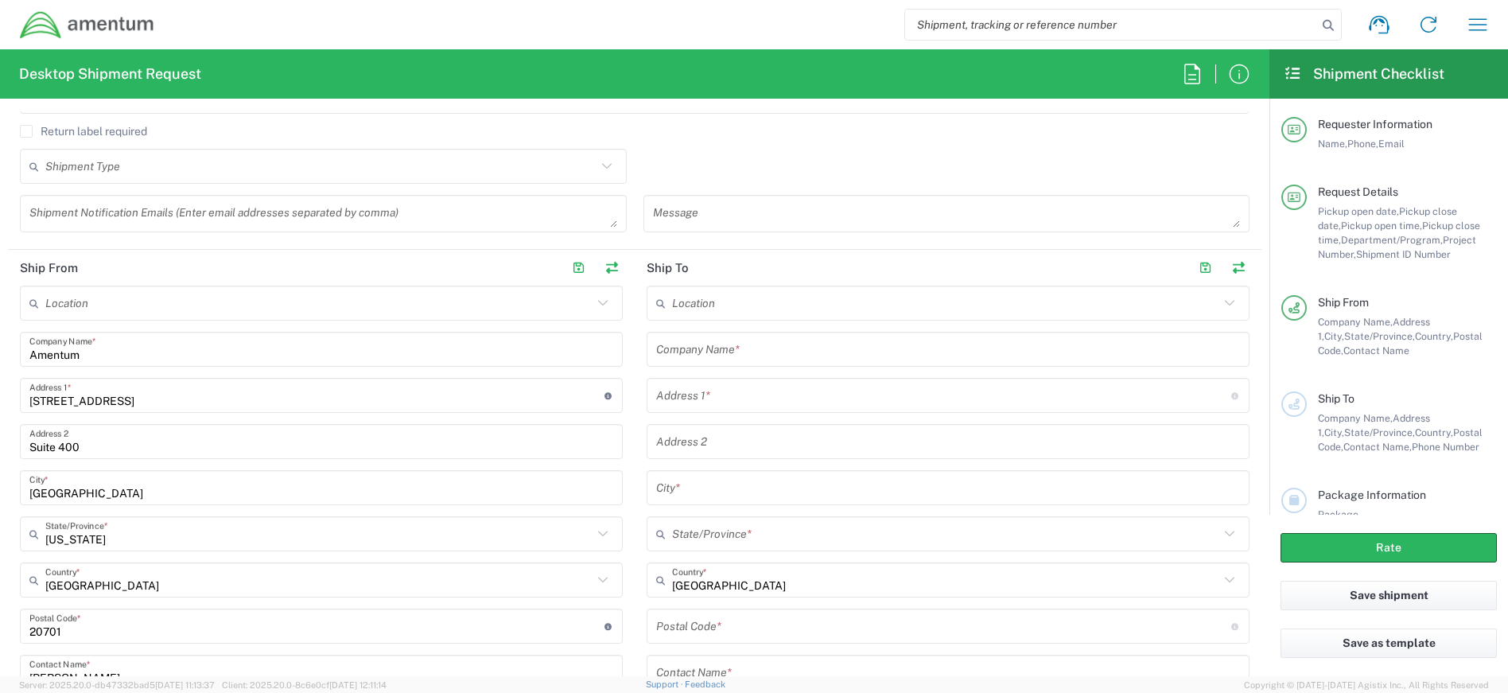
scroll to position [557, 0]
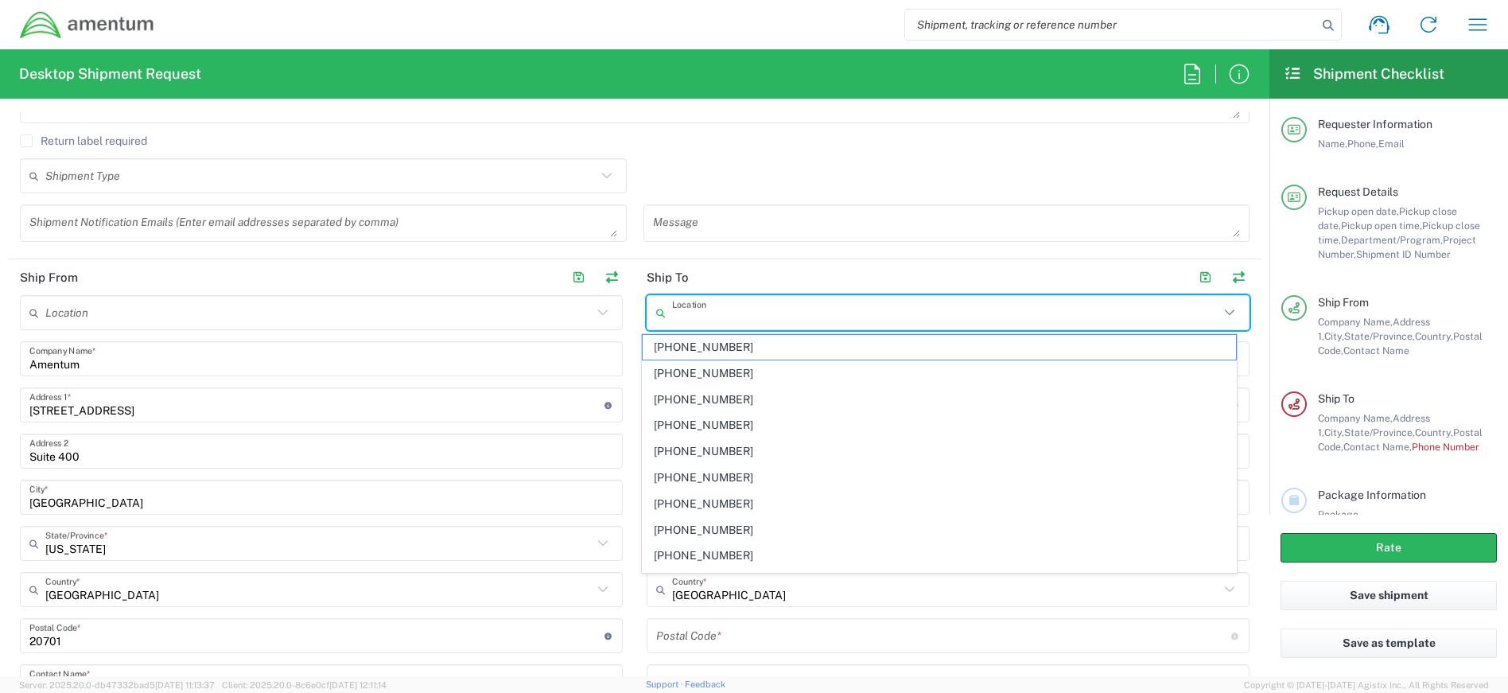
click at [736, 309] on input "text" at bounding box center [945, 313] width 547 height 28
type input "Amentum"
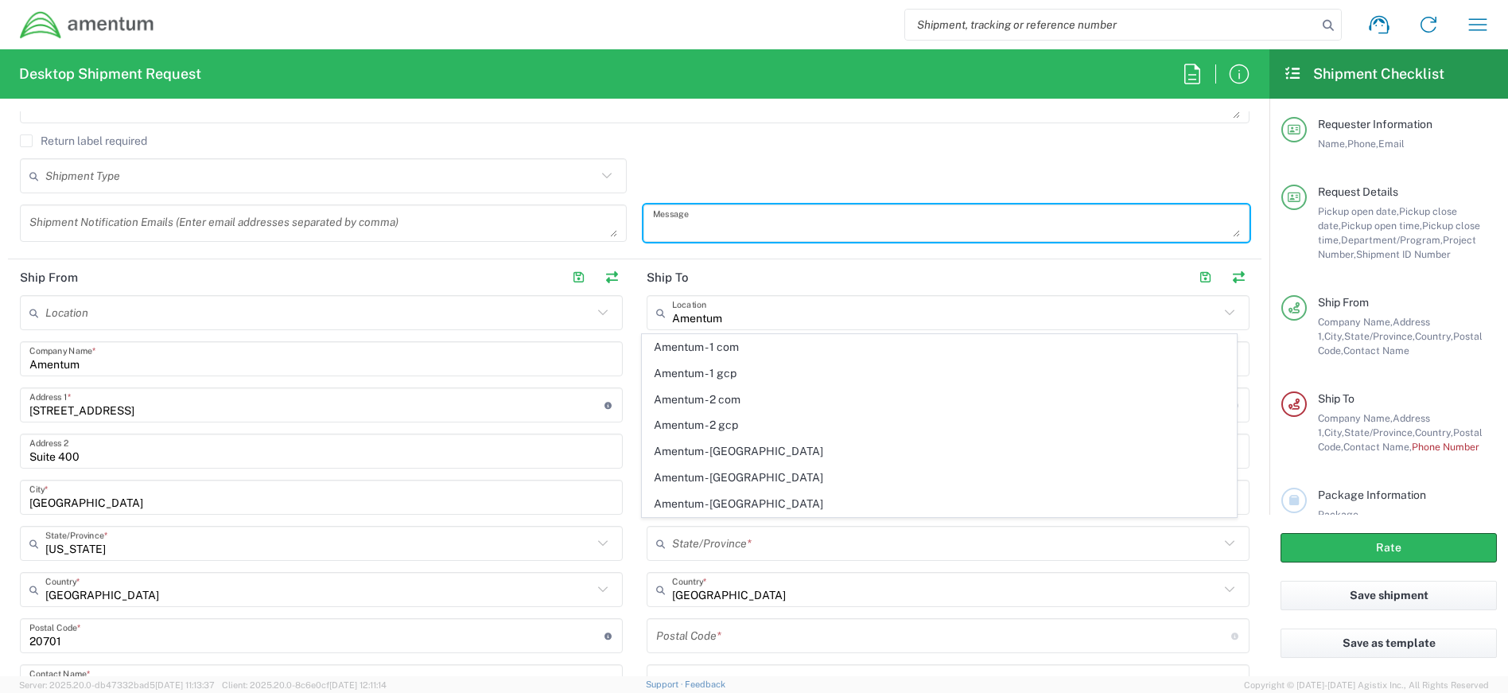
click at [709, 228] on textarea at bounding box center [947, 223] width 588 height 28
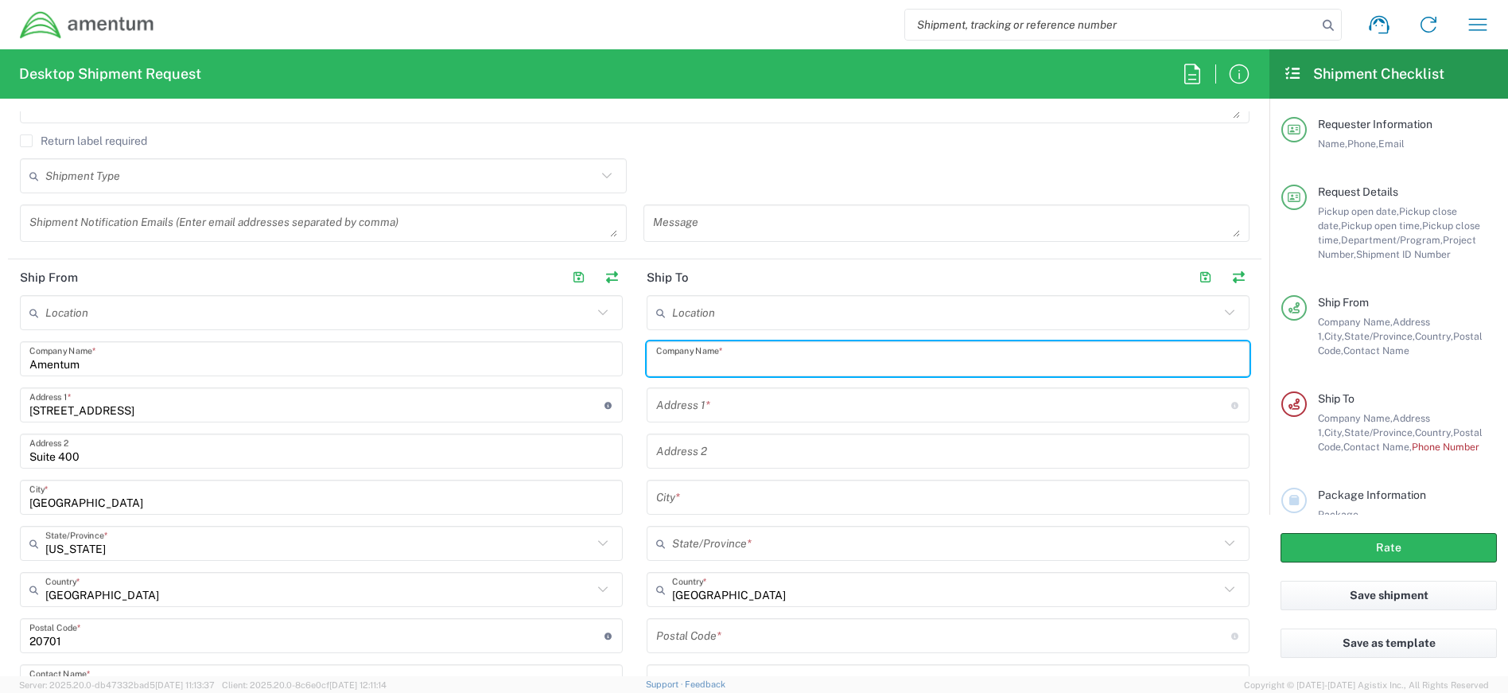
click at [740, 350] on input "text" at bounding box center [948, 359] width 584 height 28
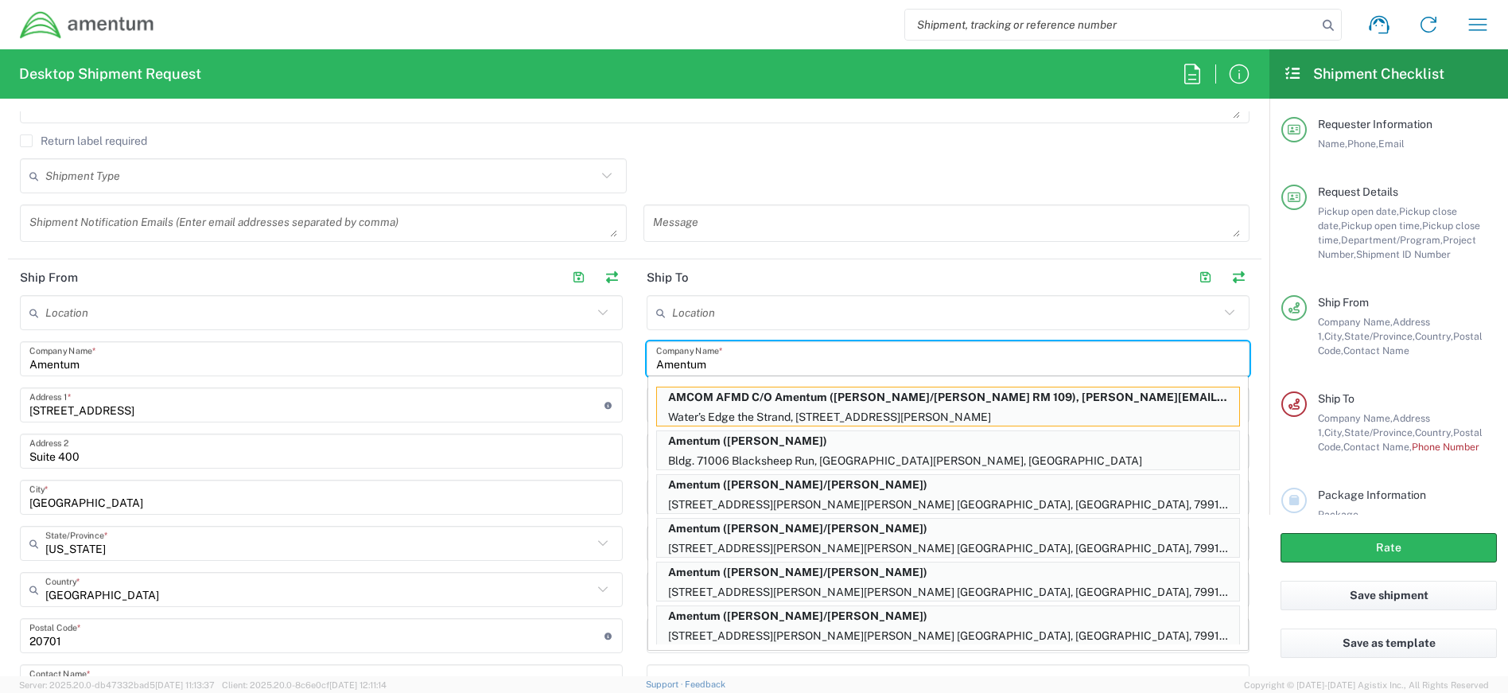
type input "Amentum"
click at [737, 318] on input "text" at bounding box center [945, 313] width 547 height 28
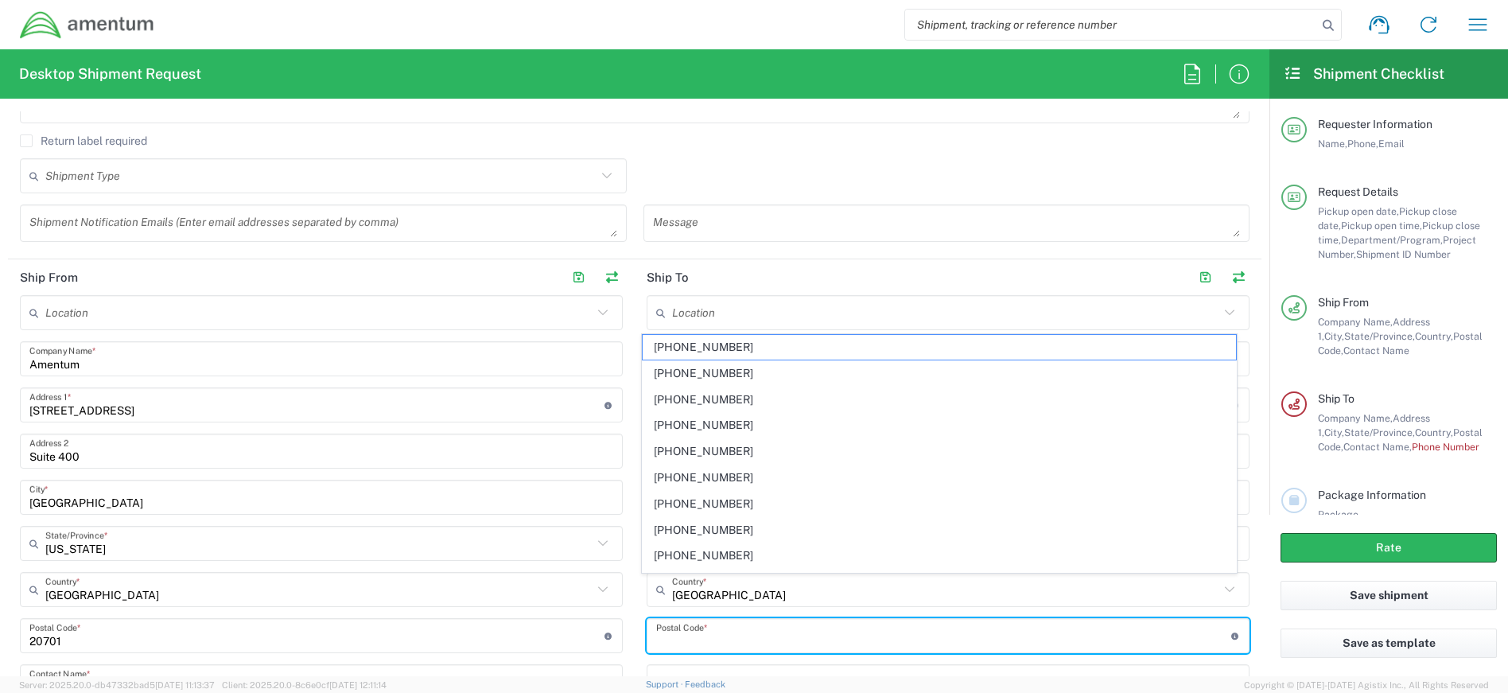
click at [741, 638] on input "undefined" at bounding box center [943, 636] width 575 height 28
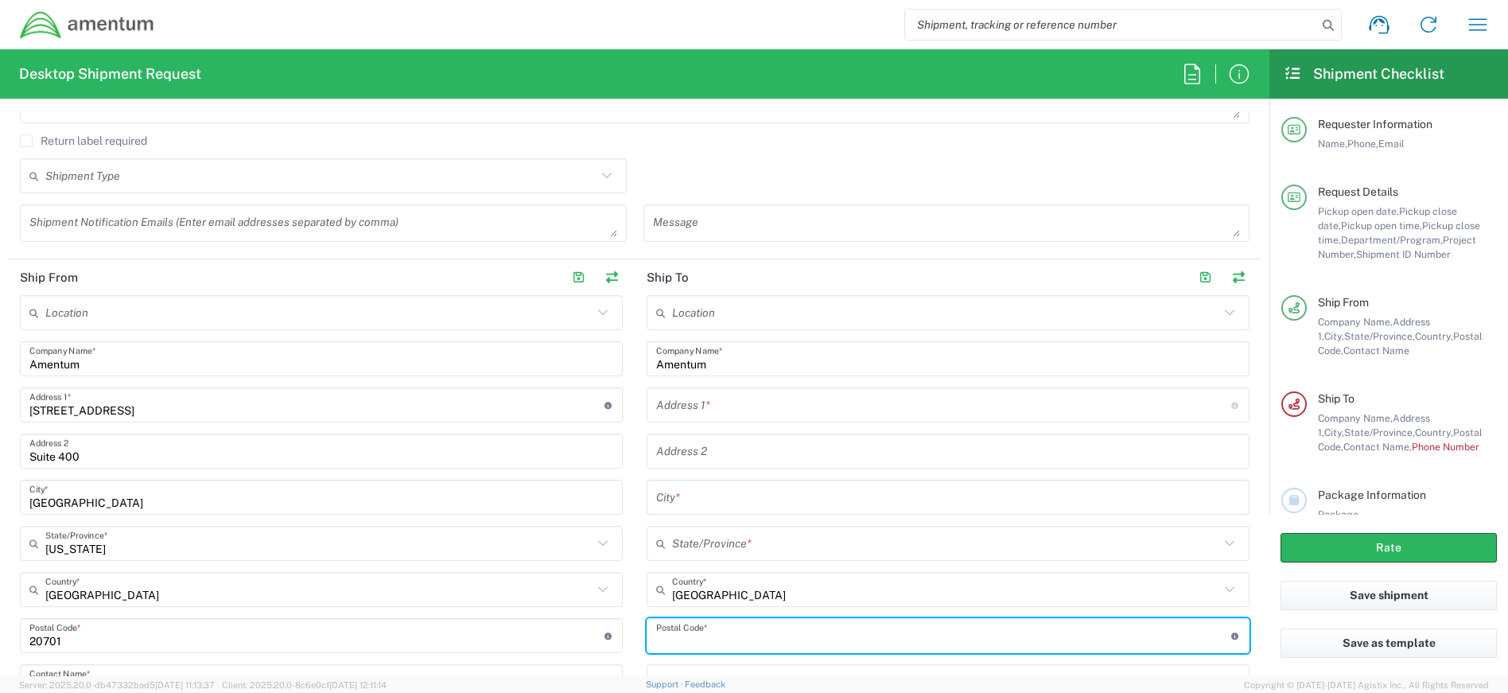
type input "78251"
type input "[STREET_ADDRESS]"
type input "San Antonio"
type input "[US_STATE]"
type input "2103465118"
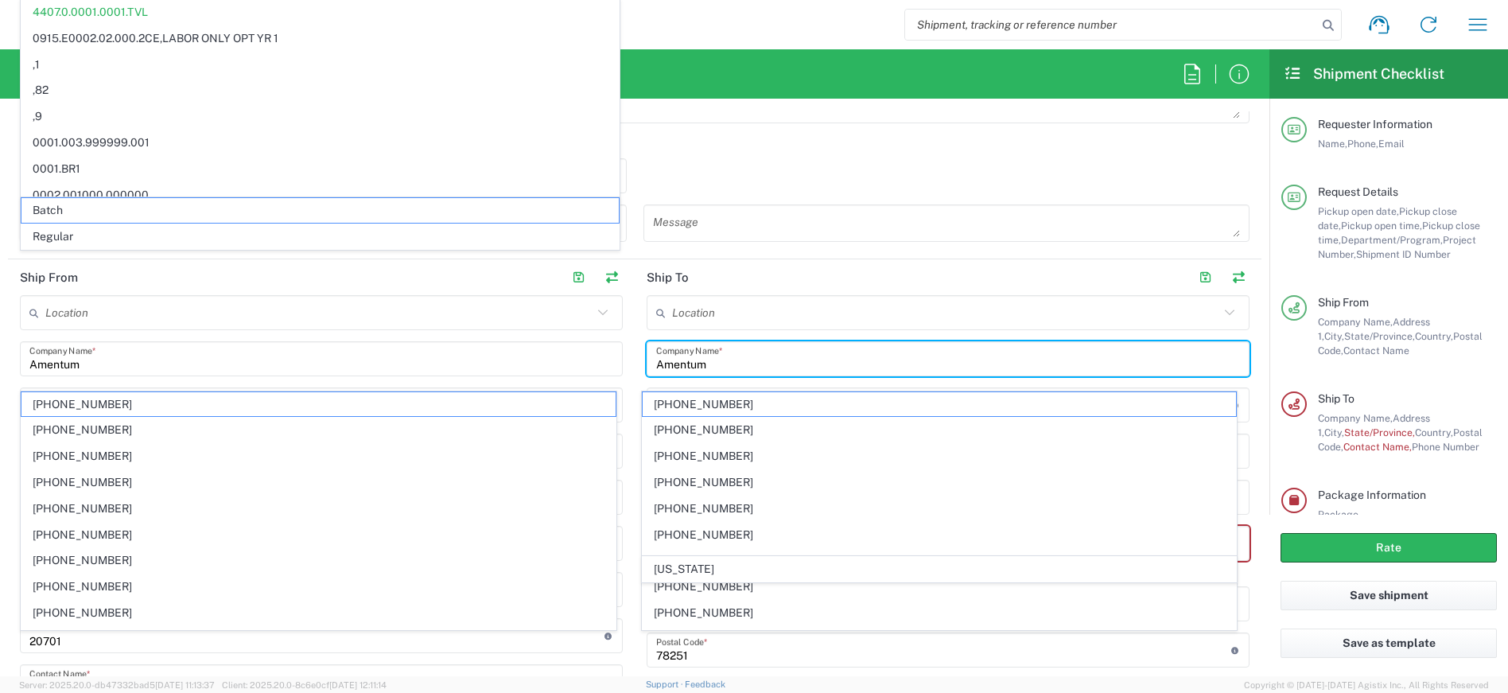
click at [769, 356] on input "Amentum" at bounding box center [948, 359] width 584 height 28
type input "4407.0.0001.0001.TVL"
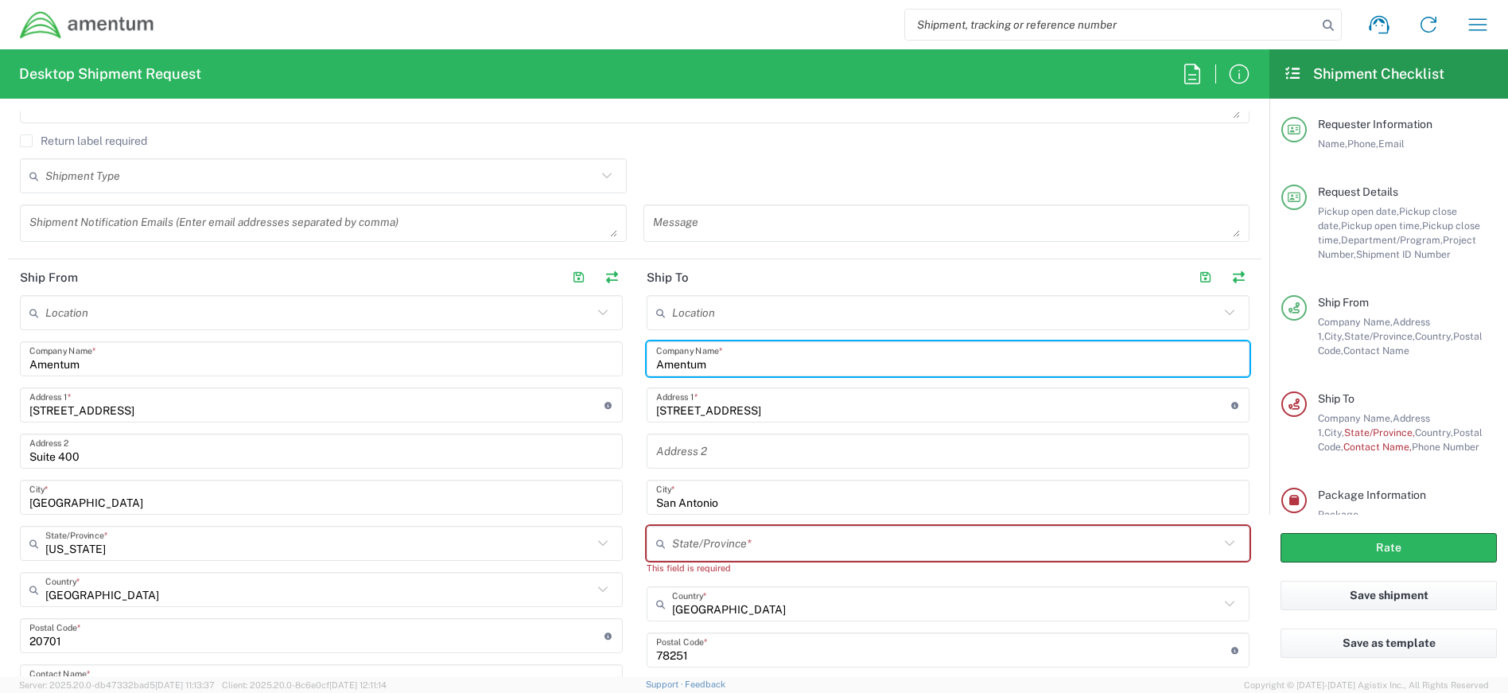
click at [770, 541] on input "text" at bounding box center [945, 544] width 547 height 28
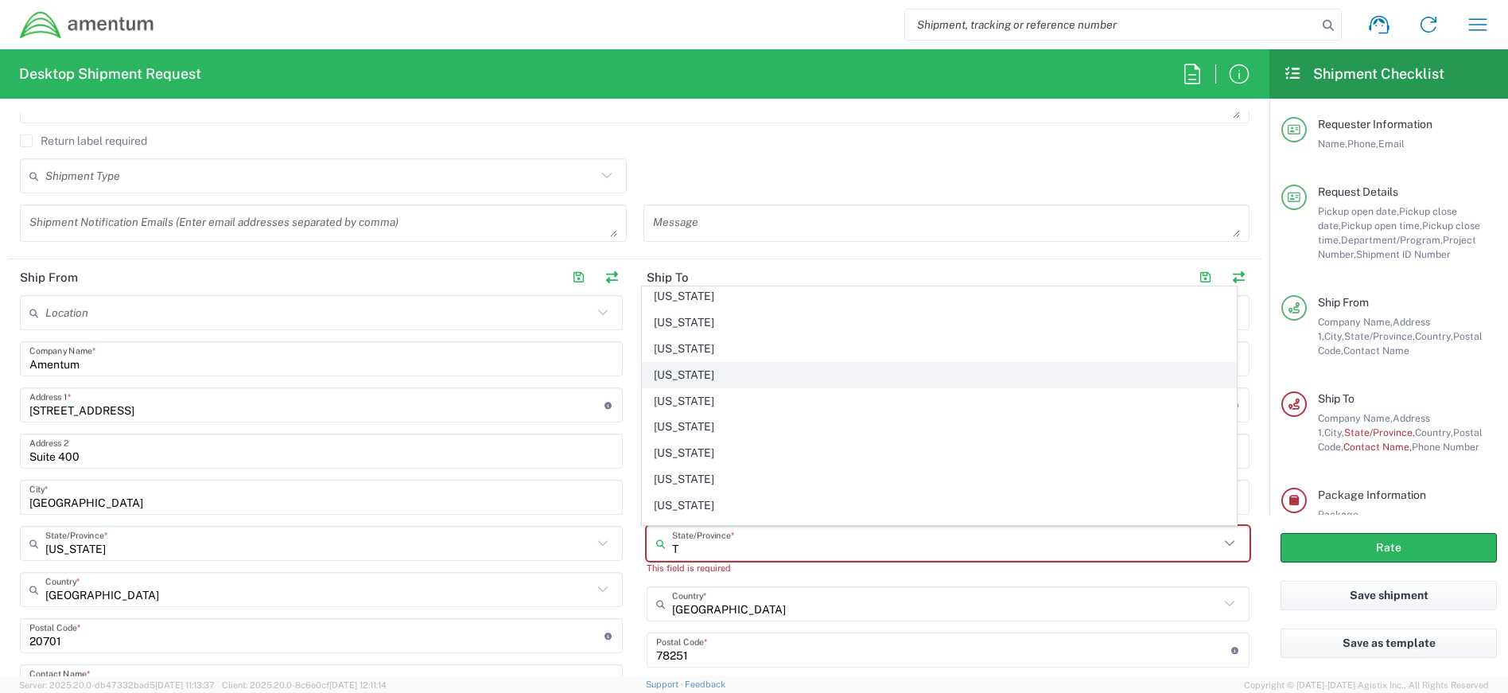
scroll to position [159, 0]
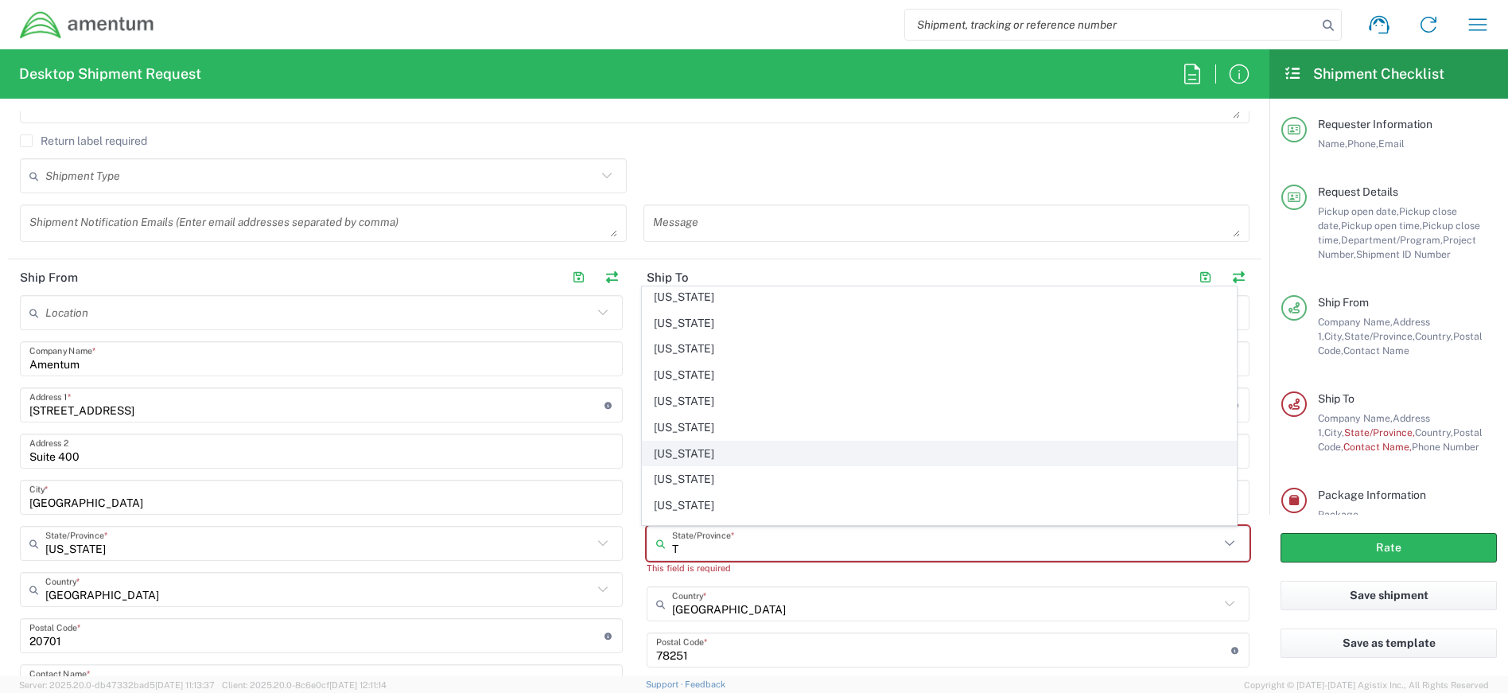
click at [715, 460] on span "[US_STATE]" at bounding box center [940, 454] width 594 height 25
type input "[US_STATE]"
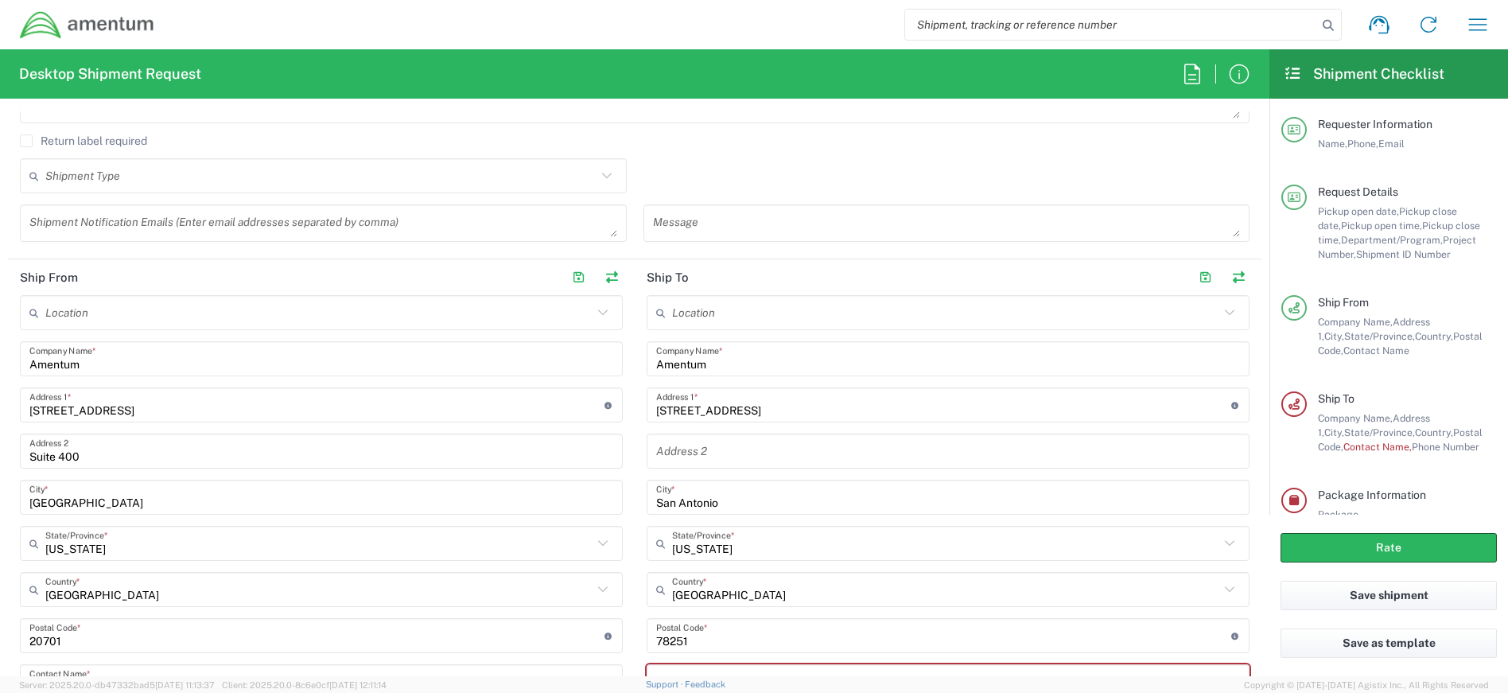
click at [1248, 566] on main "Location [PHONE_NUMBER] [PHONE_NUMBER] [PHONE_NUMBER] [PHONE_NUMBER] [PHONE_NUM…" at bounding box center [948, 591] width 627 height 593
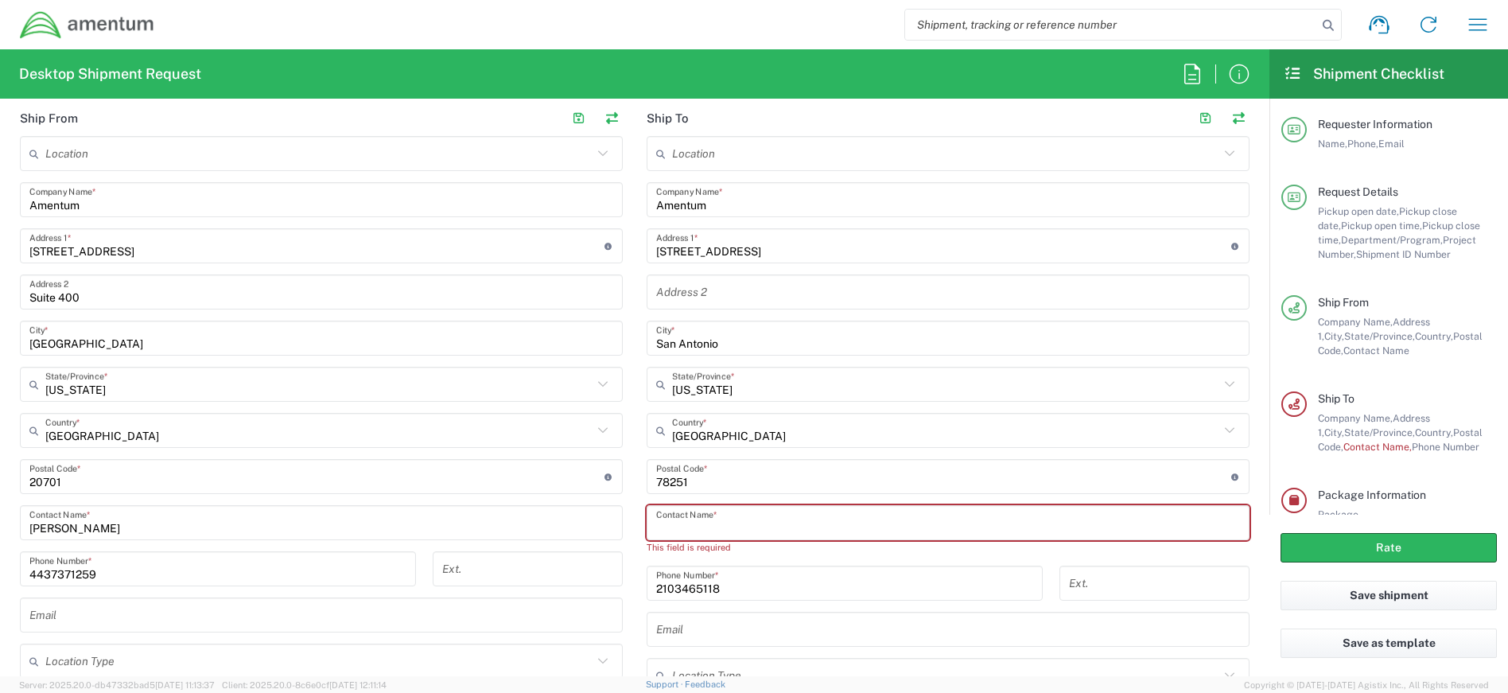
click at [905, 523] on input "text" at bounding box center [948, 523] width 584 height 28
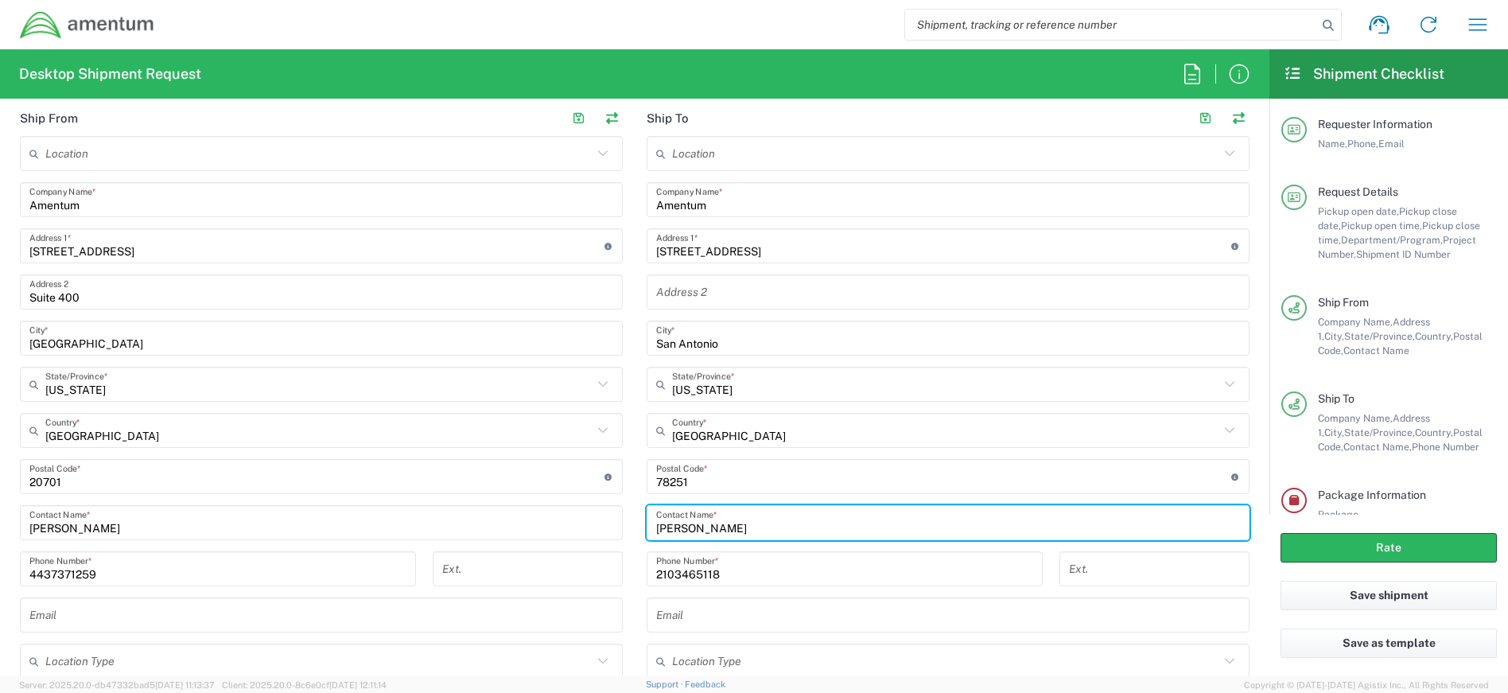
type input "[PERSON_NAME]"
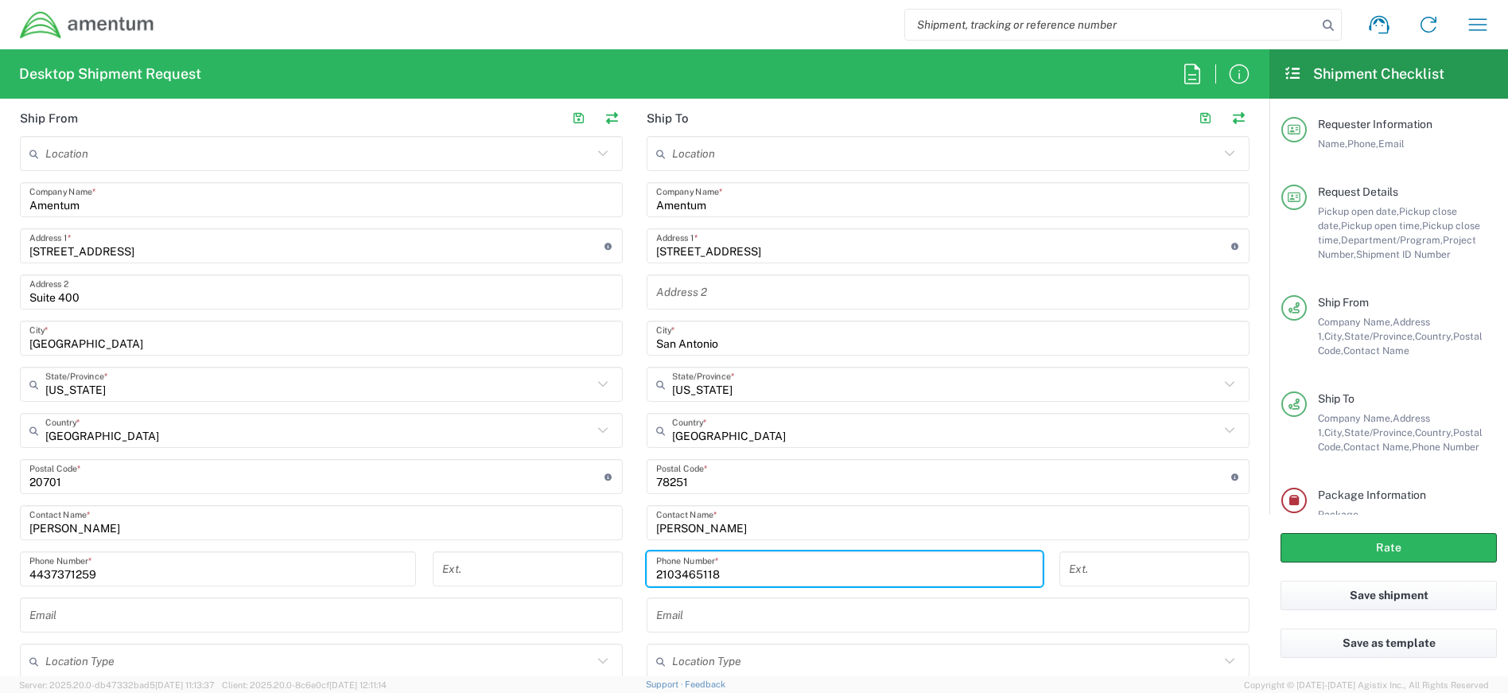
click at [835, 569] on input "2103465118" at bounding box center [844, 569] width 377 height 28
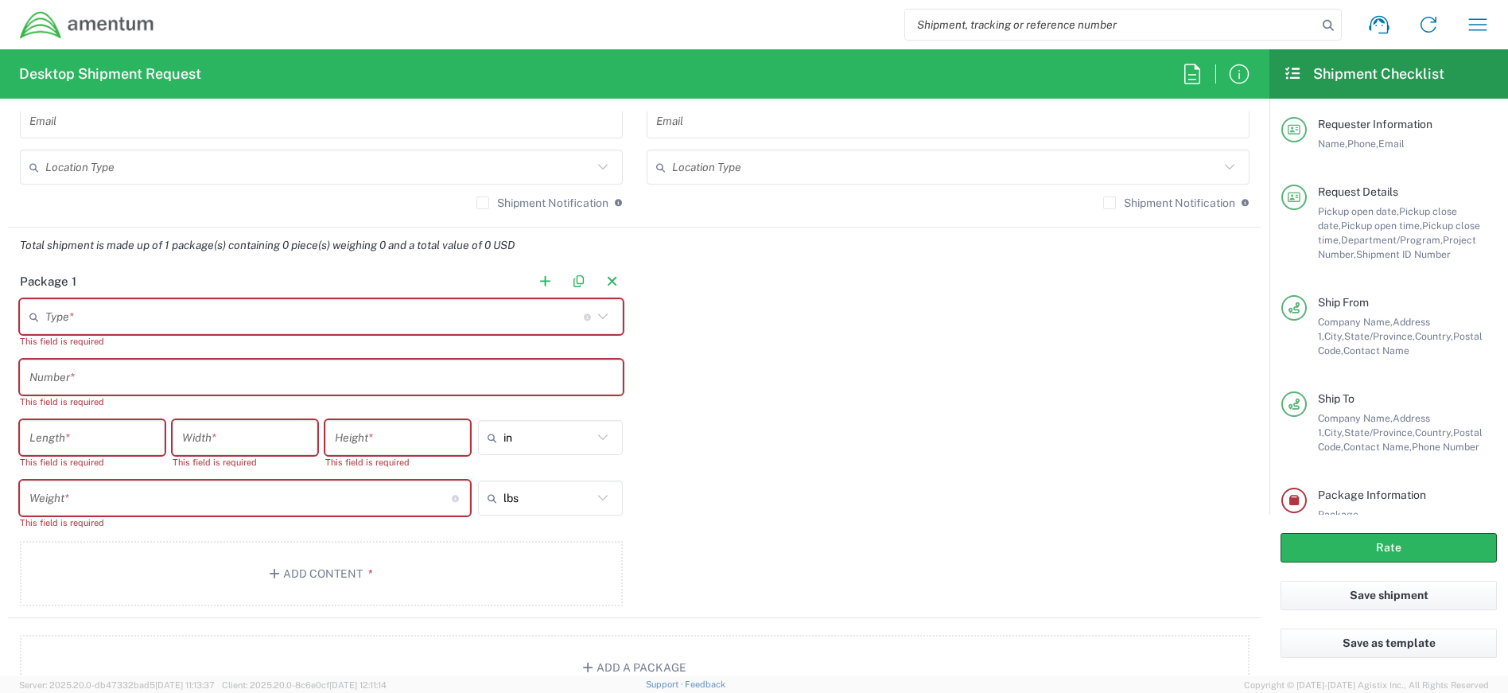
click at [601, 317] on icon at bounding box center [603, 316] width 21 height 21
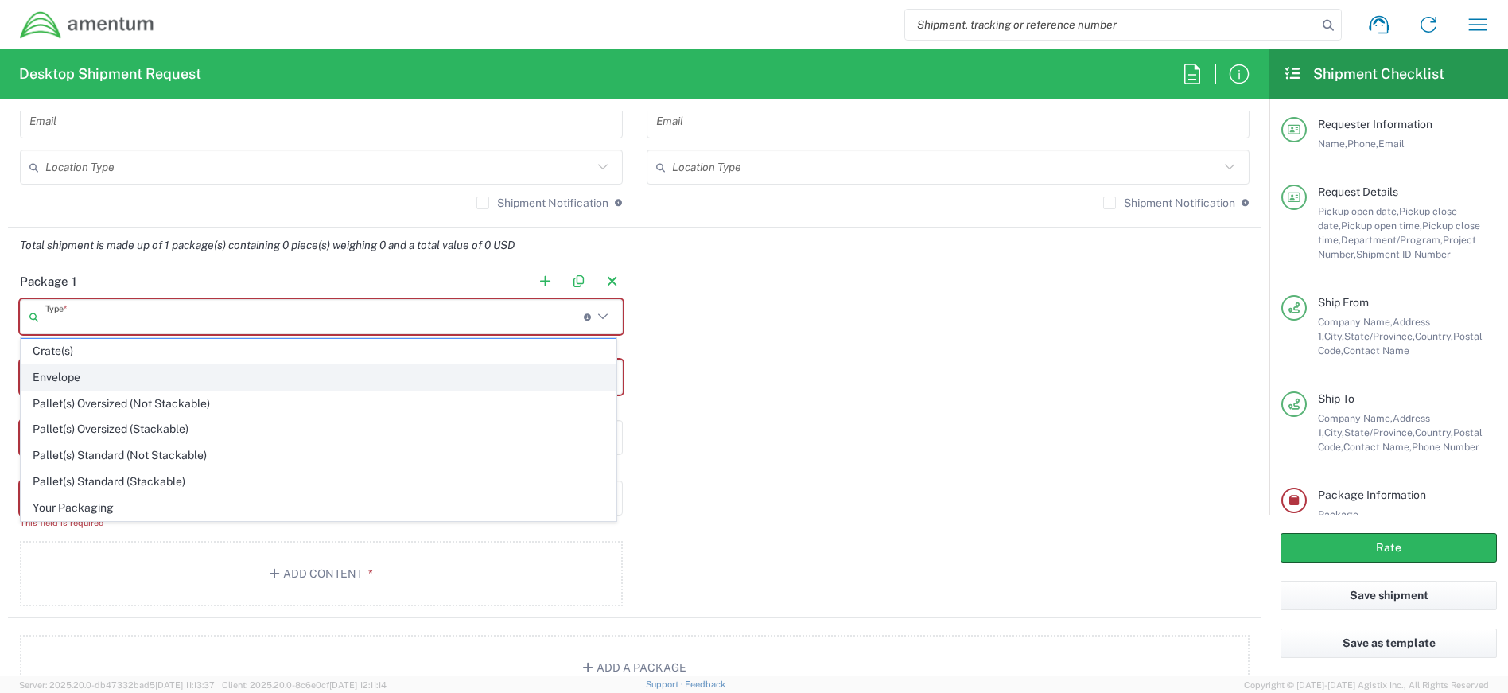
click at [376, 369] on span "Envelope" at bounding box center [318, 377] width 594 height 25
type input "Envelope"
type input "1"
type input "9.5"
type input "12.5"
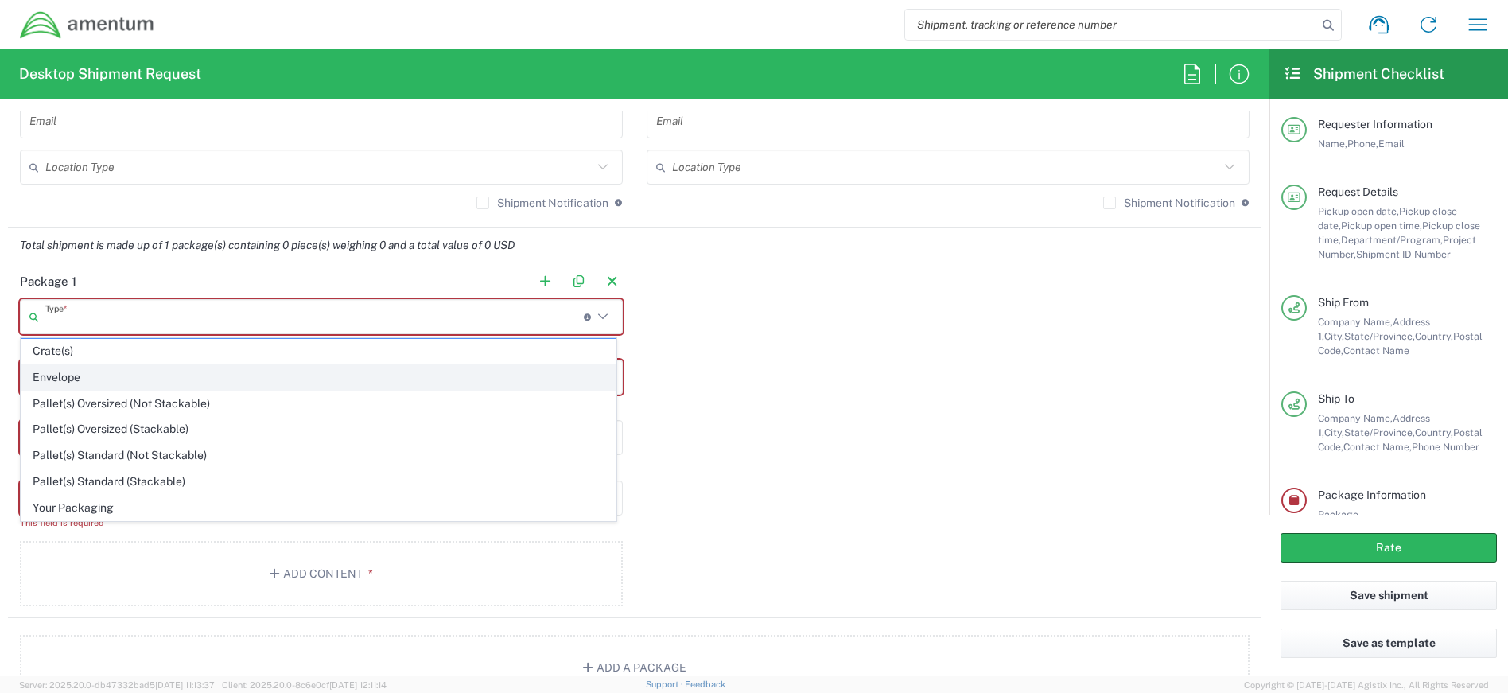
type input "0.25"
type input "1"
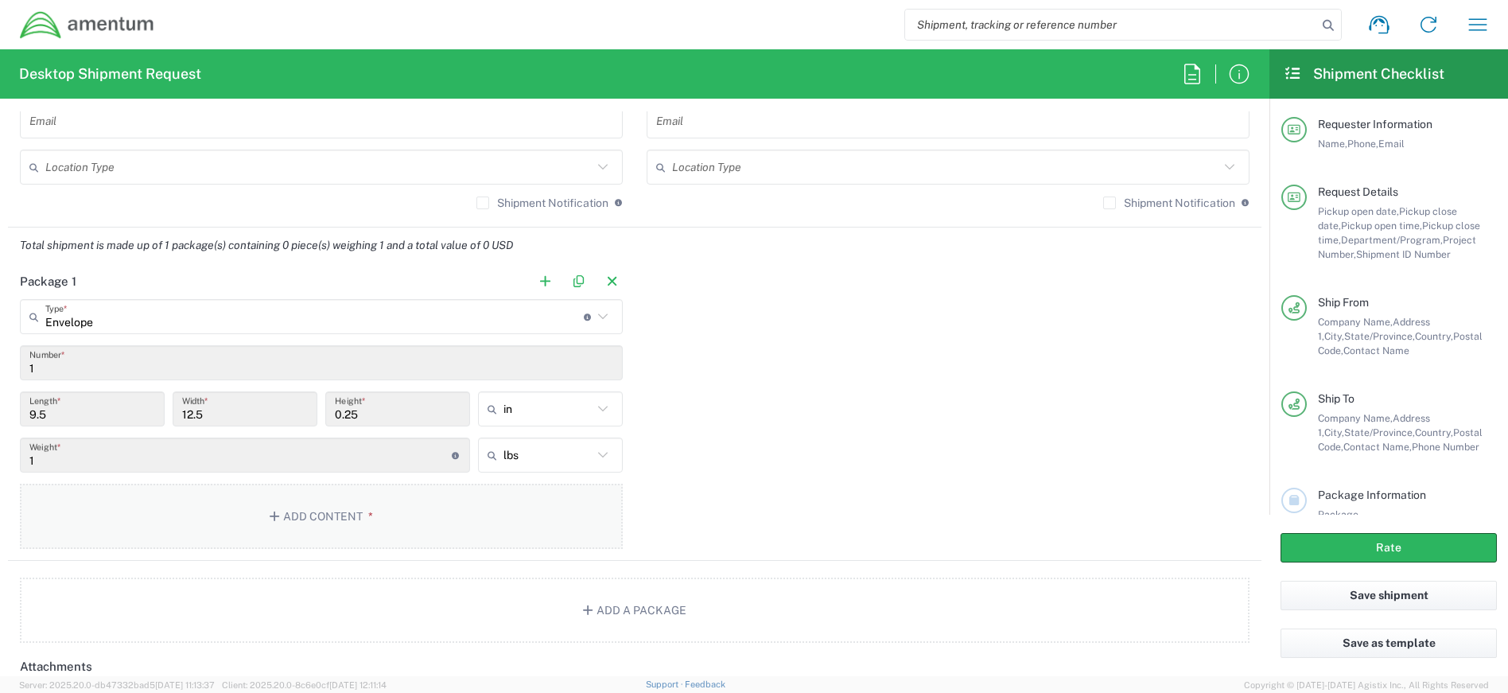
click at [347, 508] on button "Add Content *" at bounding box center [321, 516] width 603 height 65
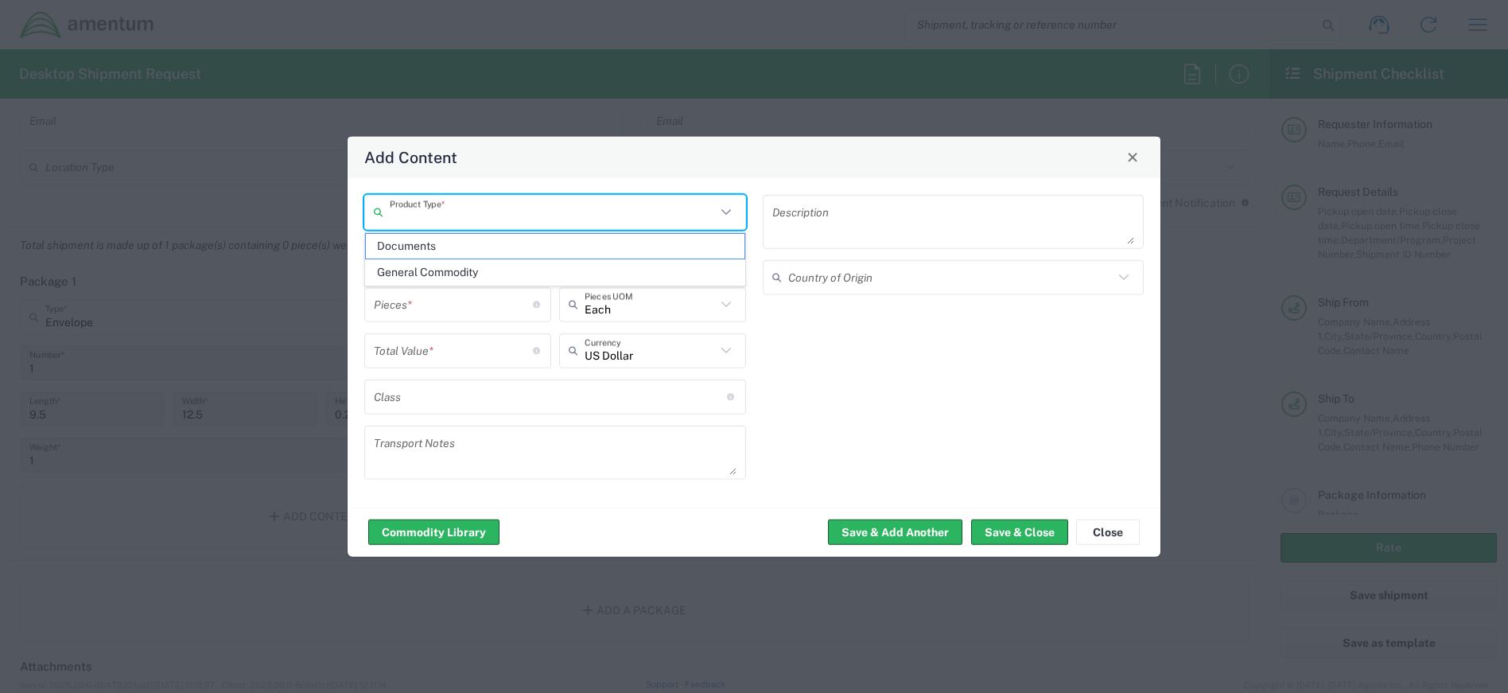
click at [480, 218] on input "text" at bounding box center [553, 212] width 326 height 28
click at [449, 241] on span "Documents" at bounding box center [555, 246] width 379 height 25
type input "Documents"
type input "1"
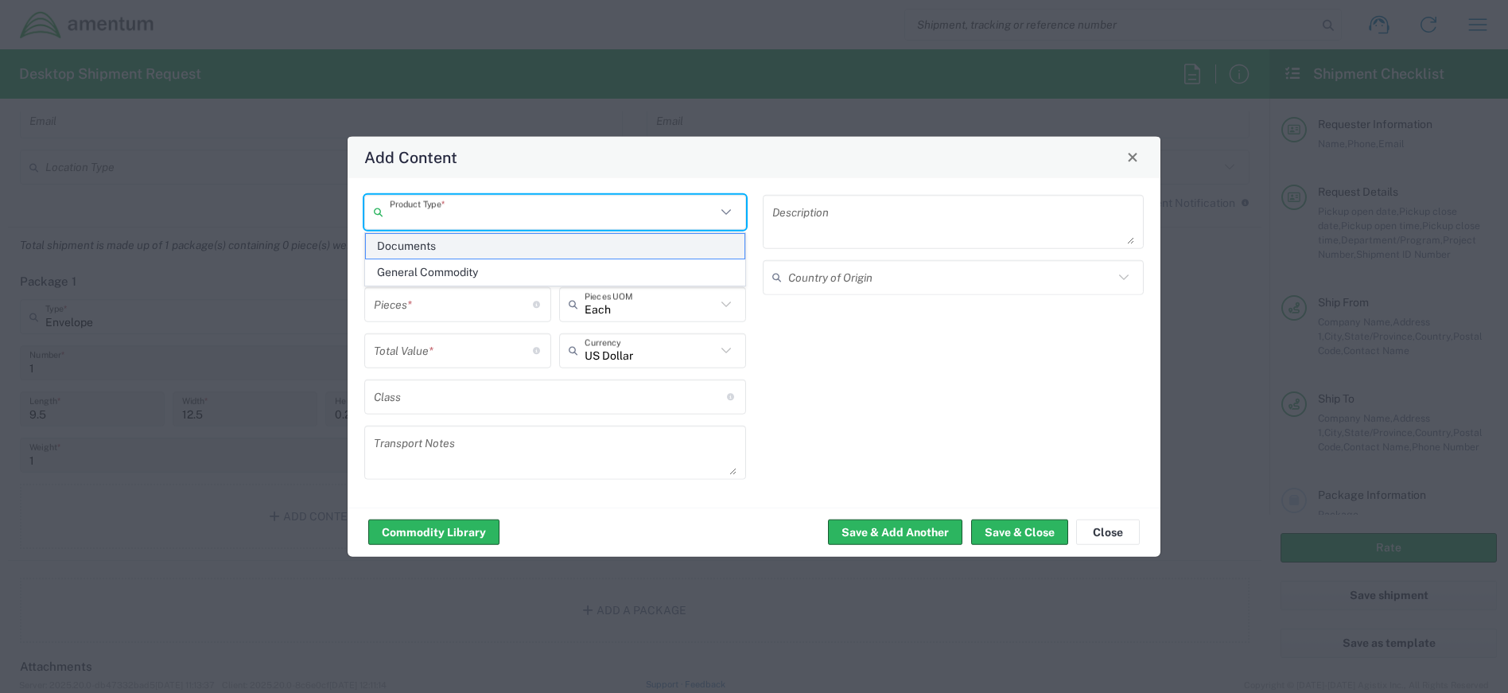
type input "1"
type textarea "Documents"
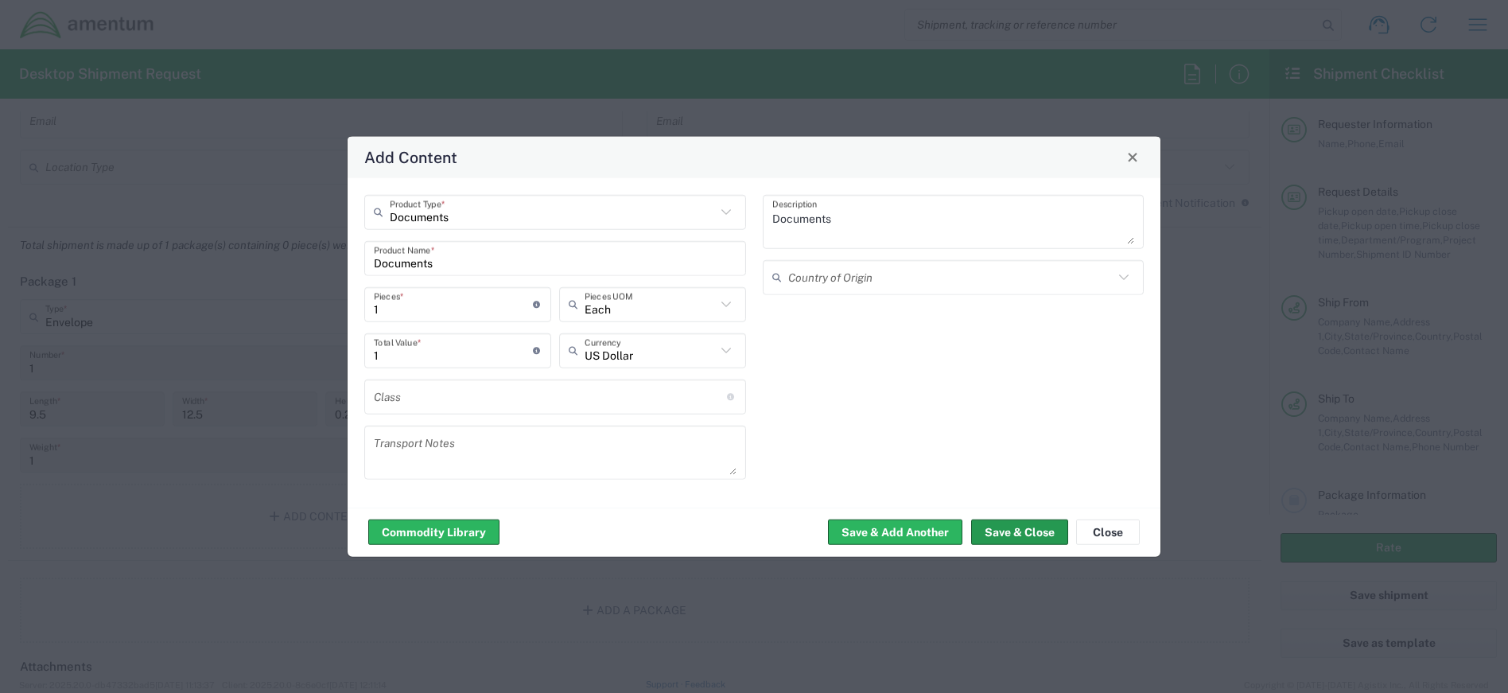
click at [1017, 534] on button "Save & Close" at bounding box center [1019, 531] width 97 height 25
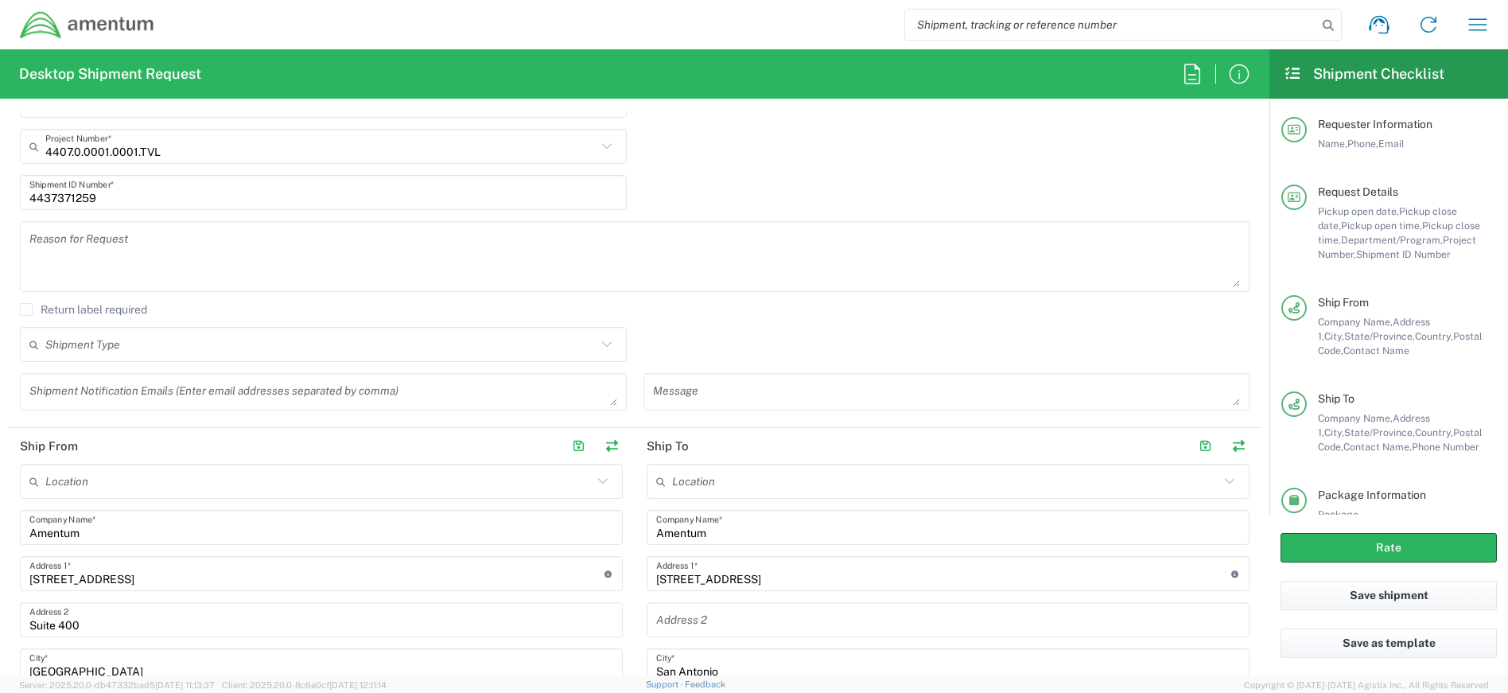
scroll to position [255, 0]
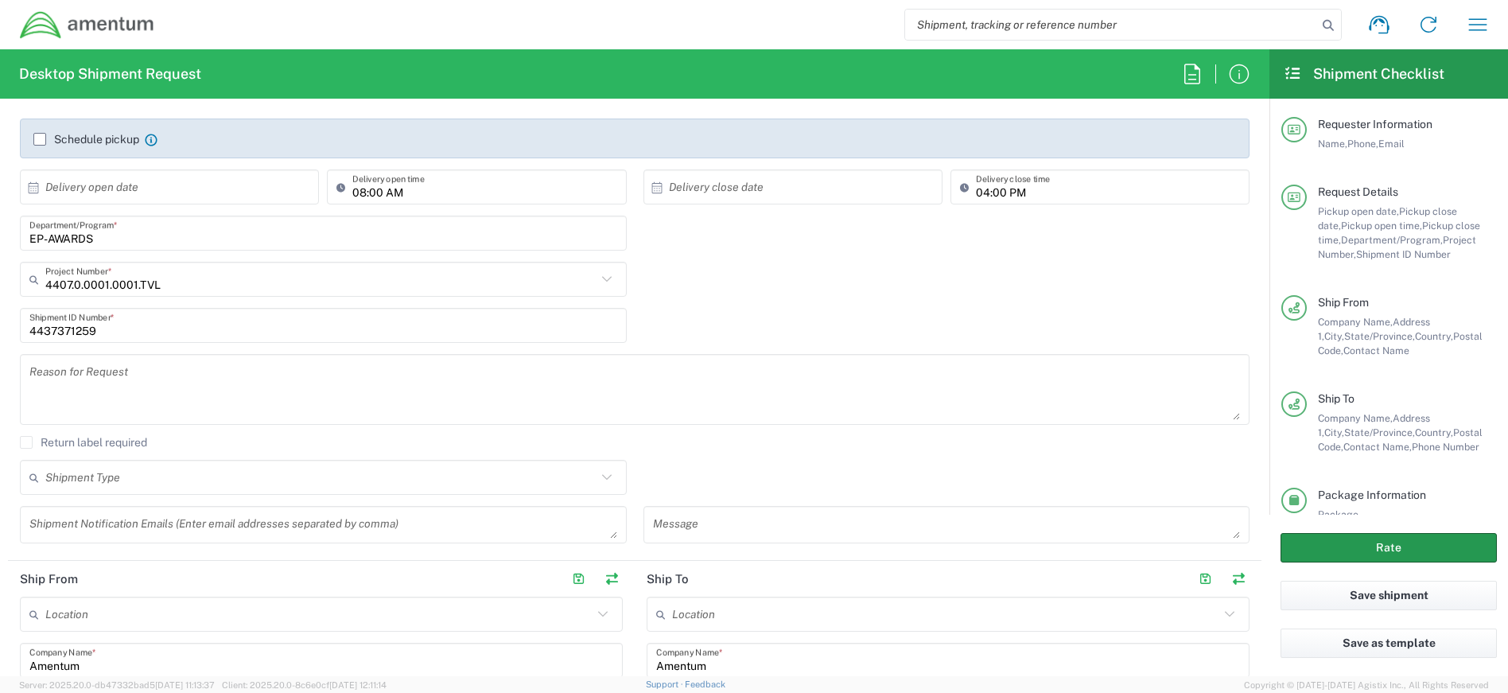
click at [1383, 547] on button "Rate" at bounding box center [1389, 547] width 216 height 29
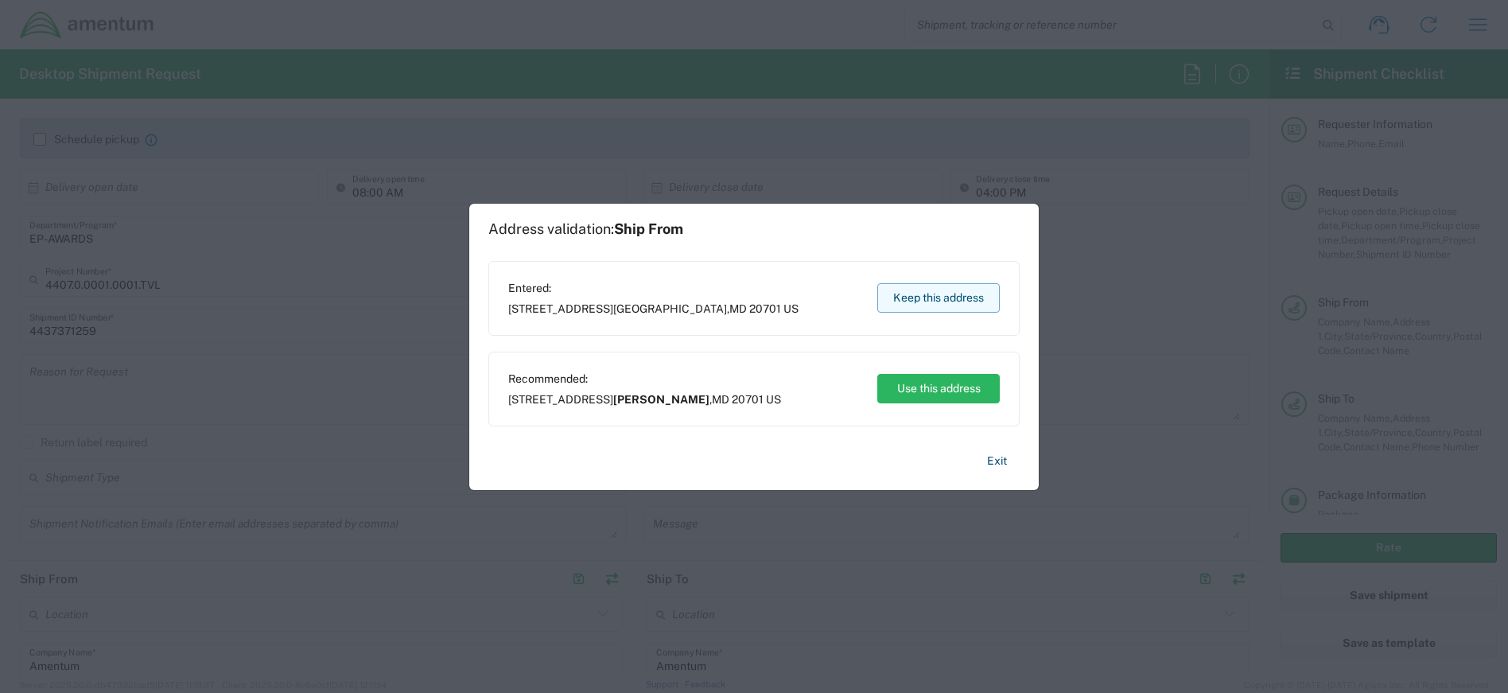
click at [916, 294] on button "Keep this address" at bounding box center [938, 297] width 123 height 29
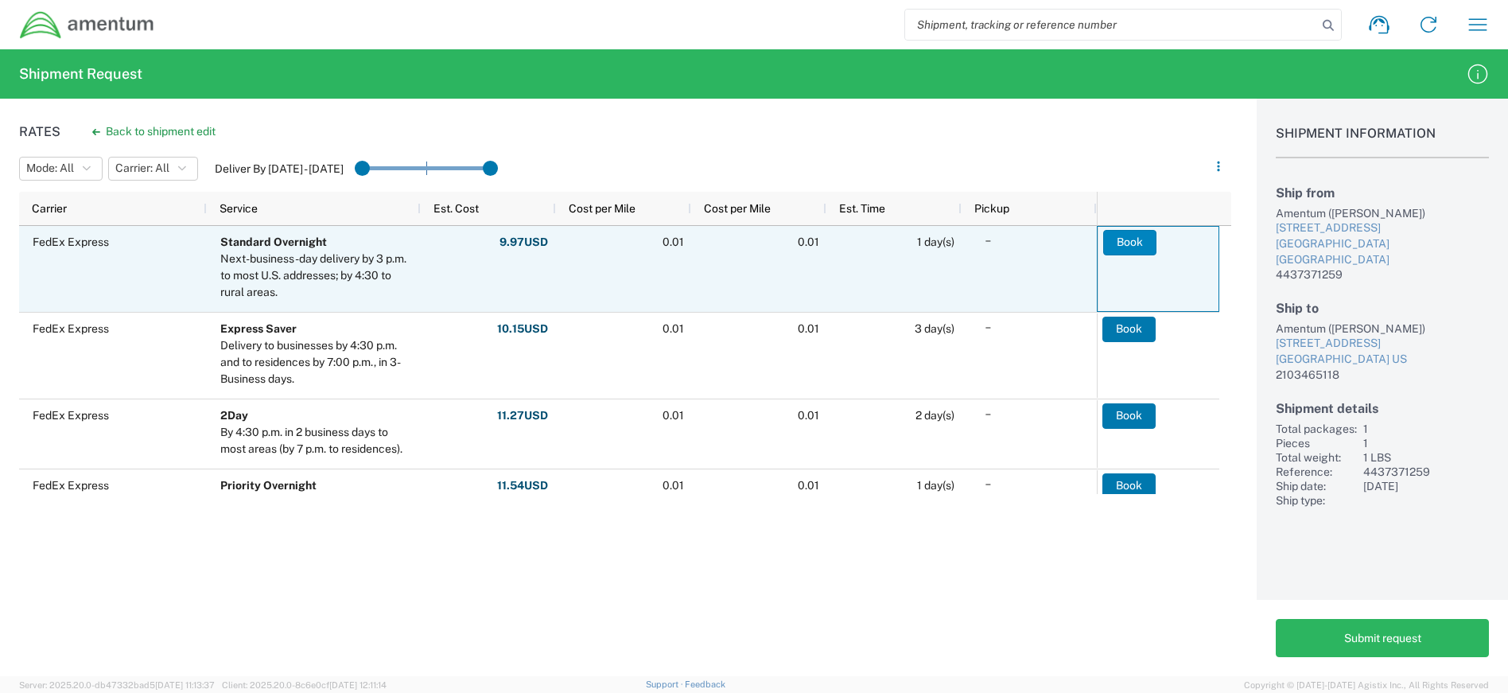
click at [1124, 246] on button "Book" at bounding box center [1129, 242] width 53 height 25
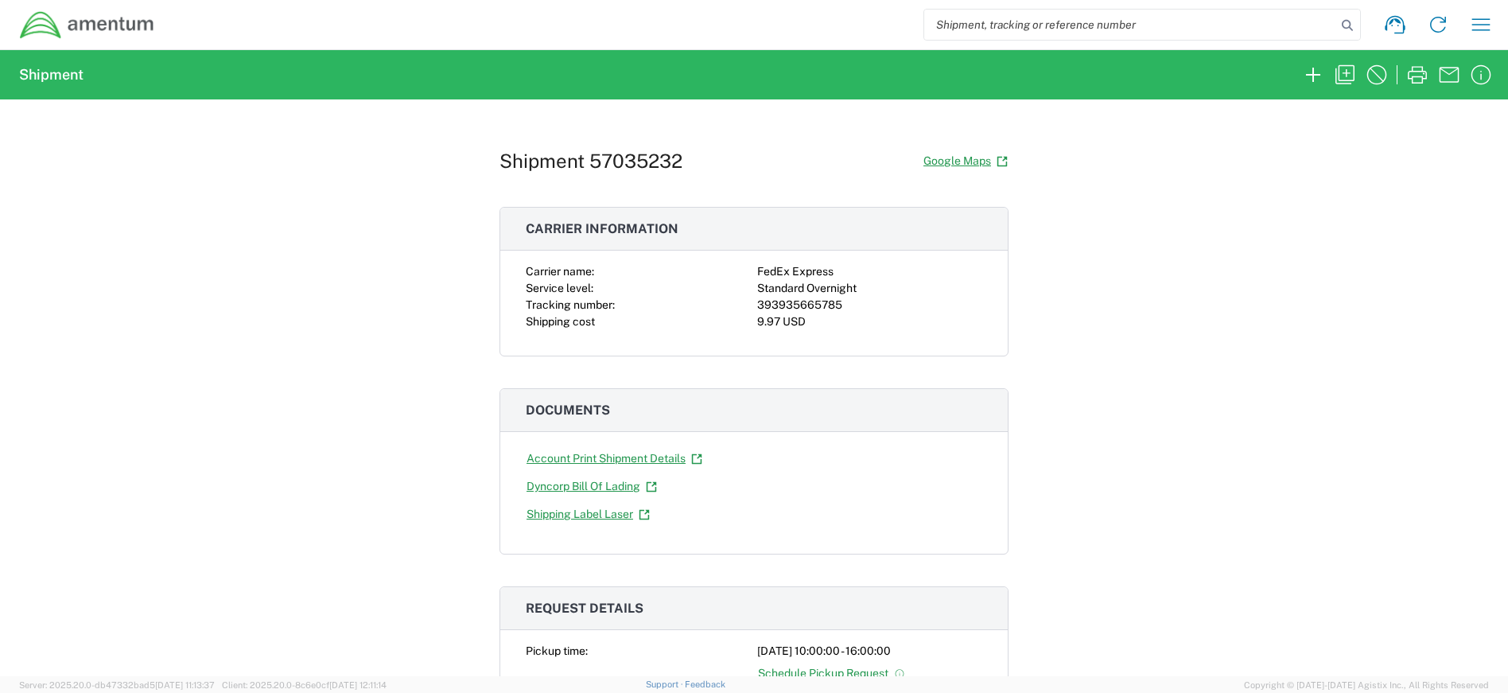
click at [1037, 23] on input "search" at bounding box center [1130, 25] width 412 height 30
type input "4407.4.0019.FFPR.ODC.OTHR.0000"
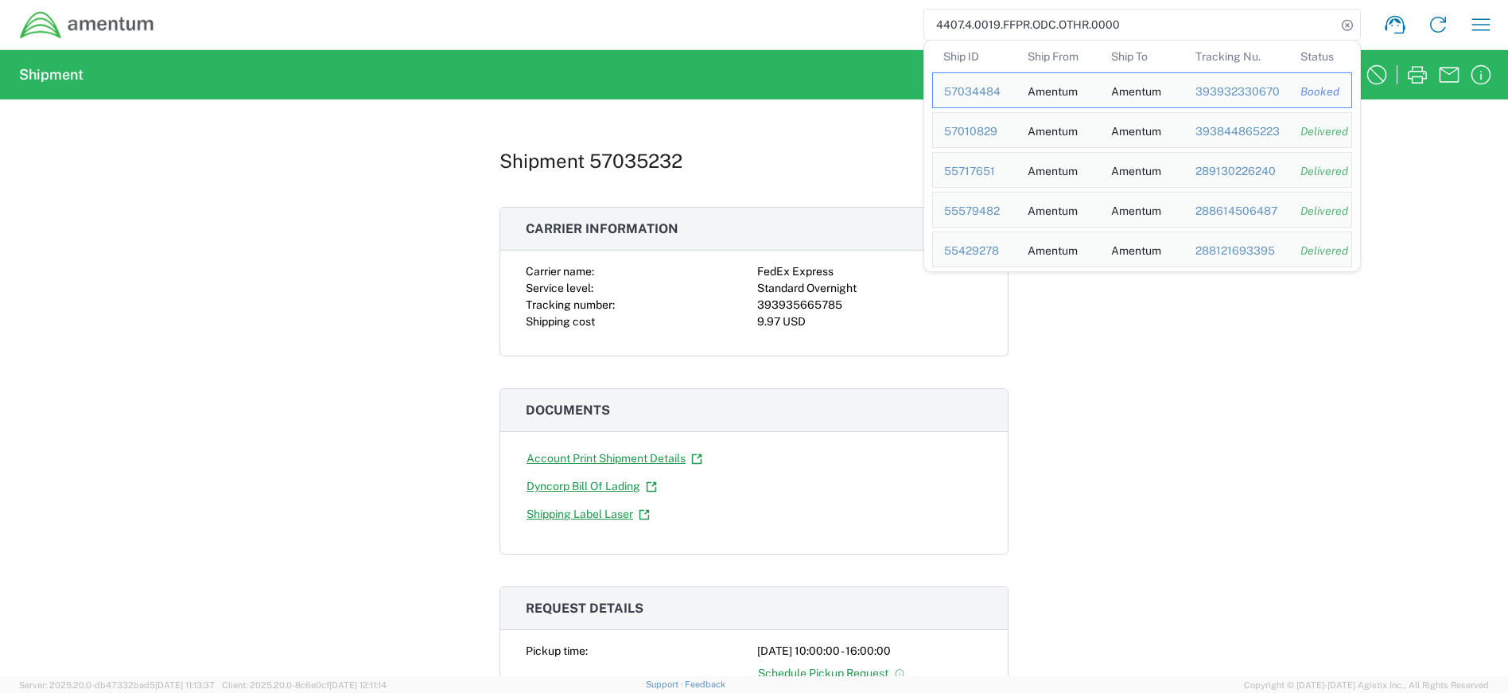
click at [1122, 332] on div "Shipment 57035232 Google Maps Carrier information Carrier name: FedEx Express S…" at bounding box center [754, 387] width 1508 height 577
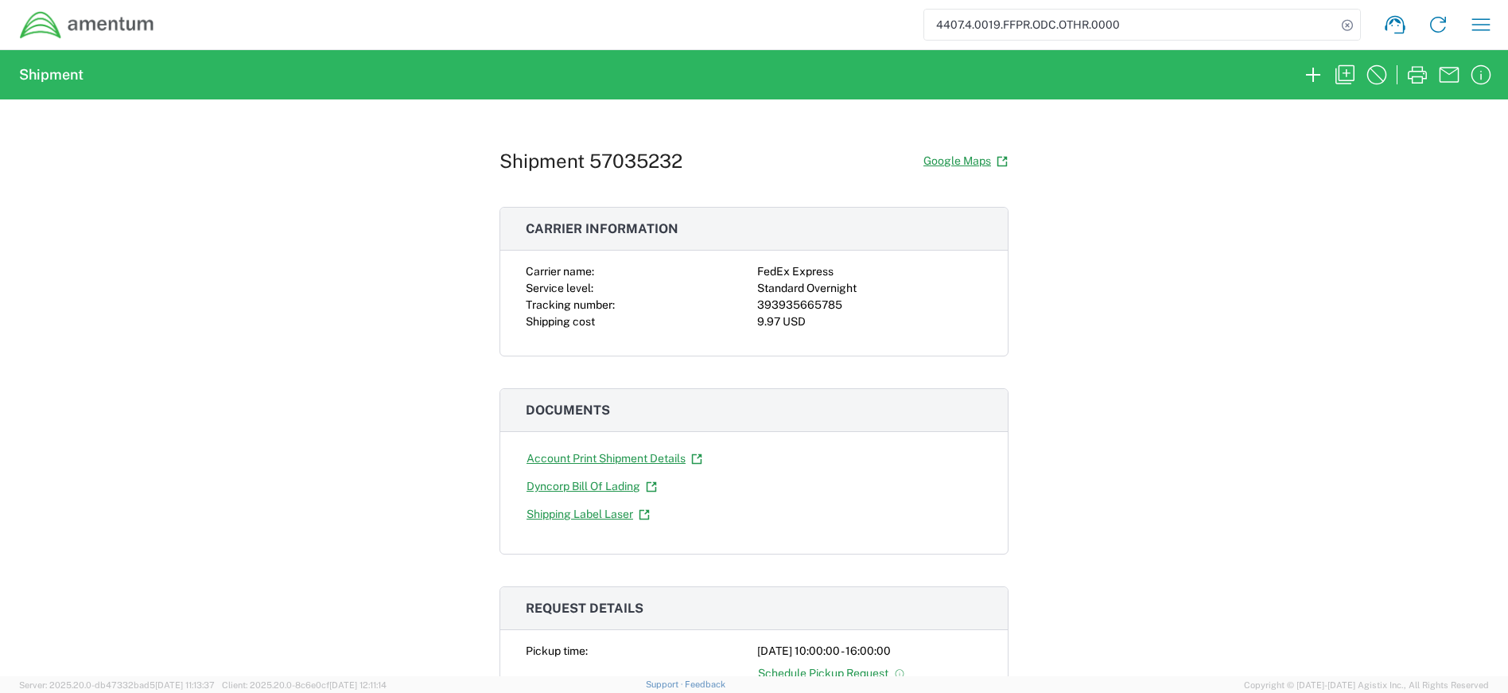
scroll to position [318, 0]
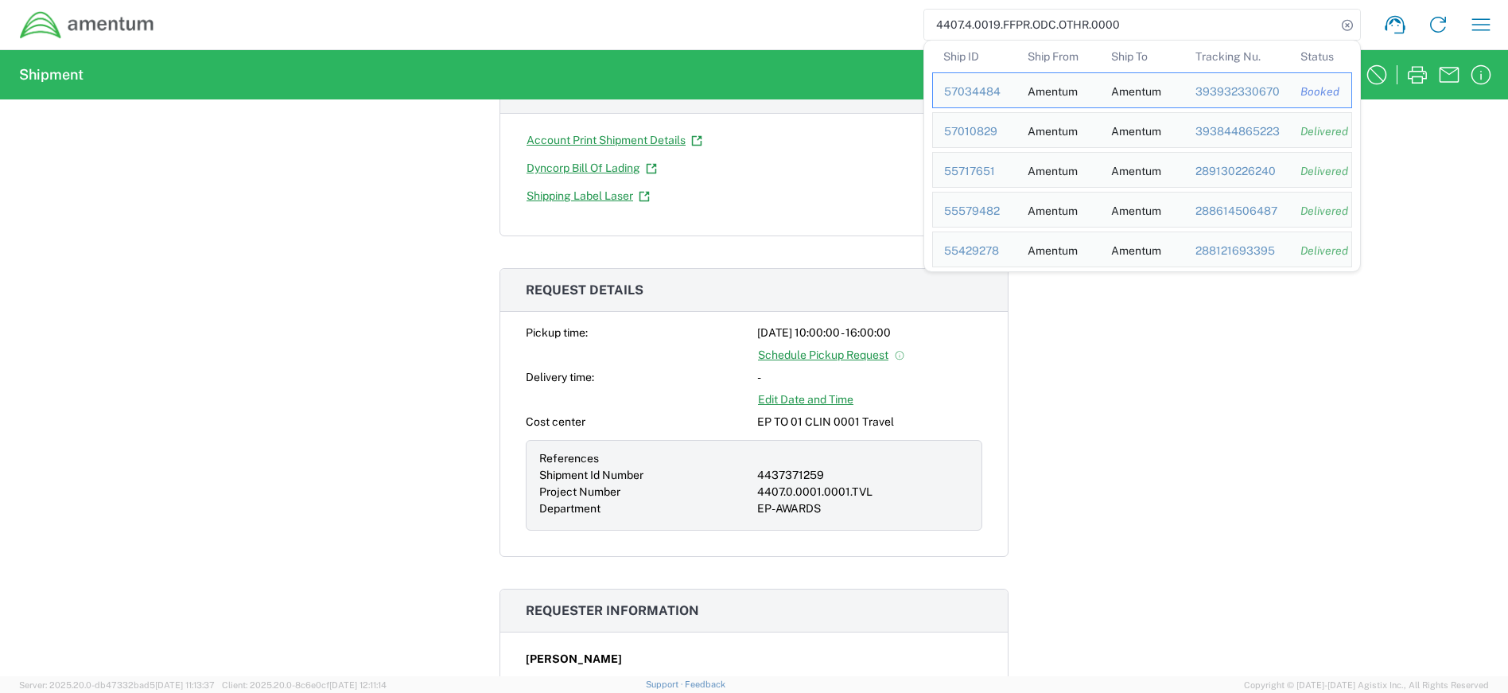
click at [1162, 24] on input "4407.4.0019.FFPR.ODC.OTHR.0000" at bounding box center [1130, 25] width 412 height 30
click at [1236, 410] on div "Shipment 57035232 Google Maps Carrier information Carrier name: FedEx Express S…" at bounding box center [754, 387] width 1508 height 577
click at [1158, 29] on input "4407.4.0019.FFPR.ODC.OTHR.0000" at bounding box center [1130, 25] width 412 height 30
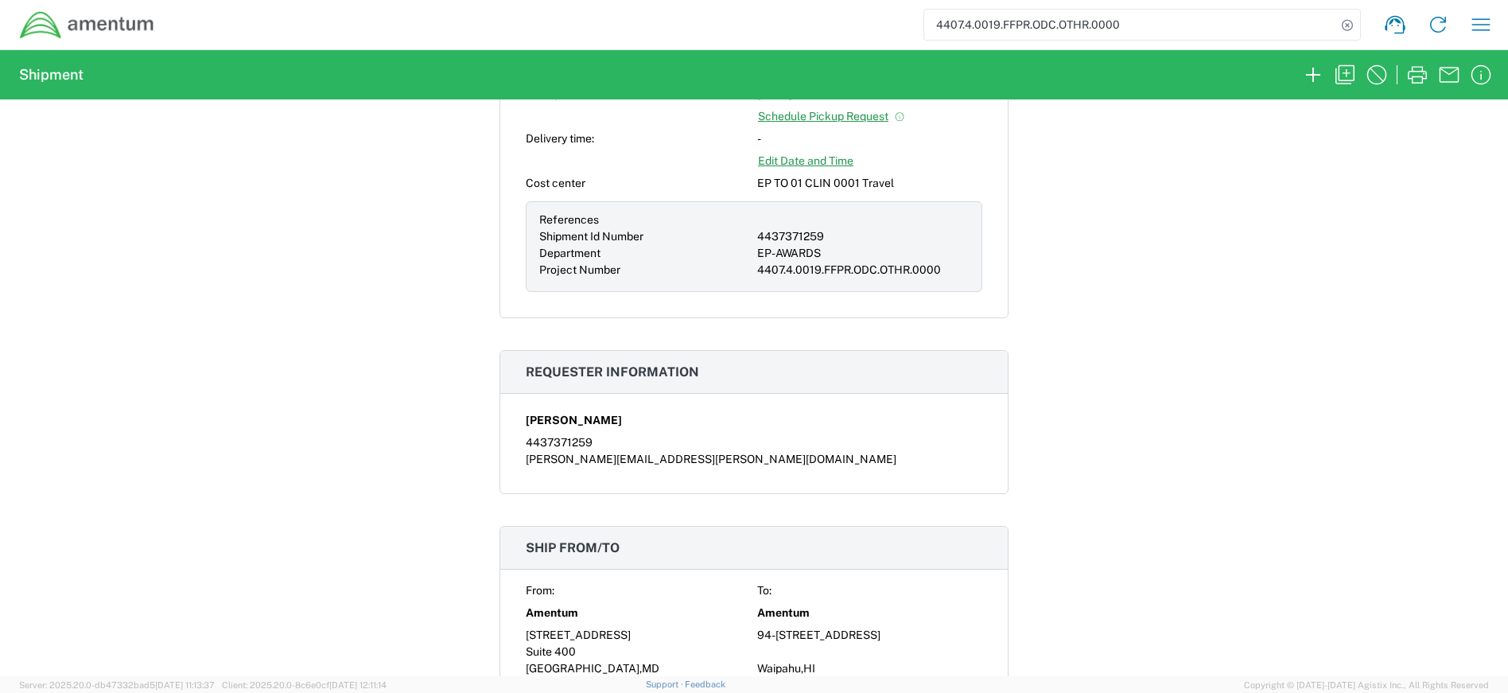
scroll to position [80, 0]
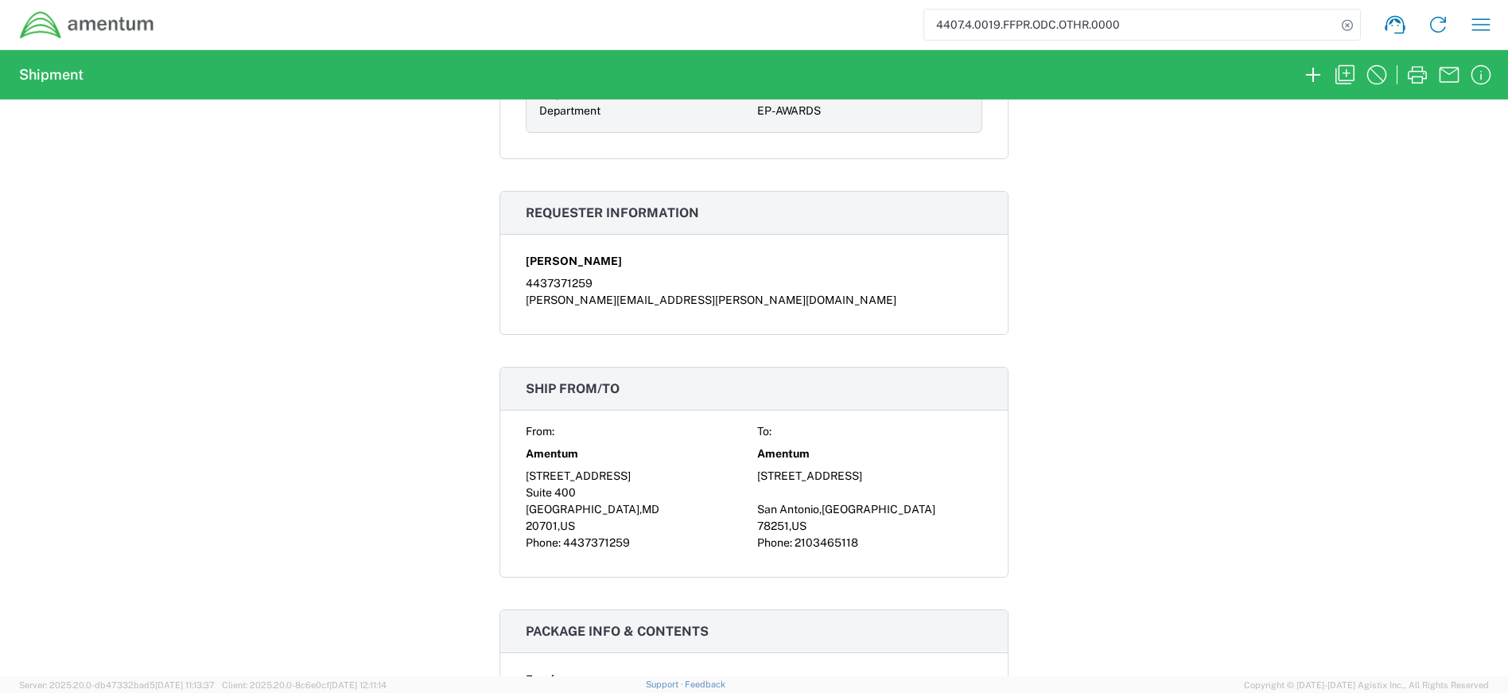
scroll to position [1034, 0]
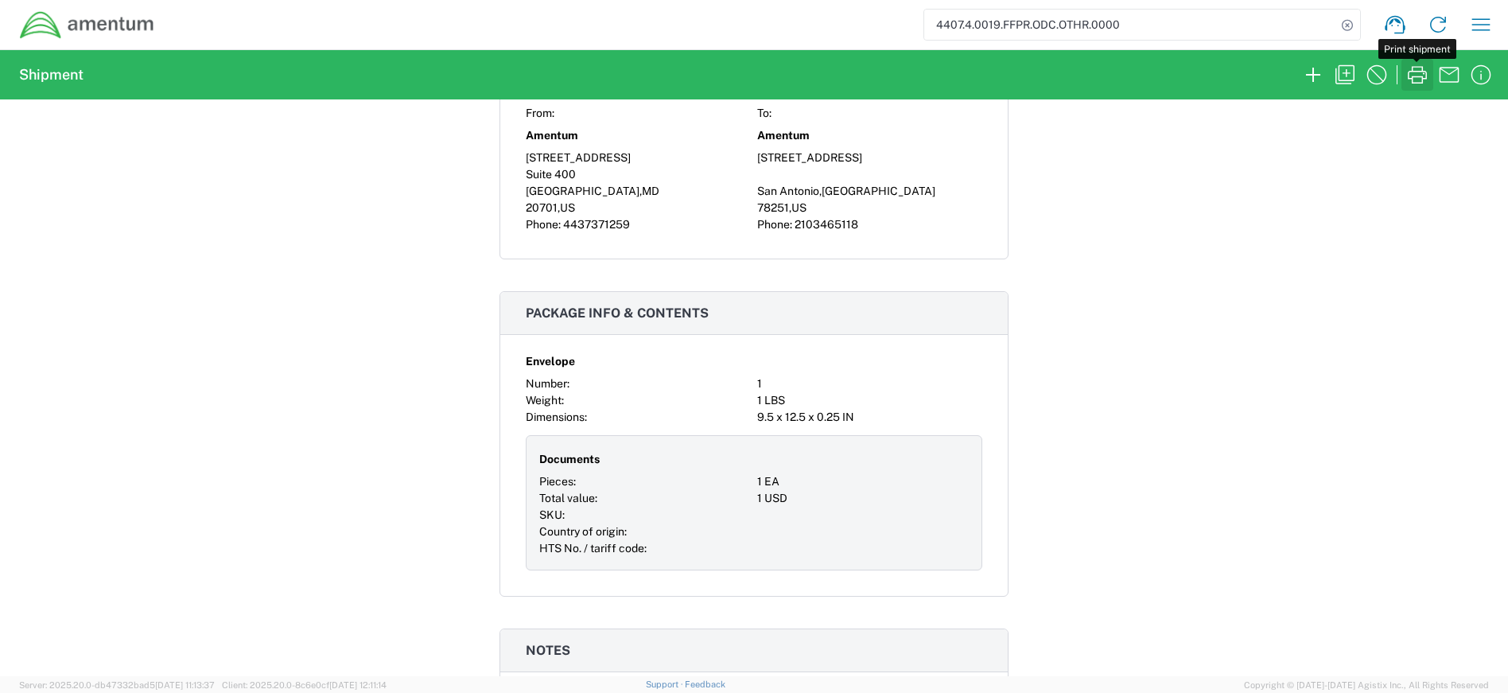
click at [1408, 68] on icon "button" at bounding box center [1417, 74] width 25 height 25
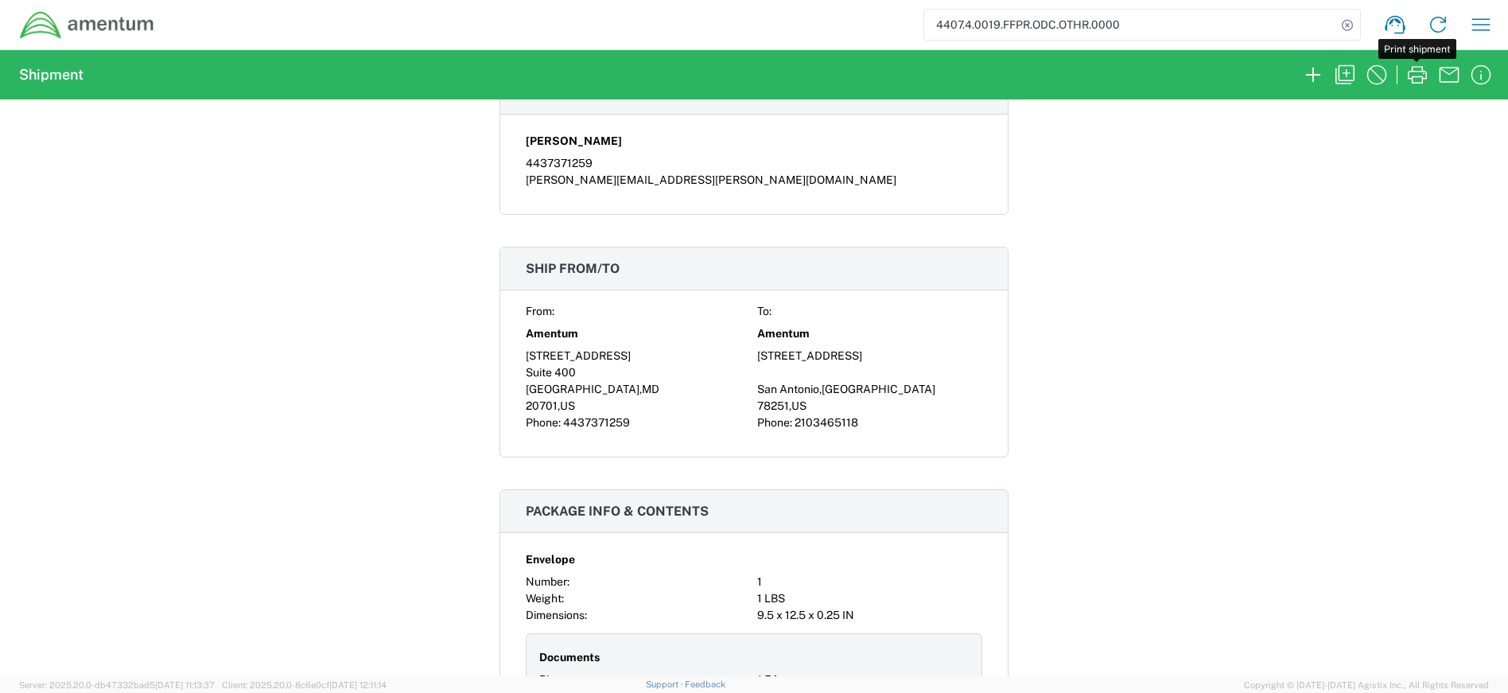
scroll to position [636, 0]
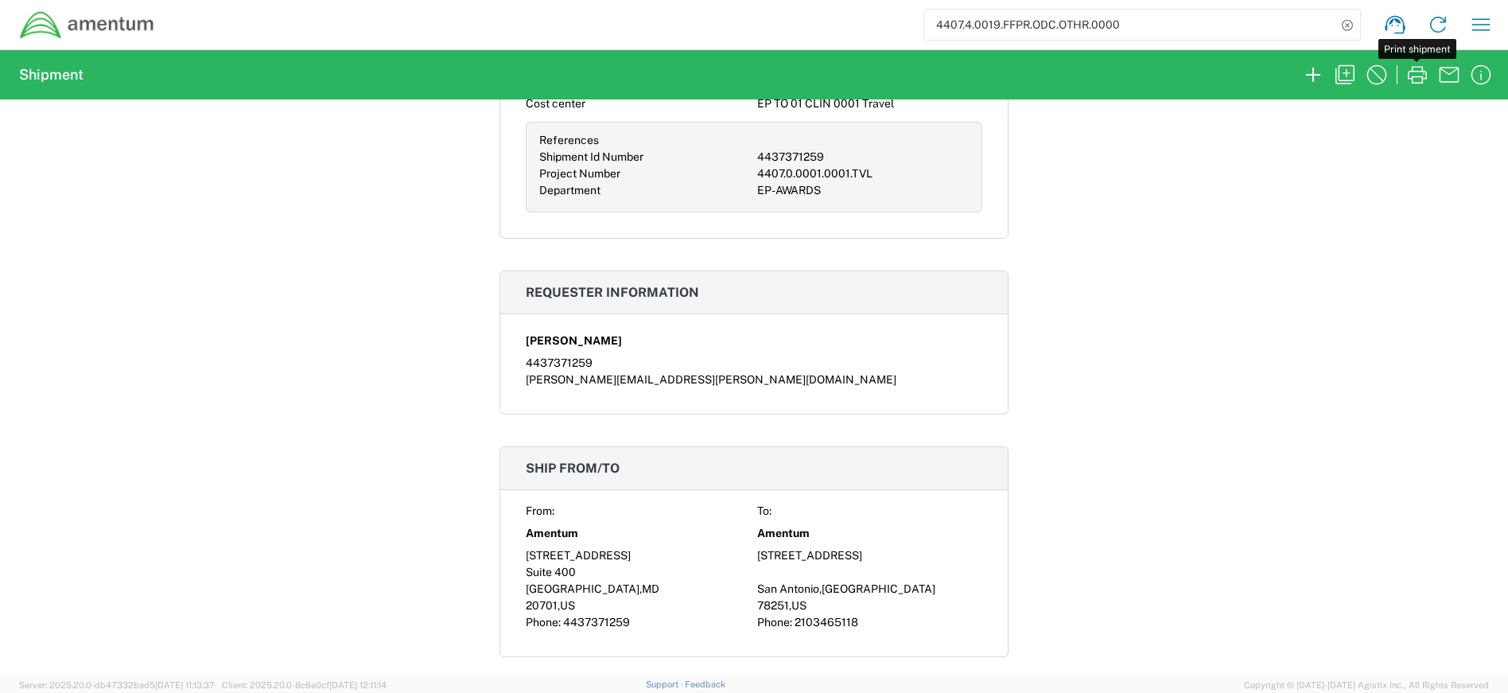
click at [1143, 30] on input "4407.4.0019.FFPR.ODC.OTHR.0000" at bounding box center [1130, 25] width 412 height 30
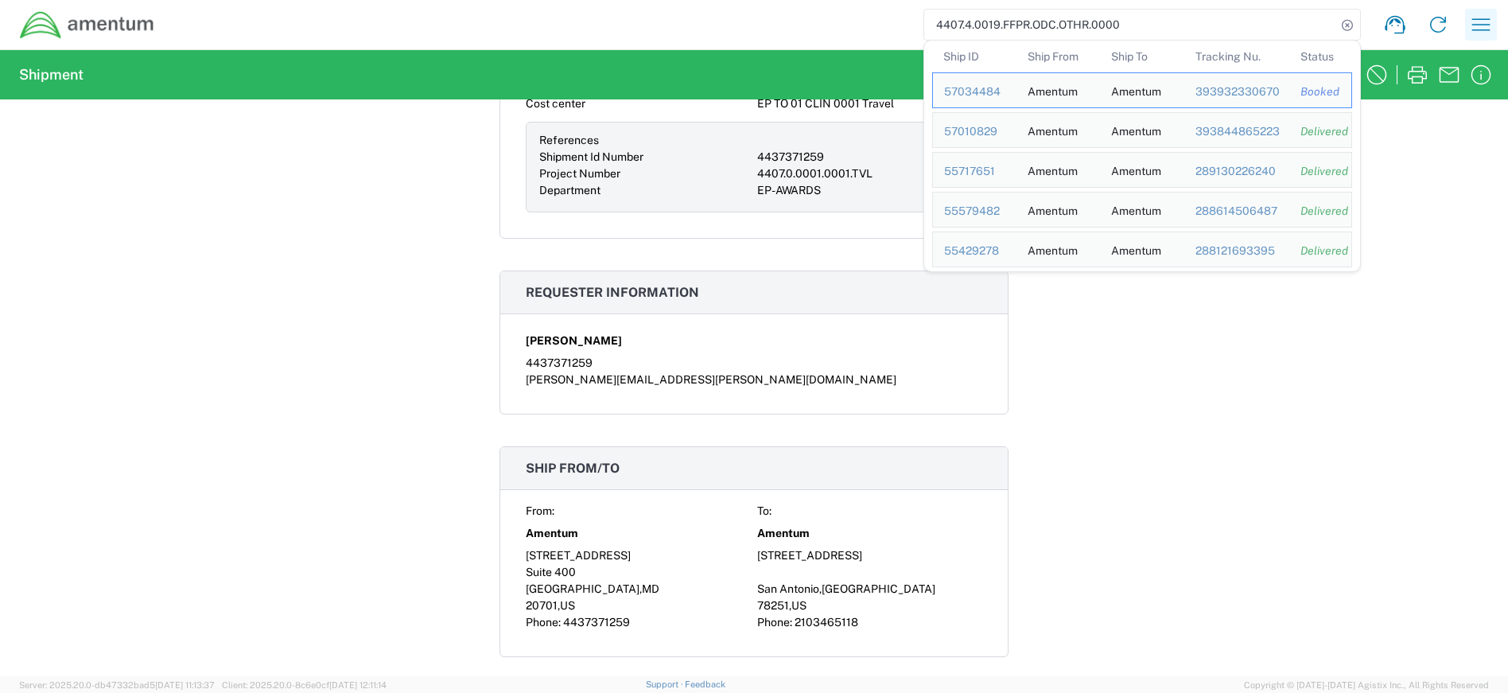
click at [1476, 25] on icon "button" at bounding box center [1481, 24] width 25 height 25
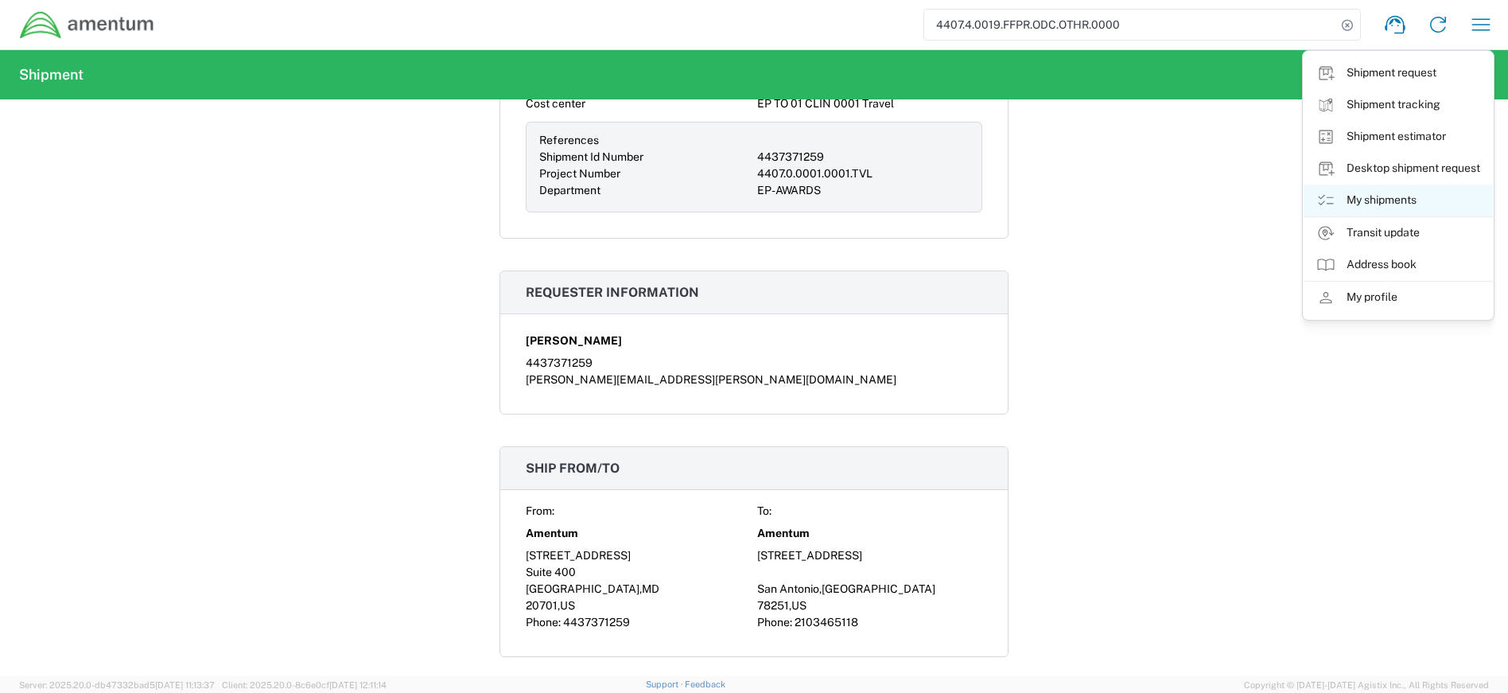
click at [1400, 206] on link "My shipments" at bounding box center [1398, 201] width 189 height 32
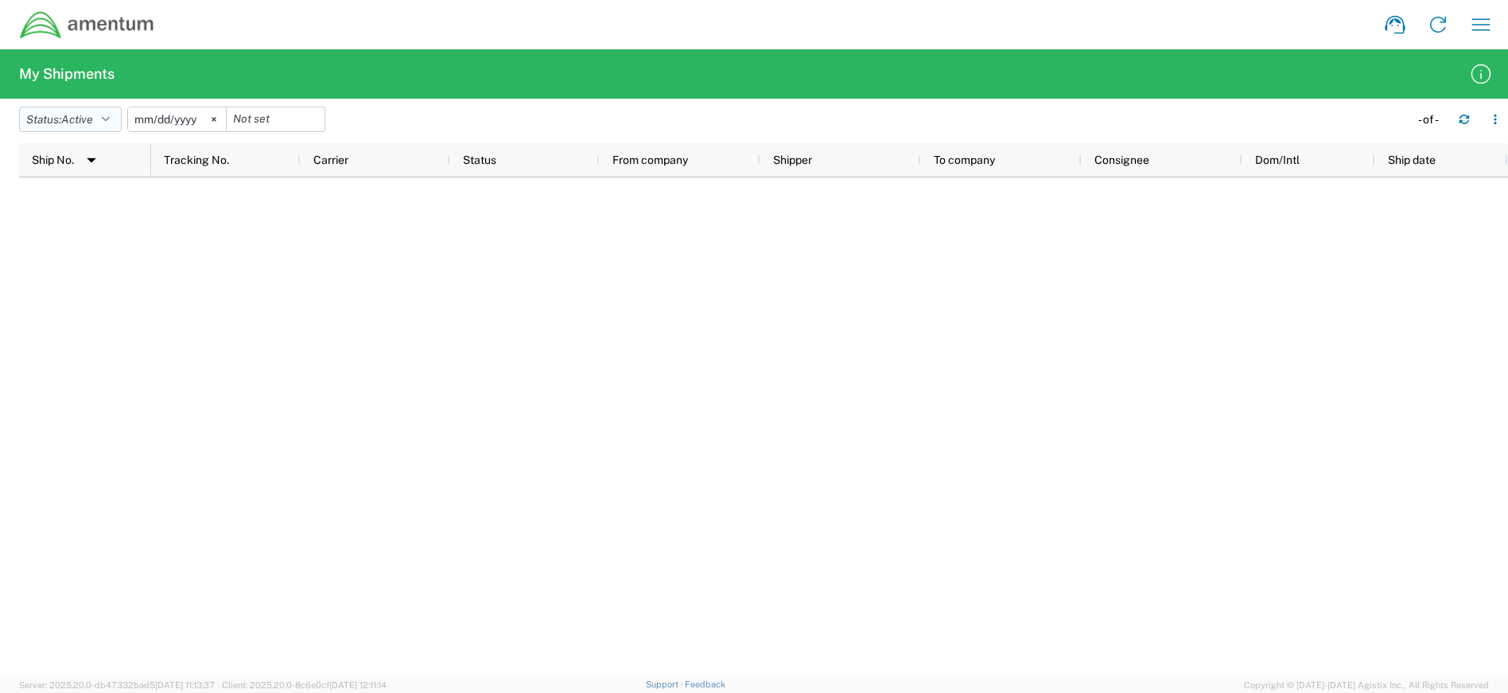
click at [110, 119] on icon "button" at bounding box center [106, 119] width 8 height 11
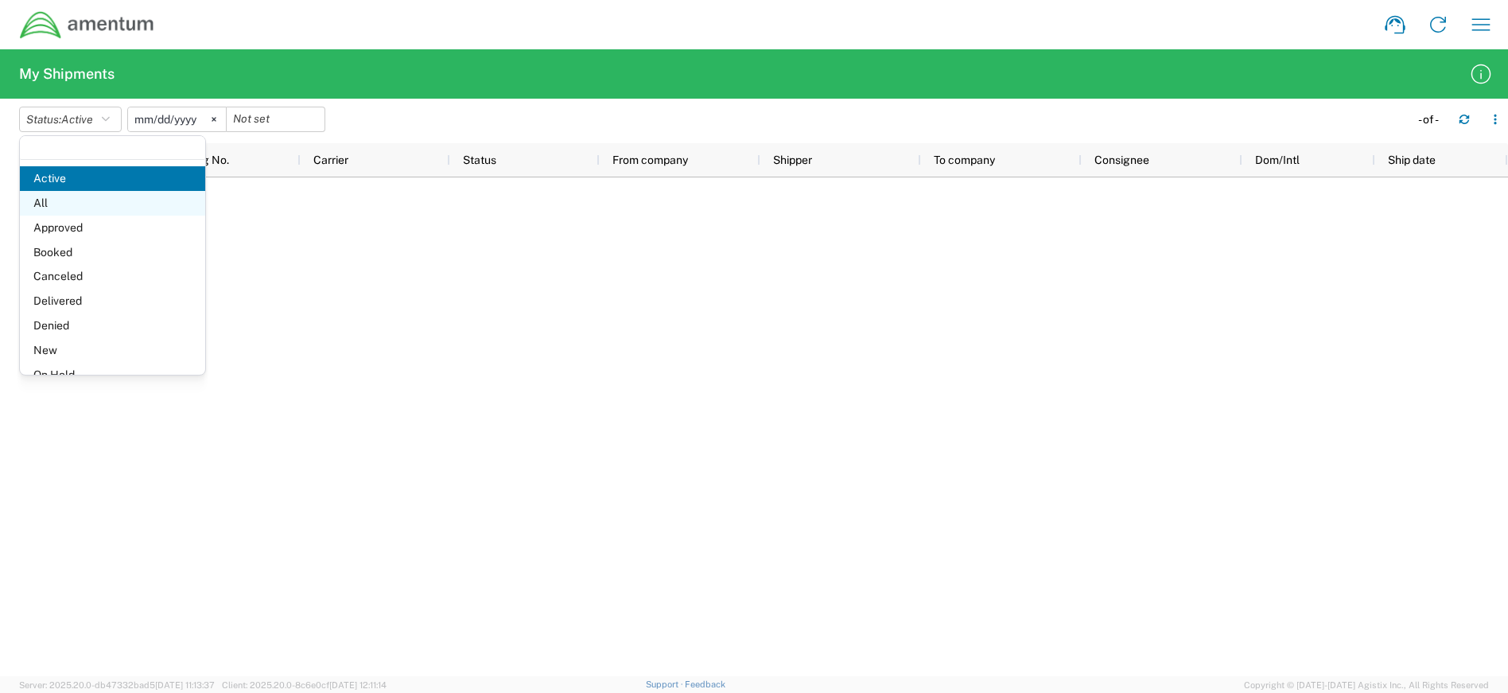
click at [90, 200] on span "All" at bounding box center [112, 203] width 185 height 25
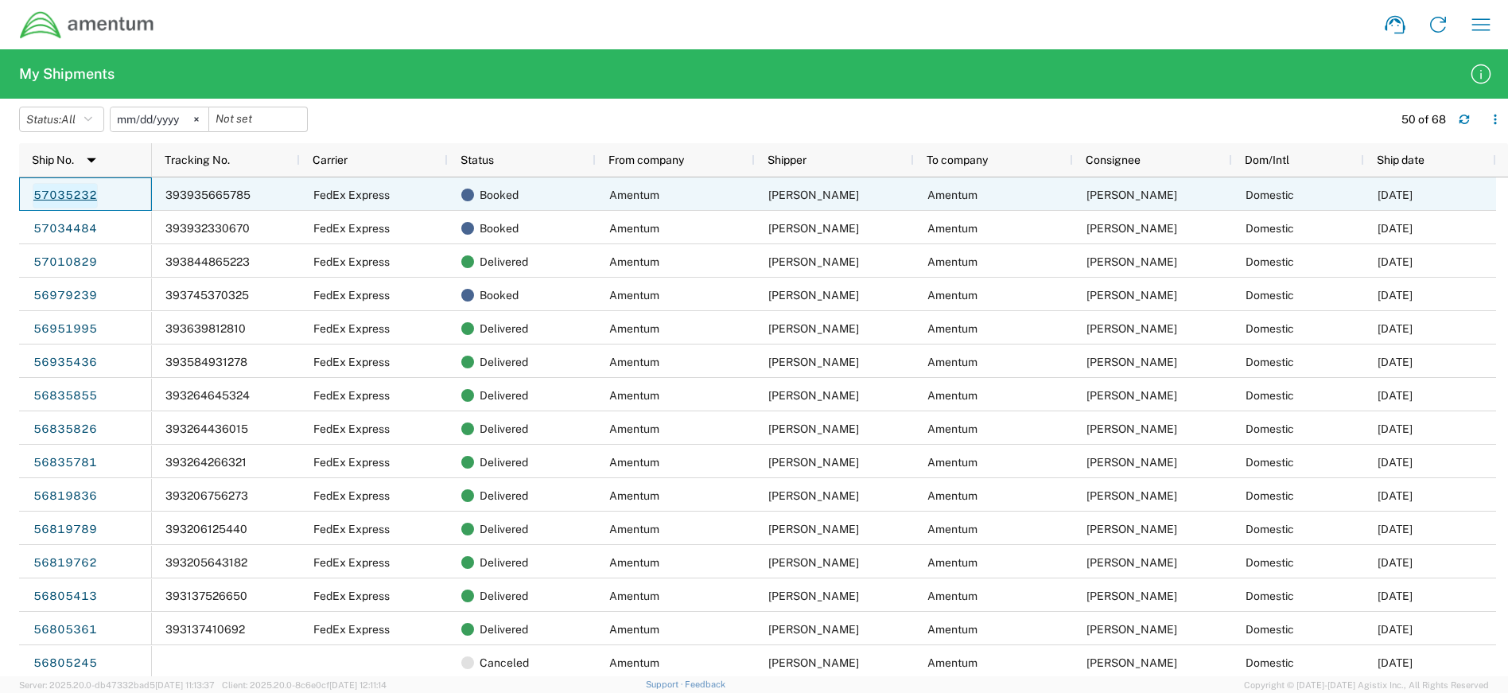
click at [67, 189] on link "57035232" at bounding box center [65, 195] width 65 height 25
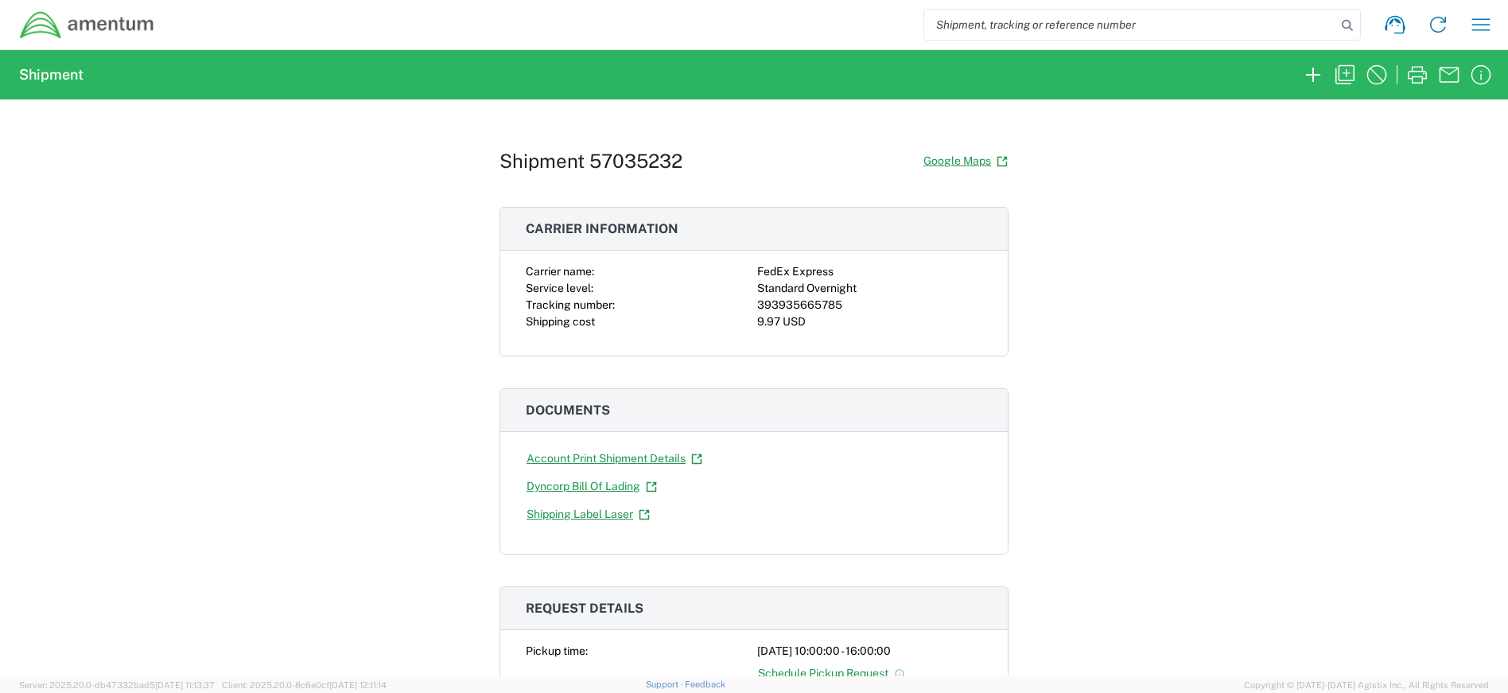
scroll to position [318, 0]
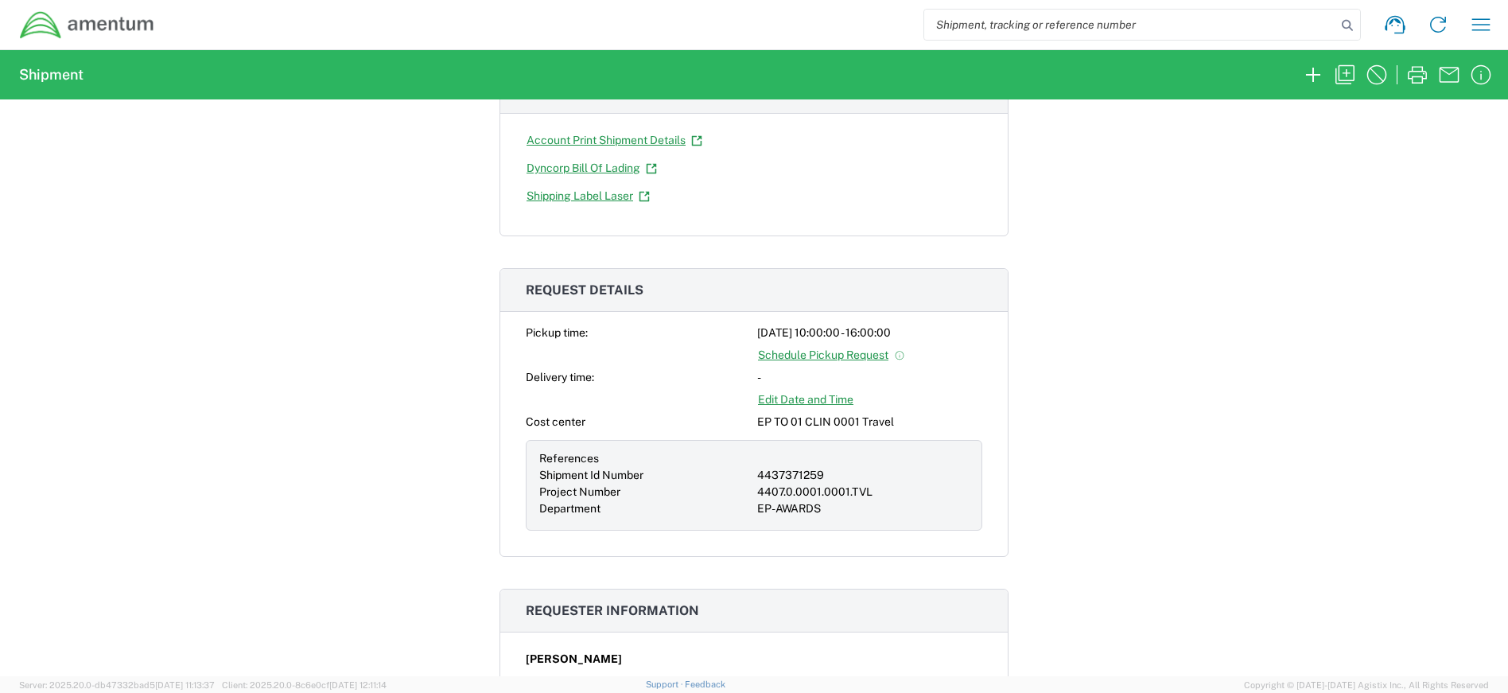
click at [804, 492] on div "4407.0.0001.0001.TVL" at bounding box center [863, 492] width 212 height 17
click at [854, 492] on div "4407.0.0001.0001.TVL" at bounding box center [863, 492] width 212 height 17
click at [1338, 421] on div "Shipment 57035232 Google Maps Carrier information Carrier name: FedEx Express S…" at bounding box center [754, 387] width 1508 height 577
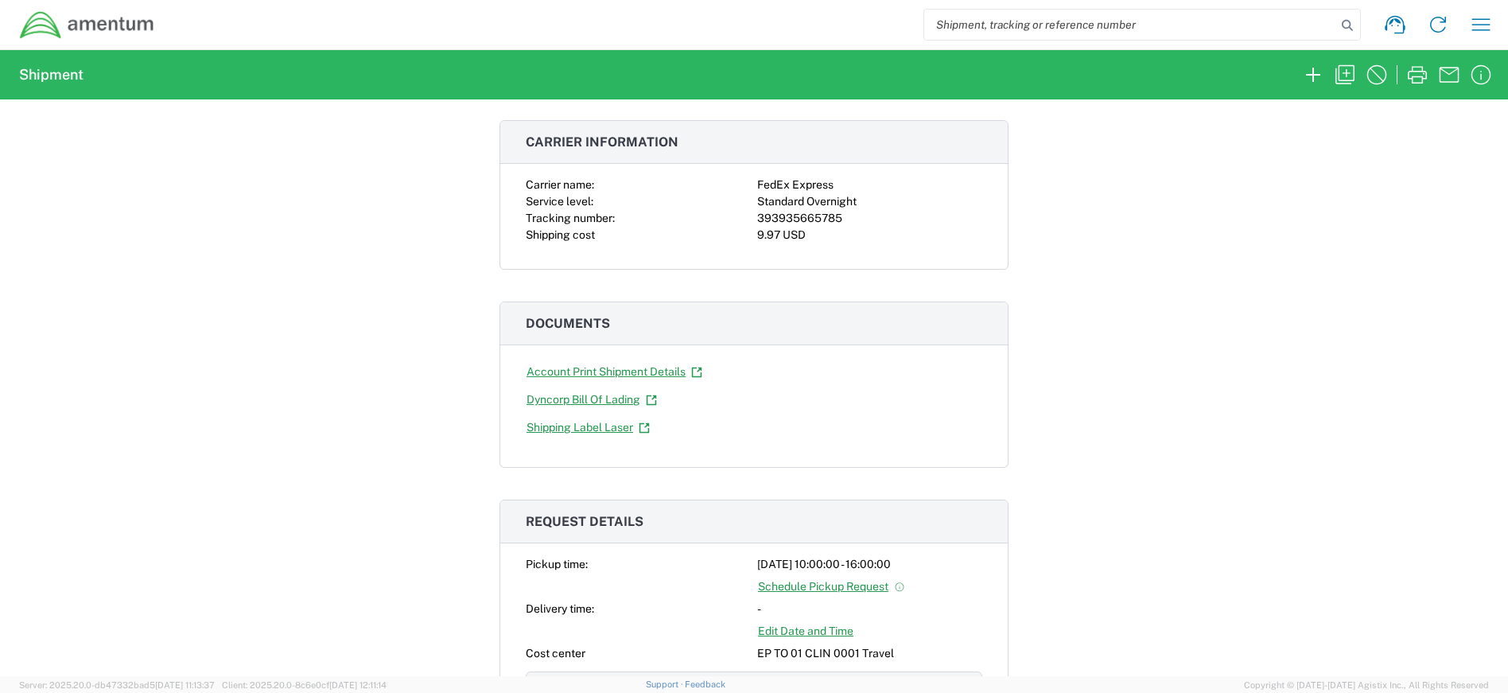
scroll to position [0, 0]
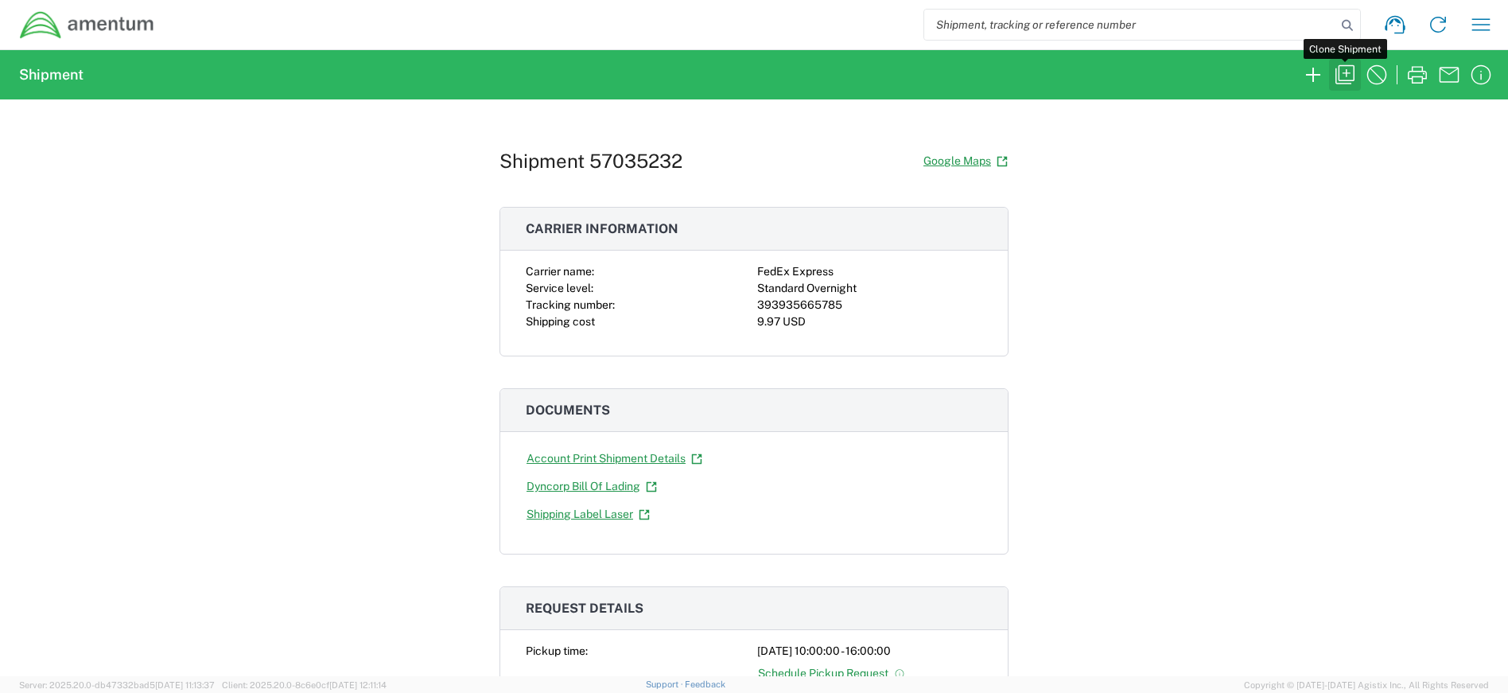
click at [1344, 65] on icon "button" at bounding box center [1345, 74] width 19 height 19
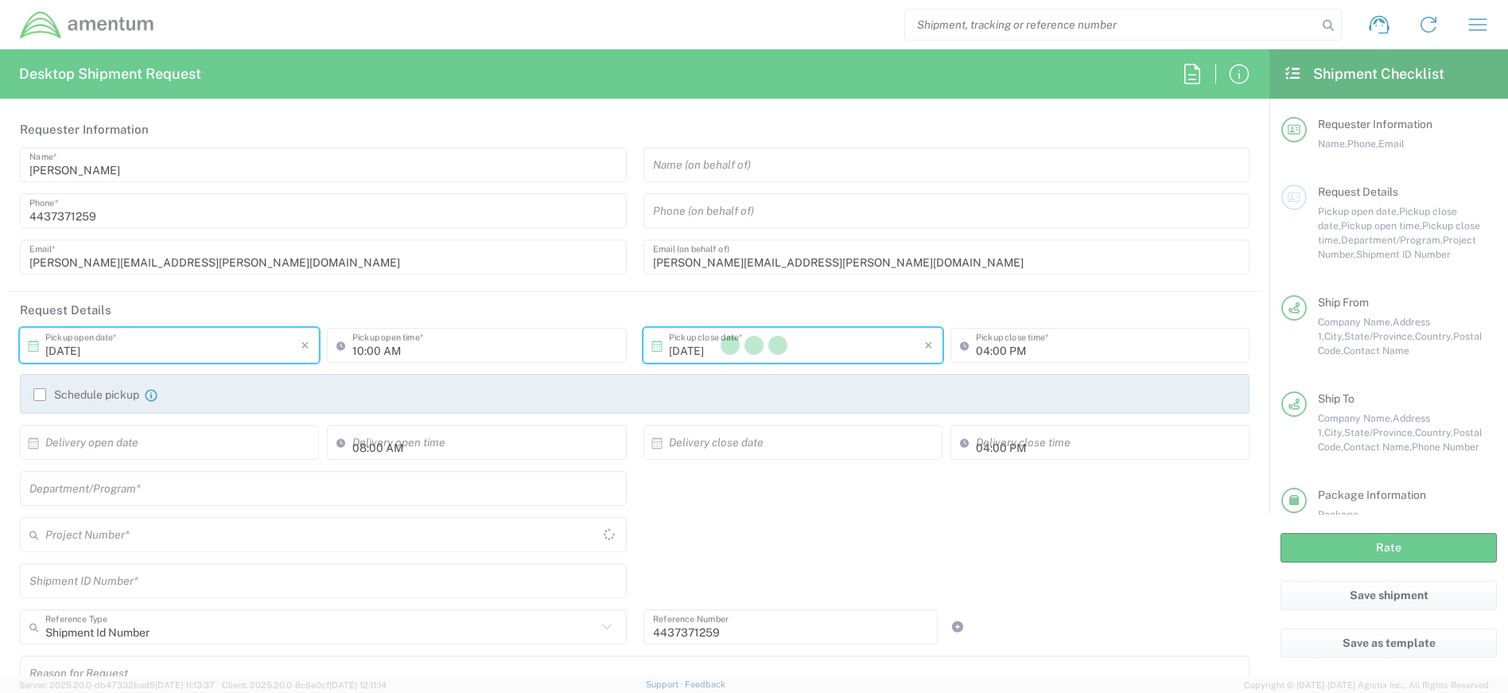
type input "[US_STATE]"
type input "Envelope"
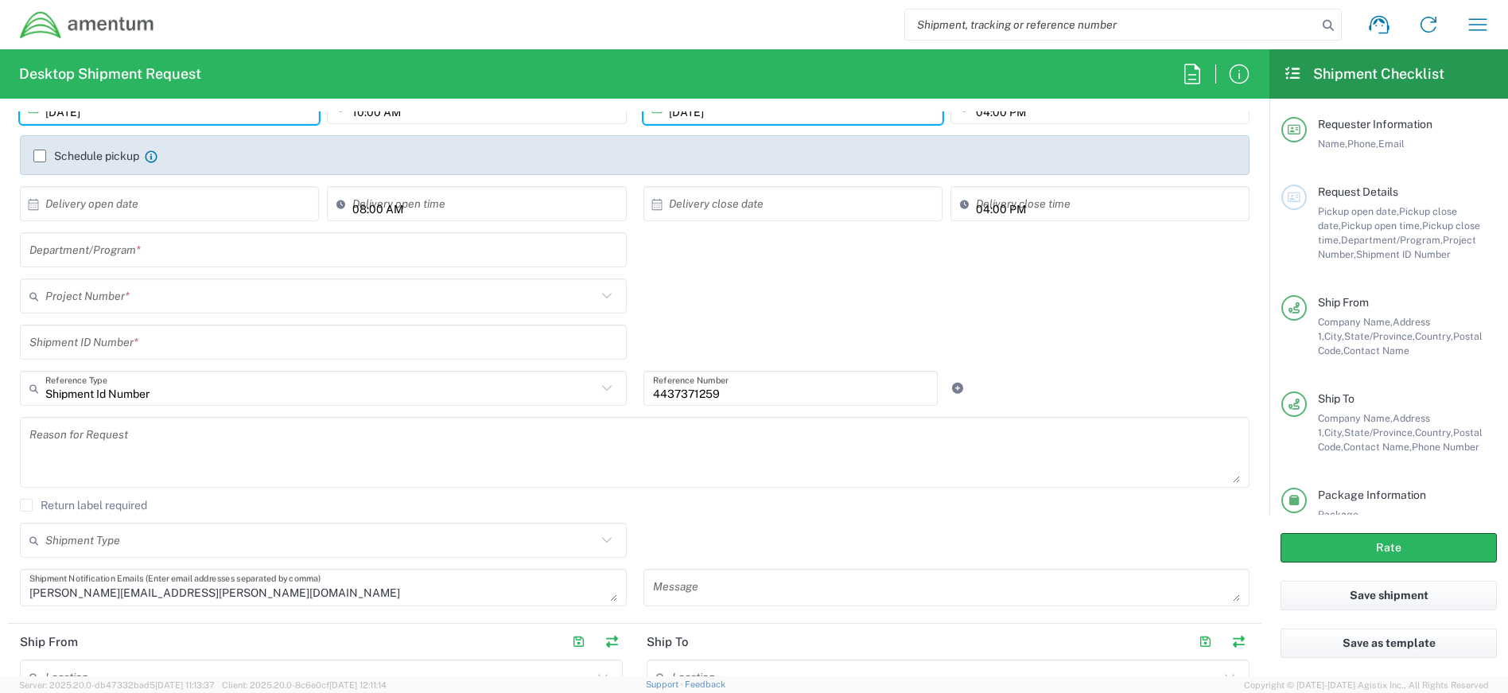
scroll to position [557, 0]
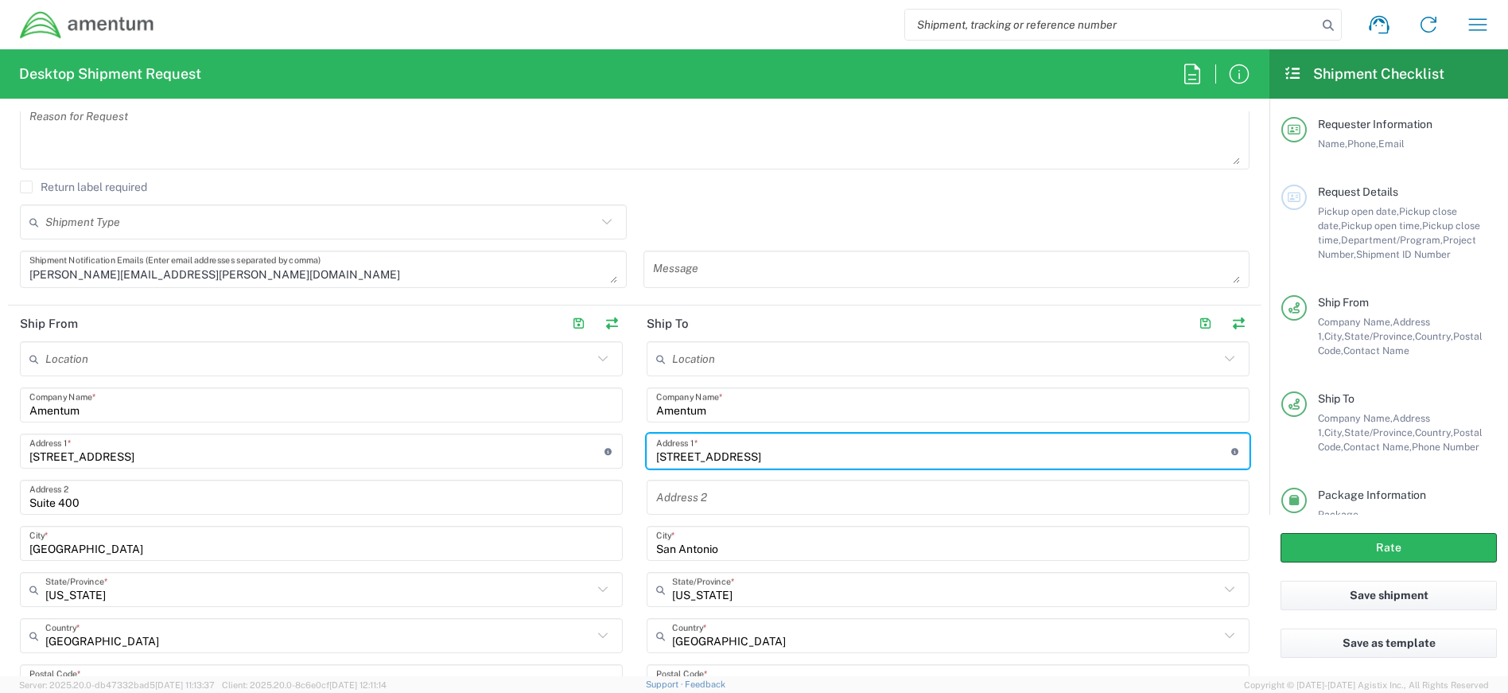
drag, startPoint x: 776, startPoint y: 457, endPoint x: 642, endPoint y: 449, distance: 133.9
click at [647, 449] on div "[STREET_ADDRESS] Address 1 * For cross streets use street names with '&' or 'an…" at bounding box center [948, 451] width 603 height 35
type input "[STREET_ADDRESS]"
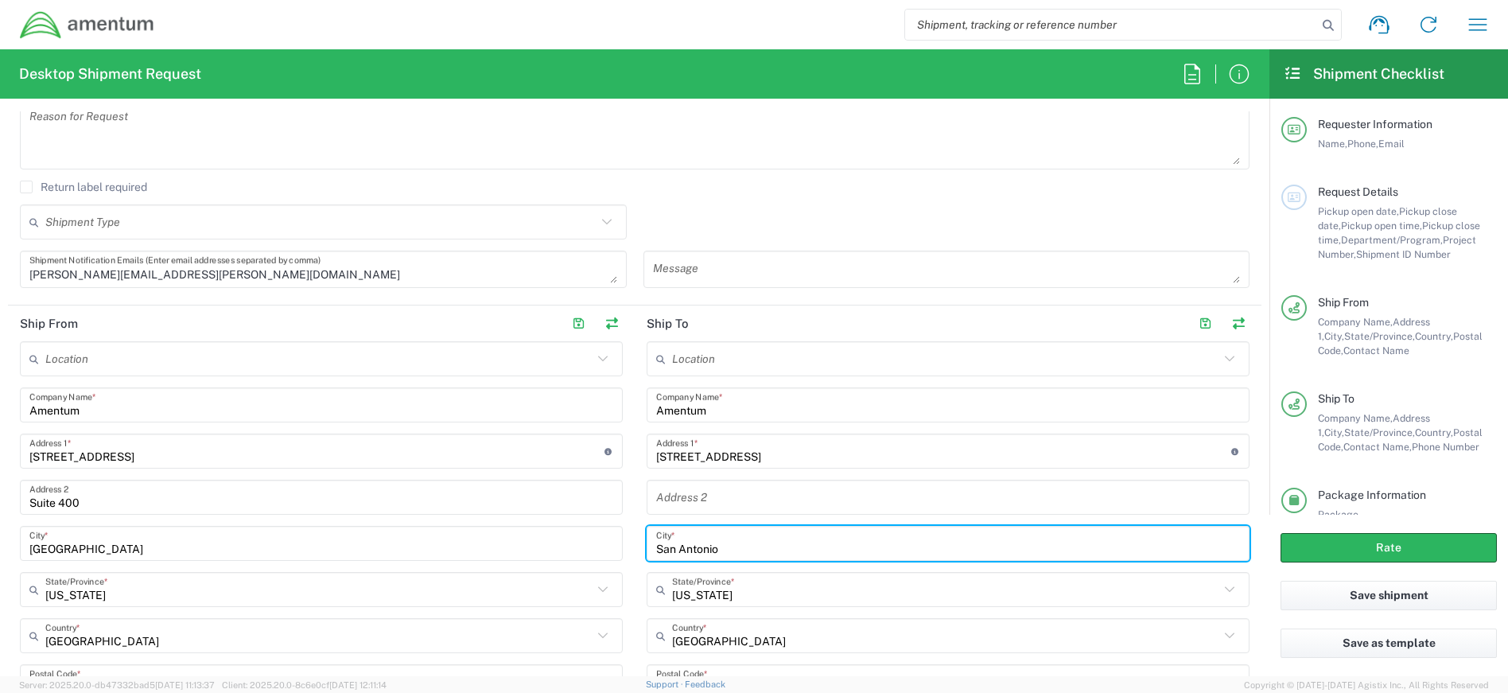
click at [727, 546] on input "San Antonio" at bounding box center [948, 544] width 584 height 28
type input "S"
type input "[GEOGRAPHIC_DATA]"
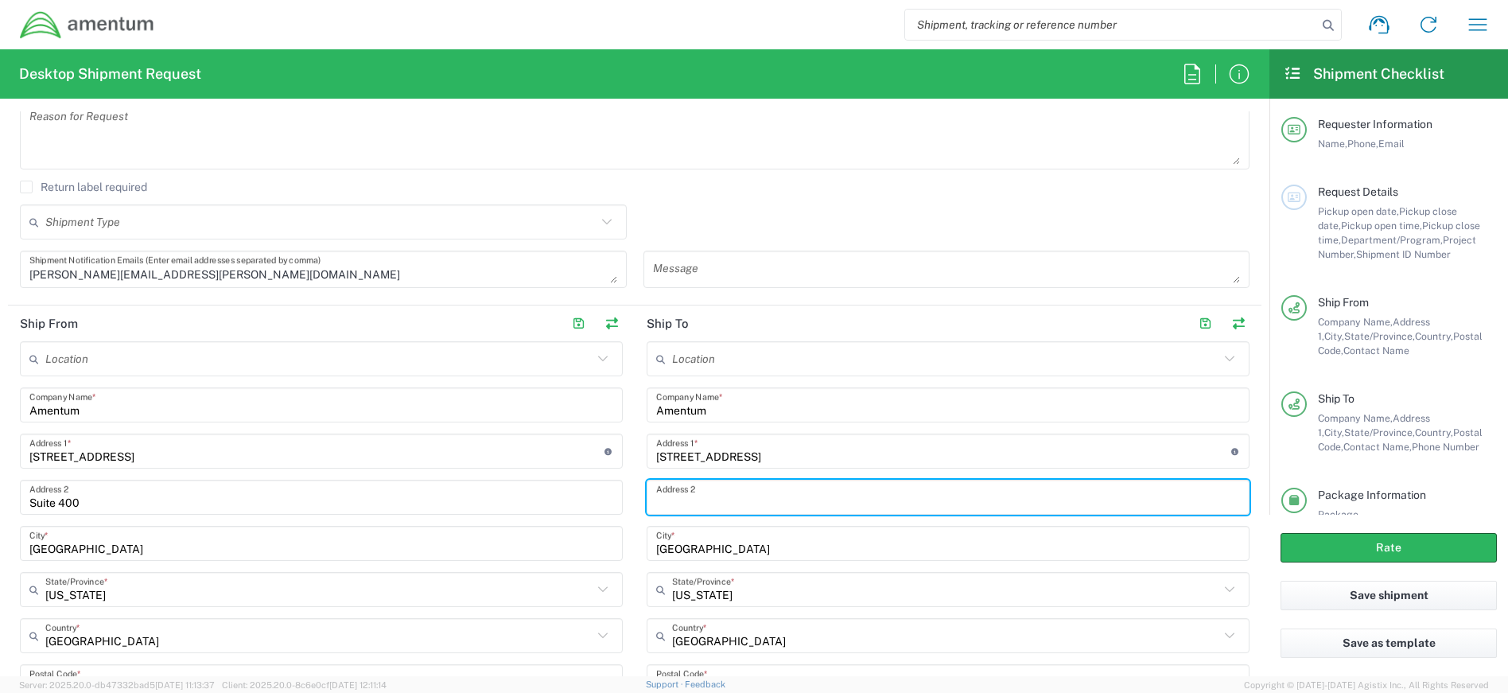
click at [718, 500] on input "text" at bounding box center [948, 498] width 584 height 28
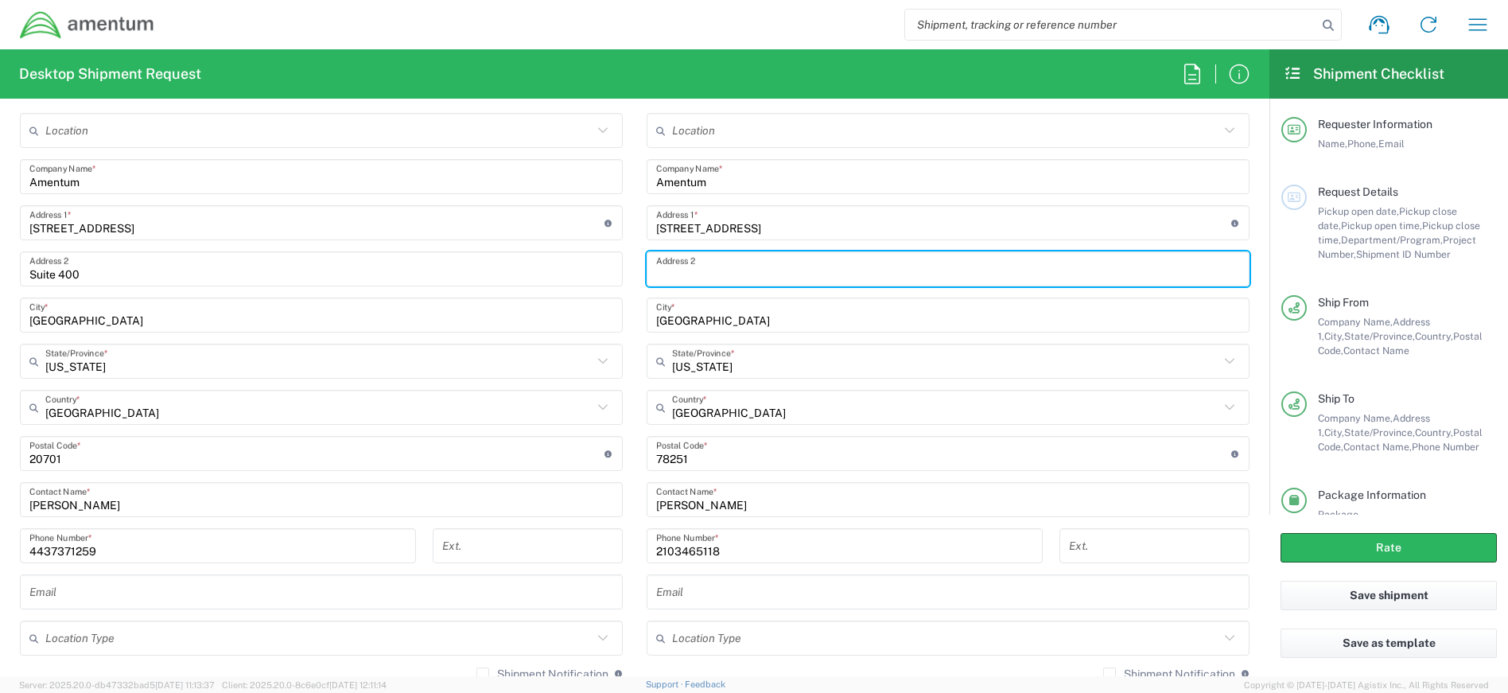
scroll to position [796, 0]
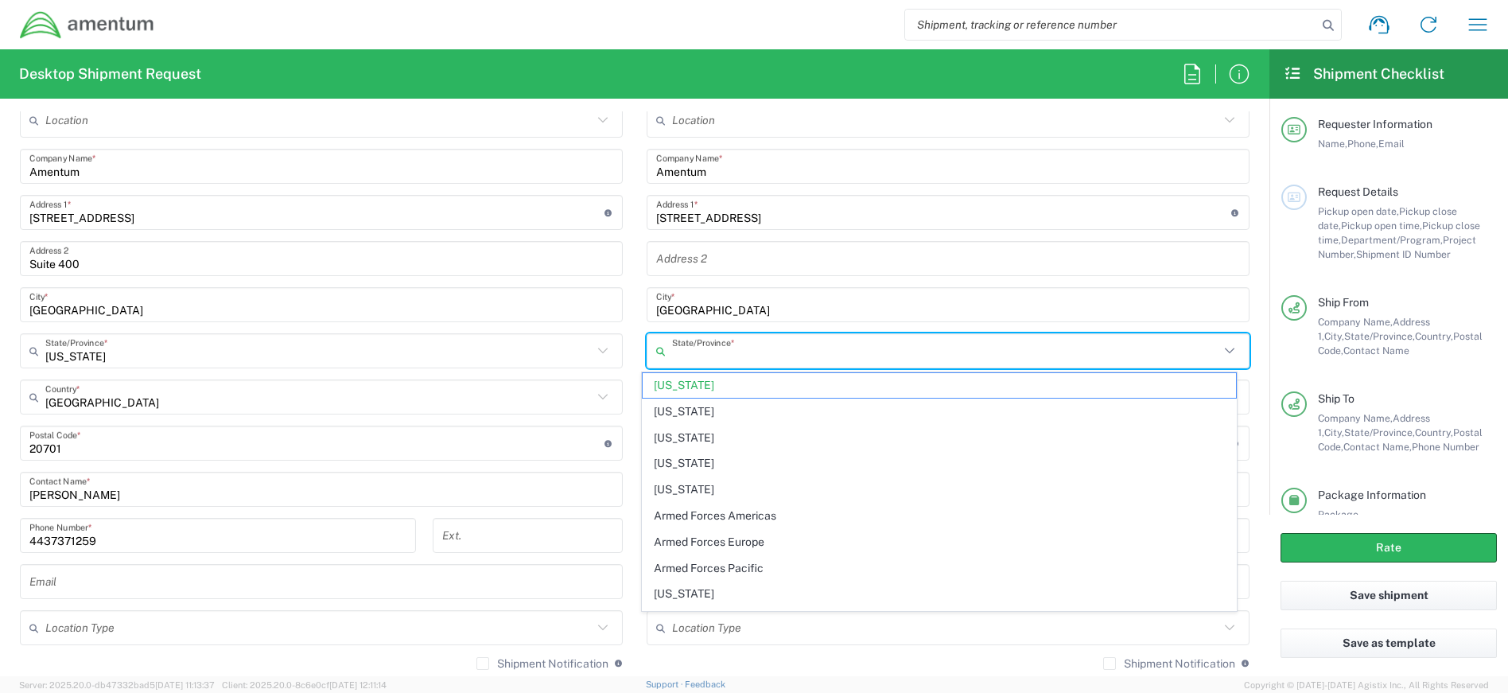
drag, startPoint x: 758, startPoint y: 359, endPoint x: 570, endPoint y: 359, distance: 187.7
click at [570, 359] on div "Ship From Location [PHONE_NUMBER] [PHONE_NUMBER] [PHONE_NUMBER] [PHONE_NUMBER] …" at bounding box center [635, 377] width 1254 height 621
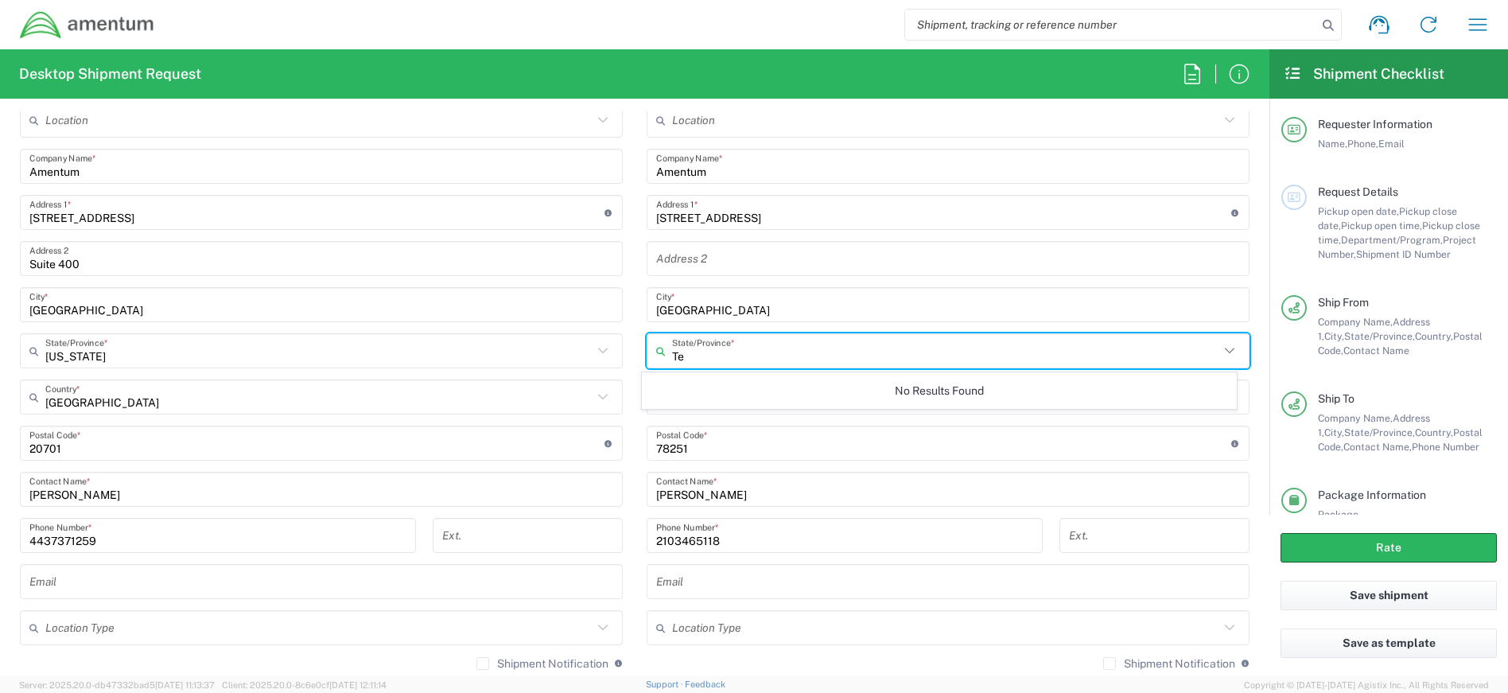
type input "T"
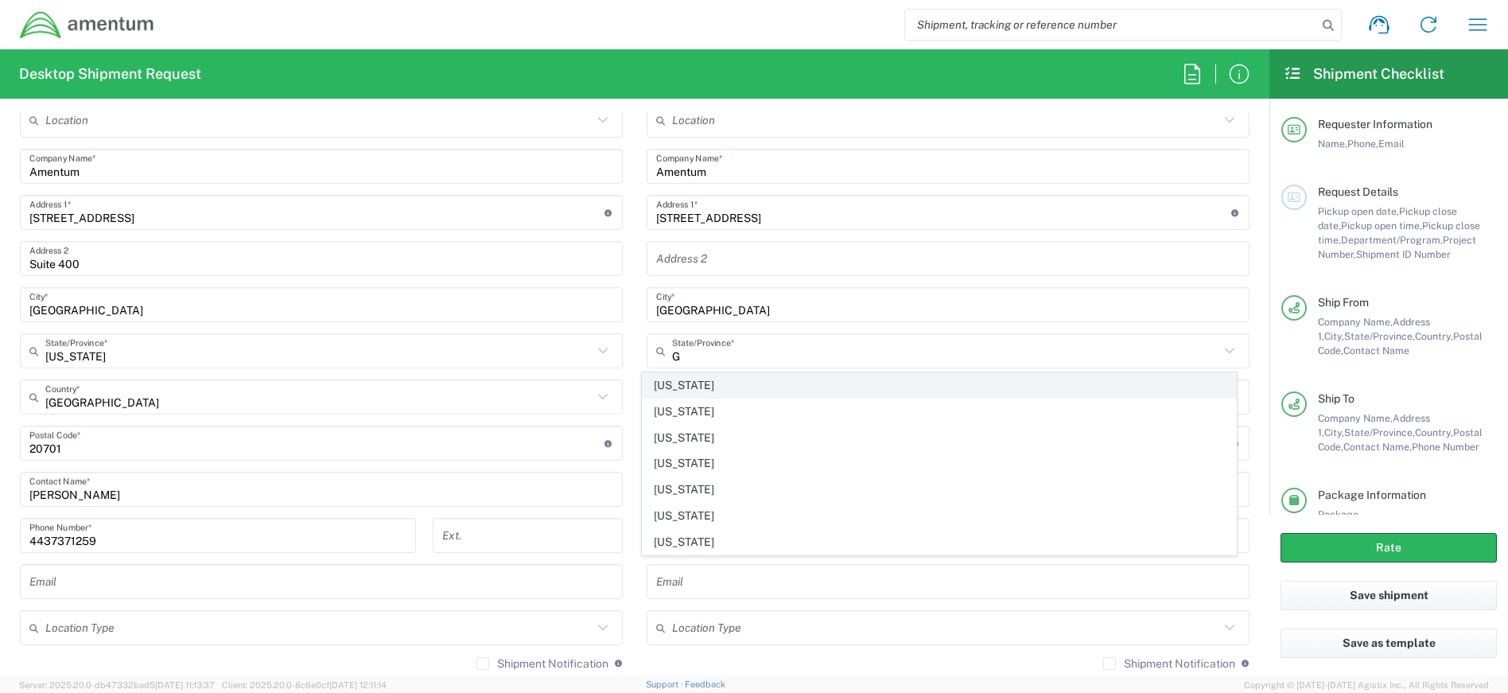
click at [672, 390] on span "[US_STATE]" at bounding box center [940, 385] width 594 height 25
type input "[US_STATE]"
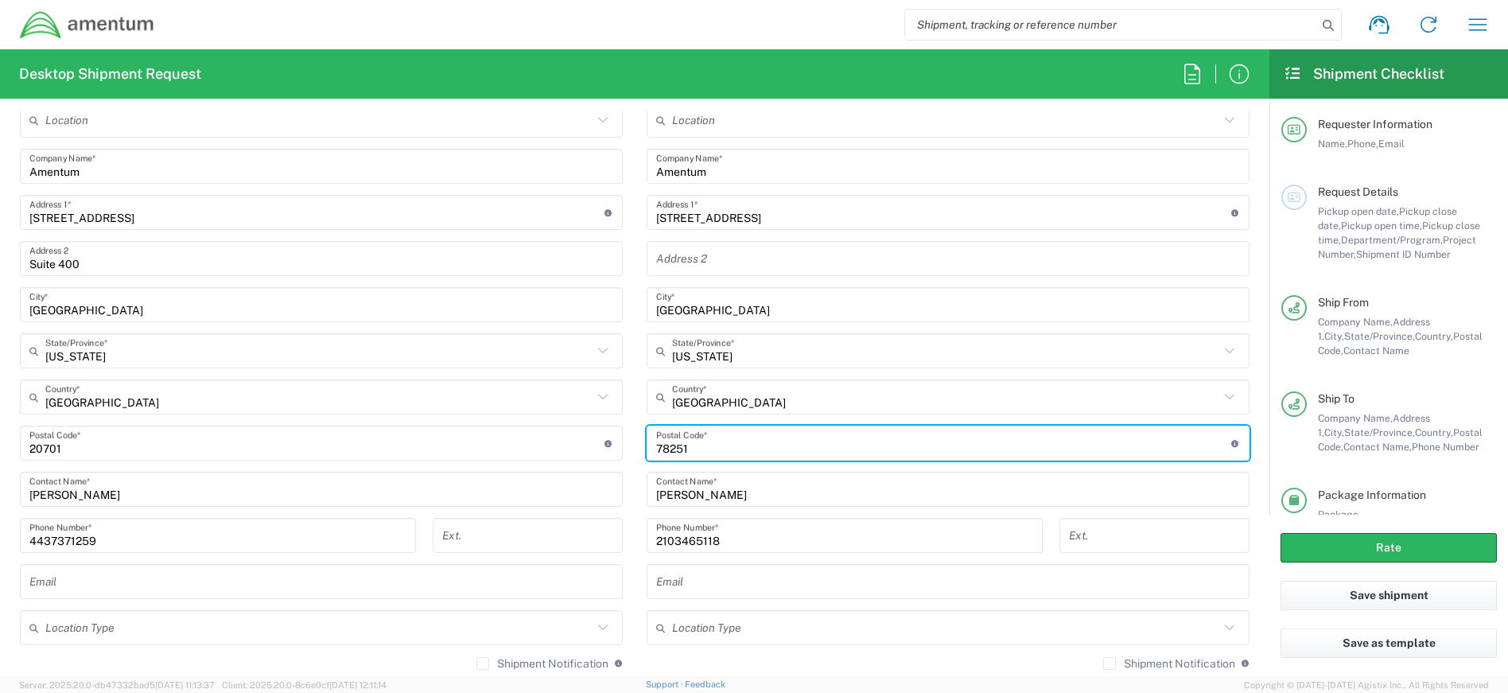
drag, startPoint x: 664, startPoint y: 449, endPoint x: 628, endPoint y: 449, distance: 36.6
click at [628, 449] on div "Ship From Location [PHONE_NUMBER] [PHONE_NUMBER] [PHONE_NUMBER] [PHONE_NUMBER] …" at bounding box center [635, 377] width 1254 height 621
type input "30813"
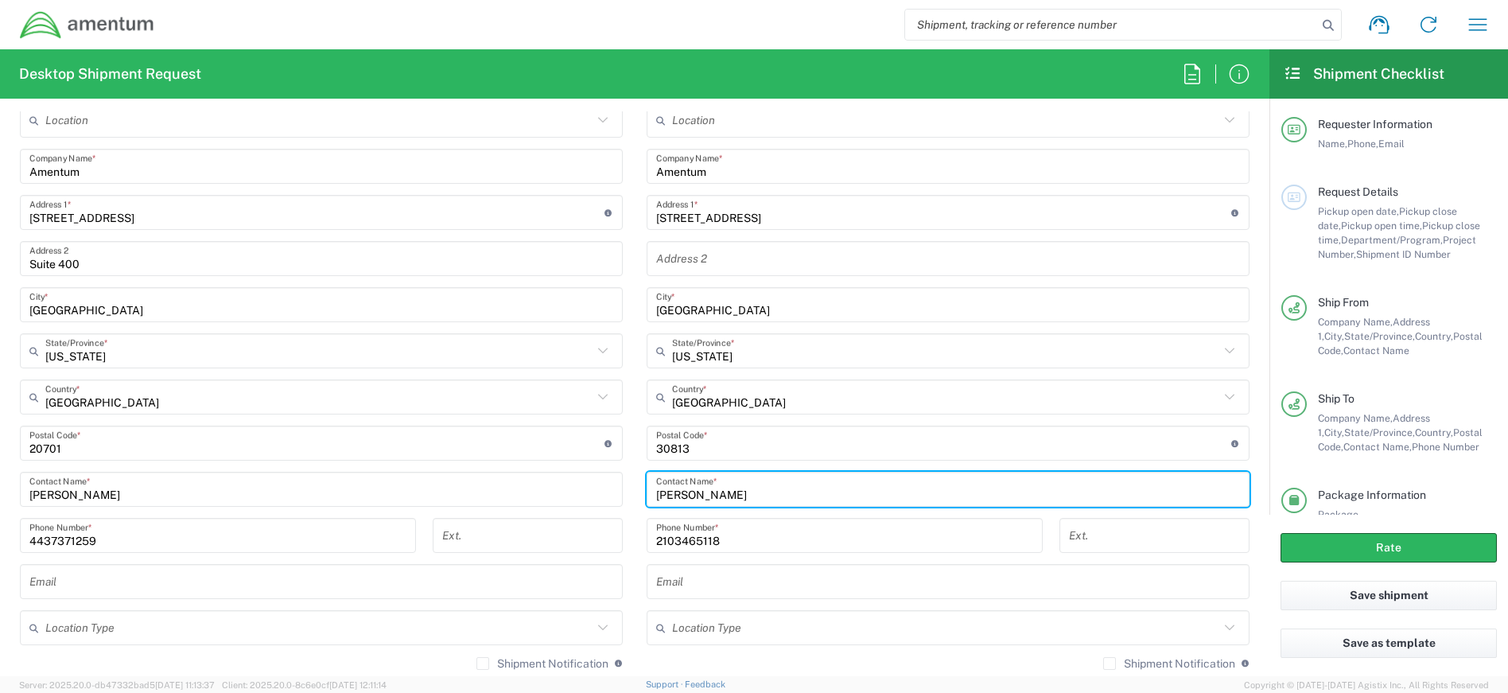
drag, startPoint x: 747, startPoint y: 491, endPoint x: 634, endPoint y: 489, distance: 113.0
click at [635, 489] on main "Location [PHONE_NUMBER] [PHONE_NUMBER] [PHONE_NUMBER] [PHONE_NUMBER] [PHONE_NUM…" at bounding box center [948, 392] width 627 height 579
type input "[PERSON_NAME]"
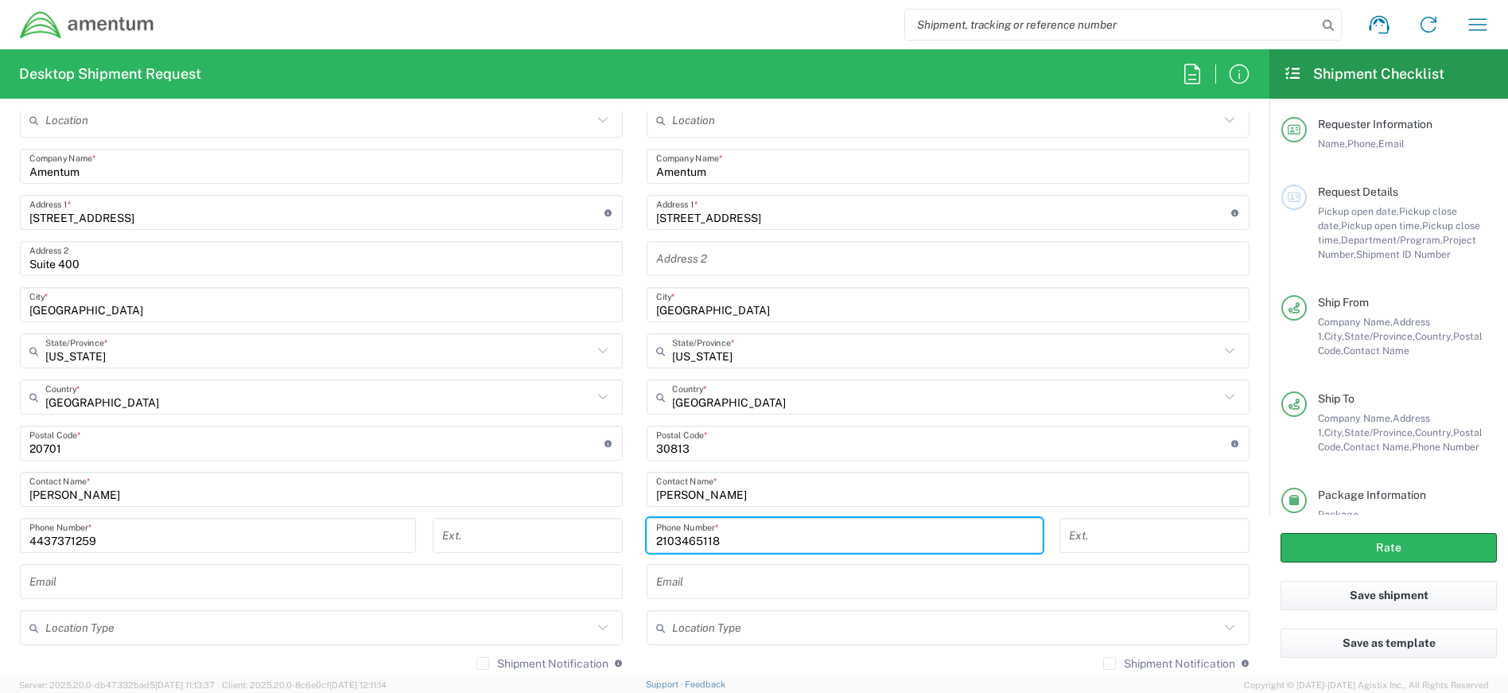
drag, startPoint x: 733, startPoint y: 542, endPoint x: 644, endPoint y: 542, distance: 89.9
click at [647, 542] on div "[PHONE_NUMBER] Phone Number *" at bounding box center [845, 535] width 396 height 35
type input "[PHONE_NUMBER]"
click at [792, 575] on input "text" at bounding box center [948, 582] width 584 height 28
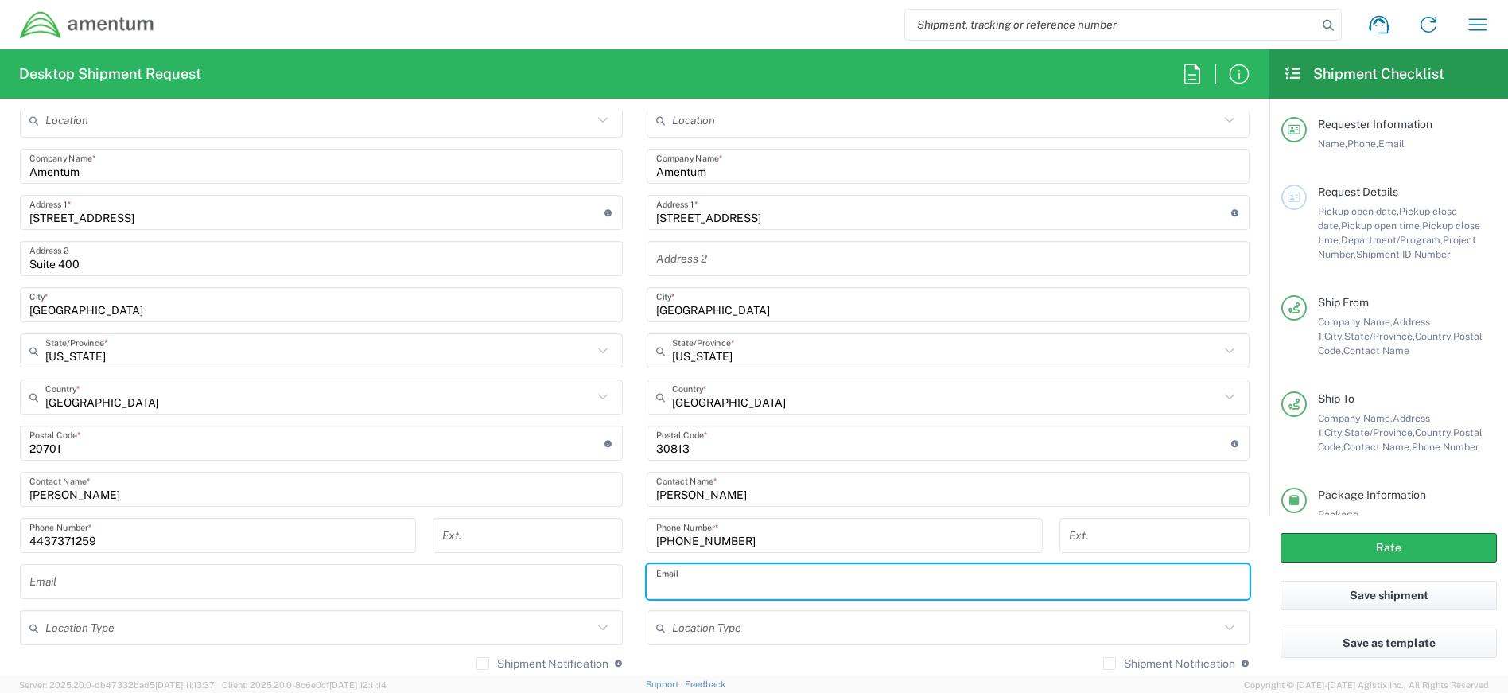
click at [1242, 545] on div "Ext." at bounding box center [1155, 541] width 207 height 46
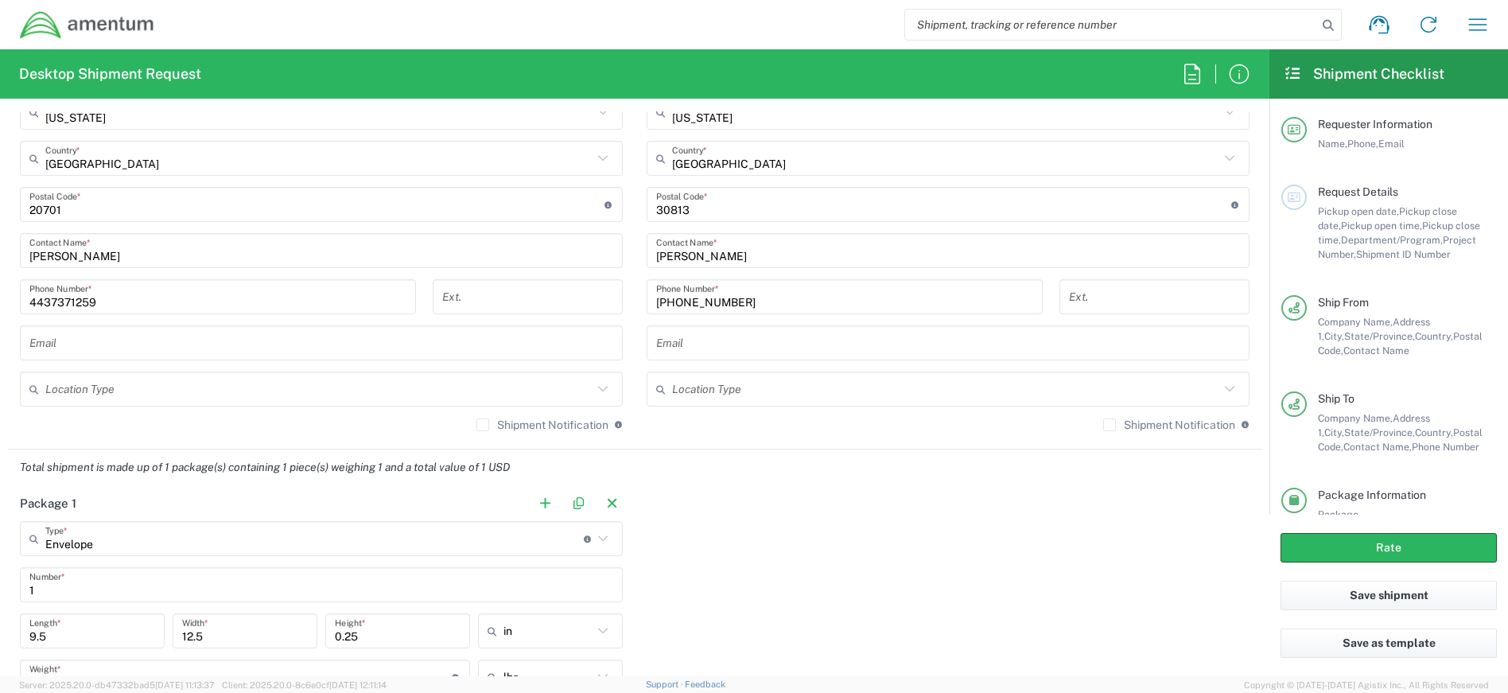
scroll to position [1273, 0]
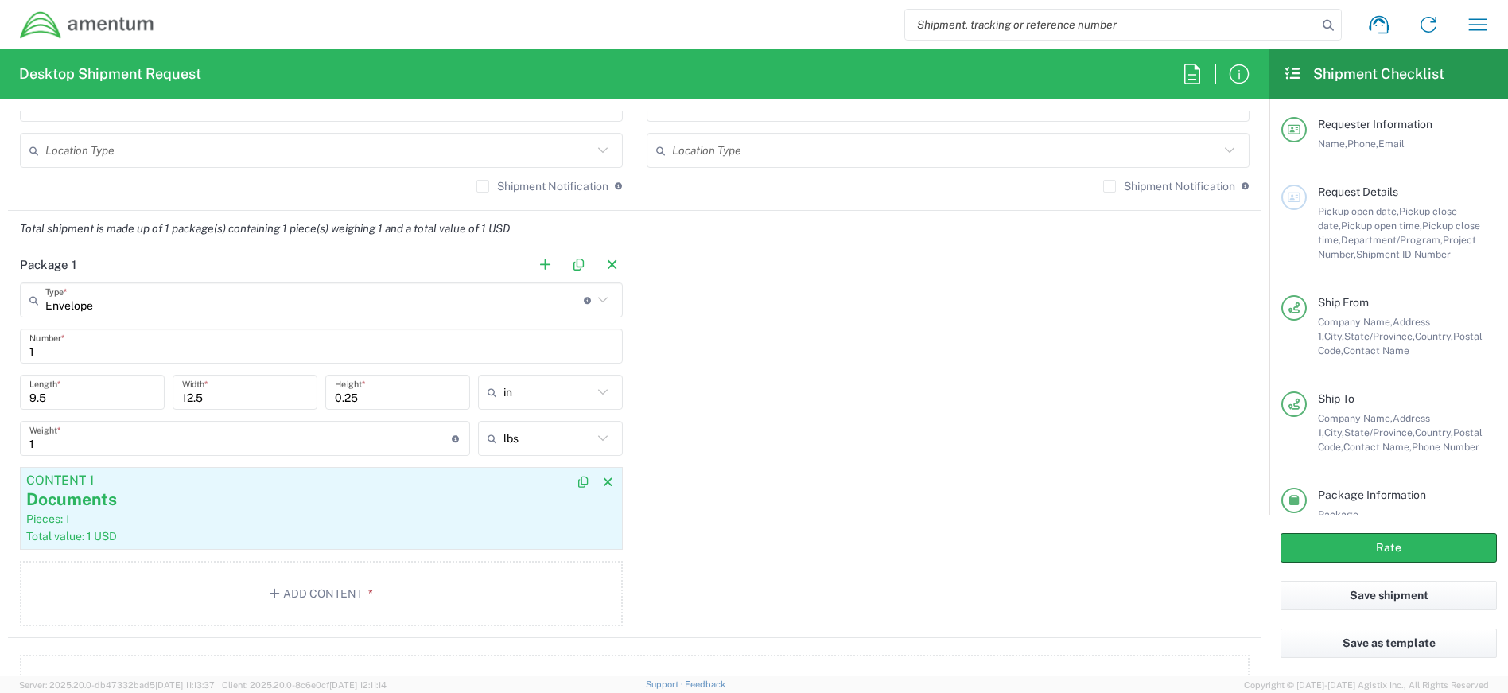
click at [311, 512] on div "Pieces: 1" at bounding box center [321, 519] width 590 height 14
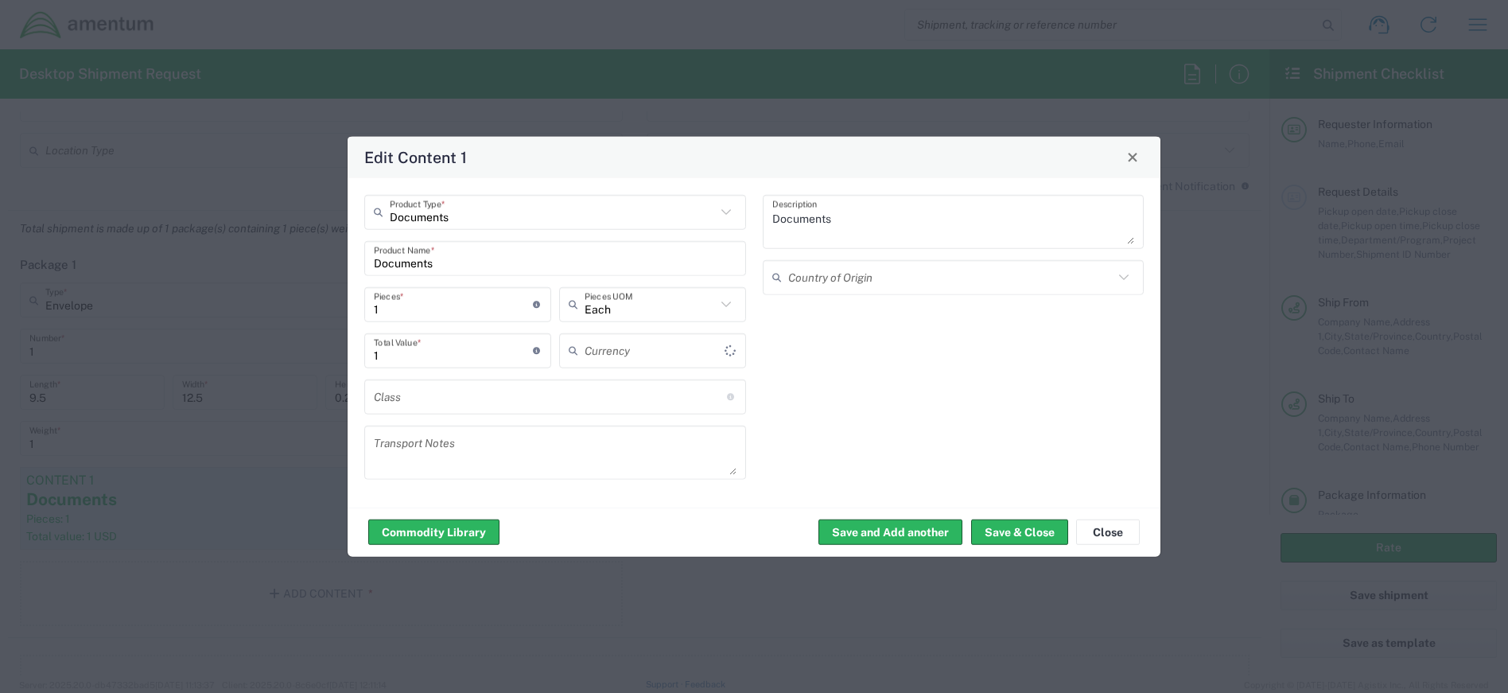
type input "US Dollar"
click at [1021, 533] on button "Save & Close" at bounding box center [1019, 531] width 97 height 25
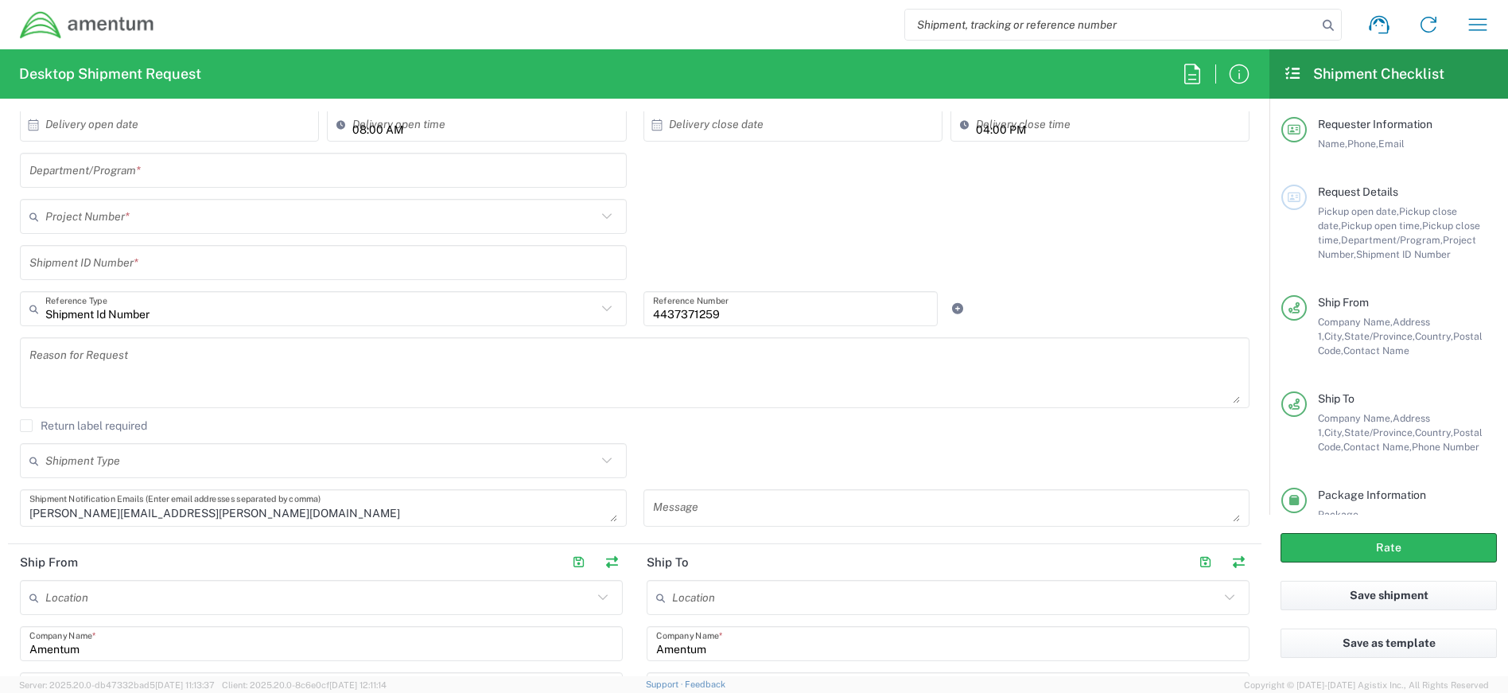
scroll to position [0, 0]
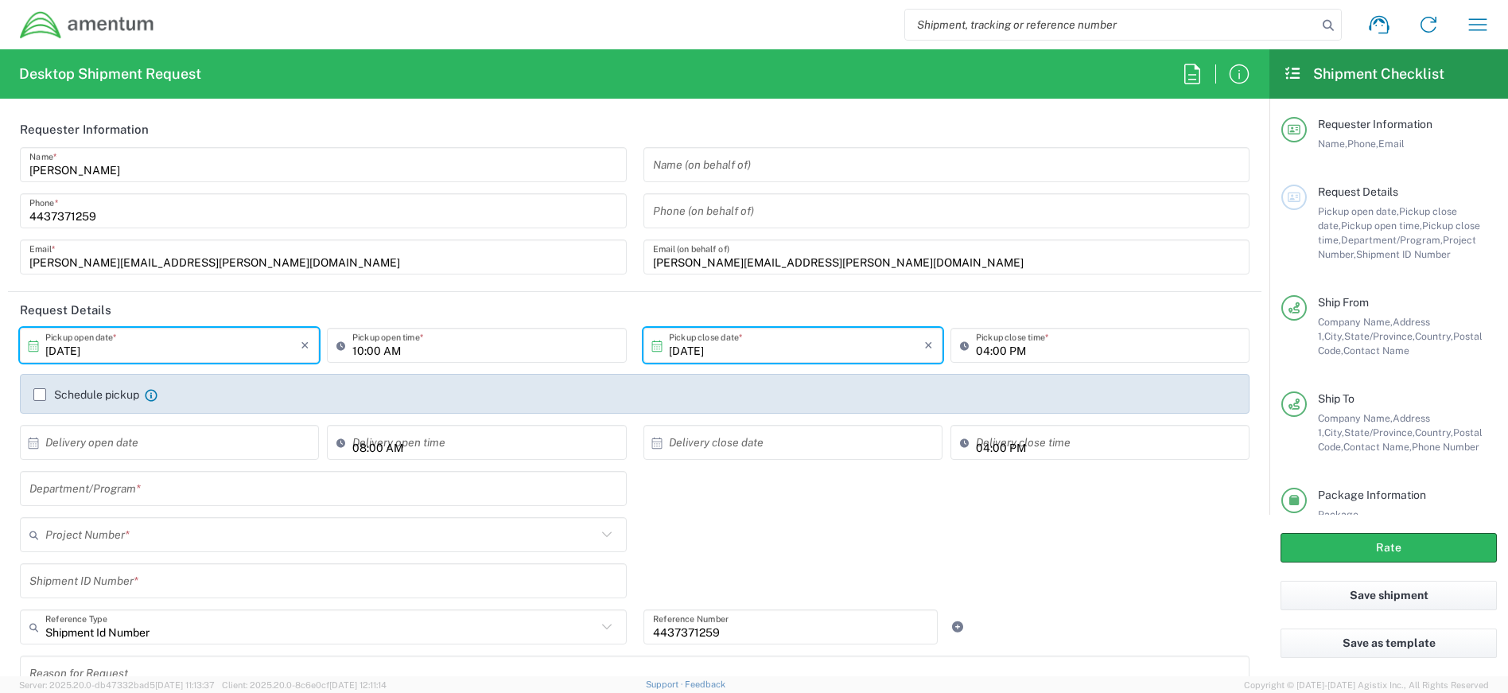
click at [215, 492] on input "text" at bounding box center [323, 489] width 588 height 28
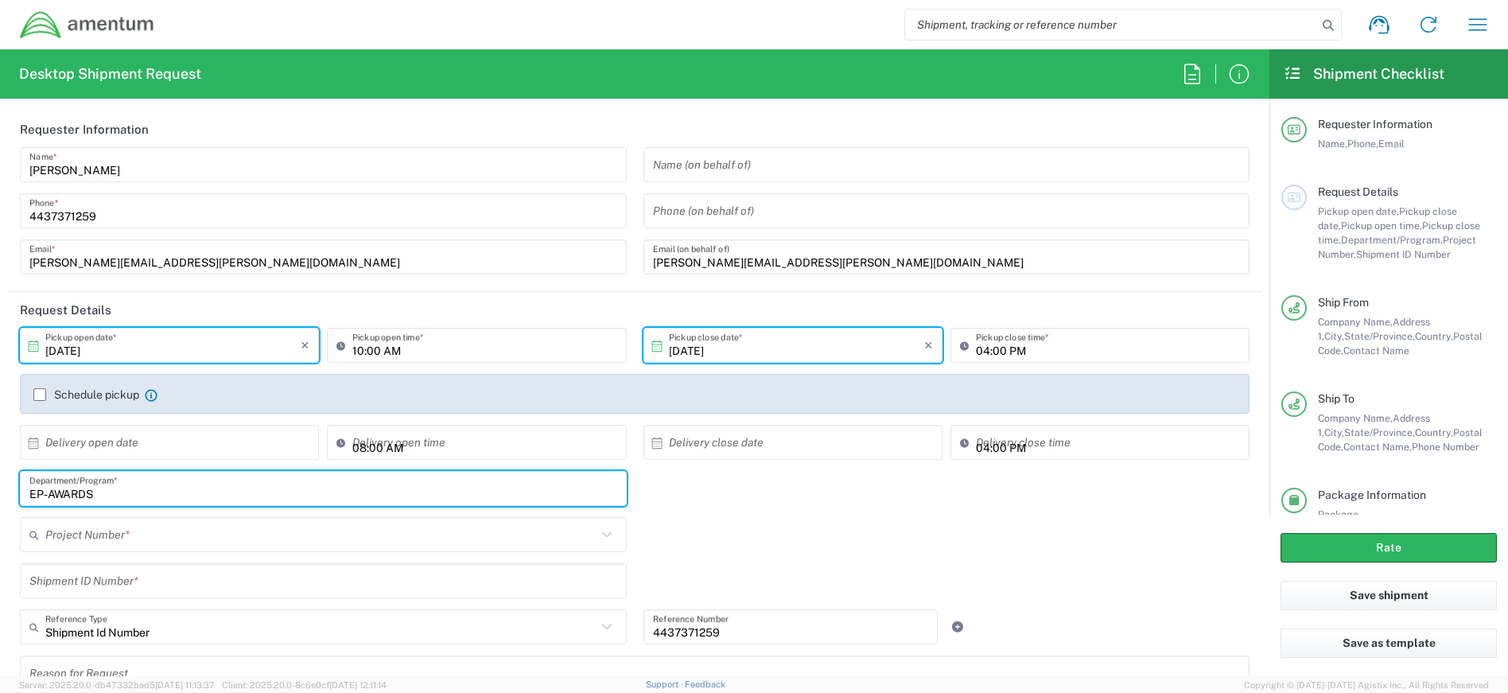
type input "EP-AWARDS"
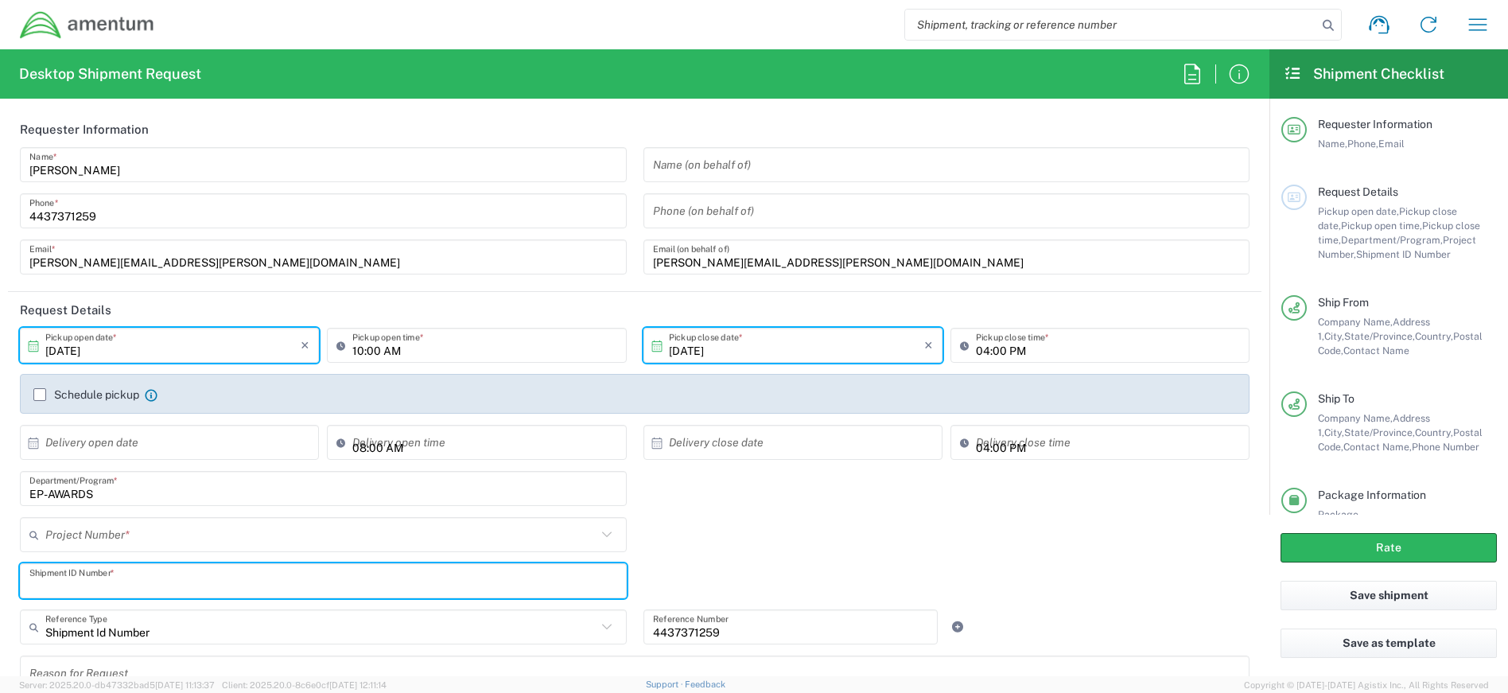
click at [185, 578] on input "text" at bounding box center [323, 581] width 588 height 28
type input "4437371259"
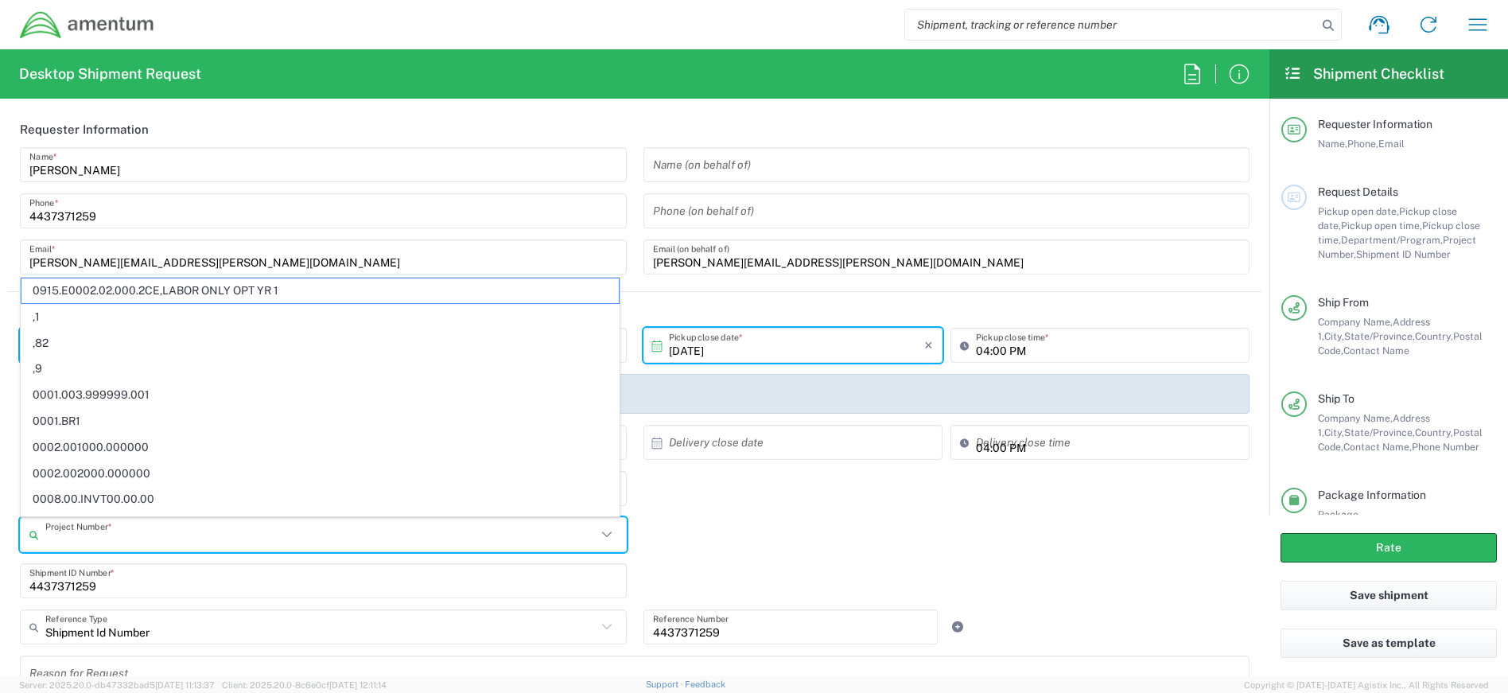
click at [160, 536] on input "text" at bounding box center [320, 535] width 551 height 28
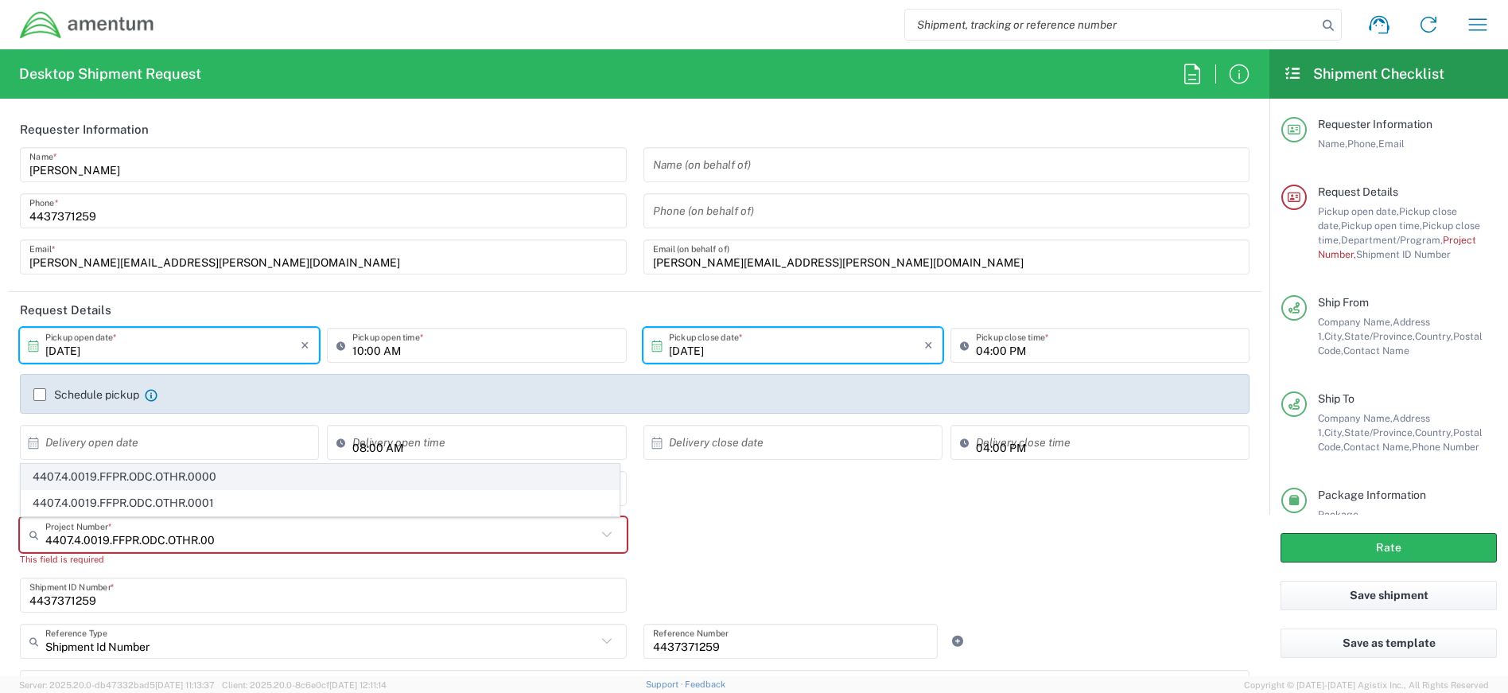
click at [189, 476] on span "4407.4.0019.FFPR.ODC.OTHR.0000" at bounding box center [319, 477] width 597 height 25
type input "4407.4.0019.FFPR.ODC.OTHR.0000"
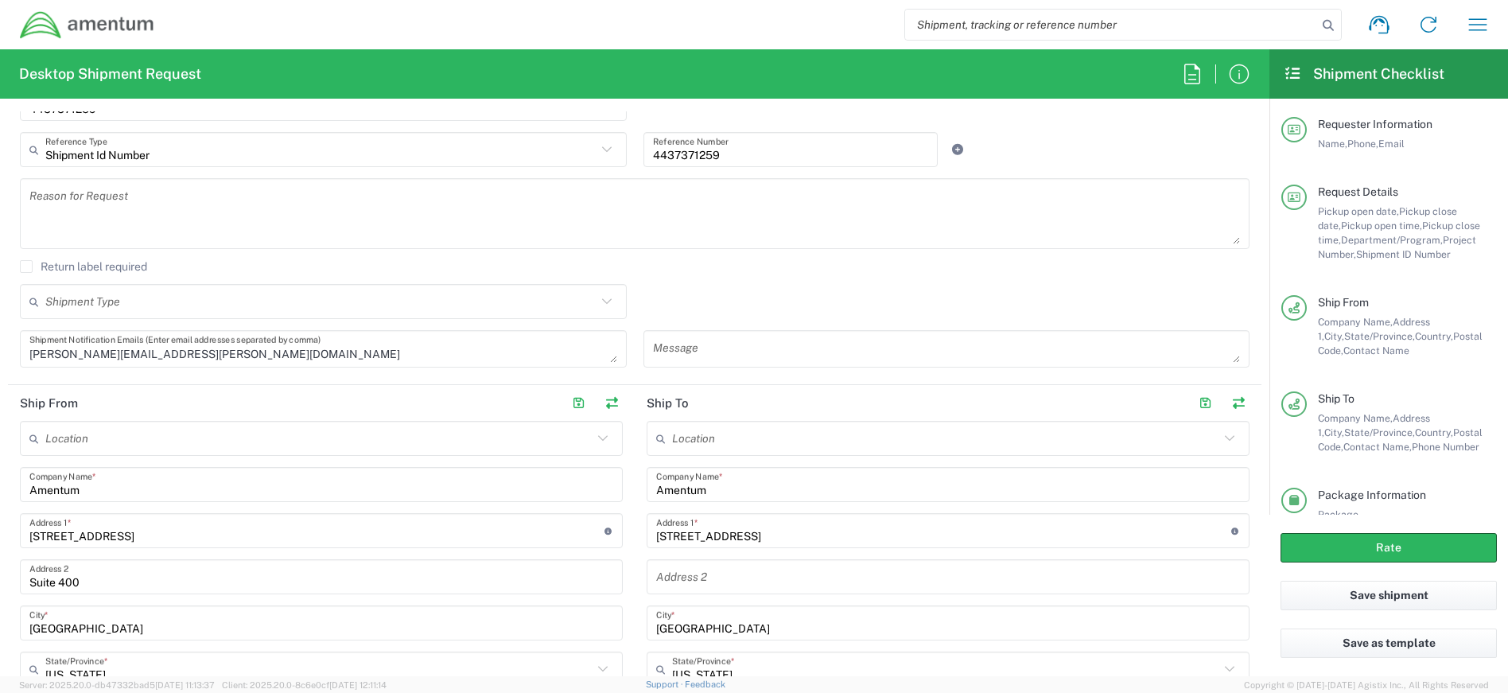
scroll to position [159, 0]
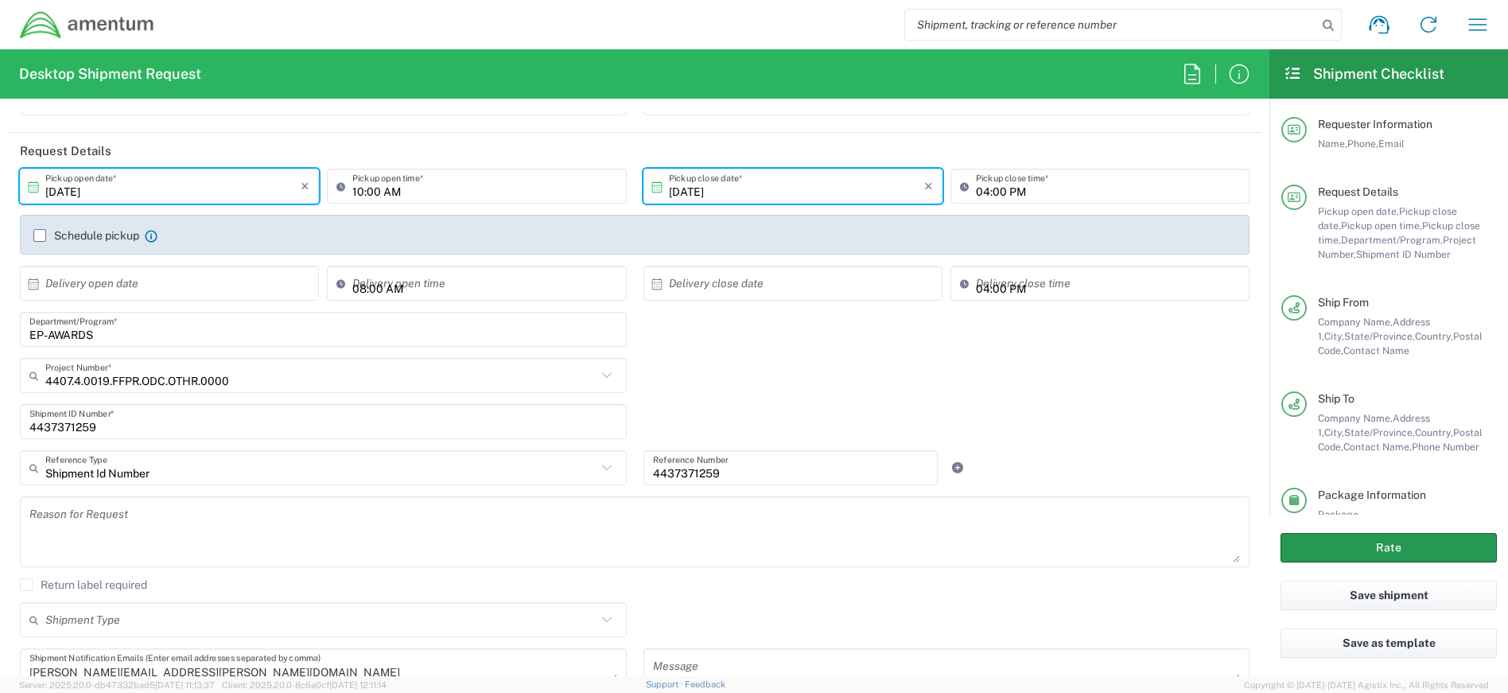
click at [1361, 546] on button "Rate" at bounding box center [1389, 547] width 216 height 29
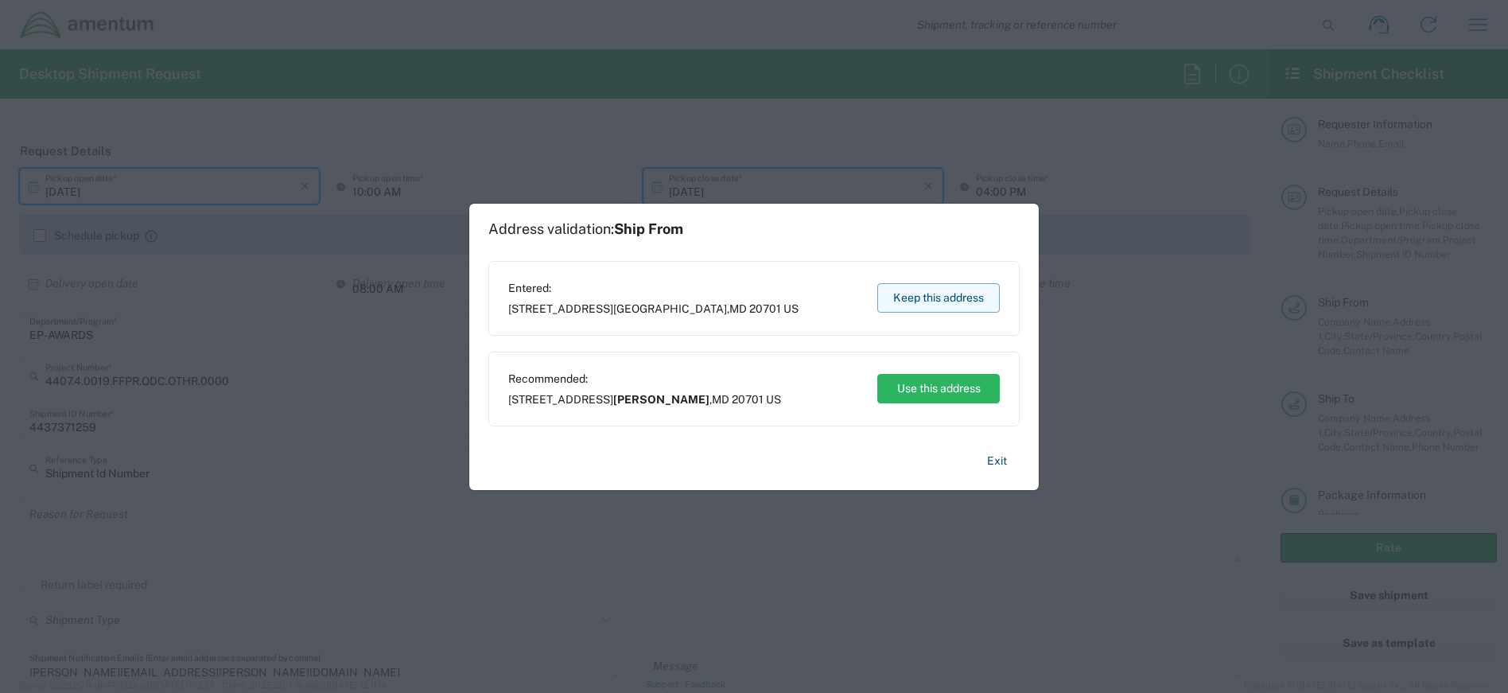
click at [919, 305] on button "Keep this address" at bounding box center [938, 297] width 123 height 29
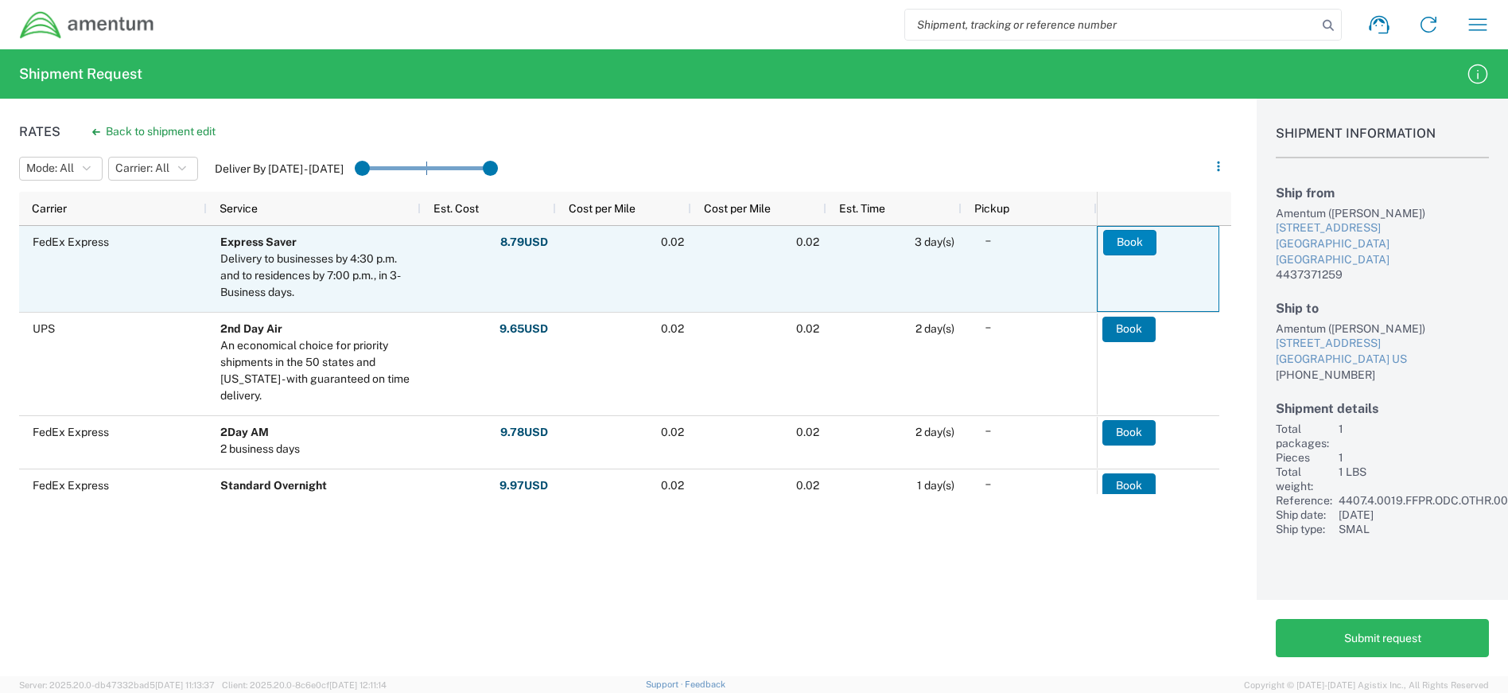
click at [1140, 240] on button "Book" at bounding box center [1129, 242] width 53 height 25
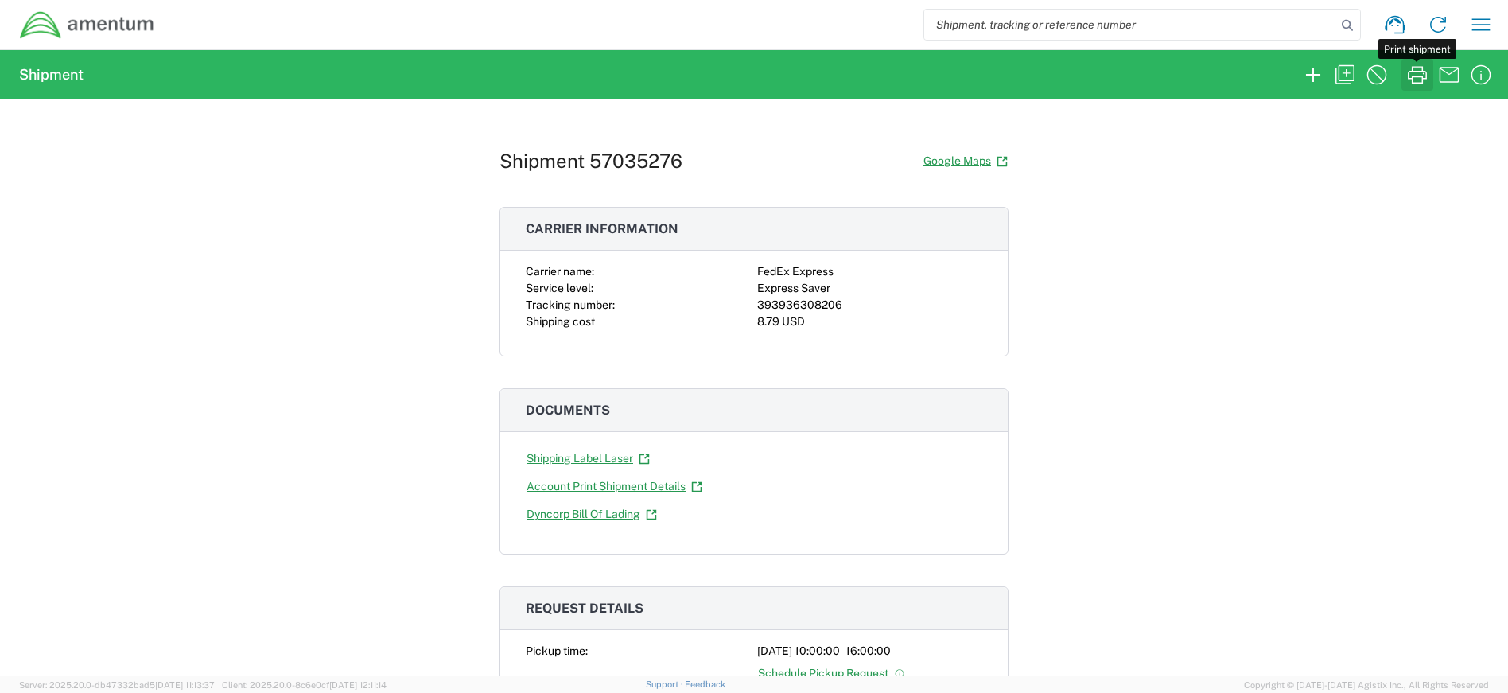
click at [1408, 72] on icon "button" at bounding box center [1417, 74] width 25 height 25
click at [1402, 59] on button "button" at bounding box center [1418, 75] width 32 height 32
